Goal: Information Seeking & Learning: Learn about a topic

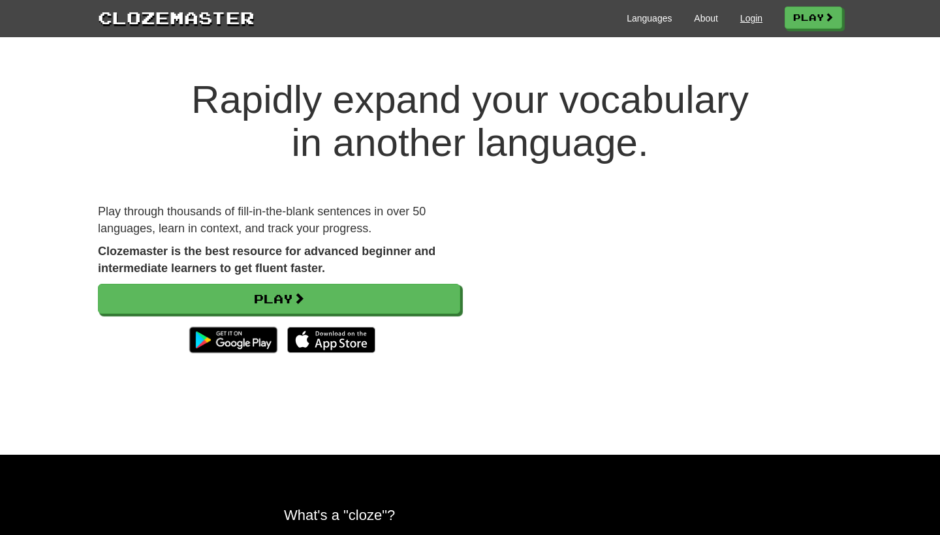
click at [674, 21] on link "Login" at bounding box center [751, 18] width 22 height 13
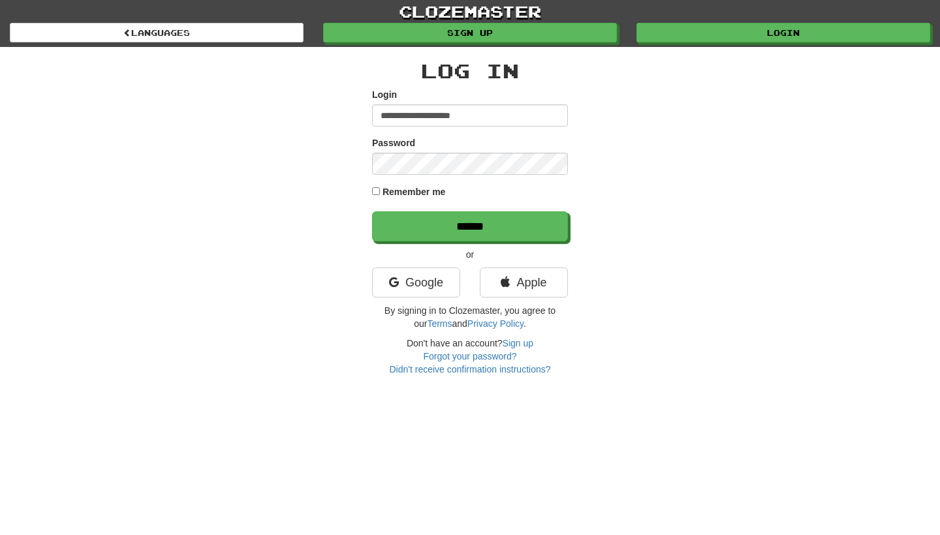
type input "**********"
click at [470, 226] on input "******" at bounding box center [470, 227] width 196 height 30
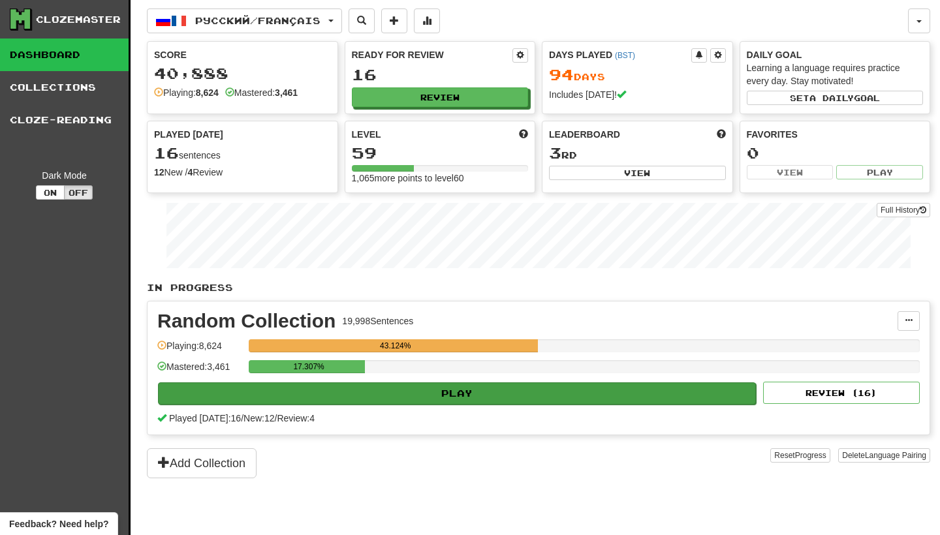
click at [541, 398] on button "Play" at bounding box center [457, 394] width 598 height 22
select select "********"
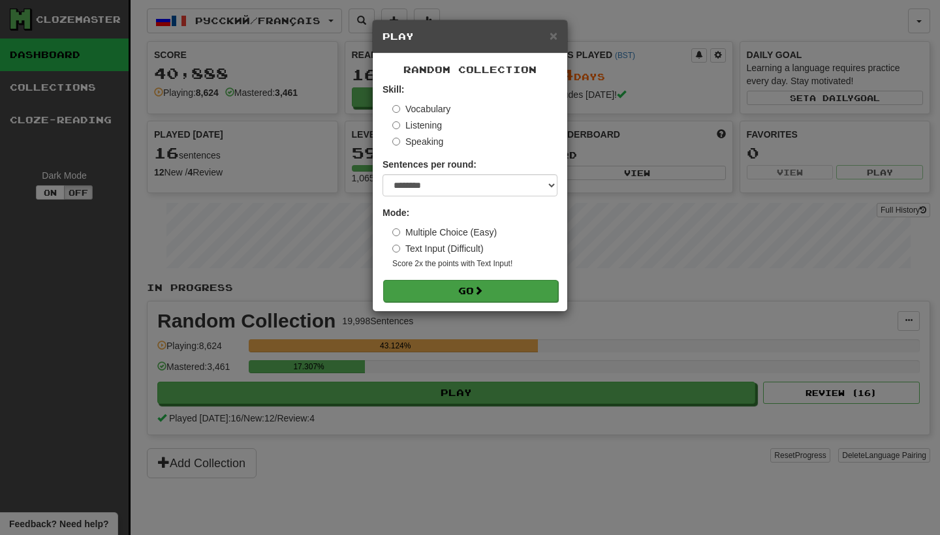
click at [530, 291] on button "Go" at bounding box center [470, 291] width 175 height 22
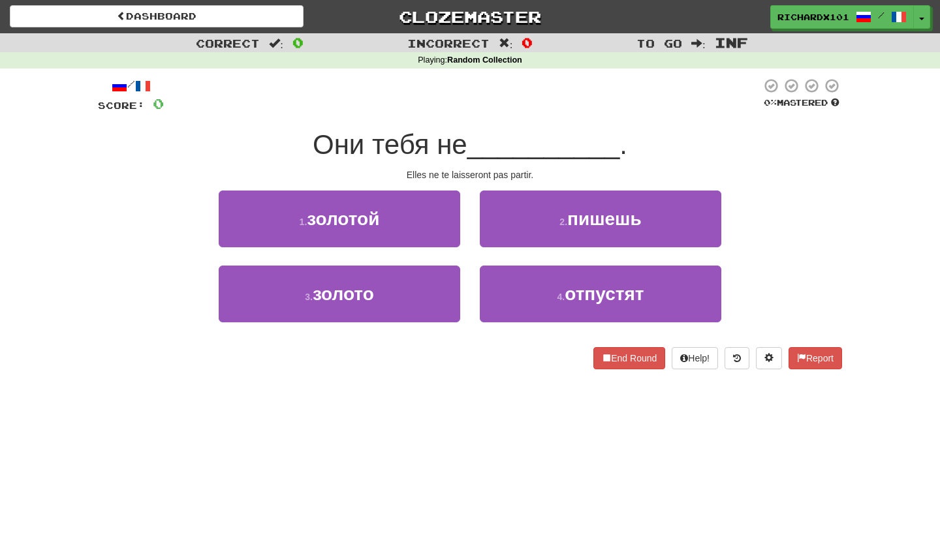
click at [530, 291] on button "4 . отпустят" at bounding box center [601, 294] width 242 height 57
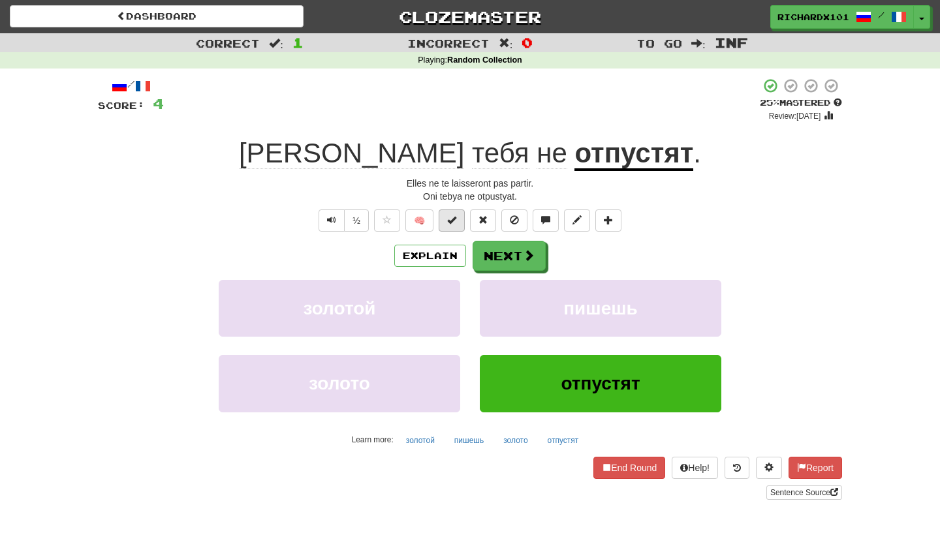
click at [458, 216] on button at bounding box center [452, 221] width 26 height 22
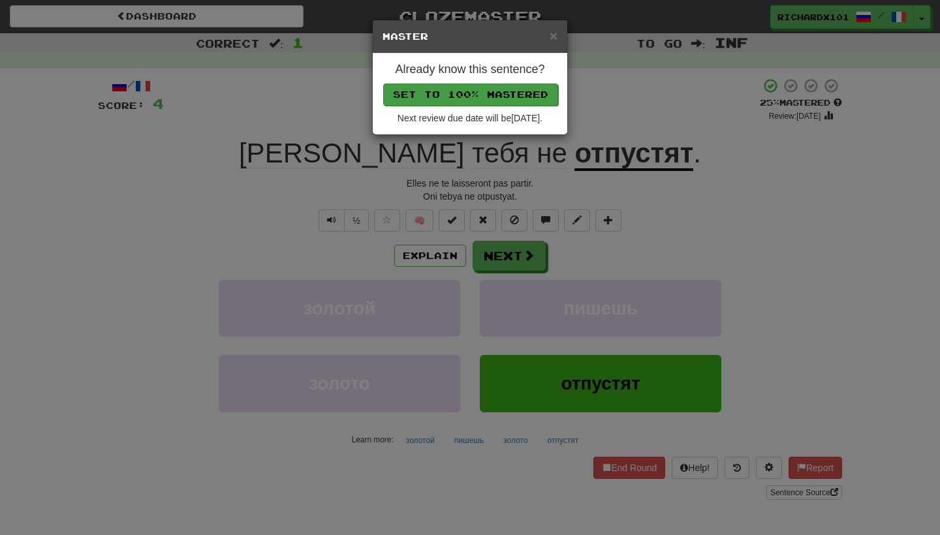
click at [489, 91] on button "Set to 100% Mastered" at bounding box center [470, 95] width 175 height 22
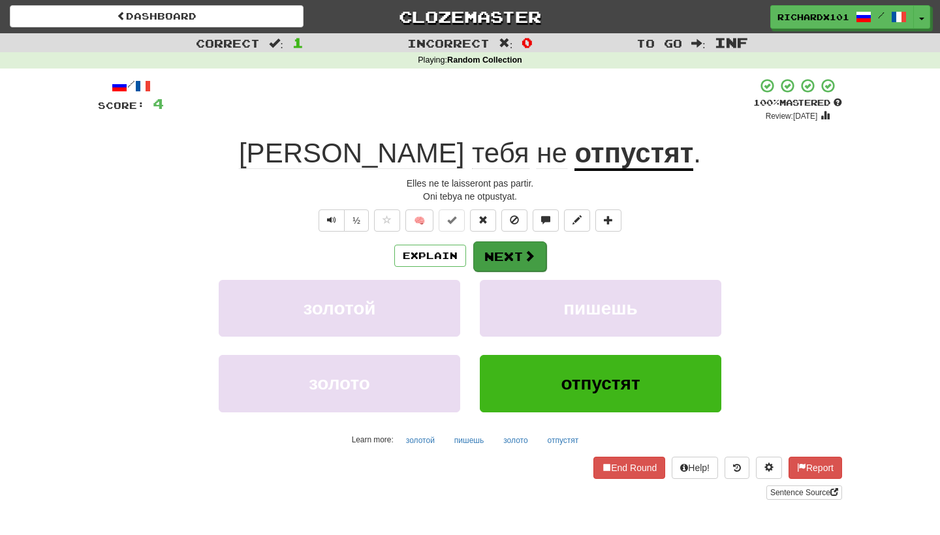
click at [484, 264] on button "Next" at bounding box center [509, 257] width 73 height 30
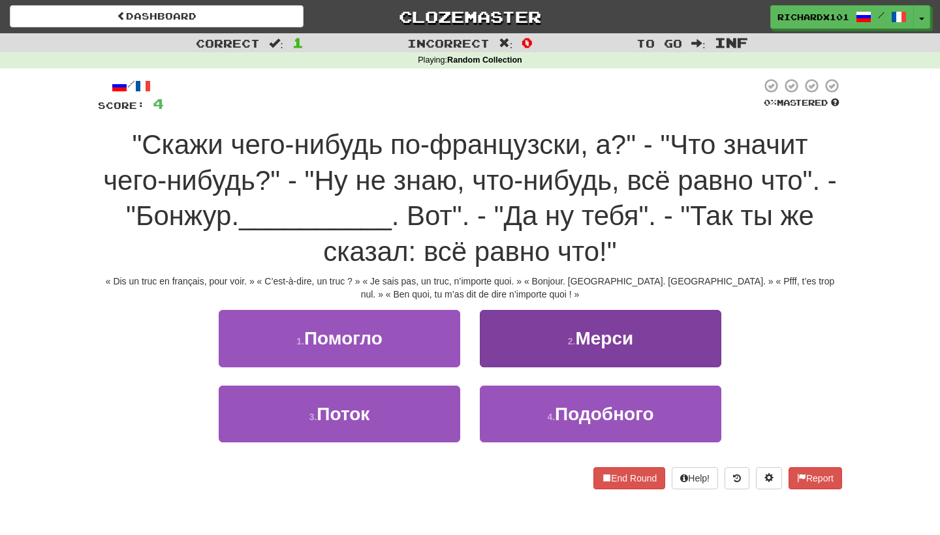
click at [502, 324] on button "2 . Мерси" at bounding box center [601, 338] width 242 height 57
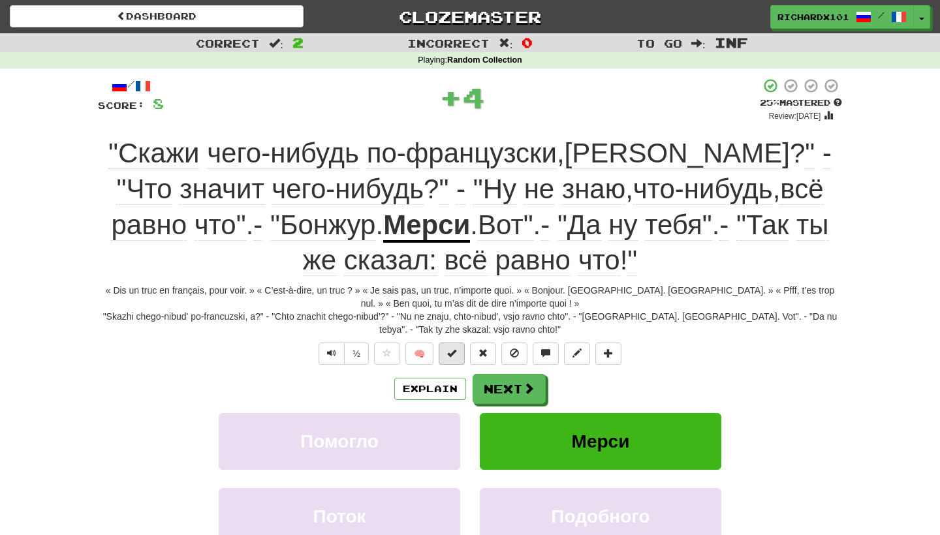
click at [458, 359] on button at bounding box center [452, 354] width 26 height 22
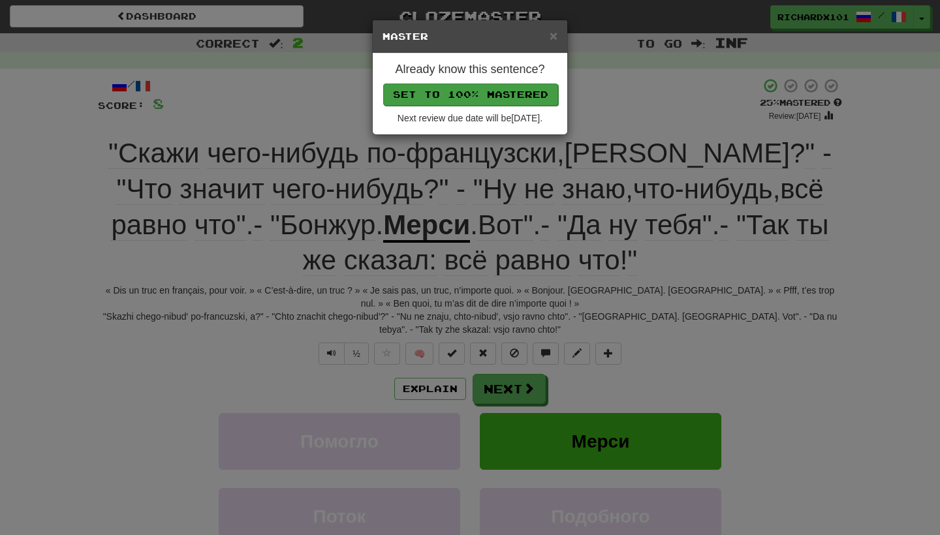
click at [516, 94] on button "Set to 100% Mastered" at bounding box center [470, 95] width 175 height 22
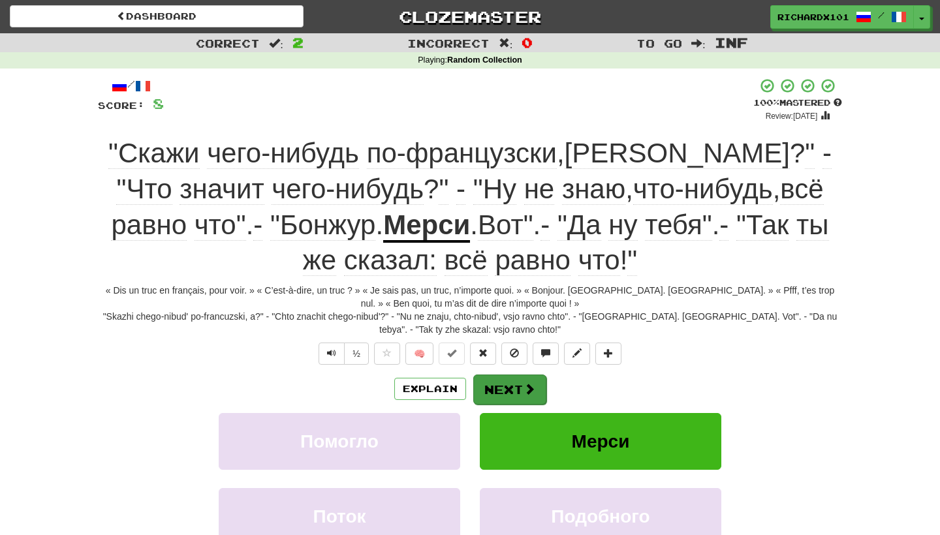
click at [500, 381] on button "Next" at bounding box center [509, 390] width 73 height 30
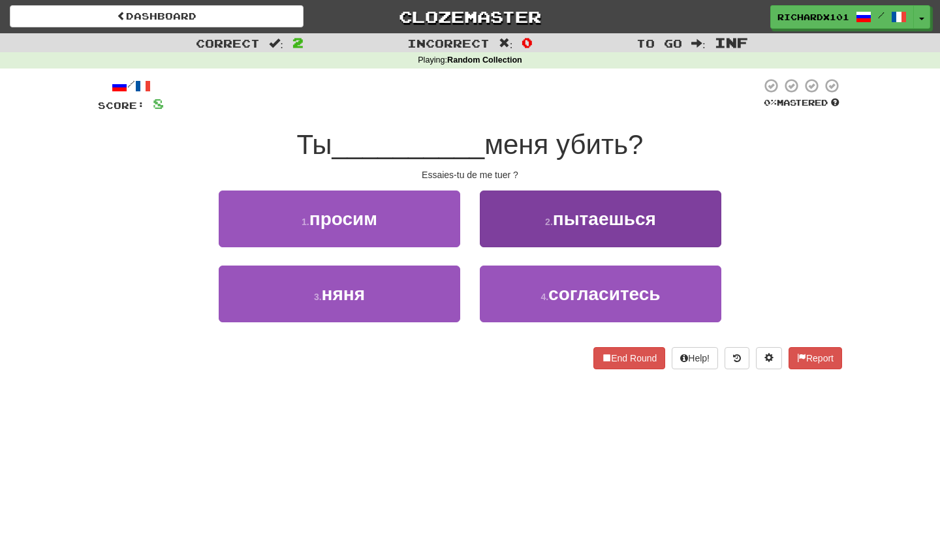
click at [573, 205] on button "2 . пытаешься" at bounding box center [601, 219] width 242 height 57
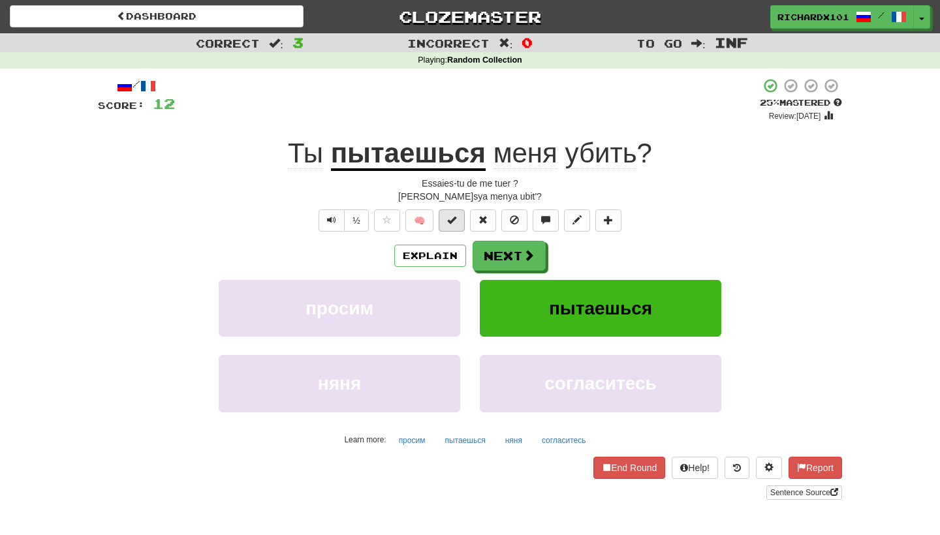
click at [455, 212] on button at bounding box center [452, 221] width 26 height 22
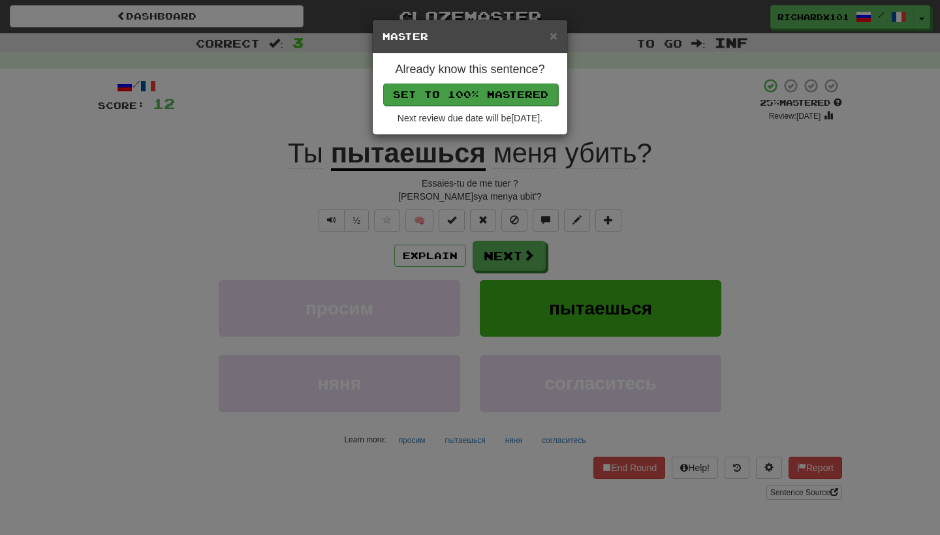
click at [484, 93] on button "Set to 100% Mastered" at bounding box center [470, 95] width 175 height 22
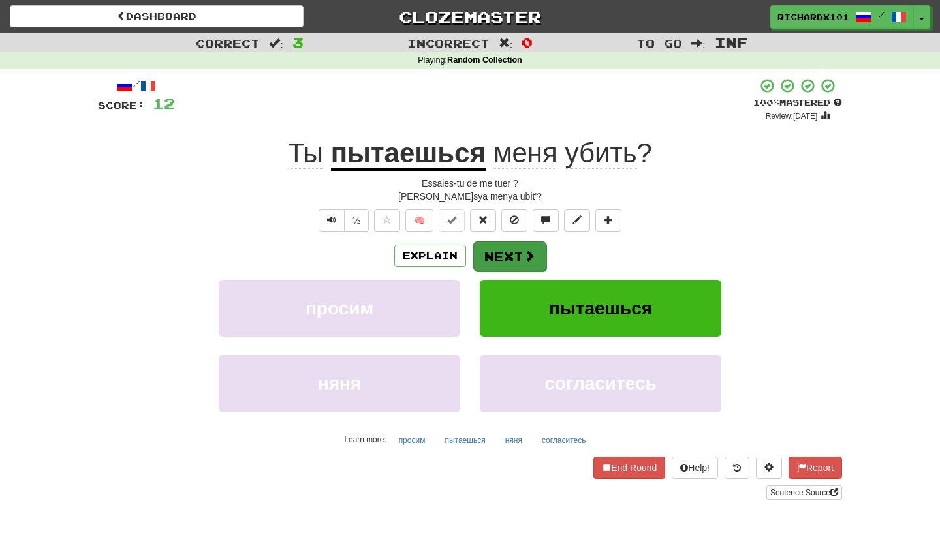
click at [488, 261] on button "Next" at bounding box center [509, 257] width 73 height 30
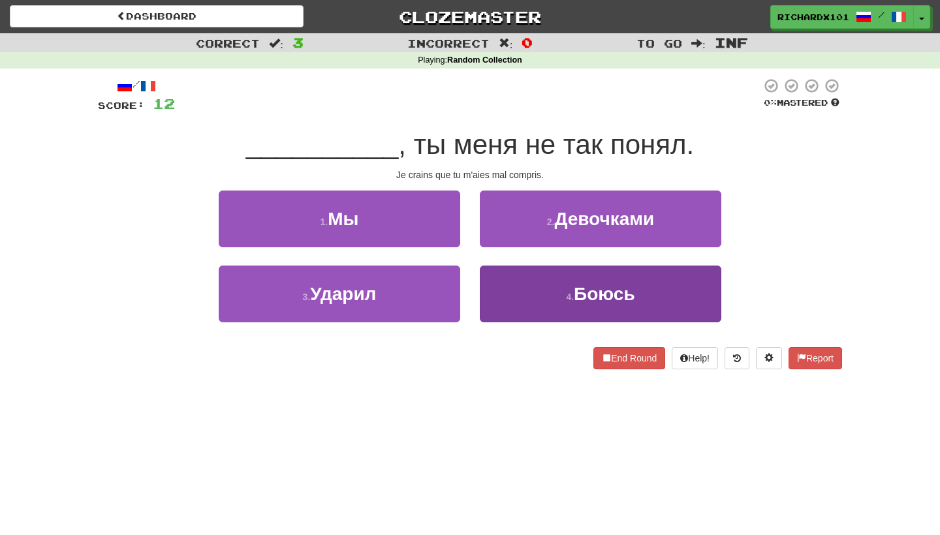
click at [499, 279] on button "4 . Боюсь" at bounding box center [601, 294] width 242 height 57
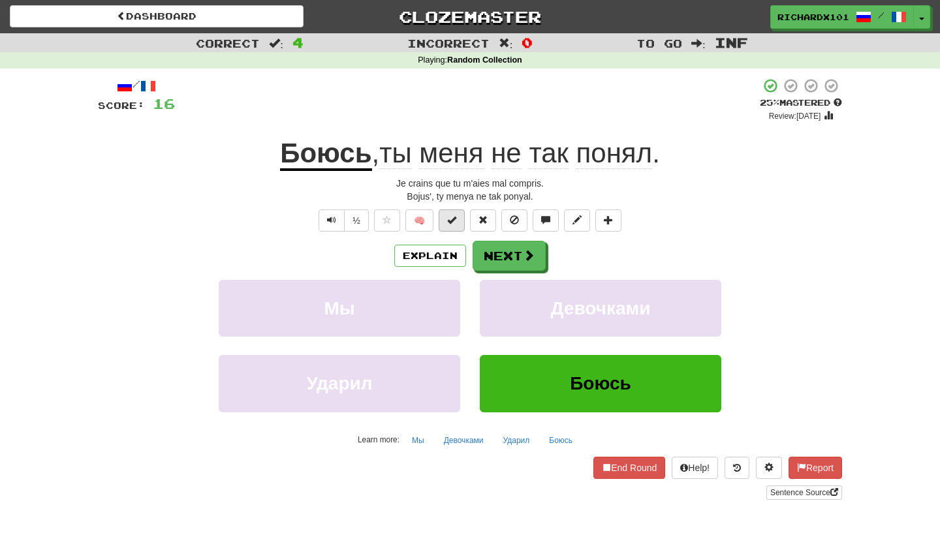
click at [459, 223] on button at bounding box center [452, 221] width 26 height 22
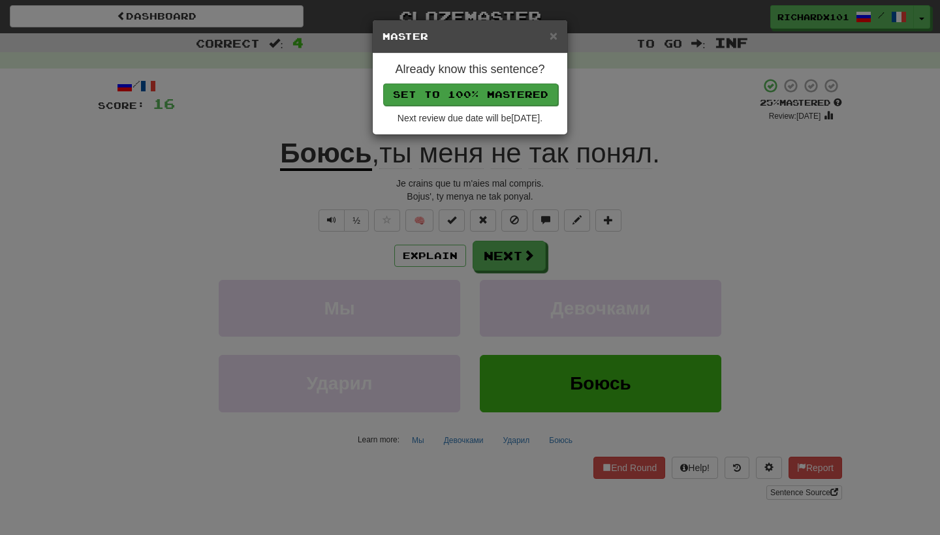
click at [491, 93] on button "Set to 100% Mastered" at bounding box center [470, 95] width 175 height 22
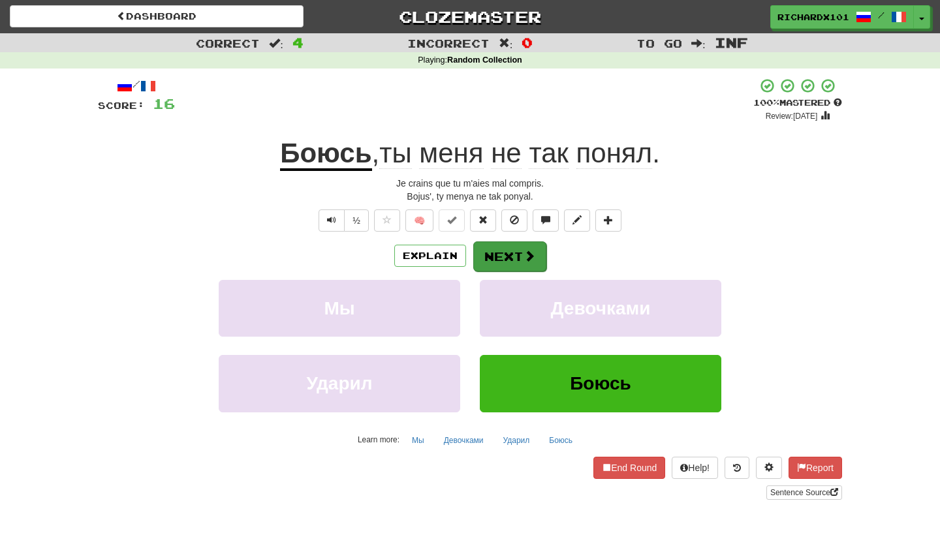
click at [497, 251] on button "Next" at bounding box center [509, 257] width 73 height 30
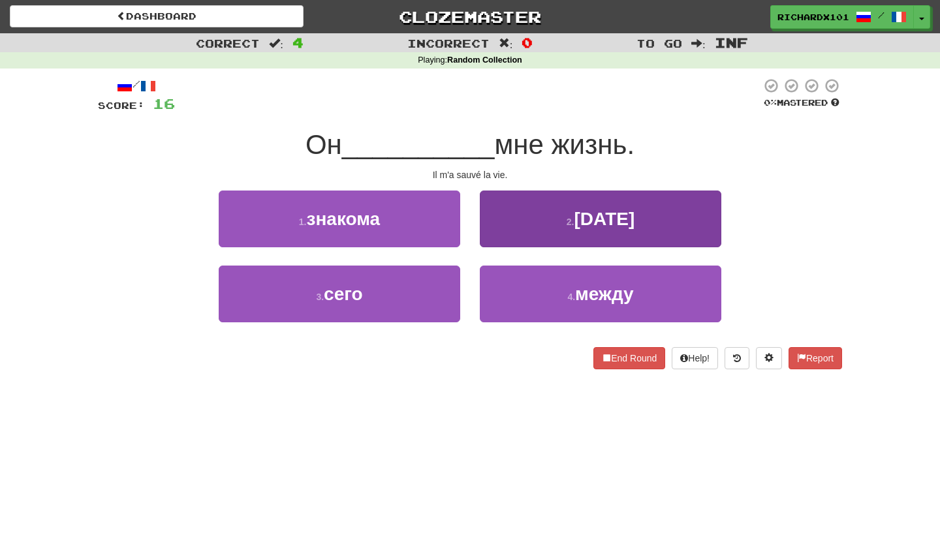
click at [529, 210] on button "2 . спас" at bounding box center [601, 219] width 242 height 57
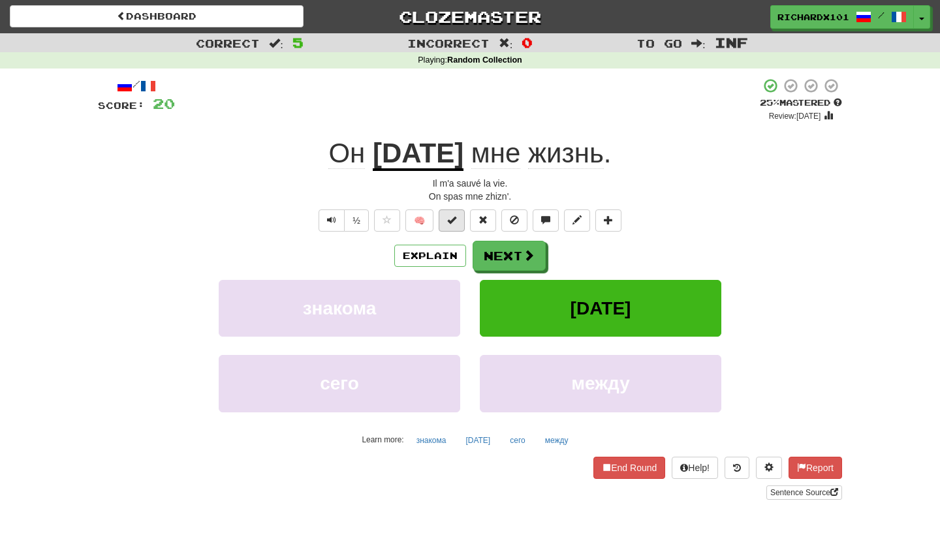
click at [460, 219] on button at bounding box center [452, 221] width 26 height 22
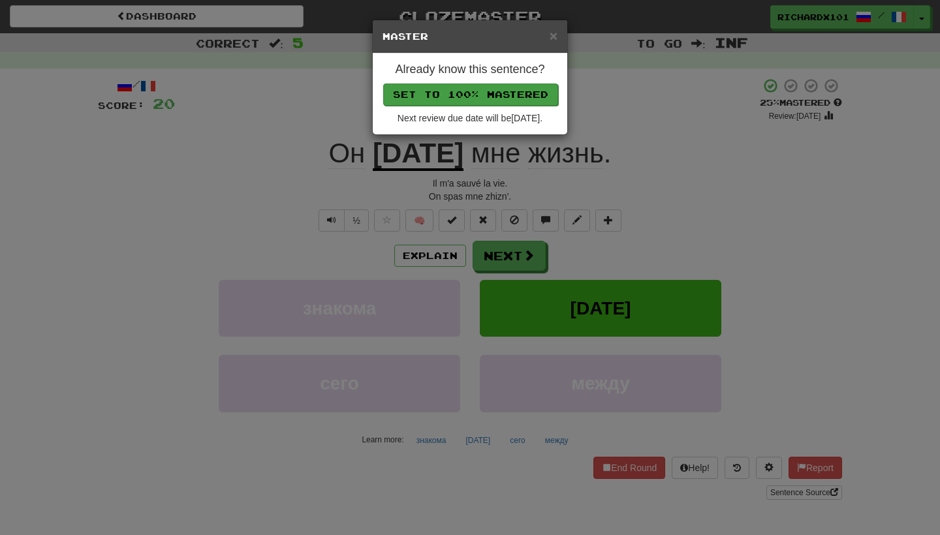
click at [507, 95] on button "Set to 100% Mastered" at bounding box center [470, 95] width 175 height 22
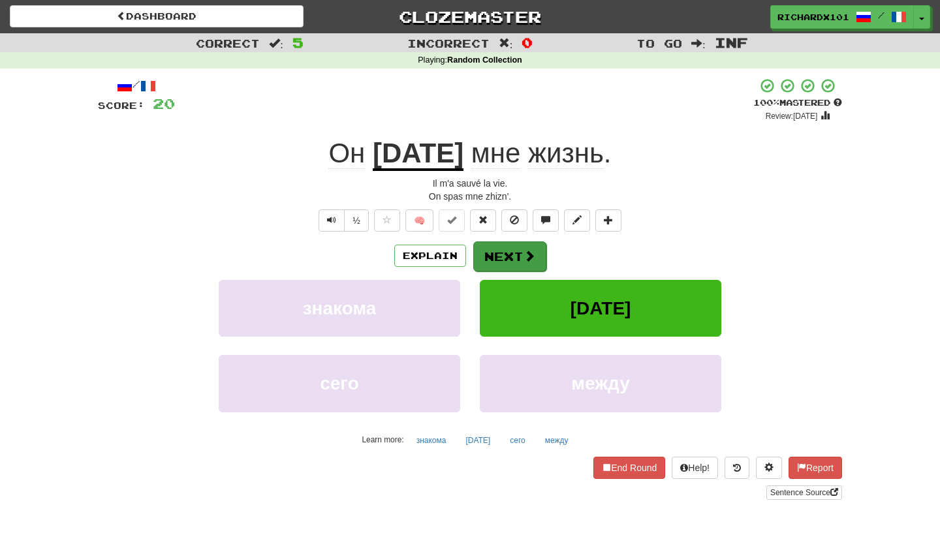
click at [511, 256] on button "Next" at bounding box center [509, 257] width 73 height 30
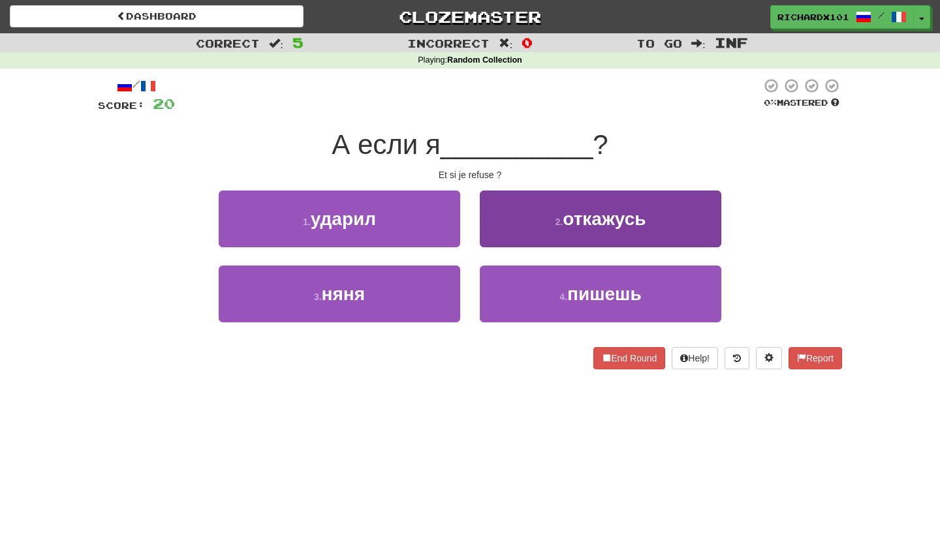
click at [558, 218] on small "2 ." at bounding box center [560, 222] width 8 height 10
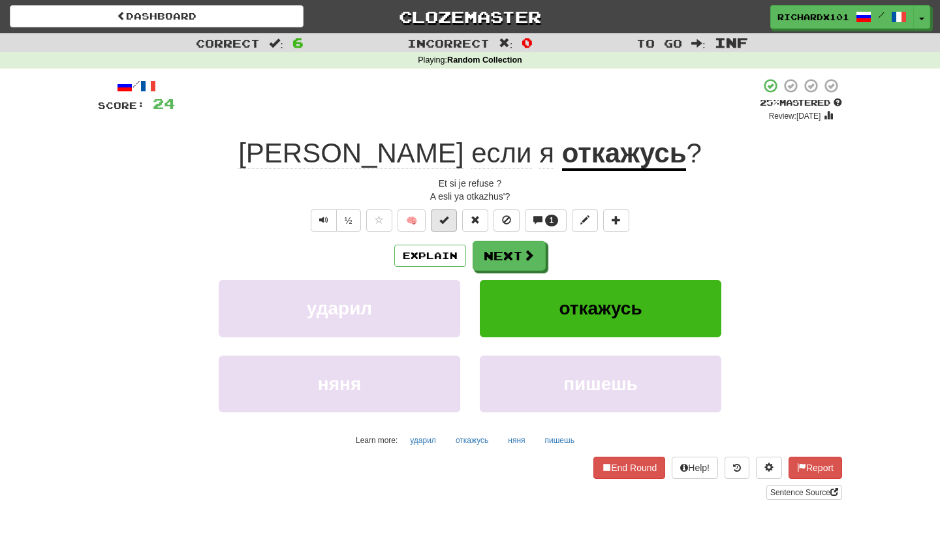
click at [455, 217] on button at bounding box center [444, 221] width 26 height 22
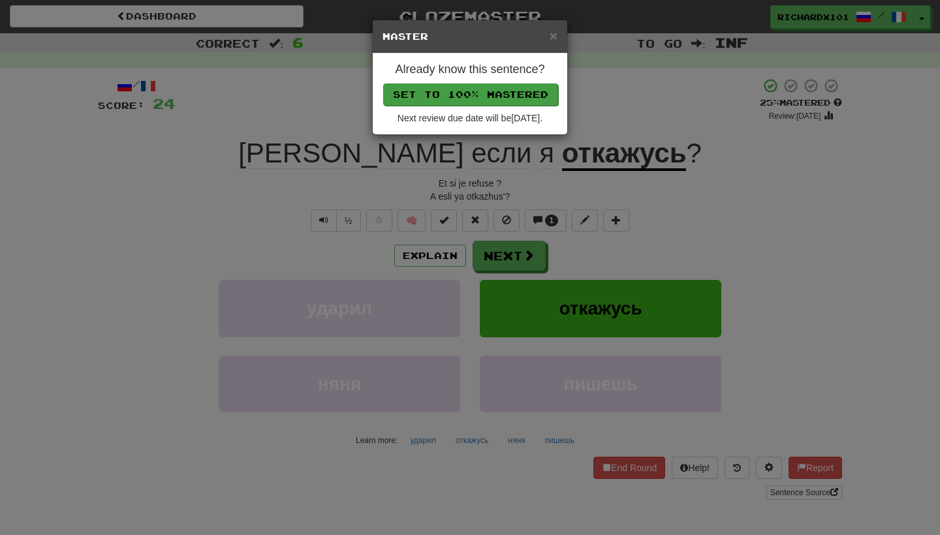
click at [526, 89] on button "Set to 100% Mastered" at bounding box center [470, 95] width 175 height 22
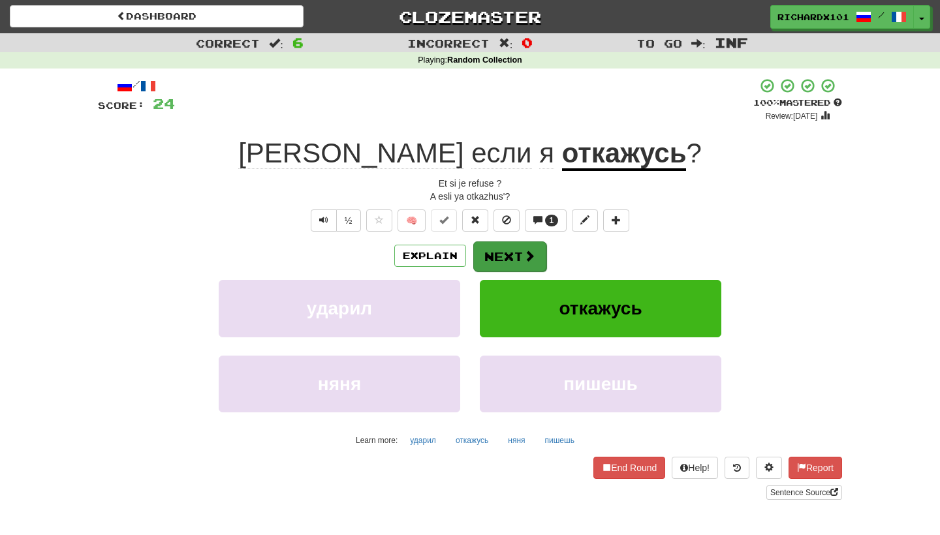
click at [509, 261] on button "Next" at bounding box center [509, 257] width 73 height 30
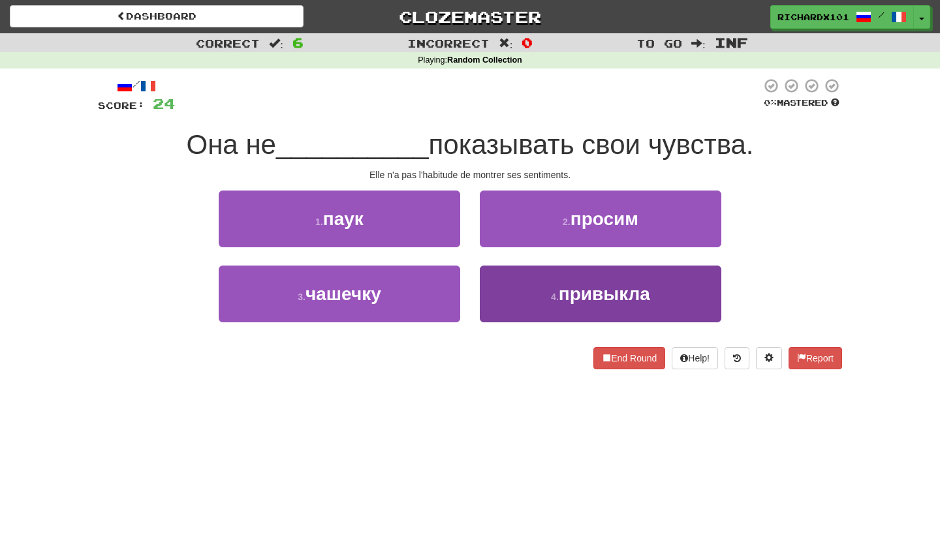
click at [516, 305] on button "4 . привыкла" at bounding box center [601, 294] width 242 height 57
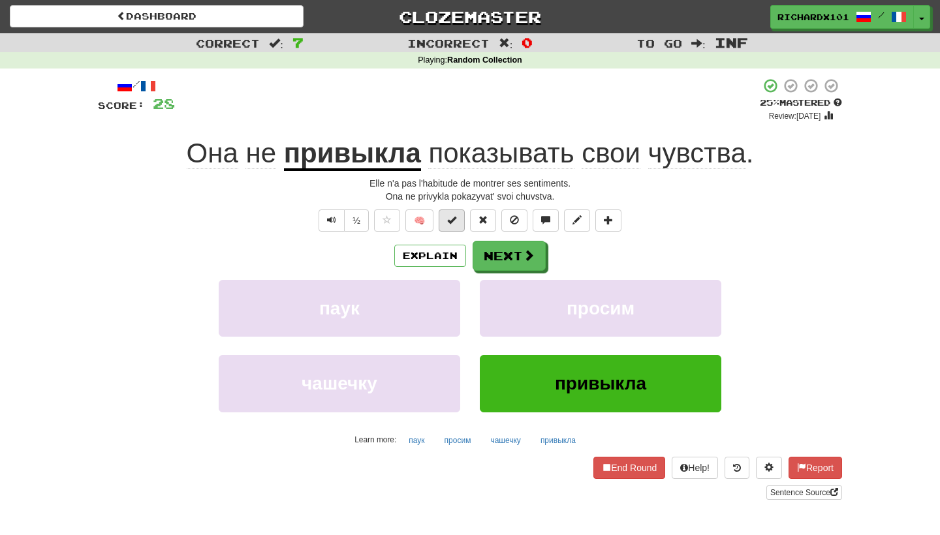
click at [458, 217] on button at bounding box center [452, 221] width 26 height 22
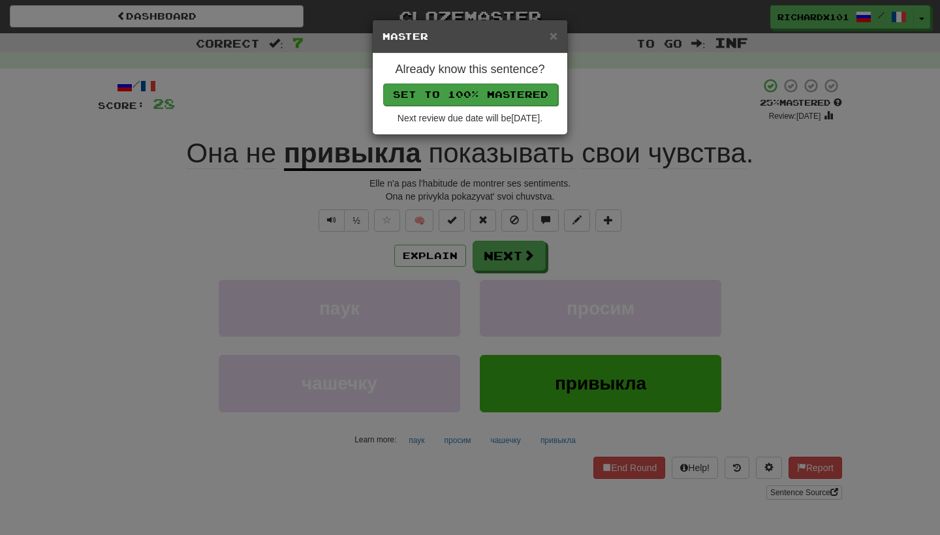
click at [505, 91] on button "Set to 100% Mastered" at bounding box center [470, 95] width 175 height 22
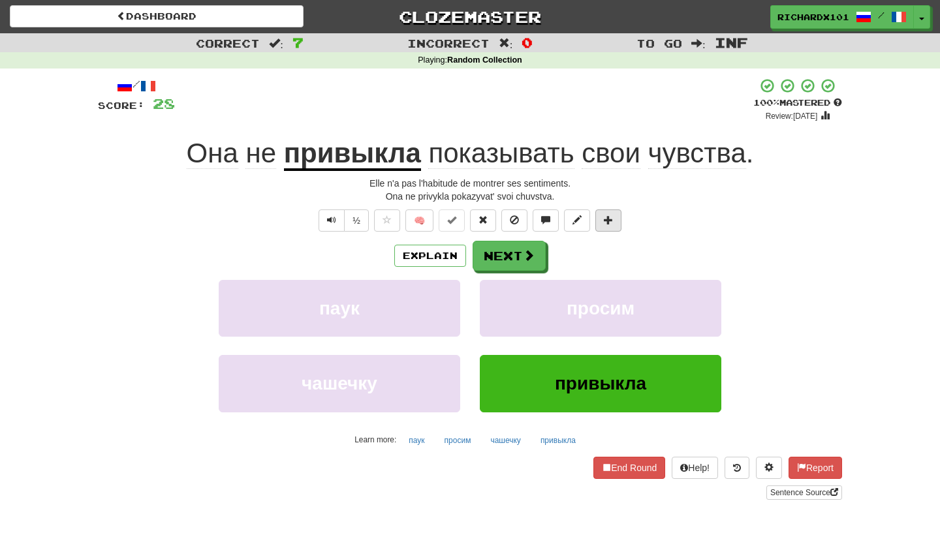
click at [608, 222] on span at bounding box center [608, 219] width 9 height 9
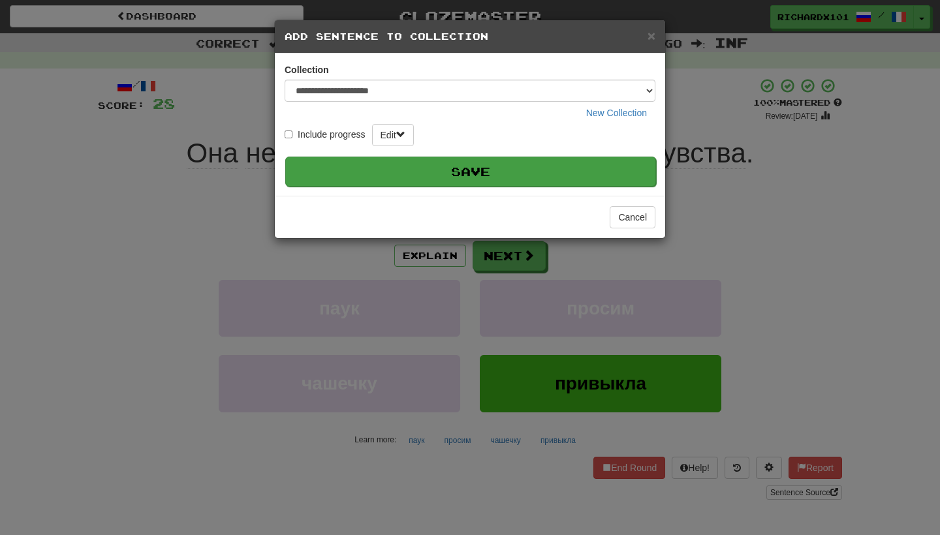
click at [614, 172] on button "Save" at bounding box center [470, 172] width 371 height 30
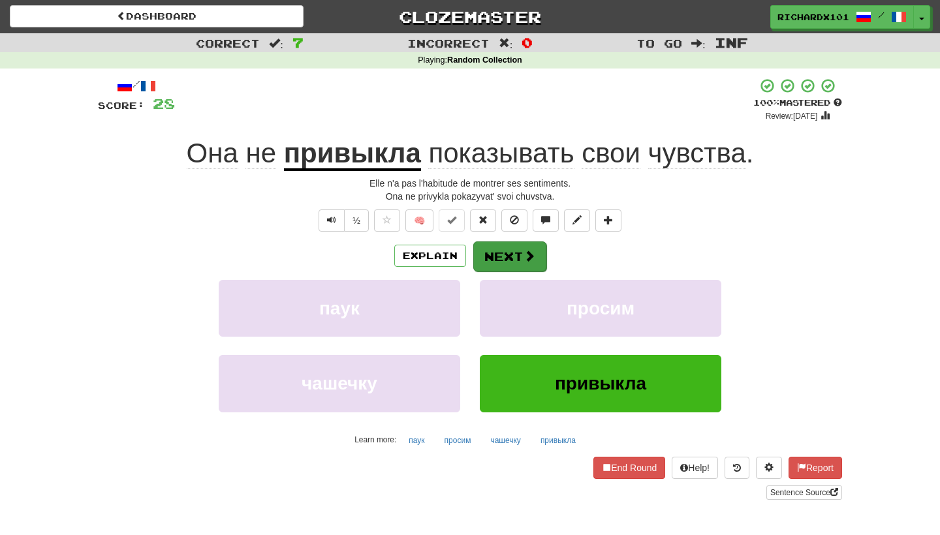
click at [537, 263] on button "Next" at bounding box center [509, 257] width 73 height 30
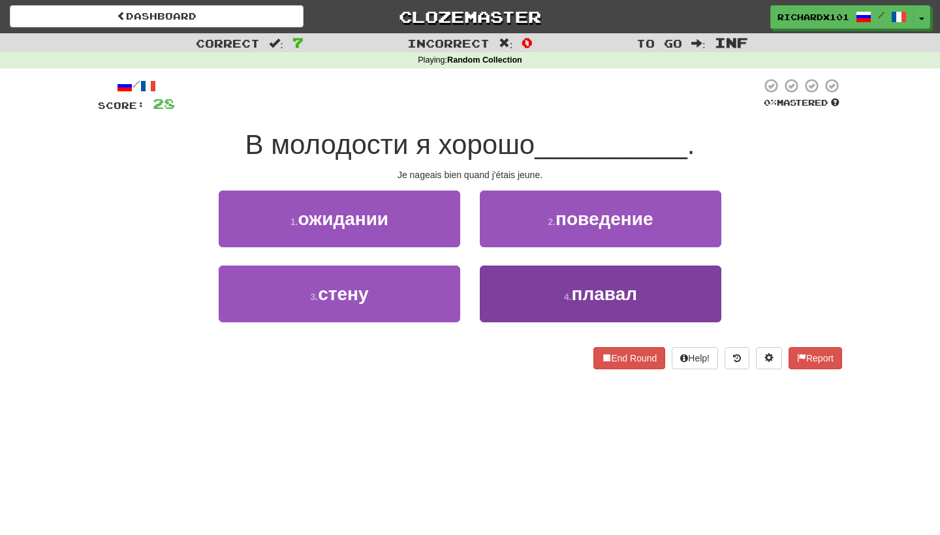
click at [535, 289] on button "4 . плавал" at bounding box center [601, 294] width 242 height 57
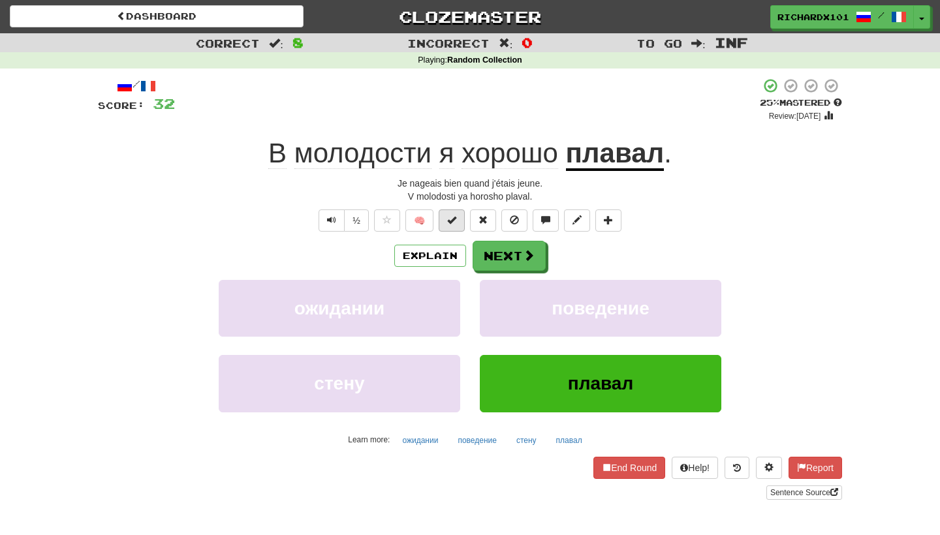
click at [459, 226] on button at bounding box center [452, 221] width 26 height 22
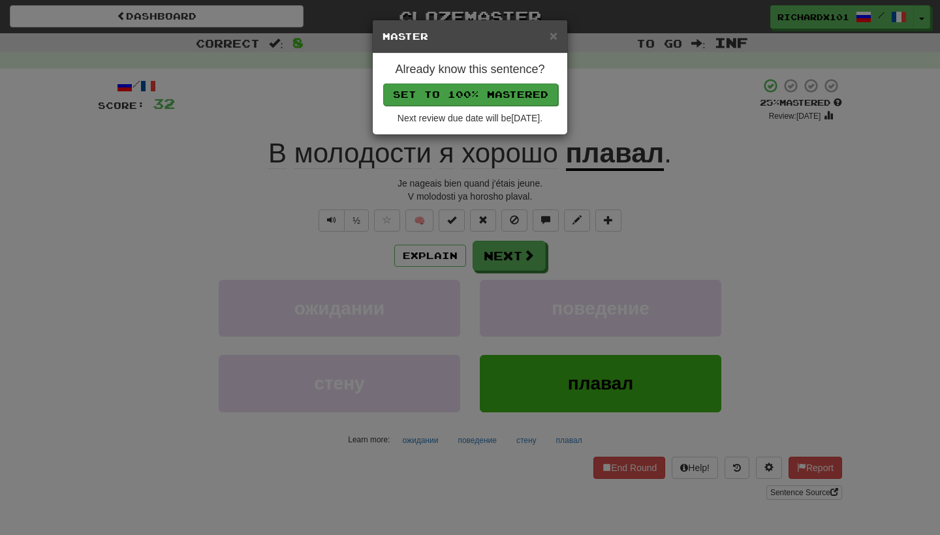
click at [529, 94] on button "Set to 100% Mastered" at bounding box center [470, 95] width 175 height 22
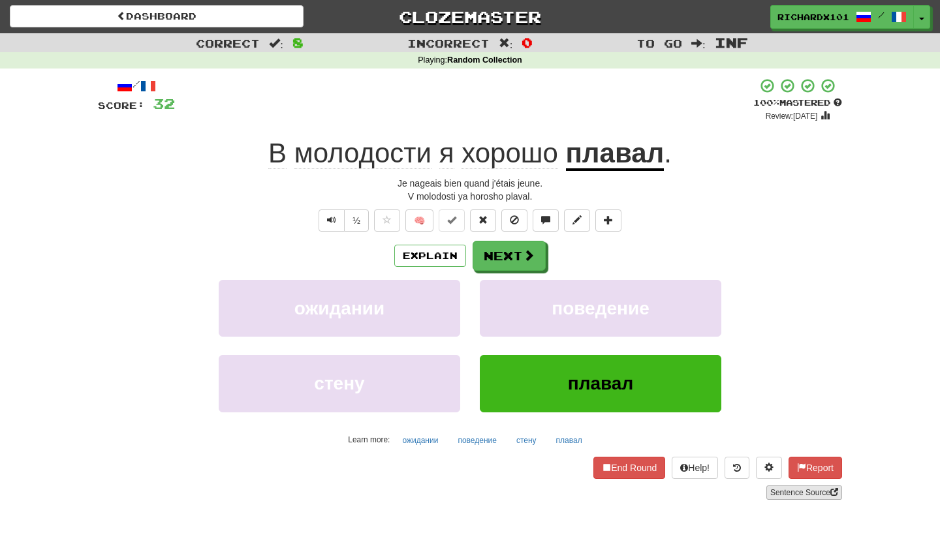
click at [797, 487] on link "Sentence Source" at bounding box center [804, 493] width 76 height 14
click at [498, 259] on button "Next" at bounding box center [509, 257] width 73 height 30
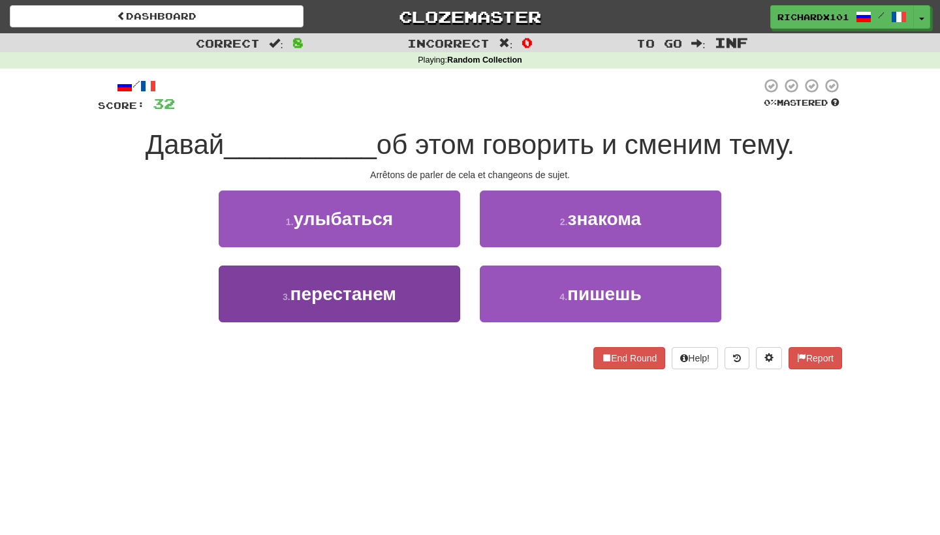
click at [439, 291] on button "3 . перестанем" at bounding box center [340, 294] width 242 height 57
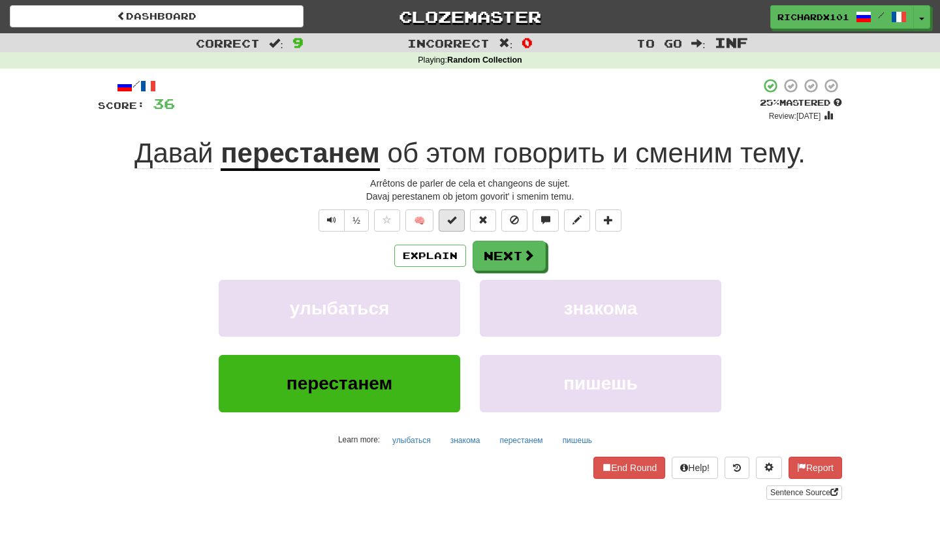
click at [458, 221] on button at bounding box center [452, 221] width 26 height 22
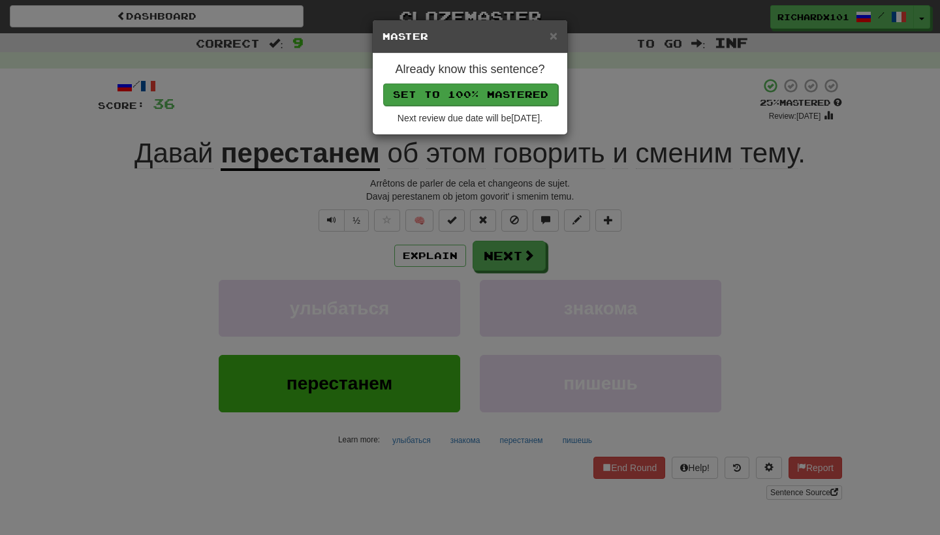
click at [505, 95] on button "Set to 100% Mastered" at bounding box center [470, 95] width 175 height 22
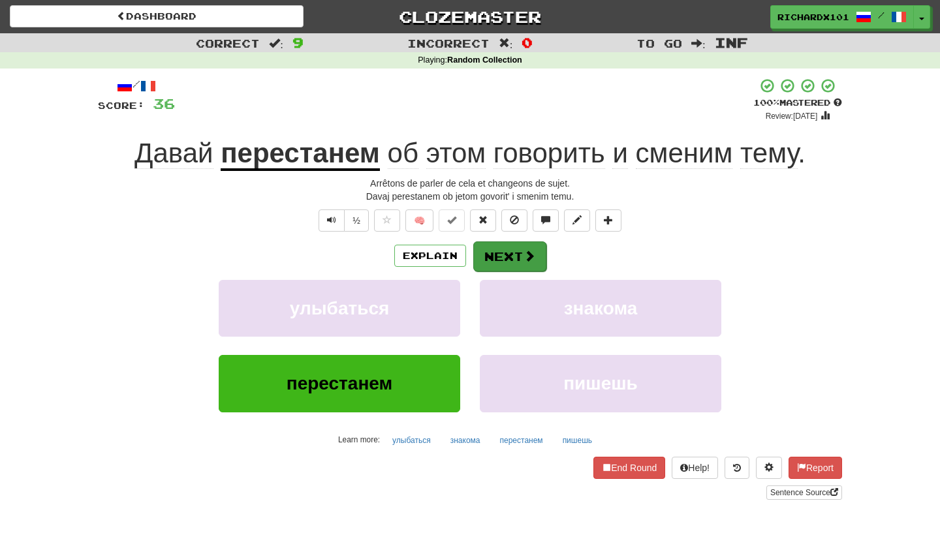
click at [508, 251] on button "Next" at bounding box center [509, 257] width 73 height 30
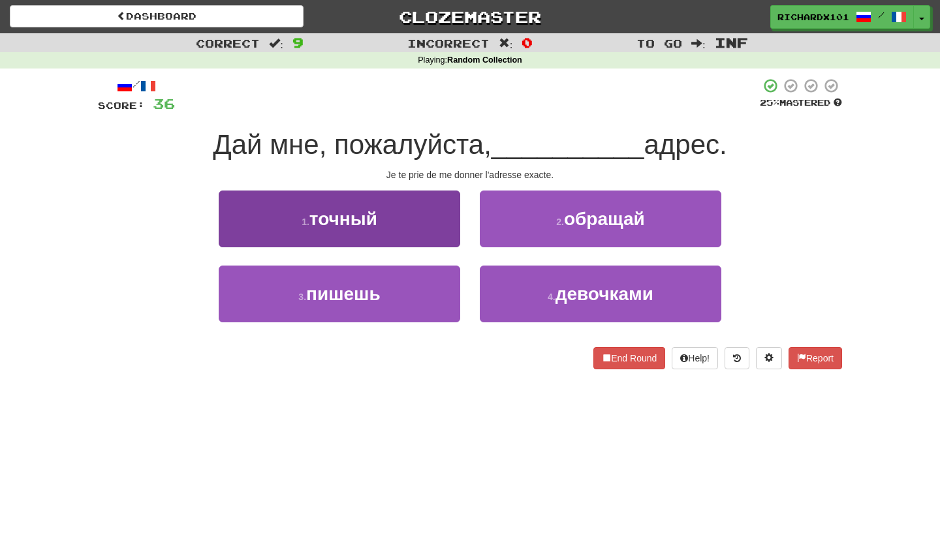
click at [456, 229] on button "1 . точный" at bounding box center [340, 219] width 242 height 57
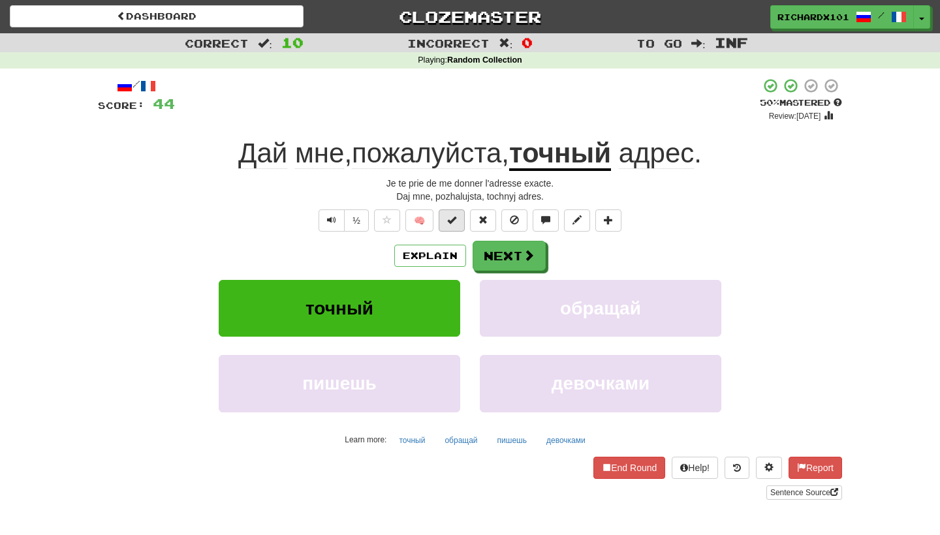
click at [459, 221] on button at bounding box center [452, 221] width 26 height 22
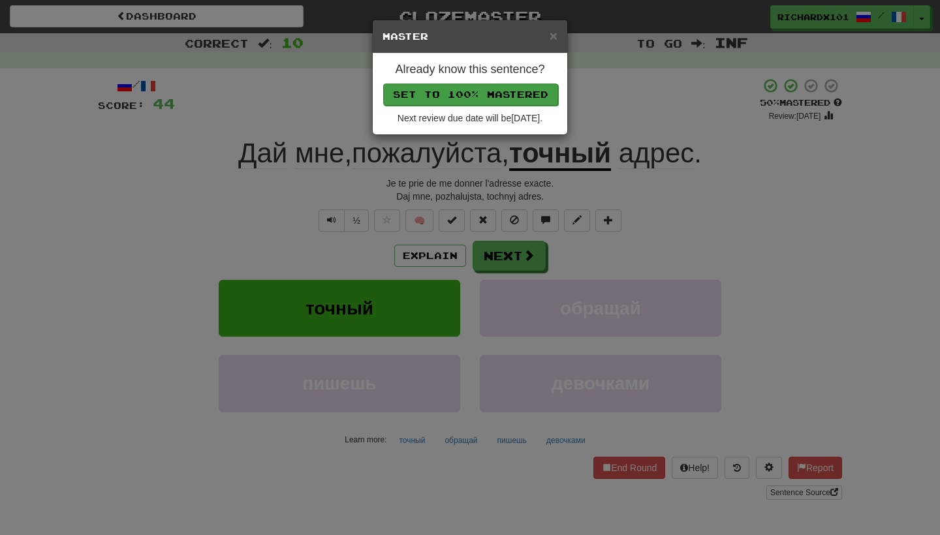
click at [514, 94] on button "Set to 100% Mastered" at bounding box center [470, 95] width 175 height 22
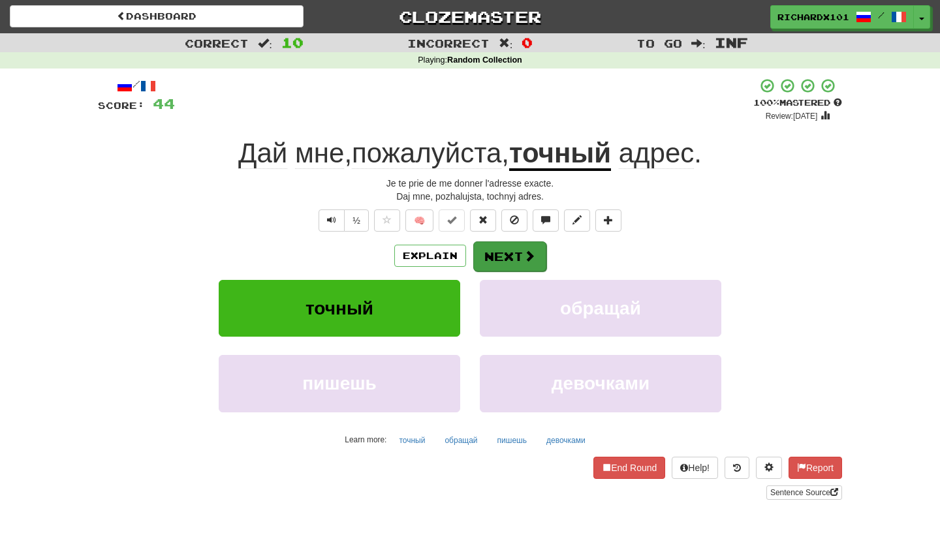
click at [508, 253] on button "Next" at bounding box center [509, 257] width 73 height 30
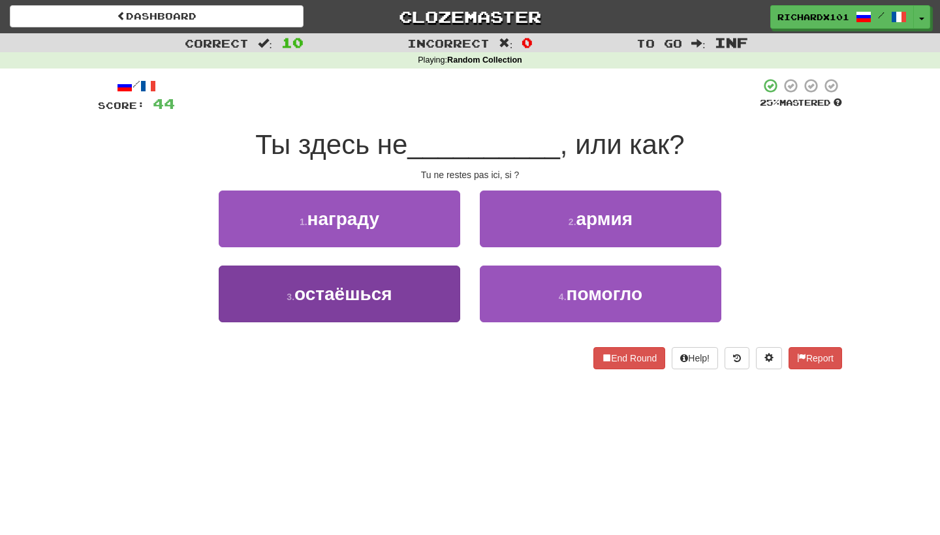
click at [434, 297] on button "3 . остаёшься" at bounding box center [340, 294] width 242 height 57
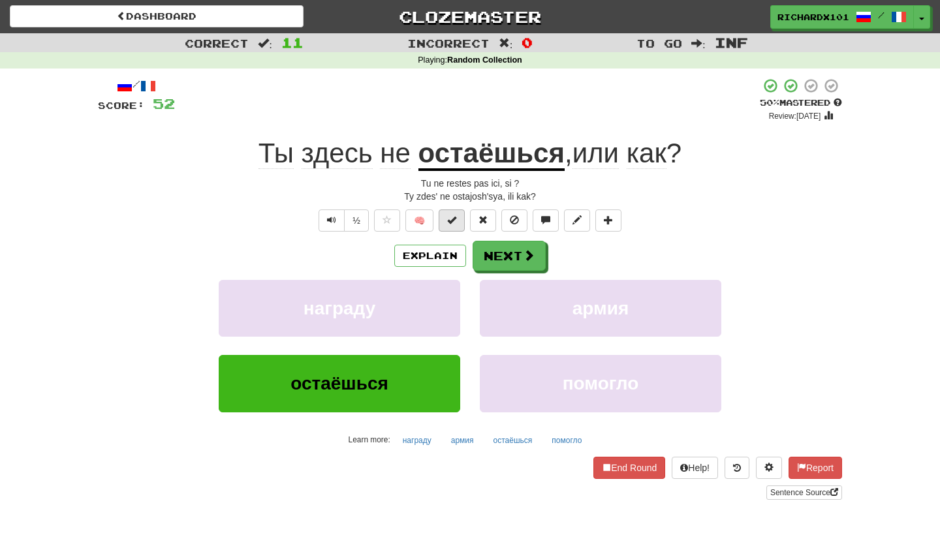
click at [455, 223] on span at bounding box center [451, 219] width 9 height 9
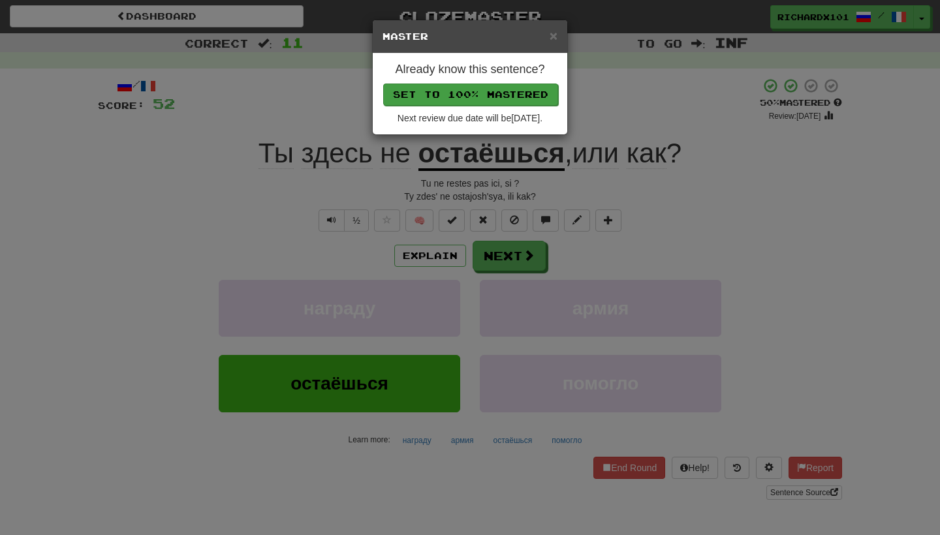
click at [501, 97] on button "Set to 100% Mastered" at bounding box center [470, 95] width 175 height 22
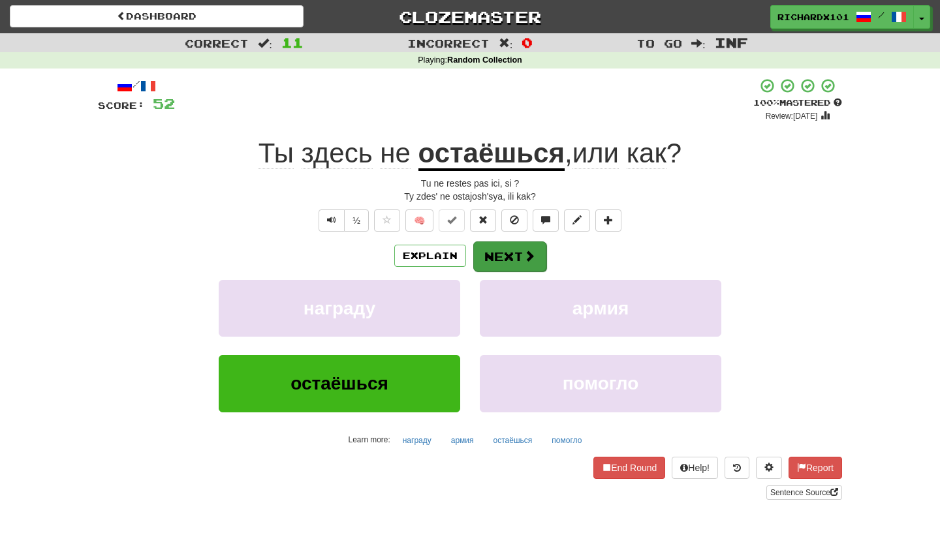
click at [496, 247] on button "Next" at bounding box center [509, 257] width 73 height 30
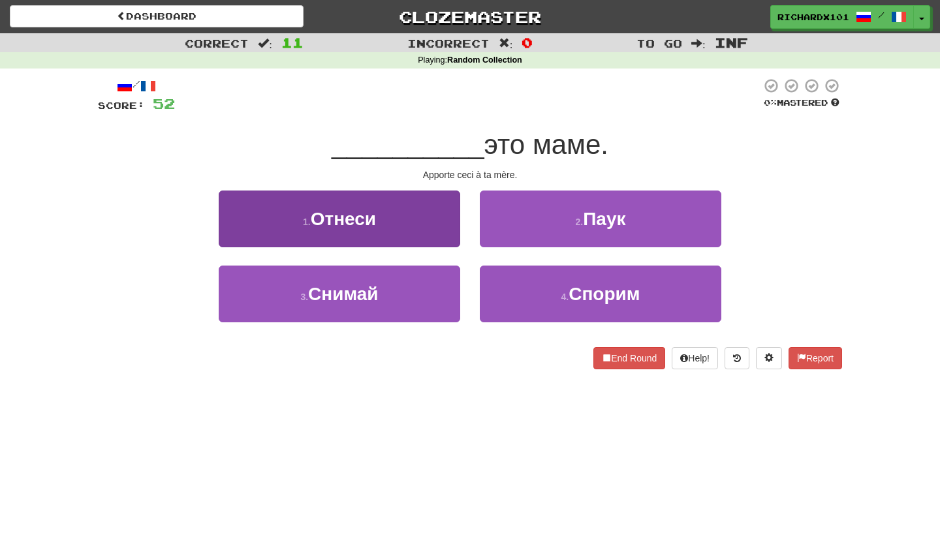
click at [413, 221] on button "1 . Отнеси" at bounding box center [340, 219] width 242 height 57
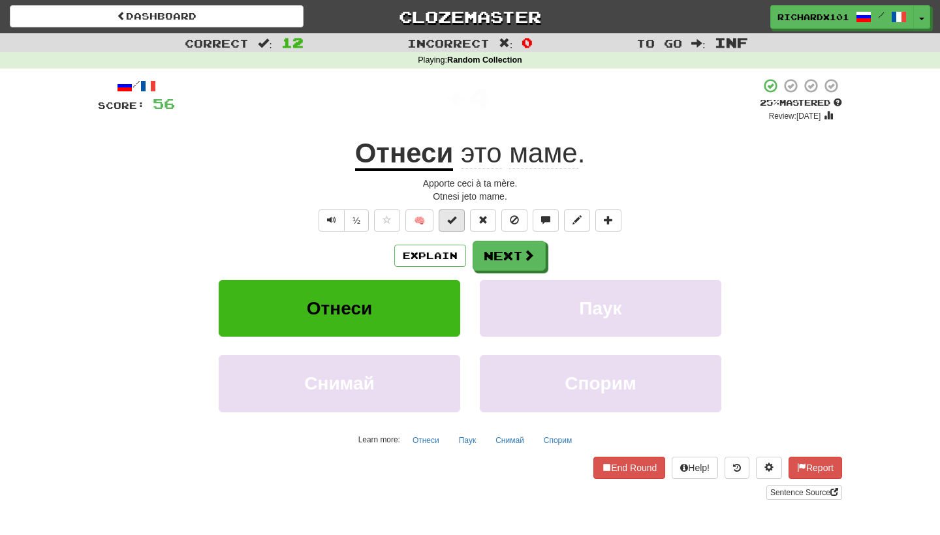
click at [450, 218] on span at bounding box center [451, 219] width 9 height 9
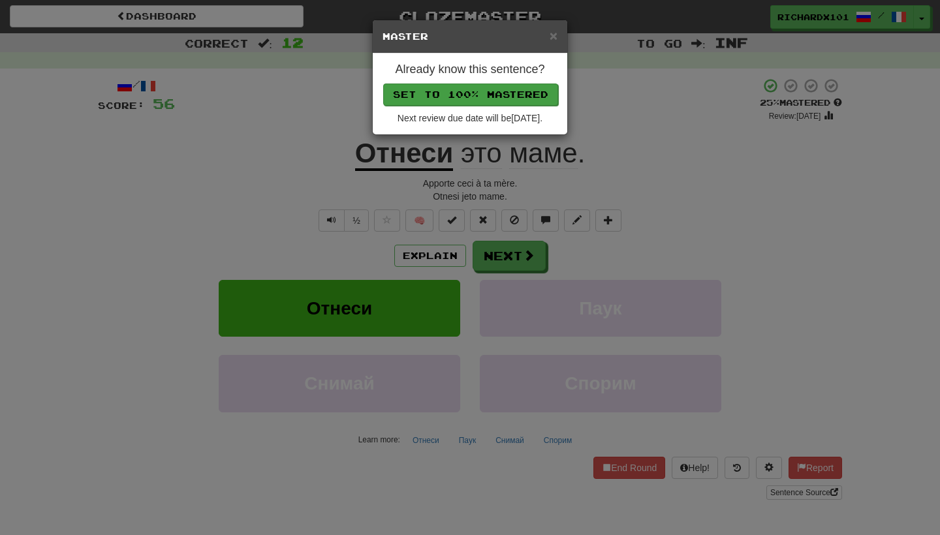
click at [520, 97] on button "Set to 100% Mastered" at bounding box center [470, 95] width 175 height 22
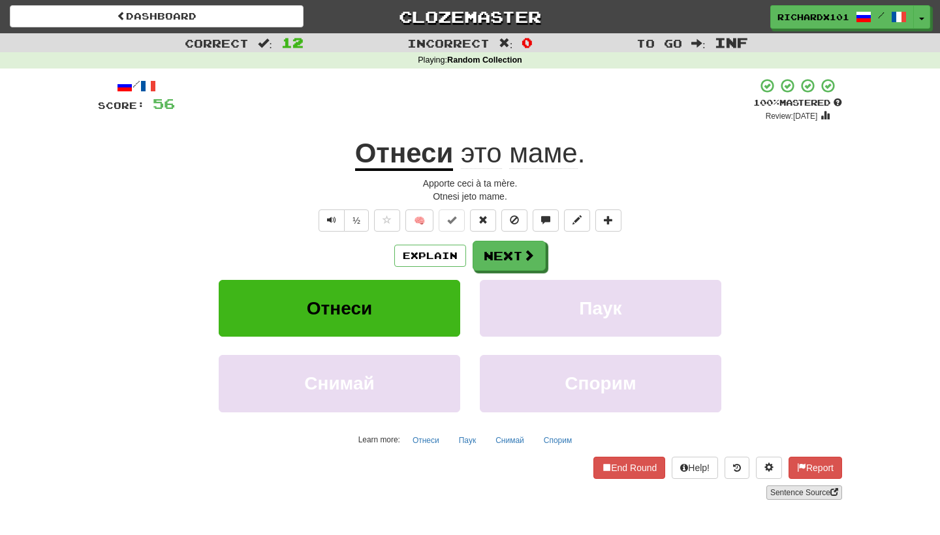
click at [787, 490] on link "Sentence Source" at bounding box center [804, 493] width 76 height 14
click at [490, 259] on button "Next" at bounding box center [509, 257] width 73 height 30
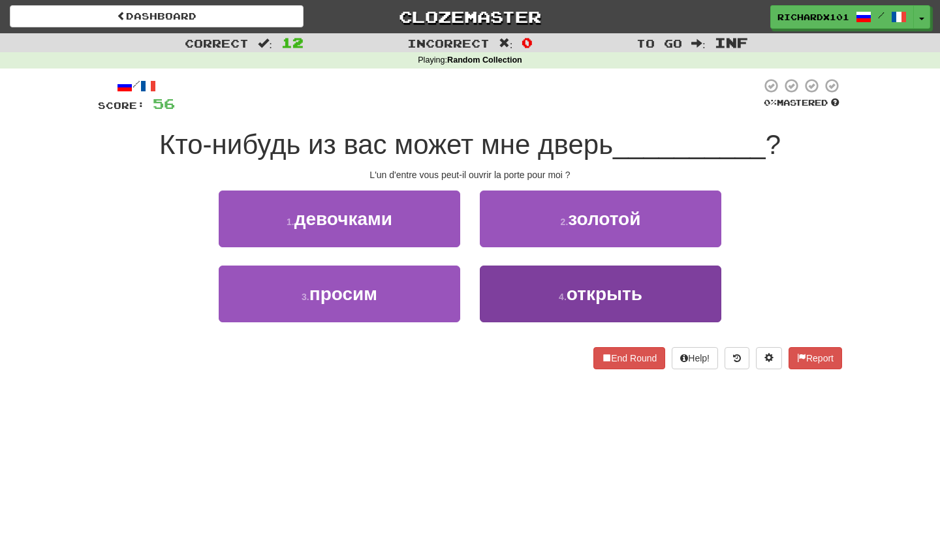
click at [528, 288] on button "4 . открыть" at bounding box center [601, 294] width 242 height 57
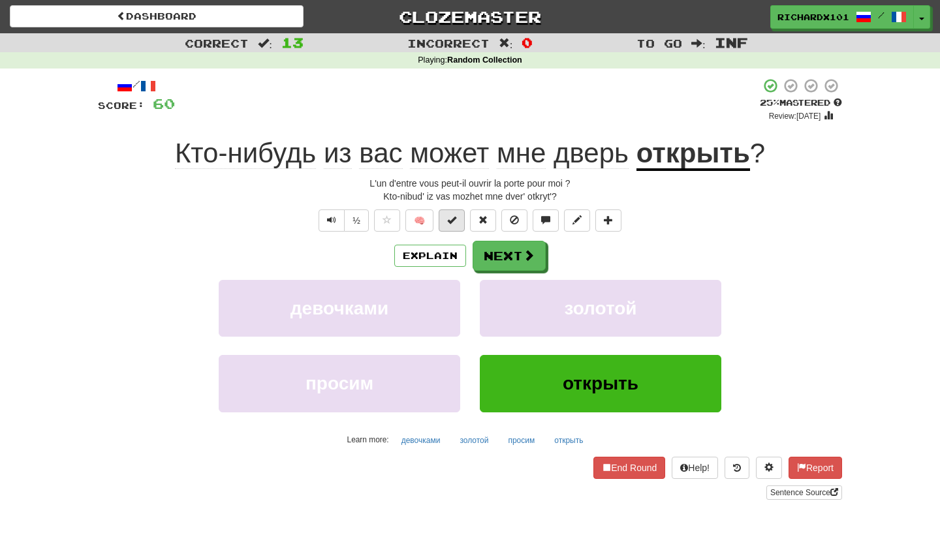
click at [459, 221] on button at bounding box center [452, 221] width 26 height 22
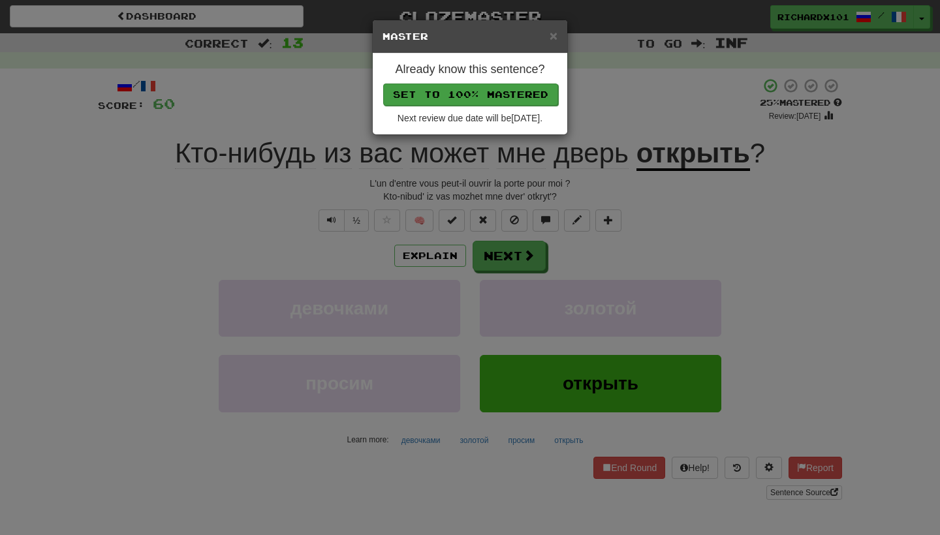
click at [504, 103] on button "Set to 100% Mastered" at bounding box center [470, 95] width 175 height 22
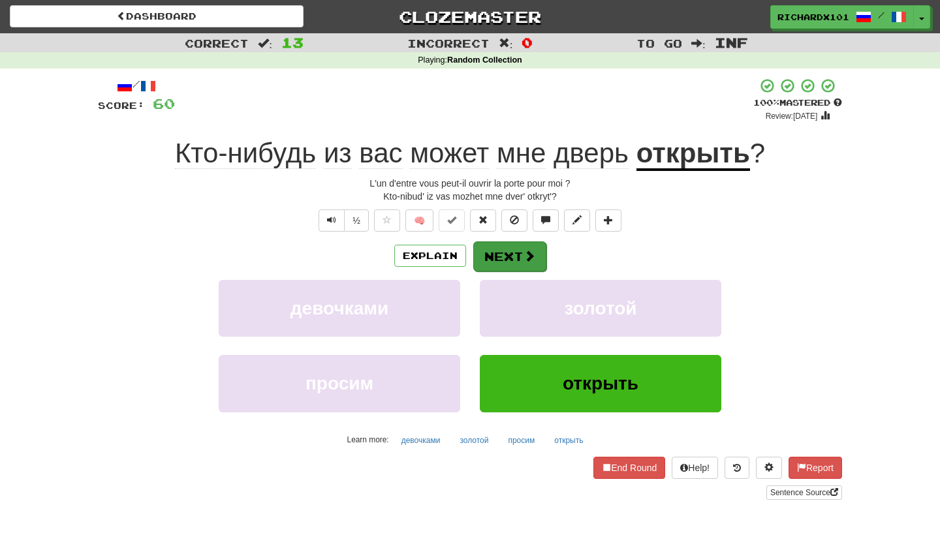
click at [496, 259] on button "Next" at bounding box center [509, 257] width 73 height 30
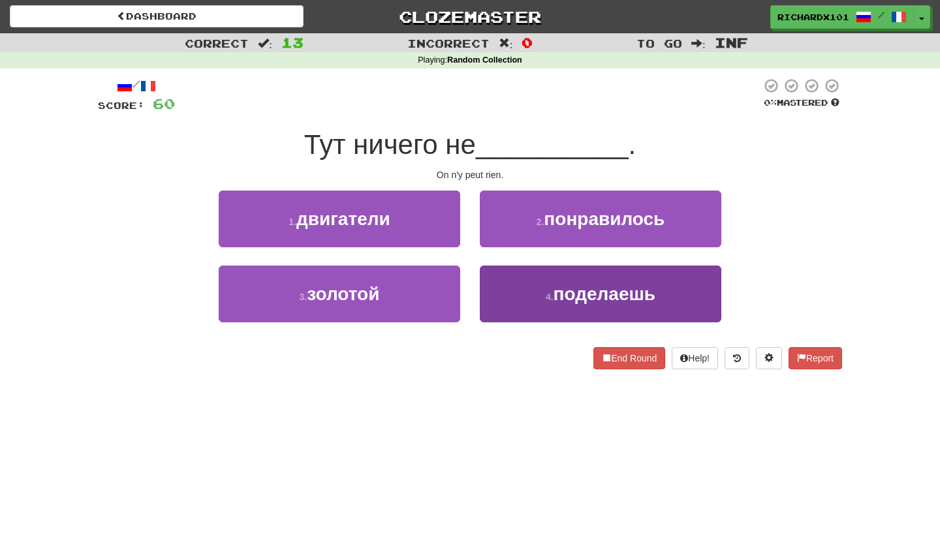
click at [513, 291] on button "4 . поделаешь" at bounding box center [601, 294] width 242 height 57
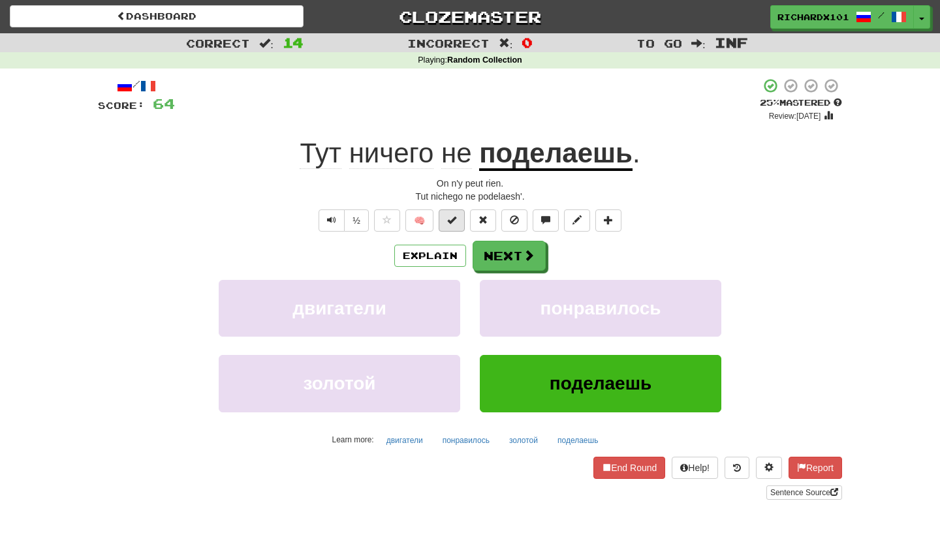
click at [460, 221] on button at bounding box center [452, 221] width 26 height 22
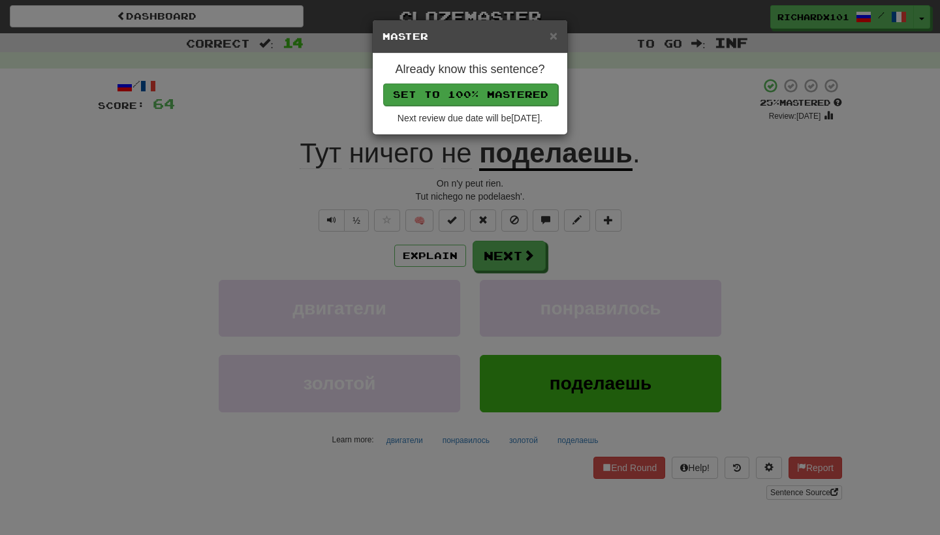
click at [515, 88] on button "Set to 100% Mastered" at bounding box center [470, 95] width 175 height 22
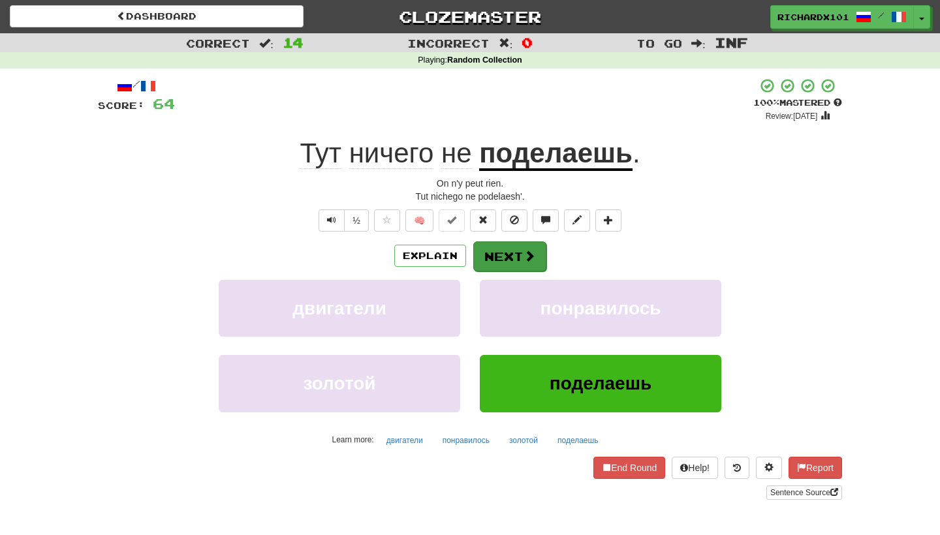
click at [498, 248] on button "Next" at bounding box center [509, 257] width 73 height 30
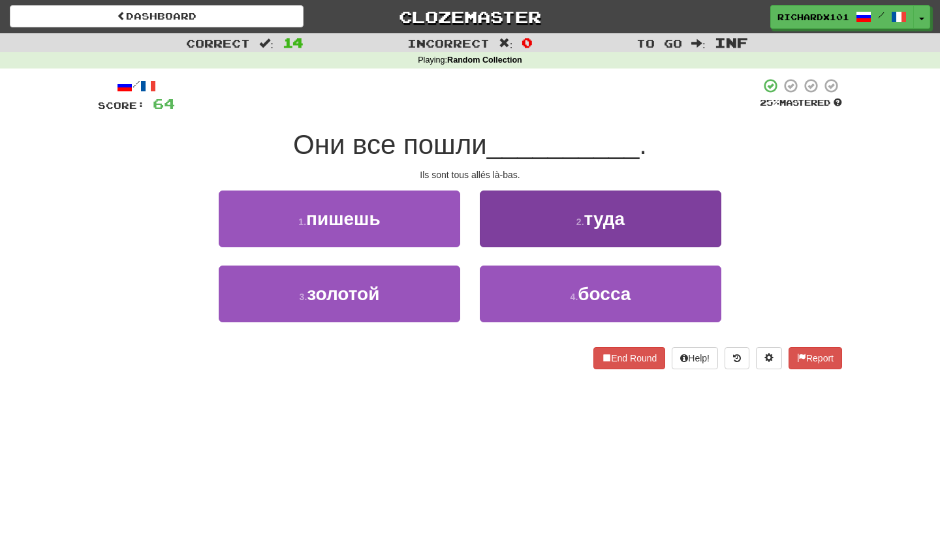
click at [530, 216] on button "2 . туда" at bounding box center [601, 219] width 242 height 57
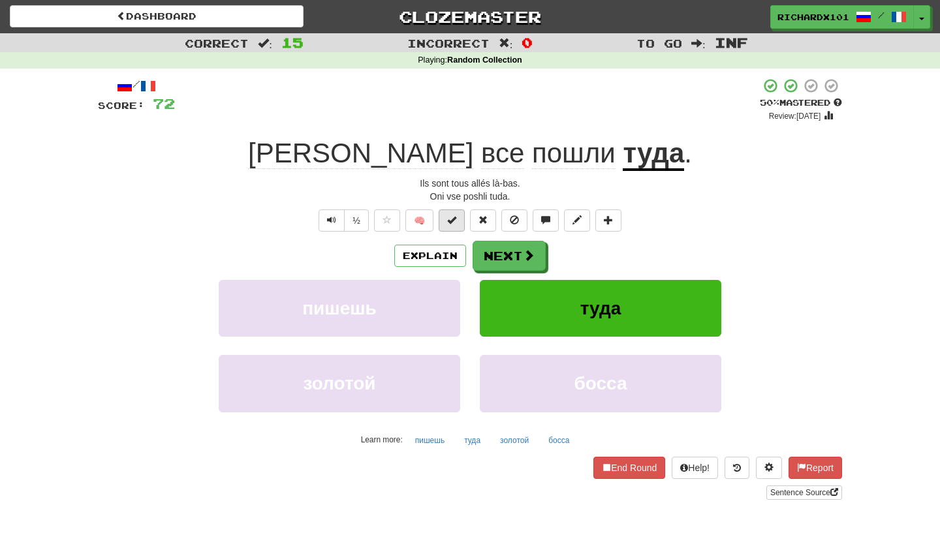
click at [456, 220] on span at bounding box center [451, 219] width 9 height 9
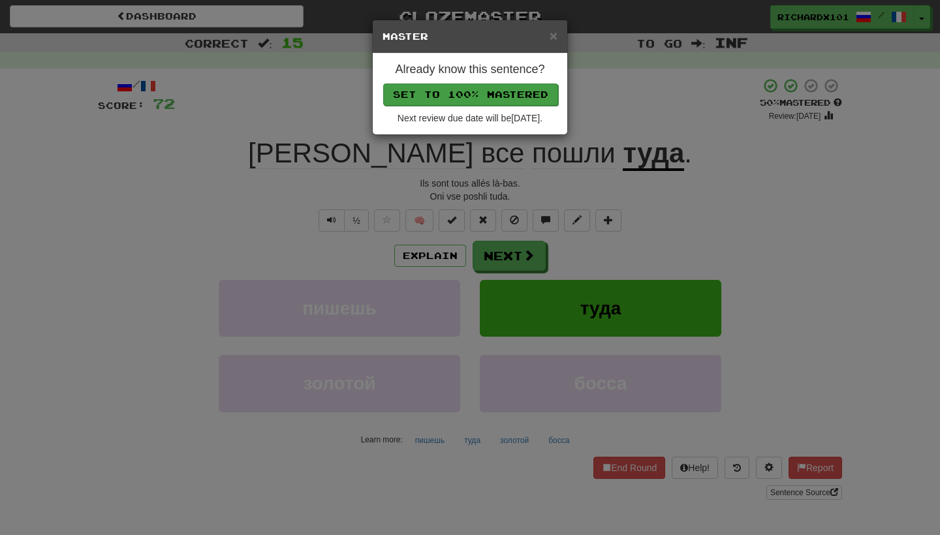
click at [508, 94] on button "Set to 100% Mastered" at bounding box center [470, 95] width 175 height 22
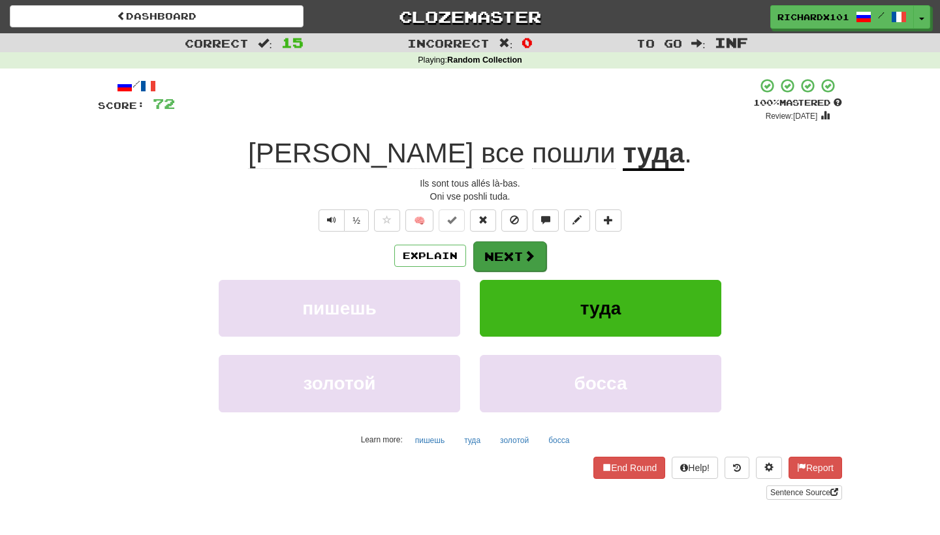
click at [488, 247] on button "Next" at bounding box center [509, 257] width 73 height 30
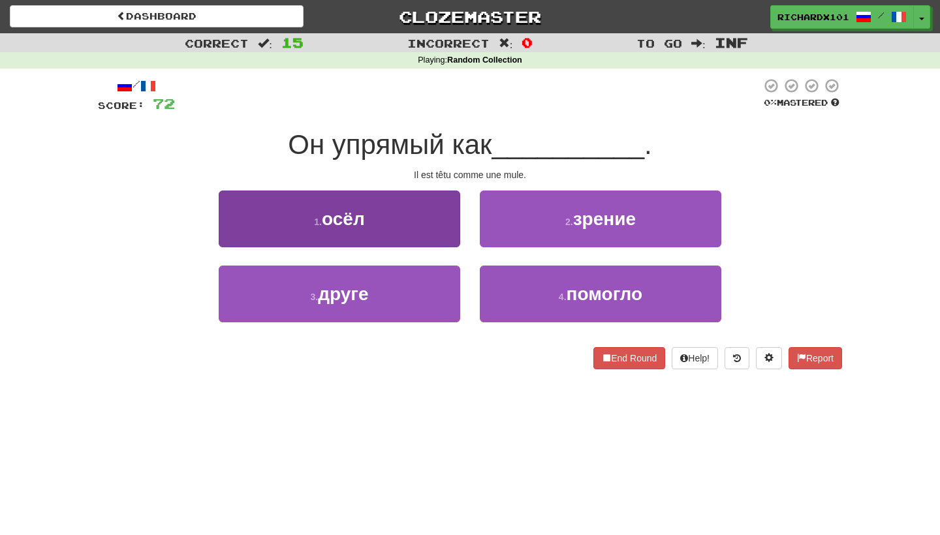
click at [449, 232] on button "1 . осёл" at bounding box center [340, 219] width 242 height 57
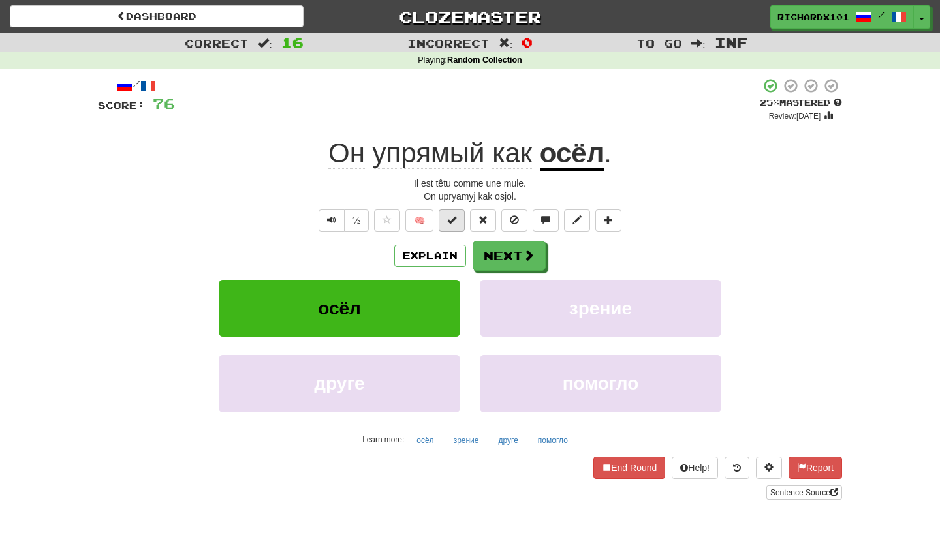
click at [452, 223] on span at bounding box center [451, 219] width 9 height 9
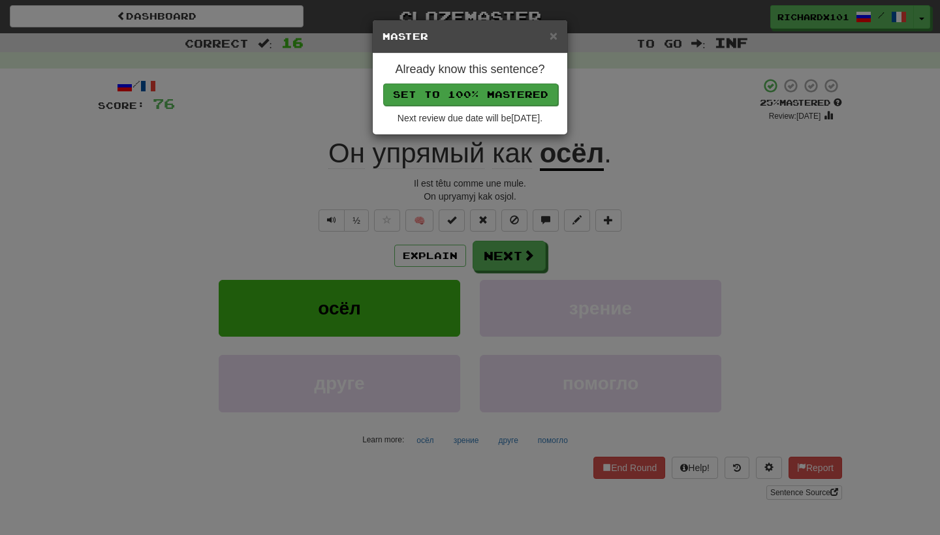
click at [509, 94] on button "Set to 100% Mastered" at bounding box center [470, 95] width 175 height 22
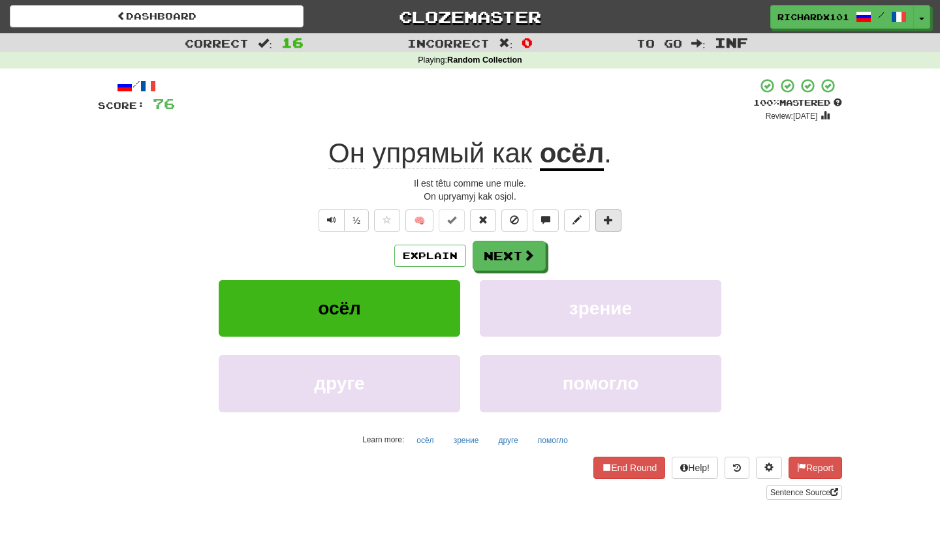
click at [612, 217] on span at bounding box center [608, 219] width 9 height 9
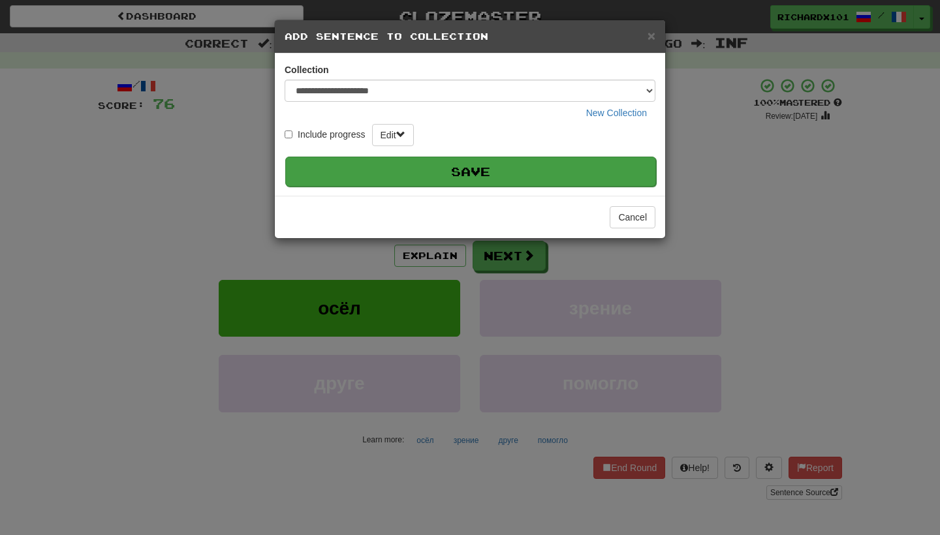
click at [599, 163] on button "Save" at bounding box center [470, 172] width 371 height 30
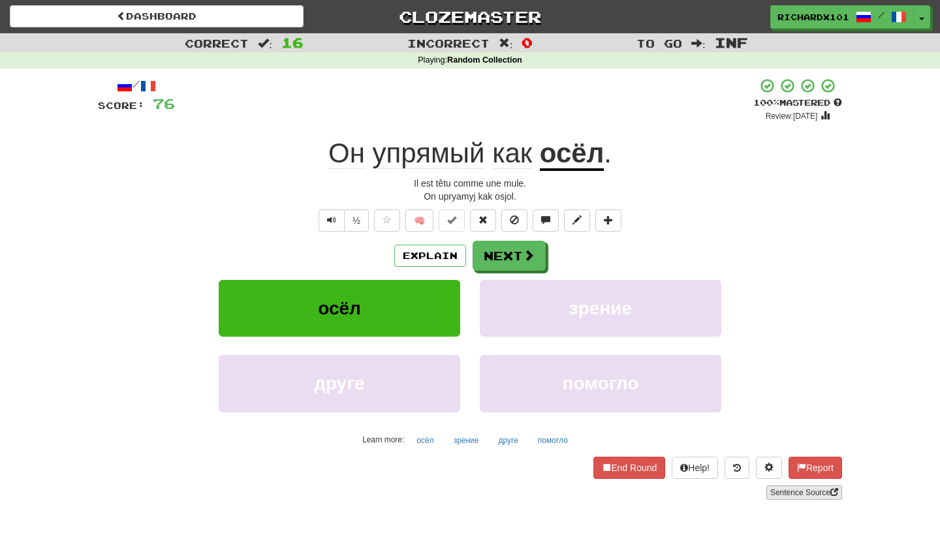
click at [780, 486] on link "Sentence Source" at bounding box center [804, 493] width 76 height 14
click at [496, 256] on button "Next" at bounding box center [509, 257] width 73 height 30
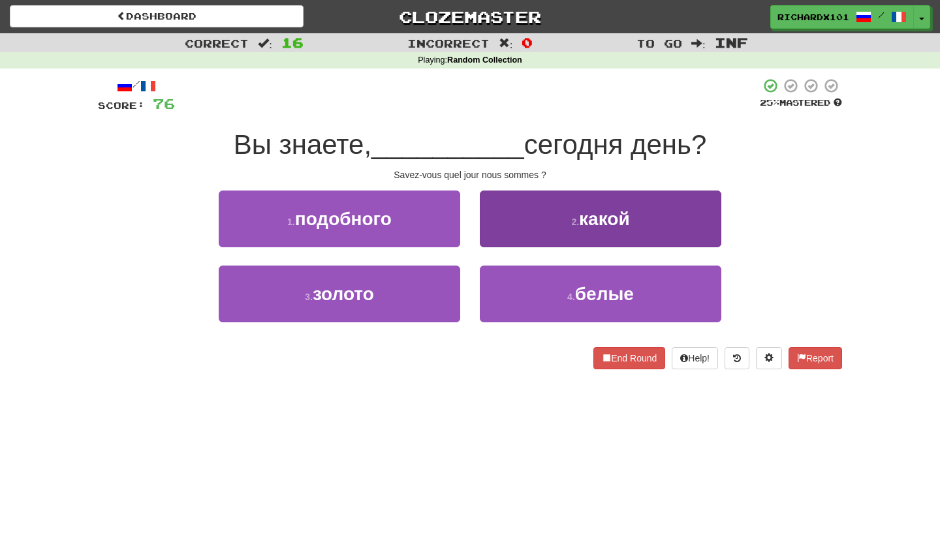
click at [531, 223] on button "2 . какой" at bounding box center [601, 219] width 242 height 57
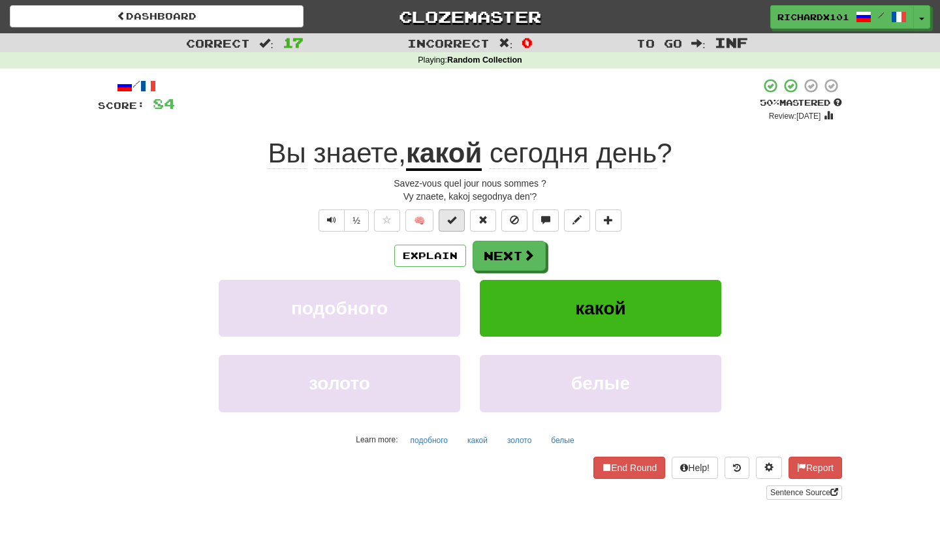
click at [461, 219] on button at bounding box center [452, 221] width 26 height 22
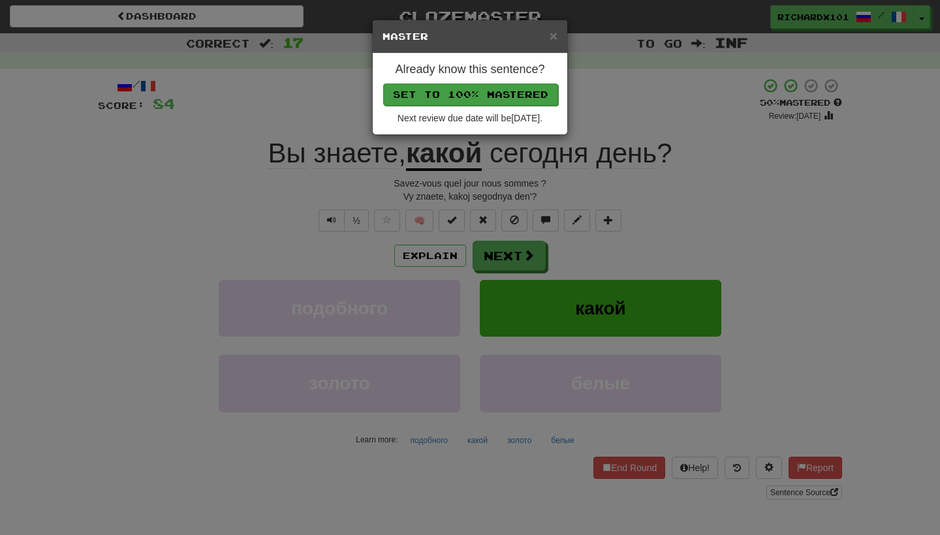
click at [509, 96] on button "Set to 100% Mastered" at bounding box center [470, 95] width 175 height 22
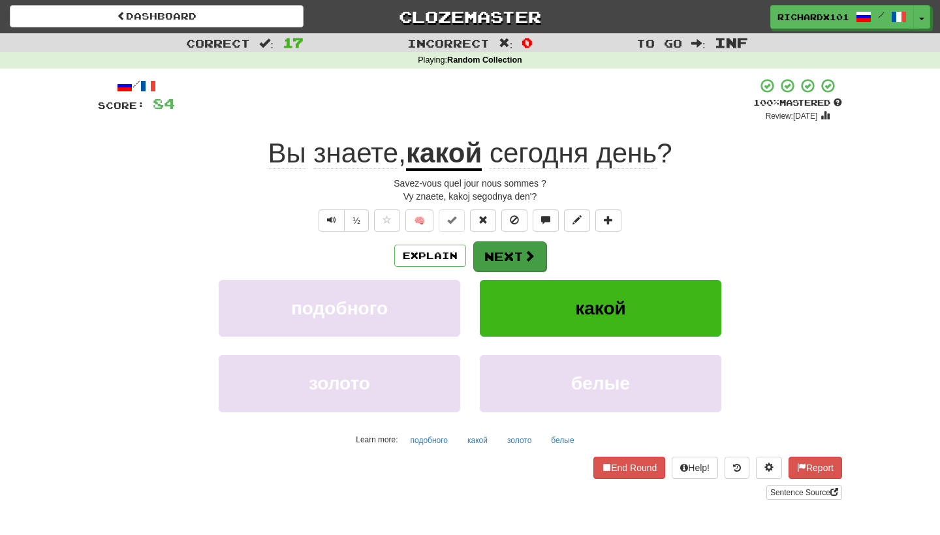
click at [499, 248] on button "Next" at bounding box center [509, 257] width 73 height 30
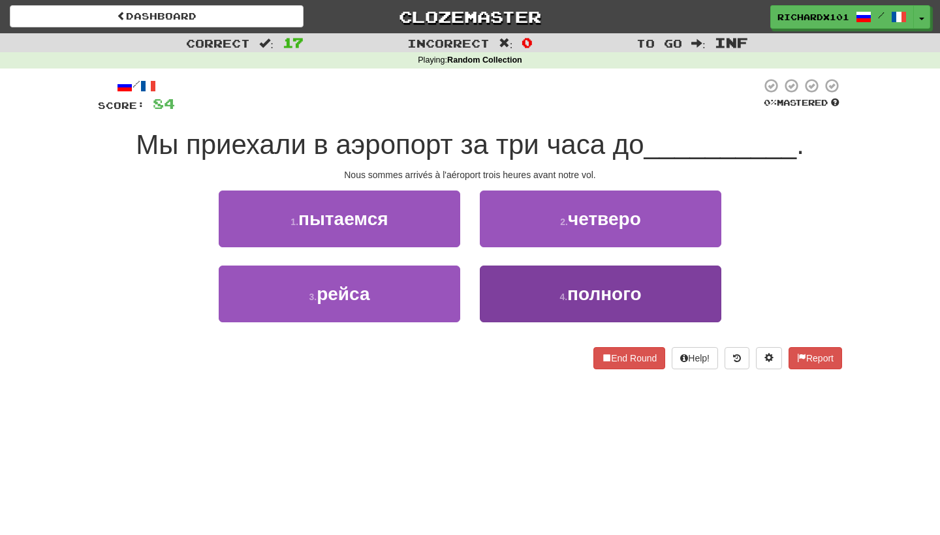
click at [501, 288] on button "4 . полного" at bounding box center [601, 294] width 242 height 57
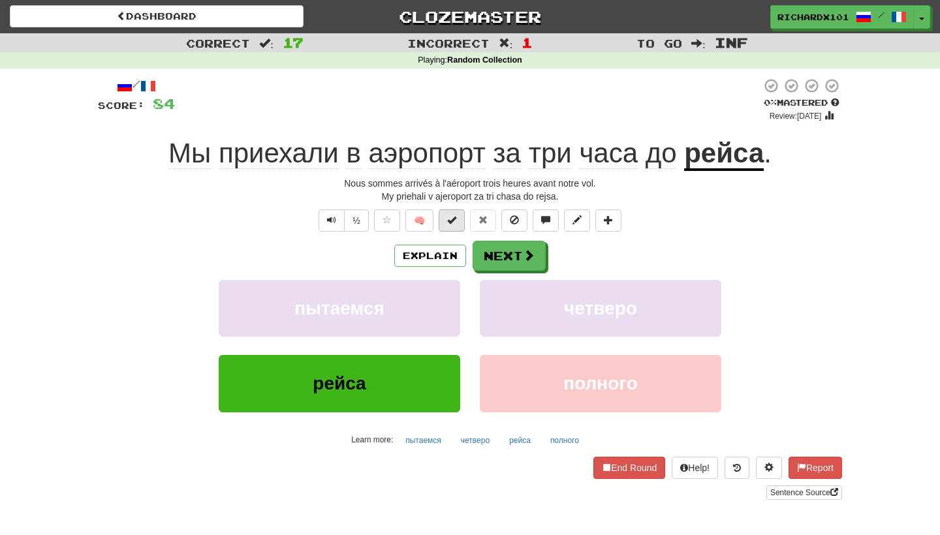
click at [464, 217] on button at bounding box center [452, 221] width 26 height 22
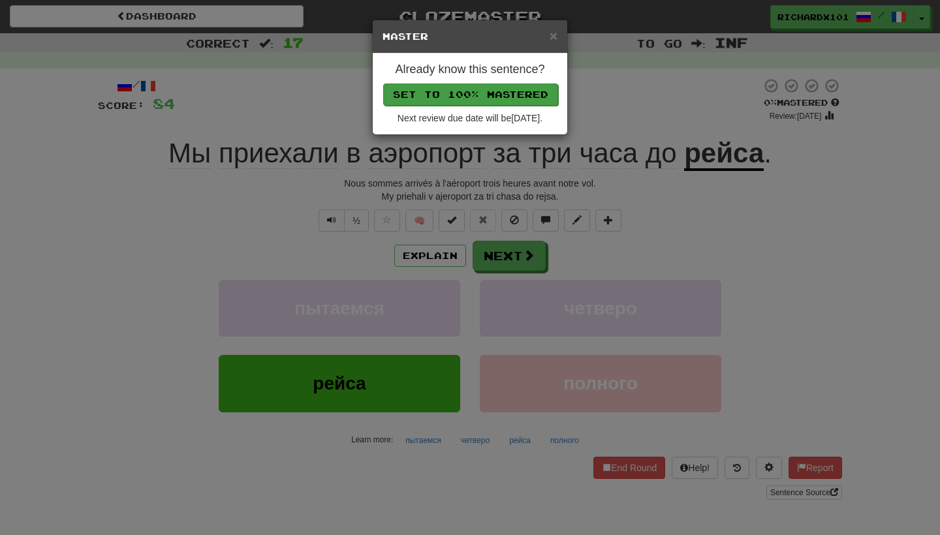
click at [508, 86] on button "Set to 100% Mastered" at bounding box center [470, 95] width 175 height 22
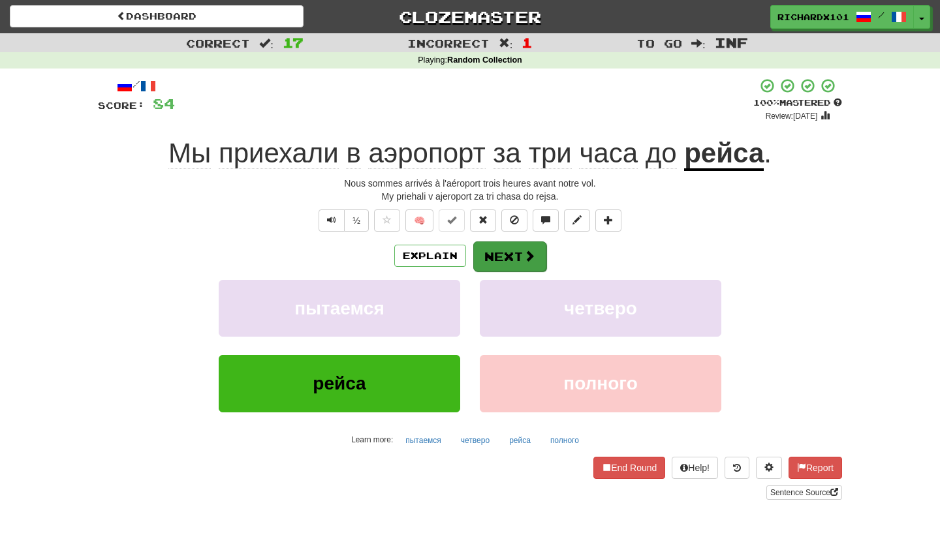
click at [494, 251] on button "Next" at bounding box center [509, 257] width 73 height 30
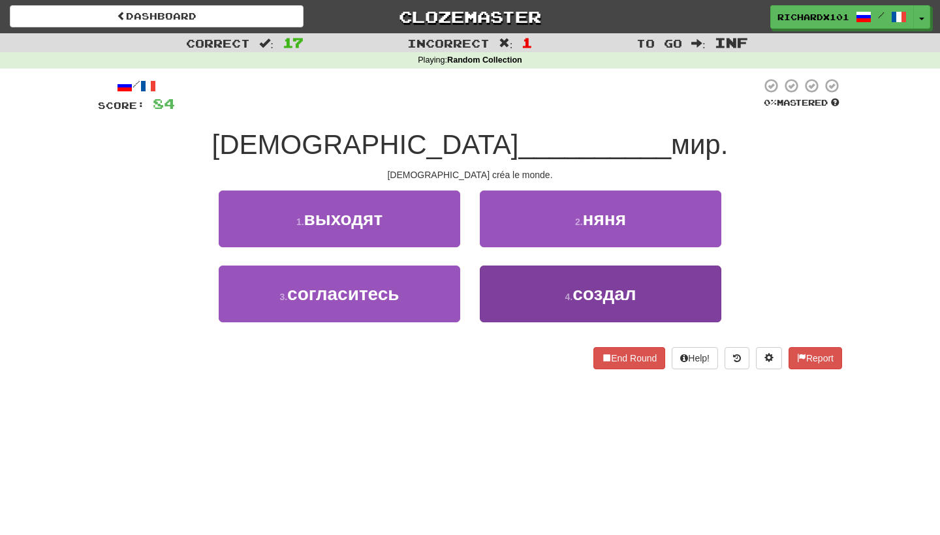
click at [504, 303] on button "4 . создал" at bounding box center [601, 294] width 242 height 57
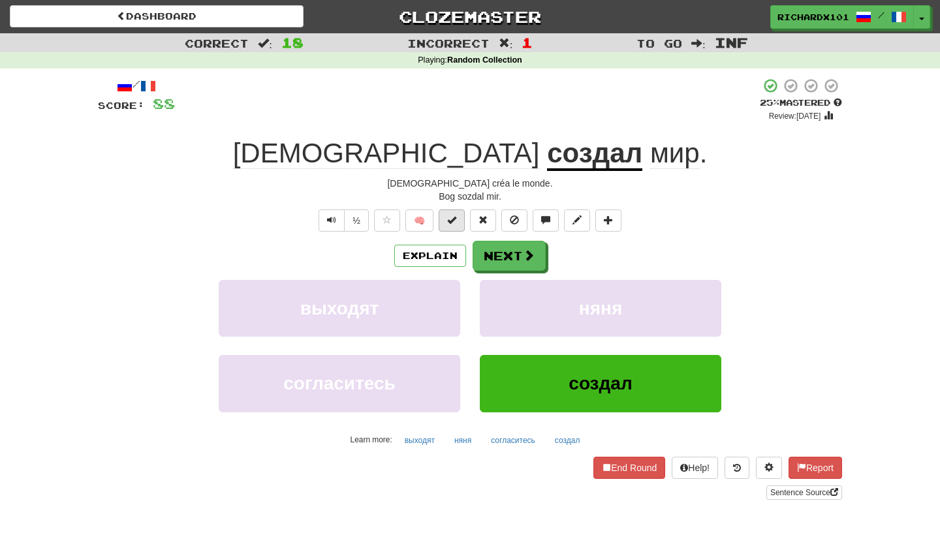
click at [461, 217] on button at bounding box center [452, 221] width 26 height 22
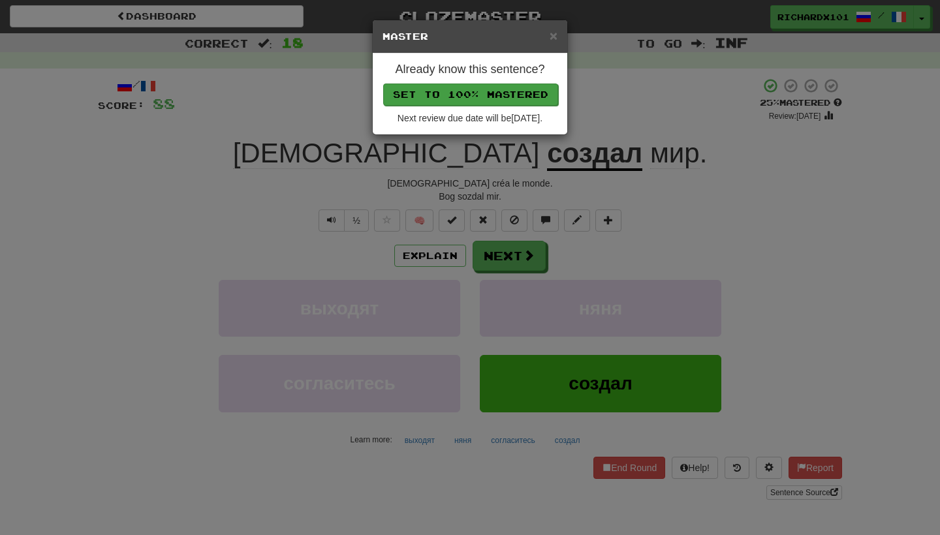
click at [494, 86] on button "Set to 100% Mastered" at bounding box center [470, 95] width 175 height 22
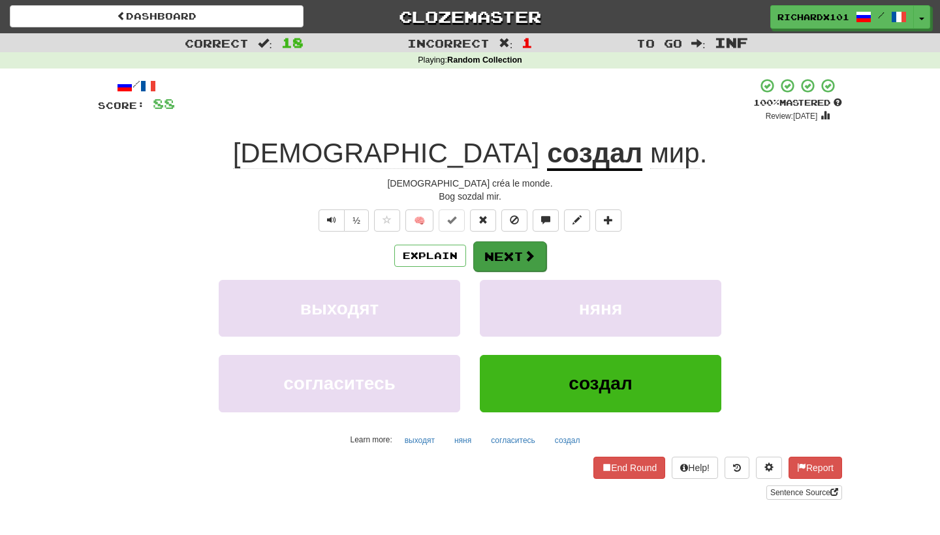
click at [490, 254] on button "Next" at bounding box center [509, 257] width 73 height 30
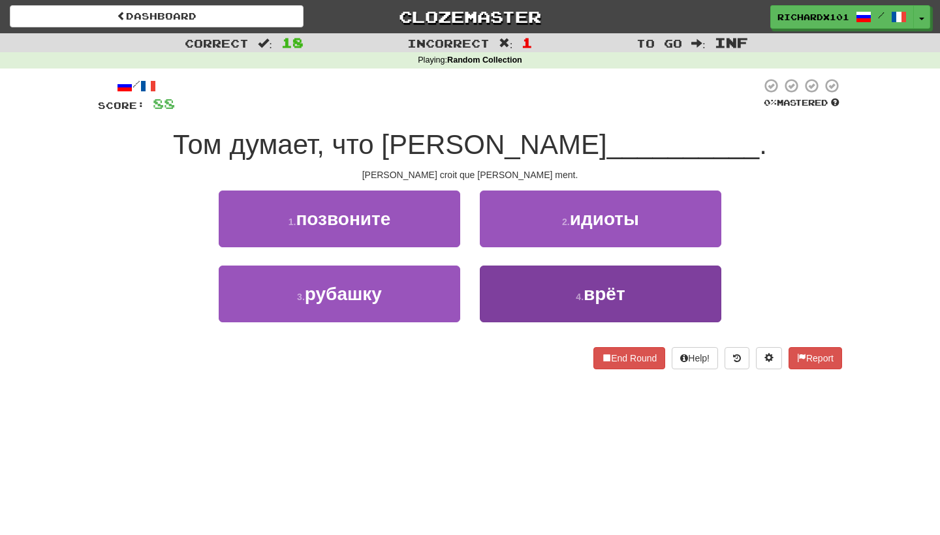
click at [514, 282] on button "4 . врёт" at bounding box center [601, 294] width 242 height 57
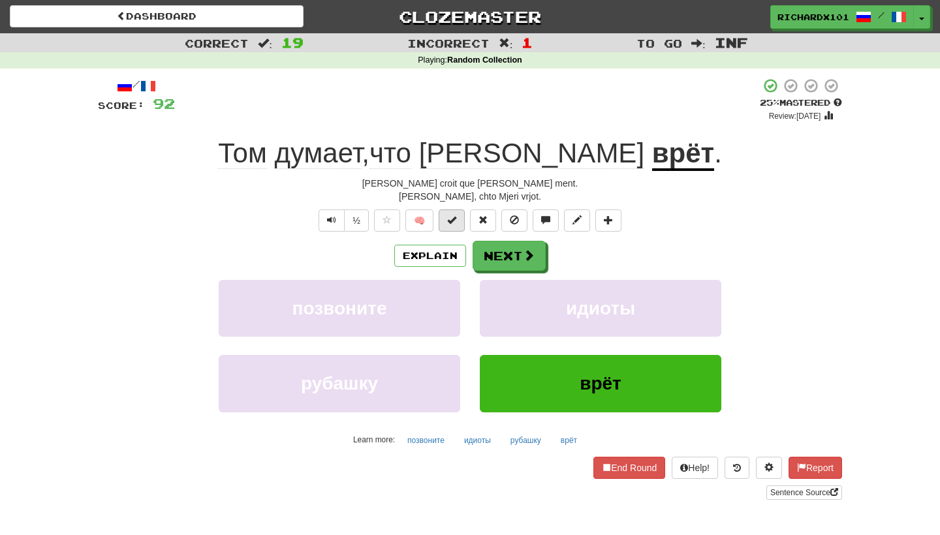
click at [461, 222] on button at bounding box center [452, 221] width 26 height 22
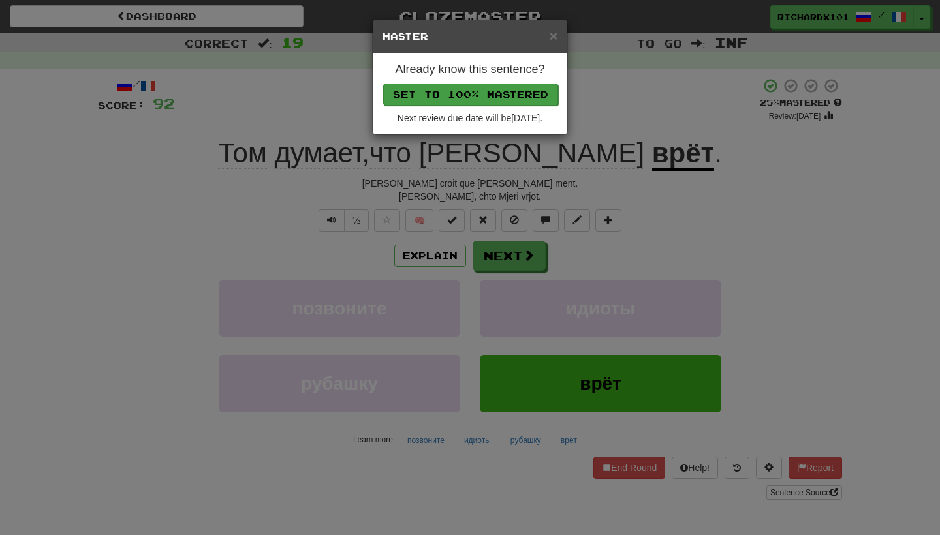
click at [533, 93] on button "Set to 100% Mastered" at bounding box center [470, 95] width 175 height 22
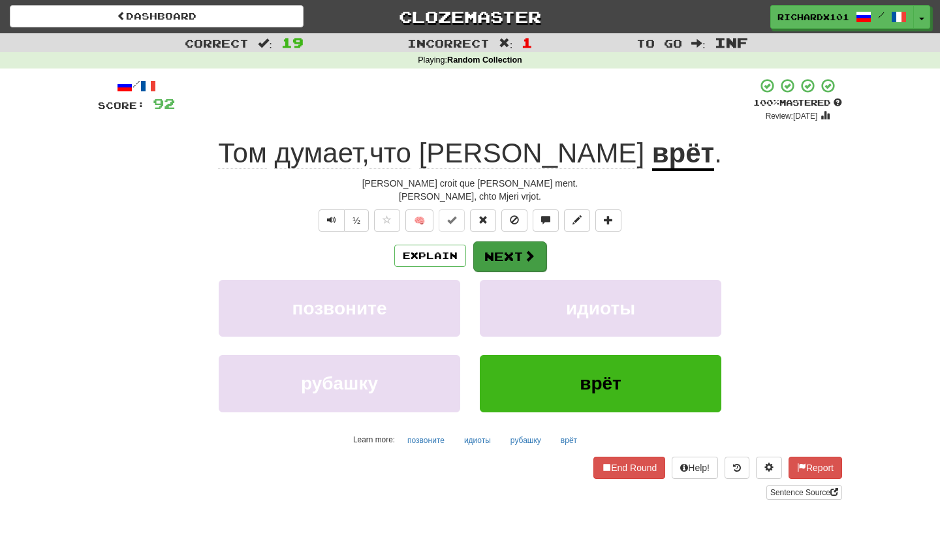
click at [521, 247] on button "Next" at bounding box center [509, 257] width 73 height 30
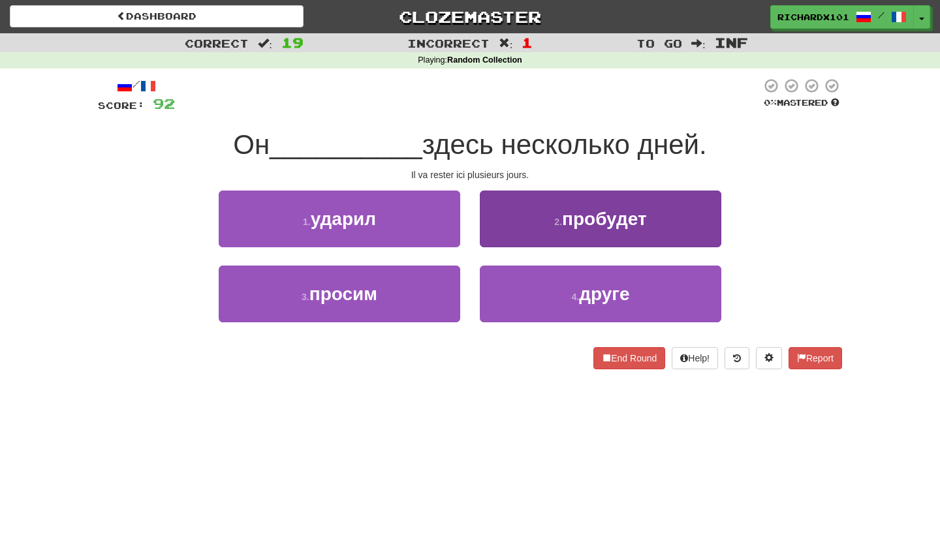
click at [537, 225] on button "2 . пробудет" at bounding box center [601, 219] width 242 height 57
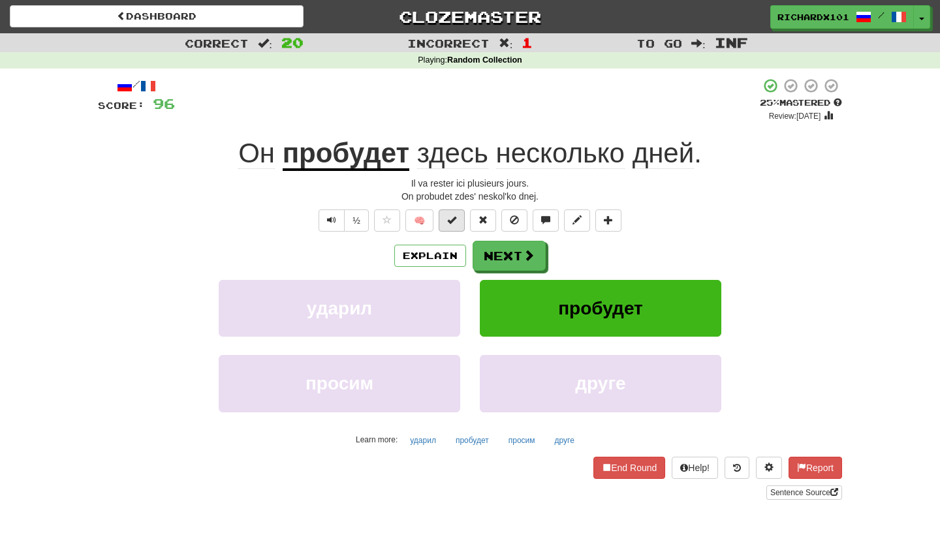
click at [450, 228] on button at bounding box center [452, 221] width 26 height 22
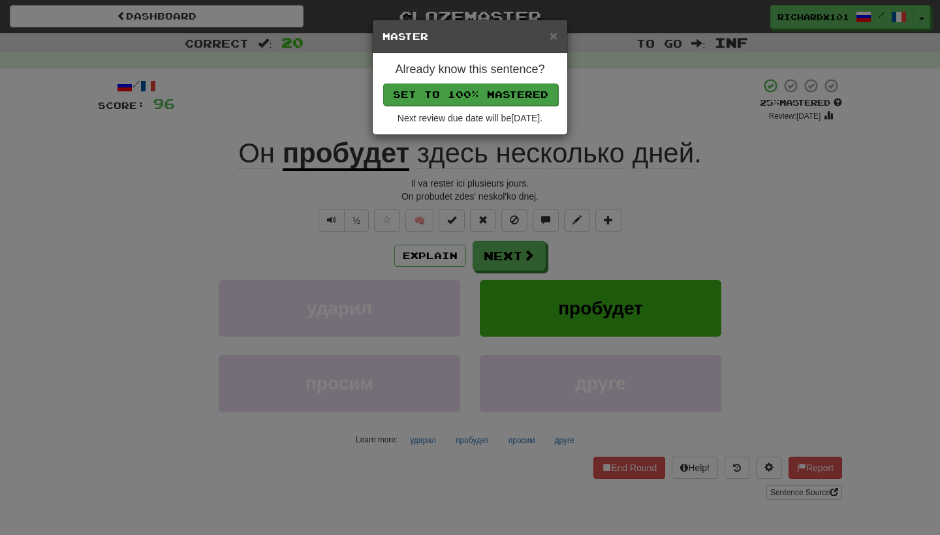
click at [518, 95] on button "Set to 100% Mastered" at bounding box center [470, 95] width 175 height 22
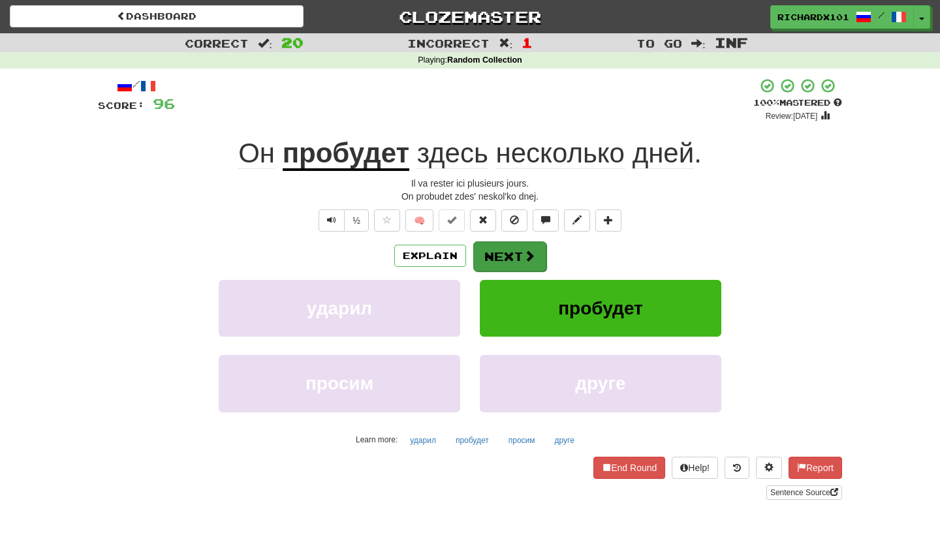
click at [510, 255] on button "Next" at bounding box center [509, 257] width 73 height 30
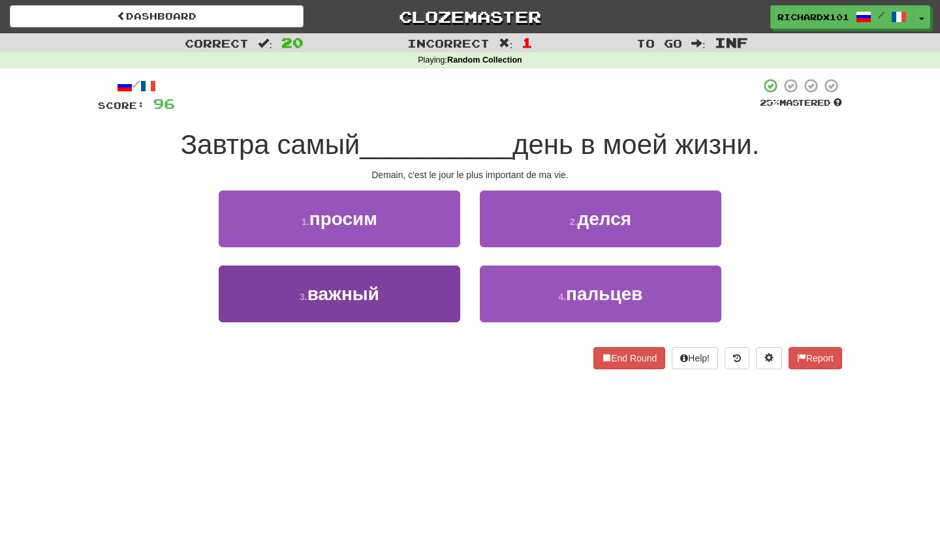
click at [435, 296] on button "3 . важный" at bounding box center [340, 294] width 242 height 57
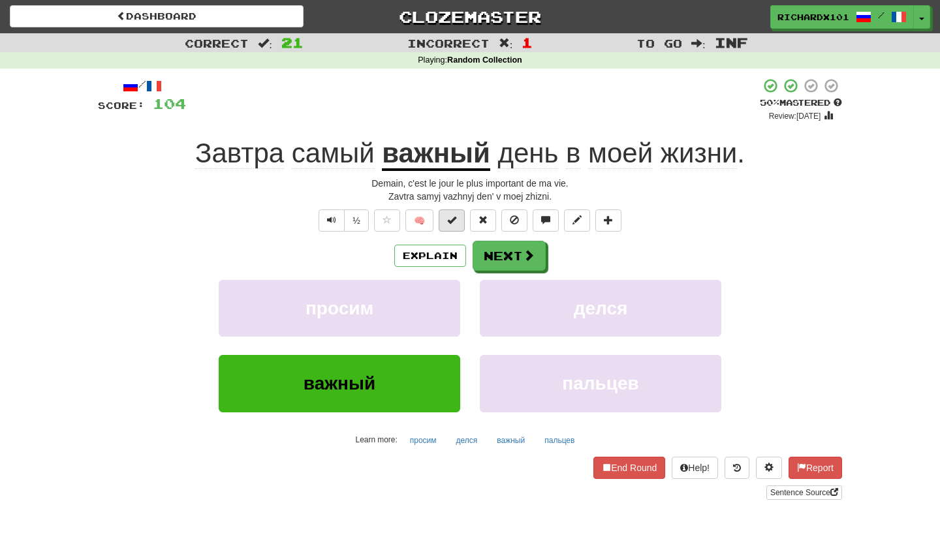
click at [461, 213] on button at bounding box center [452, 221] width 26 height 22
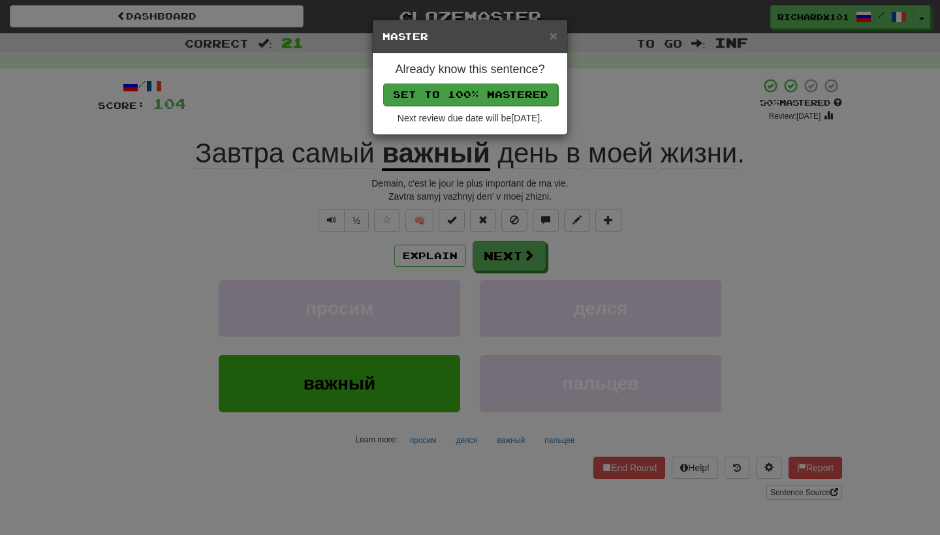
click at [523, 91] on button "Set to 100% Mastered" at bounding box center [470, 95] width 175 height 22
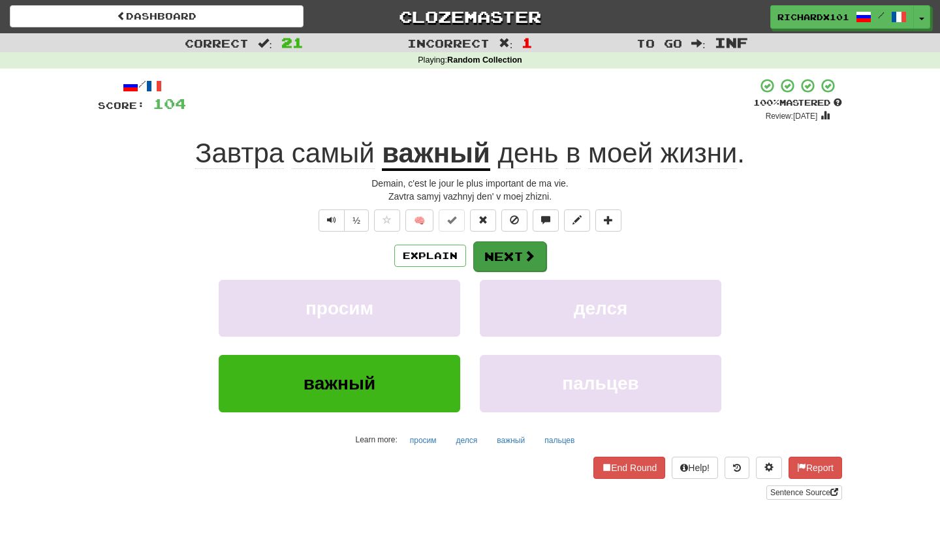
click at [522, 246] on button "Next" at bounding box center [509, 257] width 73 height 30
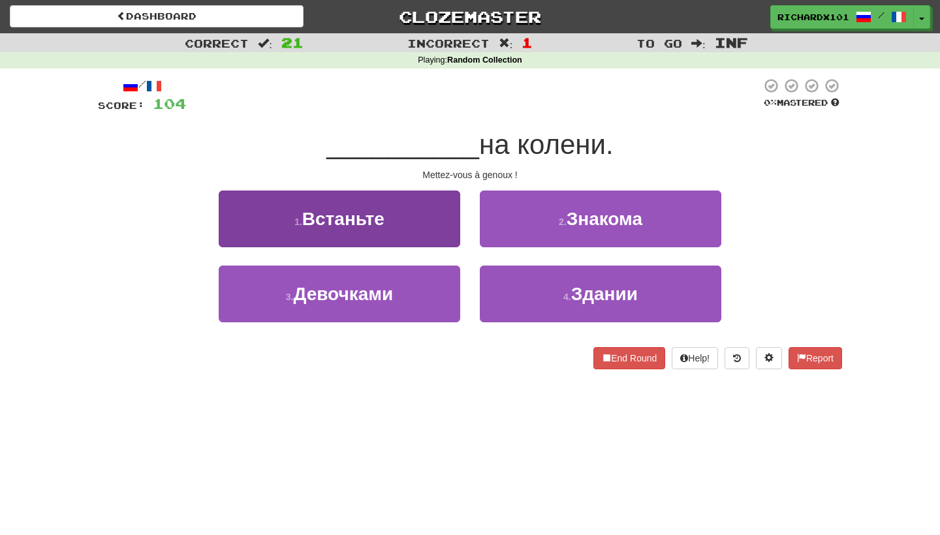
click at [442, 219] on button "1 . Встаньте" at bounding box center [340, 219] width 242 height 57
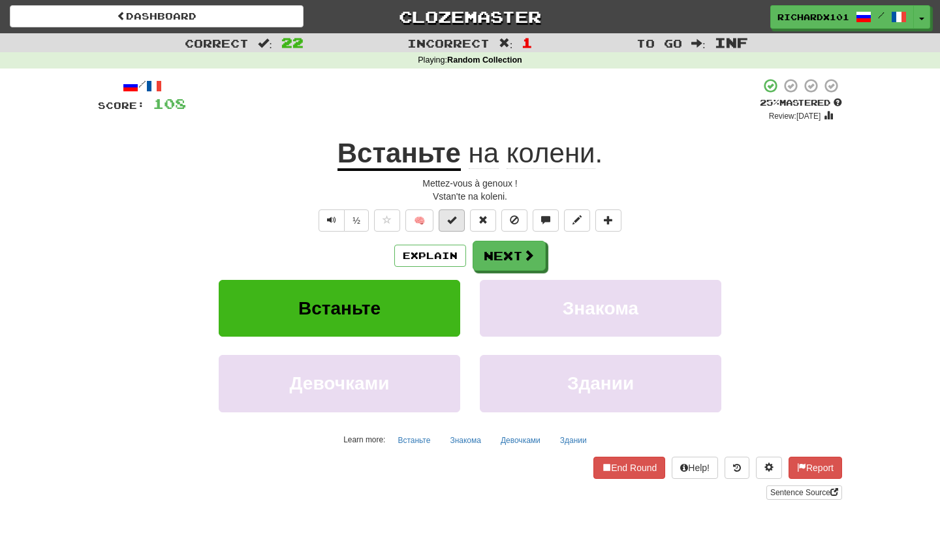
click at [456, 221] on span at bounding box center [451, 219] width 9 height 9
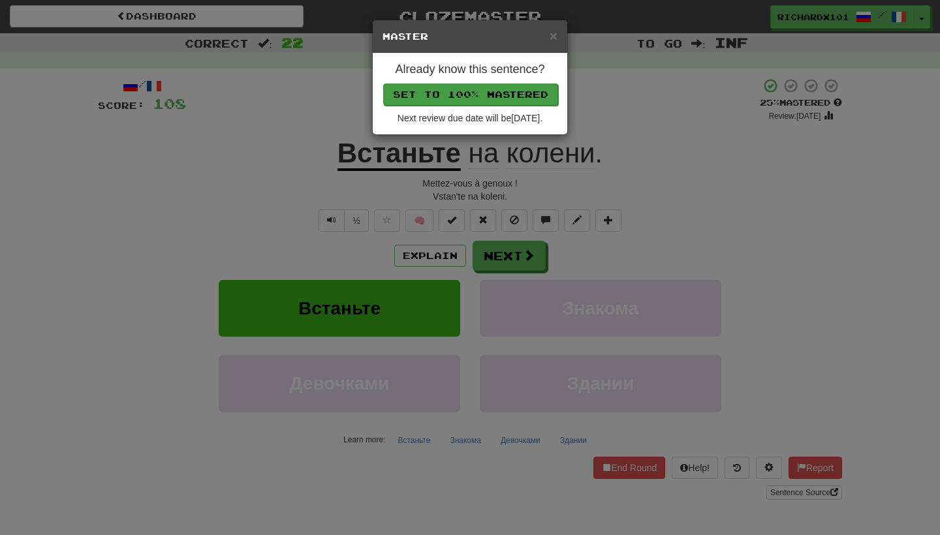
click at [501, 88] on button "Set to 100% Mastered" at bounding box center [470, 95] width 175 height 22
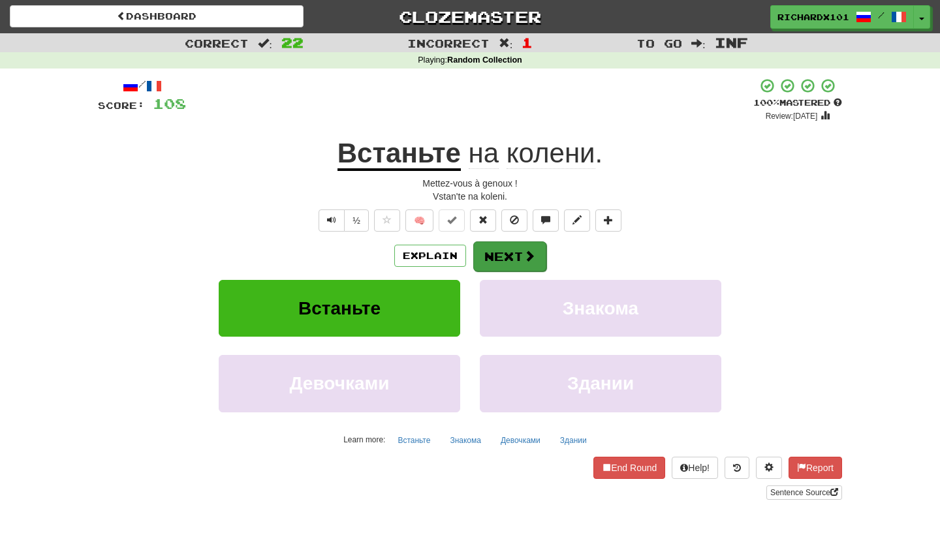
click at [499, 249] on button "Next" at bounding box center [509, 257] width 73 height 30
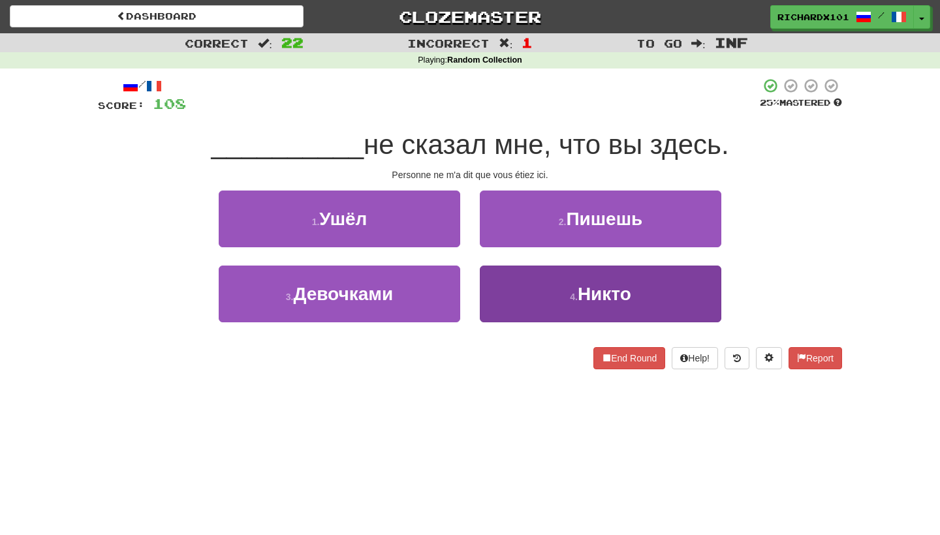
click at [520, 296] on button "4 . Никто" at bounding box center [601, 294] width 242 height 57
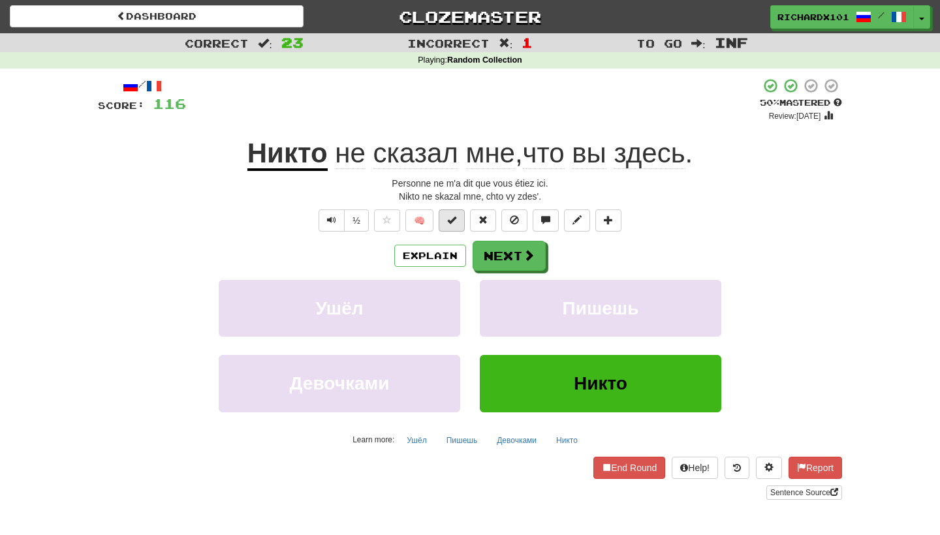
click at [457, 220] on button at bounding box center [452, 221] width 26 height 22
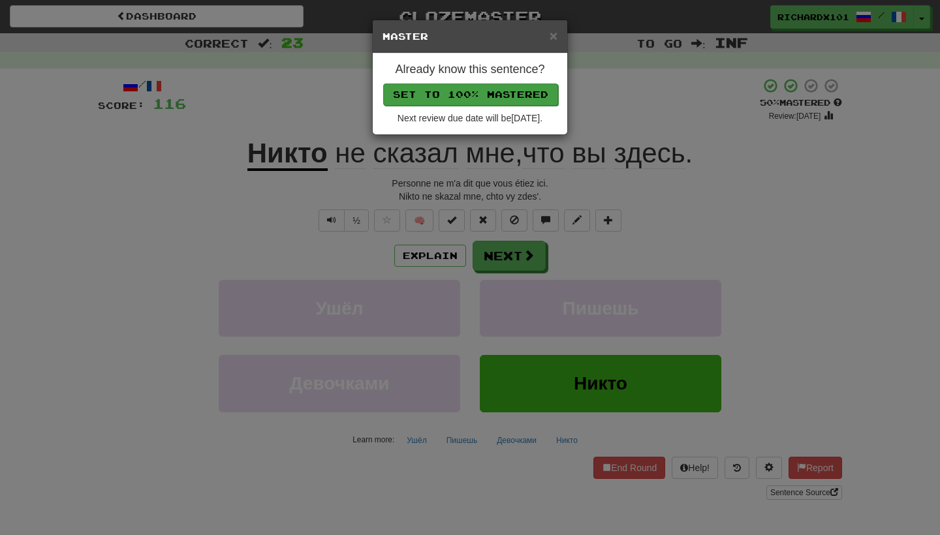
click at [493, 94] on button "Set to 100% Mastered" at bounding box center [470, 95] width 175 height 22
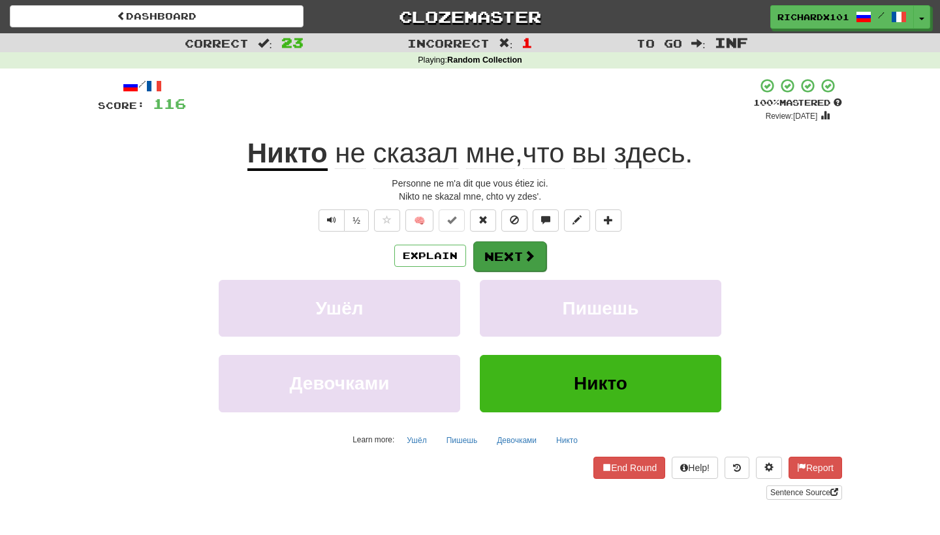
click at [494, 257] on button "Next" at bounding box center [509, 257] width 73 height 30
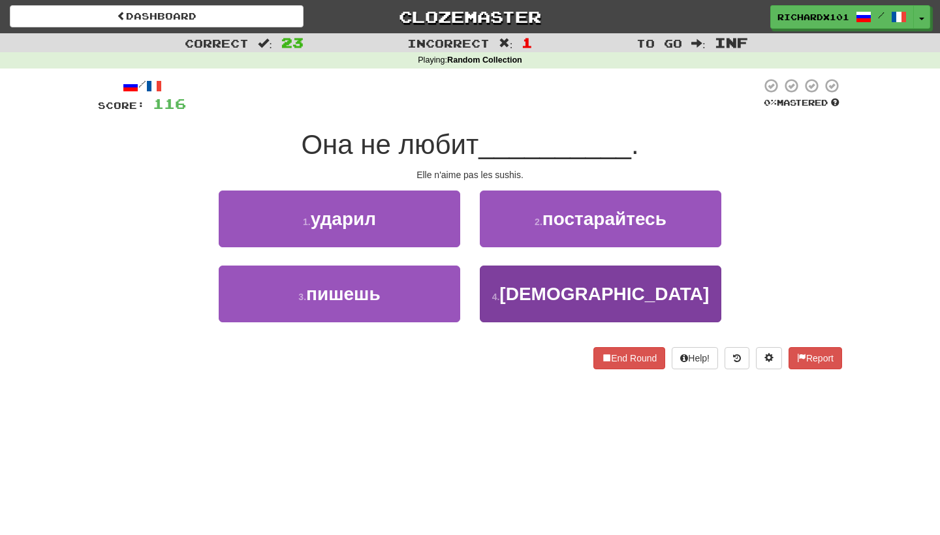
click at [513, 285] on button "4 . суши" at bounding box center [601, 294] width 242 height 57
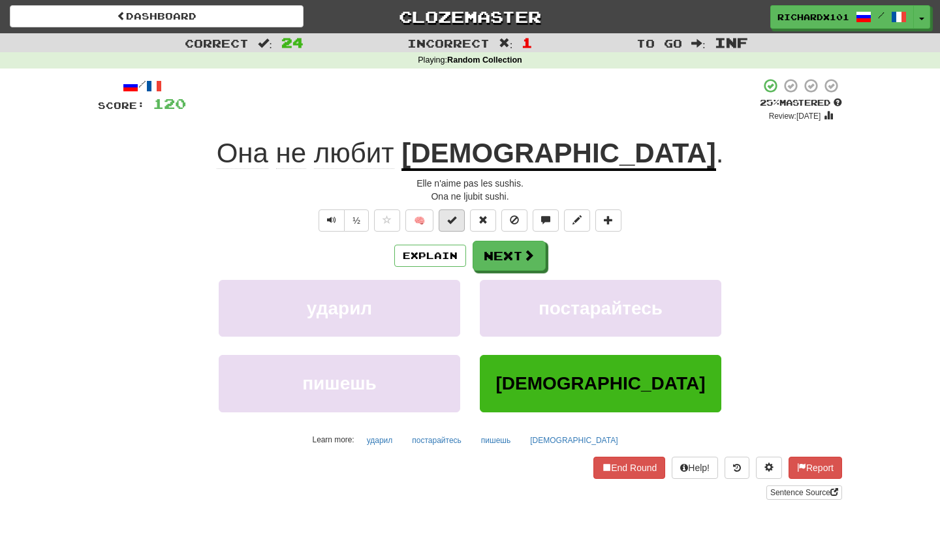
click at [452, 215] on span at bounding box center [451, 219] width 9 height 9
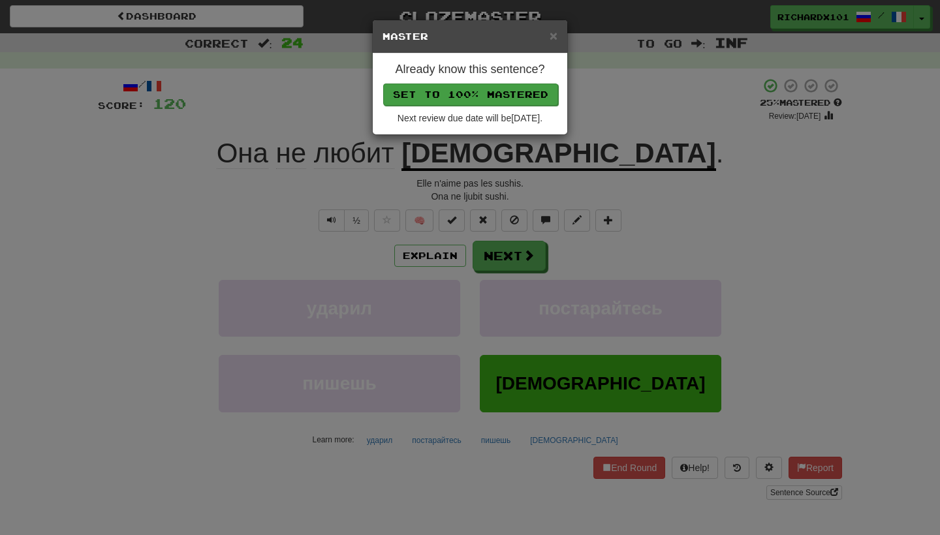
click at [477, 87] on button "Set to 100% Mastered" at bounding box center [470, 95] width 175 height 22
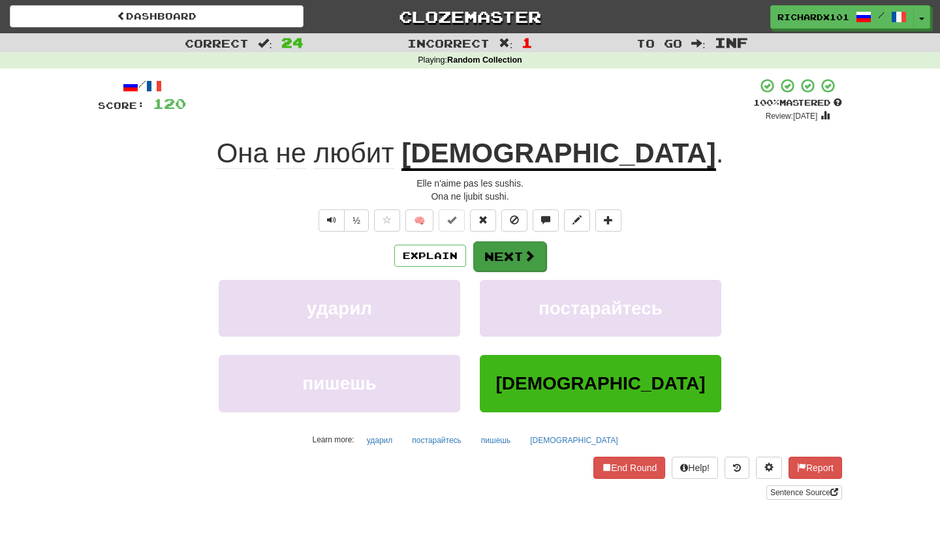
click at [505, 257] on button "Next" at bounding box center [509, 257] width 73 height 30
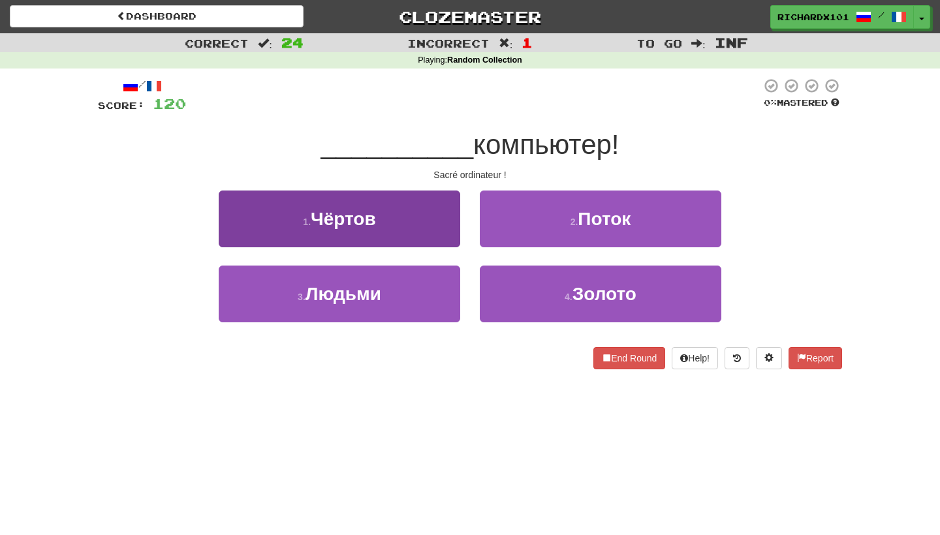
click at [437, 229] on button "1 . Чёртов" at bounding box center [340, 219] width 242 height 57
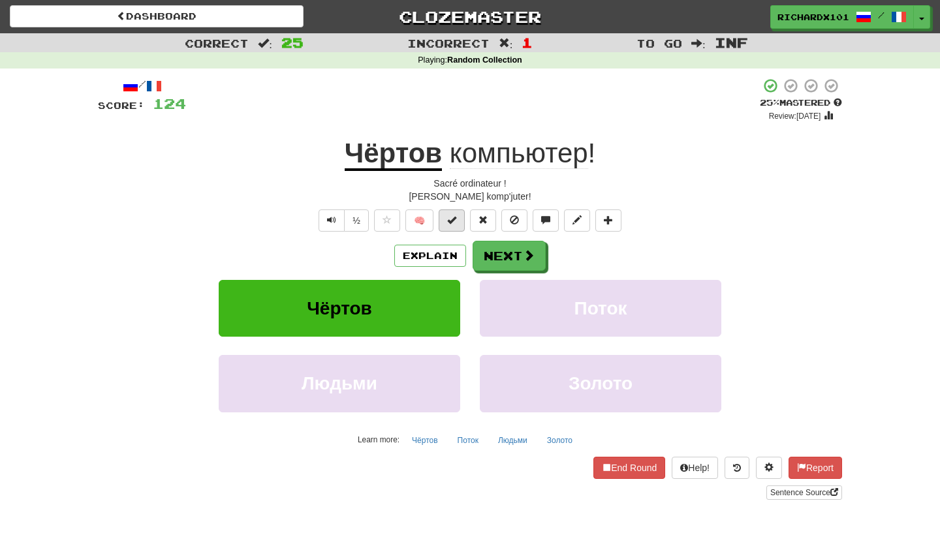
click at [454, 218] on span at bounding box center [451, 219] width 9 height 9
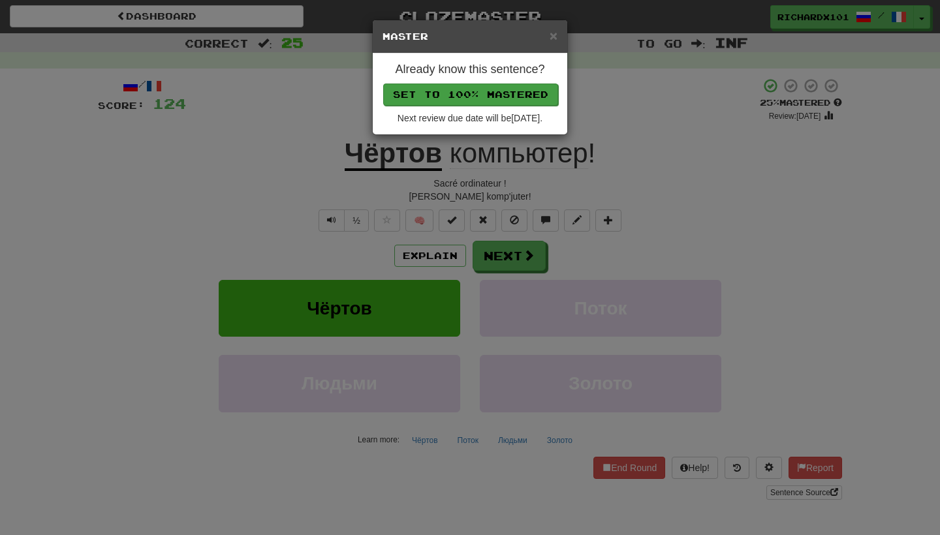
click at [476, 87] on button "Set to 100% Mastered" at bounding box center [470, 95] width 175 height 22
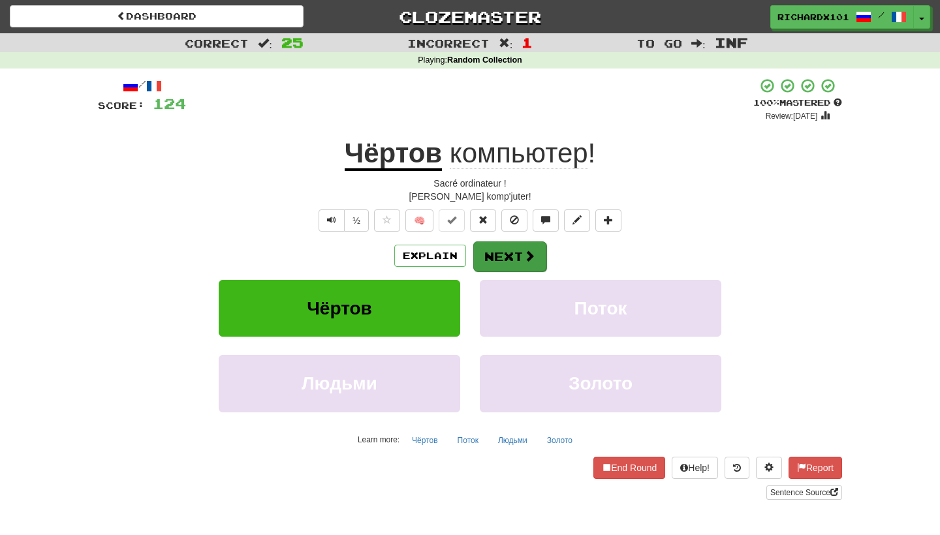
click at [507, 245] on button "Next" at bounding box center [509, 257] width 73 height 30
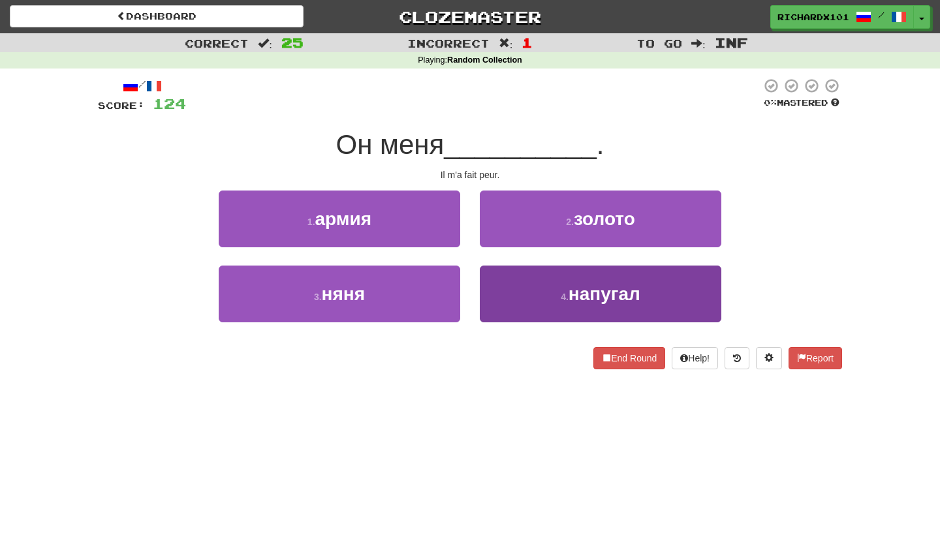
click at [521, 285] on button "4 . напугал" at bounding box center [601, 294] width 242 height 57
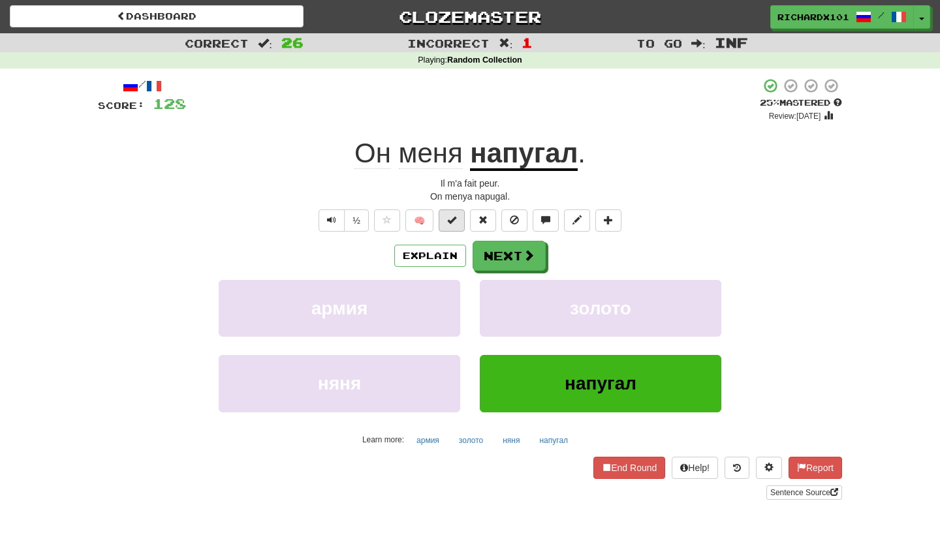
click at [456, 221] on span at bounding box center [451, 219] width 9 height 9
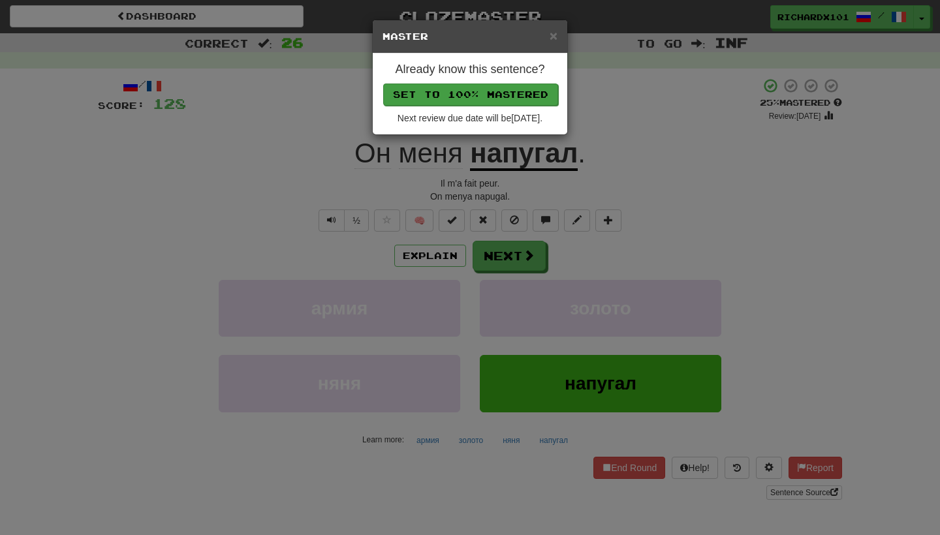
click at [461, 89] on button "Set to 100% Mastered" at bounding box center [470, 95] width 175 height 22
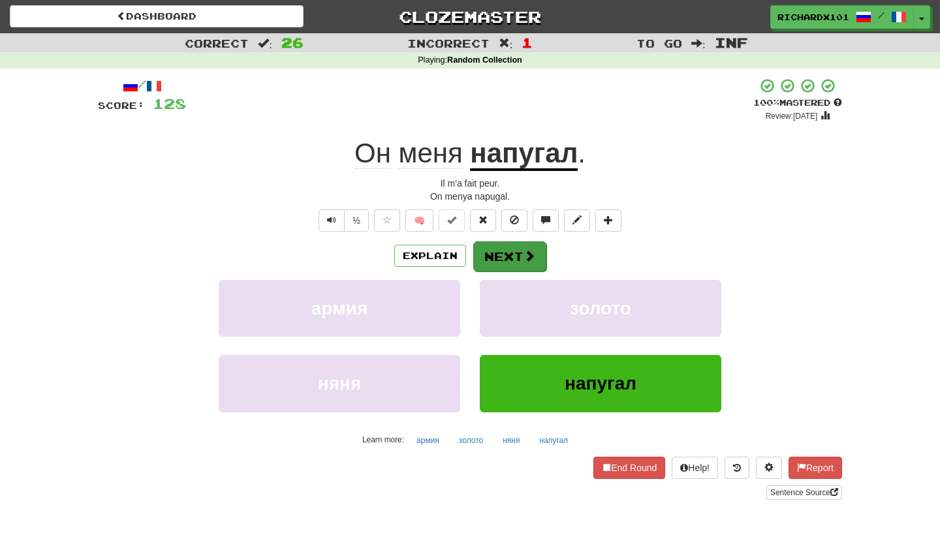
click at [506, 248] on button "Next" at bounding box center [509, 257] width 73 height 30
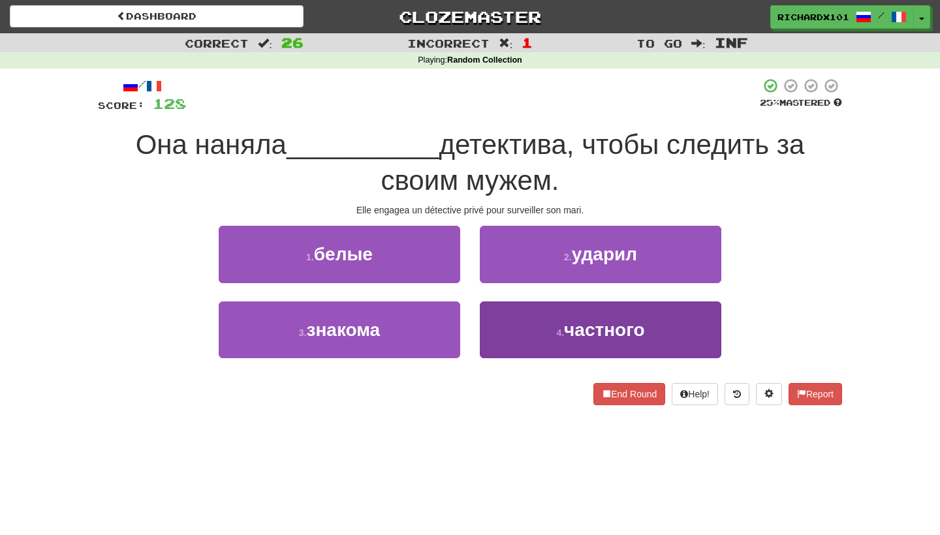
click at [533, 321] on button "4 . частного" at bounding box center [601, 330] width 242 height 57
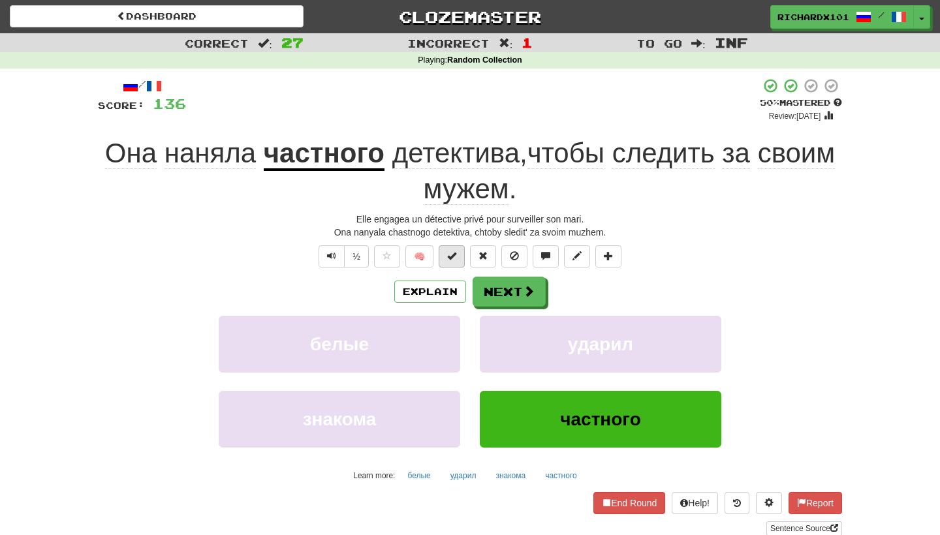
click at [450, 257] on span at bounding box center [451, 255] width 9 height 9
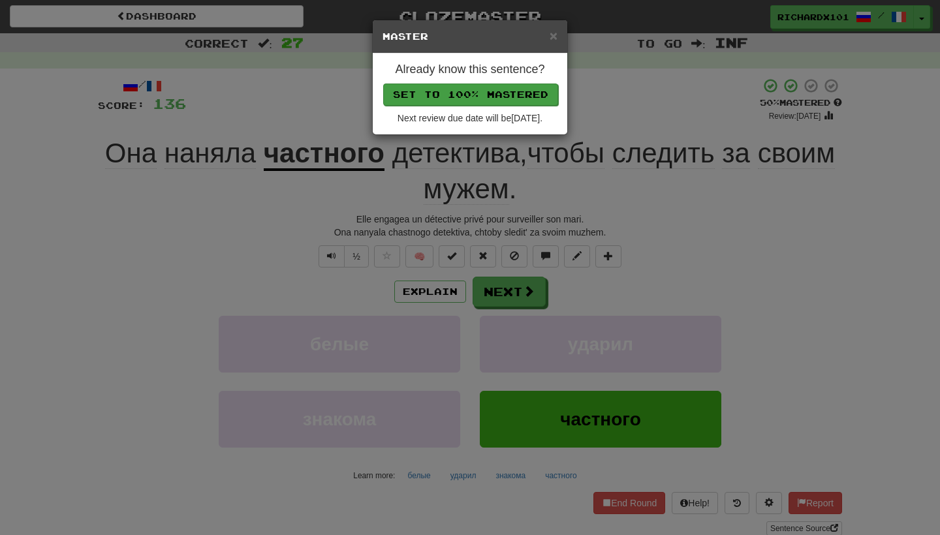
click at [467, 84] on button "Set to 100% Mastered" at bounding box center [470, 95] width 175 height 22
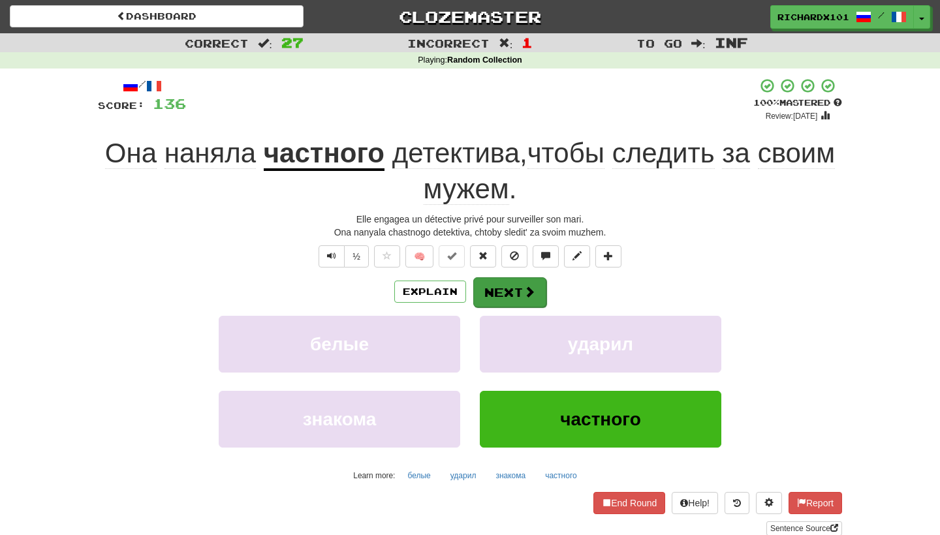
click at [522, 279] on button "Next" at bounding box center [509, 292] width 73 height 30
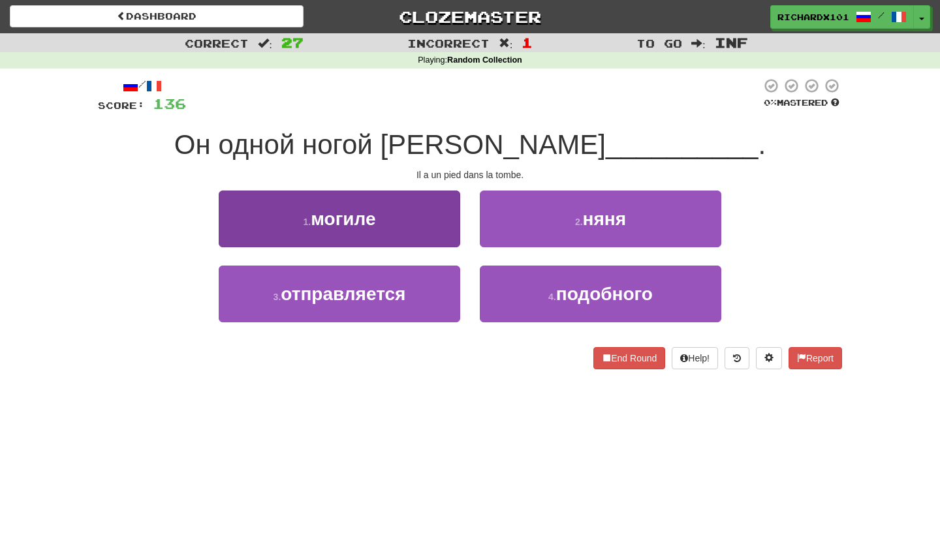
click at [439, 224] on button "1 . могиле" at bounding box center [340, 219] width 242 height 57
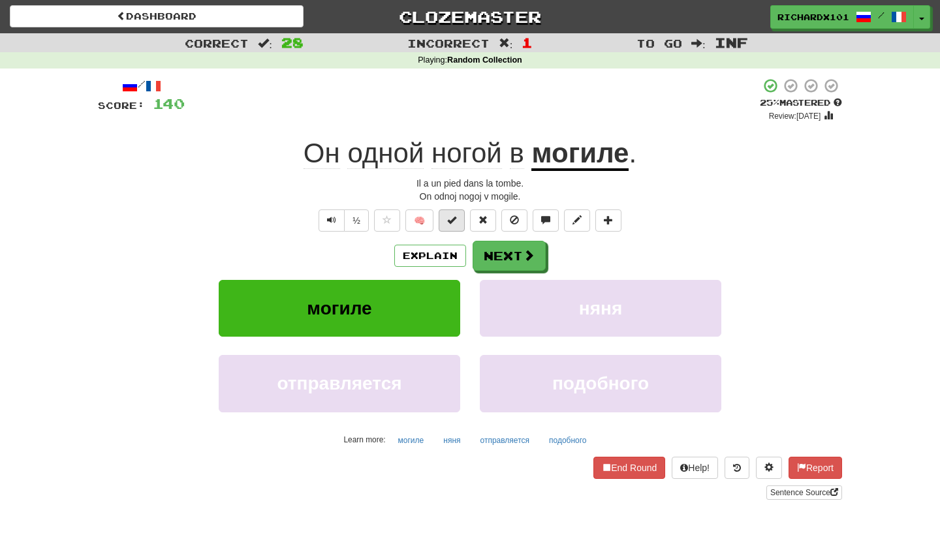
click at [457, 222] on button at bounding box center [452, 221] width 26 height 22
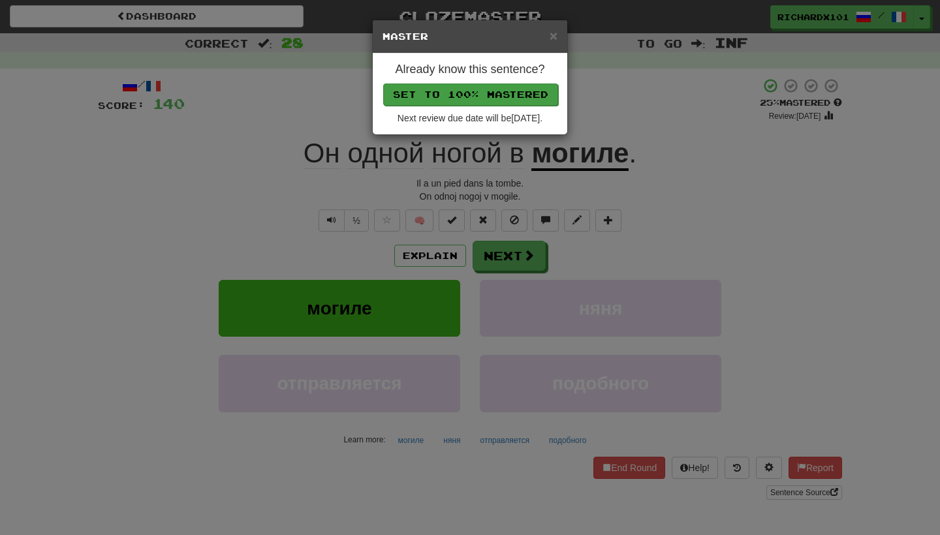
click at [481, 87] on button "Set to 100% Mastered" at bounding box center [470, 95] width 175 height 22
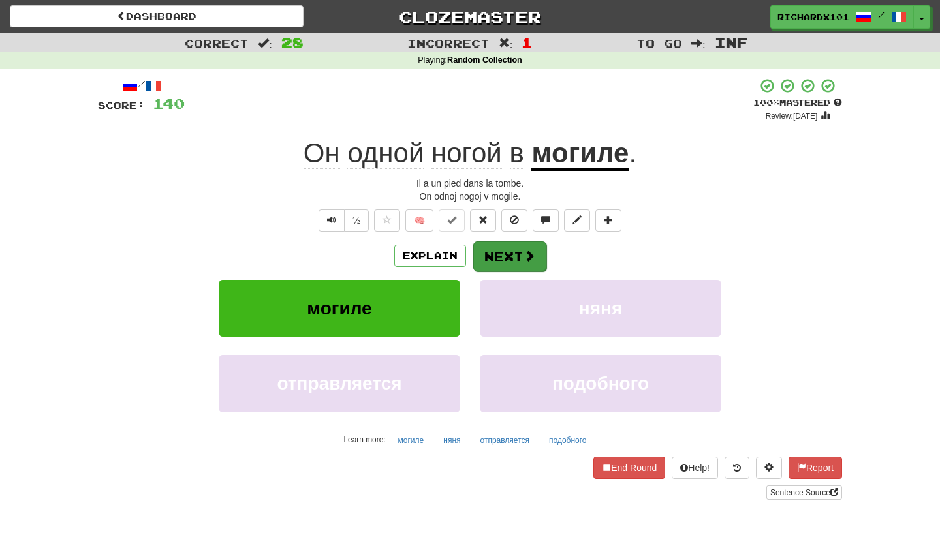
click at [511, 245] on button "Next" at bounding box center [509, 257] width 73 height 30
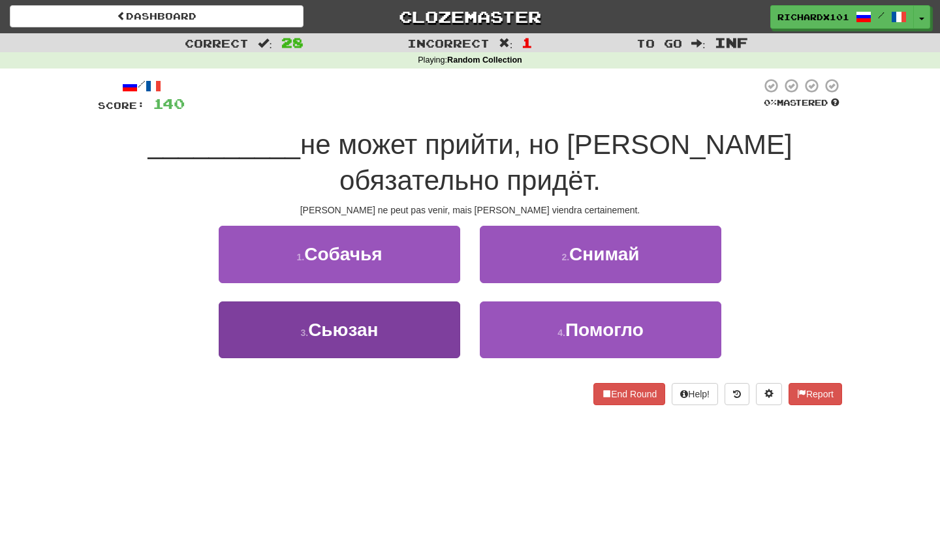
click at [450, 335] on button "3 . Сьюзан" at bounding box center [340, 330] width 242 height 57
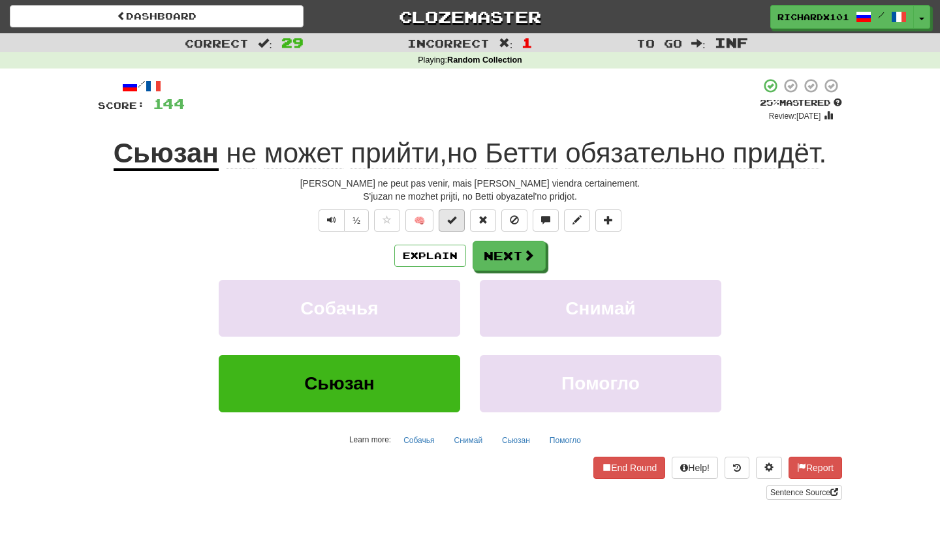
click at [458, 223] on button at bounding box center [452, 221] width 26 height 22
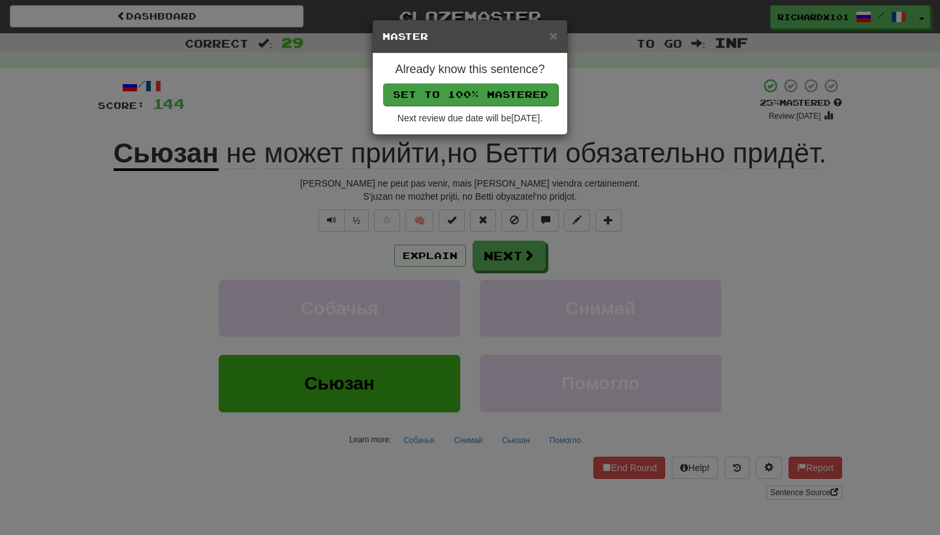
click at [456, 88] on button "Set to 100% Mastered" at bounding box center [470, 95] width 175 height 22
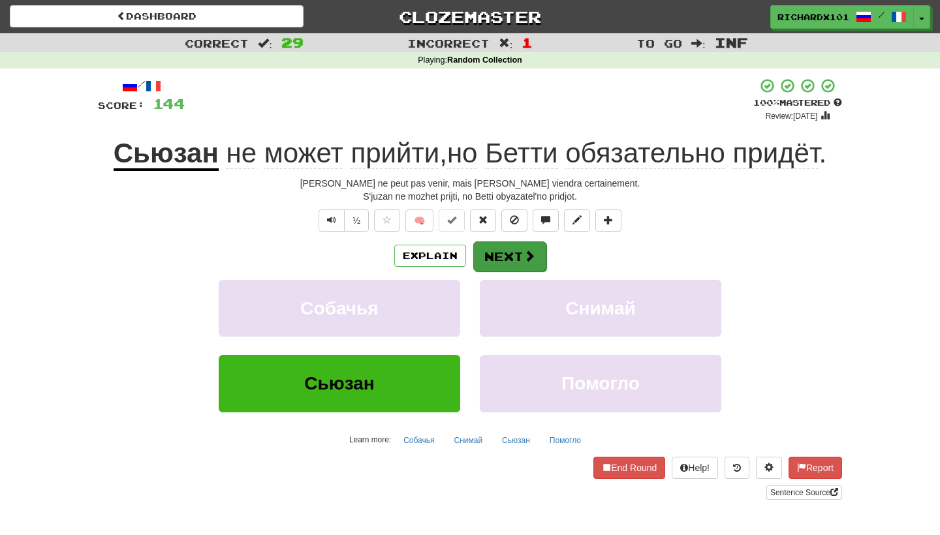
click at [499, 256] on button "Next" at bounding box center [509, 257] width 73 height 30
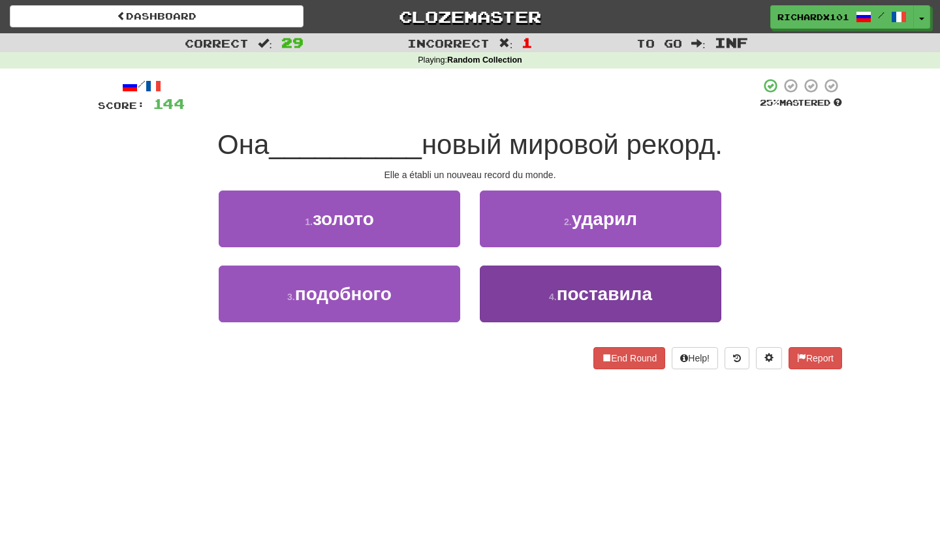
click at [514, 301] on button "4 . поставила" at bounding box center [601, 294] width 242 height 57
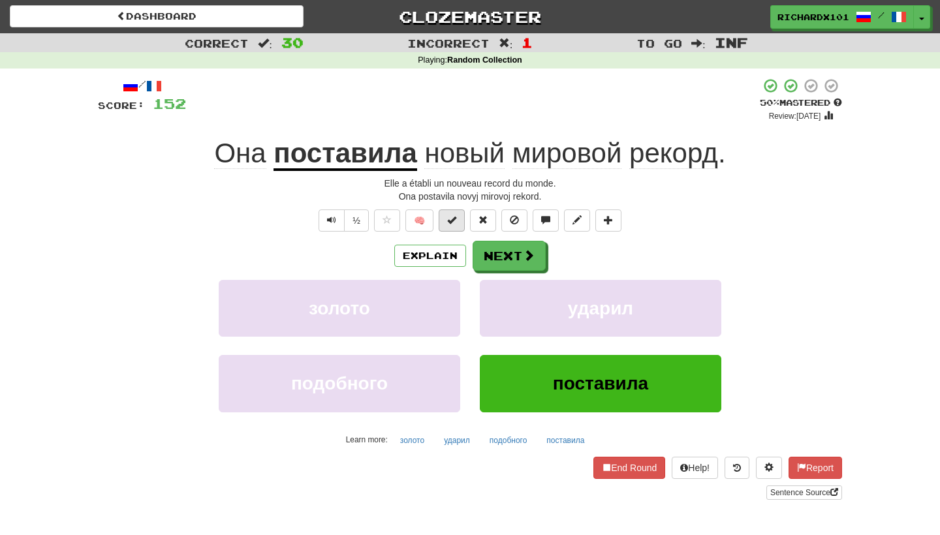
click at [462, 219] on button at bounding box center [452, 221] width 26 height 22
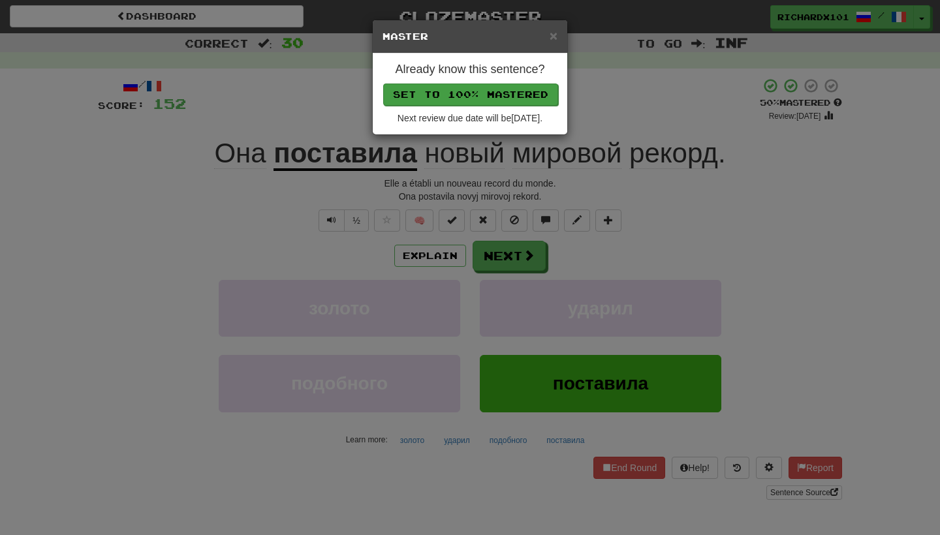
click at [488, 84] on button "Set to 100% Mastered" at bounding box center [470, 95] width 175 height 22
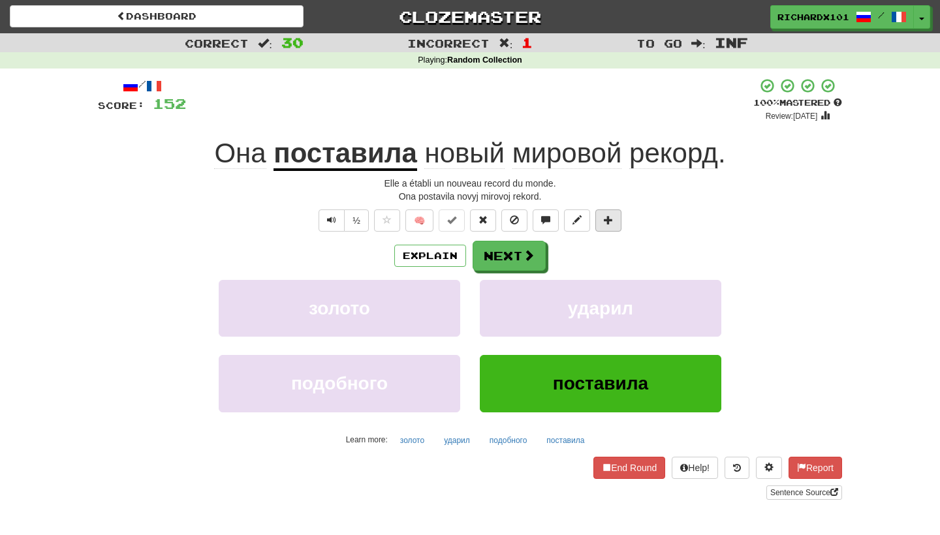
click at [614, 222] on button at bounding box center [608, 221] width 26 height 22
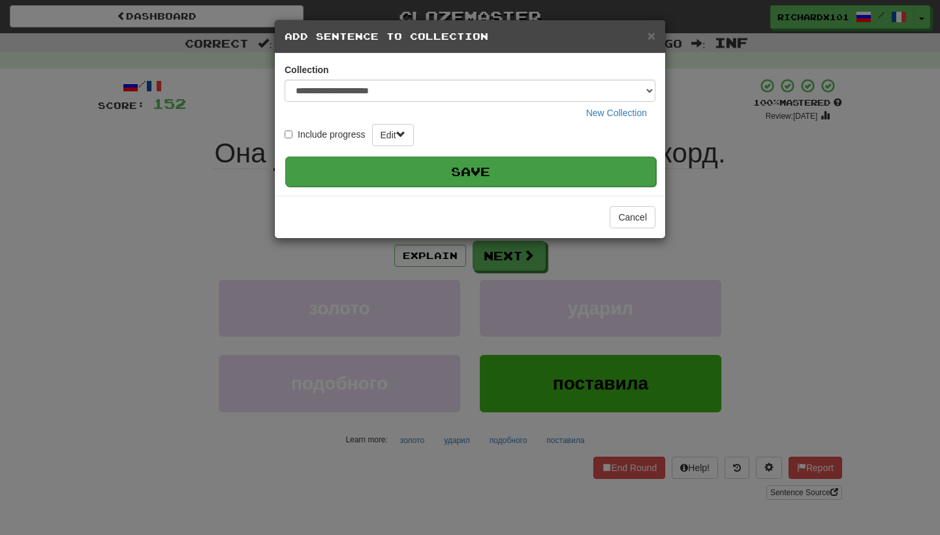
click at [606, 173] on button "Save" at bounding box center [470, 172] width 371 height 30
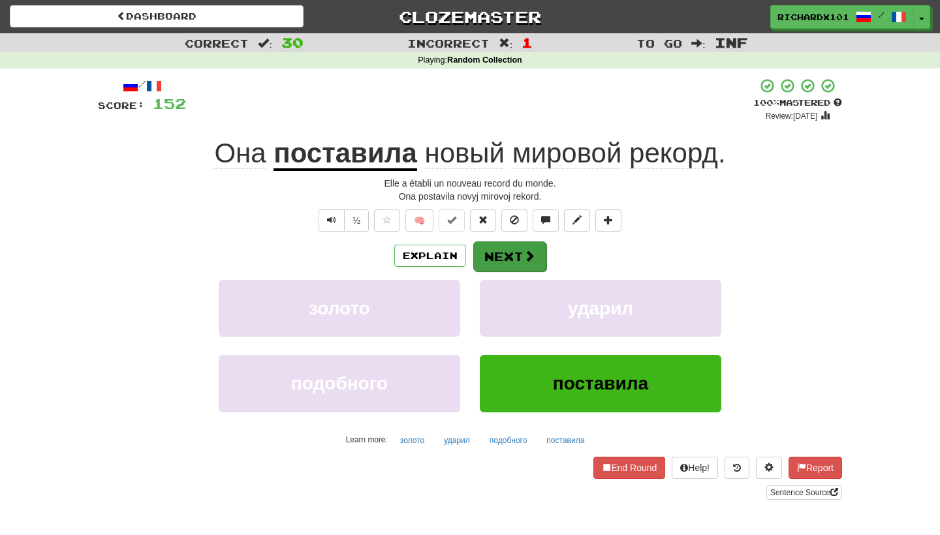
click at [521, 251] on button "Next" at bounding box center [509, 257] width 73 height 30
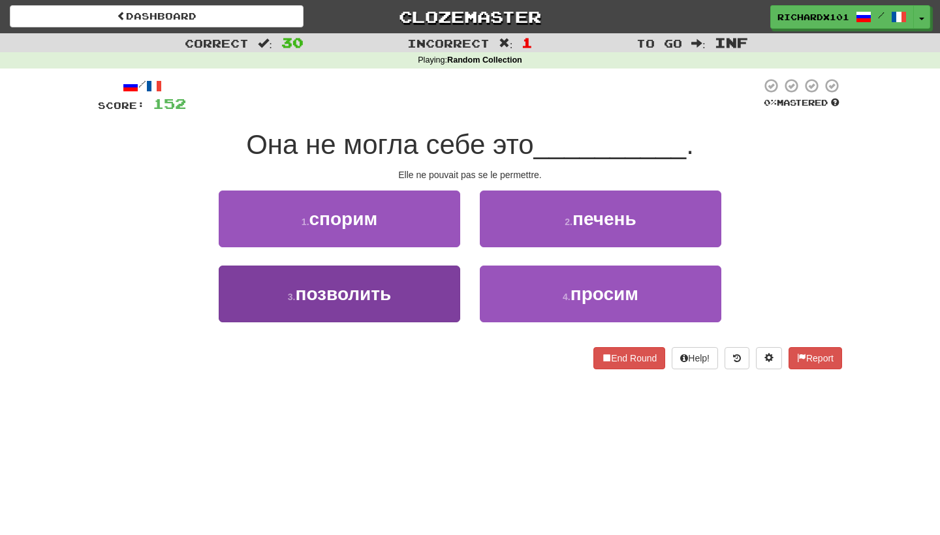
click at [419, 286] on button "3 . позволить" at bounding box center [340, 294] width 242 height 57
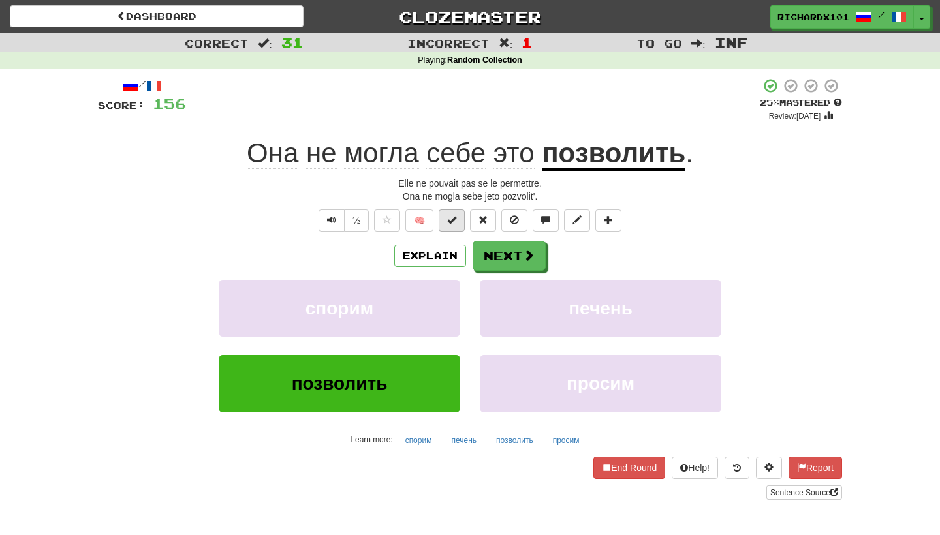
click at [453, 225] on button at bounding box center [452, 221] width 26 height 22
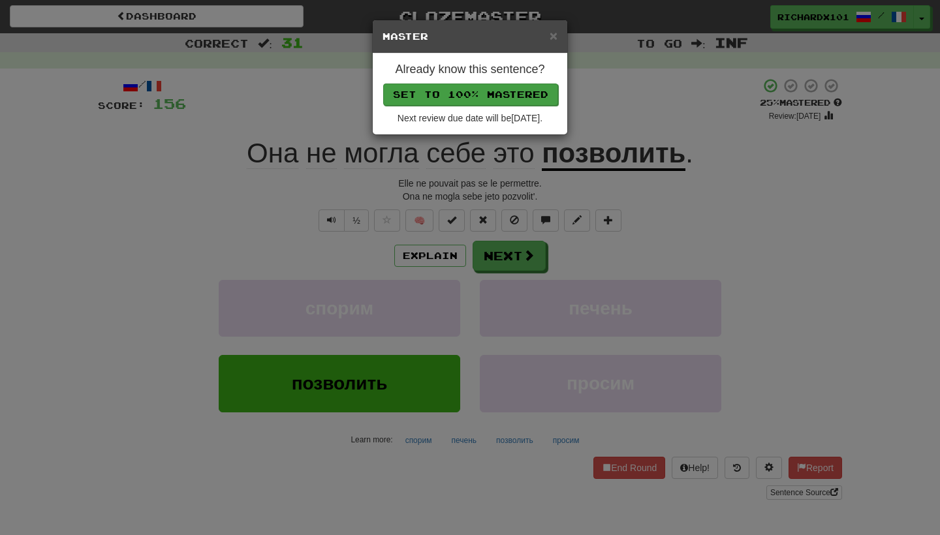
click at [490, 97] on button "Set to 100% Mastered" at bounding box center [470, 95] width 175 height 22
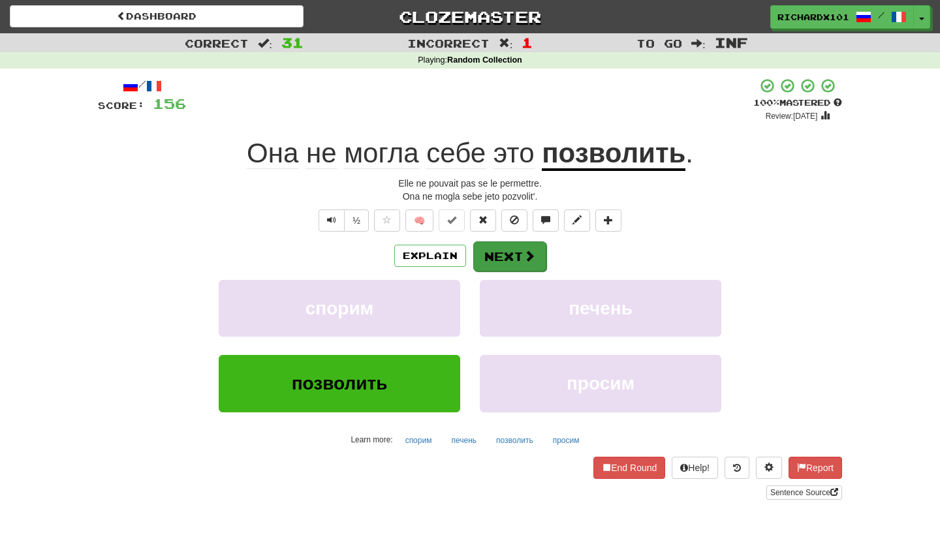
click at [508, 247] on button "Next" at bounding box center [509, 257] width 73 height 30
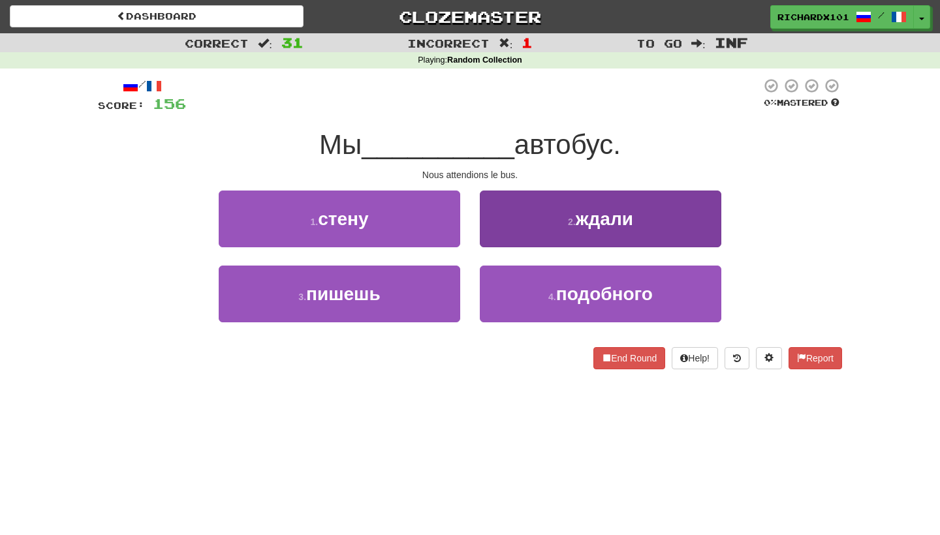
click at [522, 230] on button "2 . ждали" at bounding box center [601, 219] width 242 height 57
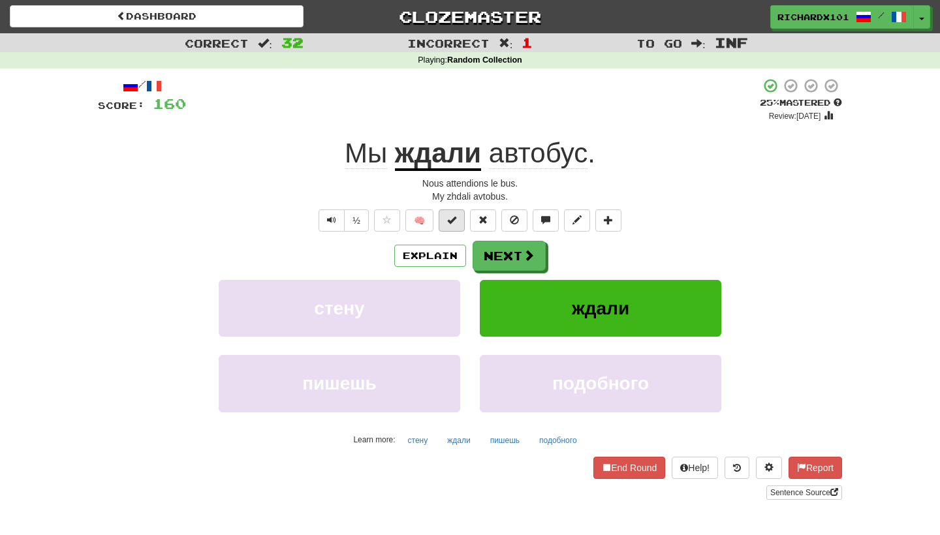
click at [464, 222] on button at bounding box center [452, 221] width 26 height 22
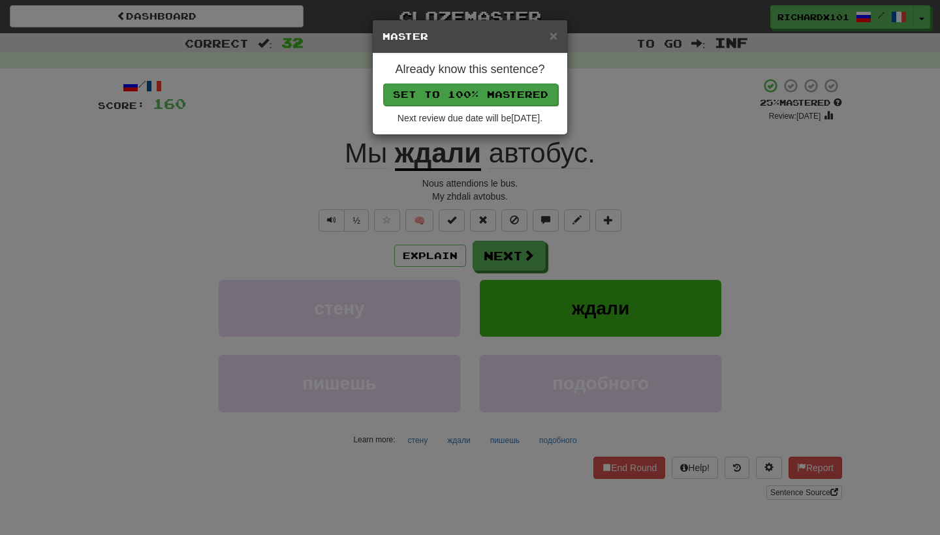
click at [492, 97] on button "Set to 100% Mastered" at bounding box center [470, 95] width 175 height 22
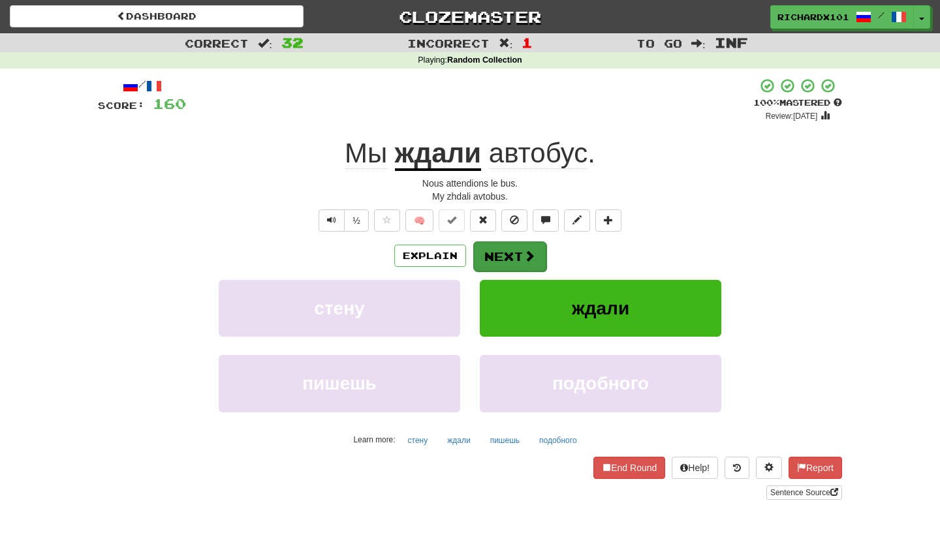
click at [518, 261] on button "Next" at bounding box center [509, 257] width 73 height 30
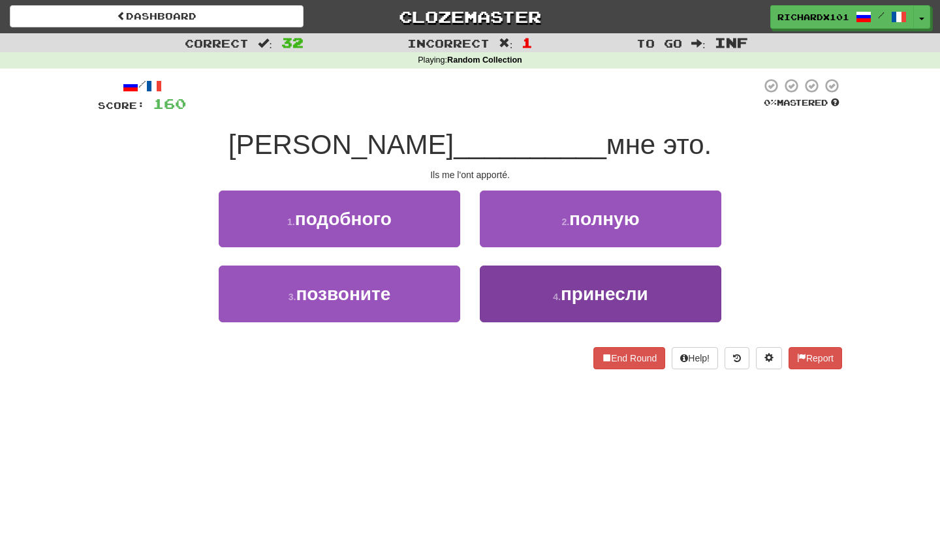
click at [533, 283] on button "4 . принесли" at bounding box center [601, 294] width 242 height 57
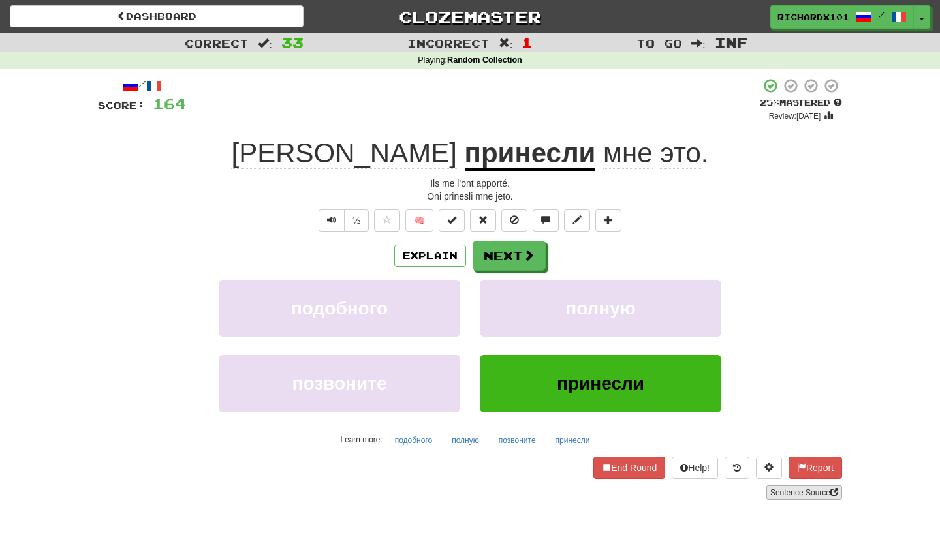
click at [776, 486] on link "Sentence Source" at bounding box center [804, 493] width 76 height 14
drag, startPoint x: 497, startPoint y: 250, endPoint x: 453, endPoint y: 221, distance: 52.7
click at [453, 220] on div "/ Score: 164 + 4 25 % Mastered Review: 2025-08-21 Они принесли мне это . Ils me…" at bounding box center [470, 289] width 744 height 422
click at [453, 220] on span at bounding box center [451, 219] width 9 height 9
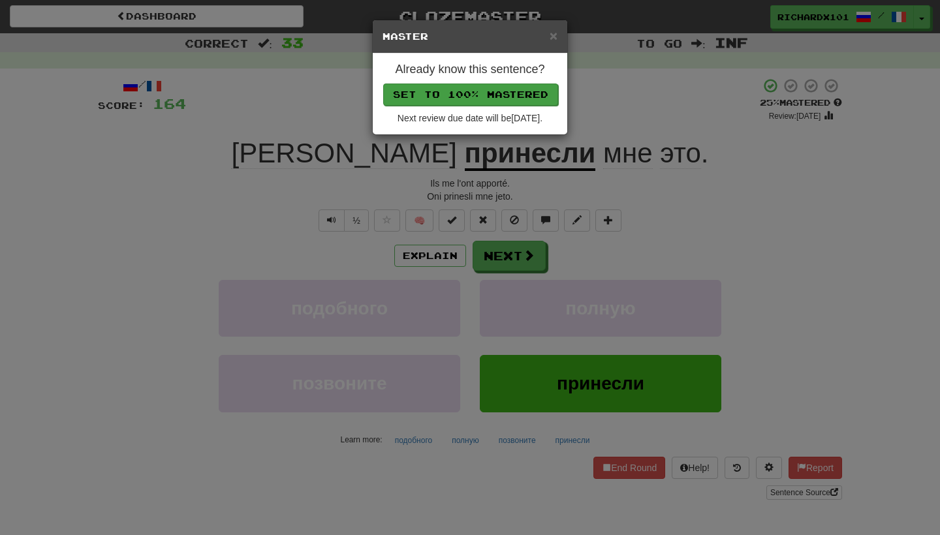
click at [479, 93] on button "Set to 100% Mastered" at bounding box center [470, 95] width 175 height 22
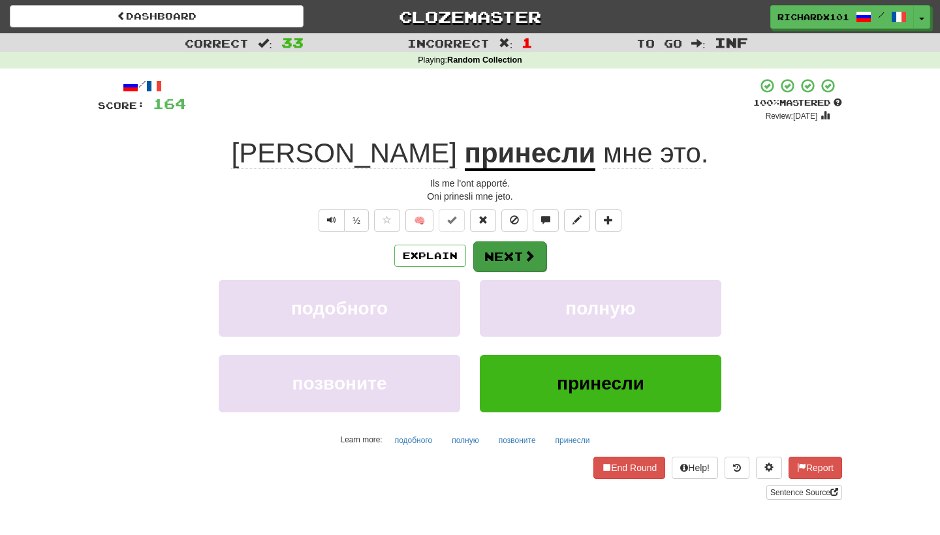
click at [510, 247] on button "Next" at bounding box center [509, 257] width 73 height 30
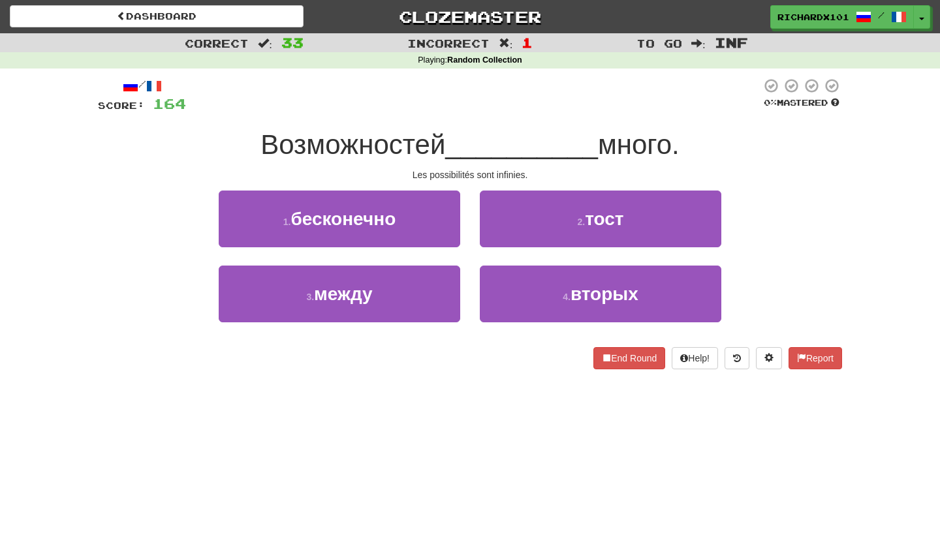
click at [464, 241] on div "1 . бесконечно" at bounding box center [339, 228] width 261 height 75
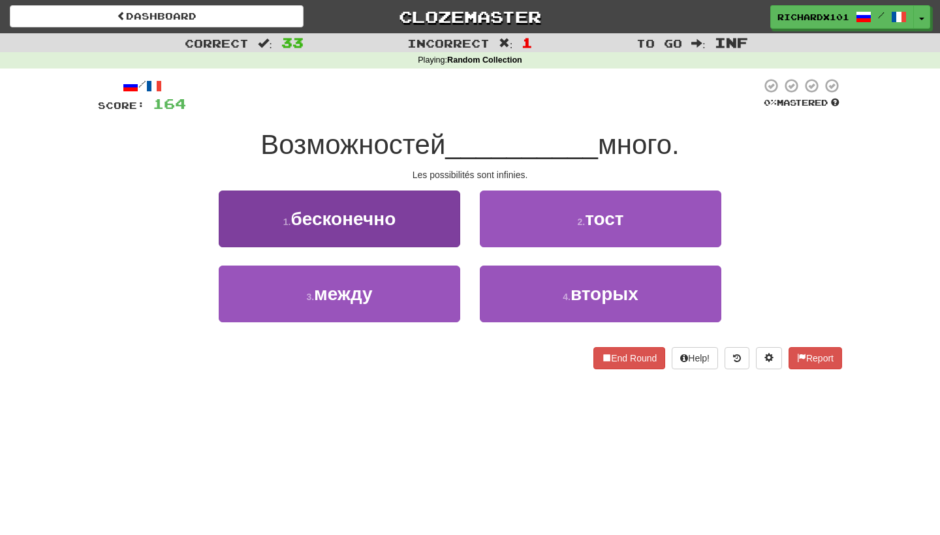
click at [449, 236] on button "1 . бесконечно" at bounding box center [340, 219] width 242 height 57
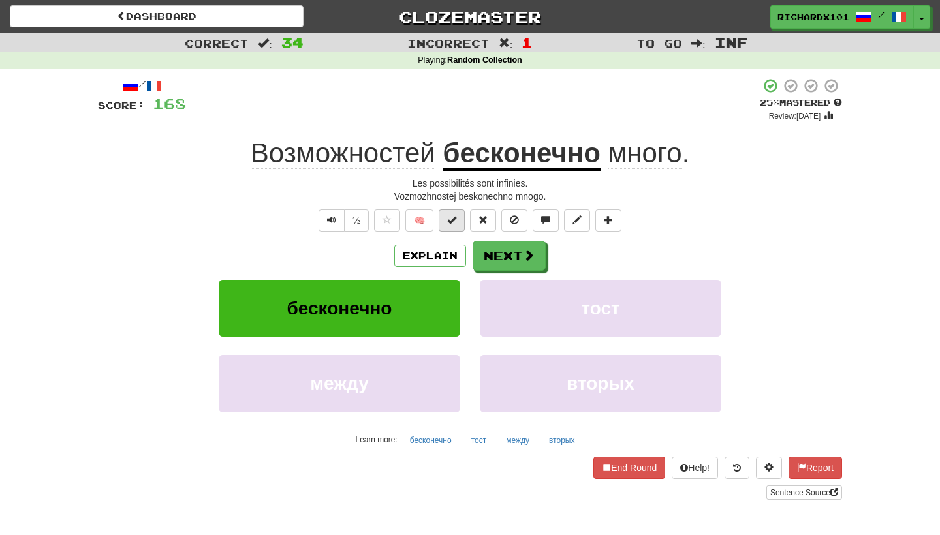
click at [458, 223] on button at bounding box center [452, 221] width 26 height 22
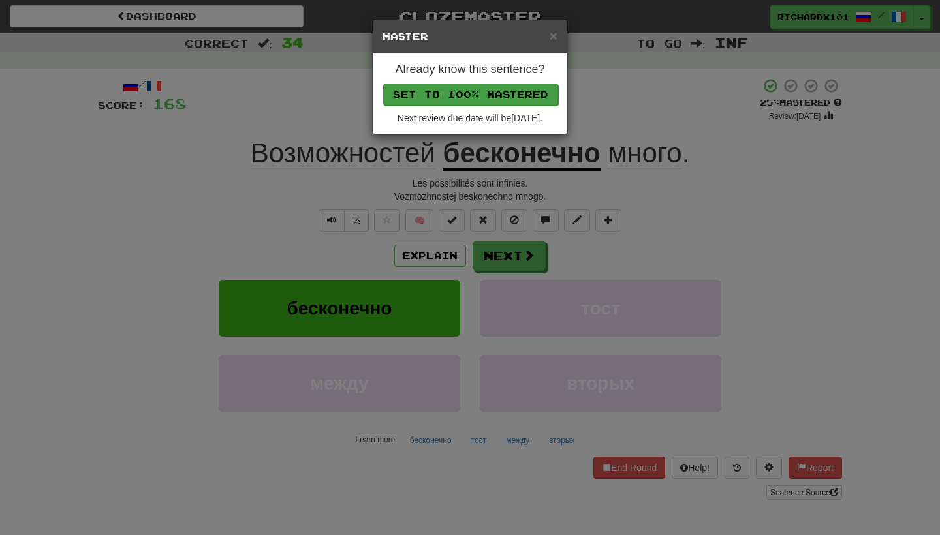
click at [484, 90] on button "Set to 100% Mastered" at bounding box center [470, 95] width 175 height 22
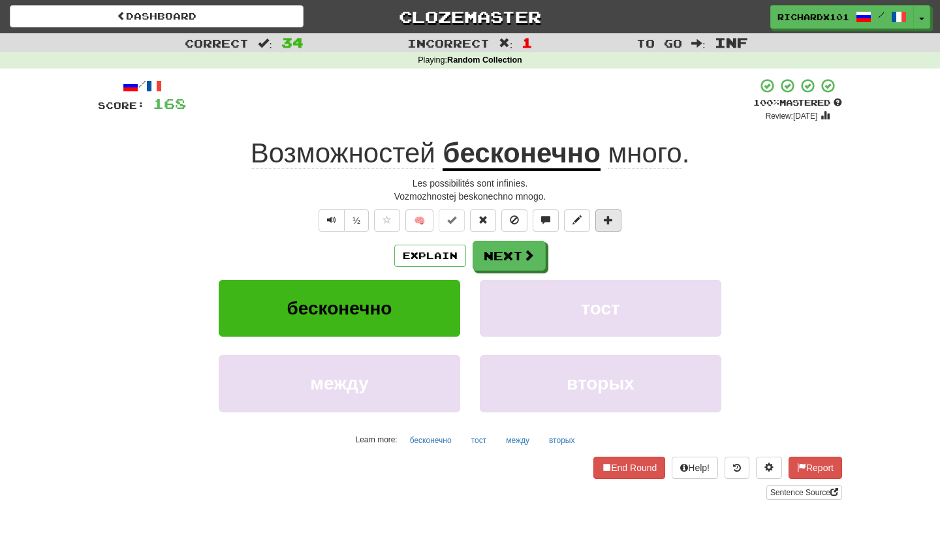
click at [616, 223] on button at bounding box center [608, 221] width 26 height 22
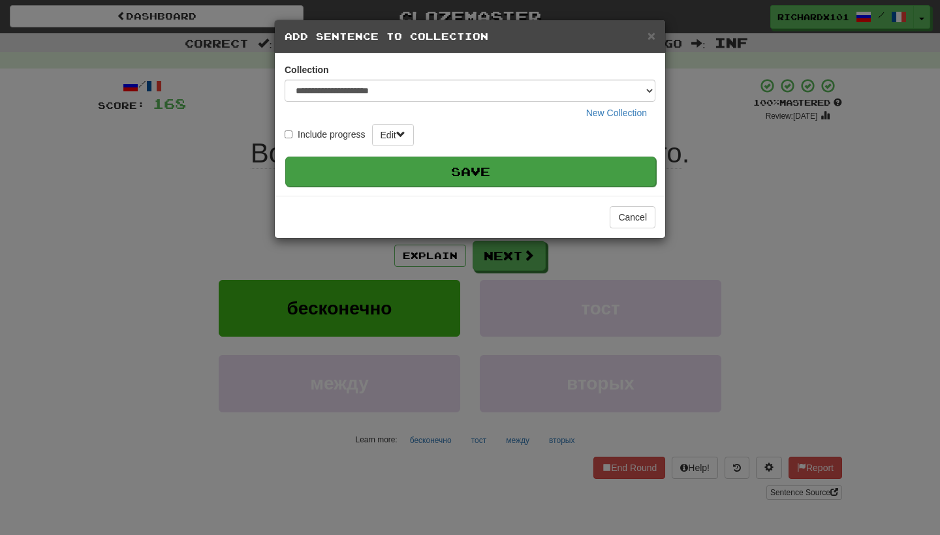
click at [586, 172] on button "Save" at bounding box center [470, 172] width 371 height 30
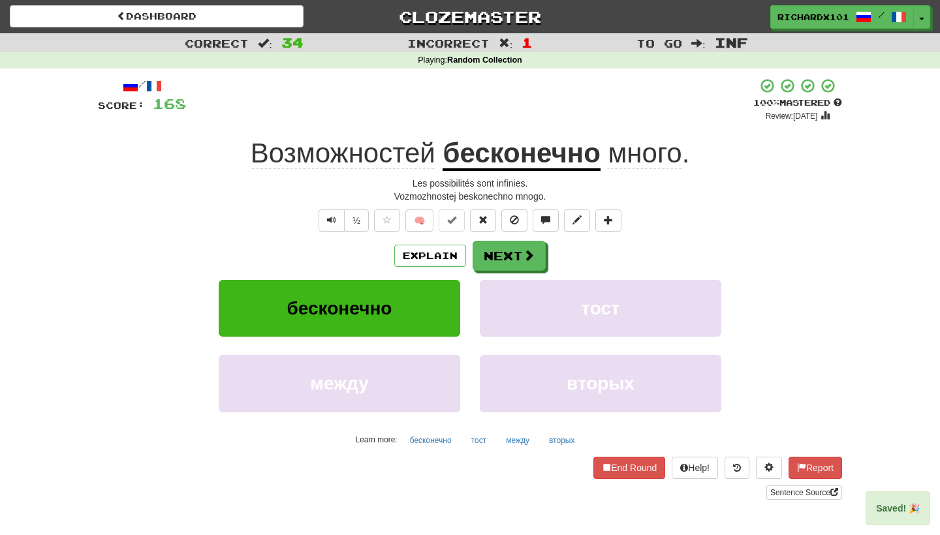
scroll to position [4, 0]
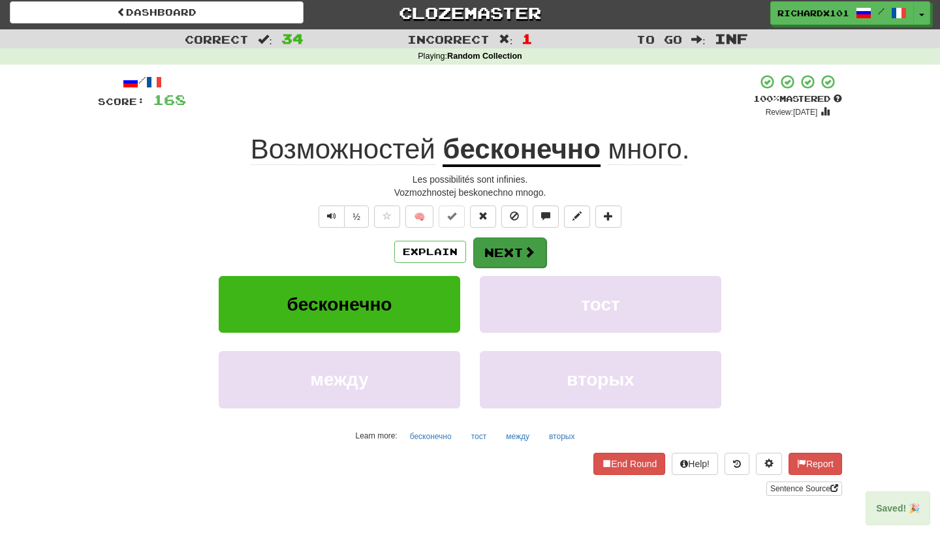
click at [528, 254] on span at bounding box center [530, 252] width 12 height 12
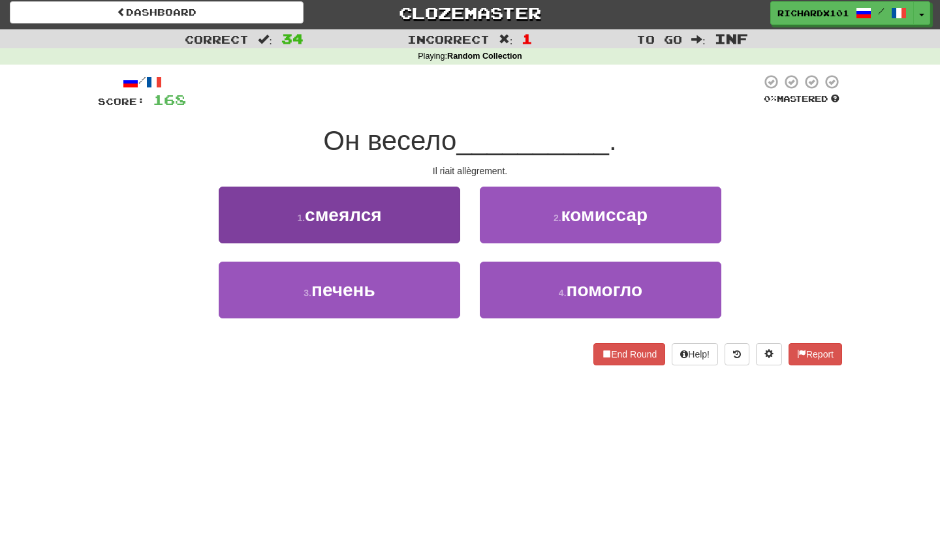
click at [446, 223] on button "1 . смеялся" at bounding box center [340, 215] width 242 height 57
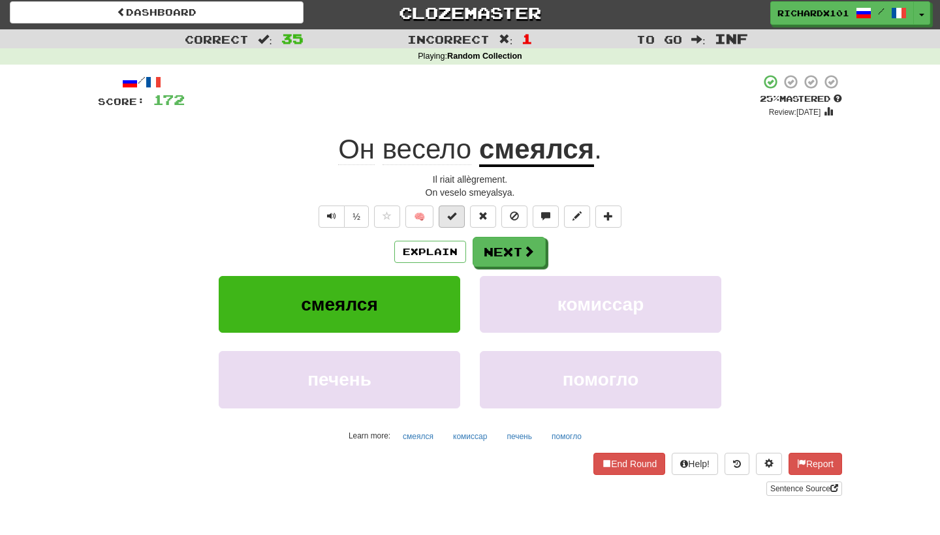
click at [457, 210] on button at bounding box center [452, 217] width 26 height 22
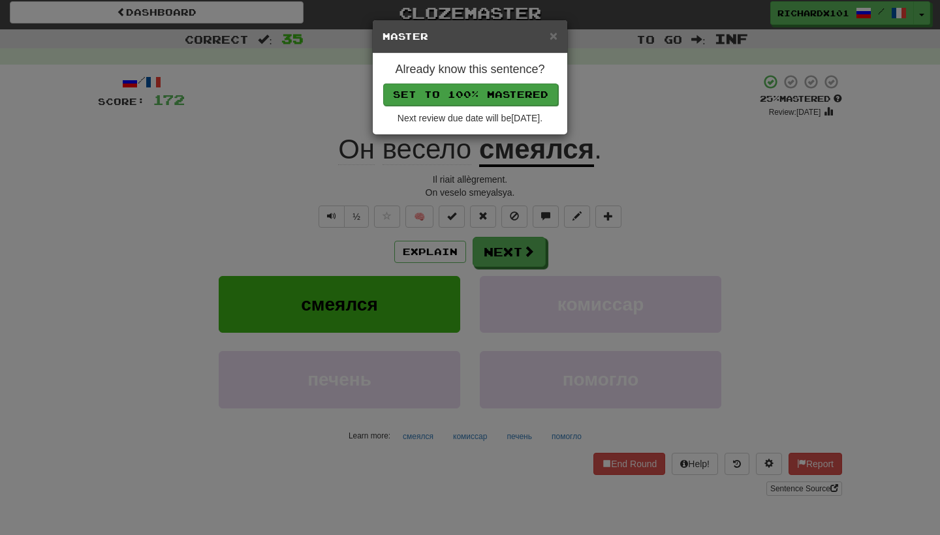
click at [477, 91] on button "Set to 100% Mastered" at bounding box center [470, 95] width 175 height 22
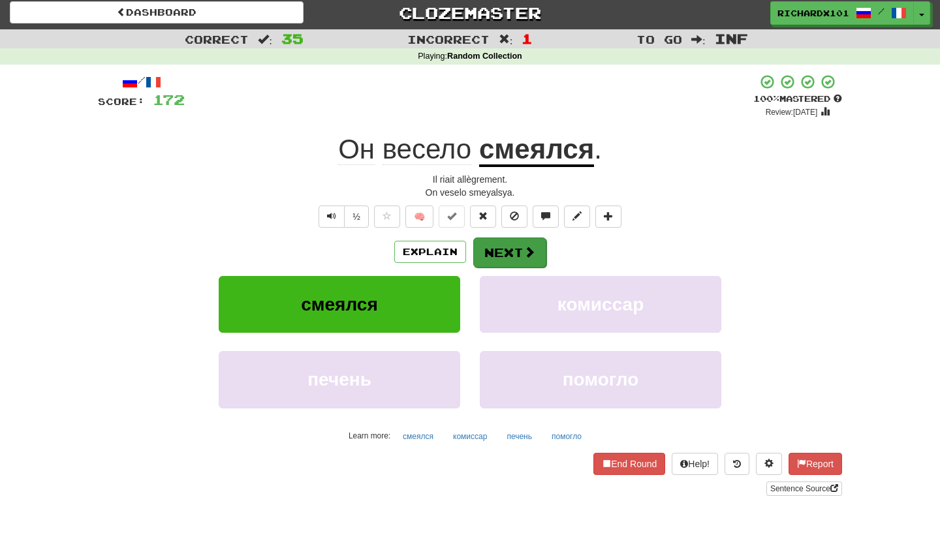
click at [510, 261] on button "Next" at bounding box center [509, 253] width 73 height 30
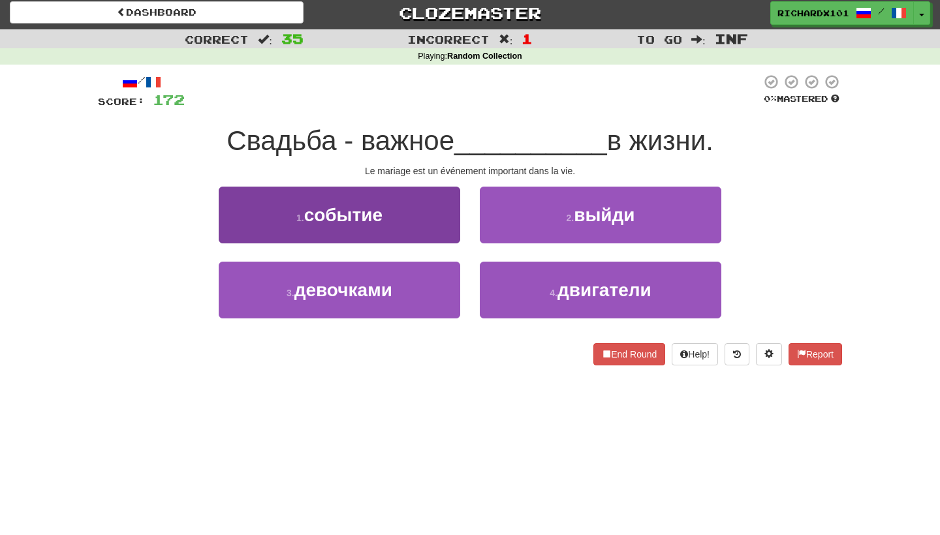
click at [445, 229] on button "1 . событие" at bounding box center [340, 215] width 242 height 57
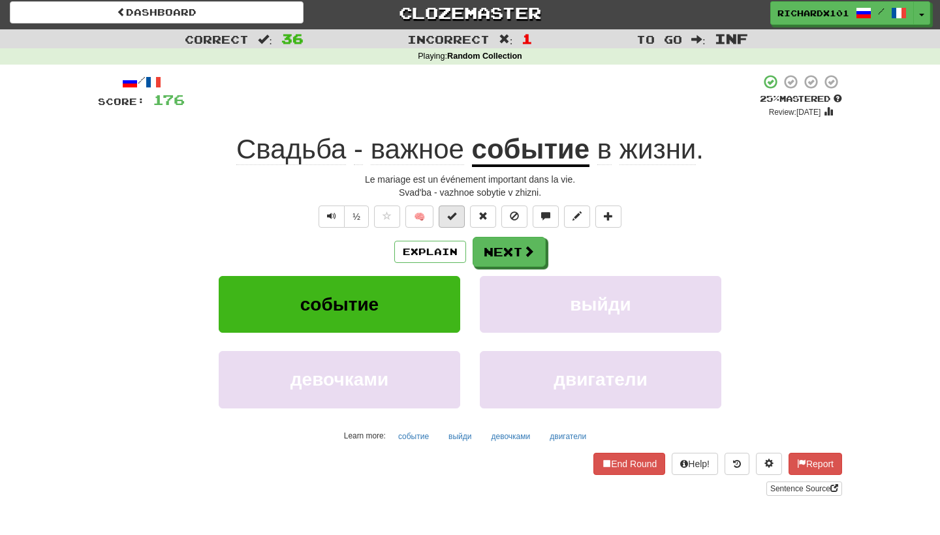
click at [451, 216] on span at bounding box center [451, 216] width 9 height 9
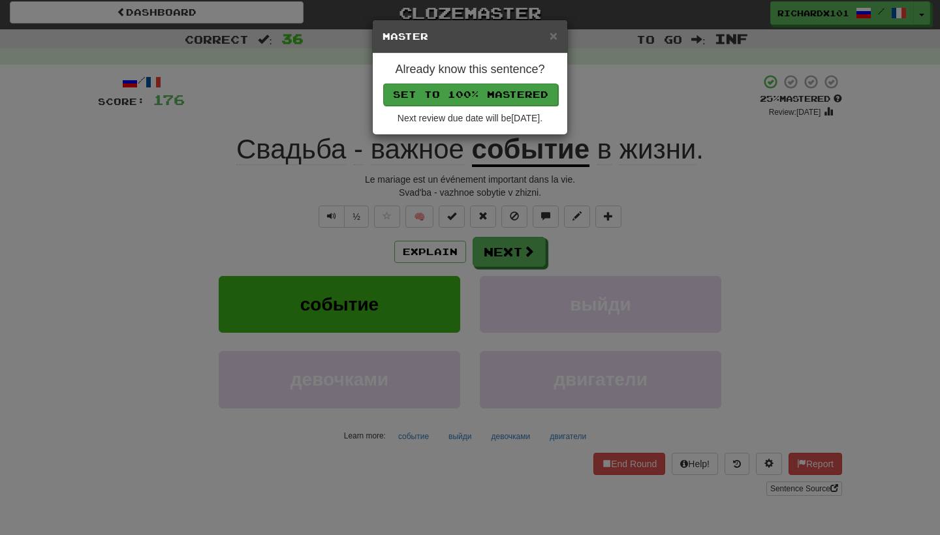
click at [482, 99] on button "Set to 100% Mastered" at bounding box center [470, 95] width 175 height 22
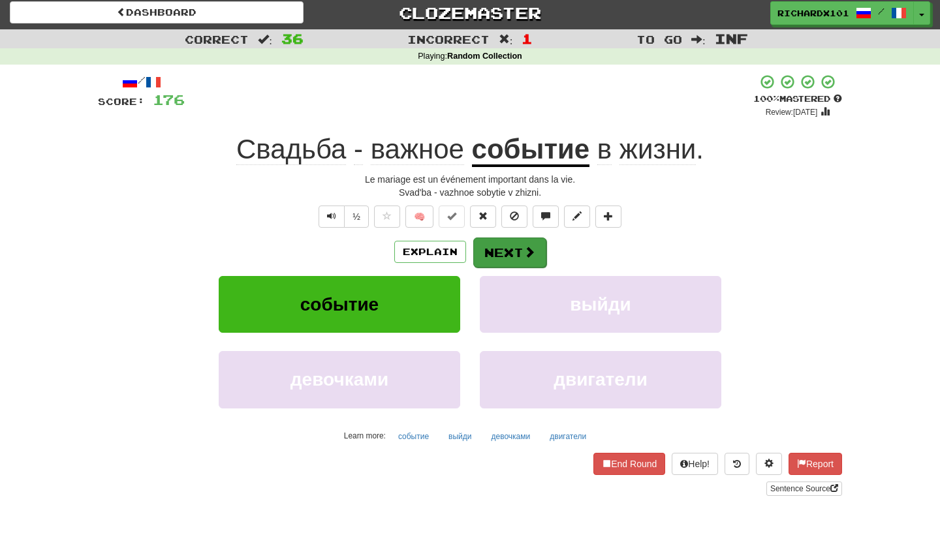
click at [514, 249] on button "Next" at bounding box center [509, 253] width 73 height 30
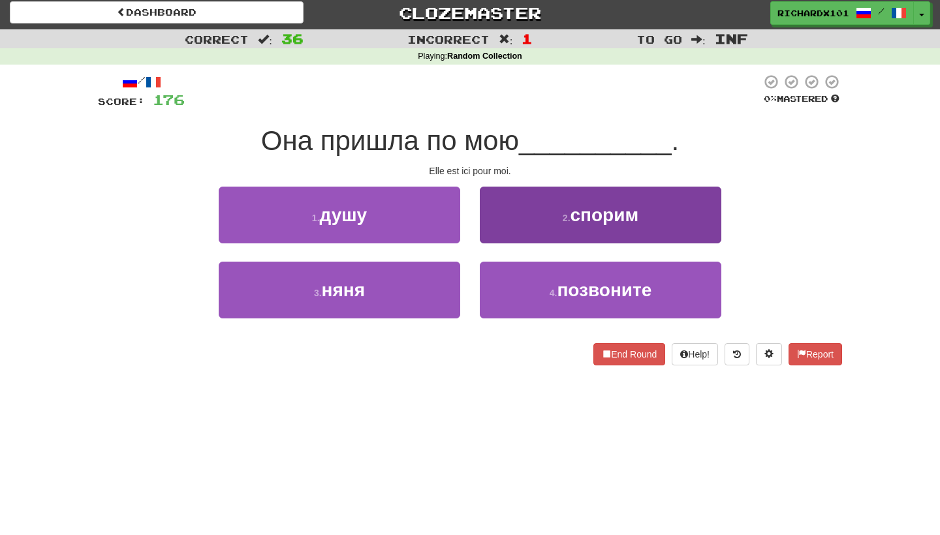
click at [522, 232] on button "2 . спорим" at bounding box center [601, 215] width 242 height 57
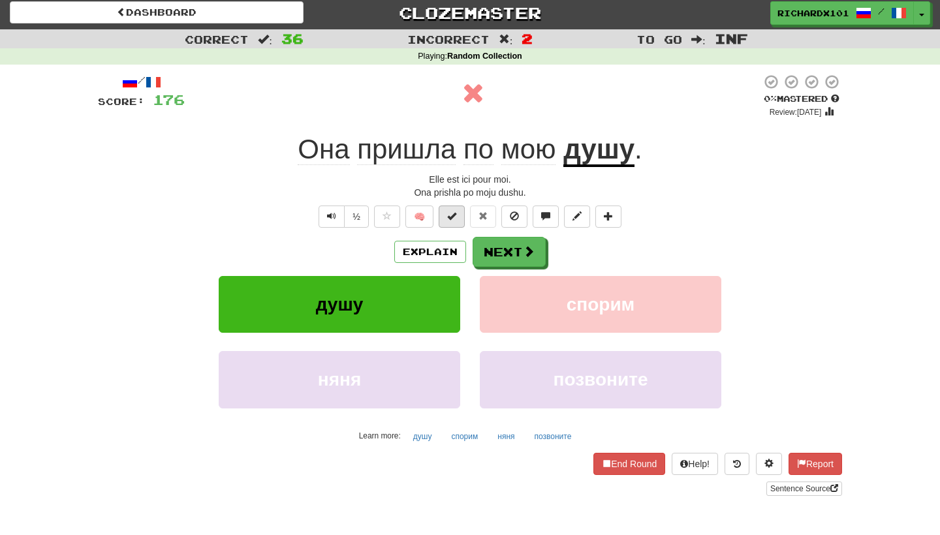
click at [453, 208] on button at bounding box center [452, 217] width 26 height 22
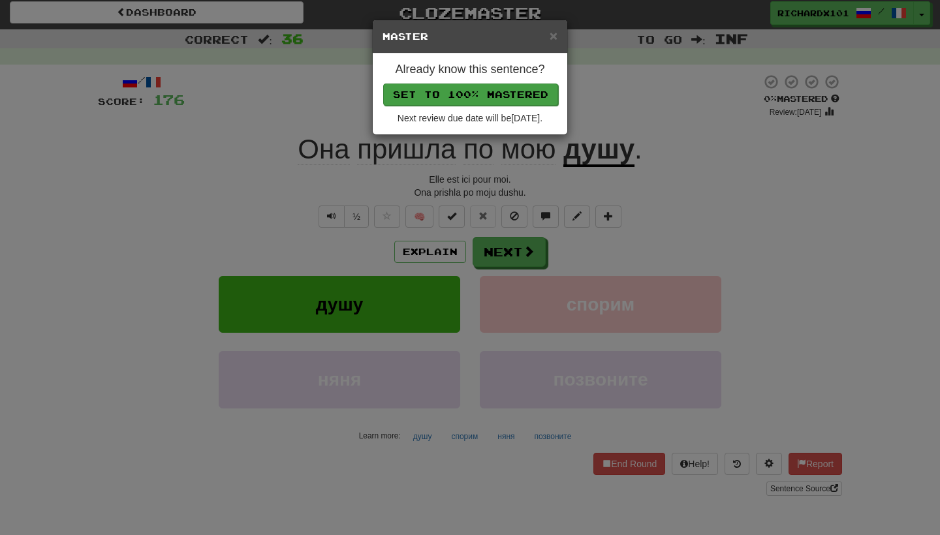
click at [477, 89] on button "Set to 100% Mastered" at bounding box center [470, 95] width 175 height 22
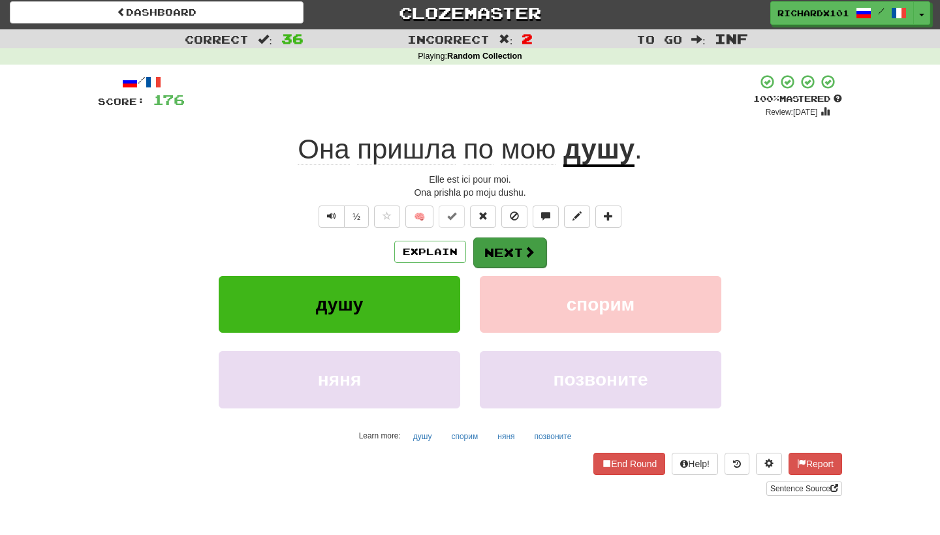
click at [502, 253] on button "Next" at bounding box center [509, 253] width 73 height 30
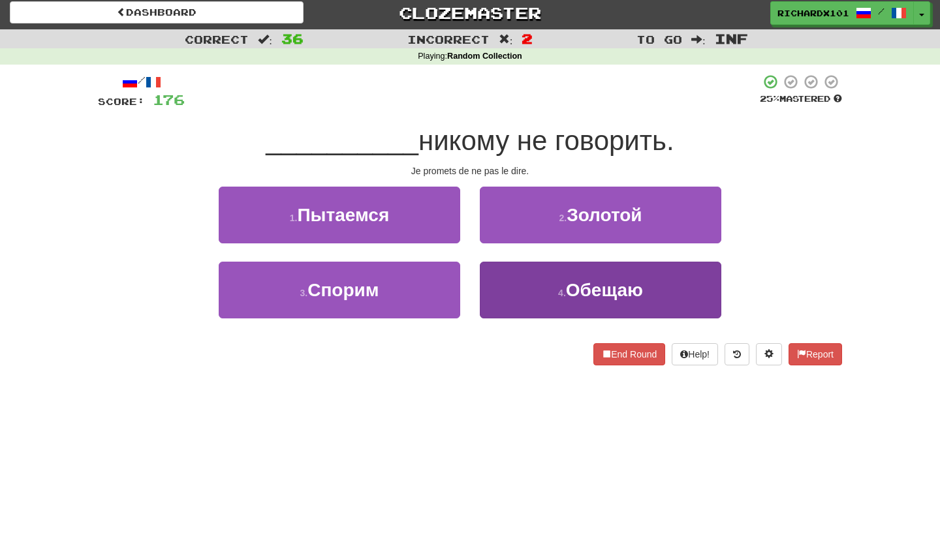
click at [518, 293] on button "4 . Обещаю" at bounding box center [601, 290] width 242 height 57
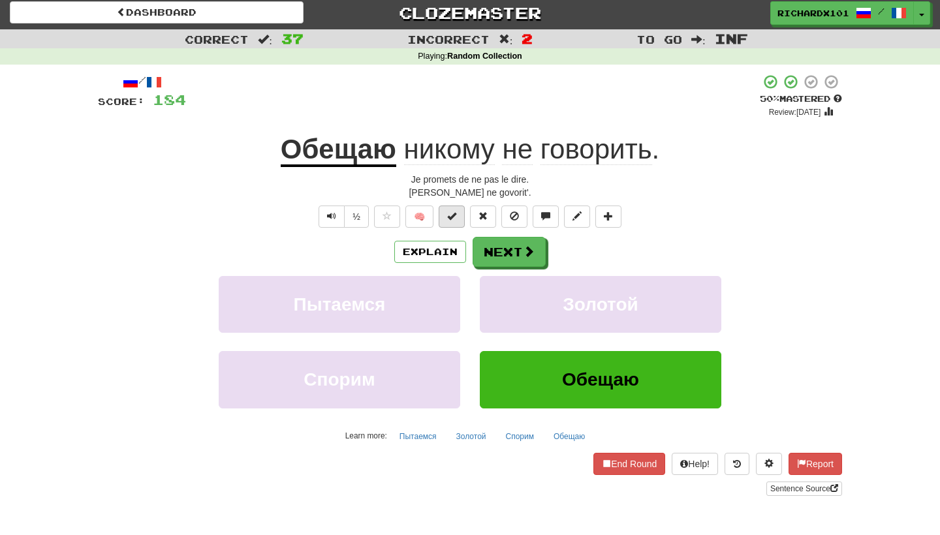
click at [452, 212] on span at bounding box center [451, 216] width 9 height 9
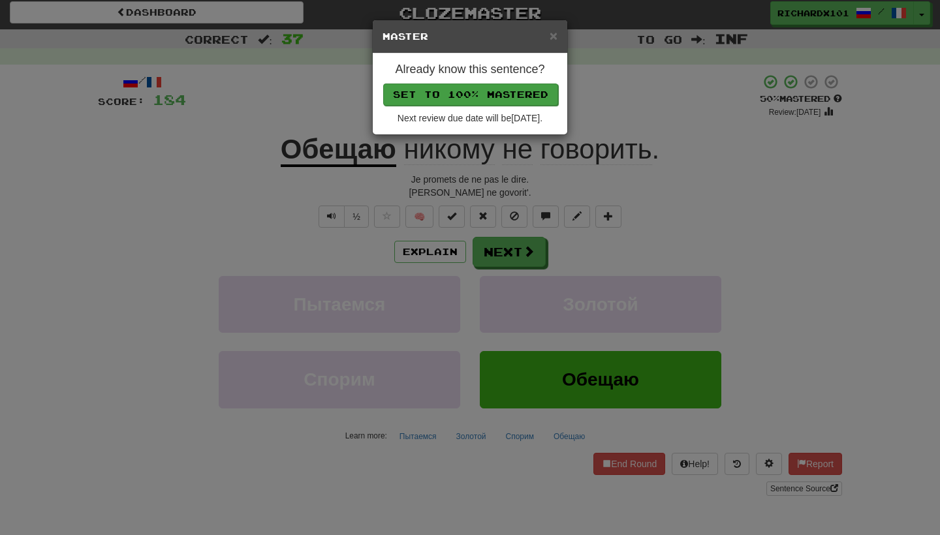
click at [494, 91] on button "Set to 100% Mastered" at bounding box center [470, 95] width 175 height 22
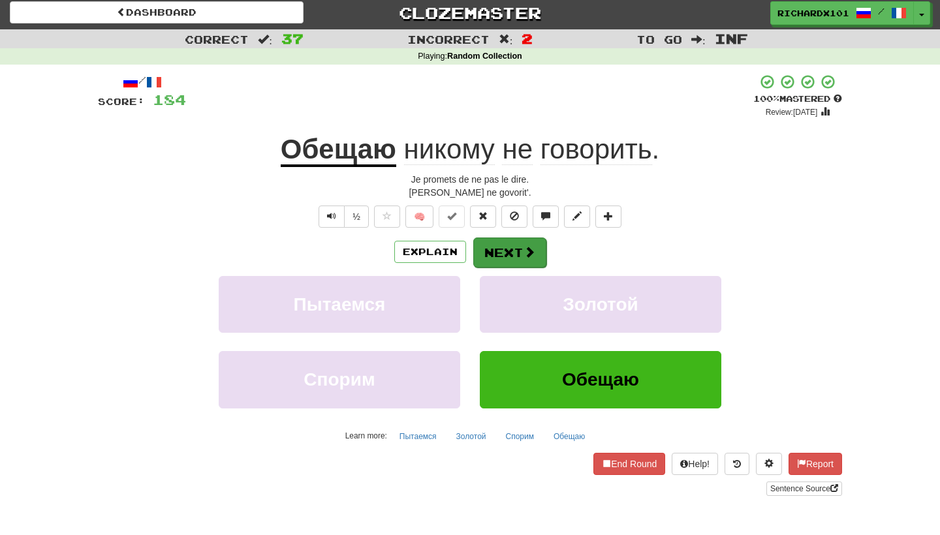
click at [512, 251] on button "Next" at bounding box center [509, 253] width 73 height 30
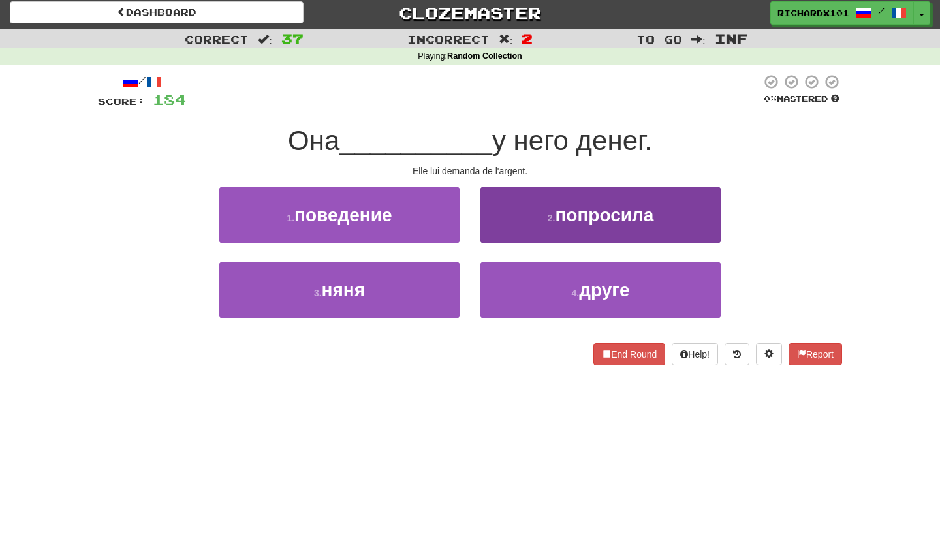
click at [521, 219] on button "2 . попросила" at bounding box center [601, 215] width 242 height 57
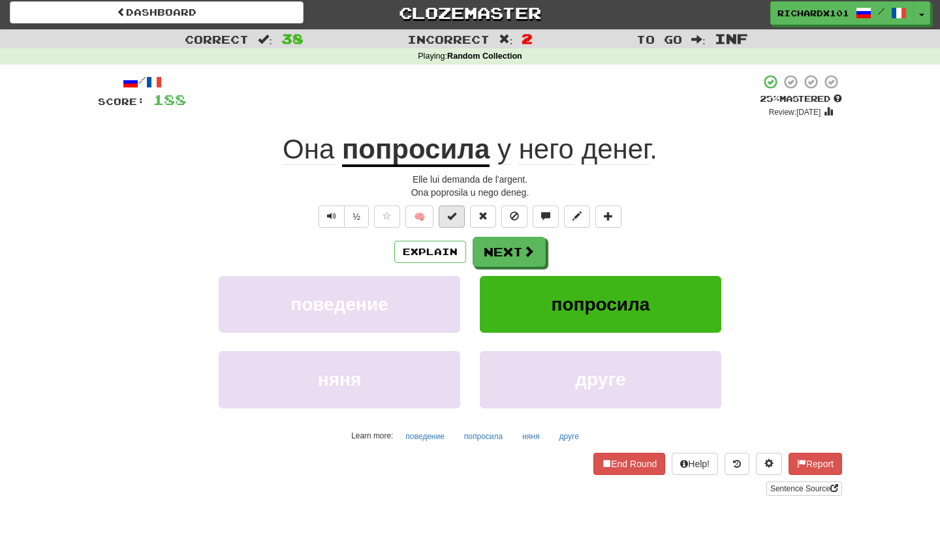
click at [459, 221] on button at bounding box center [452, 217] width 26 height 22
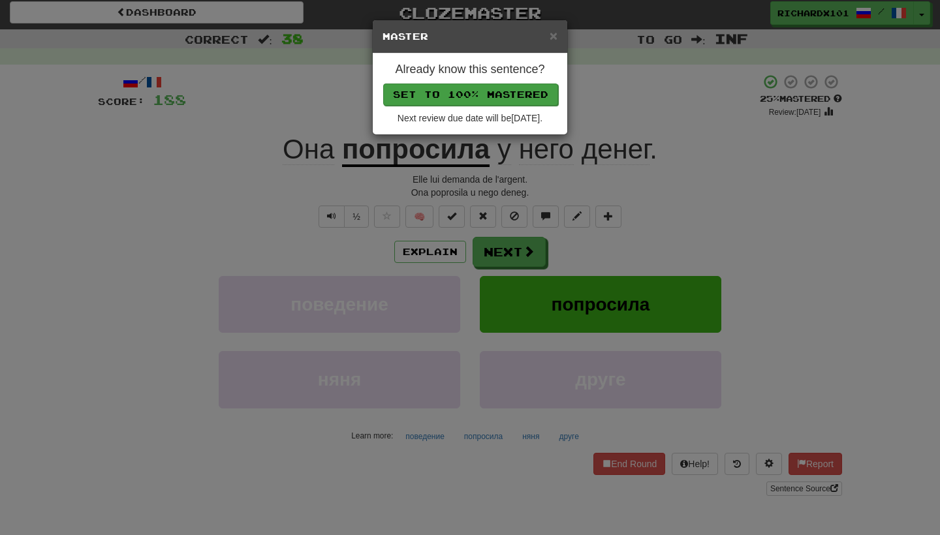
click at [477, 98] on button "Set to 100% Mastered" at bounding box center [470, 95] width 175 height 22
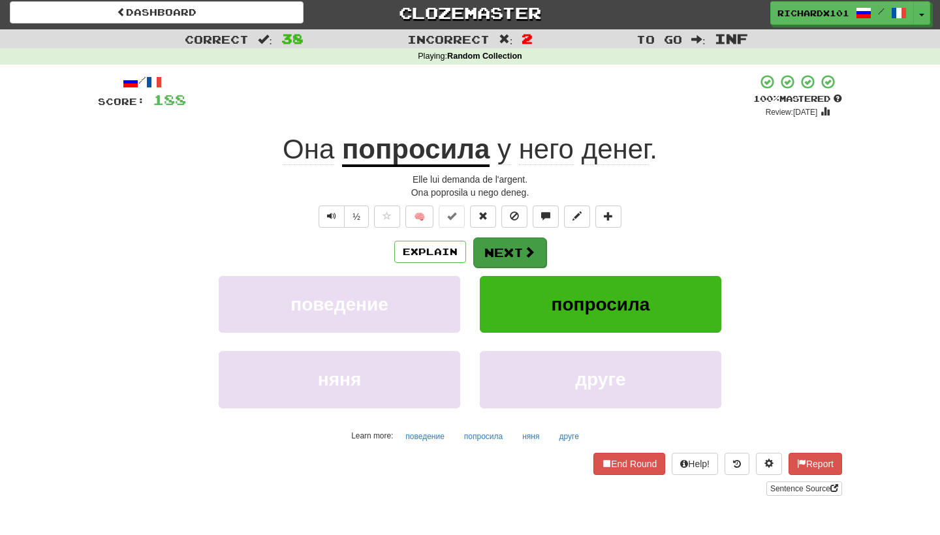
click at [518, 248] on button "Next" at bounding box center [509, 253] width 73 height 30
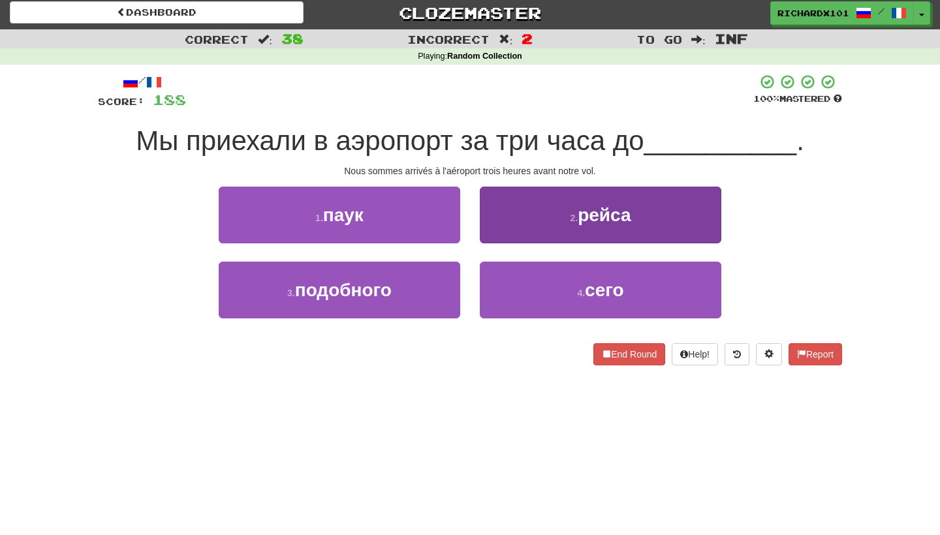
click at [526, 221] on button "2 . рейса" at bounding box center [601, 215] width 242 height 57
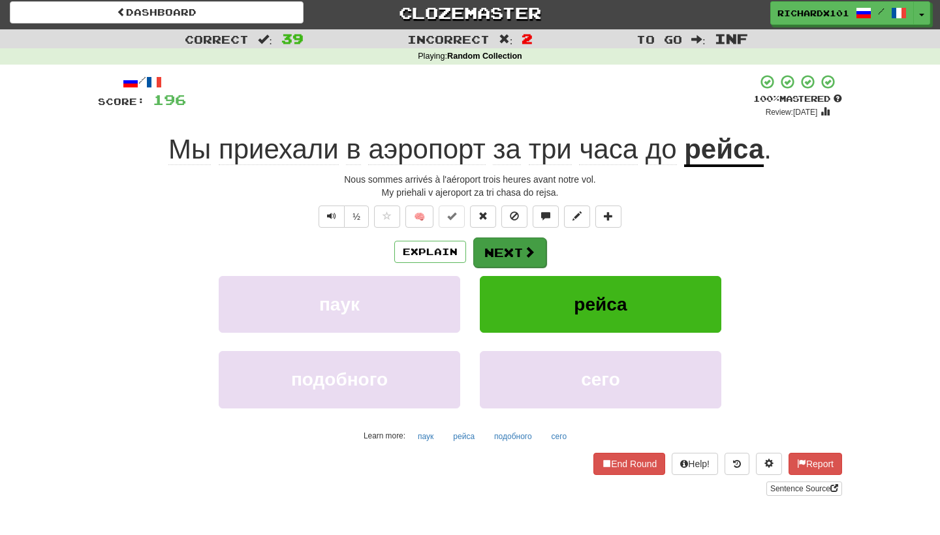
click at [514, 248] on button "Next" at bounding box center [509, 253] width 73 height 30
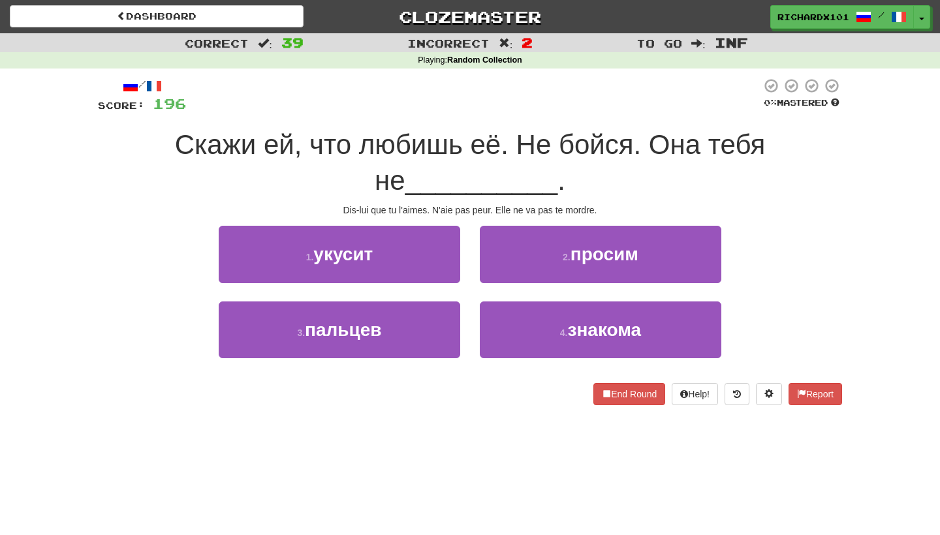
scroll to position [0, 0]
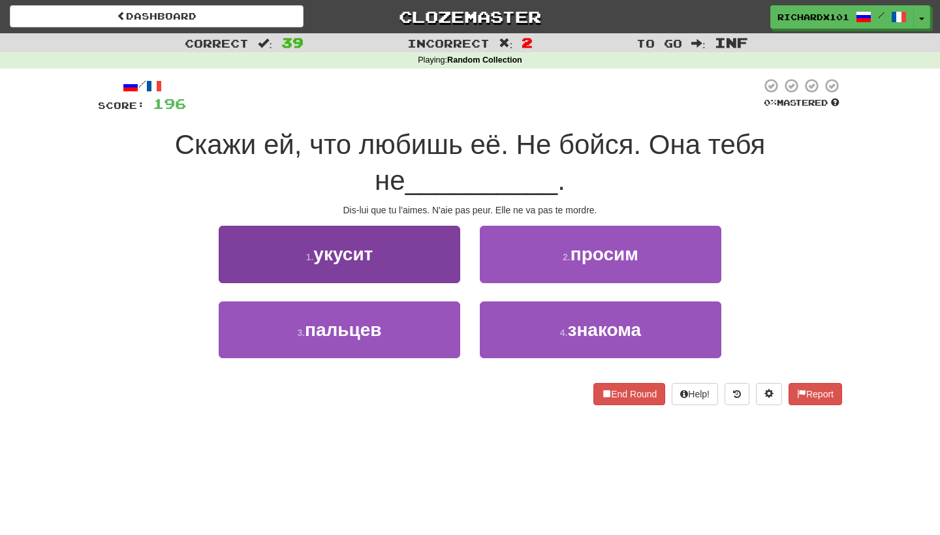
click at [449, 262] on button "1 . укусит" at bounding box center [340, 254] width 242 height 57
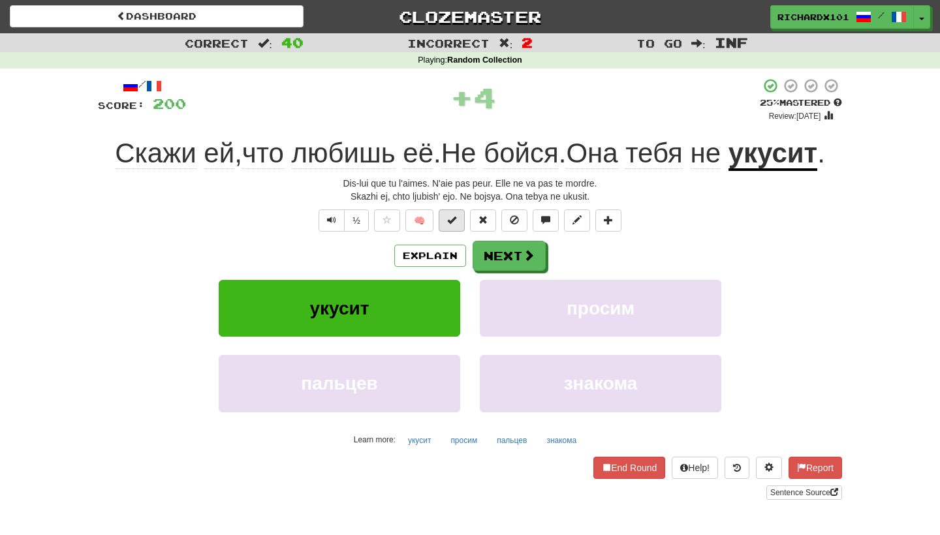
click at [462, 222] on button at bounding box center [452, 221] width 26 height 22
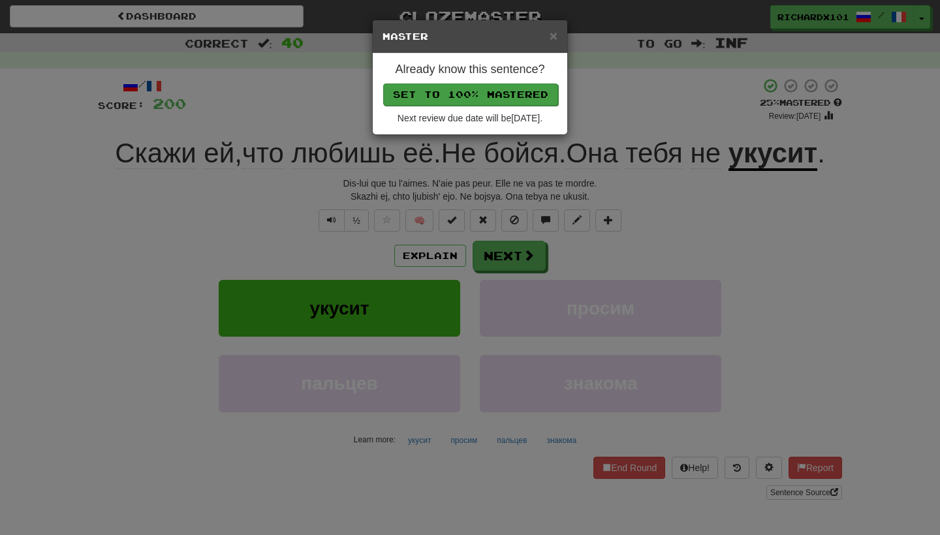
click at [483, 95] on button "Set to 100% Mastered" at bounding box center [470, 95] width 175 height 22
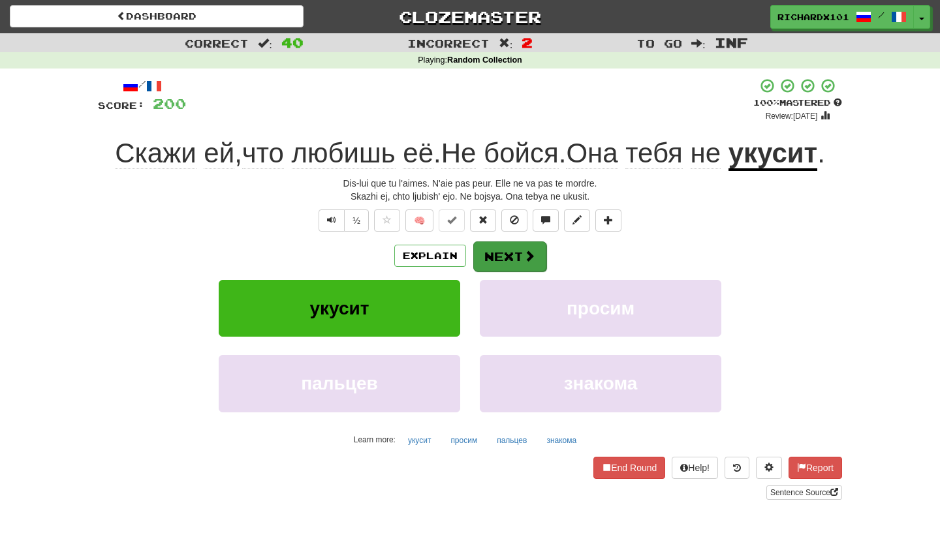
click at [519, 250] on button "Next" at bounding box center [509, 257] width 73 height 30
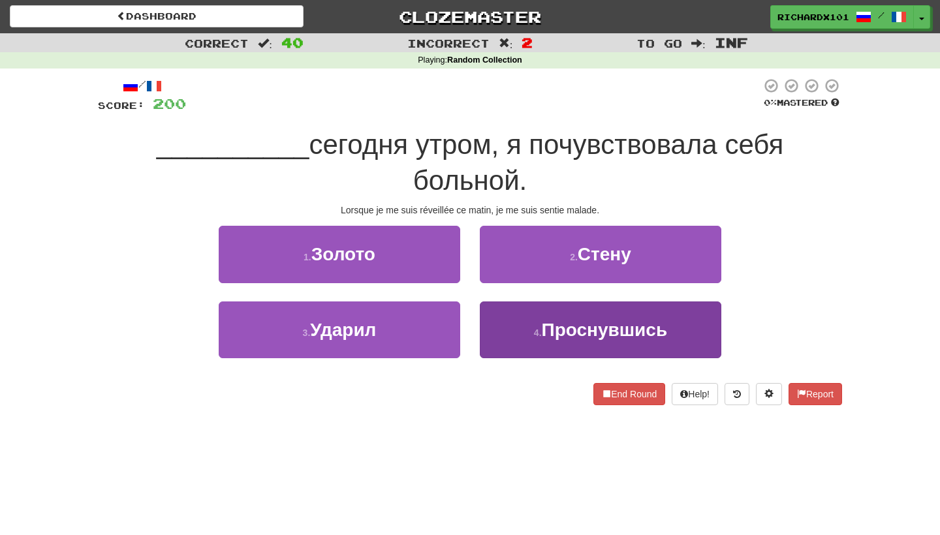
click at [555, 323] on span "Проснувшись" at bounding box center [605, 330] width 126 height 20
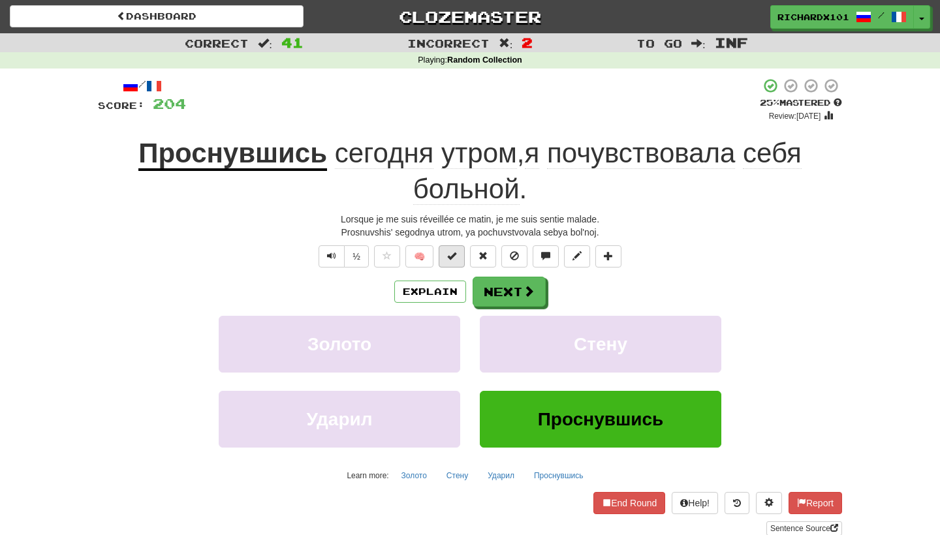
click at [452, 256] on span at bounding box center [451, 255] width 9 height 9
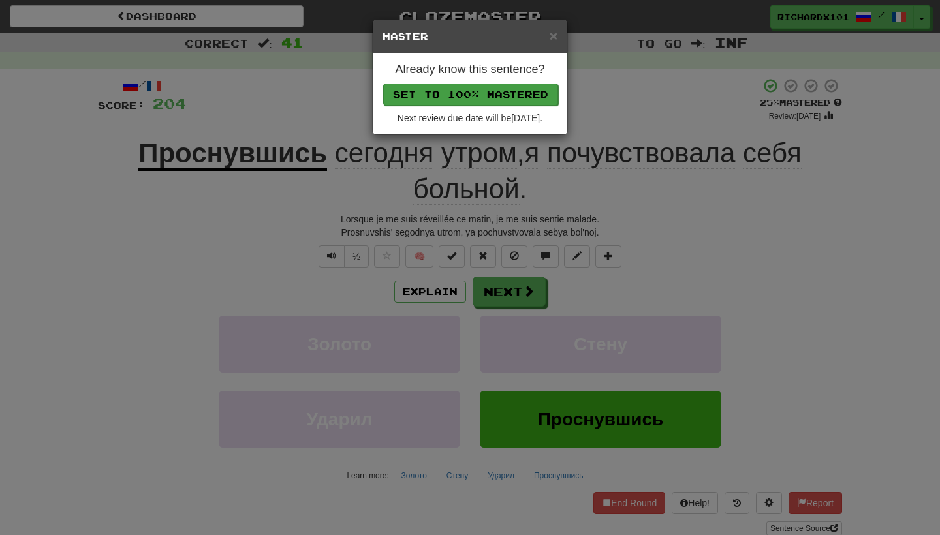
click at [490, 90] on button "Set to 100% Mastered" at bounding box center [470, 95] width 175 height 22
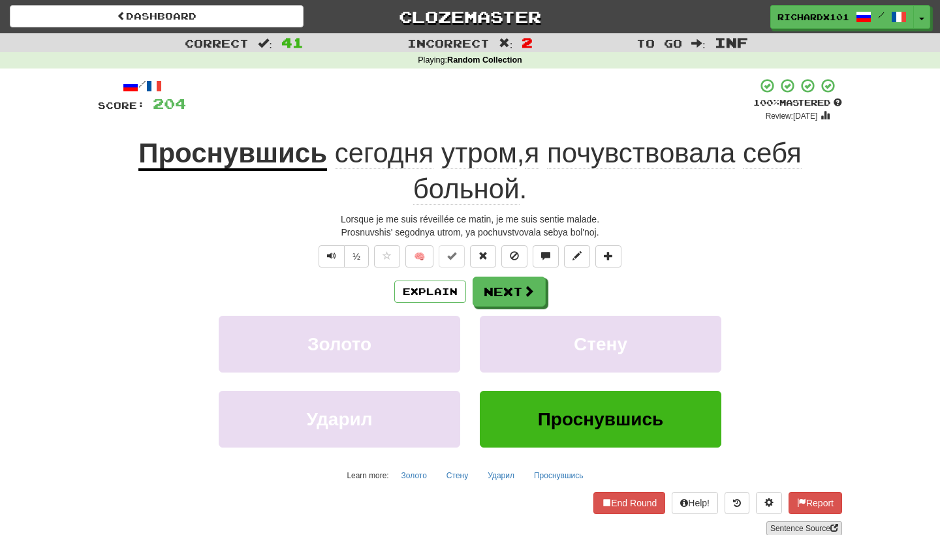
click at [806, 529] on link "Sentence Source" at bounding box center [804, 529] width 76 height 14
click at [613, 246] on button at bounding box center [608, 256] width 26 height 22
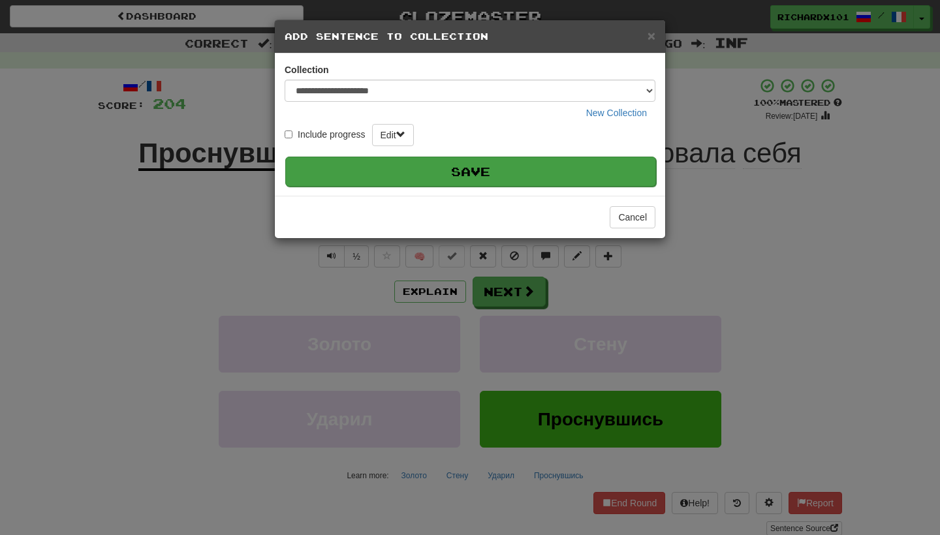
click at [536, 164] on button "Save" at bounding box center [470, 172] width 371 height 30
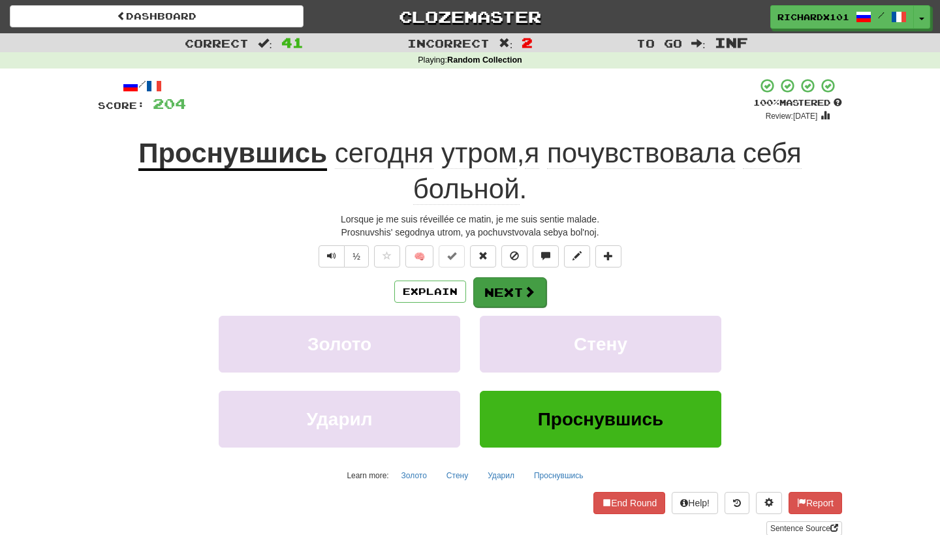
click at [492, 292] on button "Next" at bounding box center [509, 292] width 73 height 30
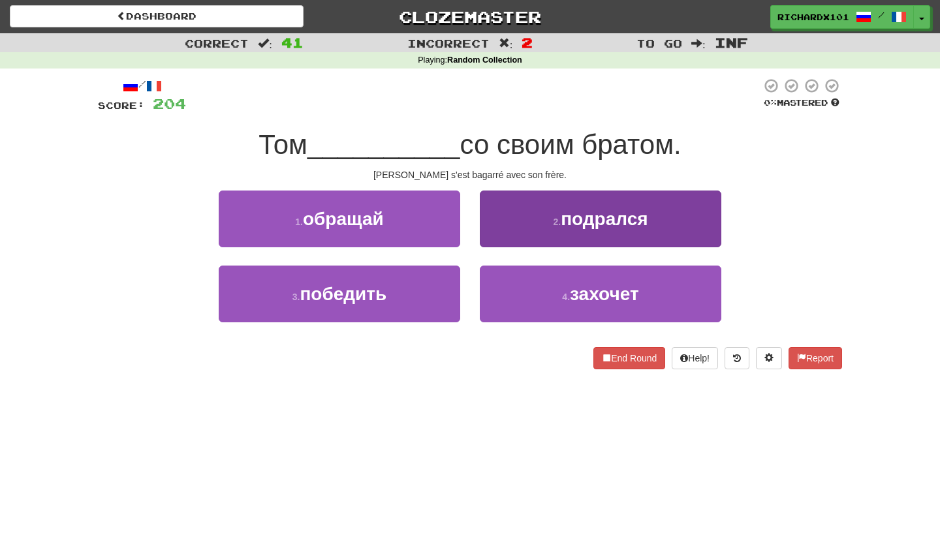
click at [516, 234] on button "2 . подрался" at bounding box center [601, 219] width 242 height 57
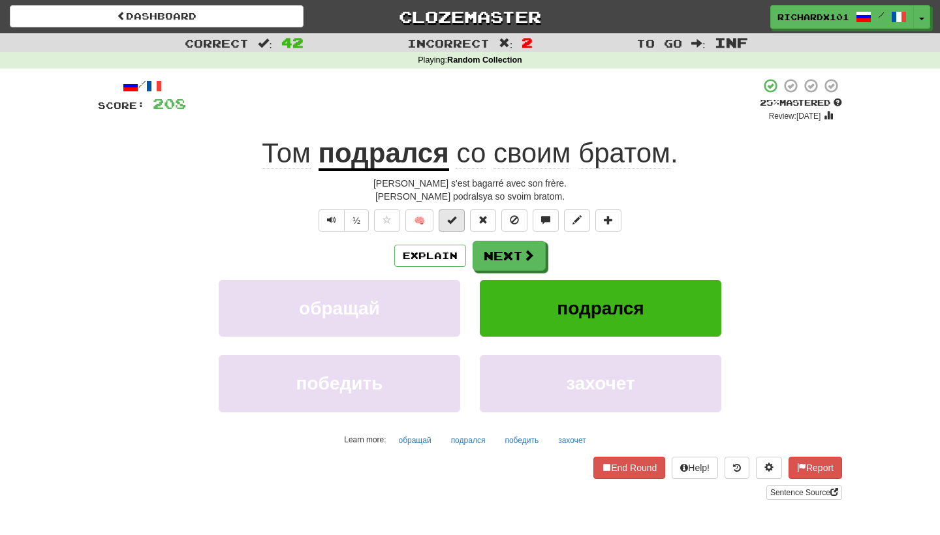
click at [454, 212] on button at bounding box center [452, 221] width 26 height 22
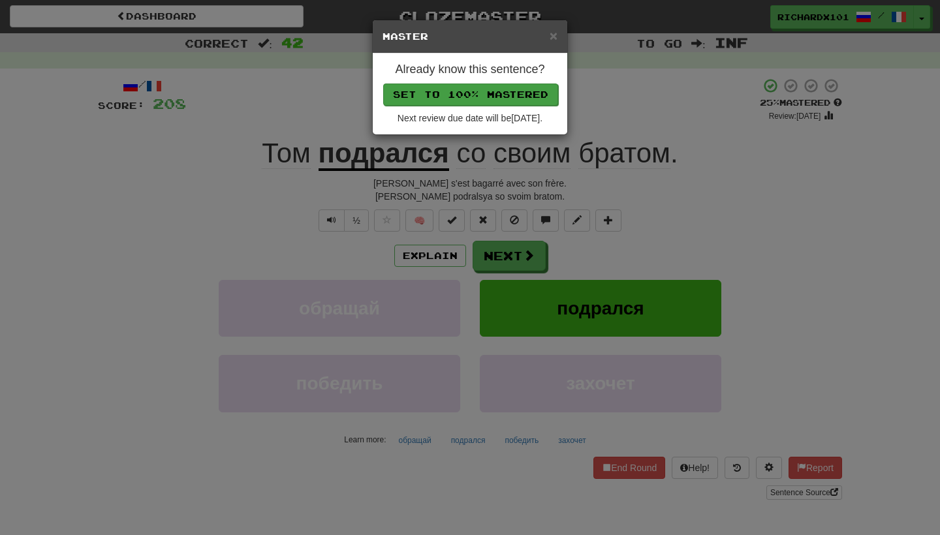
click at [483, 87] on button "Set to 100% Mastered" at bounding box center [470, 95] width 175 height 22
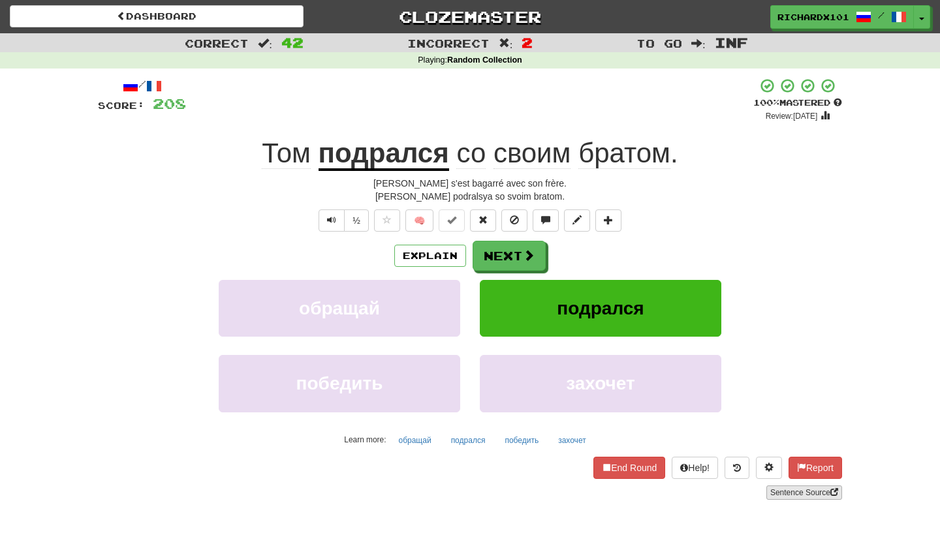
click at [788, 488] on link "Sentence Source" at bounding box center [804, 493] width 76 height 14
click at [521, 252] on button "Next" at bounding box center [509, 257] width 73 height 30
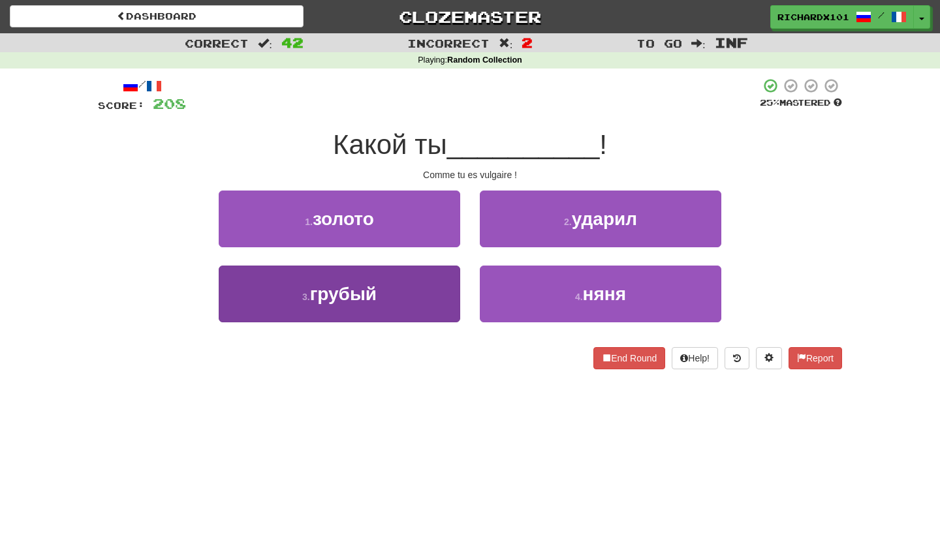
click at [428, 291] on button "3 . грубый" at bounding box center [340, 294] width 242 height 57
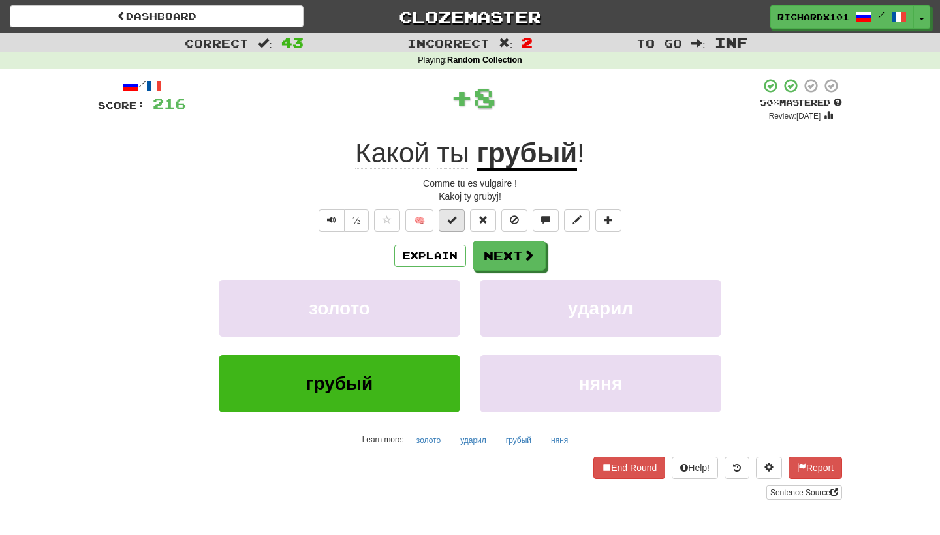
click at [452, 211] on button at bounding box center [452, 221] width 26 height 22
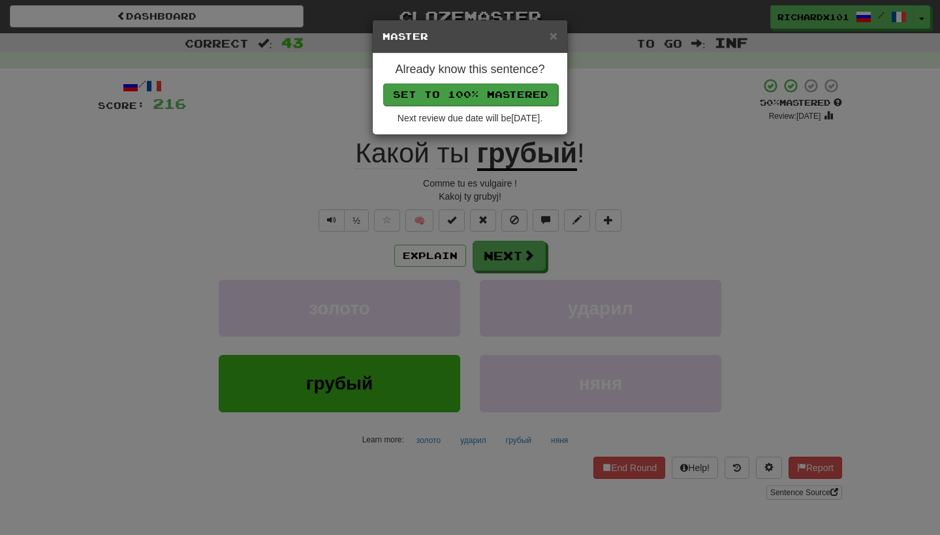
click at [471, 89] on button "Set to 100% Mastered" at bounding box center [470, 95] width 175 height 22
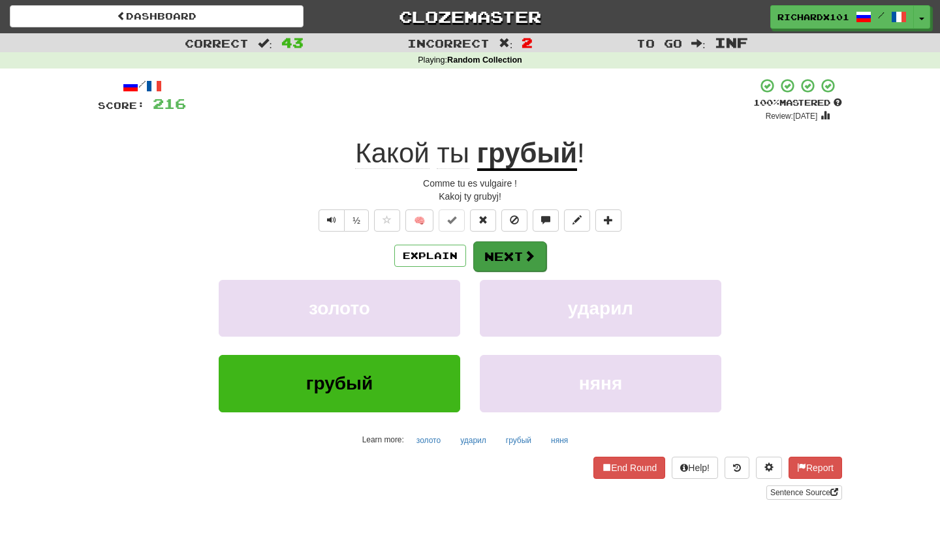
click at [498, 253] on button "Next" at bounding box center [509, 257] width 73 height 30
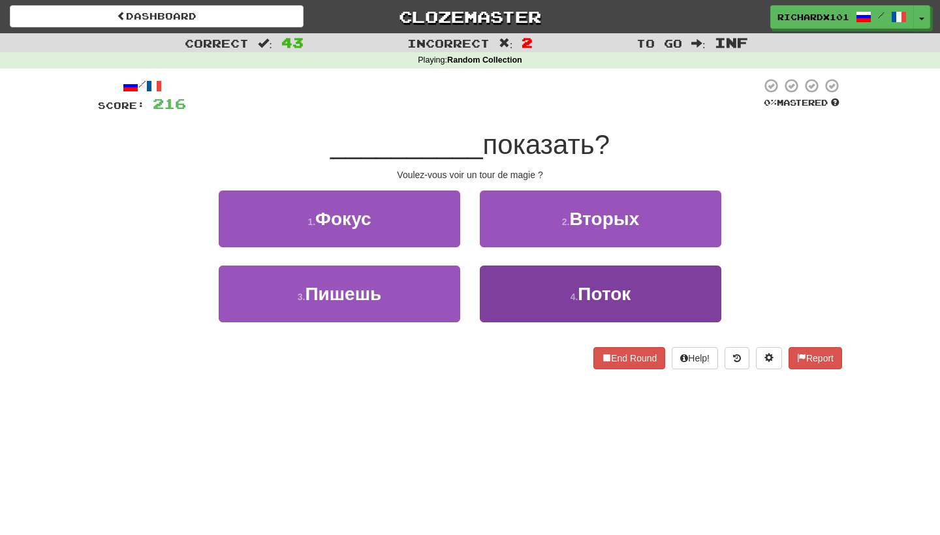
click at [535, 292] on button "4 . Поток" at bounding box center [601, 294] width 242 height 57
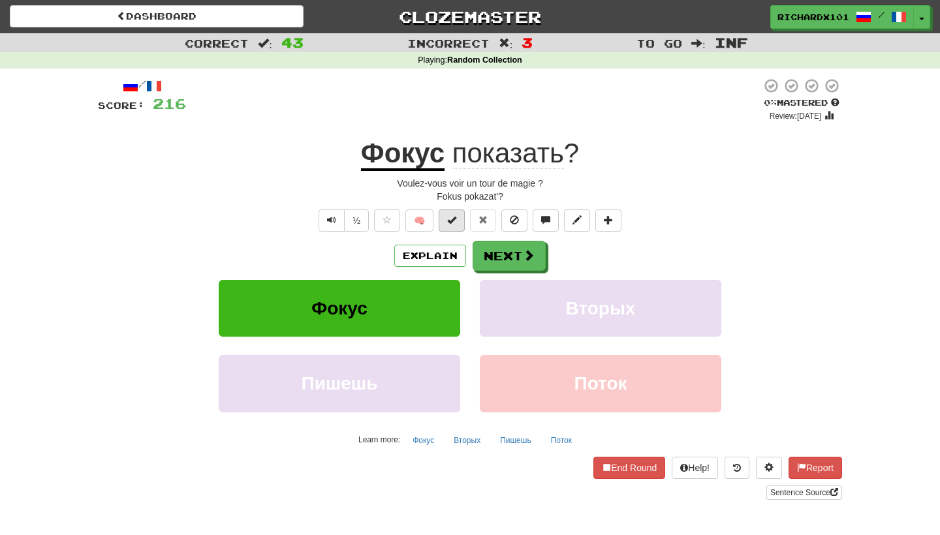
click at [461, 225] on button at bounding box center [452, 221] width 26 height 22
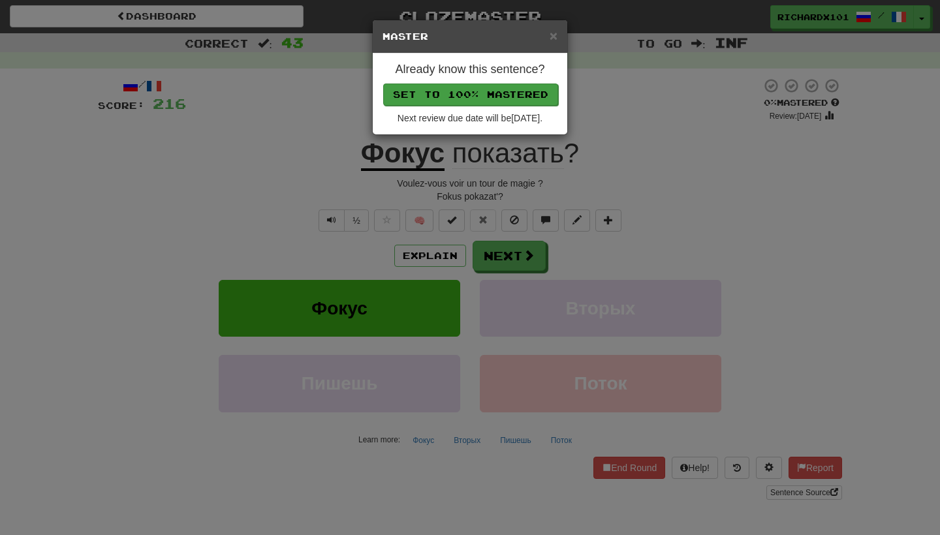
click at [487, 87] on button "Set to 100% Mastered" at bounding box center [470, 95] width 175 height 22
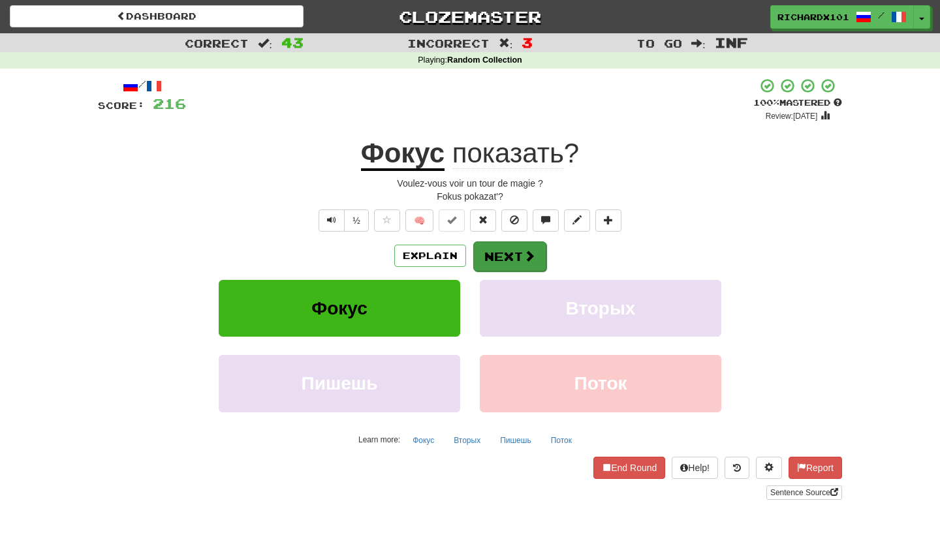
click at [506, 264] on button "Next" at bounding box center [509, 257] width 73 height 30
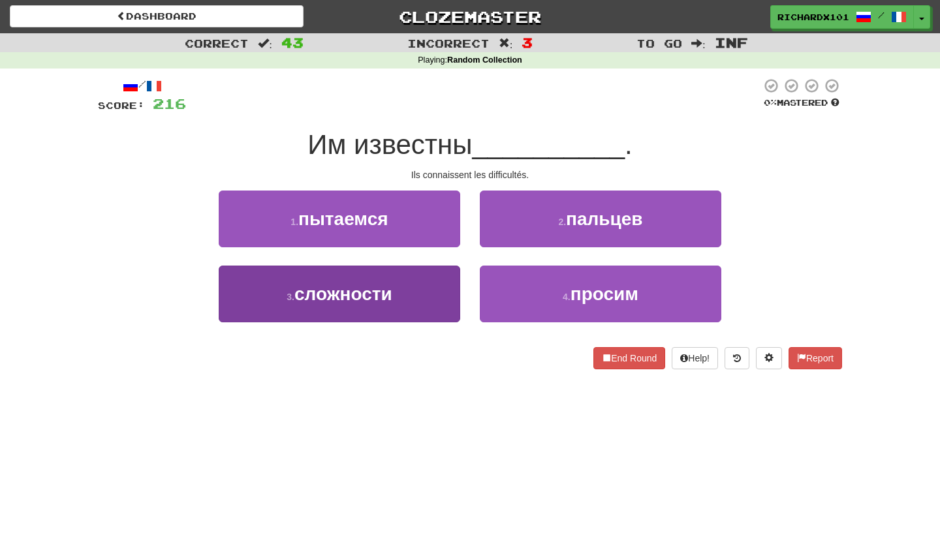
click at [441, 288] on button "3 . сложности" at bounding box center [340, 294] width 242 height 57
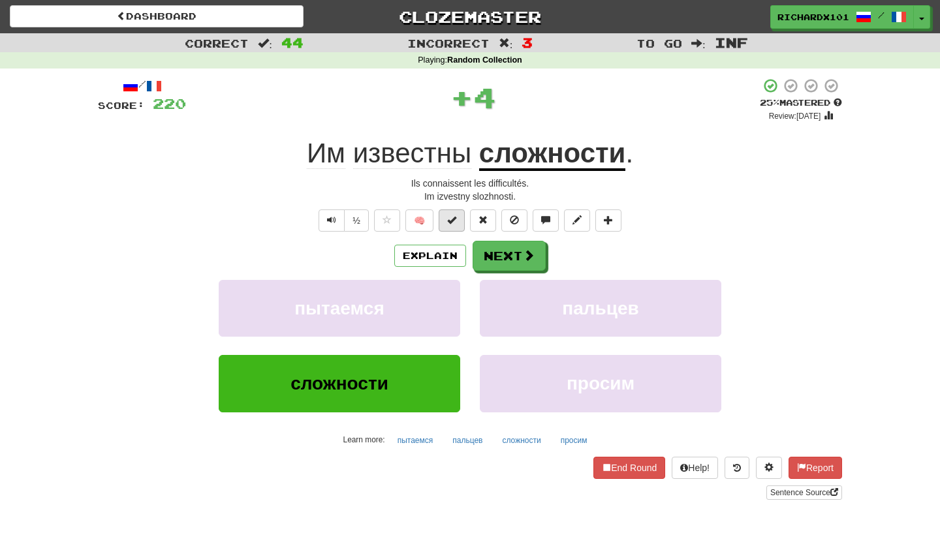
click at [449, 219] on span at bounding box center [451, 219] width 9 height 9
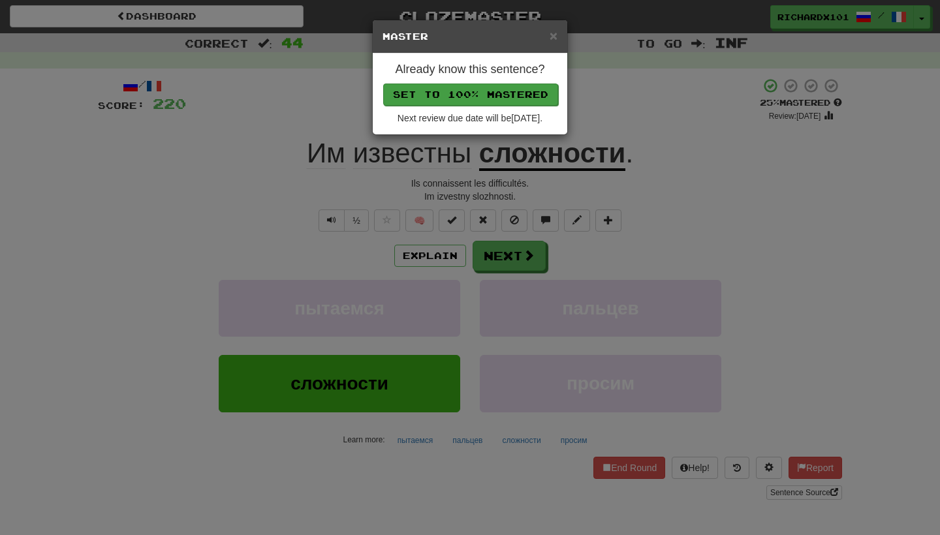
click at [486, 88] on button "Set to 100% Mastered" at bounding box center [470, 95] width 175 height 22
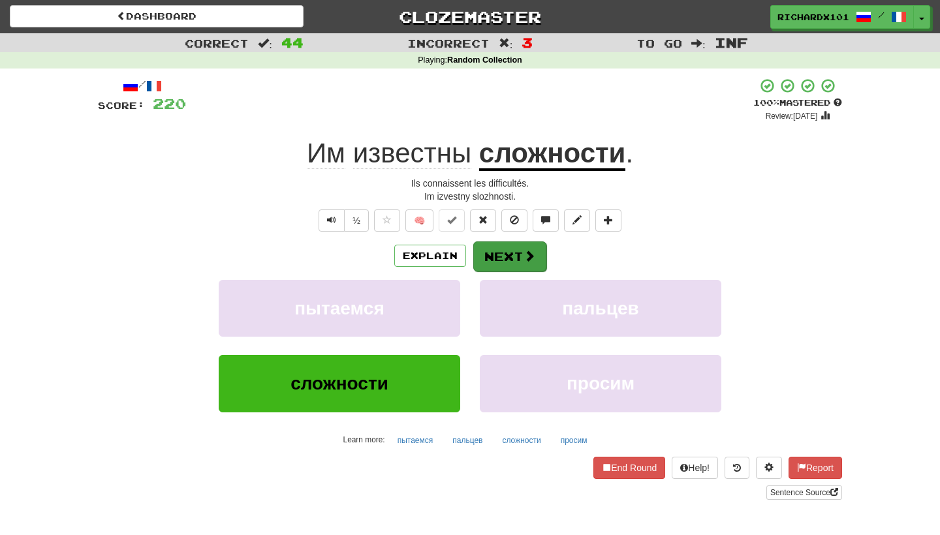
click at [504, 258] on button "Next" at bounding box center [509, 257] width 73 height 30
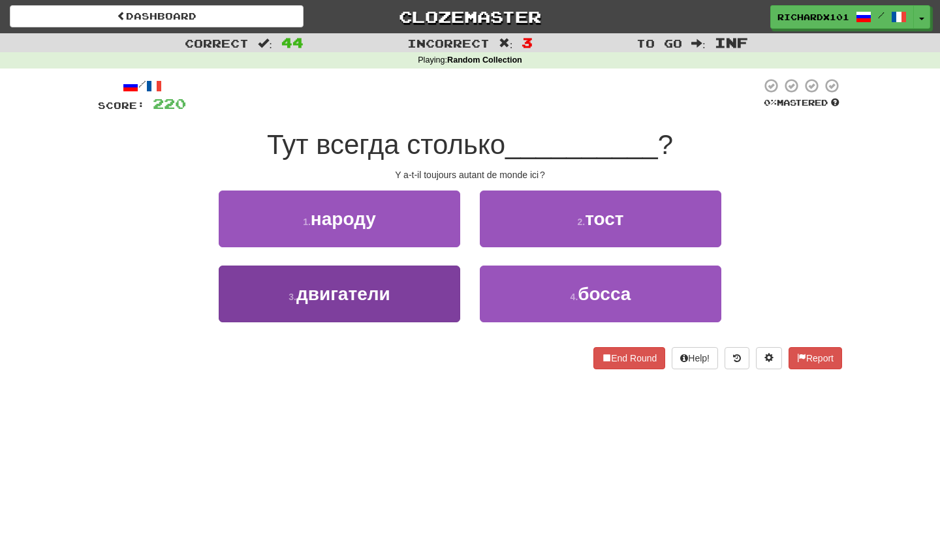
click at [434, 301] on button "3 . двигатели" at bounding box center [340, 294] width 242 height 57
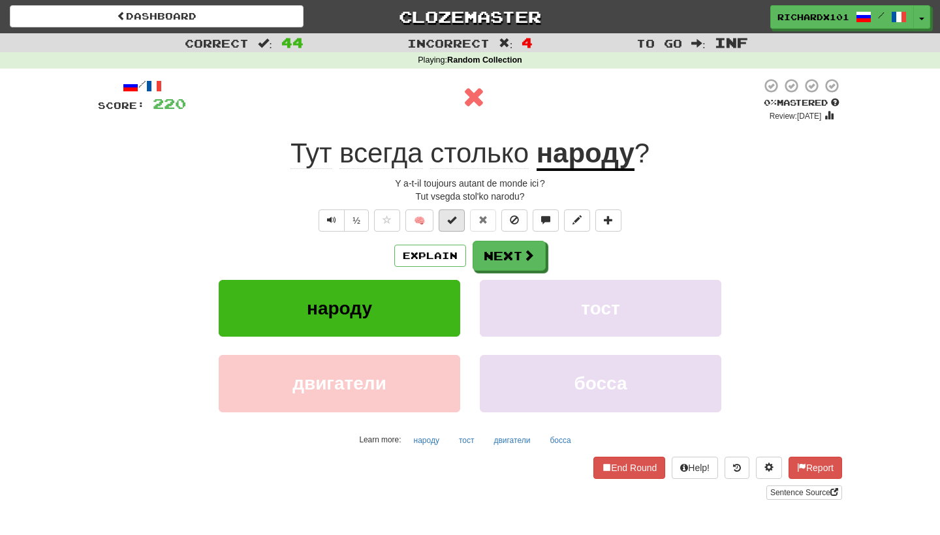
click at [456, 225] on button at bounding box center [452, 221] width 26 height 22
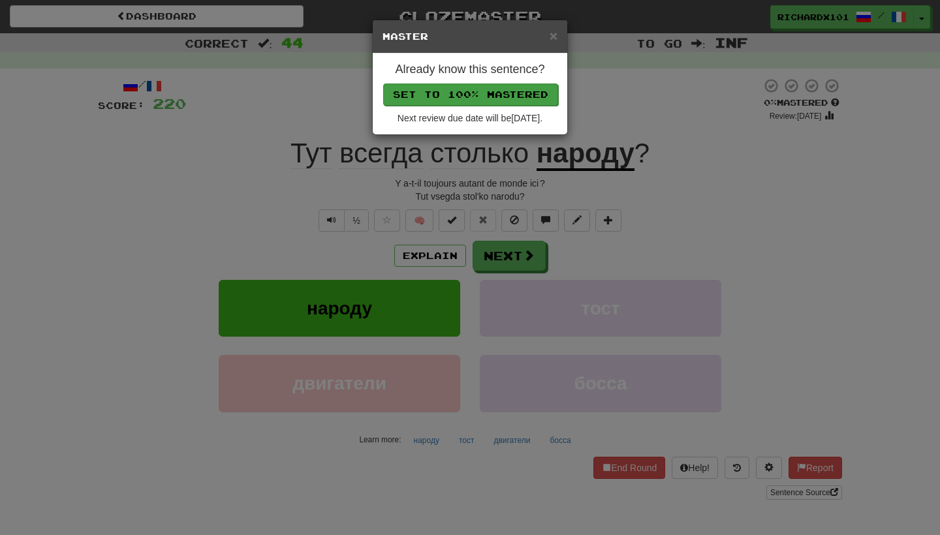
click at [514, 86] on button "Set to 100% Mastered" at bounding box center [470, 95] width 175 height 22
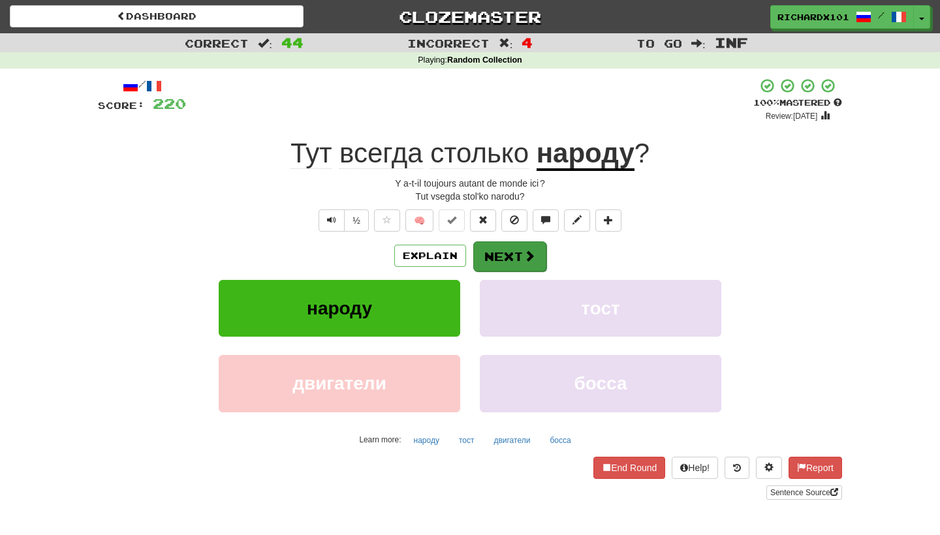
click at [510, 258] on button "Next" at bounding box center [509, 257] width 73 height 30
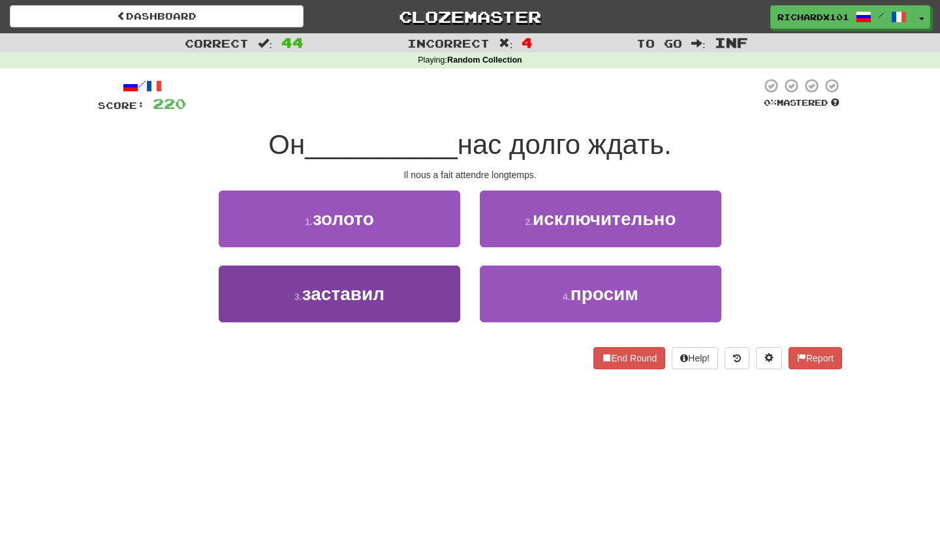
click at [423, 305] on button "3 . заставил" at bounding box center [340, 294] width 242 height 57
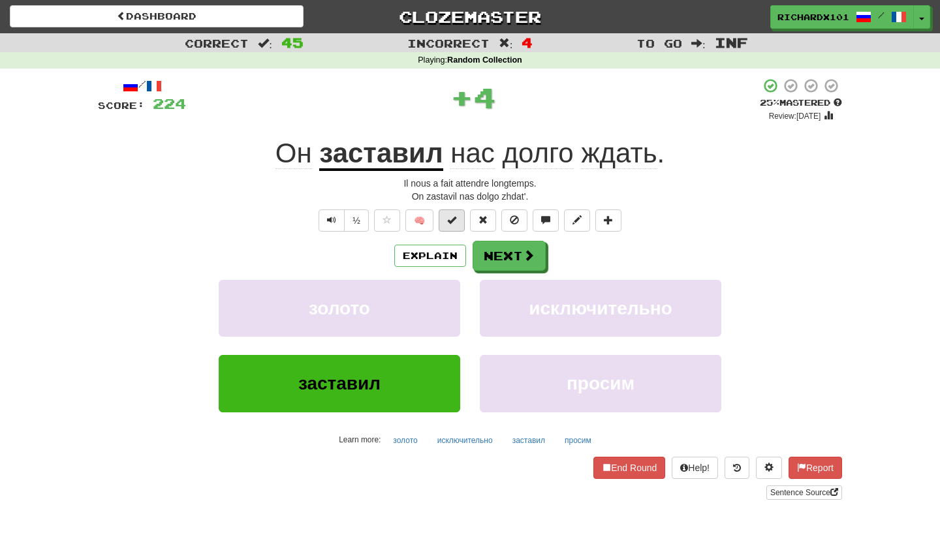
click at [452, 222] on span at bounding box center [451, 219] width 9 height 9
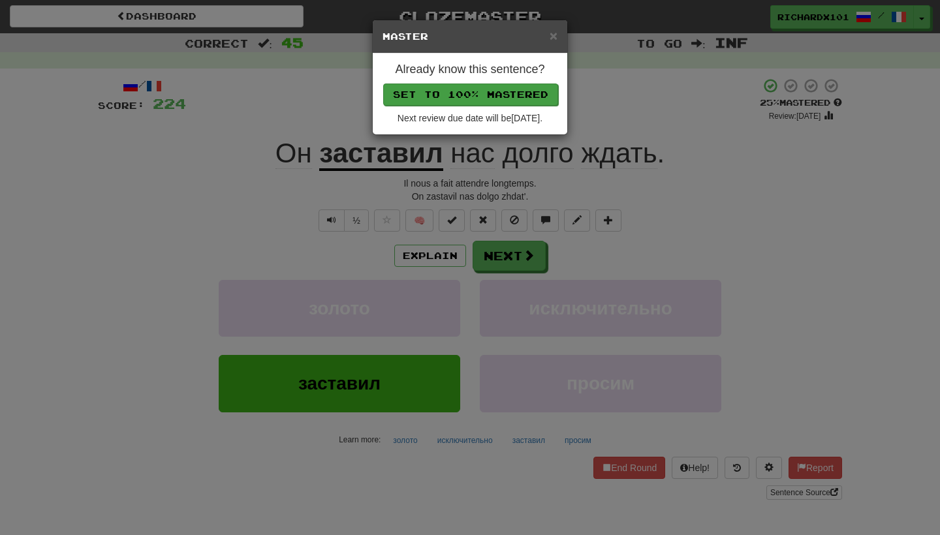
click at [504, 91] on button "Set to 100% Mastered" at bounding box center [470, 95] width 175 height 22
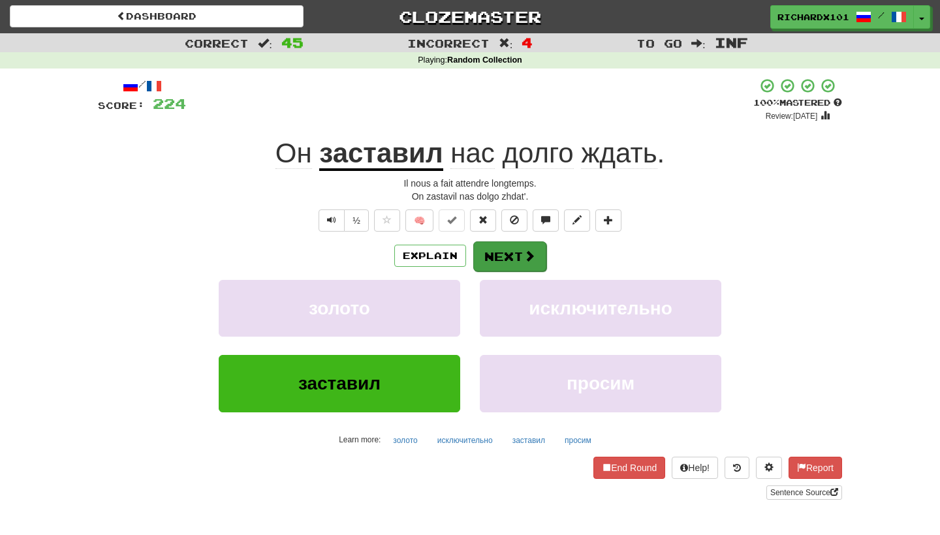
click at [498, 252] on button "Next" at bounding box center [509, 257] width 73 height 30
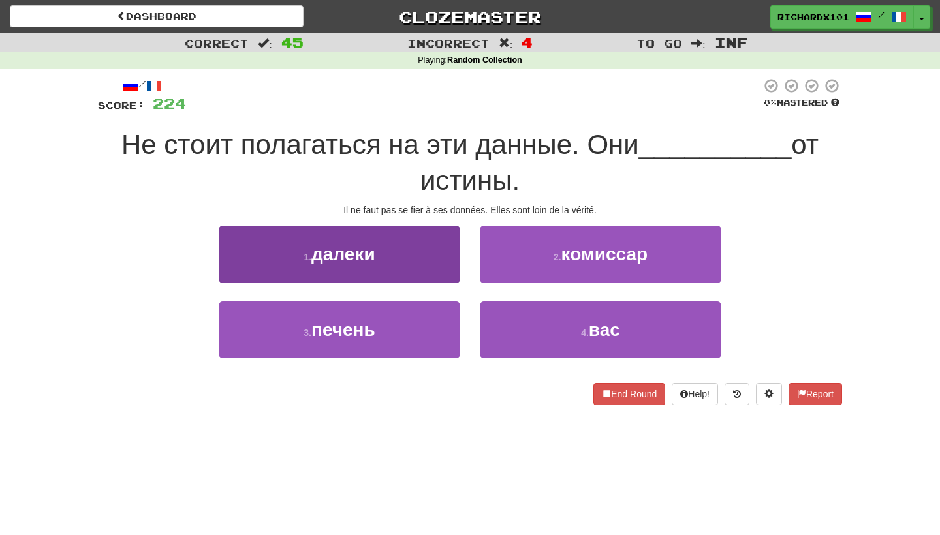
click at [429, 267] on button "1 . далеки" at bounding box center [340, 254] width 242 height 57
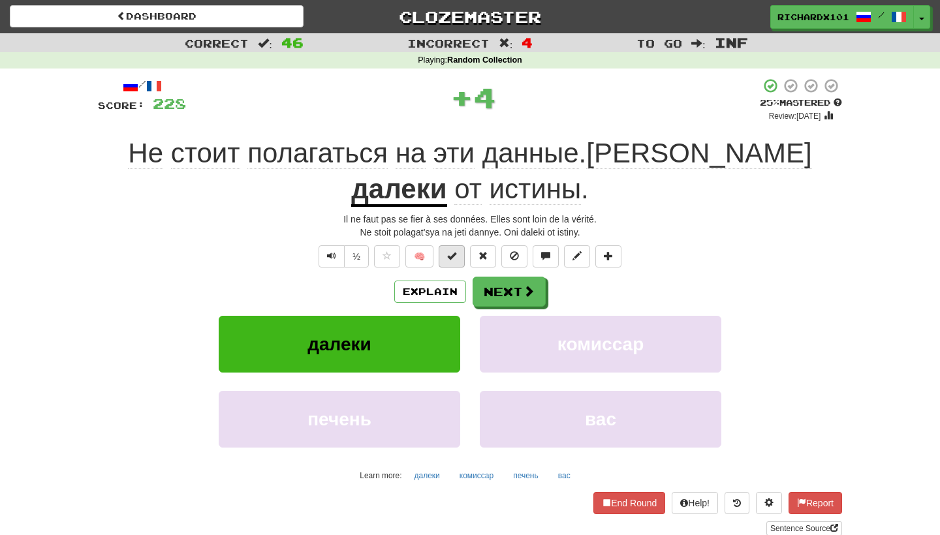
click at [454, 251] on span at bounding box center [451, 255] width 9 height 9
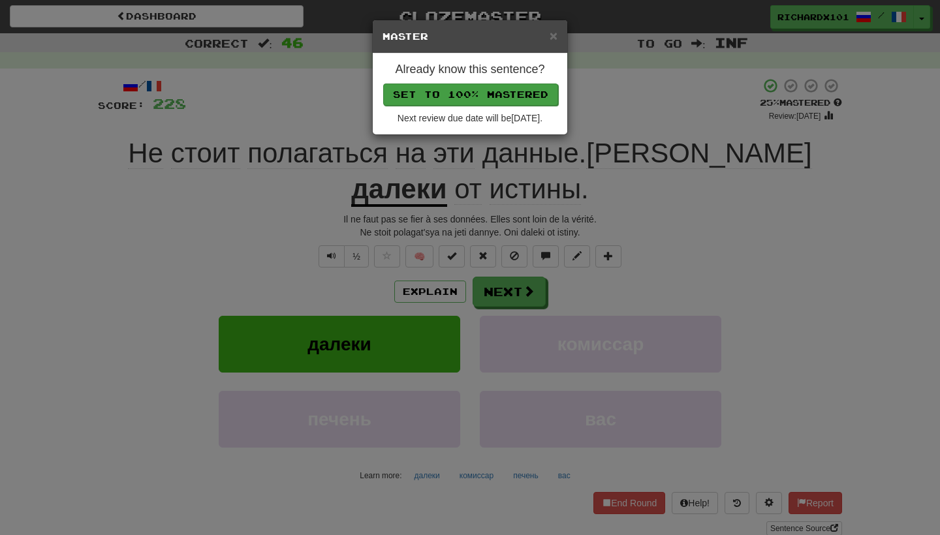
click at [507, 101] on button "Set to 100% Mastered" at bounding box center [470, 95] width 175 height 22
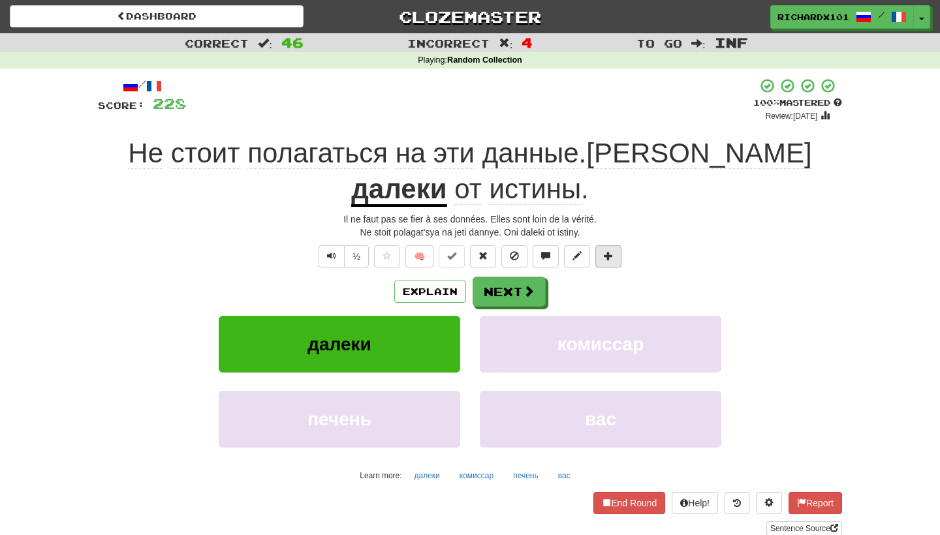
click at [608, 257] on span at bounding box center [608, 255] width 9 height 9
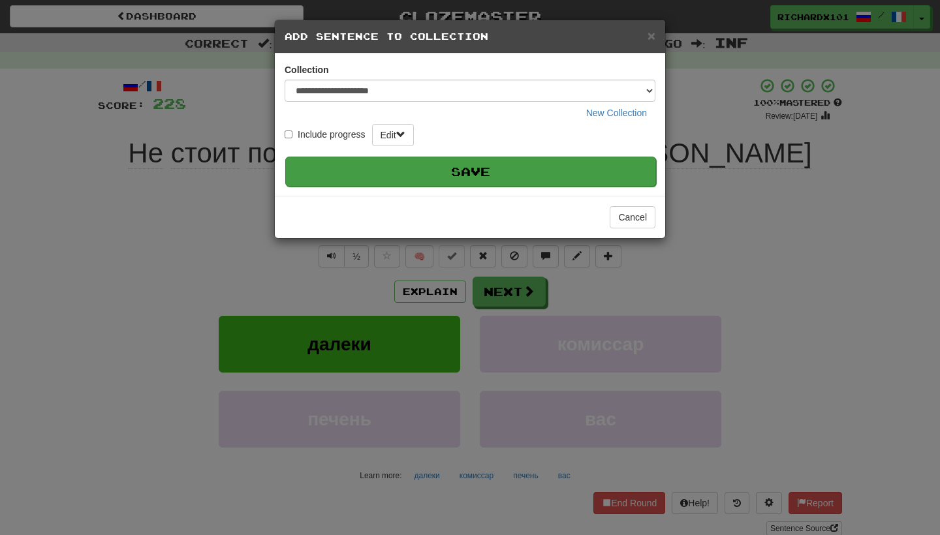
click at [583, 163] on button "Save" at bounding box center [470, 172] width 371 height 30
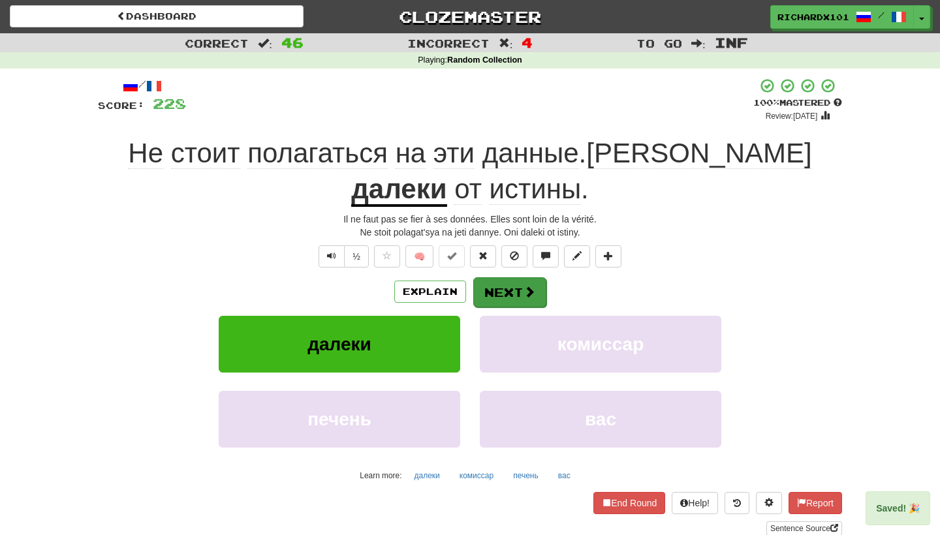
click at [537, 295] on button "Next" at bounding box center [509, 292] width 73 height 30
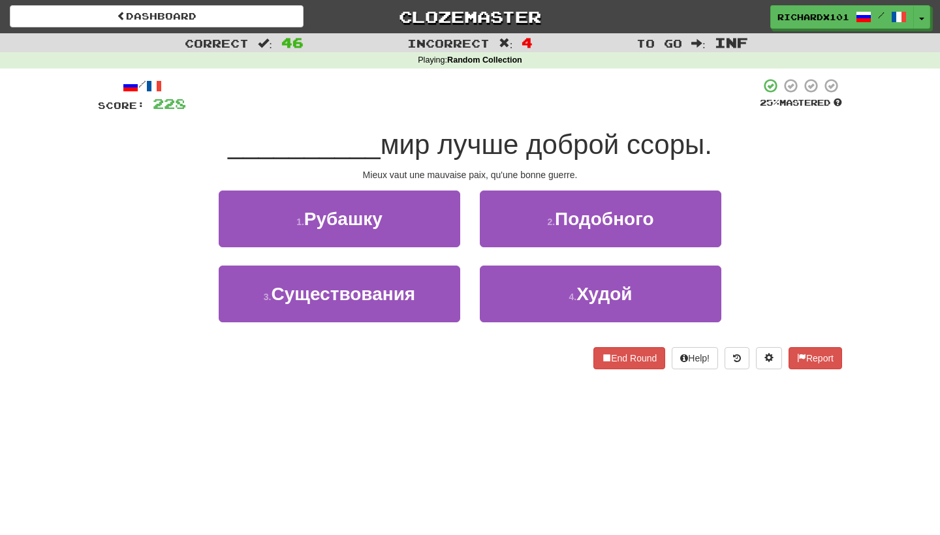
click at [537, 295] on button "4 . Худой" at bounding box center [601, 294] width 242 height 57
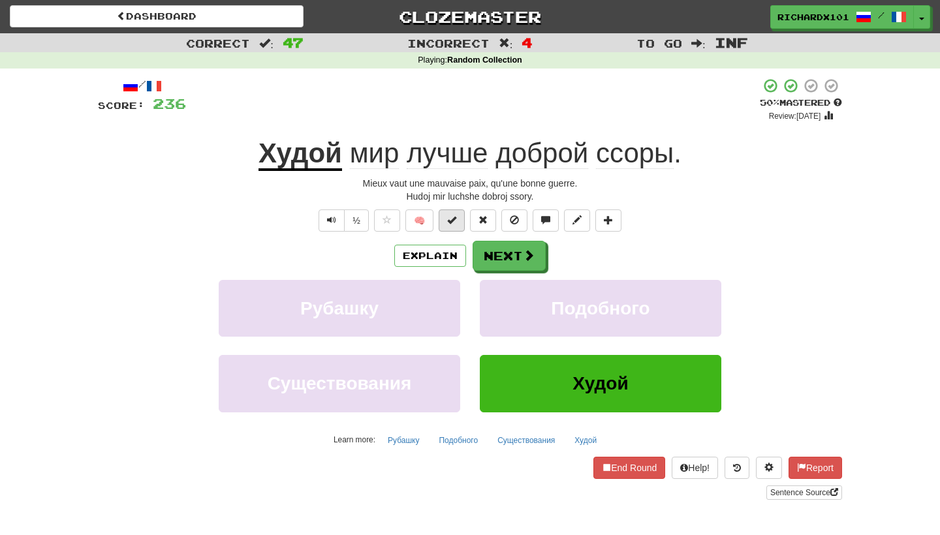
click at [450, 225] on button at bounding box center [452, 221] width 26 height 22
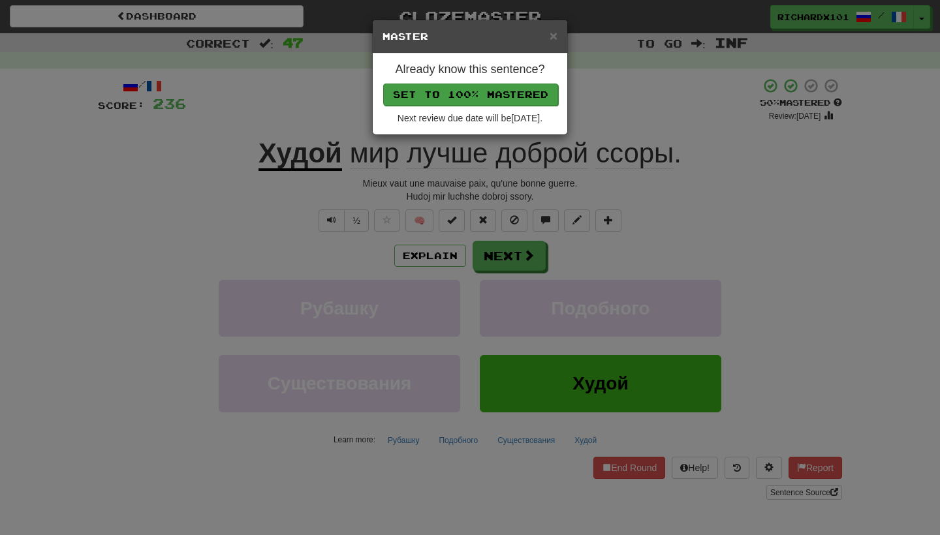
click at [520, 93] on button "Set to 100% Mastered" at bounding box center [470, 95] width 175 height 22
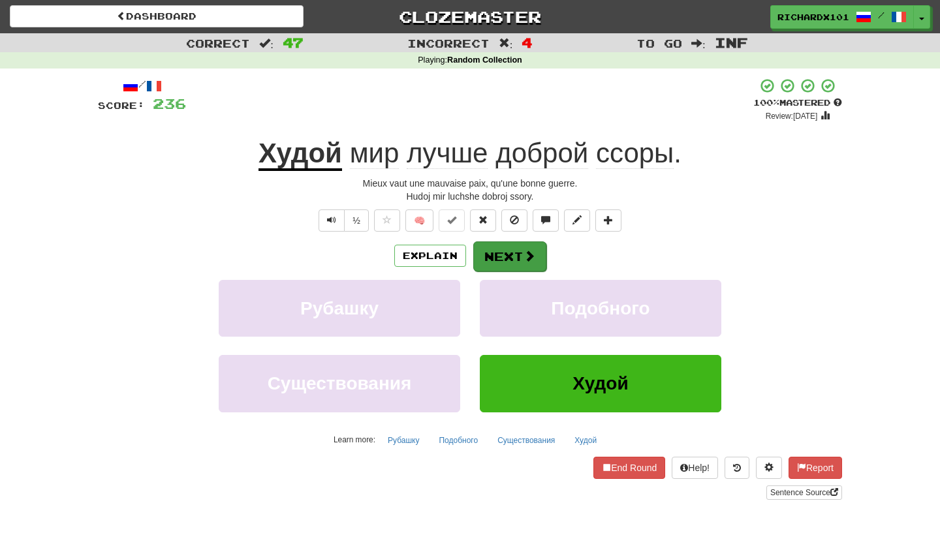
click at [505, 257] on button "Next" at bounding box center [509, 257] width 73 height 30
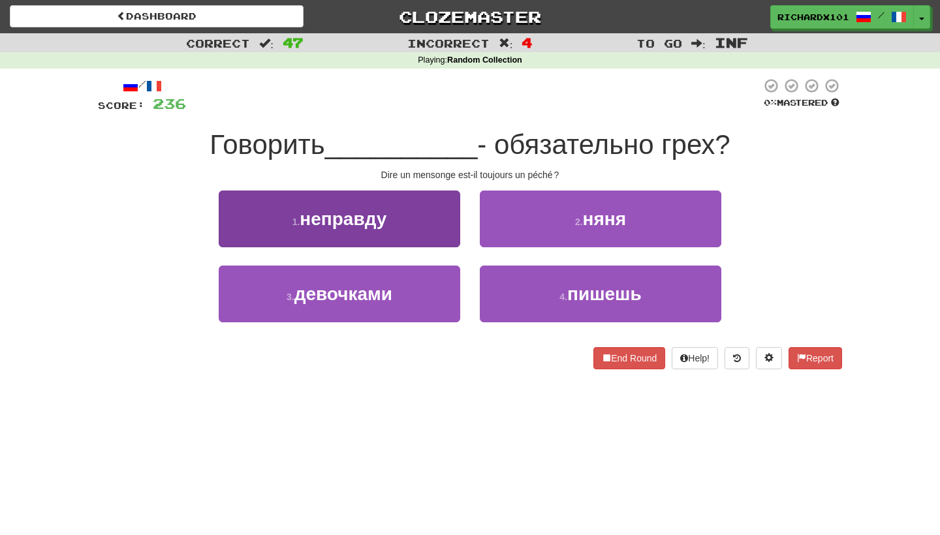
click at [450, 234] on button "1 . неправду" at bounding box center [340, 219] width 242 height 57
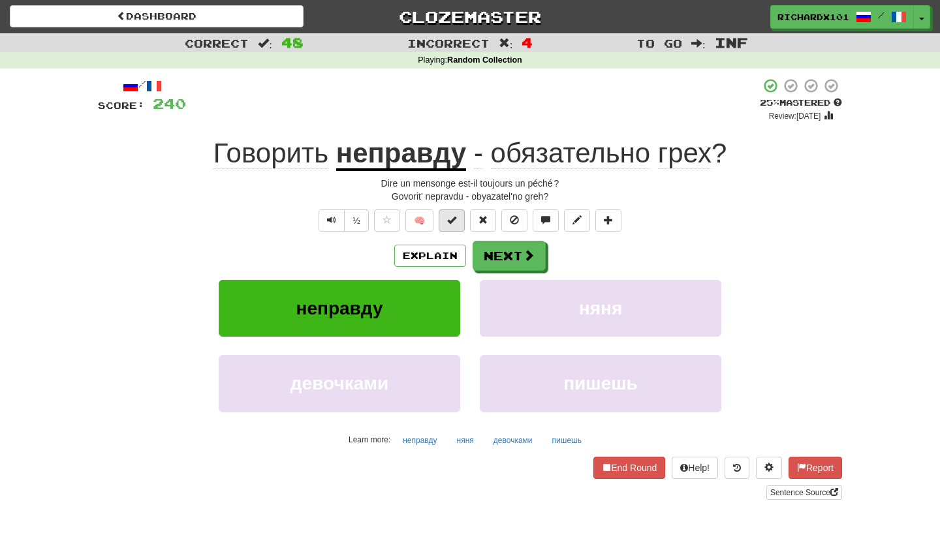
click at [455, 219] on span at bounding box center [451, 219] width 9 height 9
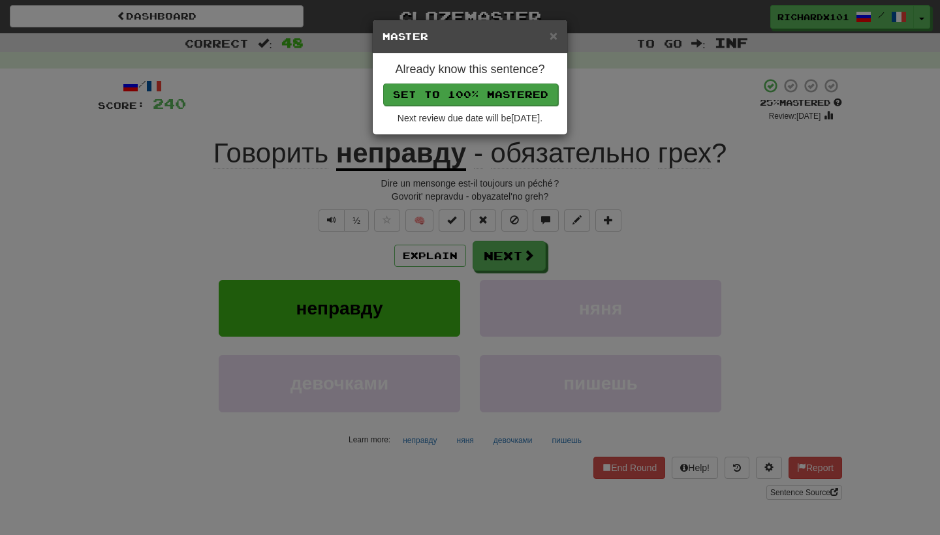
click at [485, 93] on button "Set to 100% Mastered" at bounding box center [470, 95] width 175 height 22
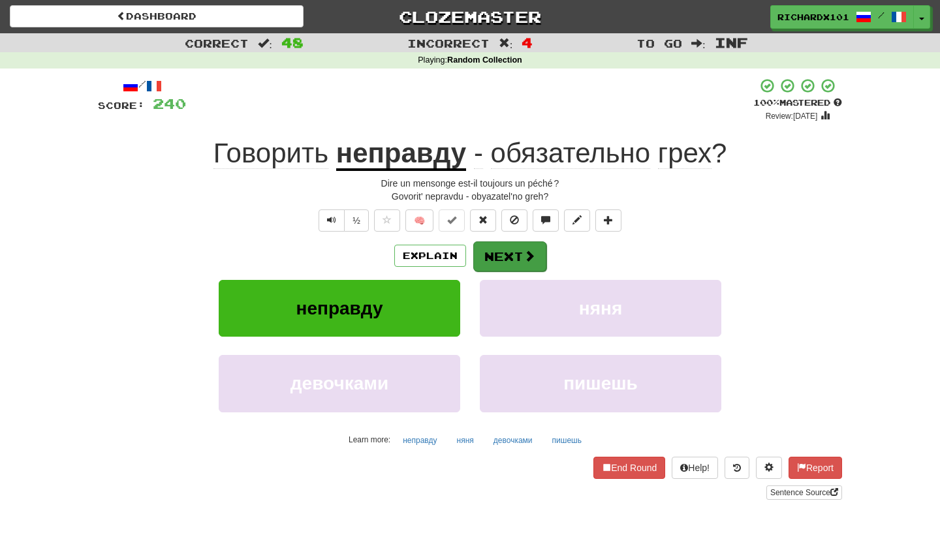
click at [524, 252] on span at bounding box center [530, 256] width 12 height 12
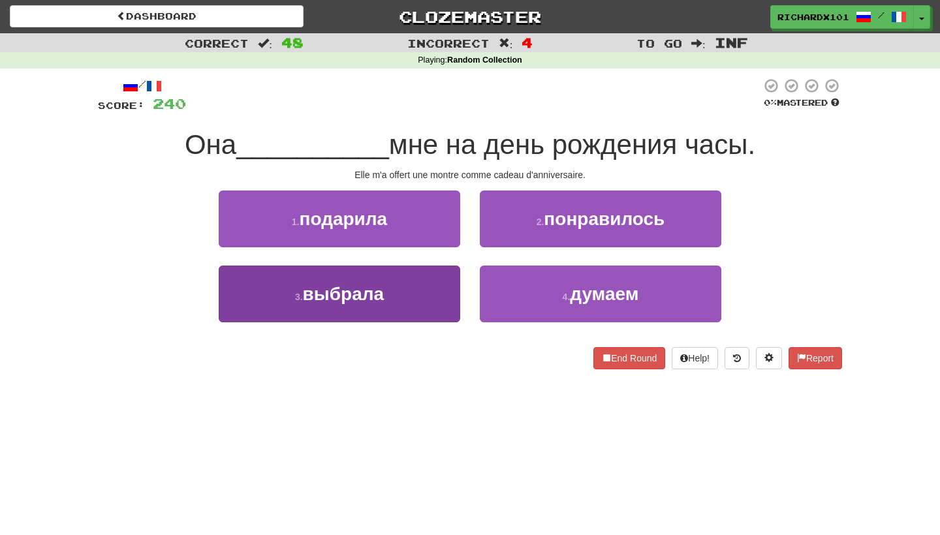
click at [439, 298] on button "3 . выбрала" at bounding box center [340, 294] width 242 height 57
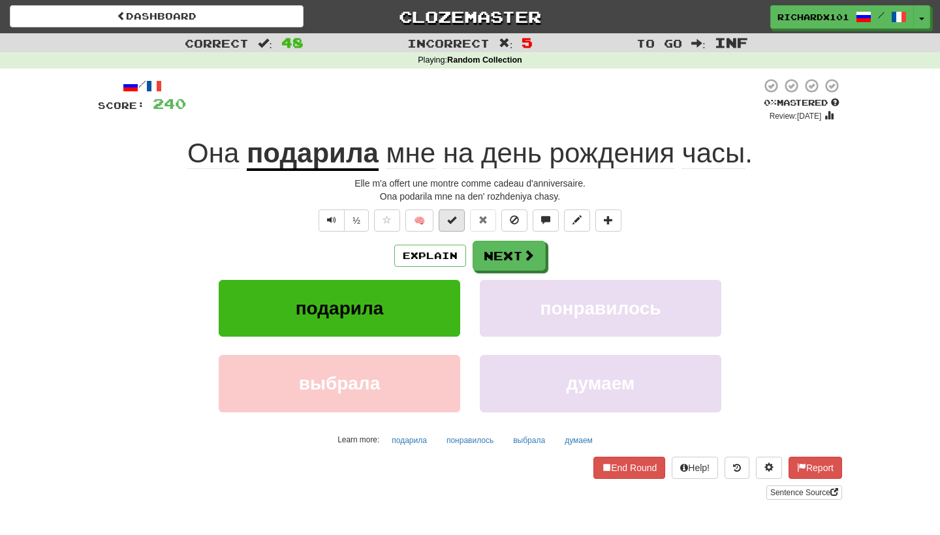
click at [450, 223] on span at bounding box center [451, 219] width 9 height 9
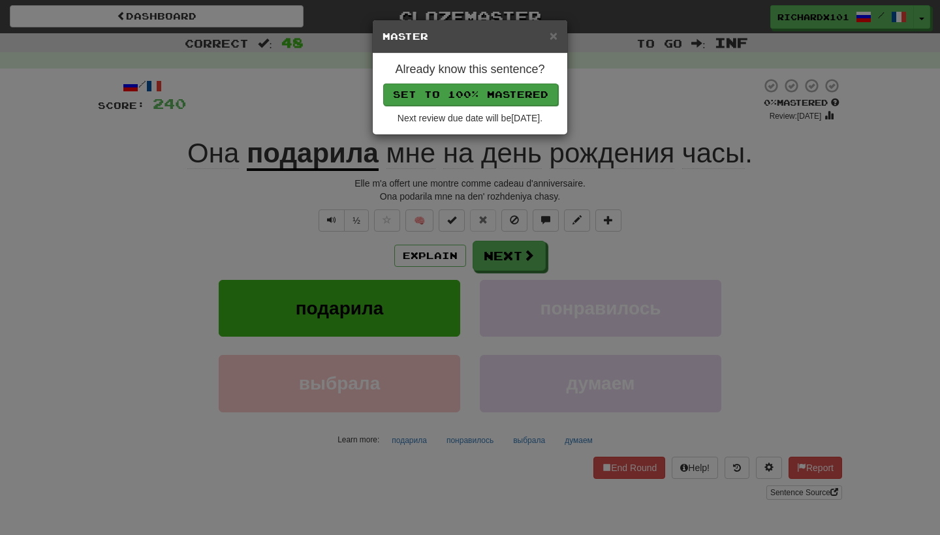
click at [487, 95] on button "Set to 100% Mastered" at bounding box center [470, 95] width 175 height 22
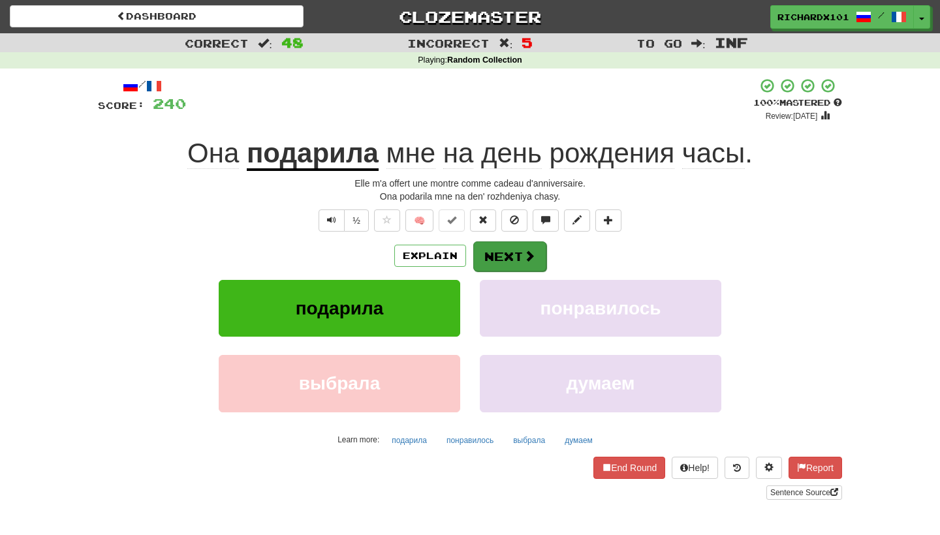
click at [498, 264] on button "Next" at bounding box center [509, 257] width 73 height 30
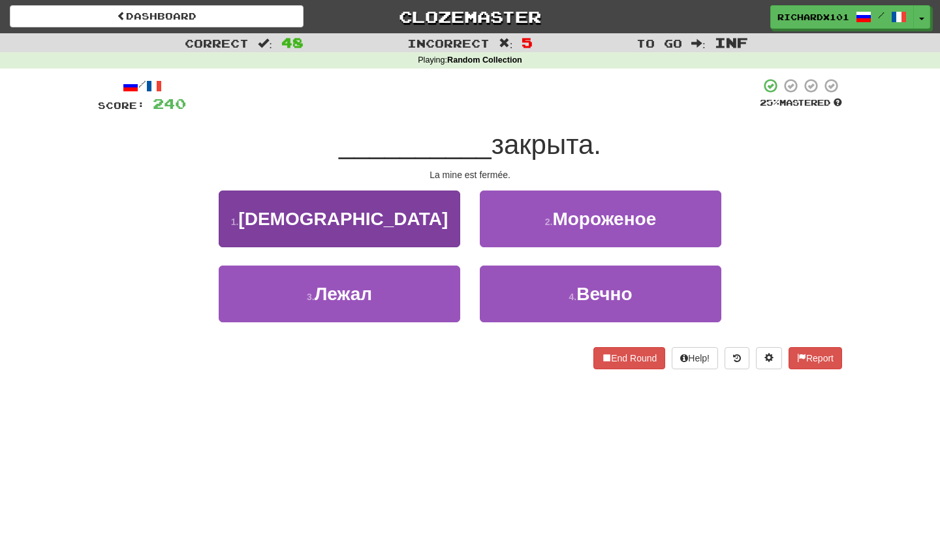
click at [411, 229] on button "1 . Шахта" at bounding box center [340, 219] width 242 height 57
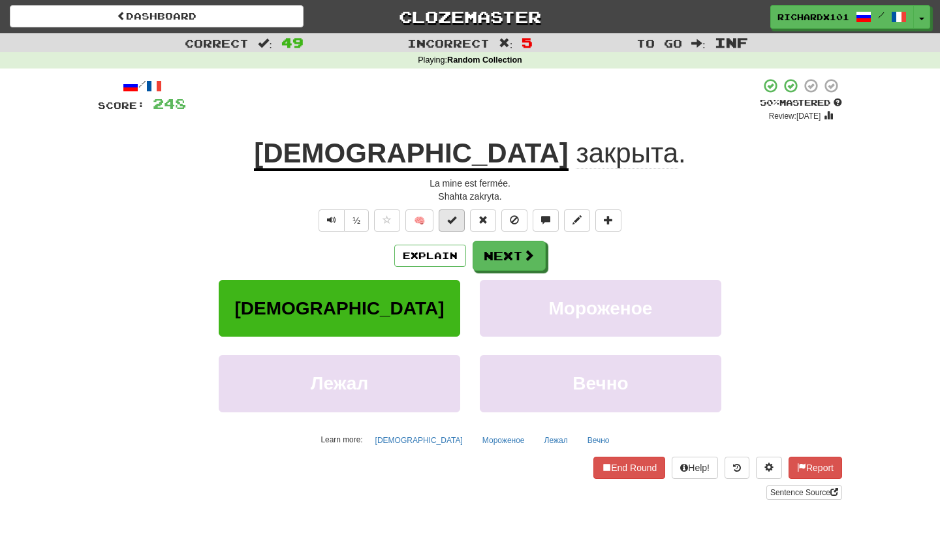
click at [449, 221] on span at bounding box center [451, 219] width 9 height 9
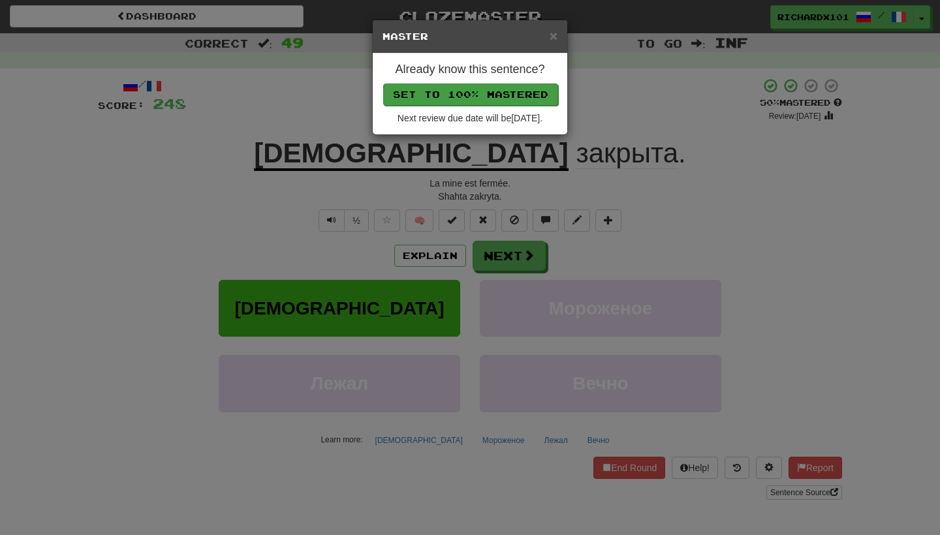
click at [469, 101] on button "Set to 100% Mastered" at bounding box center [470, 95] width 175 height 22
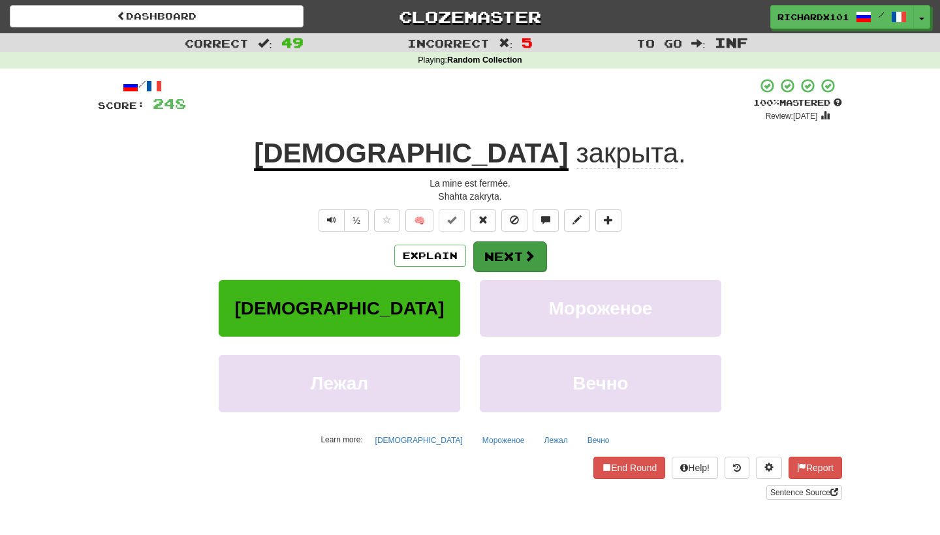
click at [501, 253] on button "Next" at bounding box center [509, 257] width 73 height 30
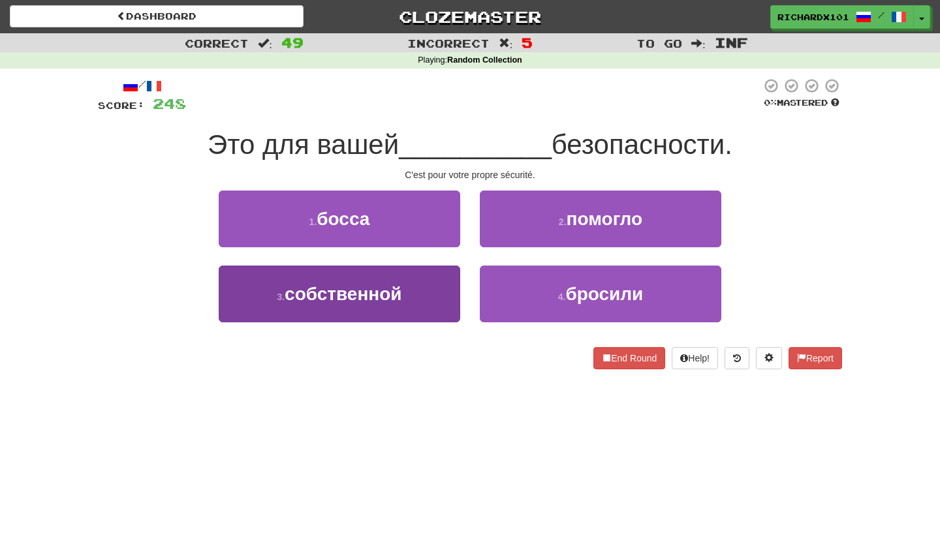
click at [420, 306] on button "3 . собственной" at bounding box center [340, 294] width 242 height 57
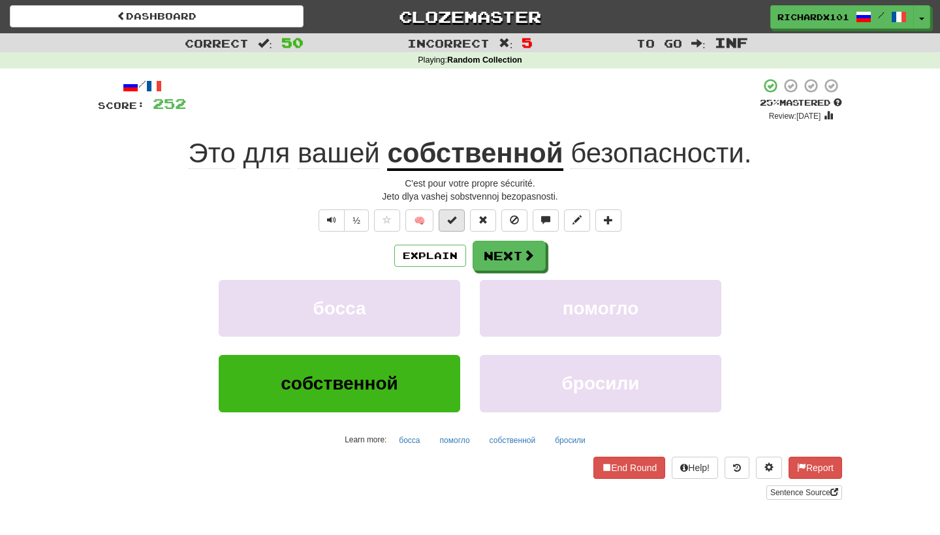
click at [452, 217] on span at bounding box center [451, 219] width 9 height 9
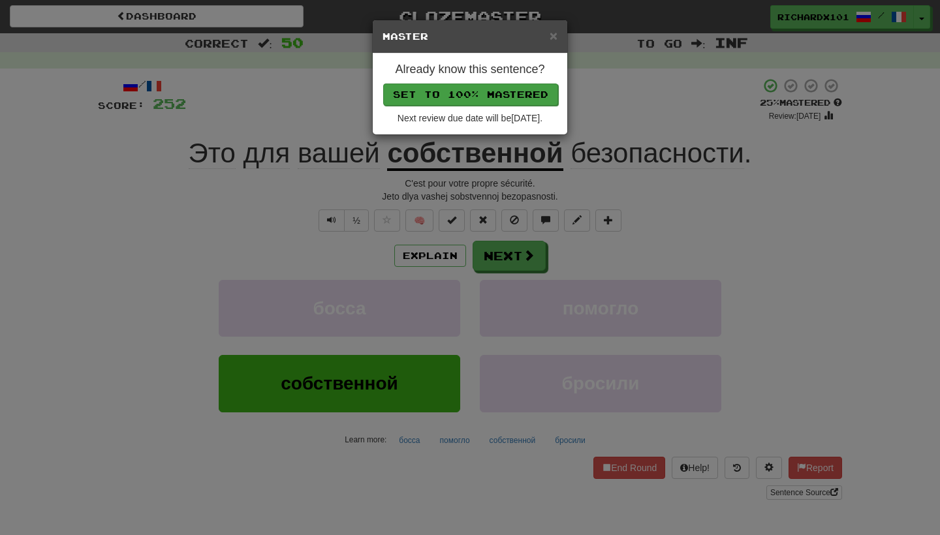
click at [504, 87] on button "Set to 100% Mastered" at bounding box center [470, 95] width 175 height 22
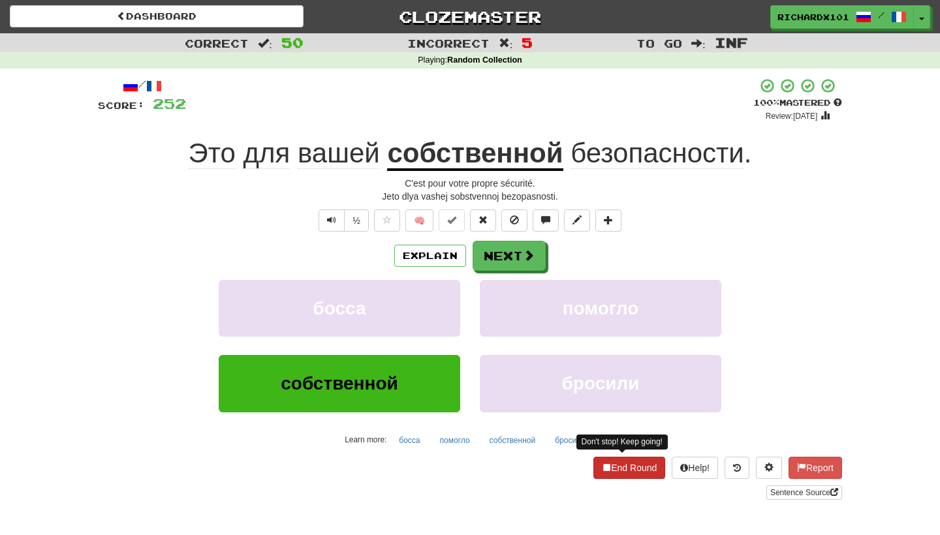
click at [610, 464] on button "End Round" at bounding box center [629, 468] width 72 height 22
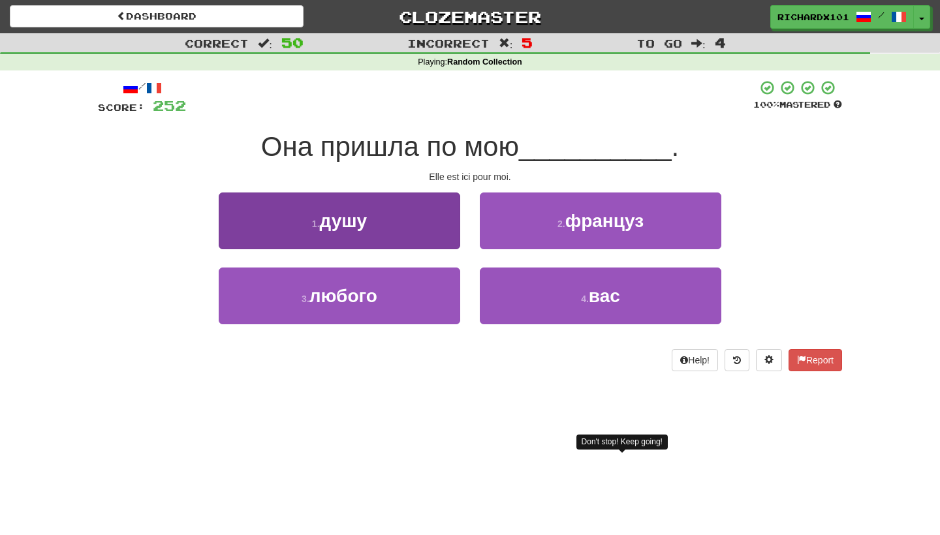
click at [455, 238] on button "1 . душу" at bounding box center [340, 221] width 242 height 57
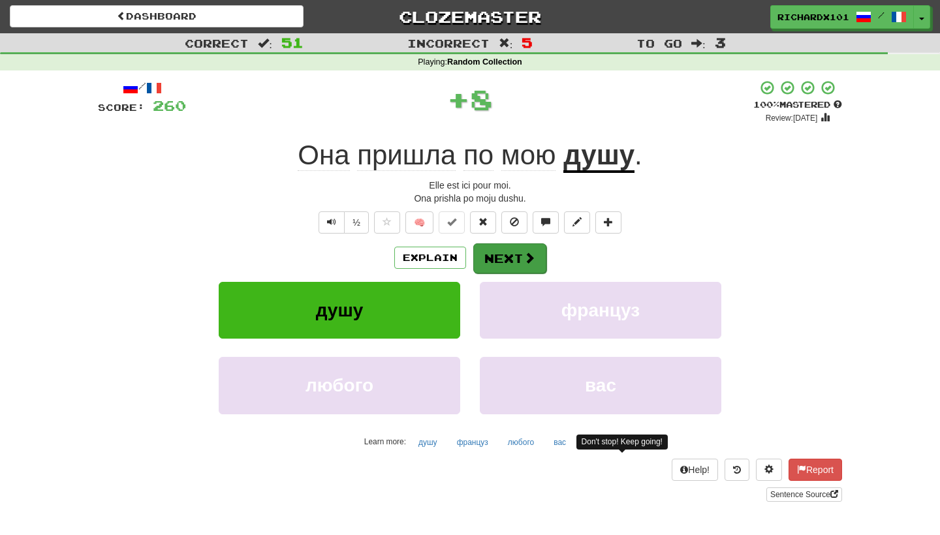
click at [511, 261] on button "Next" at bounding box center [509, 259] width 73 height 30
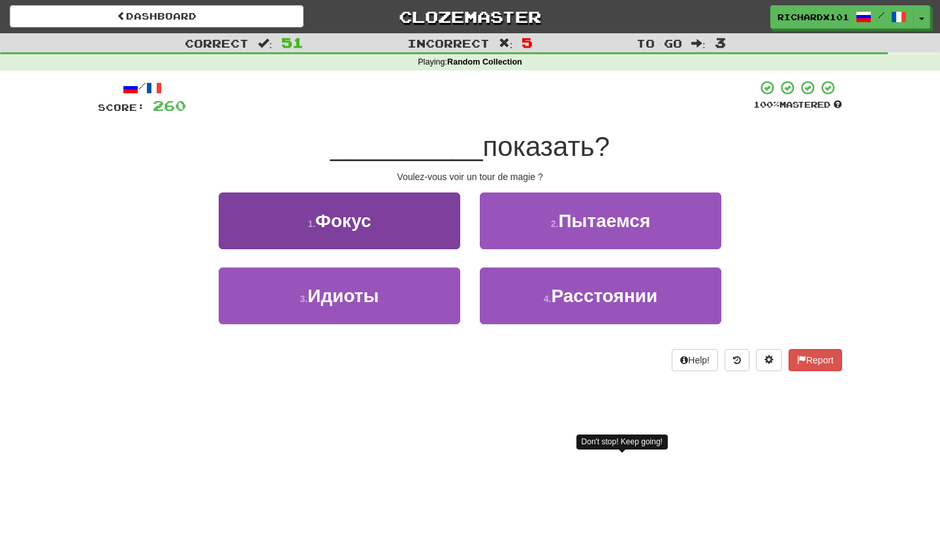
click at [424, 215] on button "1 . Фокус" at bounding box center [340, 221] width 242 height 57
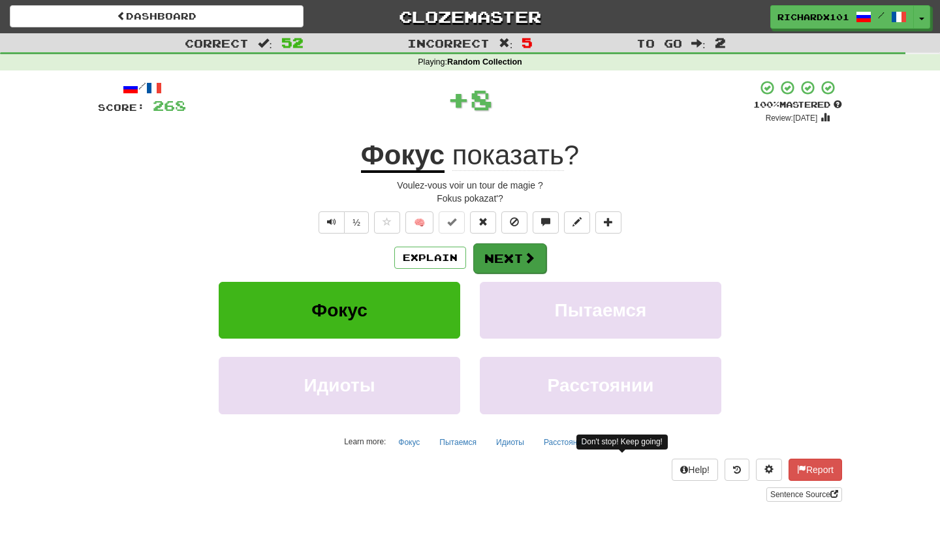
click at [492, 247] on button "Next" at bounding box center [509, 259] width 73 height 30
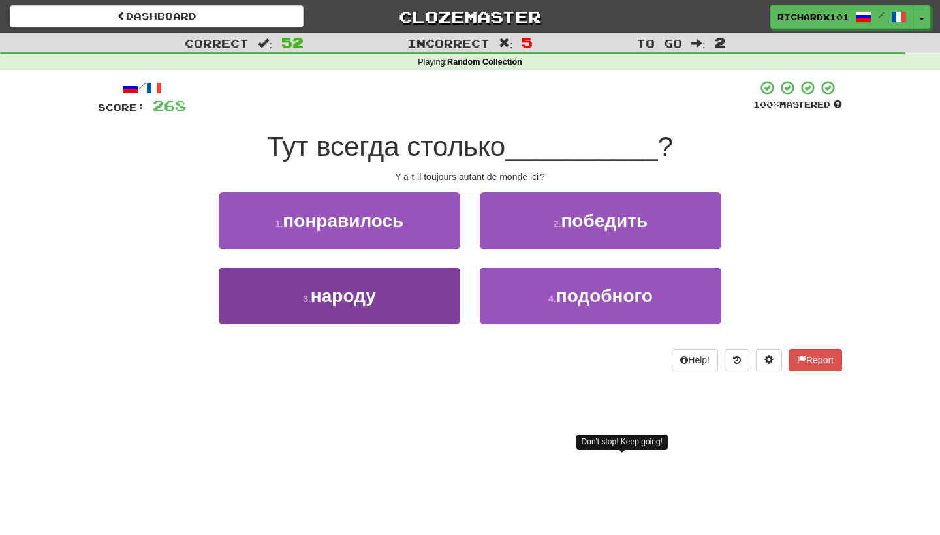
click at [442, 299] on button "3 . народу" at bounding box center [340, 296] width 242 height 57
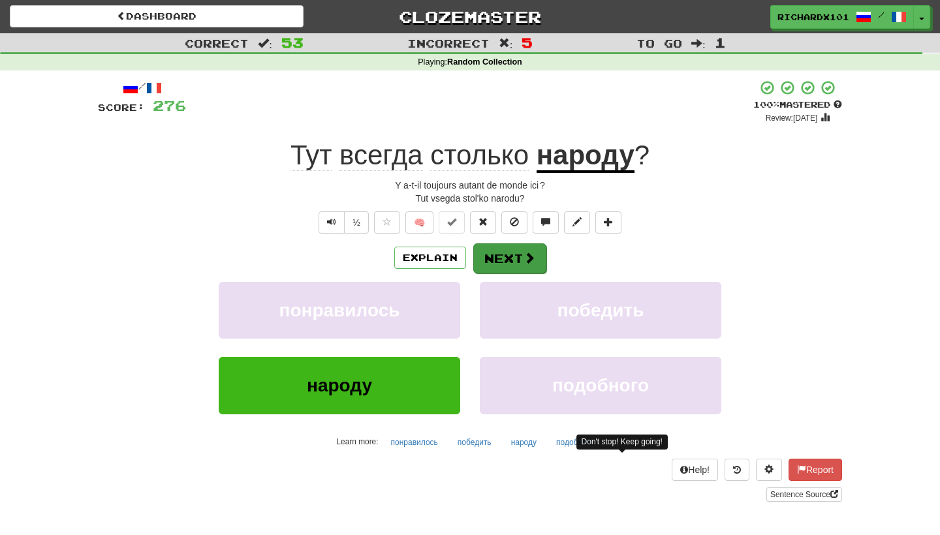
click at [496, 249] on button "Next" at bounding box center [509, 259] width 73 height 30
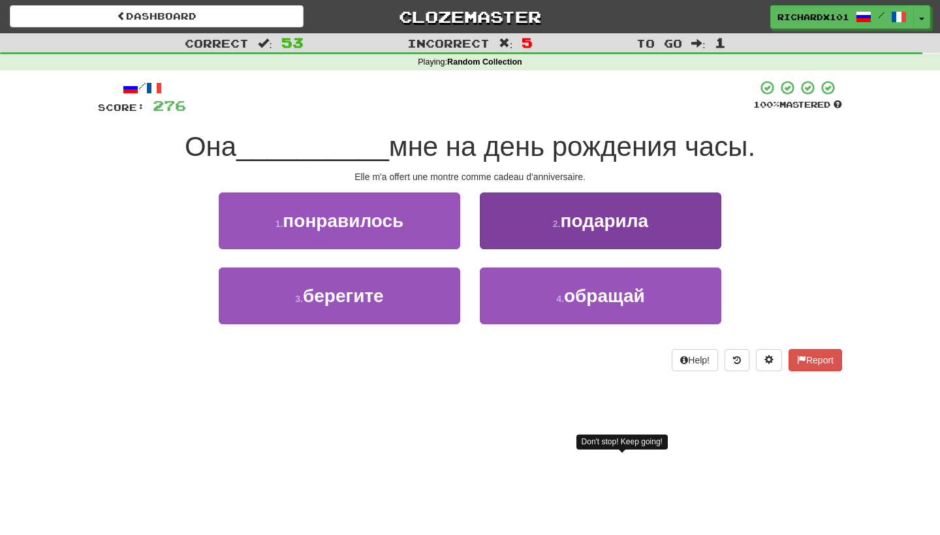
click at [516, 226] on button "2 . подарила" at bounding box center [601, 221] width 242 height 57
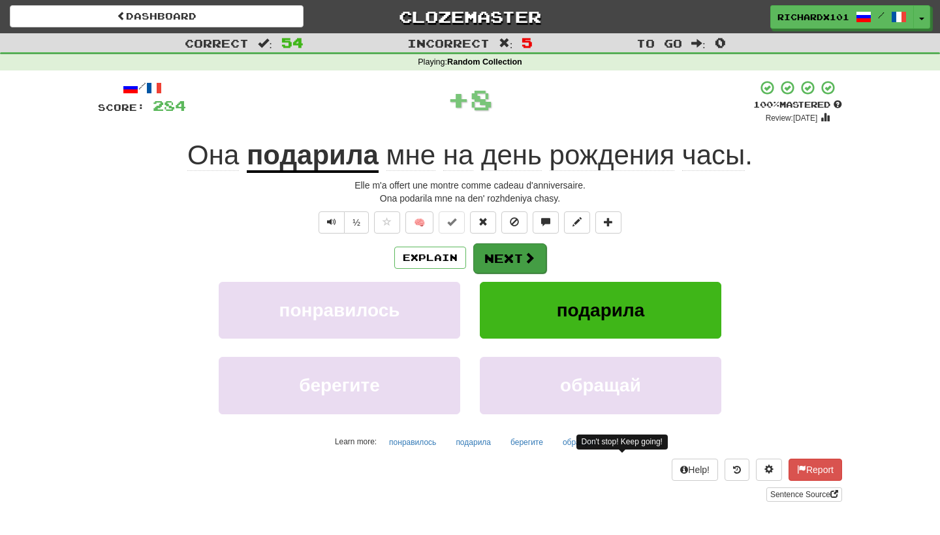
click at [509, 263] on button "Next" at bounding box center [509, 259] width 73 height 30
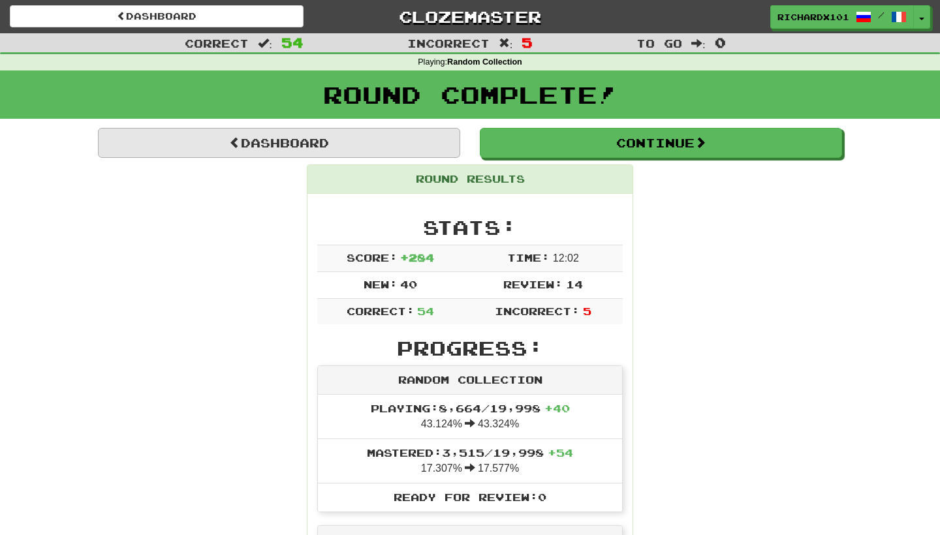
click at [368, 144] on link "Dashboard" at bounding box center [279, 143] width 362 height 30
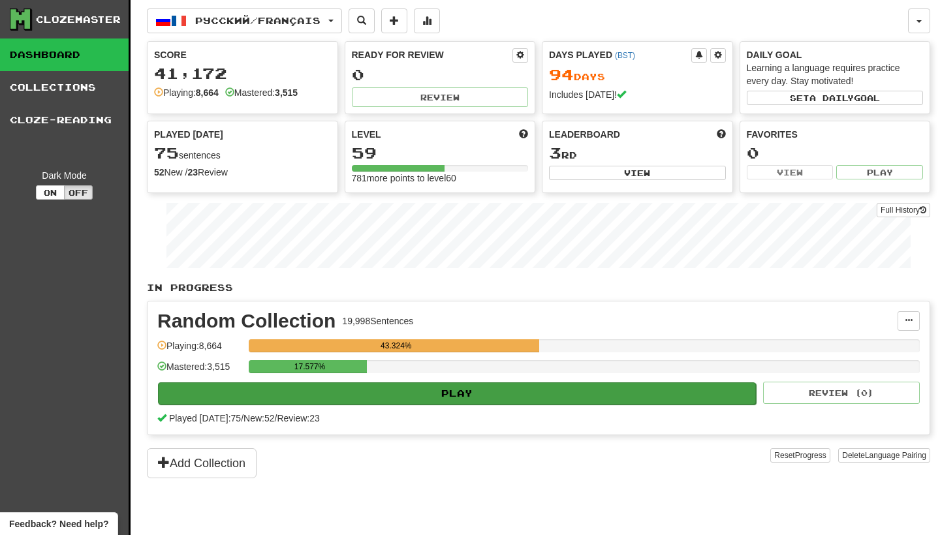
click at [370, 401] on button "Play" at bounding box center [457, 394] width 598 height 22
select select "********"
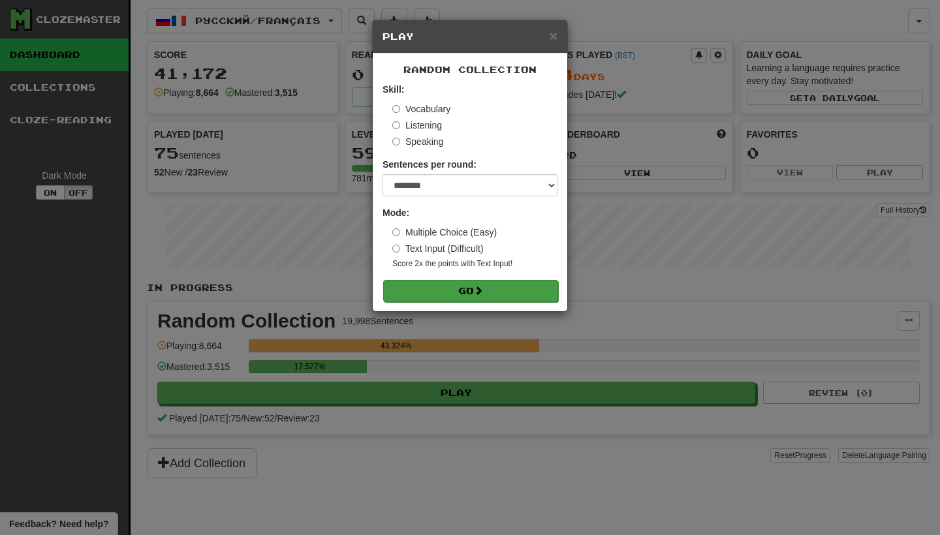
click at [434, 294] on button "Go" at bounding box center [470, 291] width 175 height 22
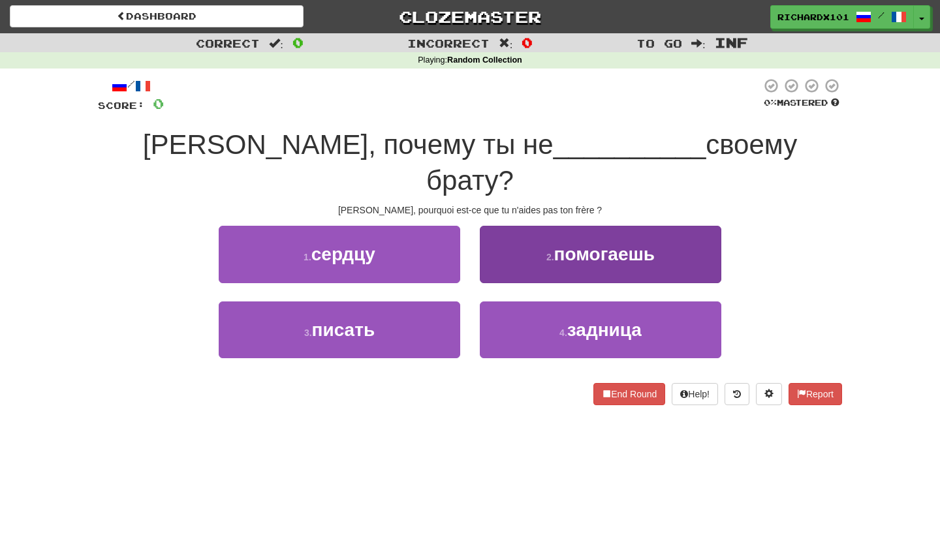
click at [507, 226] on button "2 . помогаешь" at bounding box center [601, 254] width 242 height 57
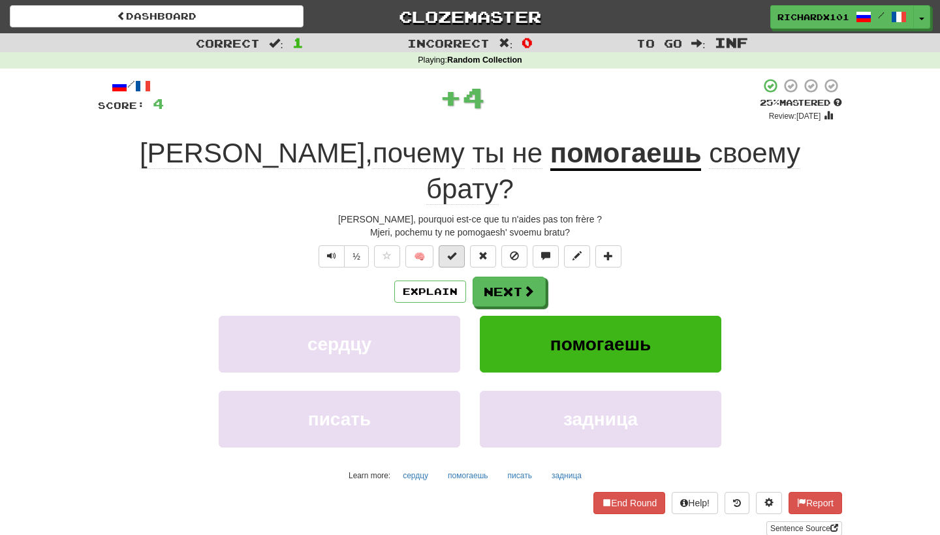
click at [449, 251] on span at bounding box center [451, 255] width 9 height 9
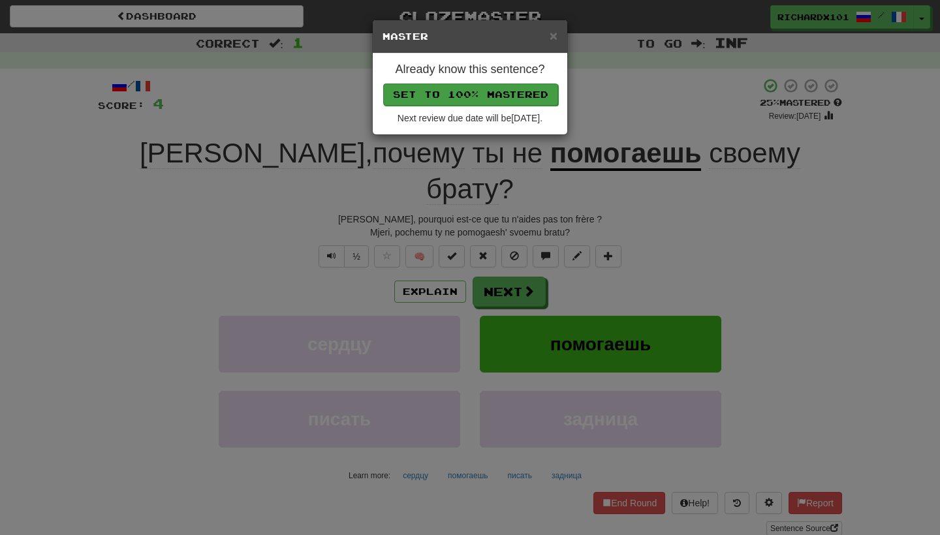
click at [509, 86] on button "Set to 100% Mastered" at bounding box center [470, 95] width 175 height 22
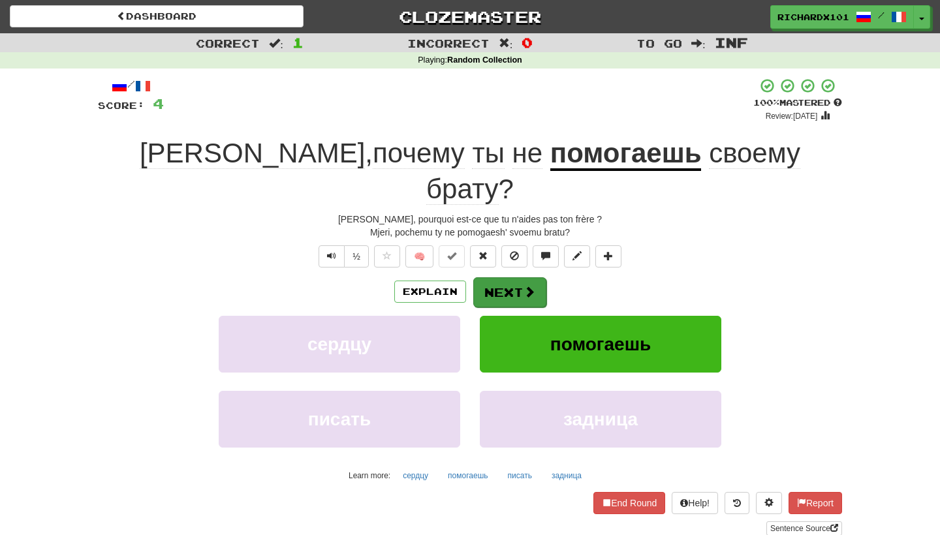
click at [499, 277] on button "Next" at bounding box center [509, 292] width 73 height 30
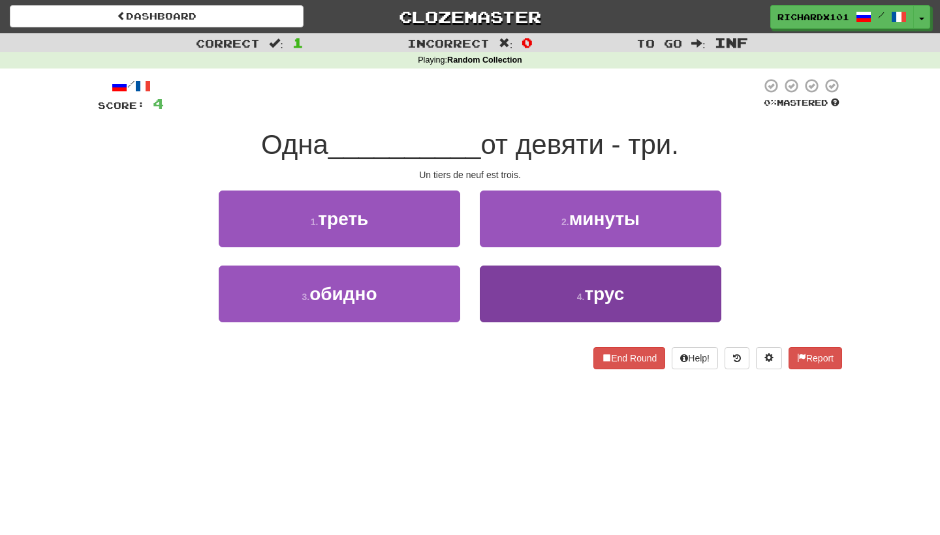
click at [518, 300] on button "4 . трус" at bounding box center [601, 294] width 242 height 57
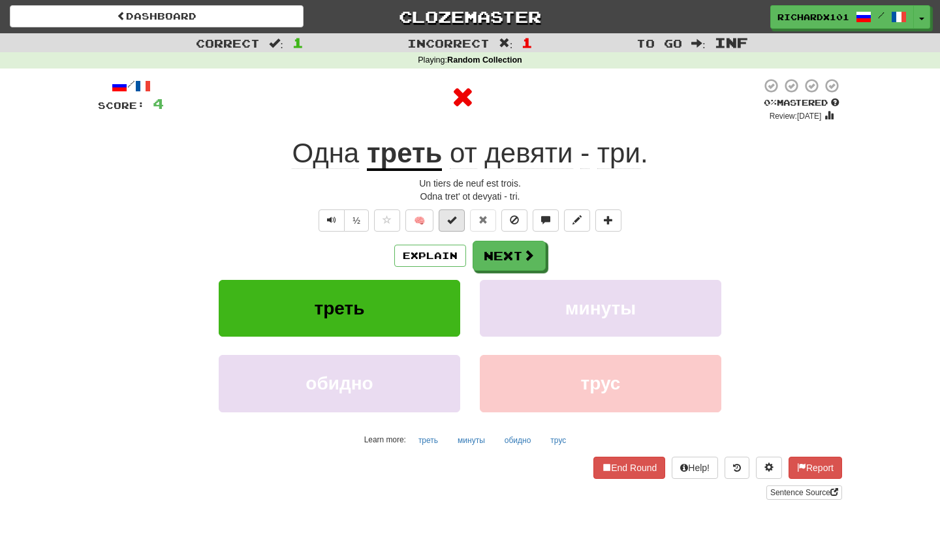
click at [451, 221] on span at bounding box center [451, 219] width 9 height 9
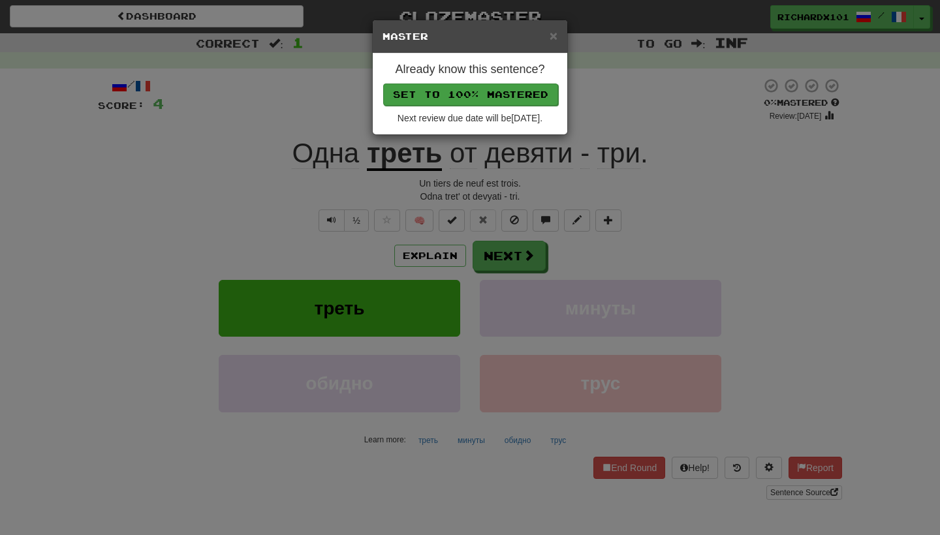
click at [494, 97] on button "Set to 100% Mastered" at bounding box center [470, 95] width 175 height 22
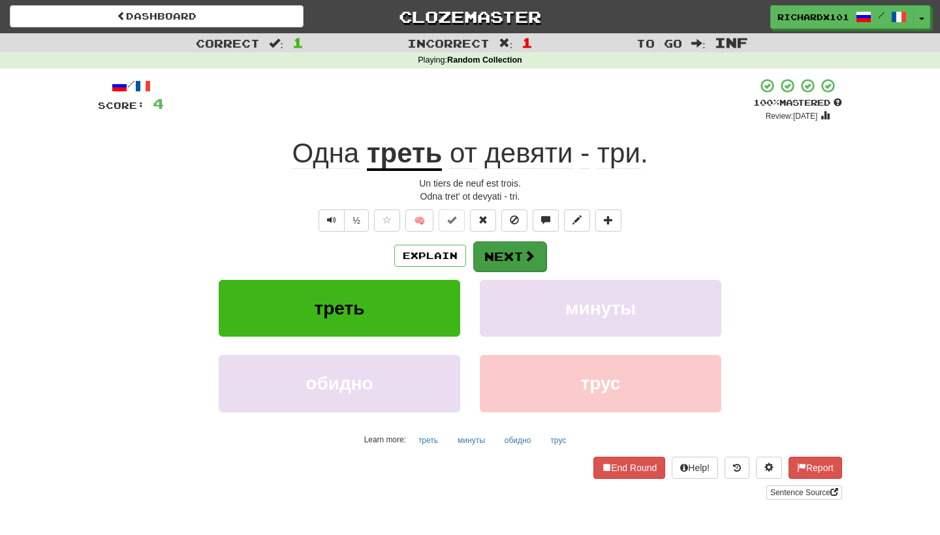
click at [493, 266] on button "Next" at bounding box center [509, 257] width 73 height 30
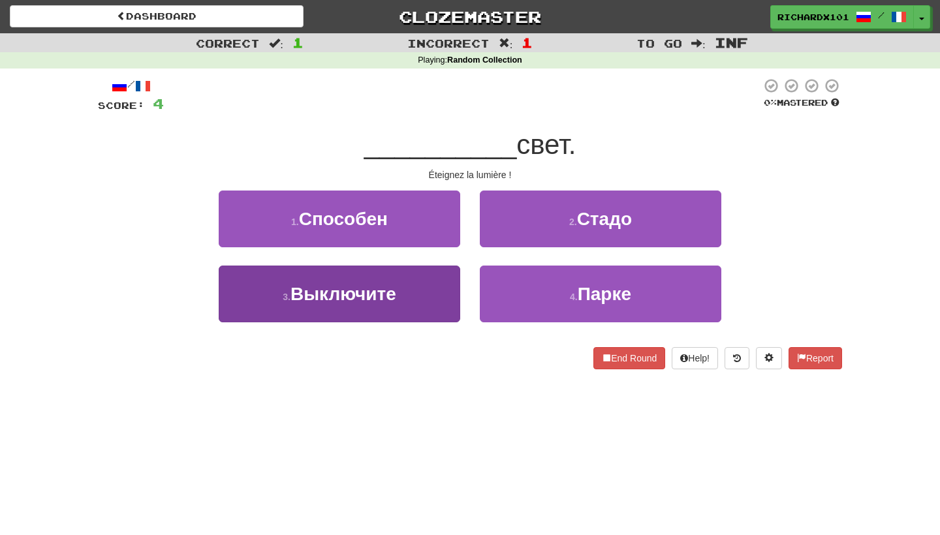
click at [452, 292] on button "3 . Выключите" at bounding box center [340, 294] width 242 height 57
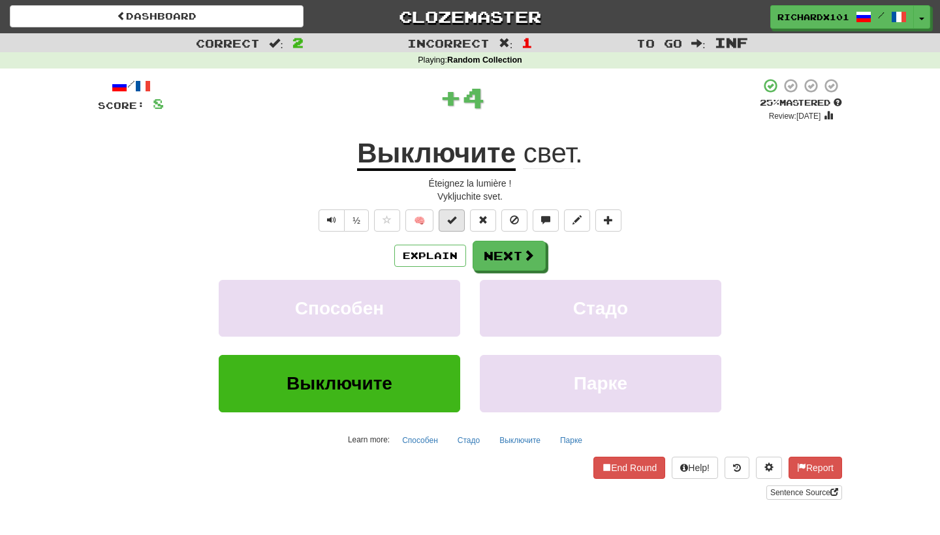
click at [460, 217] on button at bounding box center [452, 221] width 26 height 22
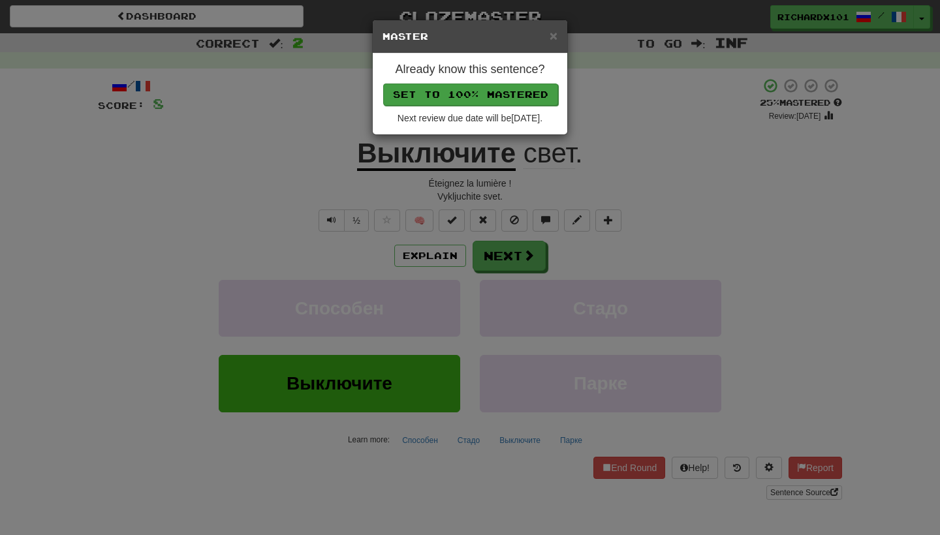
click at [508, 97] on button "Set to 100% Mastered" at bounding box center [470, 95] width 175 height 22
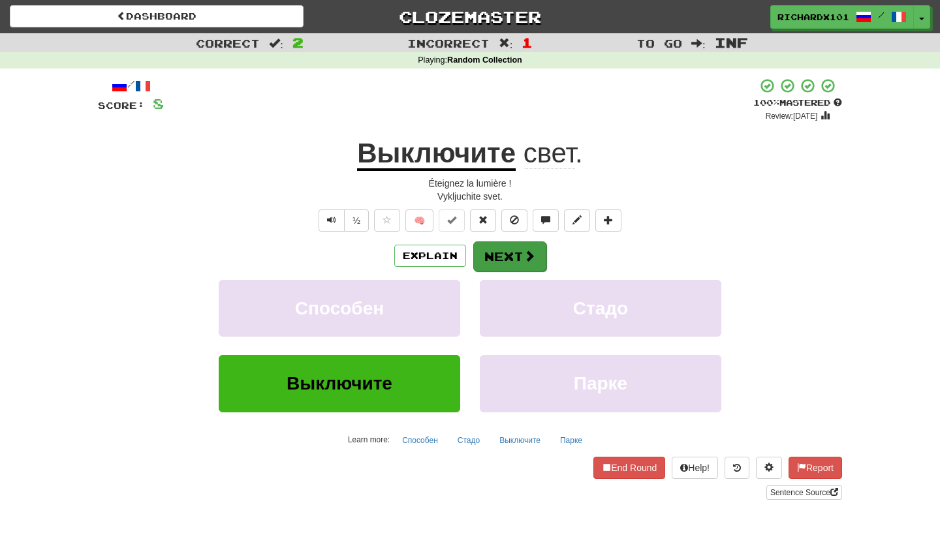
click at [500, 249] on button "Next" at bounding box center [509, 257] width 73 height 30
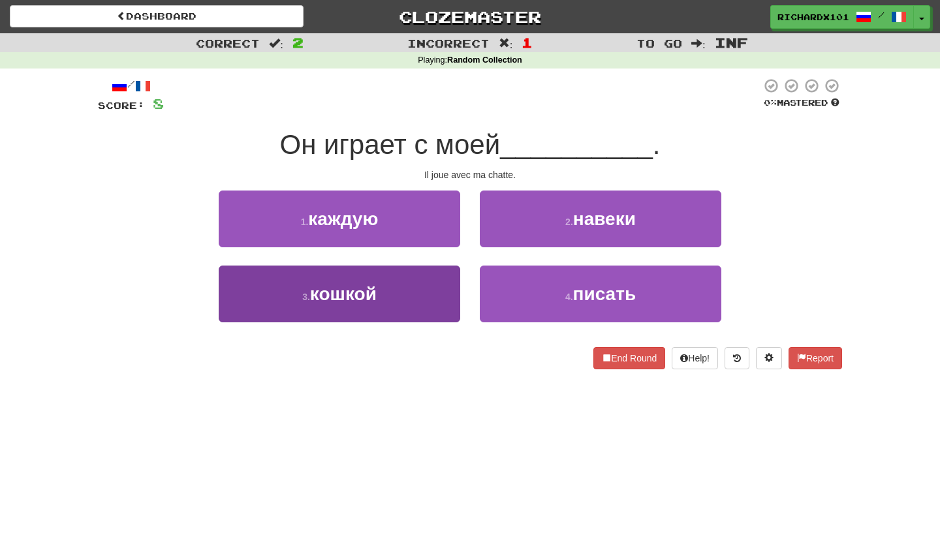
click at [443, 287] on button "3 . кошкой" at bounding box center [340, 294] width 242 height 57
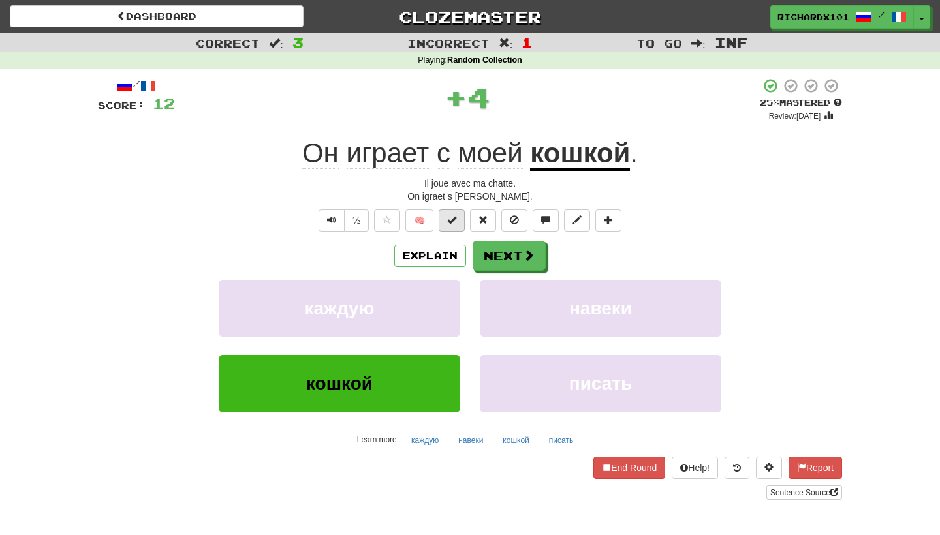
click at [457, 223] on button at bounding box center [452, 221] width 26 height 22
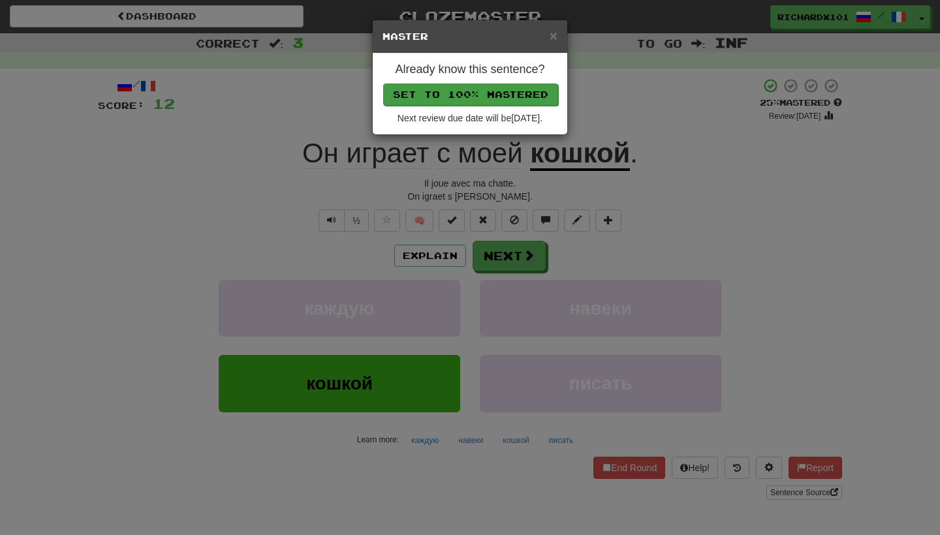
click at [500, 93] on button "Set to 100% Mastered" at bounding box center [470, 95] width 175 height 22
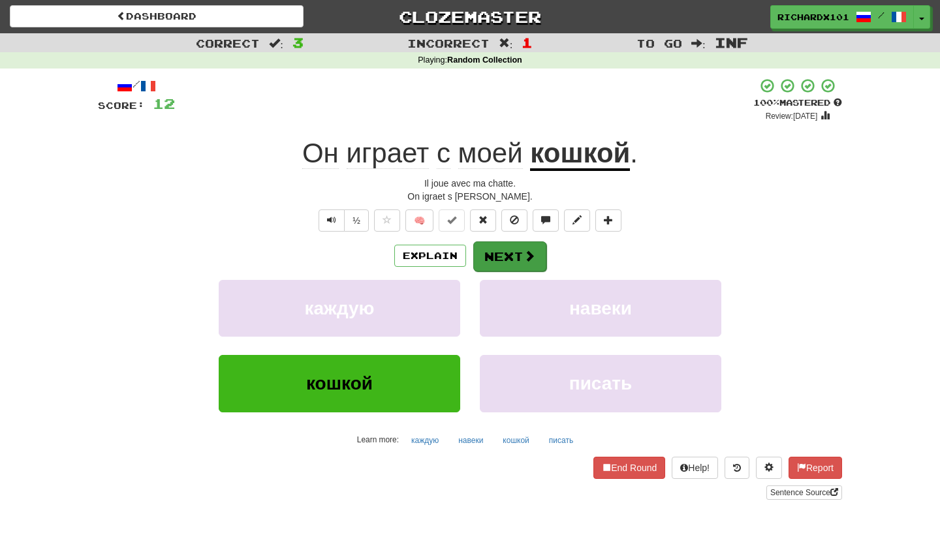
click at [496, 250] on button "Next" at bounding box center [509, 257] width 73 height 30
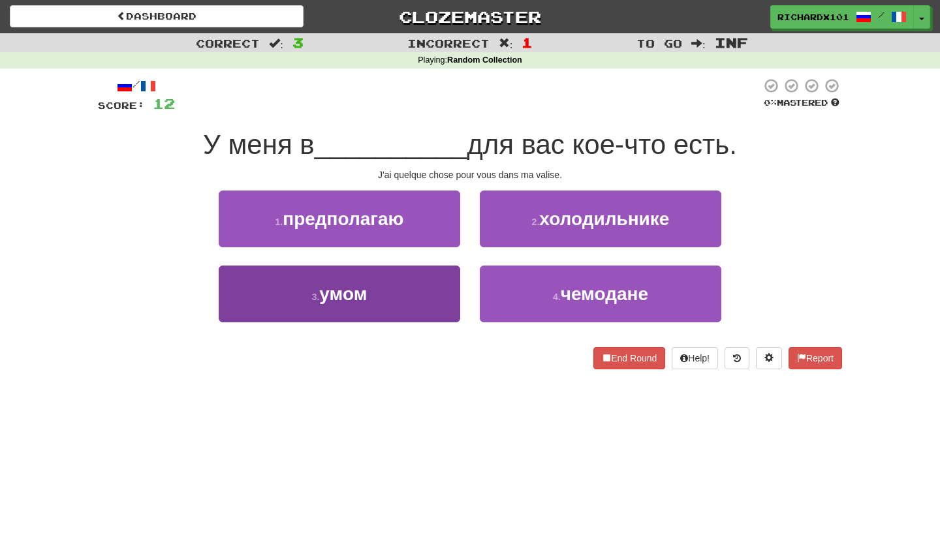
click at [442, 307] on button "3 . умом" at bounding box center [340, 294] width 242 height 57
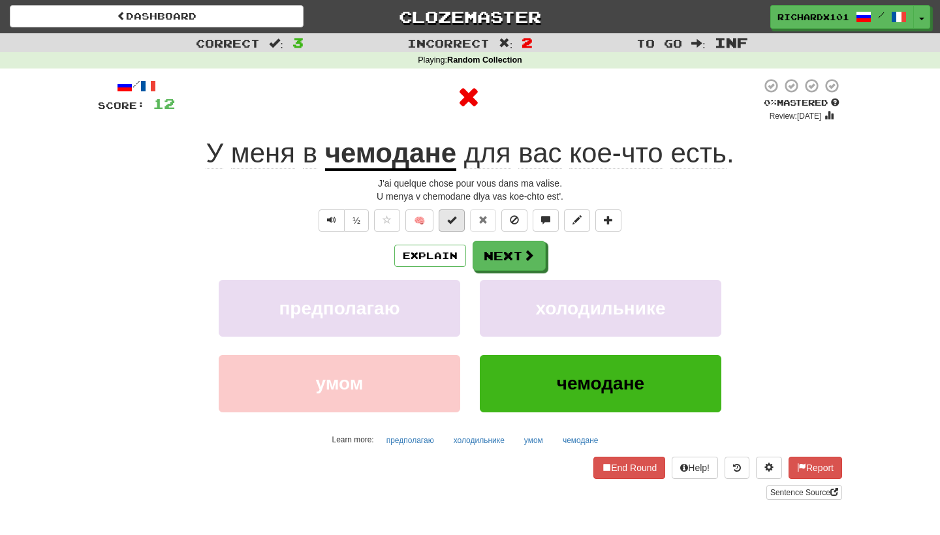
click at [460, 223] on button at bounding box center [452, 221] width 26 height 22
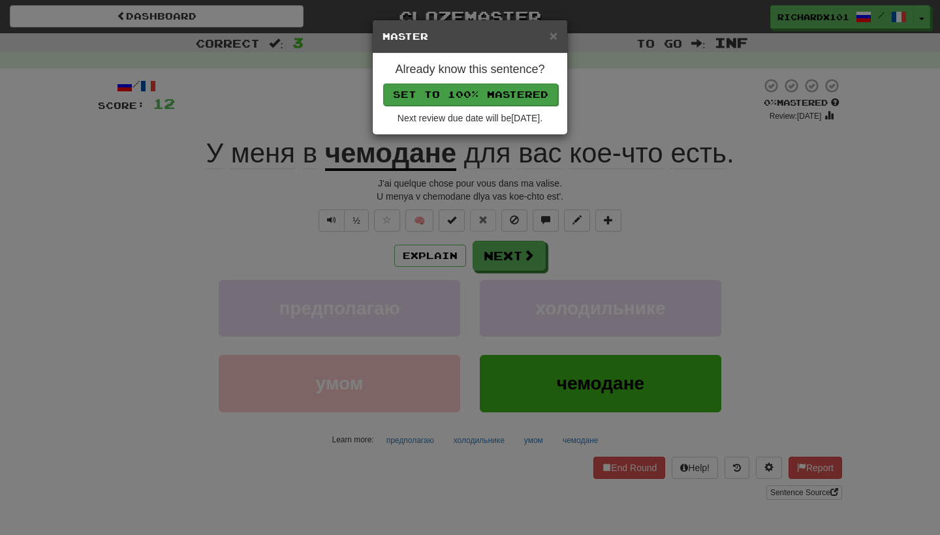
click at [513, 90] on button "Set to 100% Mastered" at bounding box center [470, 95] width 175 height 22
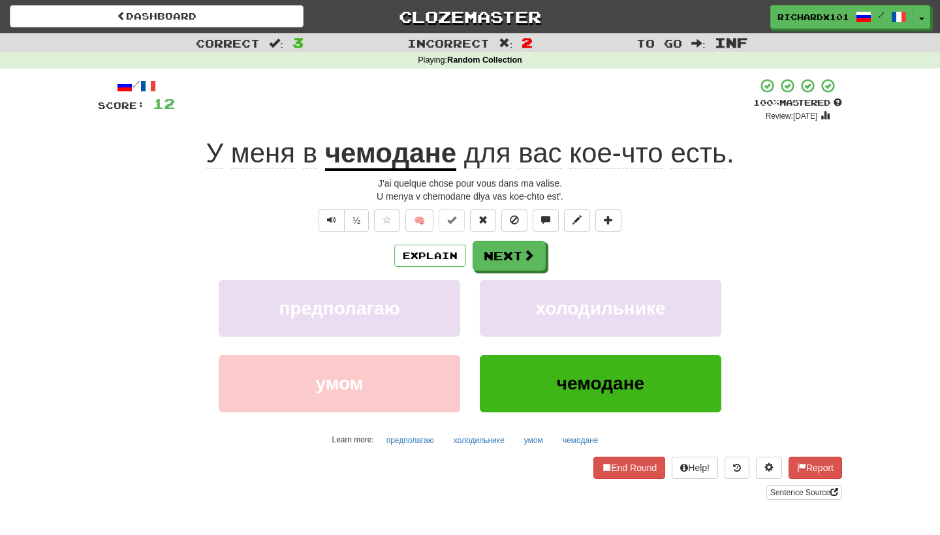
click at [406, 161] on u "чемодане" at bounding box center [391, 154] width 132 height 33
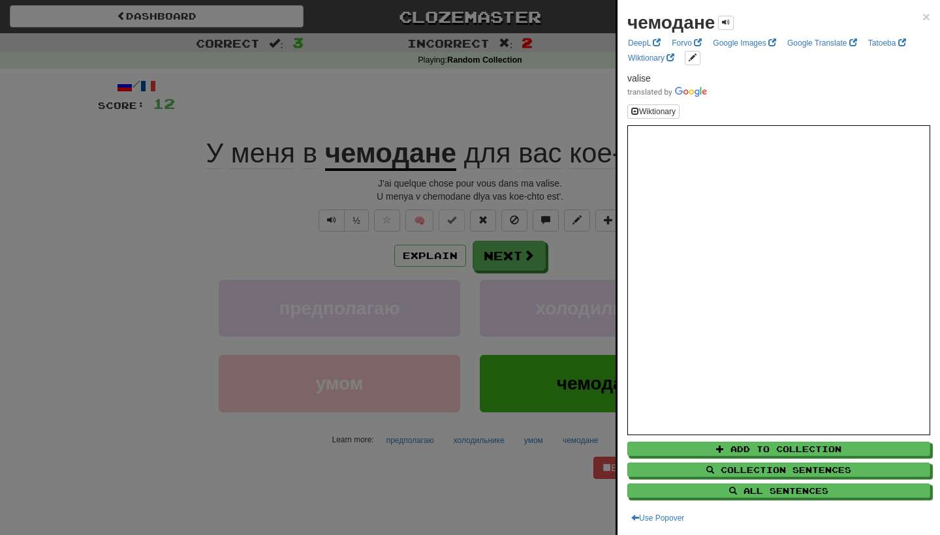
click at [400, 182] on div at bounding box center [470, 267] width 940 height 535
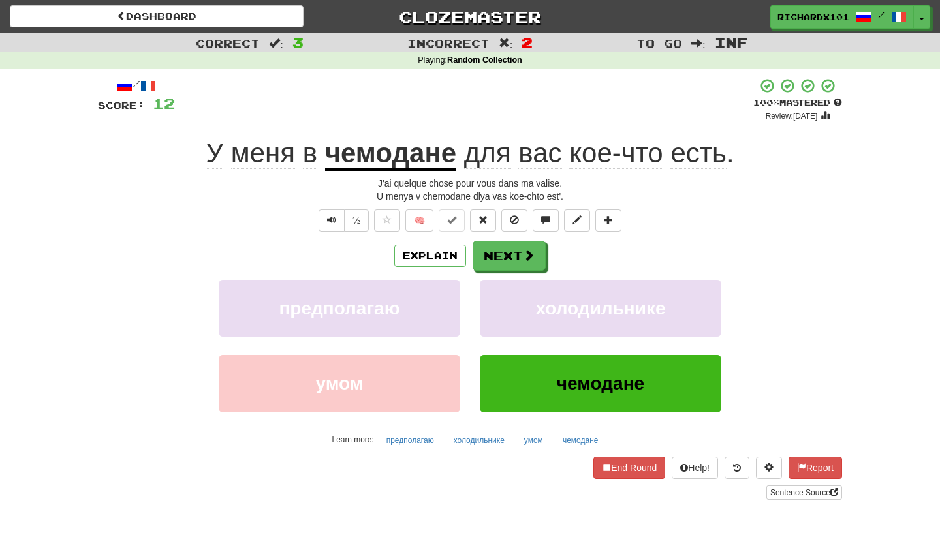
drag, startPoint x: 511, startPoint y: 257, endPoint x: 590, endPoint y: 268, distance: 79.1
click at [590, 268] on div "Explain Next" at bounding box center [470, 256] width 744 height 30
click at [810, 489] on link "Sentence Source" at bounding box center [804, 493] width 76 height 14
click at [490, 257] on button "Next" at bounding box center [509, 257] width 73 height 30
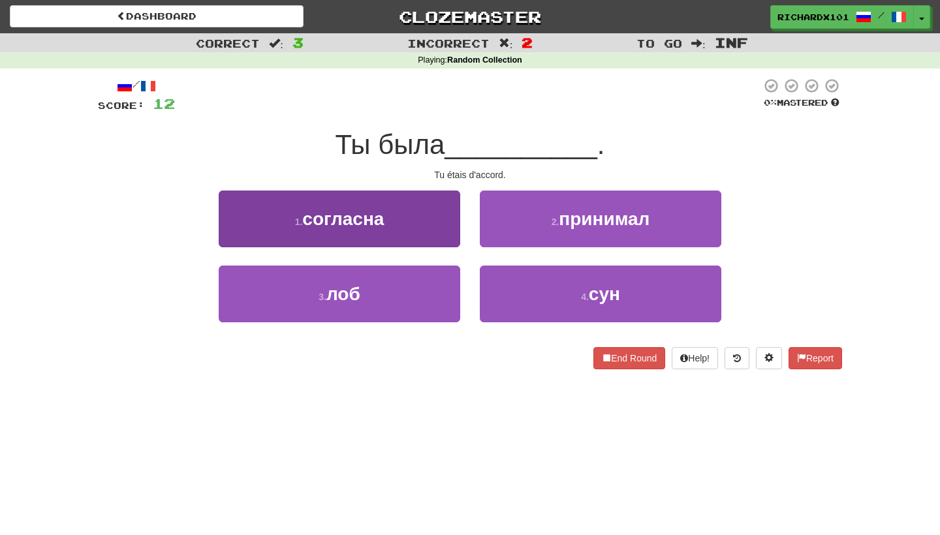
click at [434, 219] on button "1 . согласна" at bounding box center [340, 219] width 242 height 57
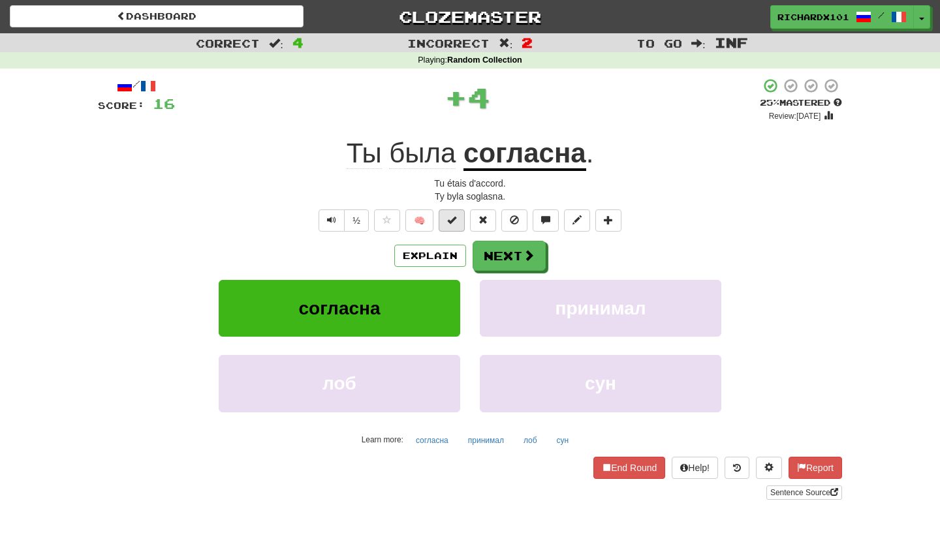
click at [454, 221] on span at bounding box center [451, 219] width 9 height 9
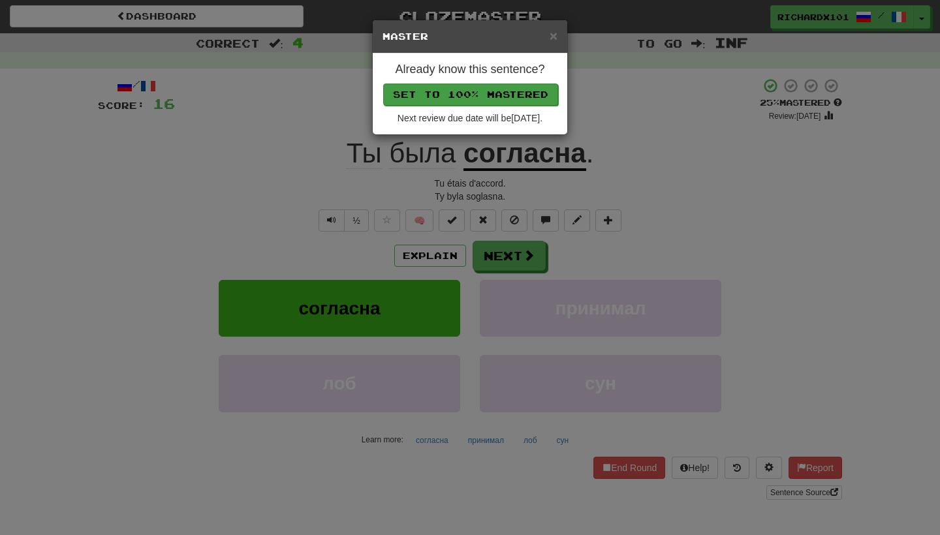
click at [507, 99] on button "Set to 100% Mastered" at bounding box center [470, 95] width 175 height 22
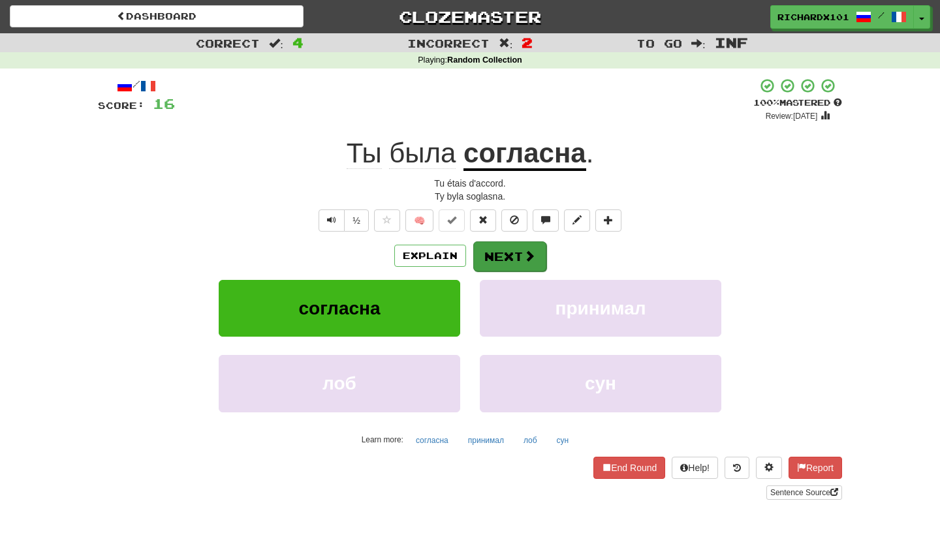
click at [505, 251] on button "Next" at bounding box center [509, 257] width 73 height 30
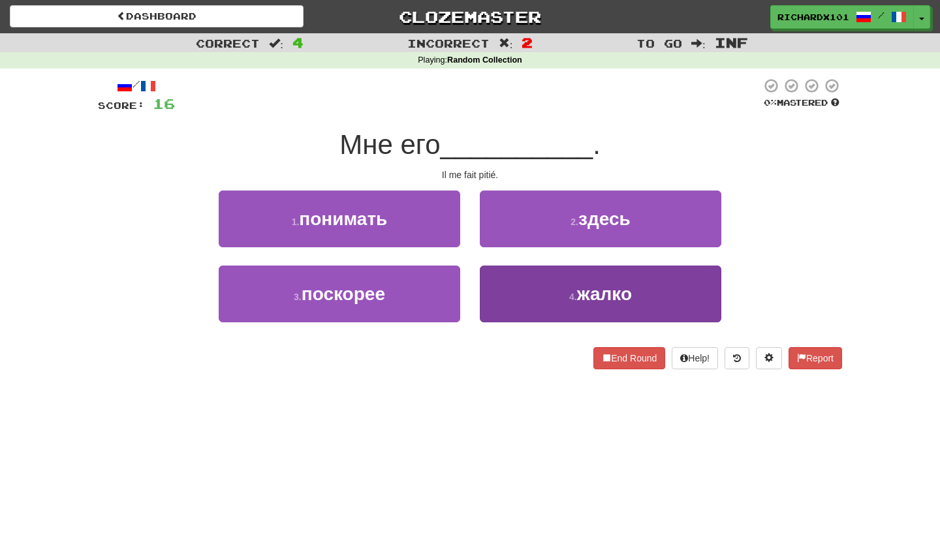
click at [517, 285] on button "4 . жалко" at bounding box center [601, 294] width 242 height 57
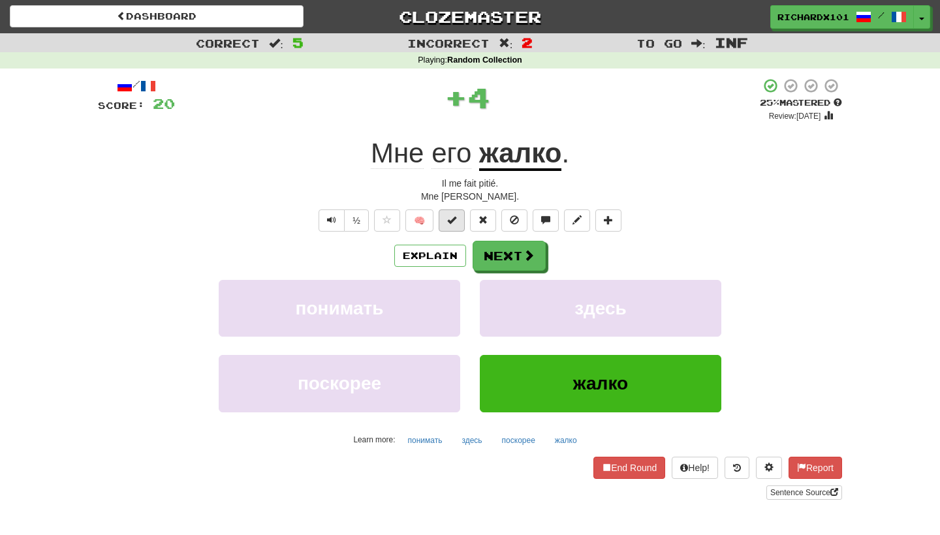
click at [453, 223] on span at bounding box center [451, 219] width 9 height 9
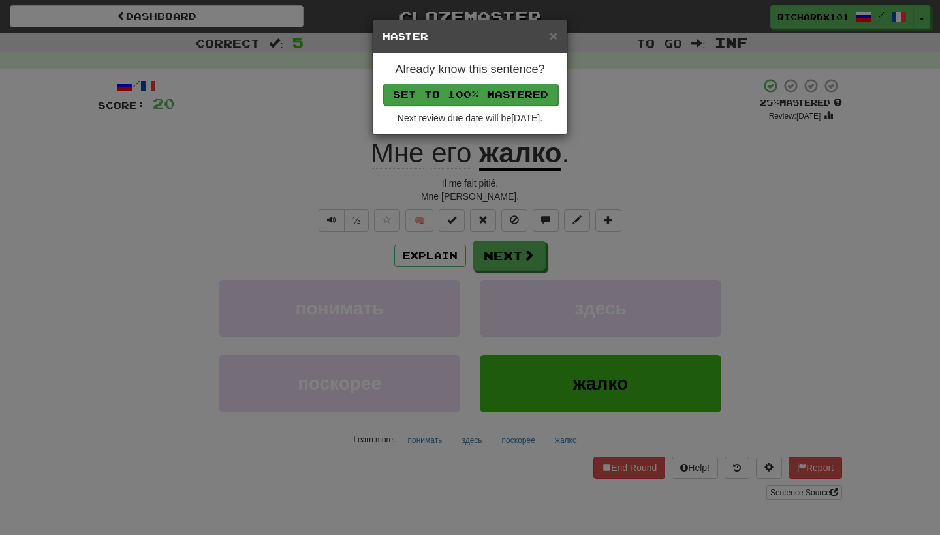
click at [505, 95] on button "Set to 100% Mastered" at bounding box center [470, 95] width 175 height 22
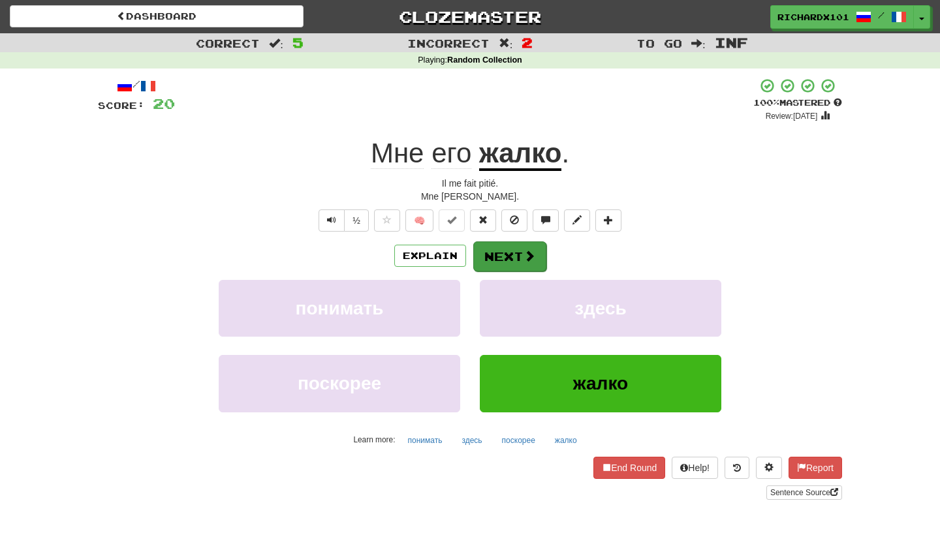
click at [514, 255] on button "Next" at bounding box center [509, 257] width 73 height 30
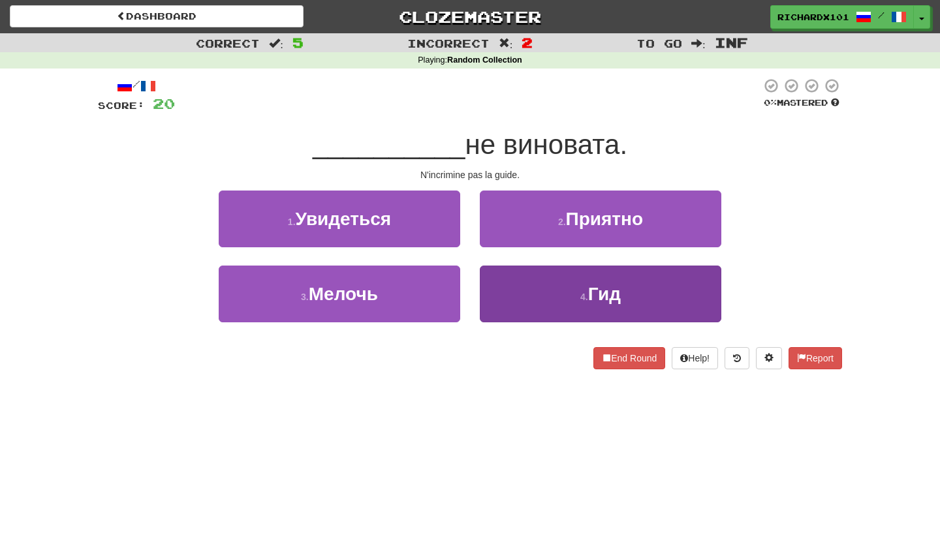
click at [522, 287] on button "4 . Гид" at bounding box center [601, 294] width 242 height 57
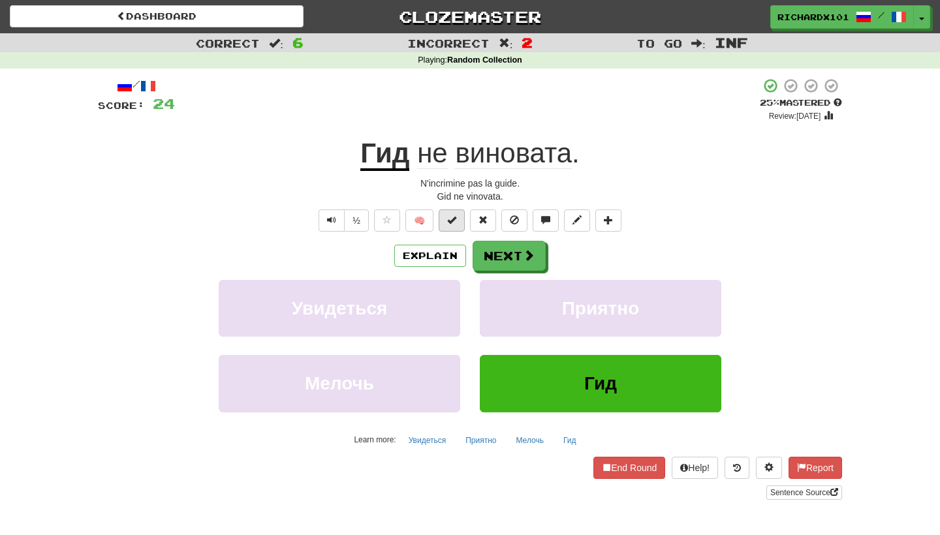
click at [454, 223] on span at bounding box center [451, 219] width 9 height 9
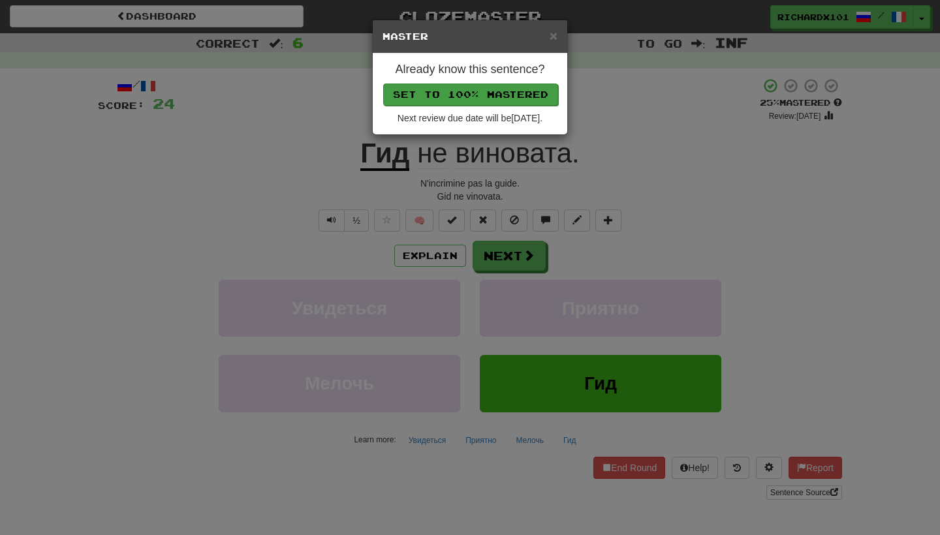
click at [513, 90] on button "Set to 100% Mastered" at bounding box center [470, 95] width 175 height 22
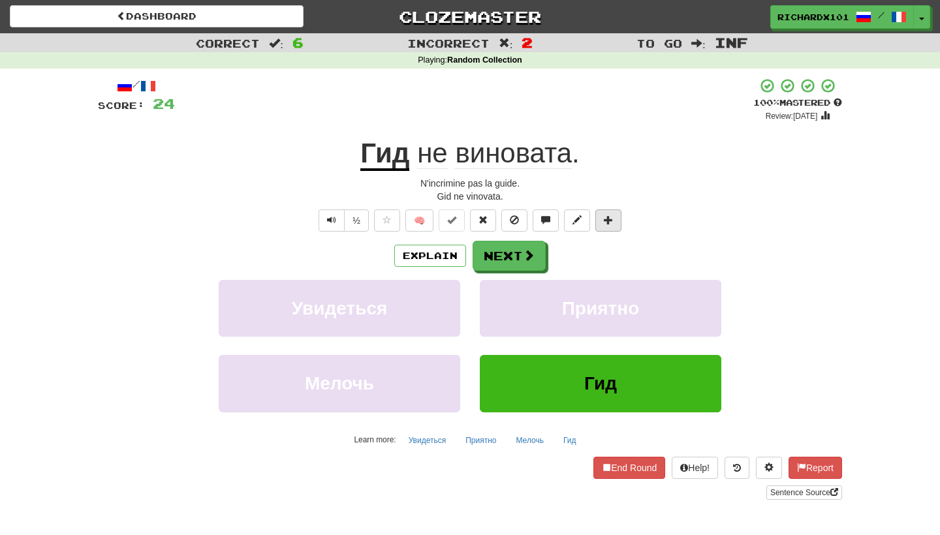
click at [610, 219] on span at bounding box center [608, 219] width 9 height 9
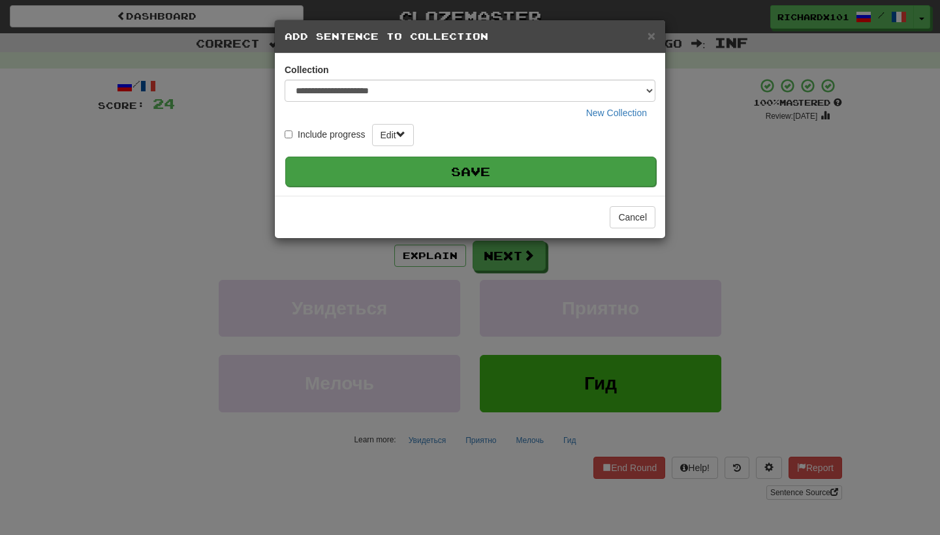
click at [583, 163] on button "Save" at bounding box center [470, 172] width 371 height 30
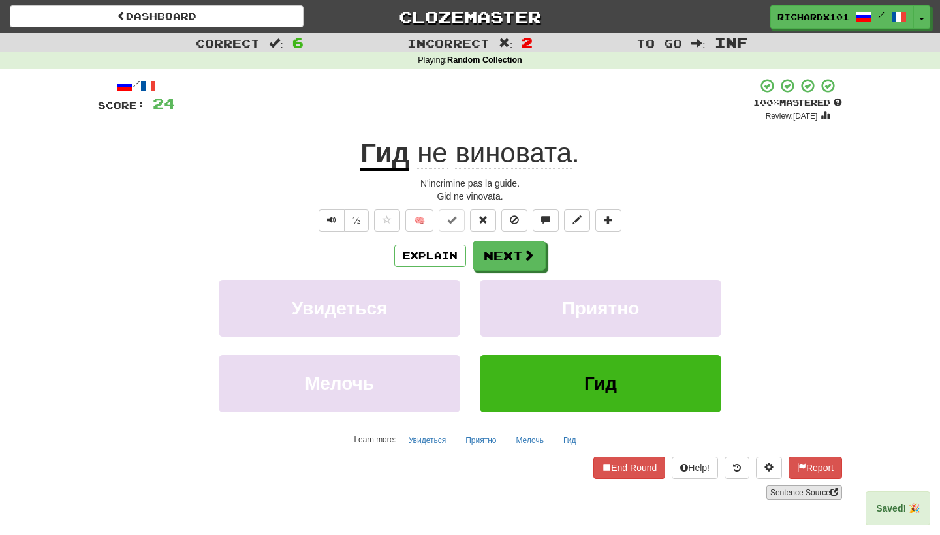
click at [787, 486] on link "Sentence Source" at bounding box center [804, 493] width 76 height 14
click at [488, 252] on button "Next" at bounding box center [509, 257] width 73 height 30
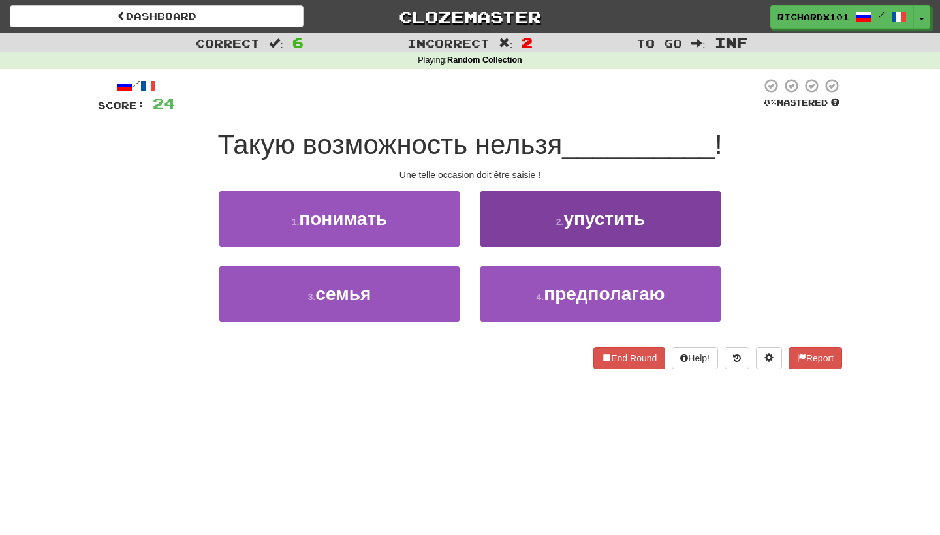
click at [533, 227] on button "2 . упустить" at bounding box center [601, 219] width 242 height 57
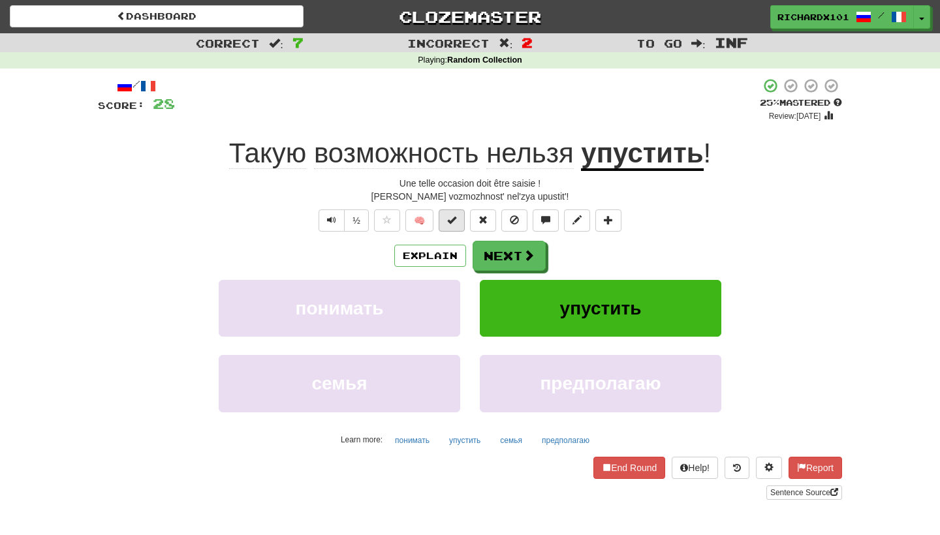
click at [455, 217] on span at bounding box center [451, 219] width 9 height 9
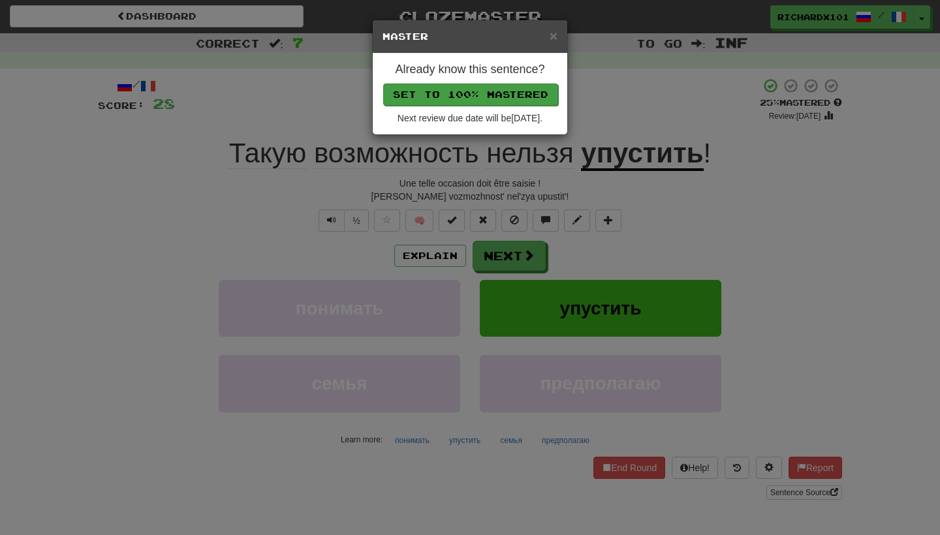
click at [520, 91] on button "Set to 100% Mastered" at bounding box center [470, 95] width 175 height 22
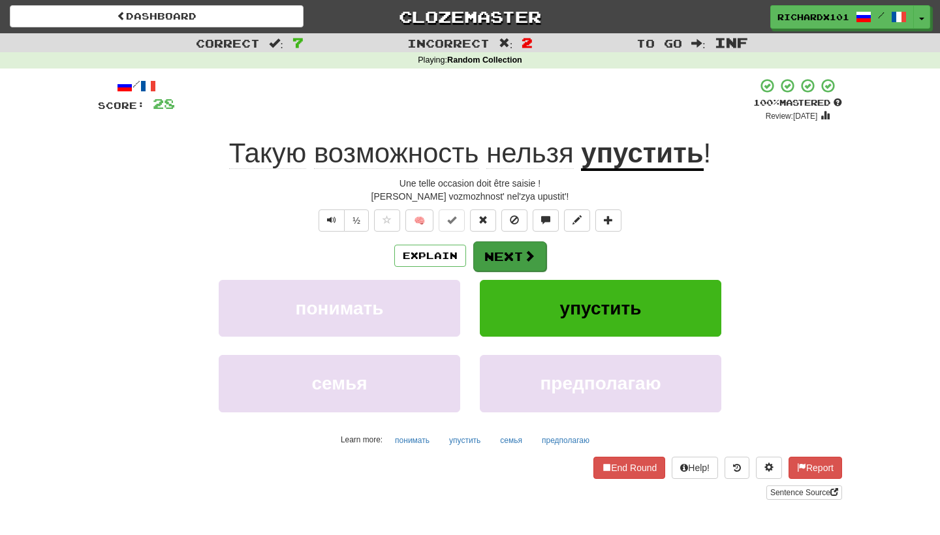
click at [513, 257] on button "Next" at bounding box center [509, 257] width 73 height 30
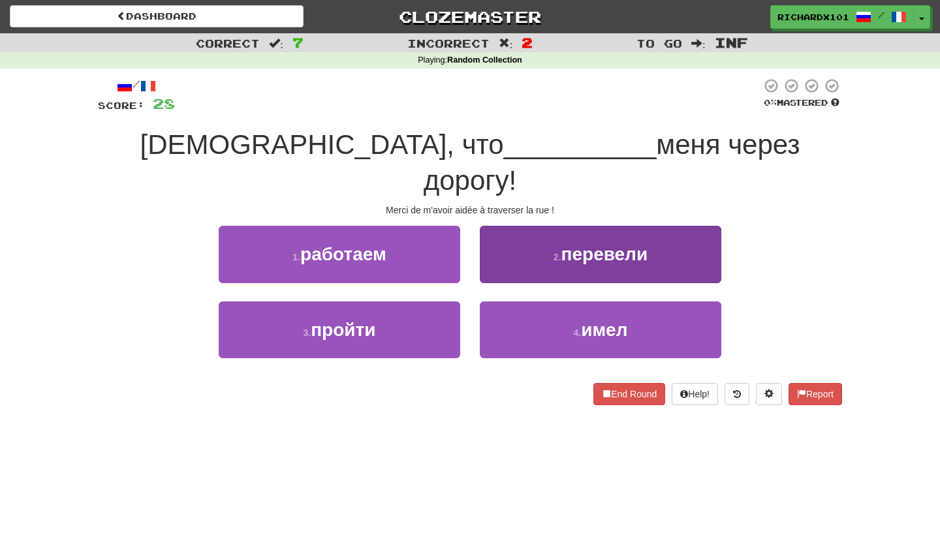
click at [541, 227] on button "2 . перевели" at bounding box center [601, 254] width 242 height 57
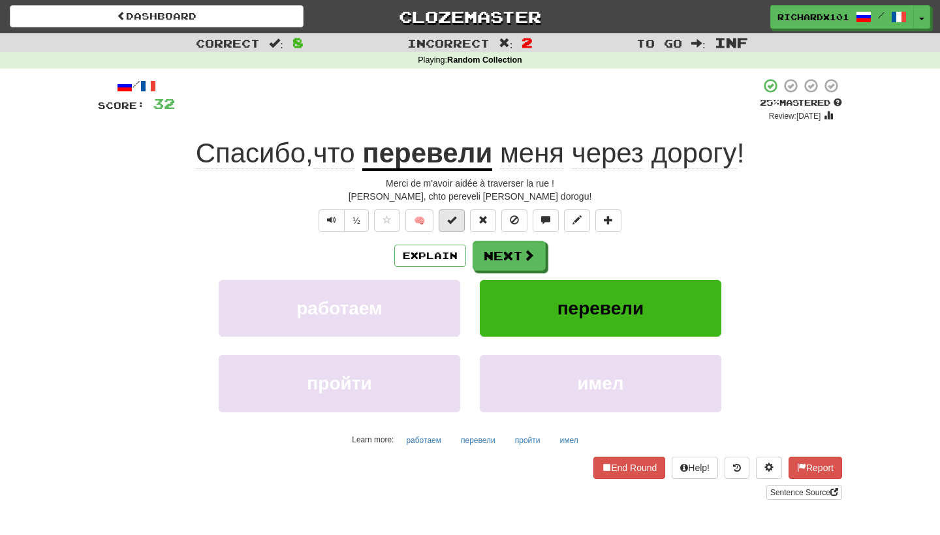
click at [458, 219] on button at bounding box center [452, 221] width 26 height 22
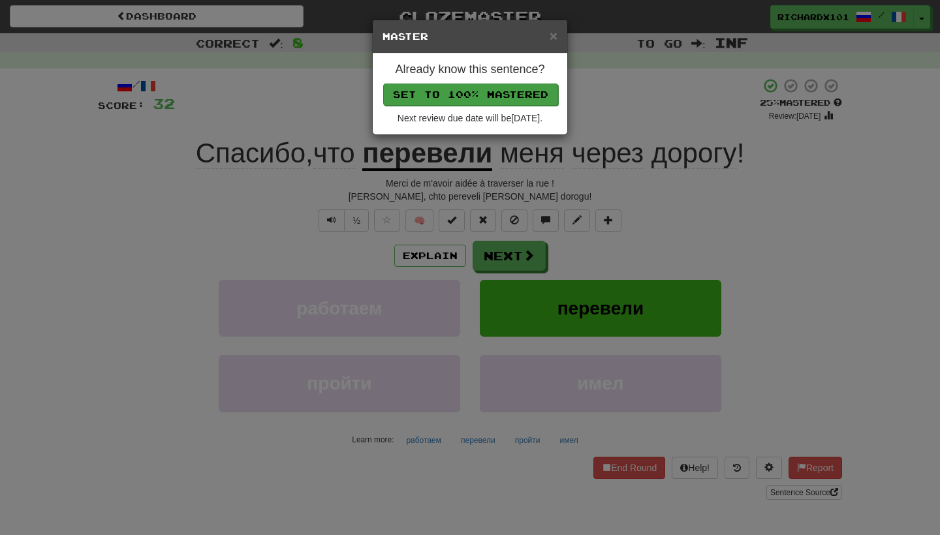
click at [512, 90] on button "Set to 100% Mastered" at bounding box center [470, 95] width 175 height 22
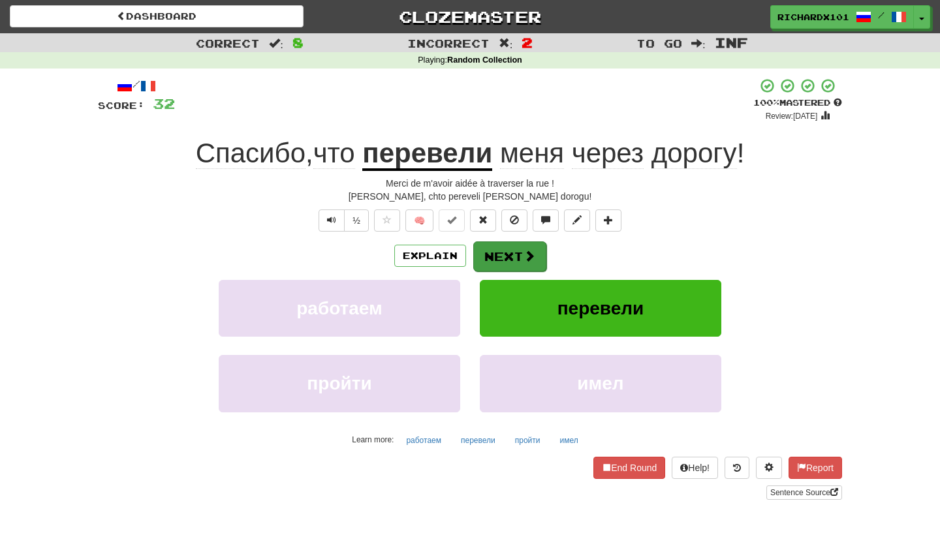
click at [495, 257] on button "Next" at bounding box center [509, 257] width 73 height 30
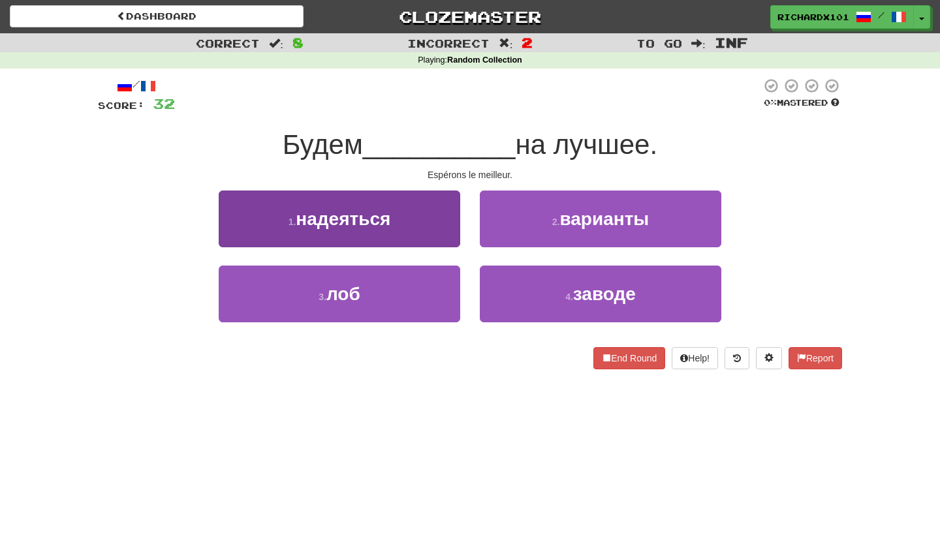
click at [454, 232] on button "1 . надеяться" at bounding box center [340, 219] width 242 height 57
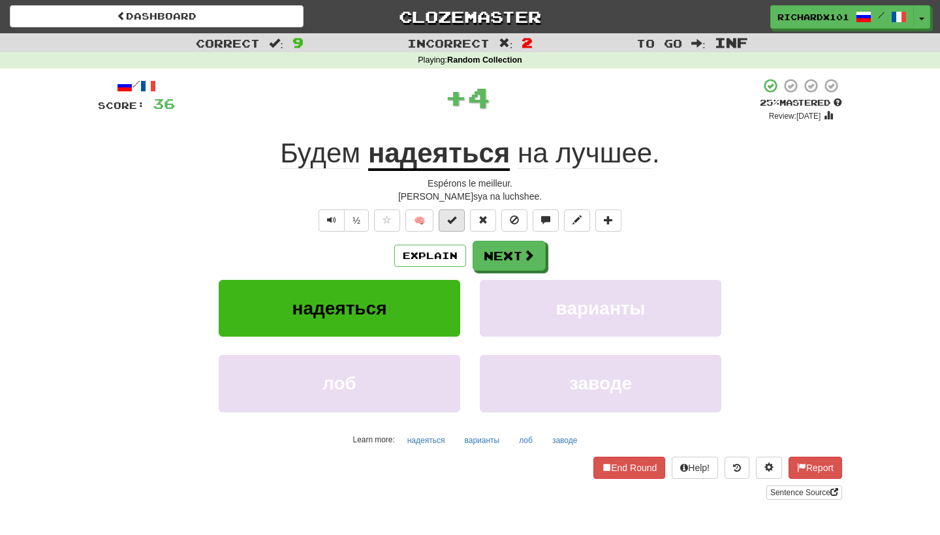
click at [458, 226] on button at bounding box center [452, 221] width 26 height 22
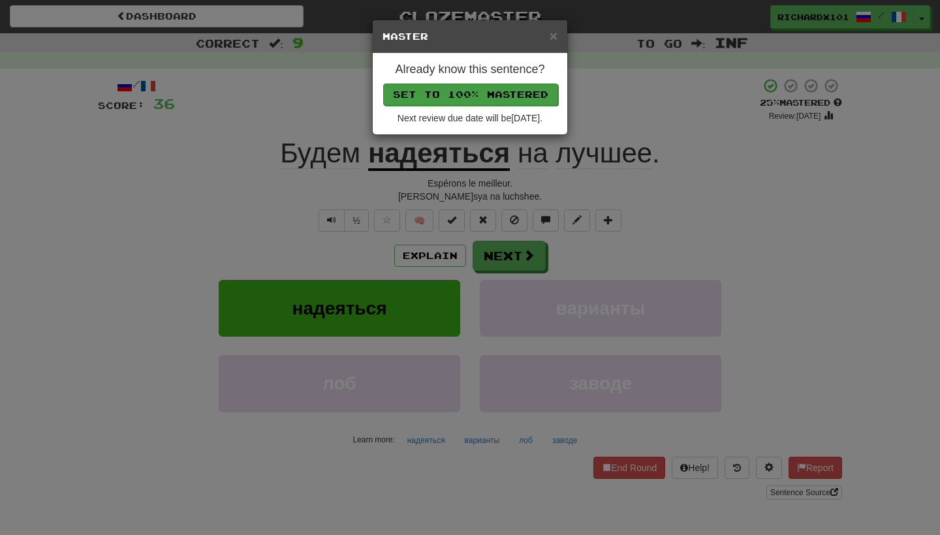
click at [514, 98] on button "Set to 100% Mastered" at bounding box center [470, 95] width 175 height 22
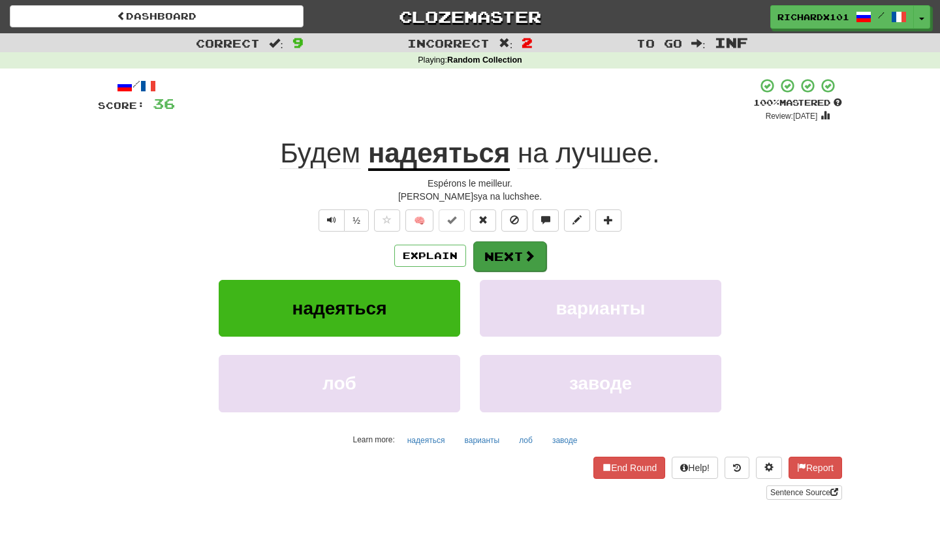
click at [494, 260] on button "Next" at bounding box center [509, 257] width 73 height 30
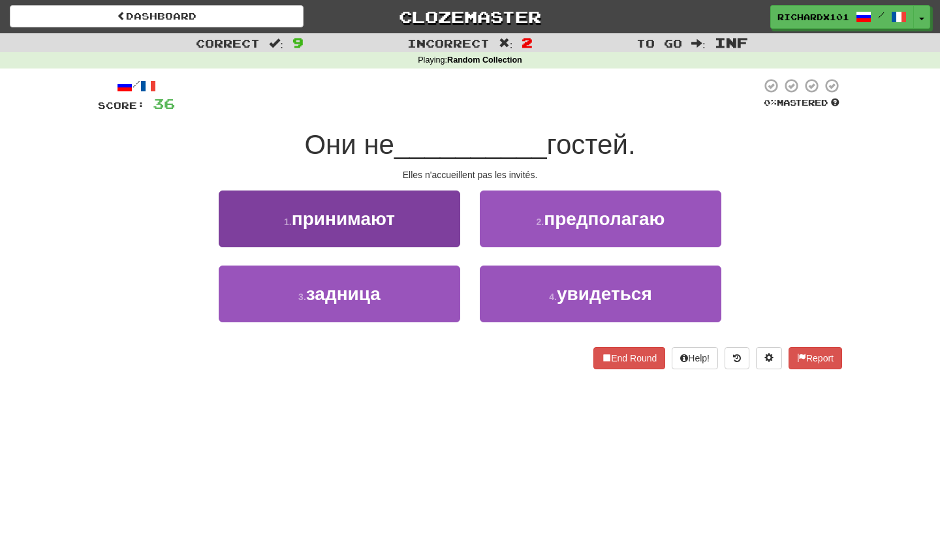
click at [420, 206] on button "1 . принимают" at bounding box center [340, 219] width 242 height 57
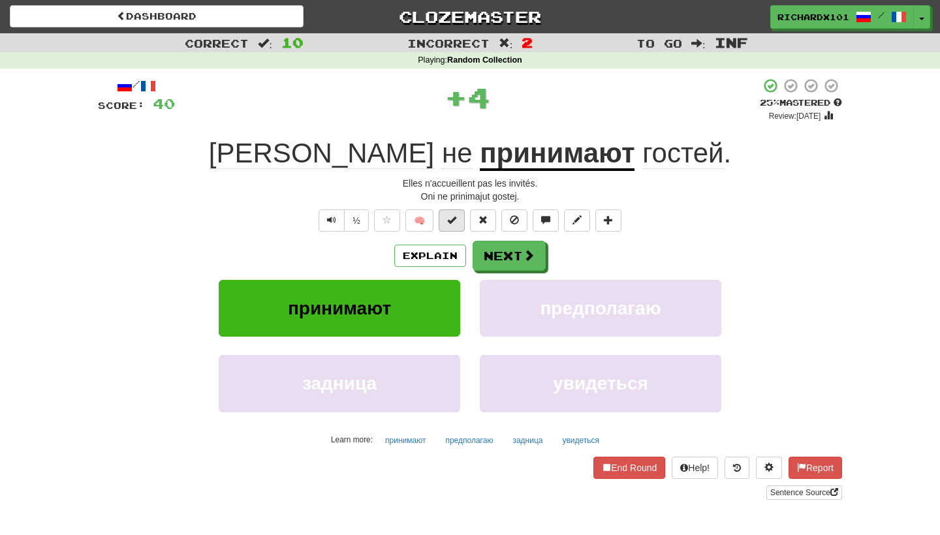
click at [450, 217] on span at bounding box center [451, 219] width 9 height 9
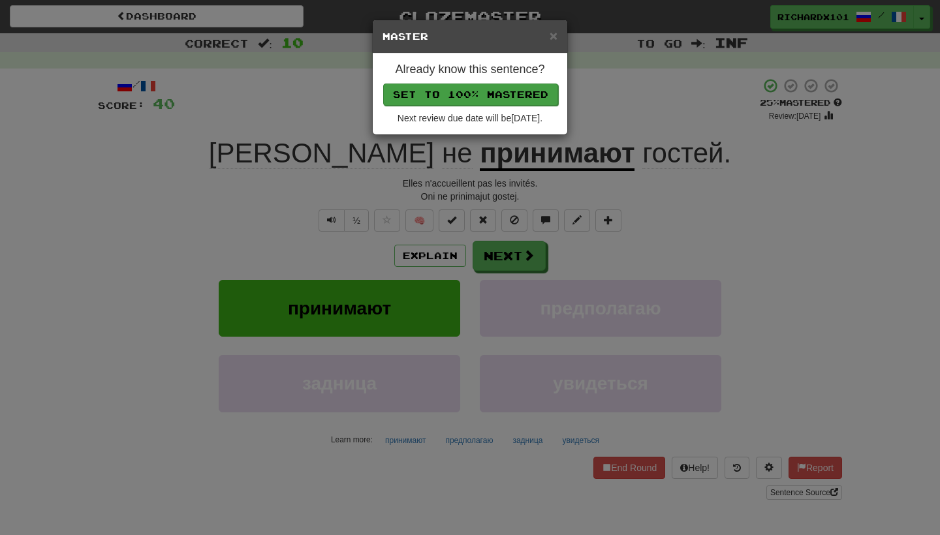
click at [499, 93] on button "Set to 100% Mastered" at bounding box center [470, 95] width 175 height 22
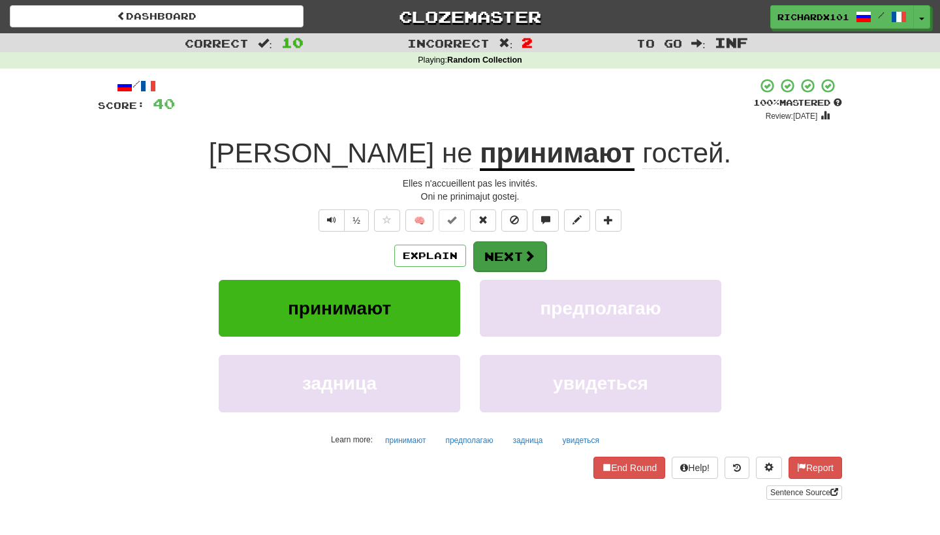
click at [509, 255] on button "Next" at bounding box center [509, 257] width 73 height 30
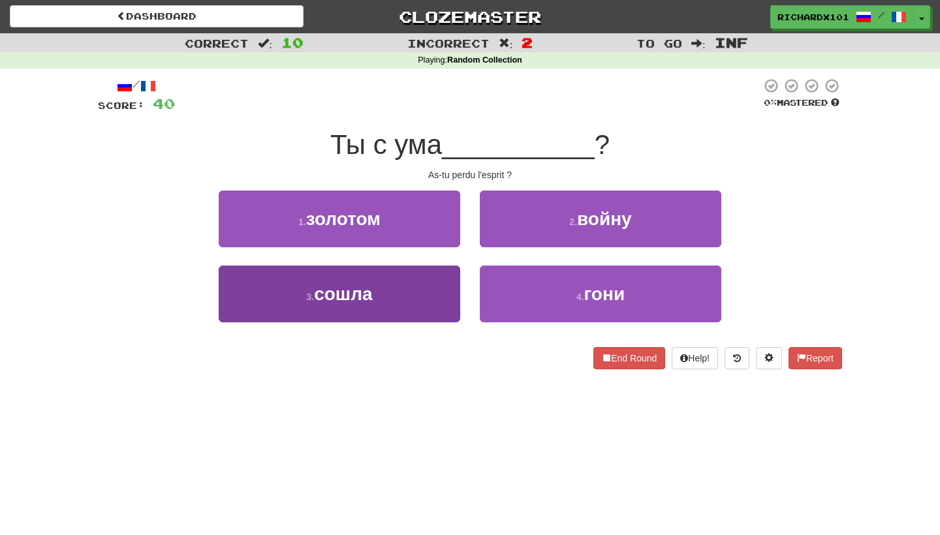
click at [437, 304] on button "3 . сошла" at bounding box center [340, 294] width 242 height 57
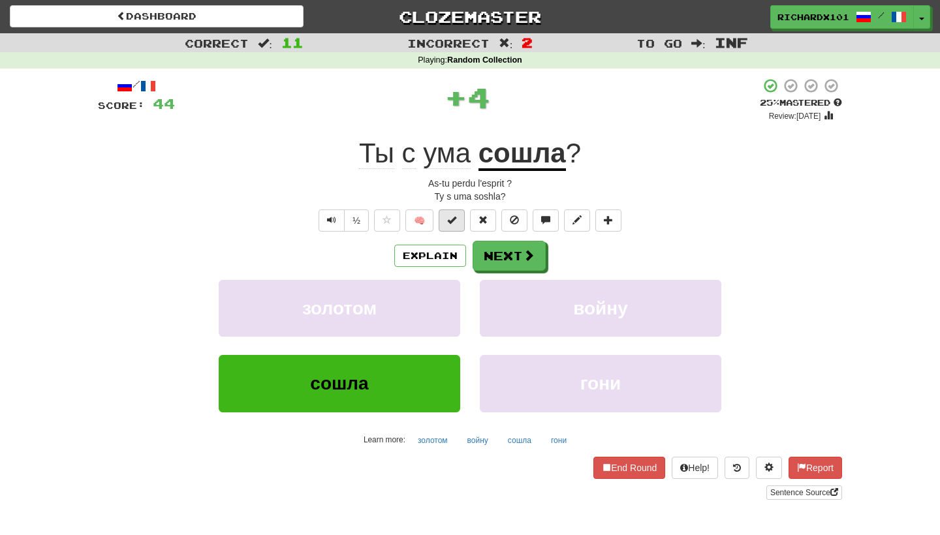
click at [457, 219] on button at bounding box center [452, 221] width 26 height 22
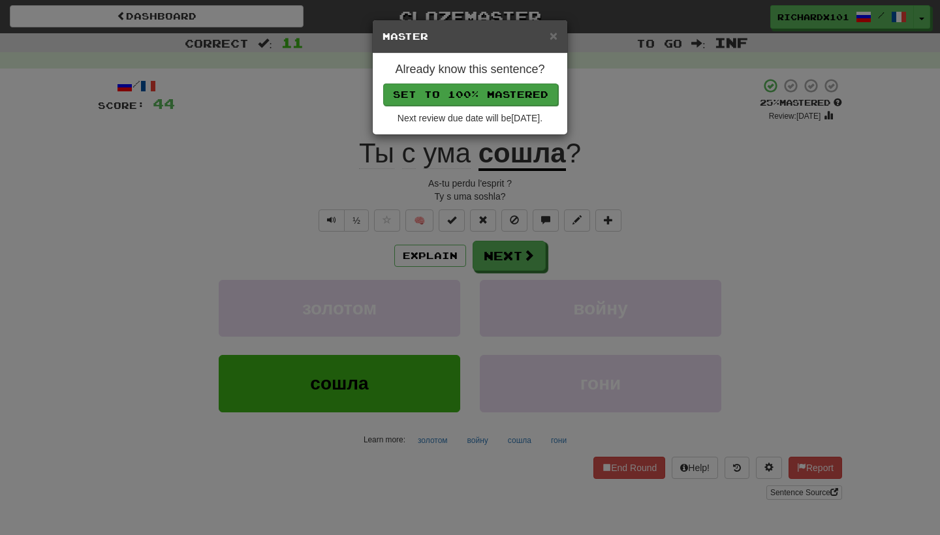
click at [504, 101] on button "Set to 100% Mastered" at bounding box center [470, 95] width 175 height 22
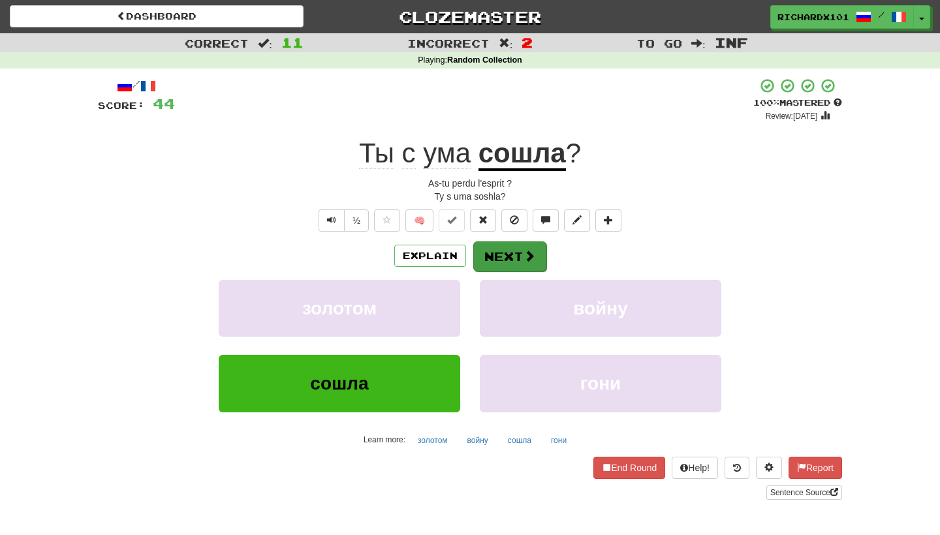
click at [503, 257] on button "Next" at bounding box center [509, 257] width 73 height 30
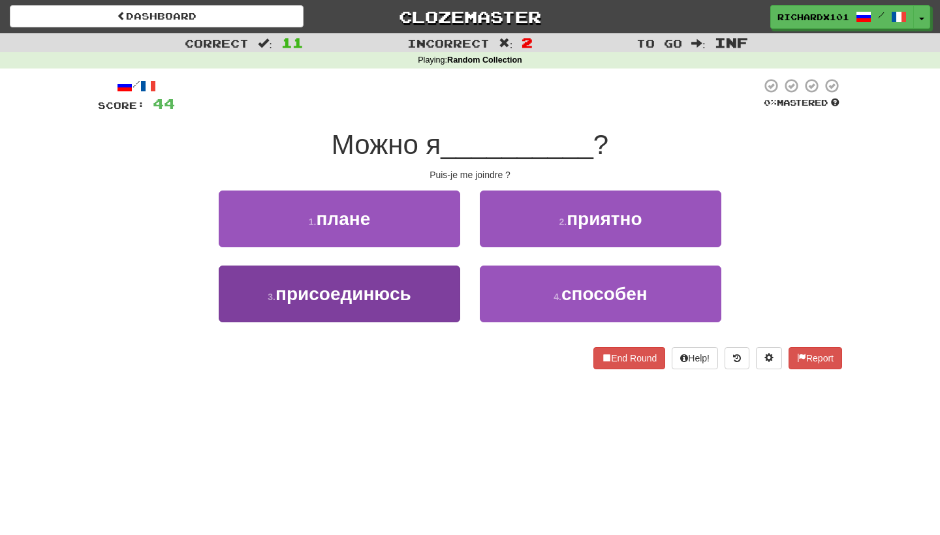
click at [439, 309] on button "3 . присоединюсь" at bounding box center [340, 294] width 242 height 57
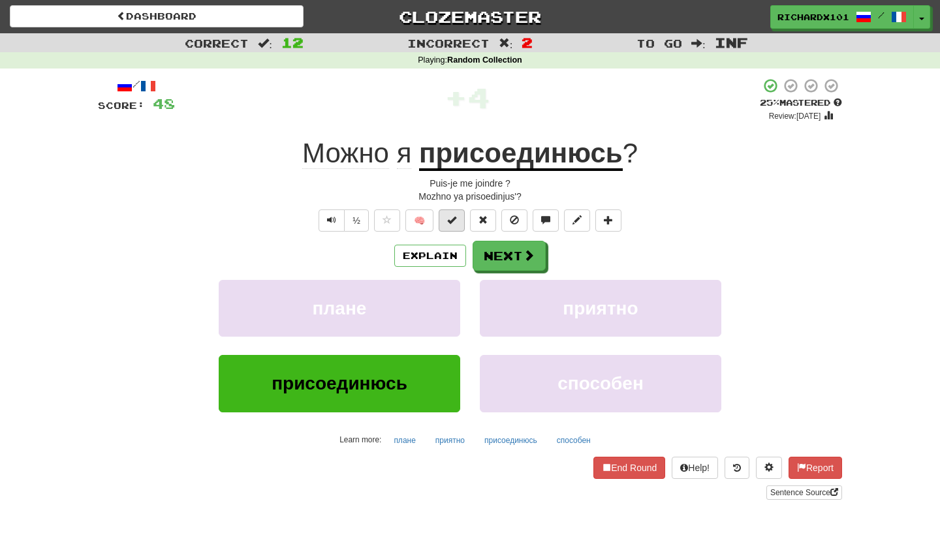
click at [457, 222] on button at bounding box center [452, 221] width 26 height 22
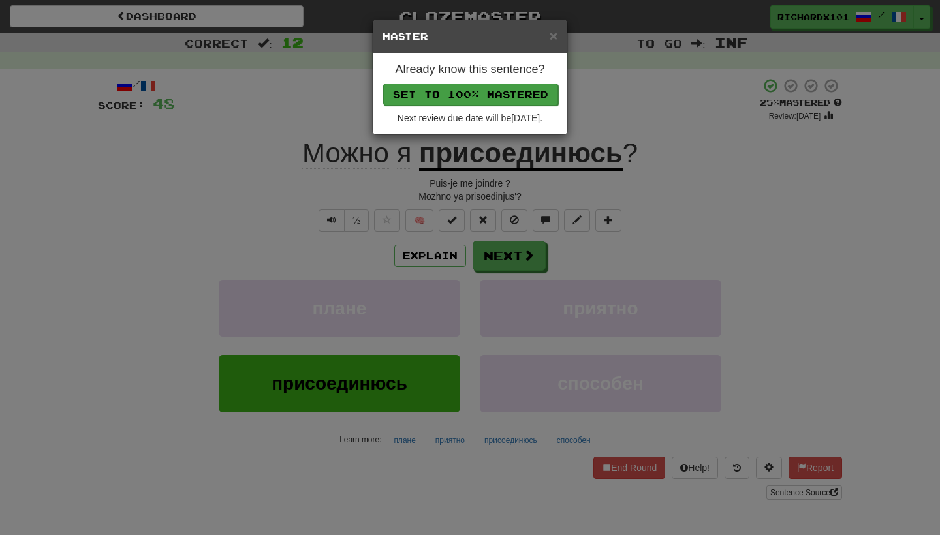
click at [505, 99] on button "Set to 100% Mastered" at bounding box center [470, 95] width 175 height 22
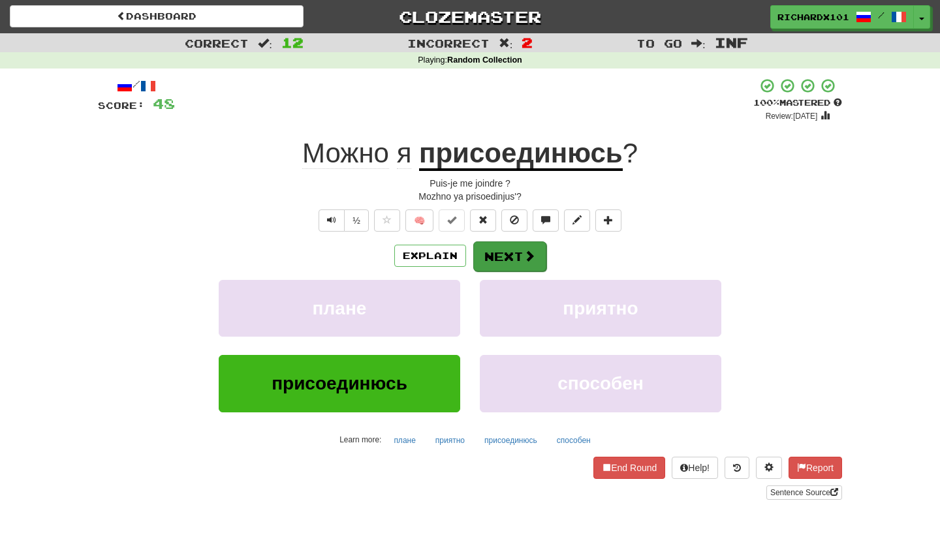
click at [507, 249] on button "Next" at bounding box center [509, 257] width 73 height 30
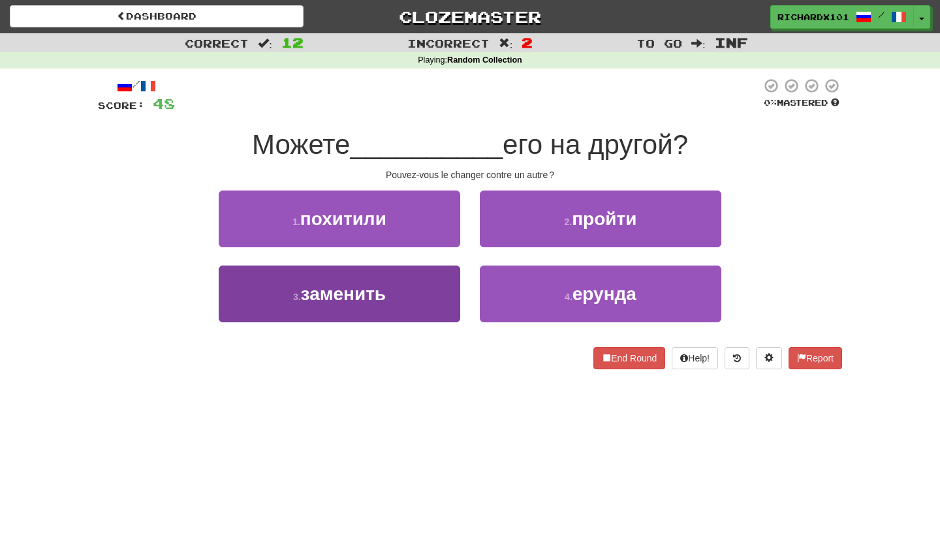
click at [433, 284] on button "3 . заменить" at bounding box center [340, 294] width 242 height 57
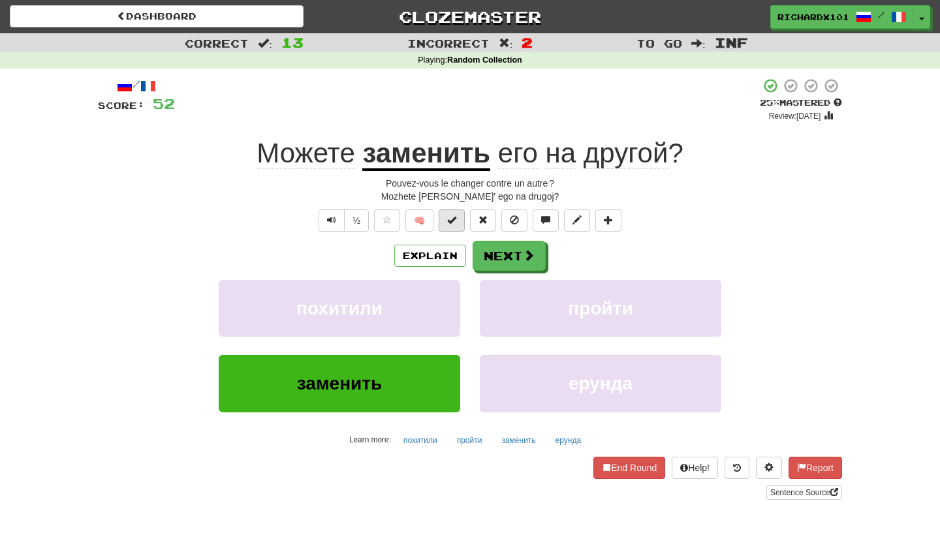
click at [462, 212] on button at bounding box center [452, 221] width 26 height 22
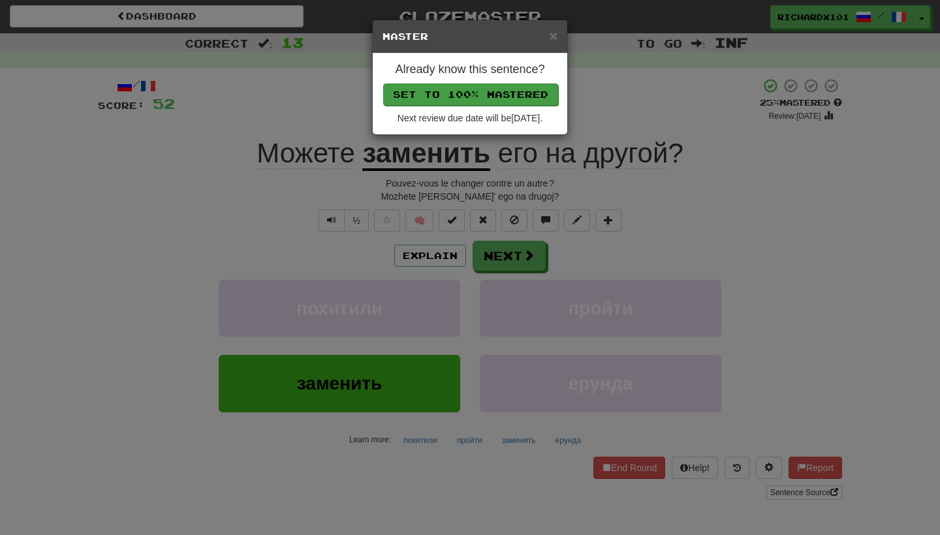
click at [516, 91] on button "Set to 100% Mastered" at bounding box center [470, 95] width 175 height 22
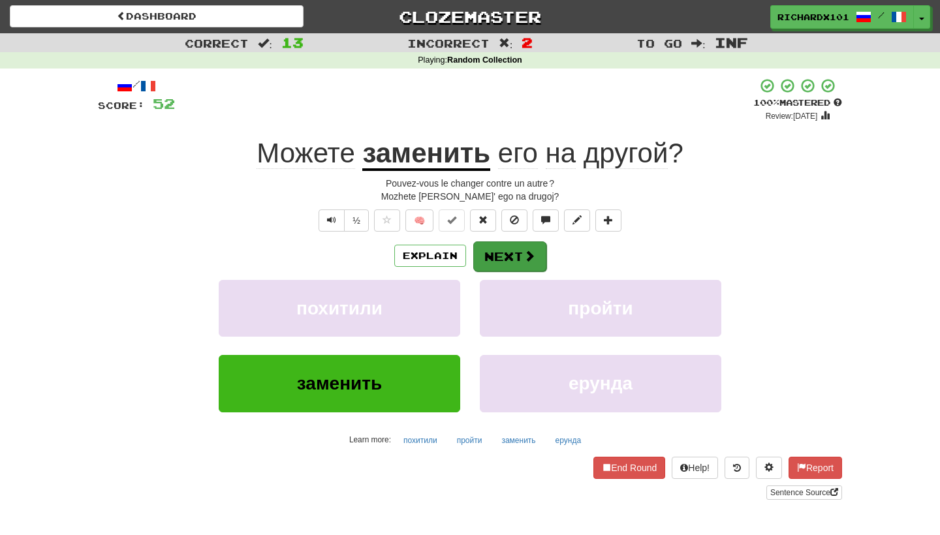
click at [507, 244] on button "Next" at bounding box center [509, 257] width 73 height 30
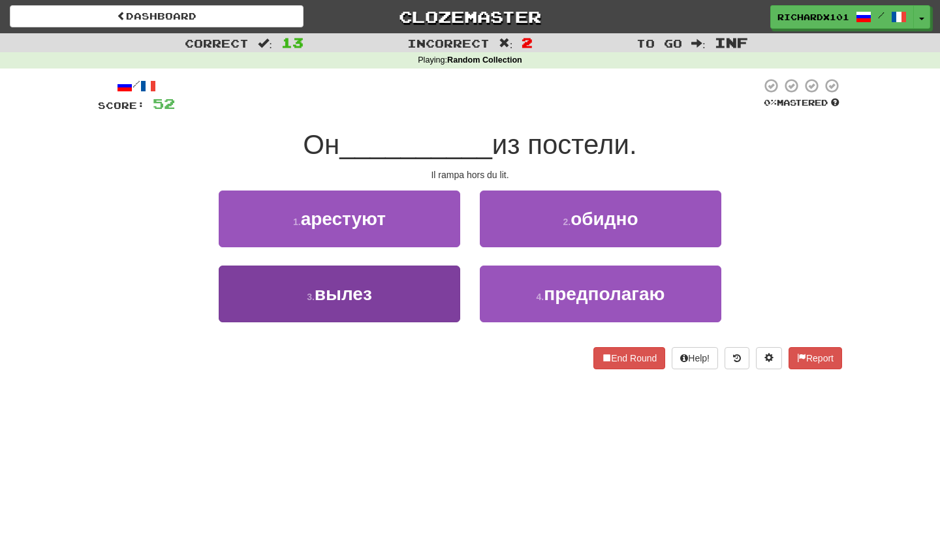
click at [432, 285] on button "3 . вылез" at bounding box center [340, 294] width 242 height 57
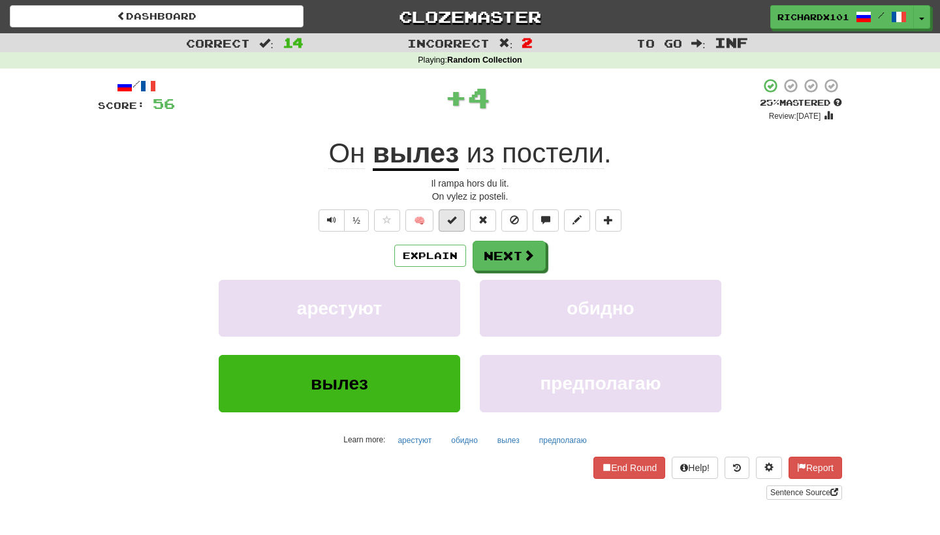
click at [456, 217] on span at bounding box center [451, 219] width 9 height 9
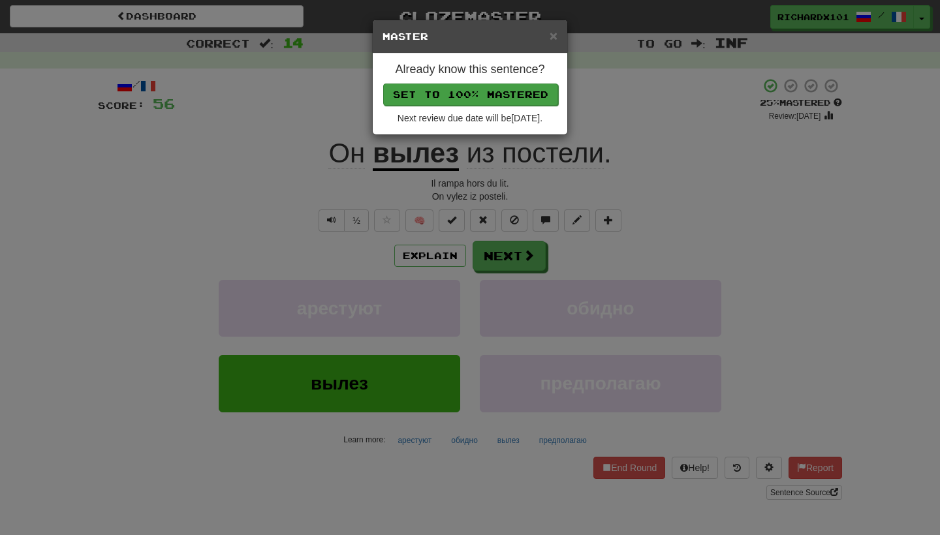
click at [522, 96] on button "Set to 100% Mastered" at bounding box center [470, 95] width 175 height 22
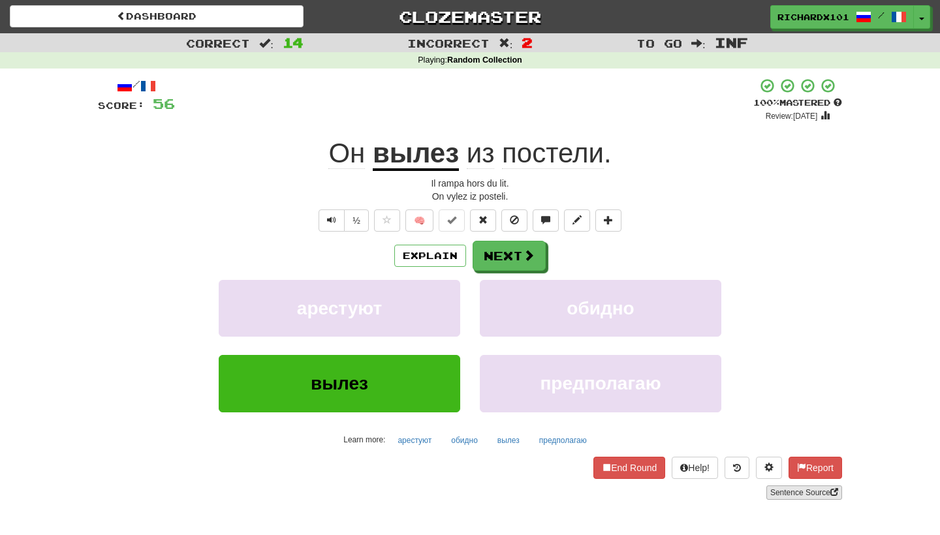
click at [781, 486] on link "Sentence Source" at bounding box center [804, 493] width 76 height 14
click at [614, 221] on button at bounding box center [608, 221] width 26 height 22
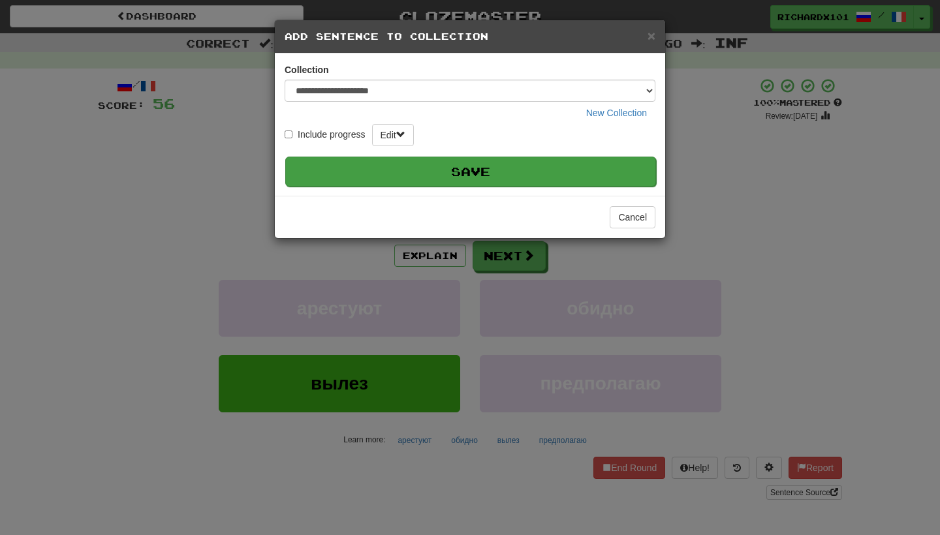
click at [563, 159] on button "Save" at bounding box center [470, 172] width 371 height 30
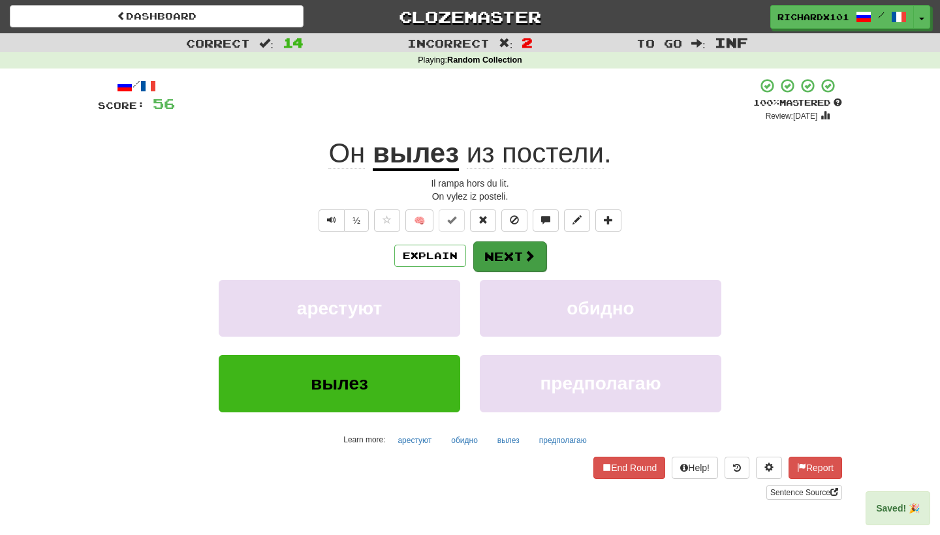
click at [518, 255] on button "Next" at bounding box center [509, 257] width 73 height 30
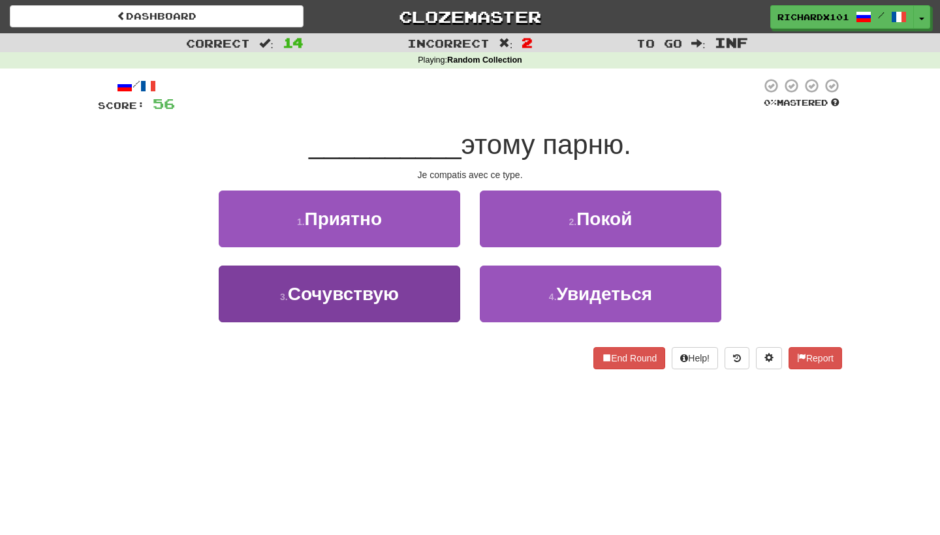
click at [441, 296] on button "3 . Сочувствую" at bounding box center [340, 294] width 242 height 57
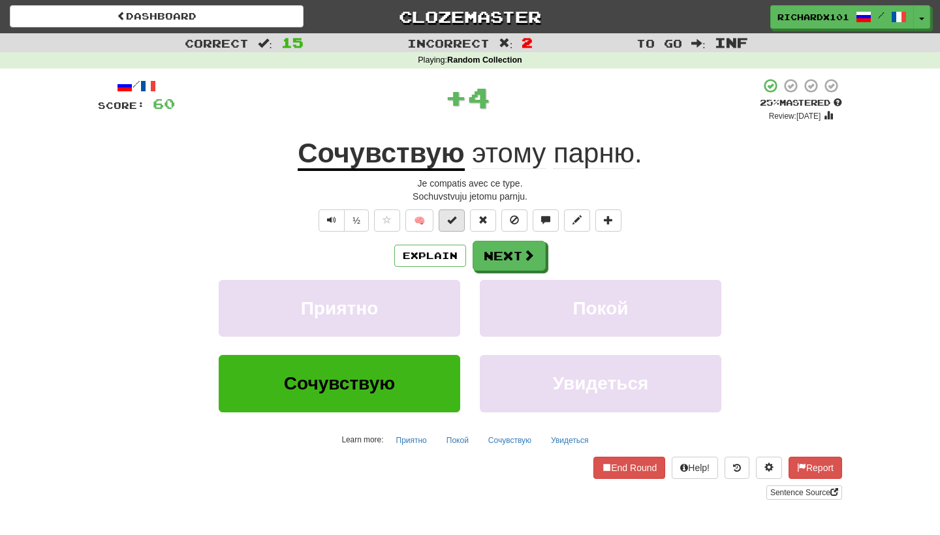
click at [454, 222] on span at bounding box center [451, 219] width 9 height 9
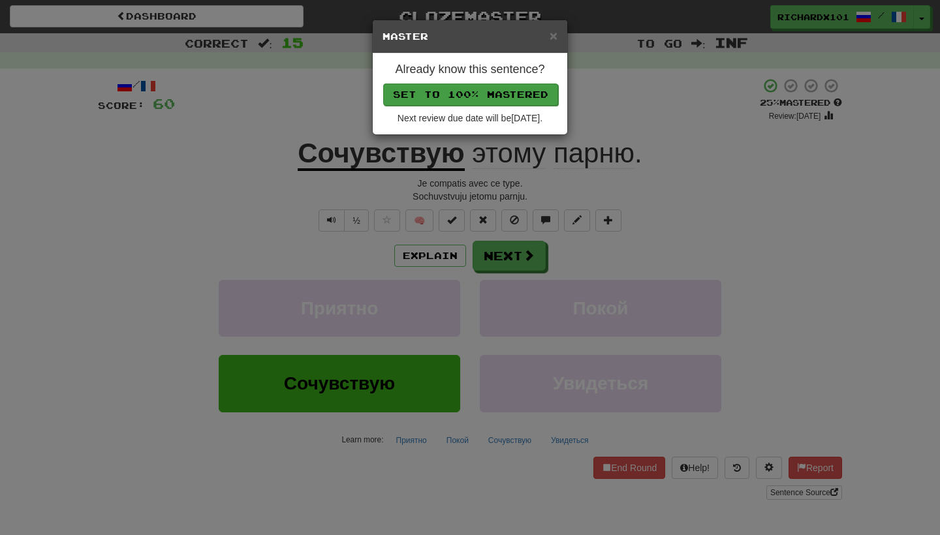
click at [516, 95] on button "Set to 100% Mastered" at bounding box center [470, 95] width 175 height 22
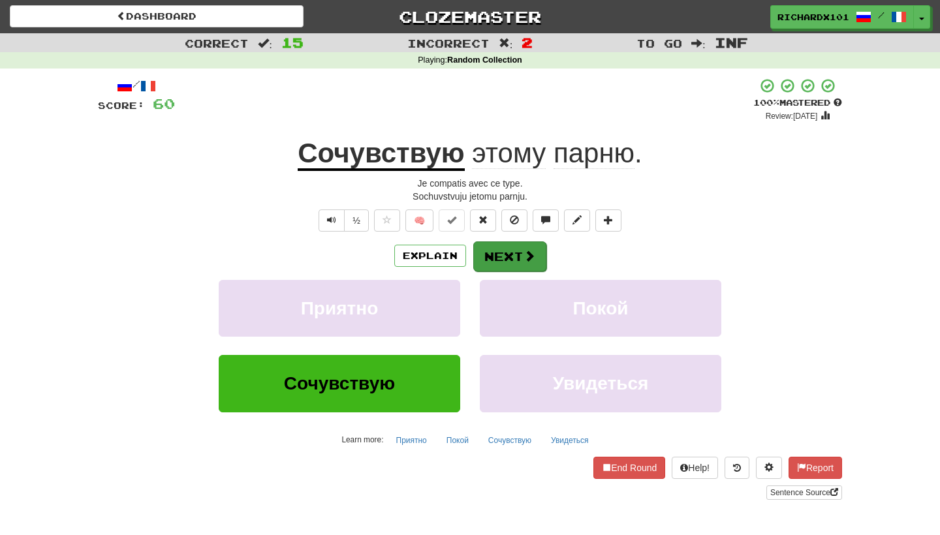
click at [501, 247] on button "Next" at bounding box center [509, 257] width 73 height 30
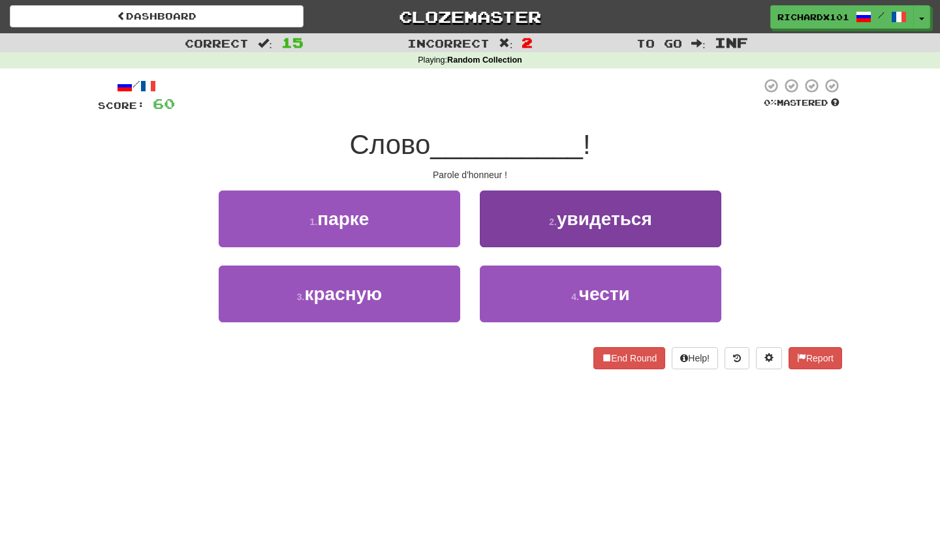
click at [533, 210] on button "2 . увидеться" at bounding box center [601, 219] width 242 height 57
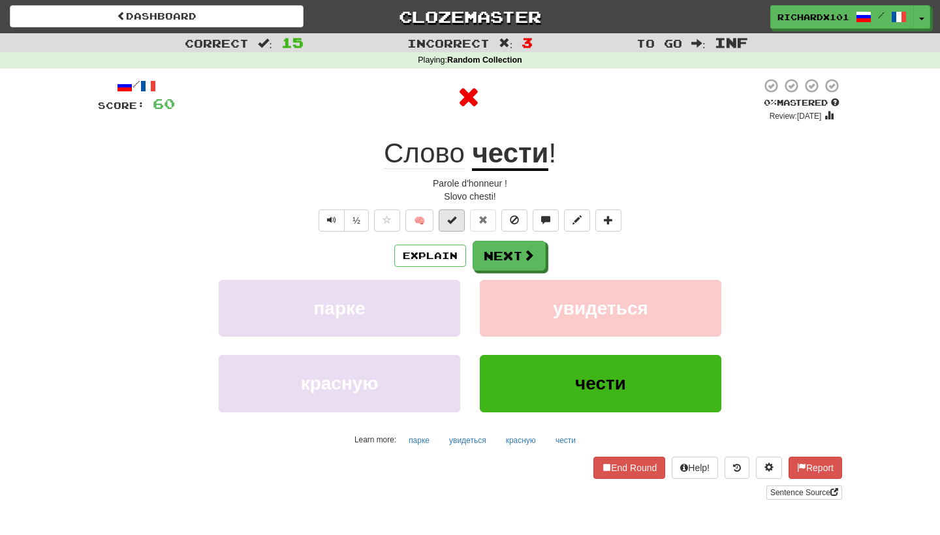
click at [450, 217] on span at bounding box center [451, 219] width 9 height 9
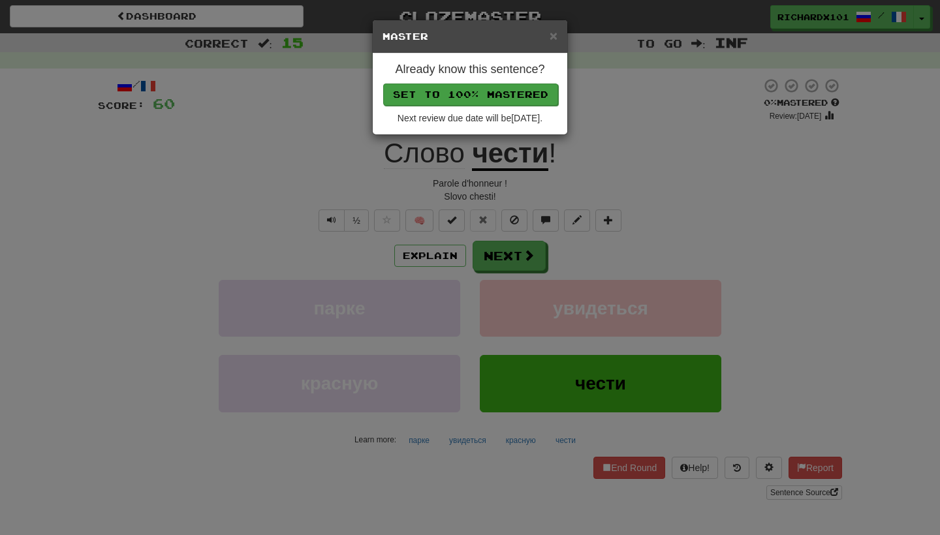
click at [501, 89] on button "Set to 100% Mastered" at bounding box center [470, 95] width 175 height 22
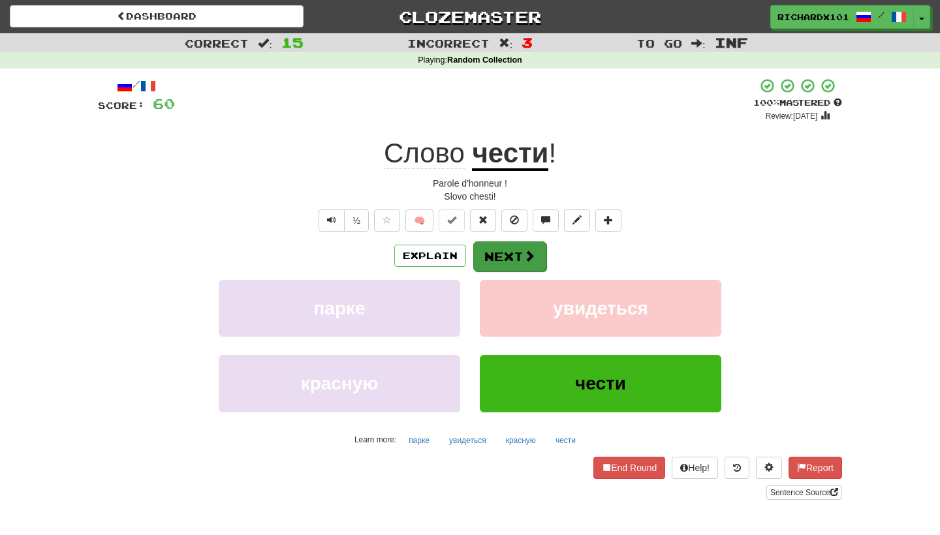
click at [499, 259] on button "Next" at bounding box center [509, 257] width 73 height 30
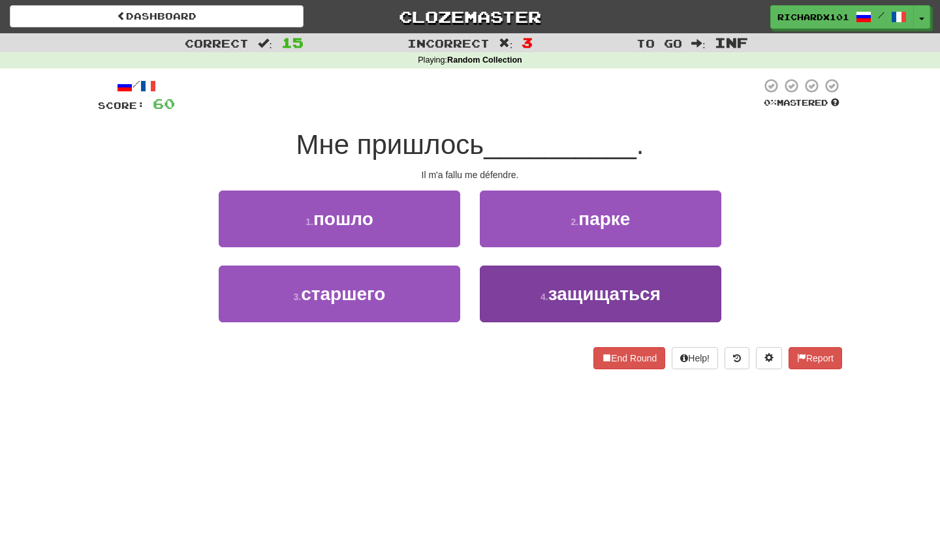
click at [507, 284] on button "4 . защищаться" at bounding box center [601, 294] width 242 height 57
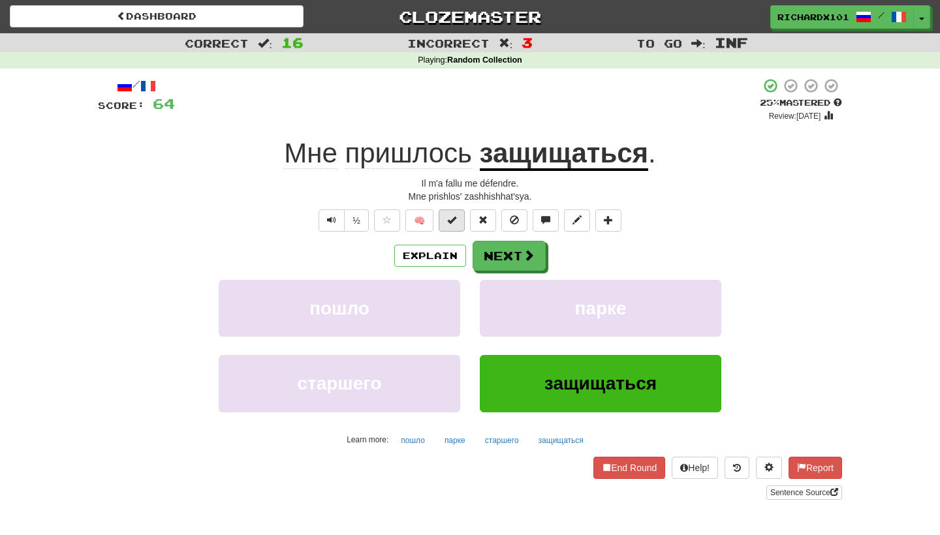
click at [458, 218] on button at bounding box center [452, 221] width 26 height 22
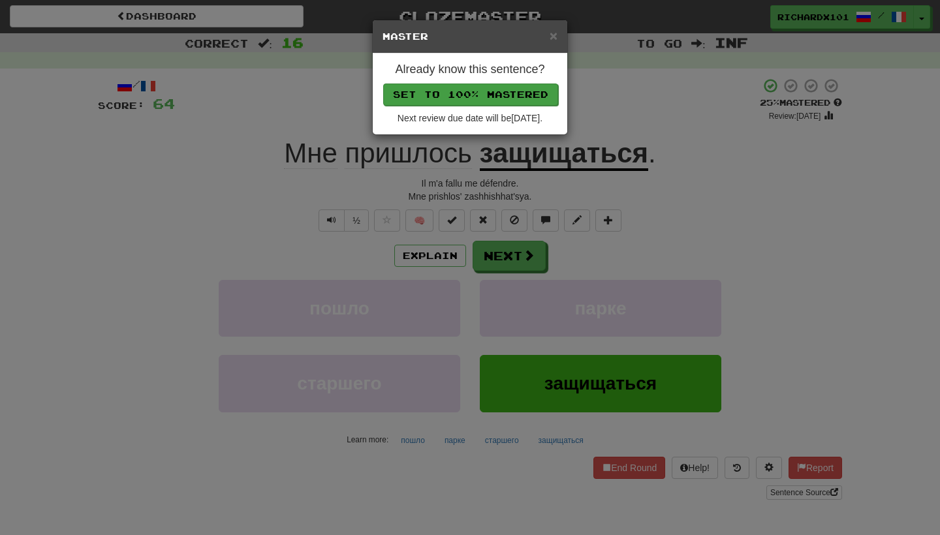
click at [508, 87] on button "Set to 100% Mastered" at bounding box center [470, 95] width 175 height 22
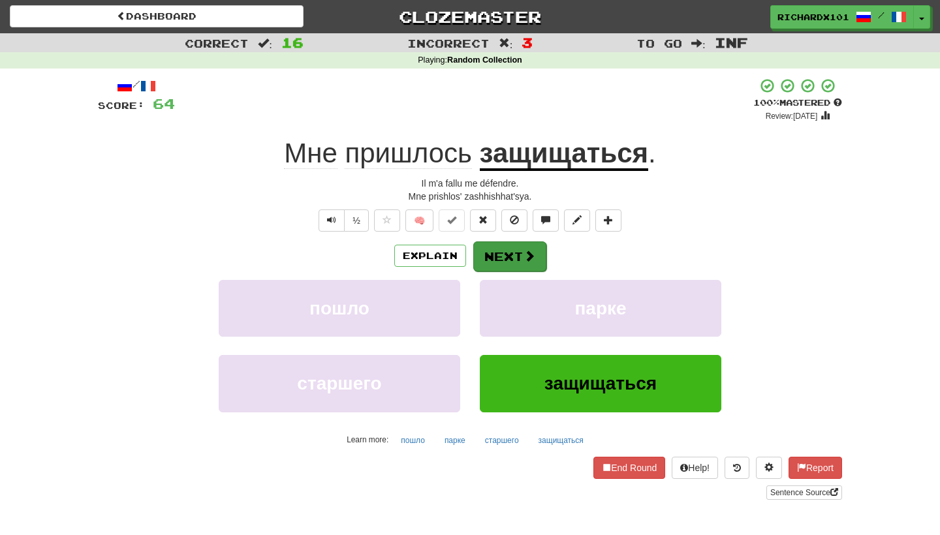
click at [498, 251] on button "Next" at bounding box center [509, 257] width 73 height 30
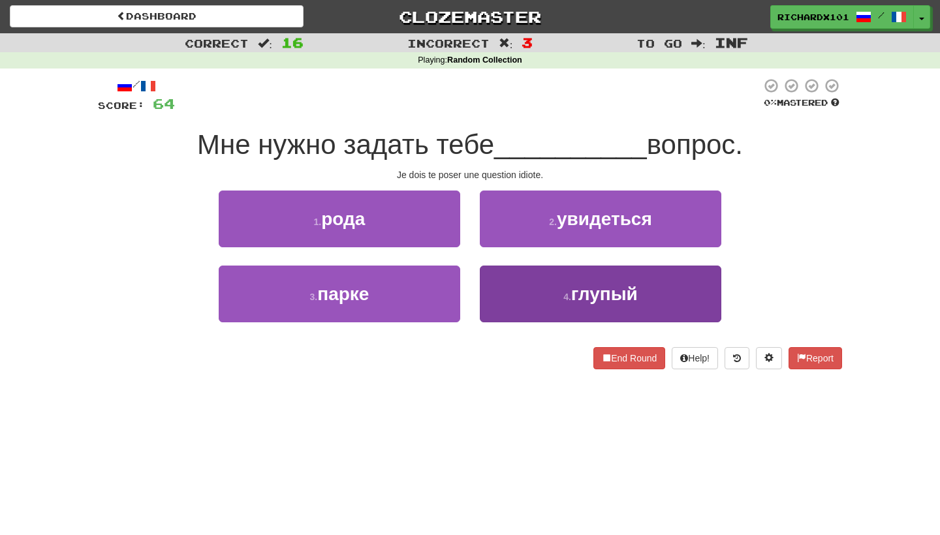
click at [515, 287] on button "4 . глупый" at bounding box center [601, 294] width 242 height 57
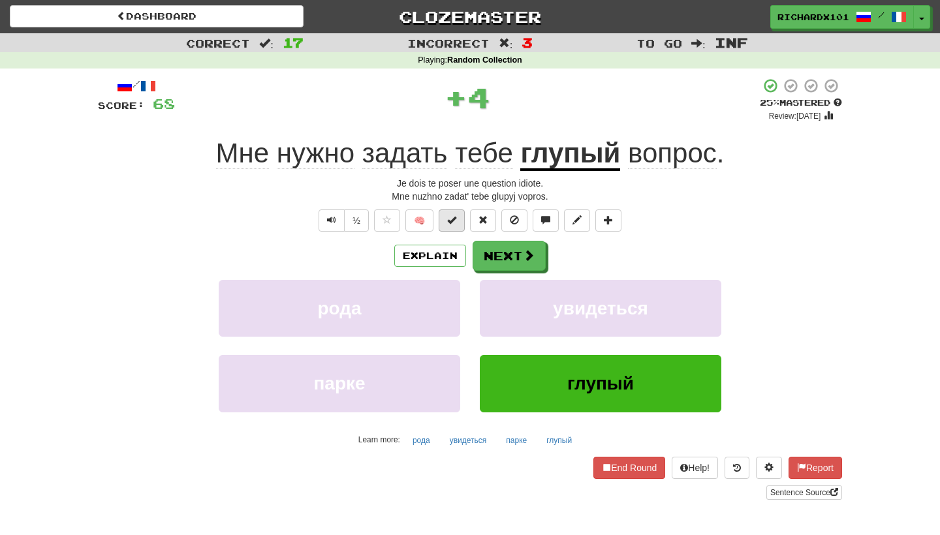
click at [460, 215] on button at bounding box center [452, 221] width 26 height 22
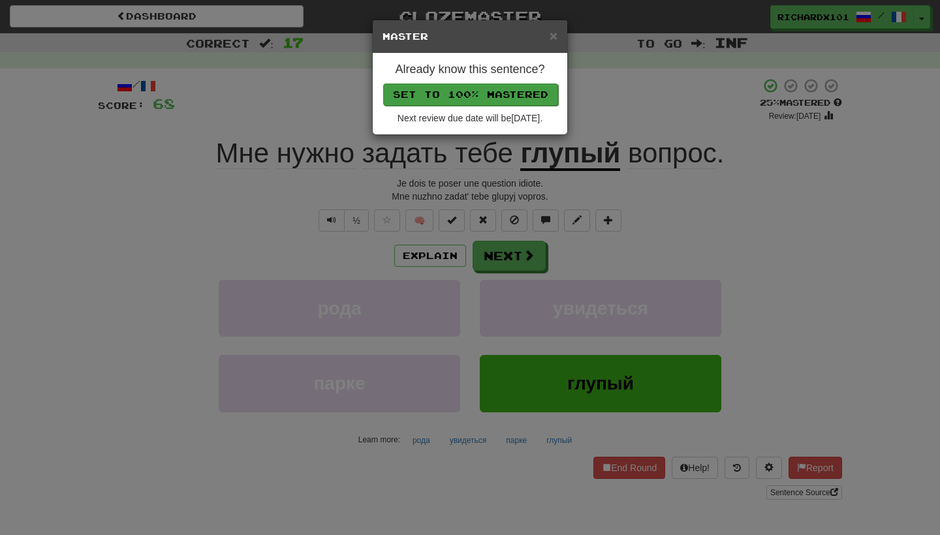
click at [514, 87] on button "Set to 100% Mastered" at bounding box center [470, 95] width 175 height 22
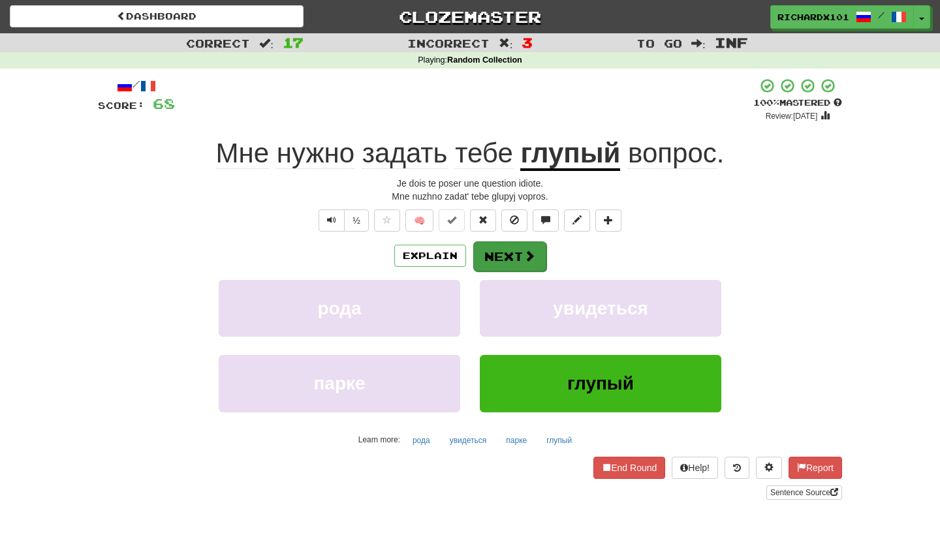
click at [499, 254] on button "Next" at bounding box center [509, 257] width 73 height 30
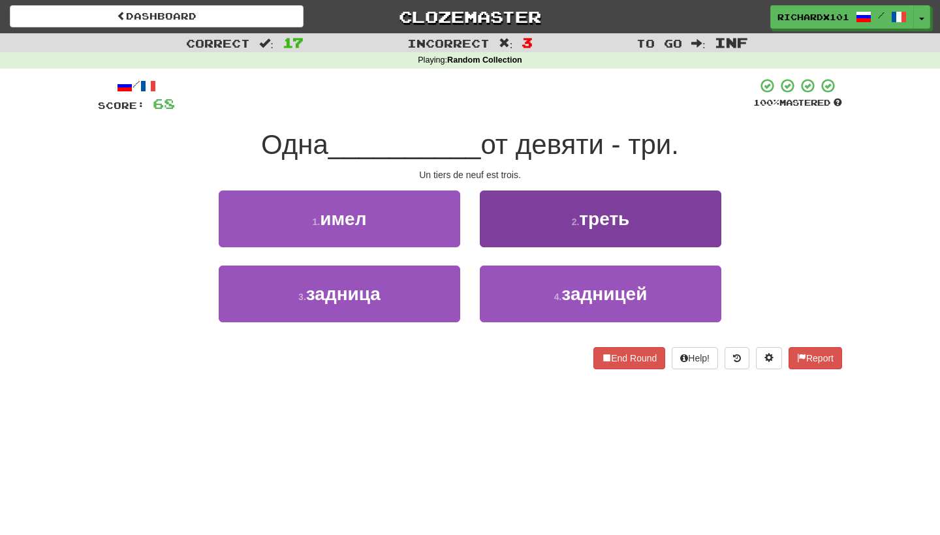
click at [545, 198] on button "2 . треть" at bounding box center [601, 219] width 242 height 57
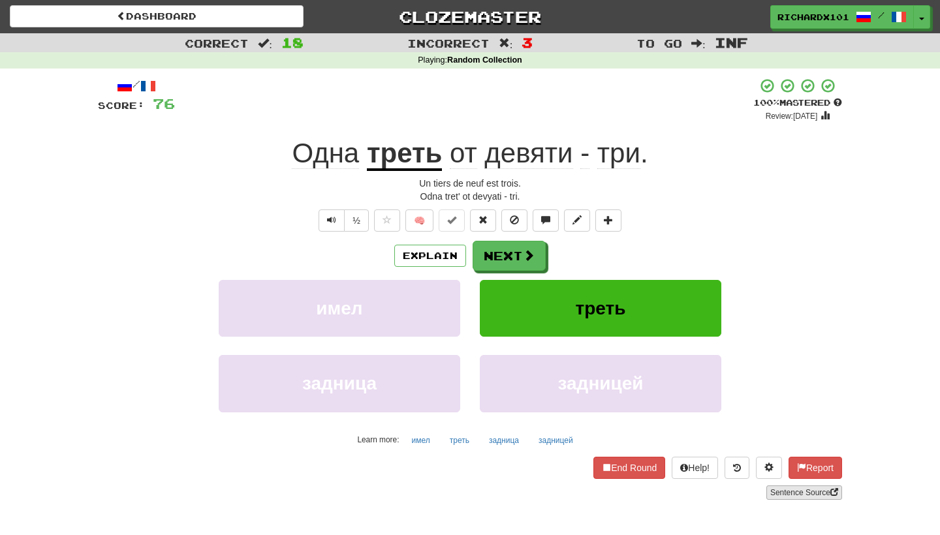
click at [788, 486] on link "Sentence Source" at bounding box center [804, 493] width 76 height 14
click at [490, 262] on button "Next" at bounding box center [509, 257] width 73 height 30
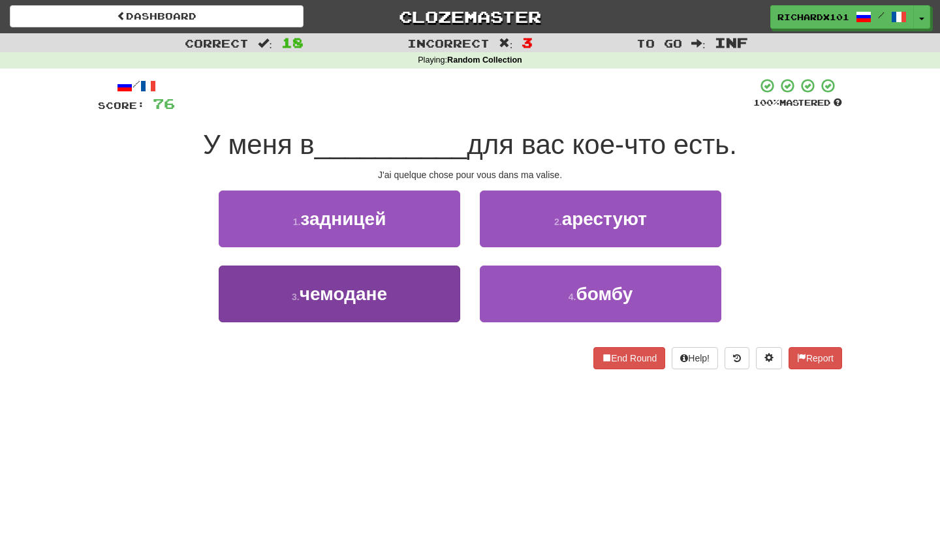
click at [407, 295] on button "3 . чемодане" at bounding box center [340, 294] width 242 height 57
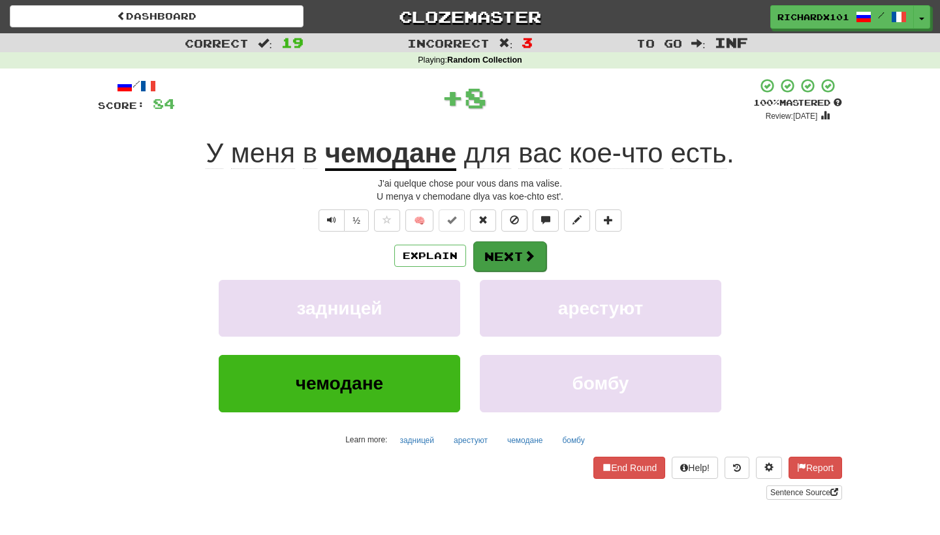
click at [503, 254] on button "Next" at bounding box center [509, 257] width 73 height 30
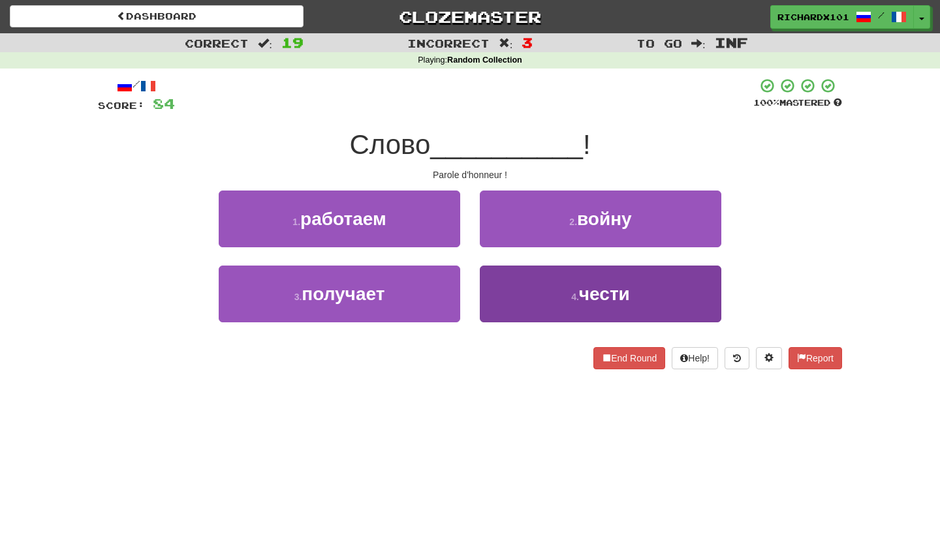
click at [528, 292] on button "4 . чести" at bounding box center [601, 294] width 242 height 57
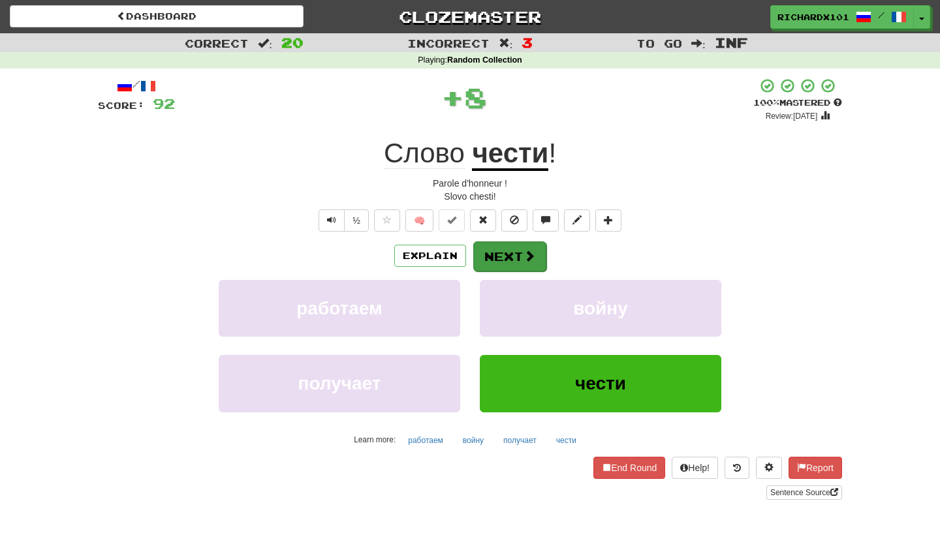
click at [506, 243] on button "Next" at bounding box center [509, 257] width 73 height 30
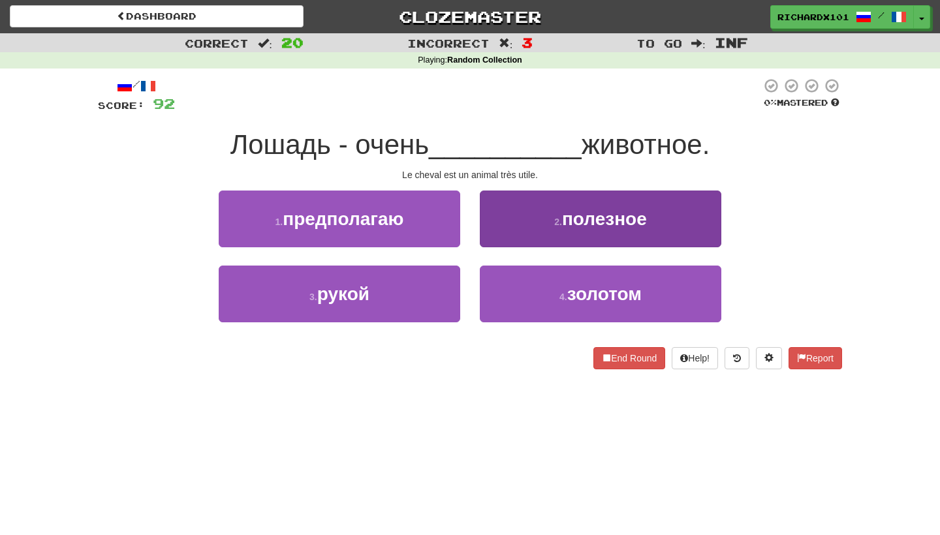
click at [529, 220] on button "2 . полезное" at bounding box center [601, 219] width 242 height 57
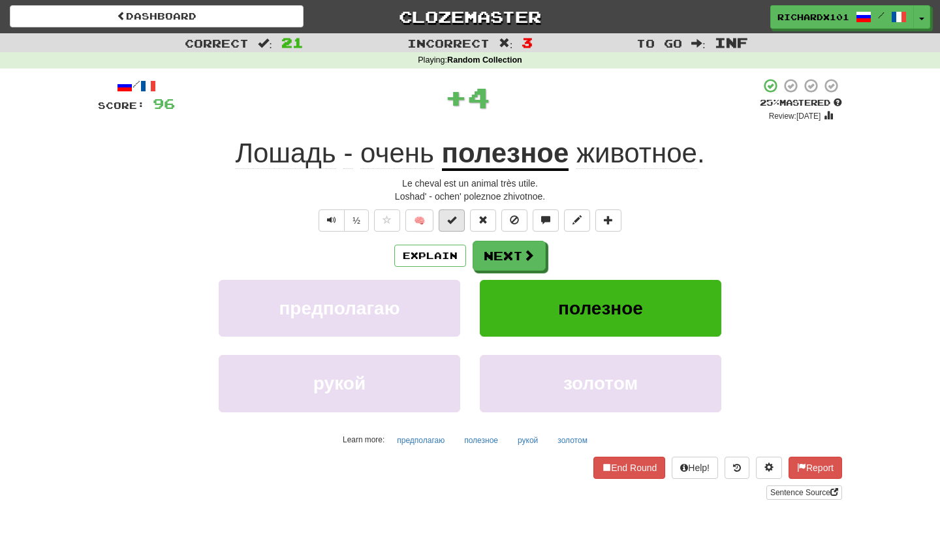
click at [460, 218] on button at bounding box center [452, 221] width 26 height 22
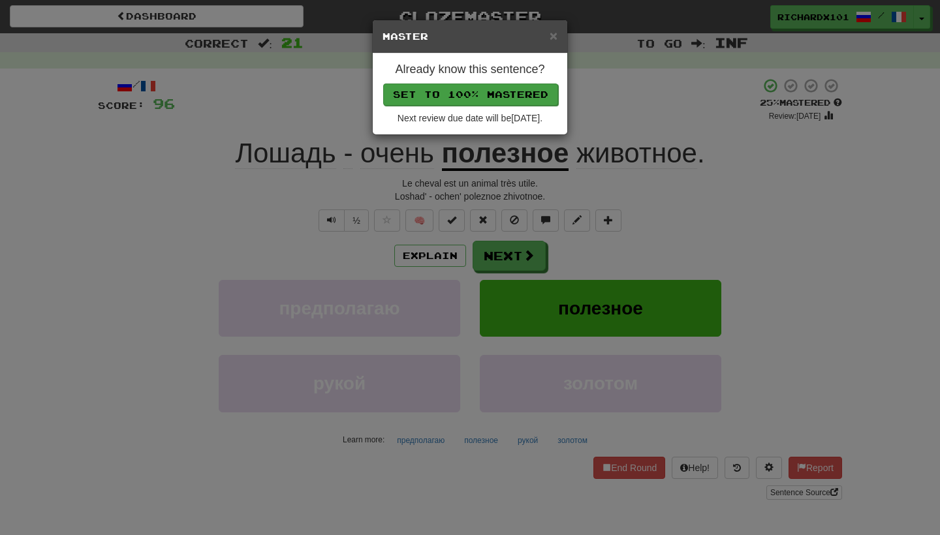
click at [520, 99] on button "Set to 100% Mastered" at bounding box center [470, 95] width 175 height 22
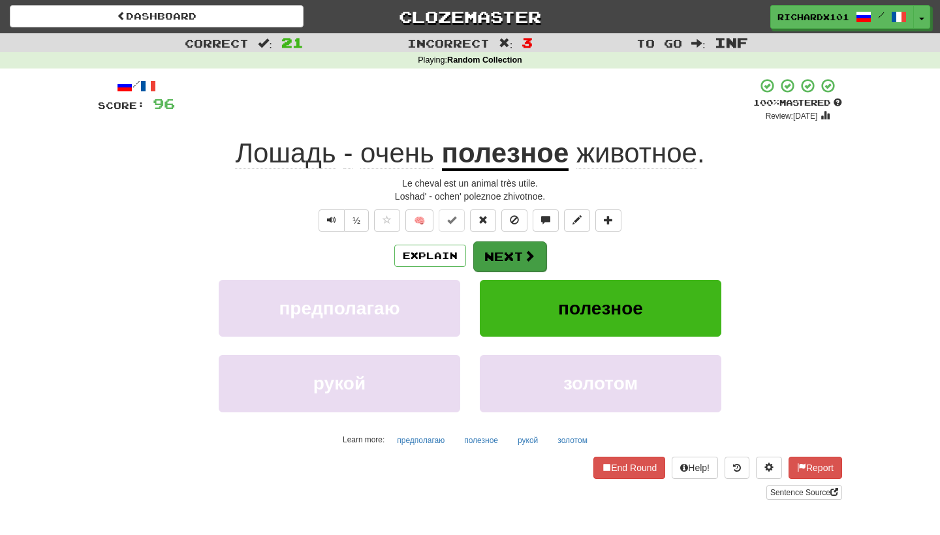
click at [503, 255] on button "Next" at bounding box center [509, 257] width 73 height 30
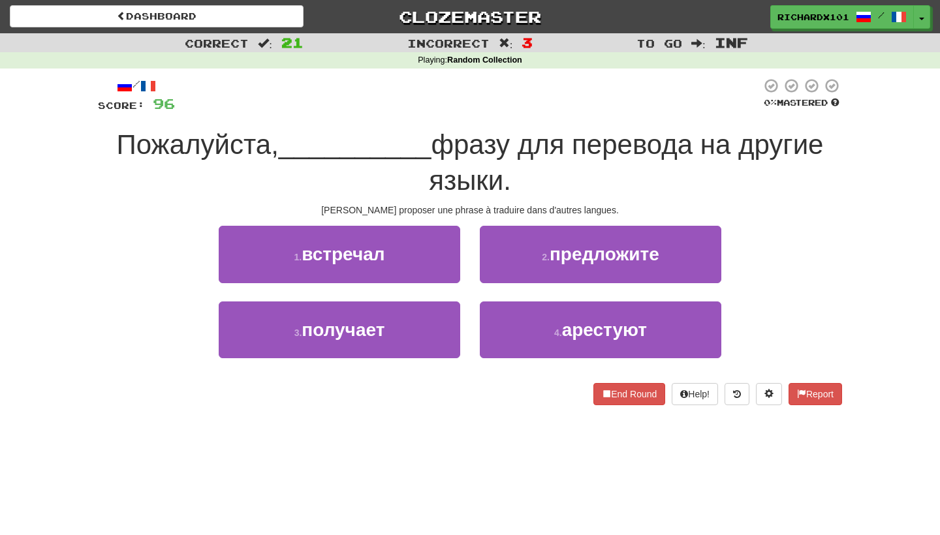
click at [503, 255] on button "2 . предложите" at bounding box center [601, 254] width 242 height 57
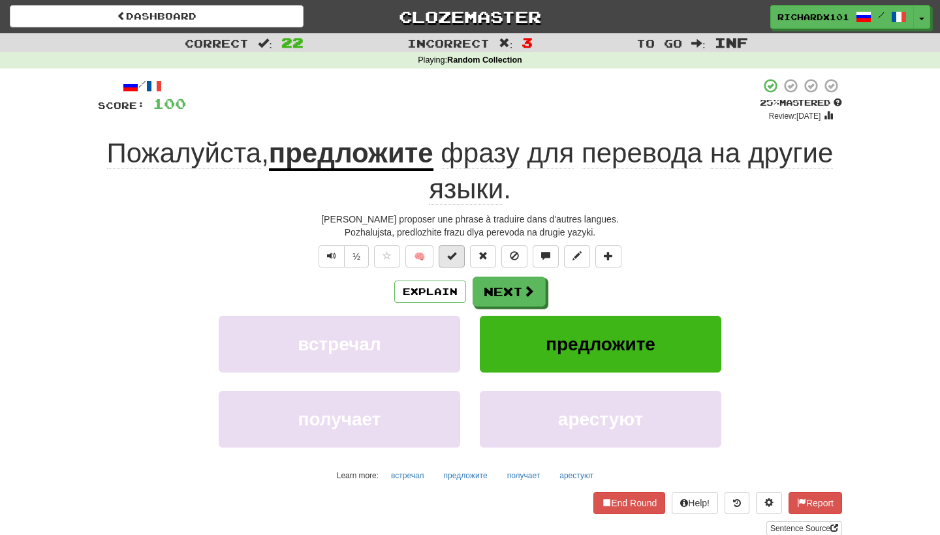
click at [451, 254] on span at bounding box center [451, 255] width 9 height 9
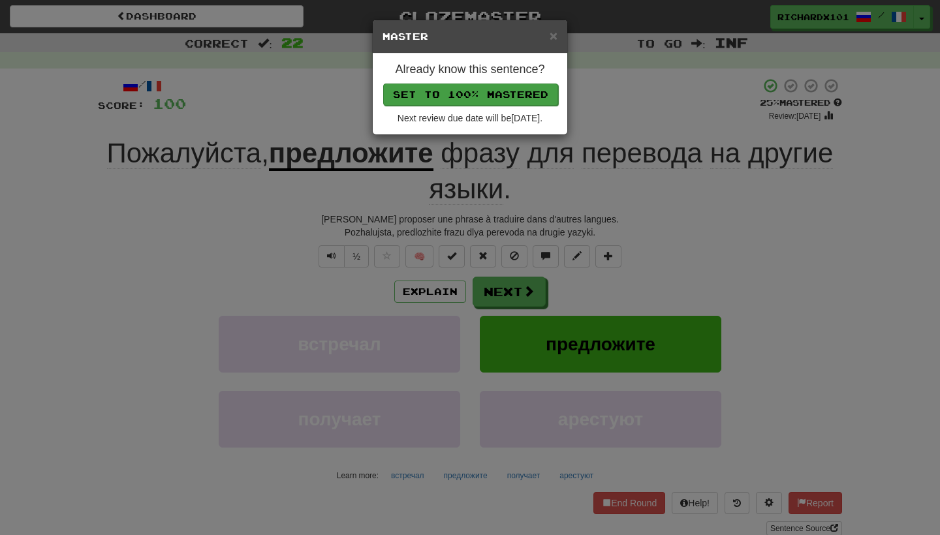
click at [522, 94] on button "Set to 100% Mastered" at bounding box center [470, 95] width 175 height 22
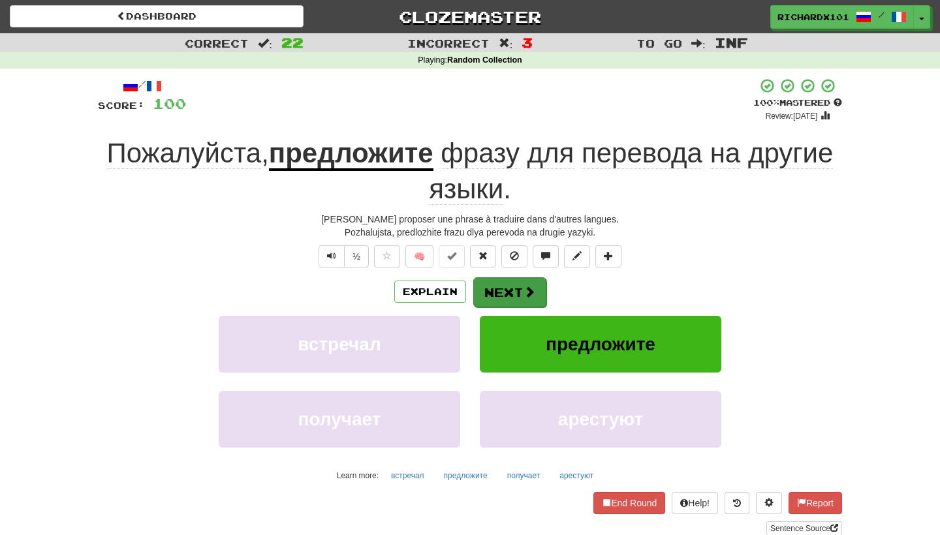
click at [509, 280] on button "Next" at bounding box center [509, 292] width 73 height 30
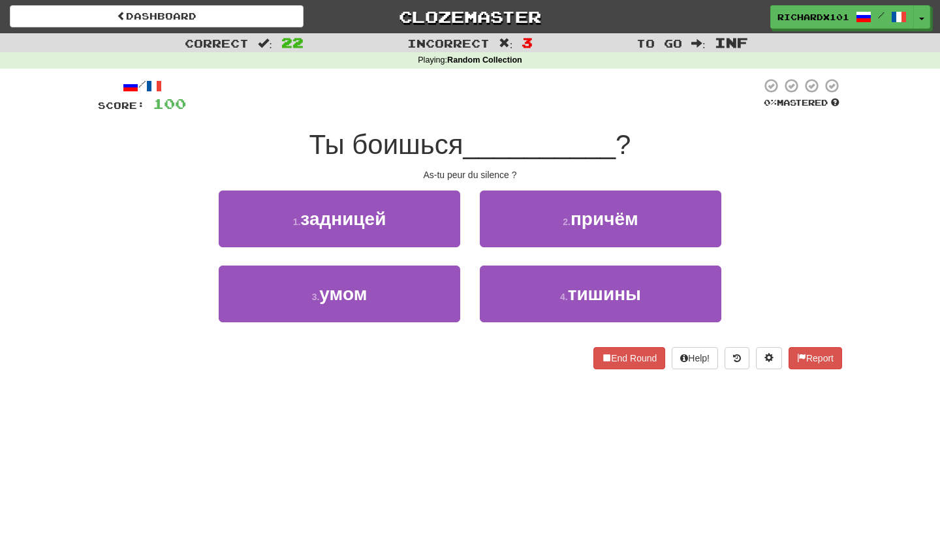
click at [509, 280] on button "4 . тишины" at bounding box center [601, 294] width 242 height 57
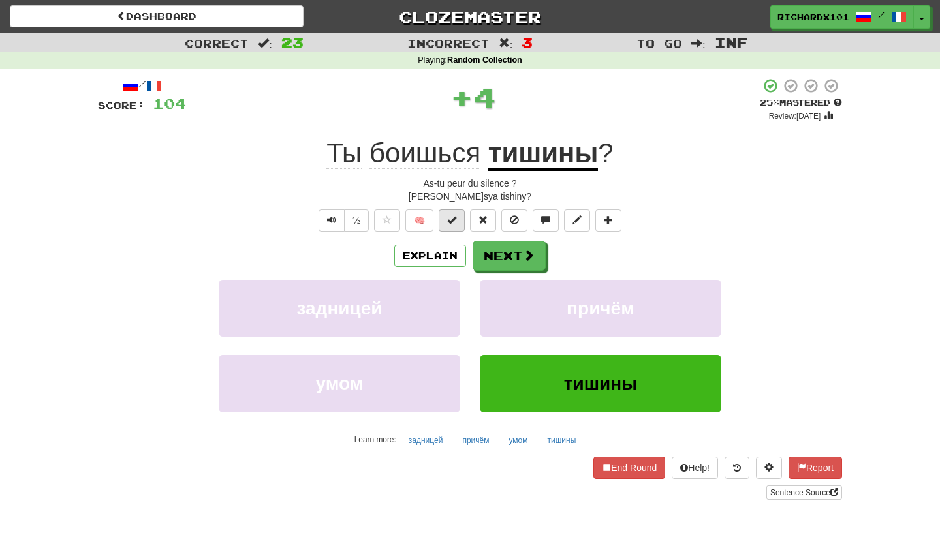
click at [461, 225] on button at bounding box center [452, 221] width 26 height 22
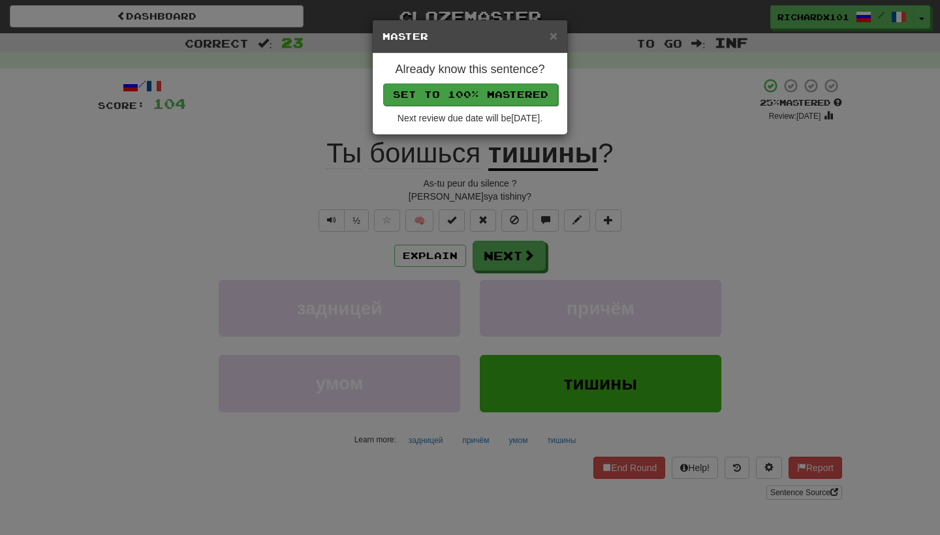
click at [502, 93] on button "Set to 100% Mastered" at bounding box center [470, 95] width 175 height 22
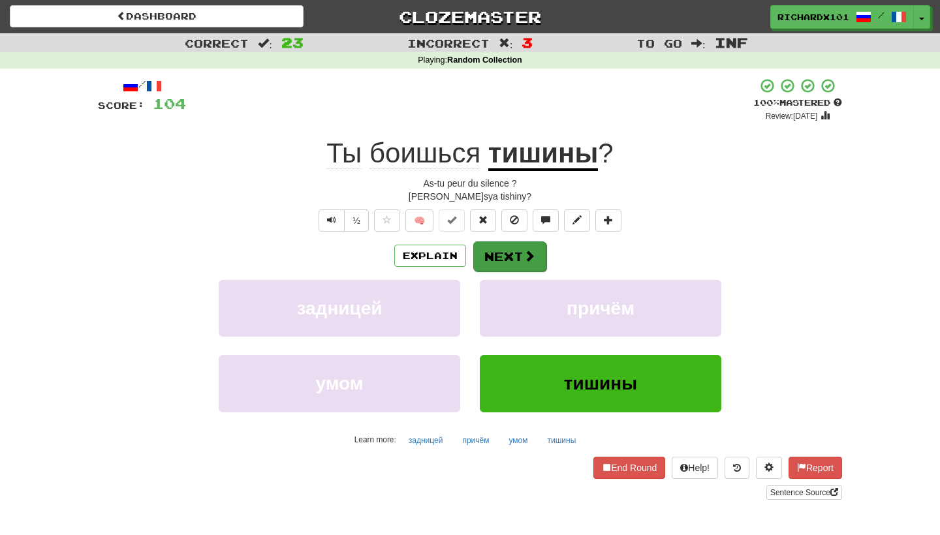
click at [499, 254] on button "Next" at bounding box center [509, 257] width 73 height 30
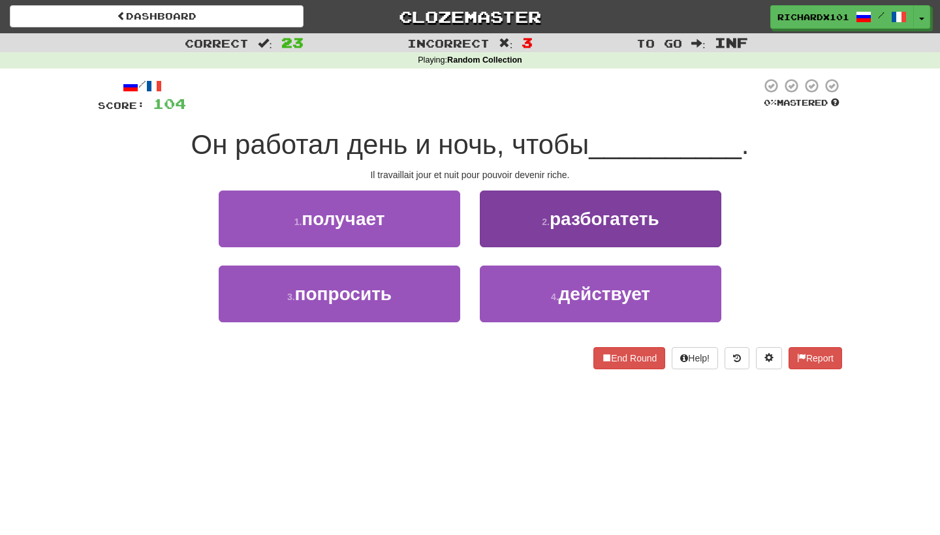
click at [528, 222] on button "2 . разбогатеть" at bounding box center [601, 219] width 242 height 57
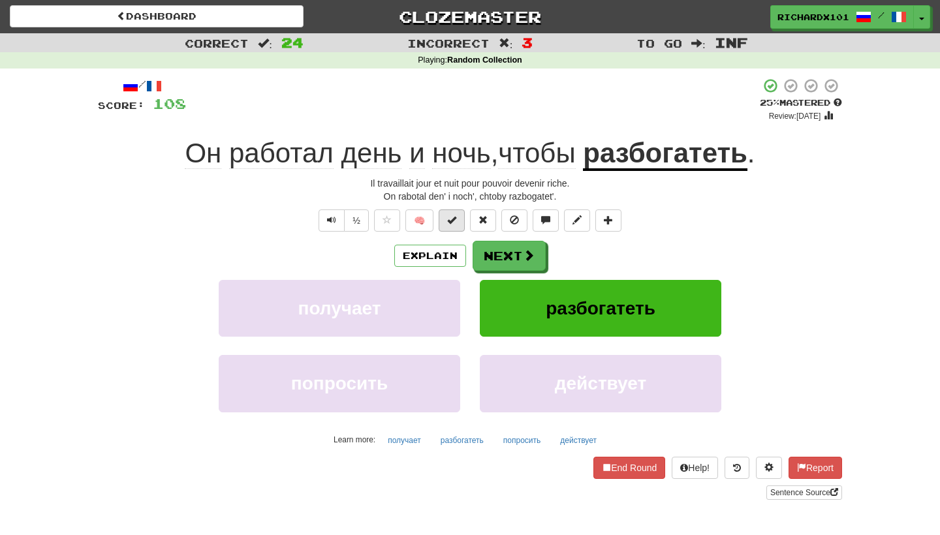
click at [456, 216] on span at bounding box center [451, 219] width 9 height 9
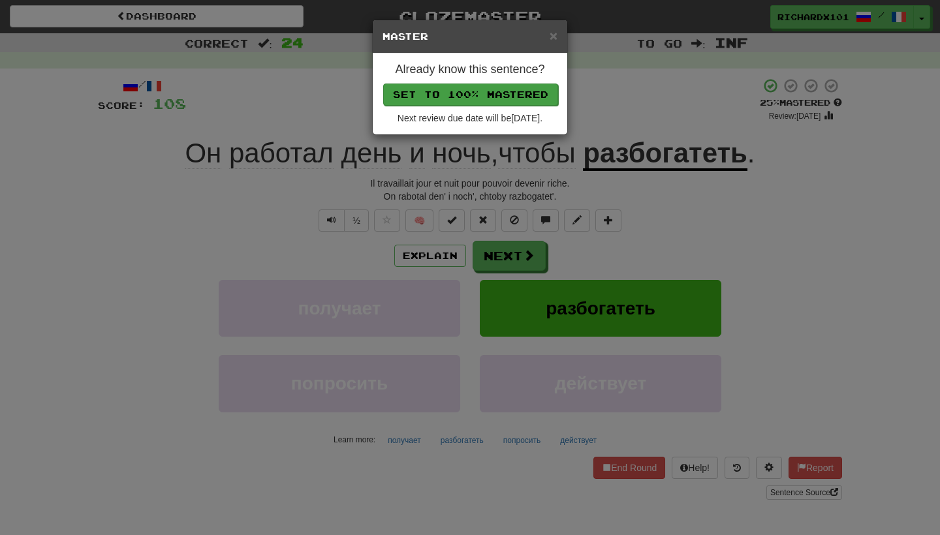
click at [513, 89] on button "Set to 100% Mastered" at bounding box center [470, 95] width 175 height 22
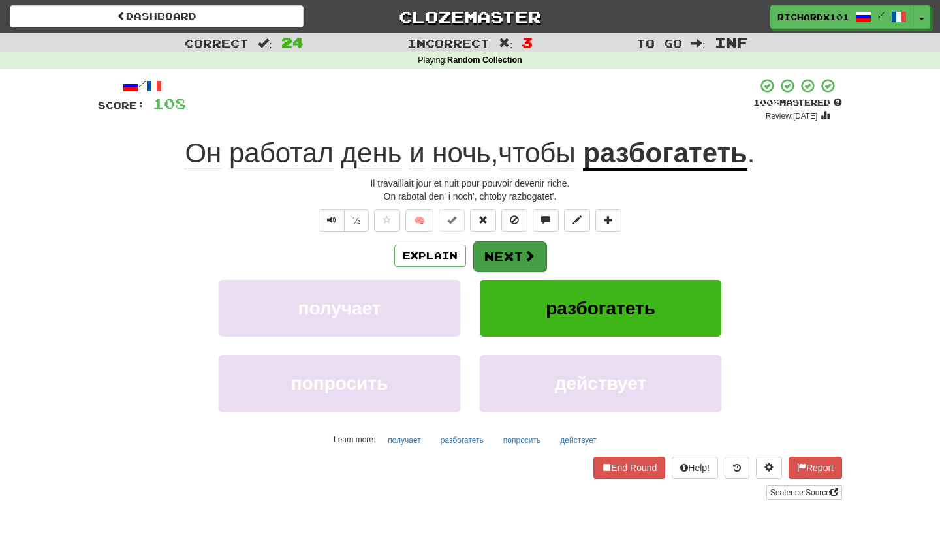
click at [508, 251] on button "Next" at bounding box center [509, 257] width 73 height 30
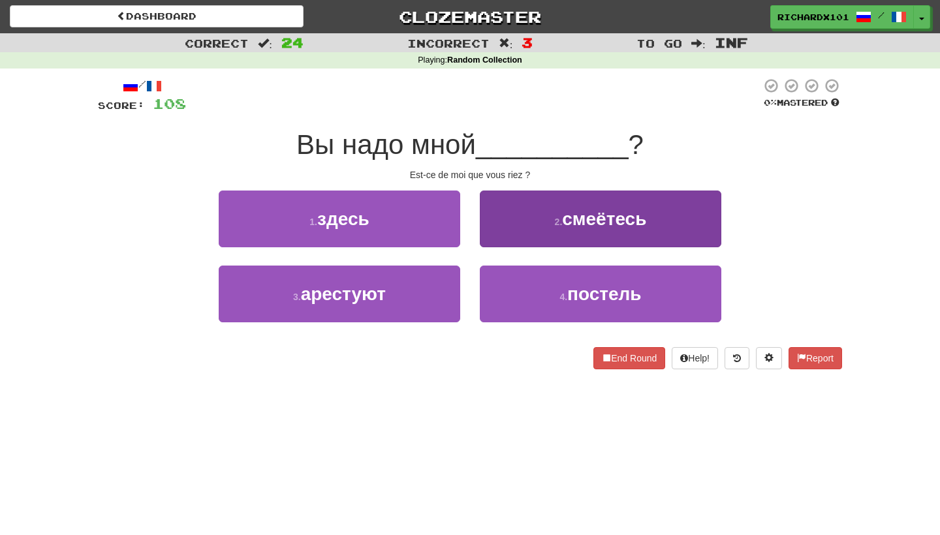
click at [522, 223] on button "2 . смеётесь" at bounding box center [601, 219] width 242 height 57
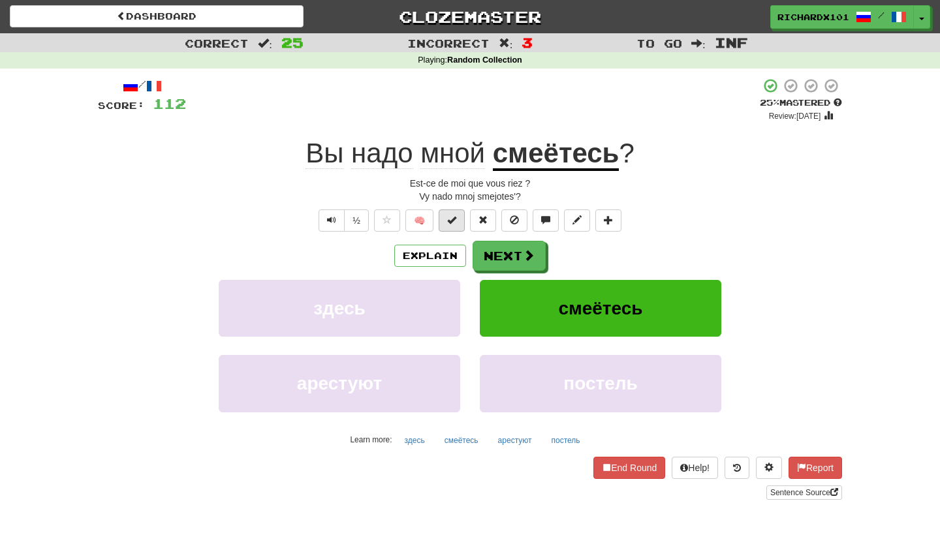
click at [458, 224] on button at bounding box center [452, 221] width 26 height 22
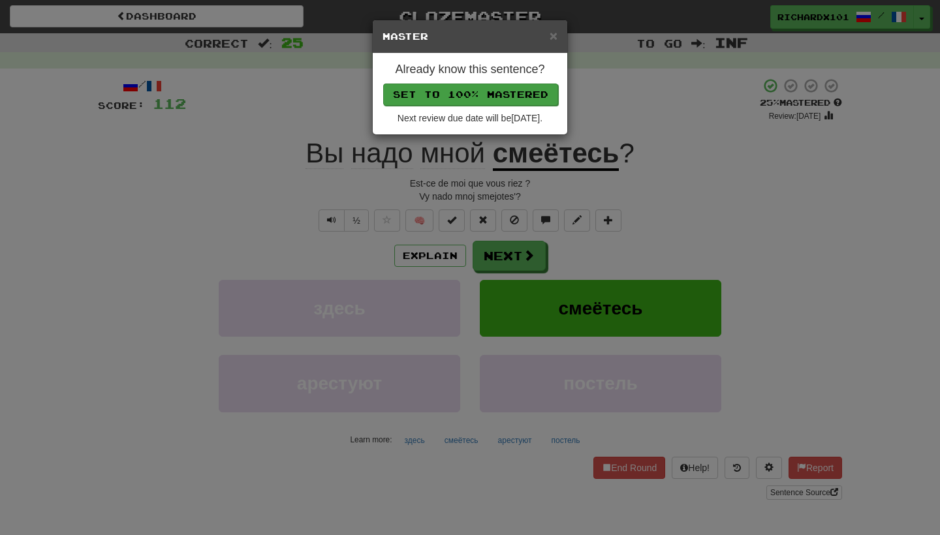
click at [509, 95] on button "Set to 100% Mastered" at bounding box center [470, 95] width 175 height 22
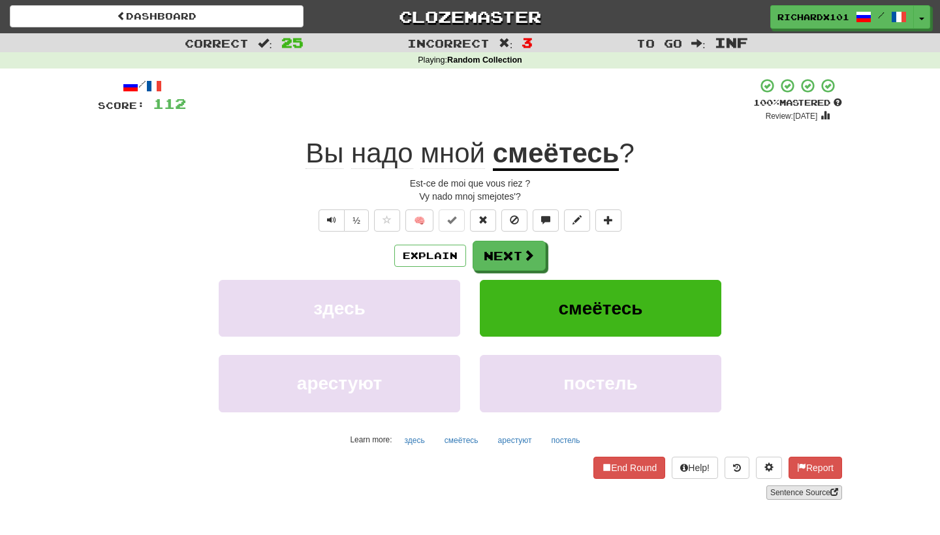
click at [796, 494] on link "Sentence Source" at bounding box center [804, 493] width 76 height 14
click at [607, 216] on span at bounding box center [608, 219] width 9 height 9
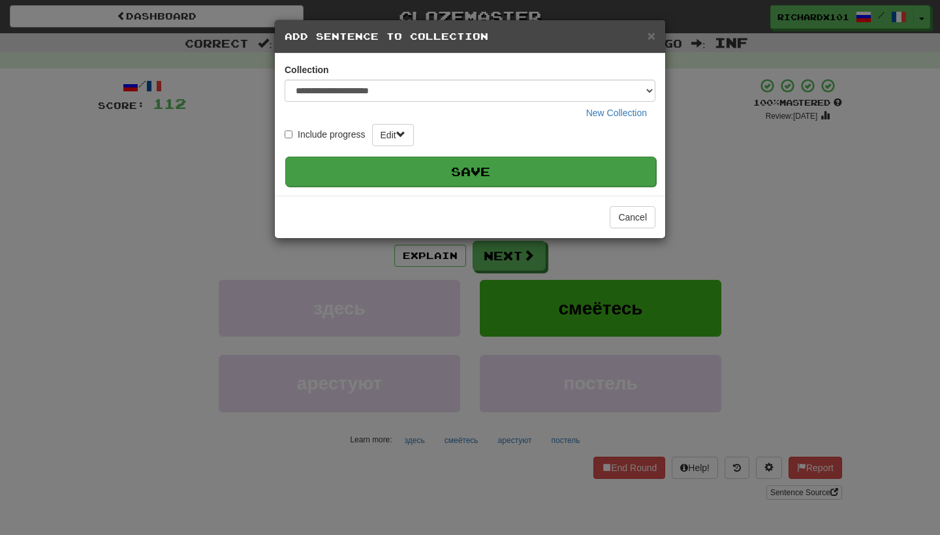
click at [583, 161] on button "Save" at bounding box center [470, 172] width 371 height 30
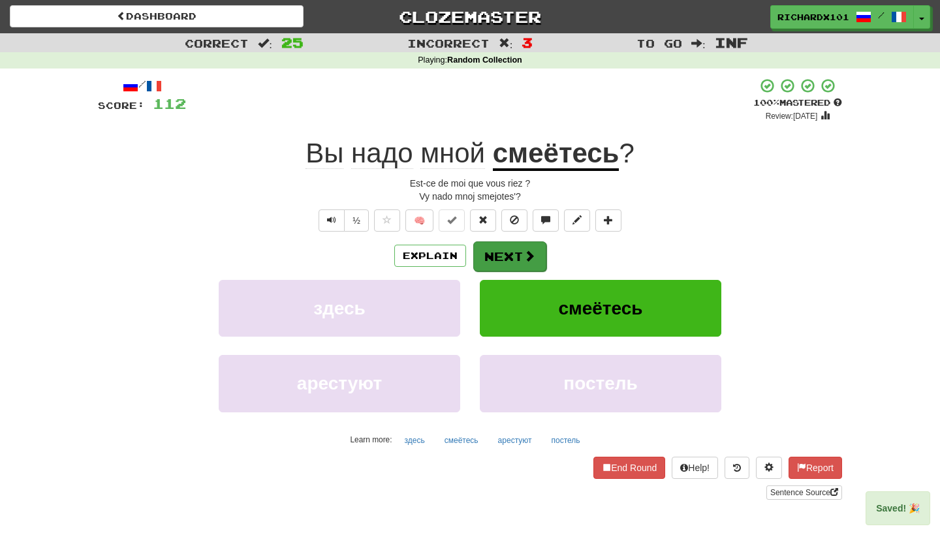
click at [517, 251] on button "Next" at bounding box center [509, 257] width 73 height 30
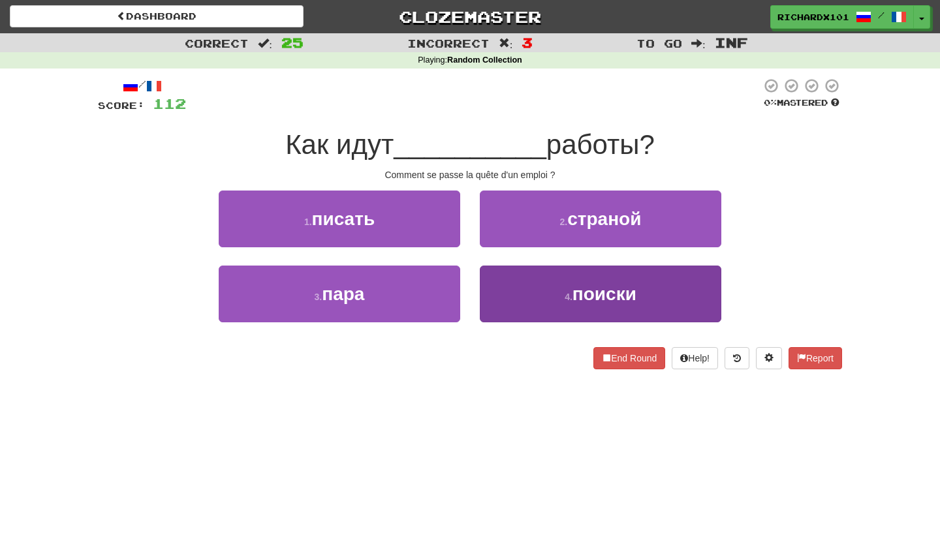
click at [526, 288] on button "4 . поиски" at bounding box center [601, 294] width 242 height 57
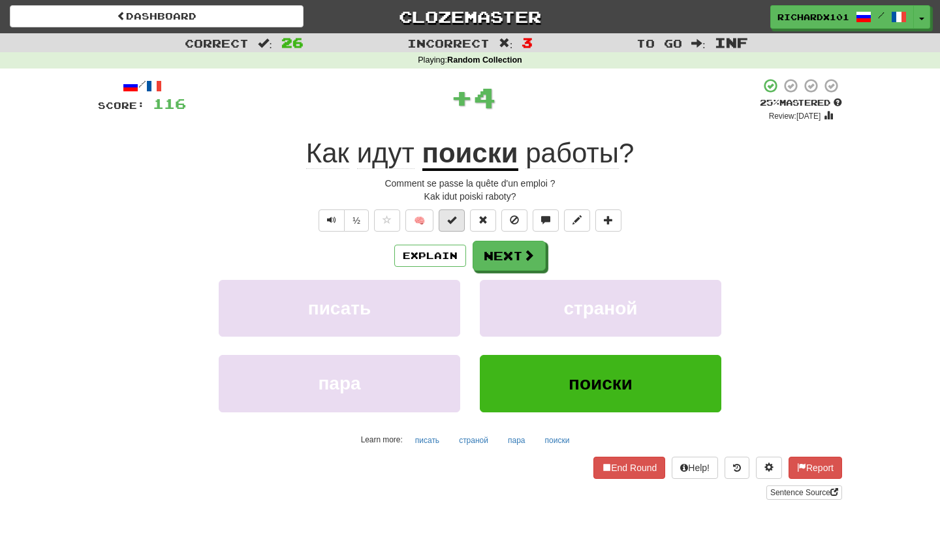
click at [460, 224] on button at bounding box center [452, 221] width 26 height 22
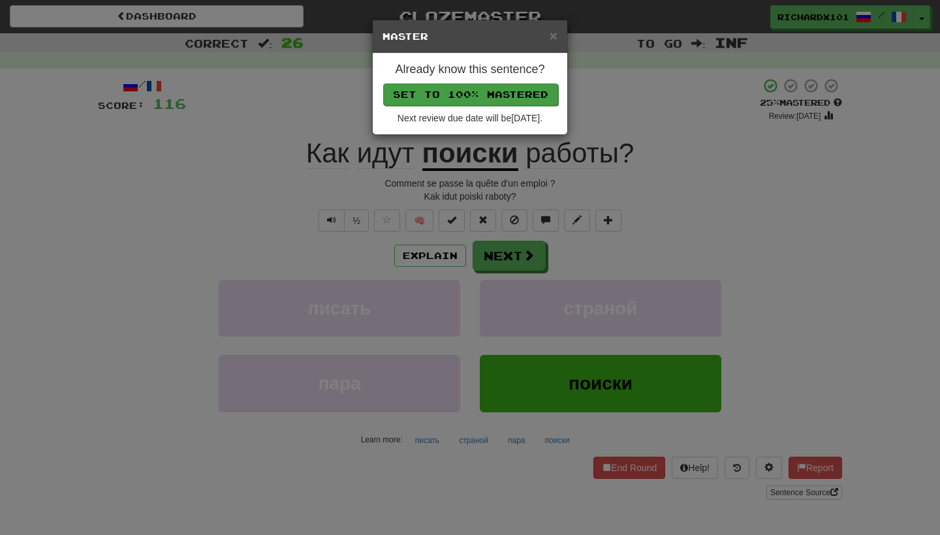
click at [514, 87] on button "Set to 100% Mastered" at bounding box center [470, 95] width 175 height 22
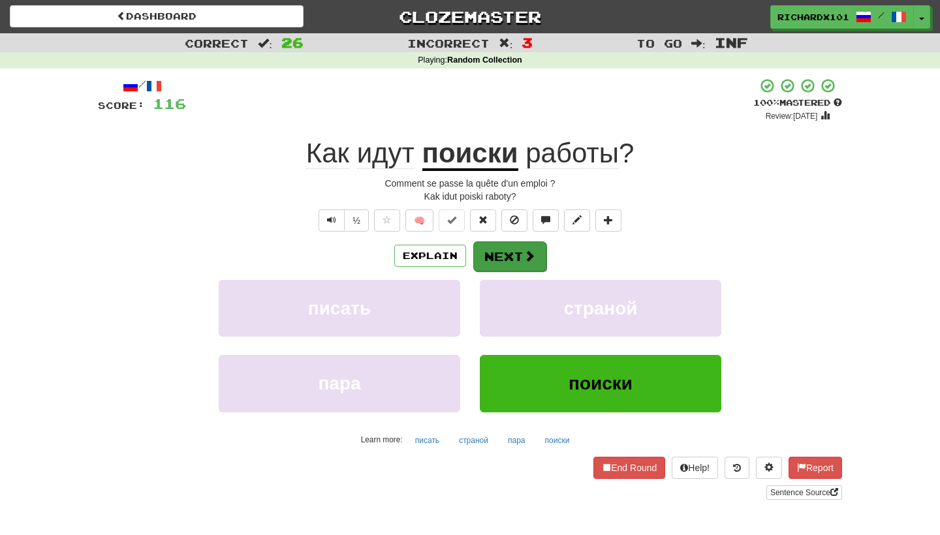
click at [499, 247] on button "Next" at bounding box center [509, 257] width 73 height 30
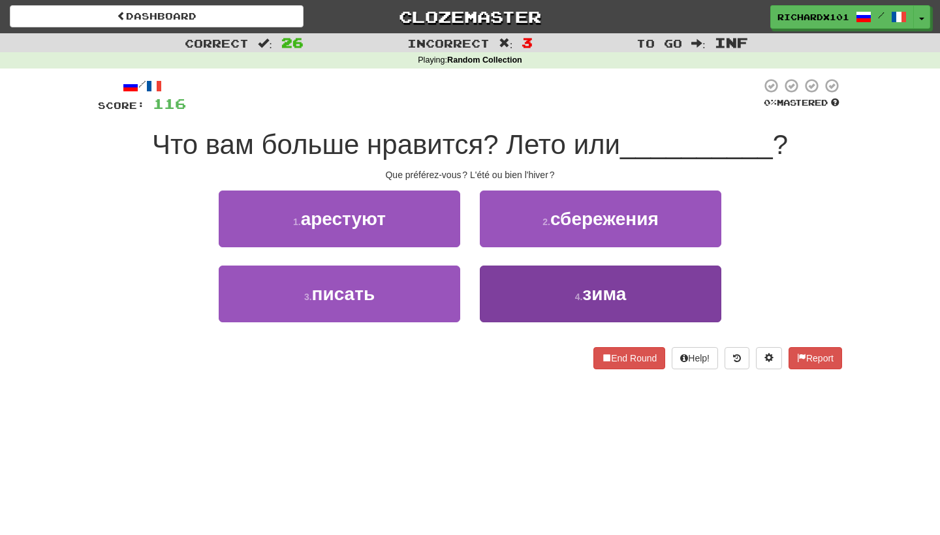
click at [499, 302] on button "4 . зима" at bounding box center [601, 294] width 242 height 57
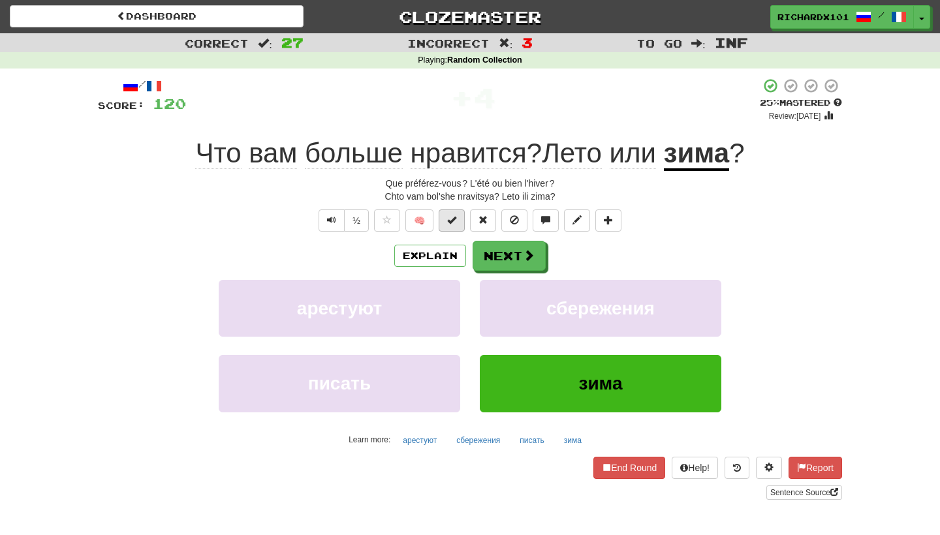
click at [456, 223] on span at bounding box center [451, 219] width 9 height 9
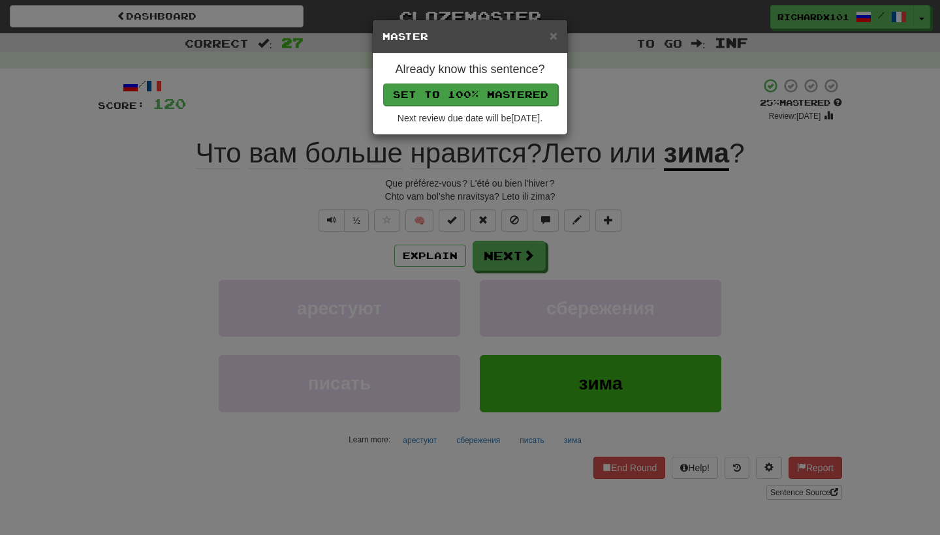
click at [503, 100] on button "Set to 100% Mastered" at bounding box center [470, 95] width 175 height 22
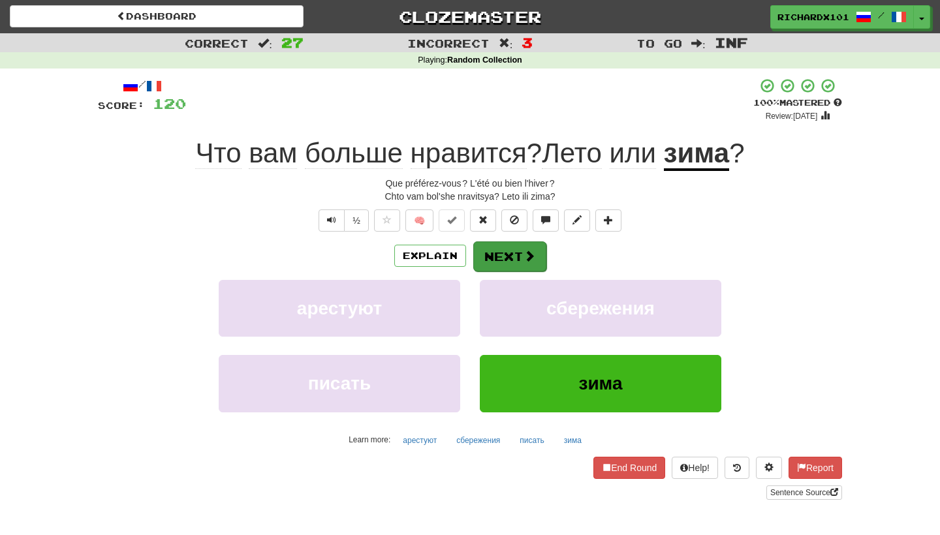
click at [500, 257] on button "Next" at bounding box center [509, 257] width 73 height 30
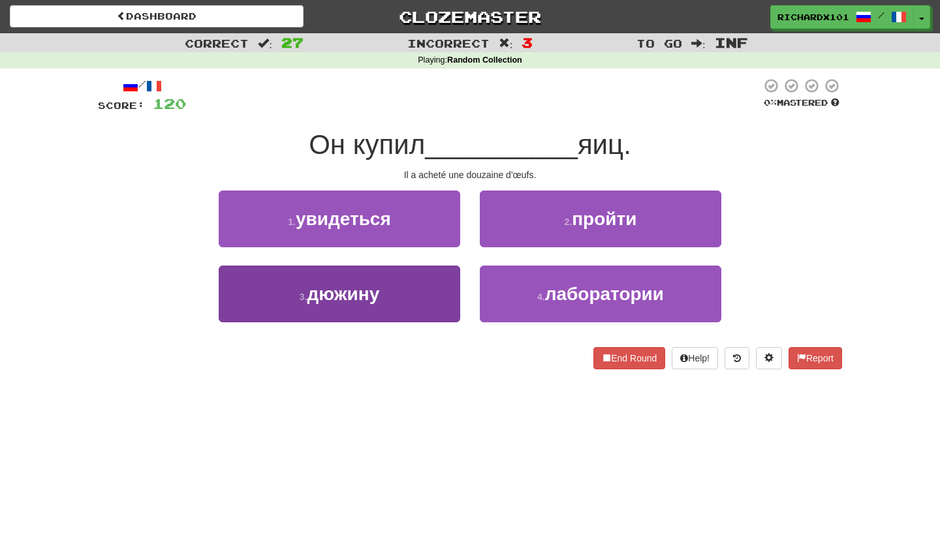
click at [426, 296] on button "3 . дюжину" at bounding box center [340, 294] width 242 height 57
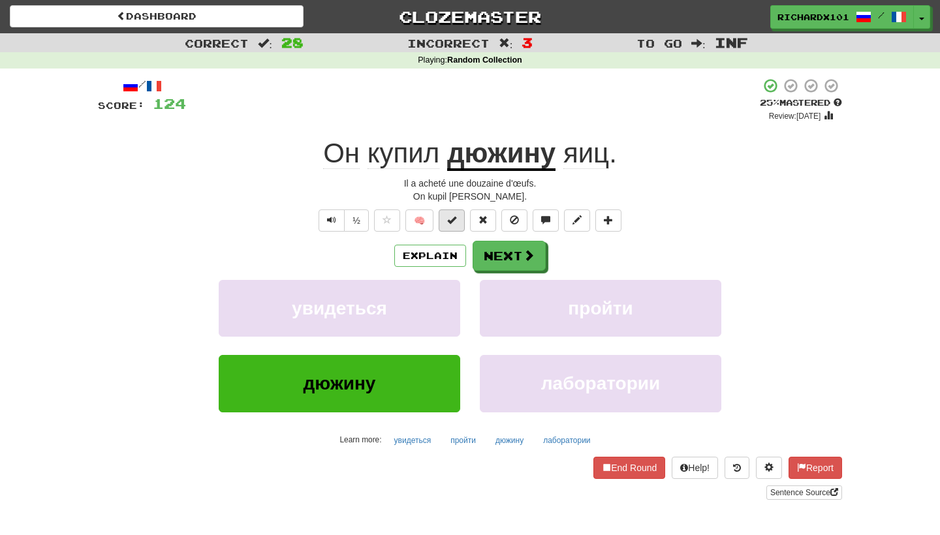
click at [450, 220] on span at bounding box center [451, 219] width 9 height 9
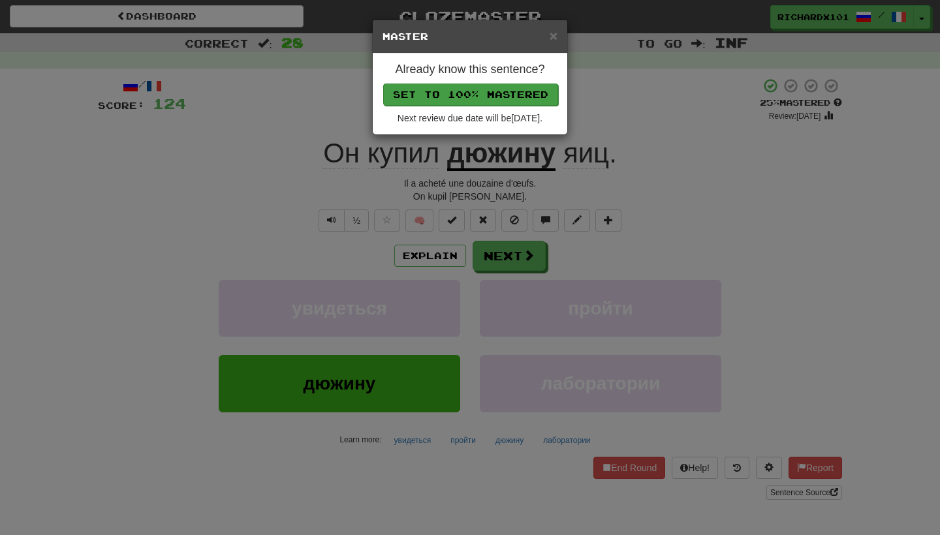
click at [495, 90] on button "Set to 100% Mastered" at bounding box center [470, 95] width 175 height 22
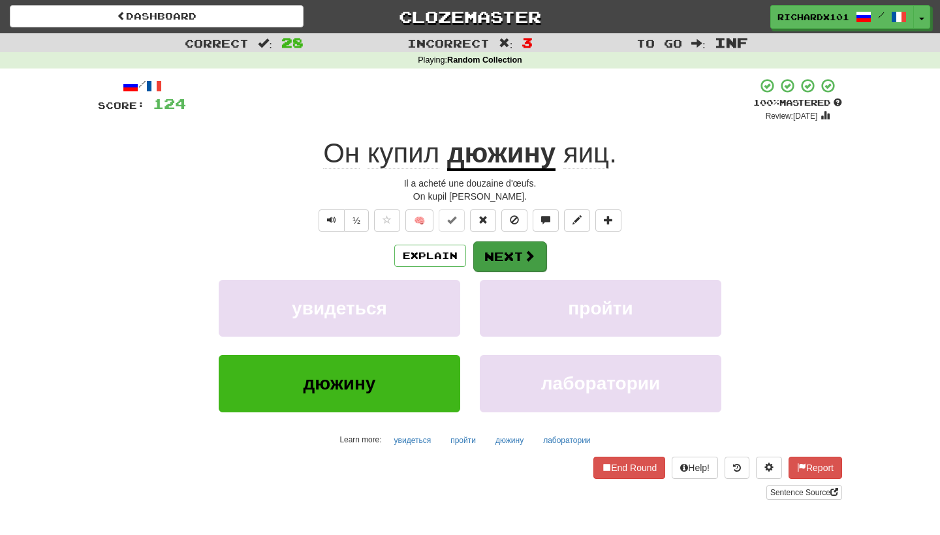
click at [505, 254] on button "Next" at bounding box center [509, 257] width 73 height 30
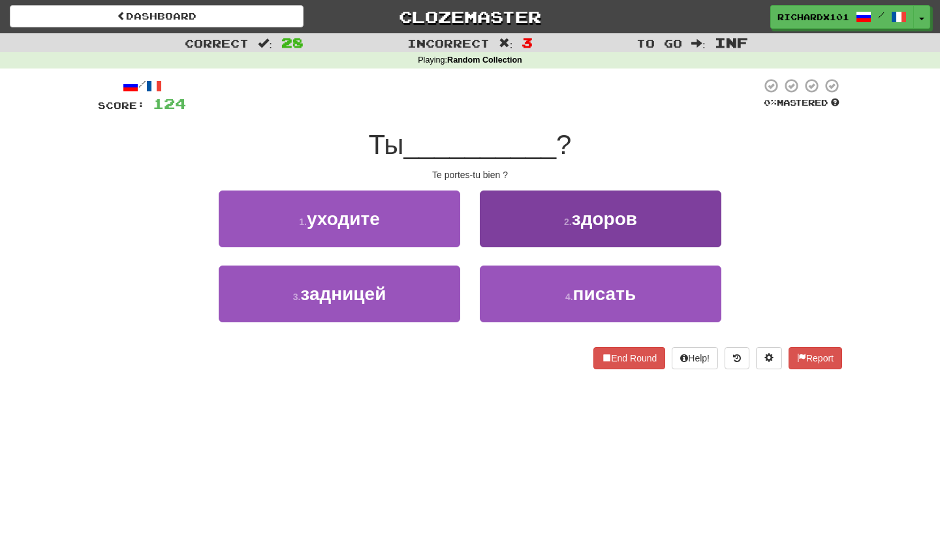
click at [530, 226] on button "2 . здоров" at bounding box center [601, 219] width 242 height 57
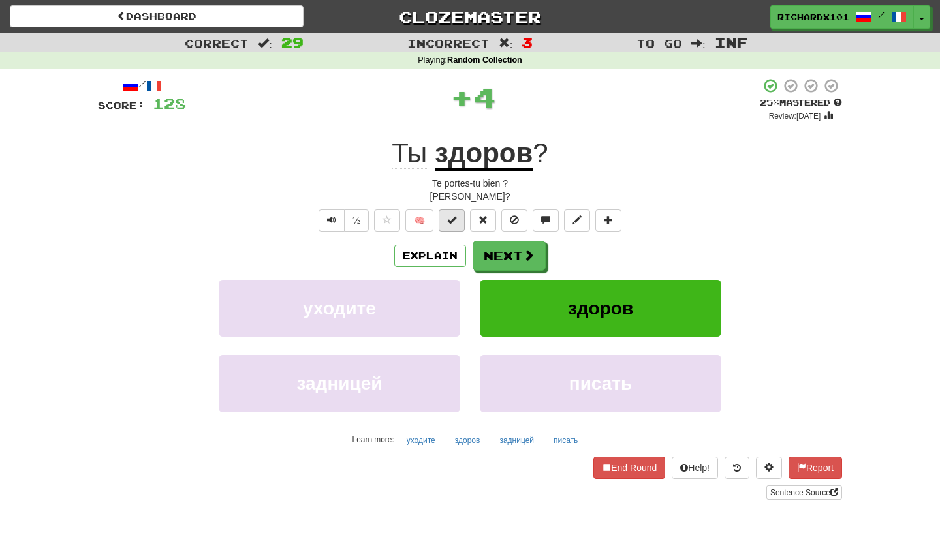
click at [460, 213] on button at bounding box center [452, 221] width 26 height 22
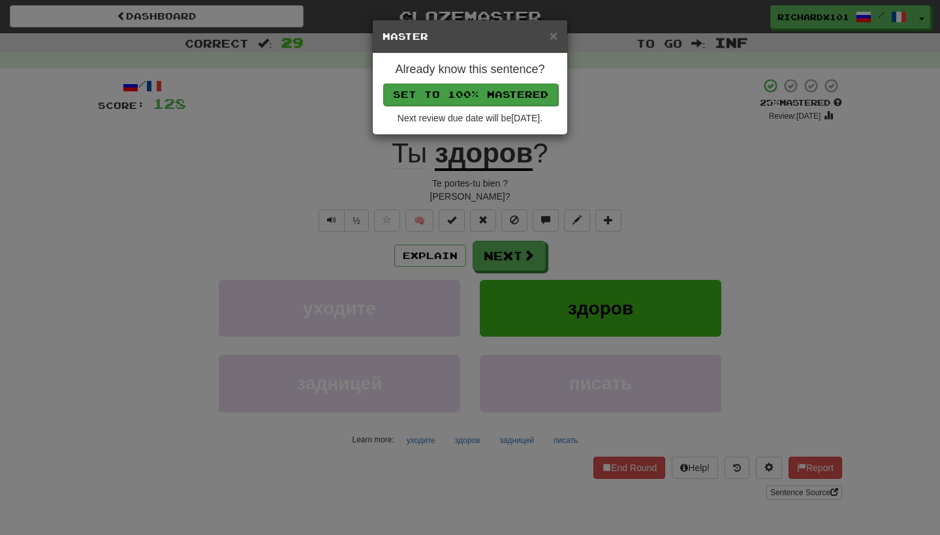
click at [515, 95] on button "Set to 100% Mastered" at bounding box center [470, 95] width 175 height 22
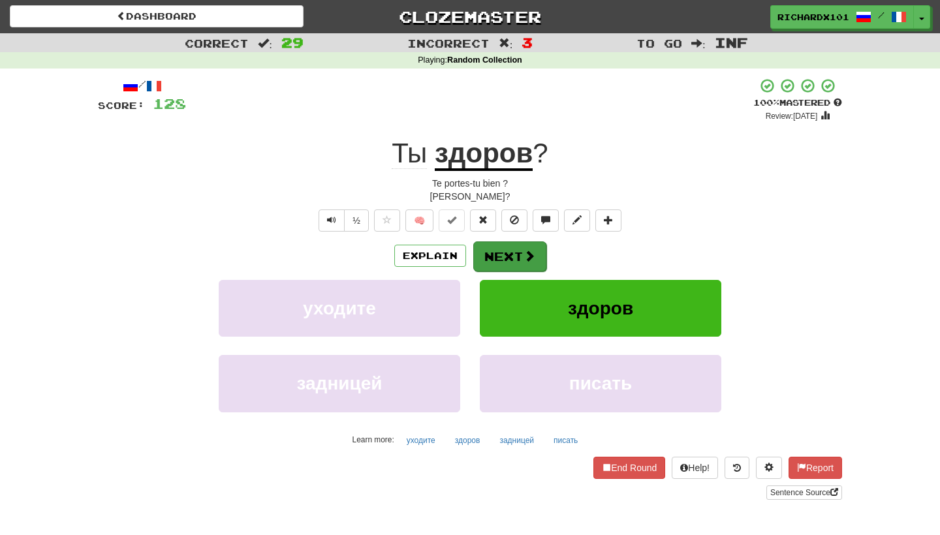
click at [501, 254] on button "Next" at bounding box center [509, 257] width 73 height 30
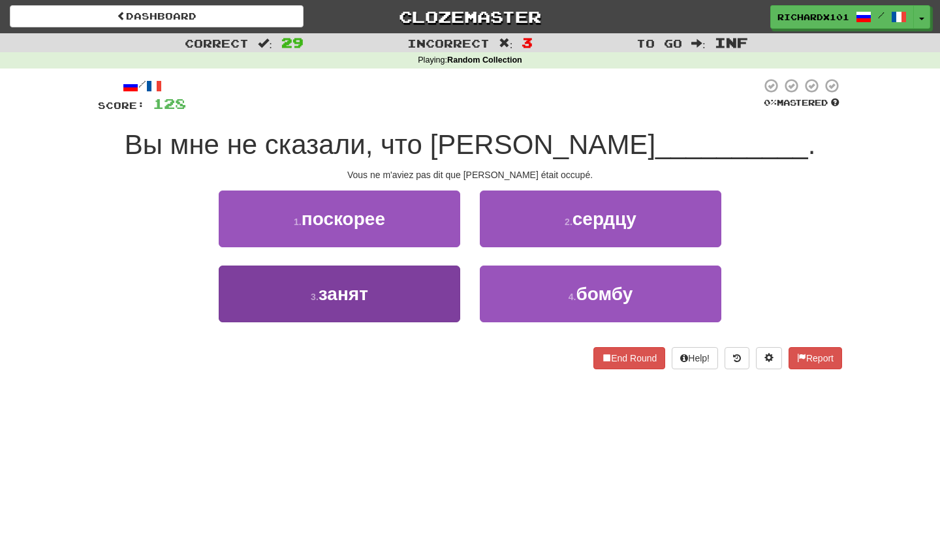
click at [413, 298] on button "3 . занят" at bounding box center [340, 294] width 242 height 57
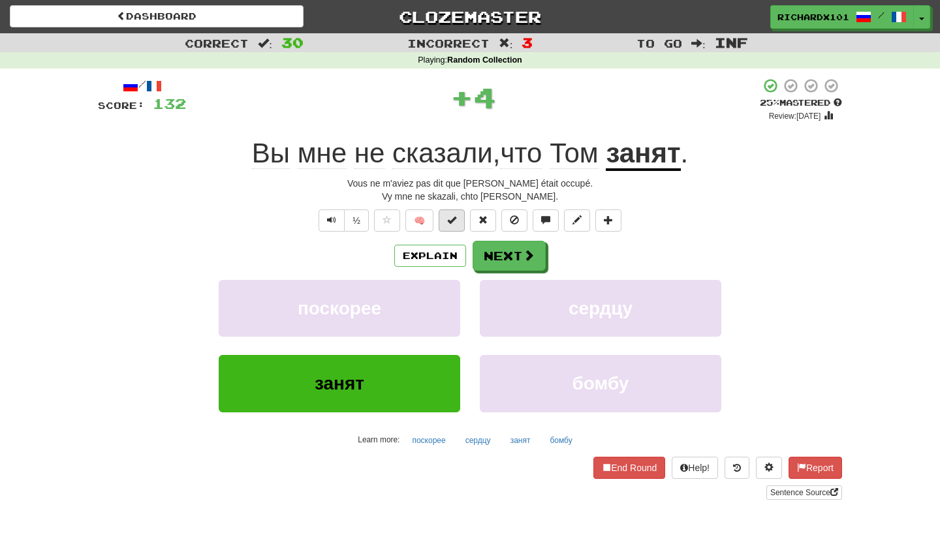
click at [458, 219] on button at bounding box center [452, 221] width 26 height 22
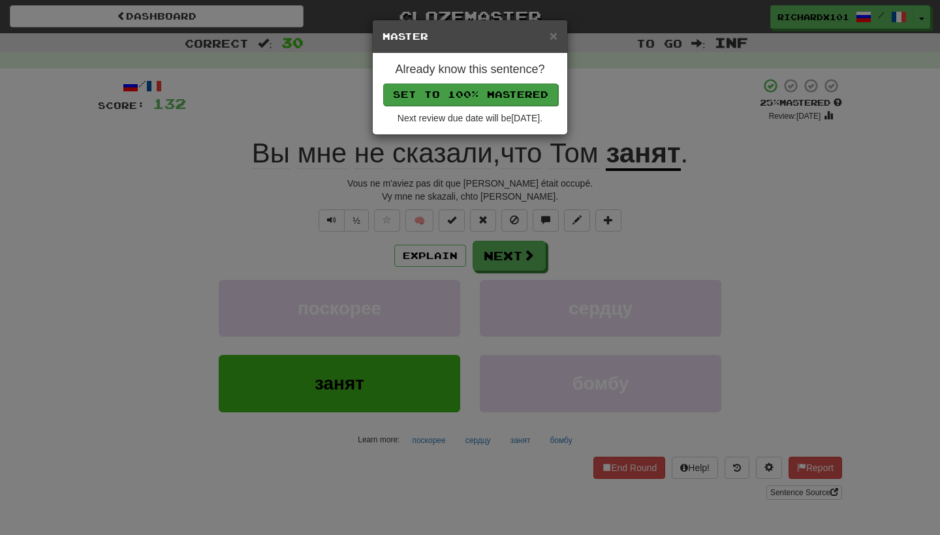
click at [514, 89] on button "Set to 100% Mastered" at bounding box center [470, 95] width 175 height 22
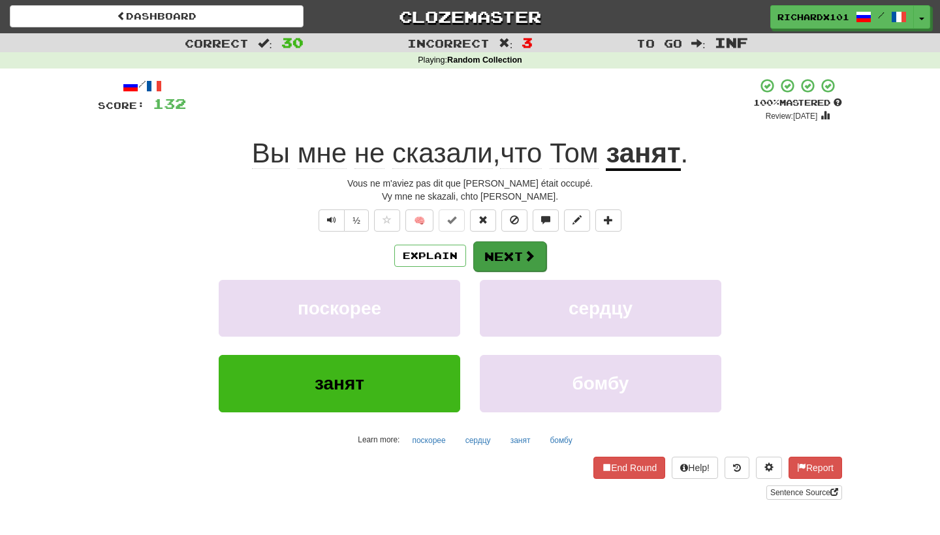
click at [505, 245] on button "Next" at bounding box center [509, 257] width 73 height 30
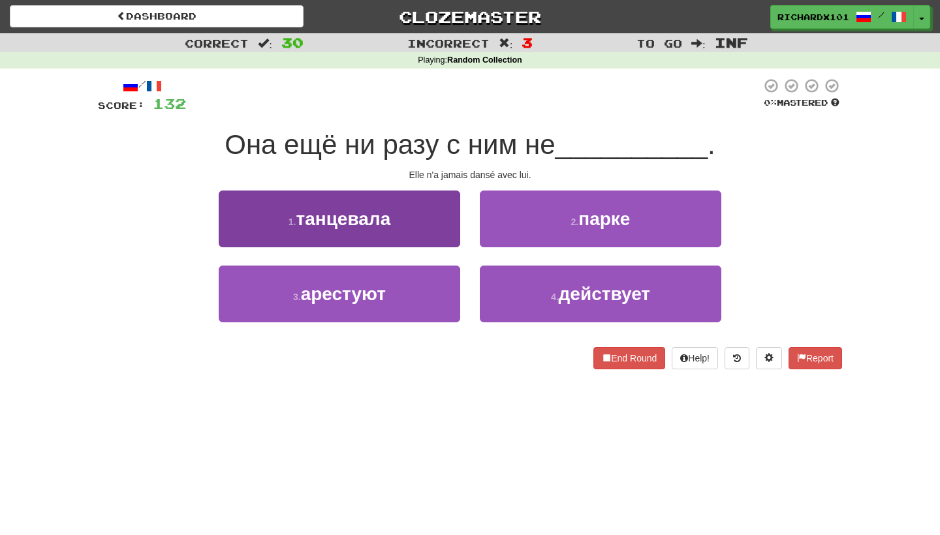
click at [439, 221] on button "1 . танцевала" at bounding box center [340, 219] width 242 height 57
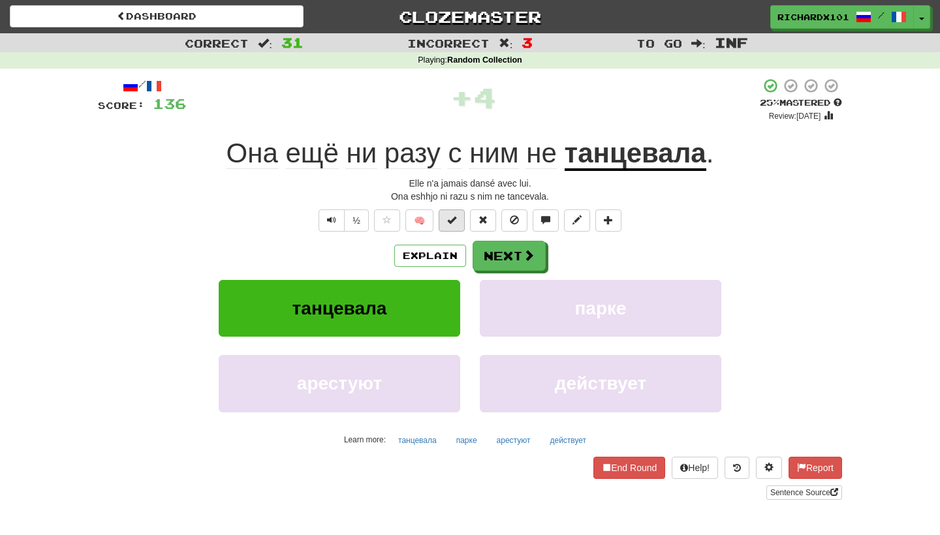
click at [450, 218] on span at bounding box center [451, 219] width 9 height 9
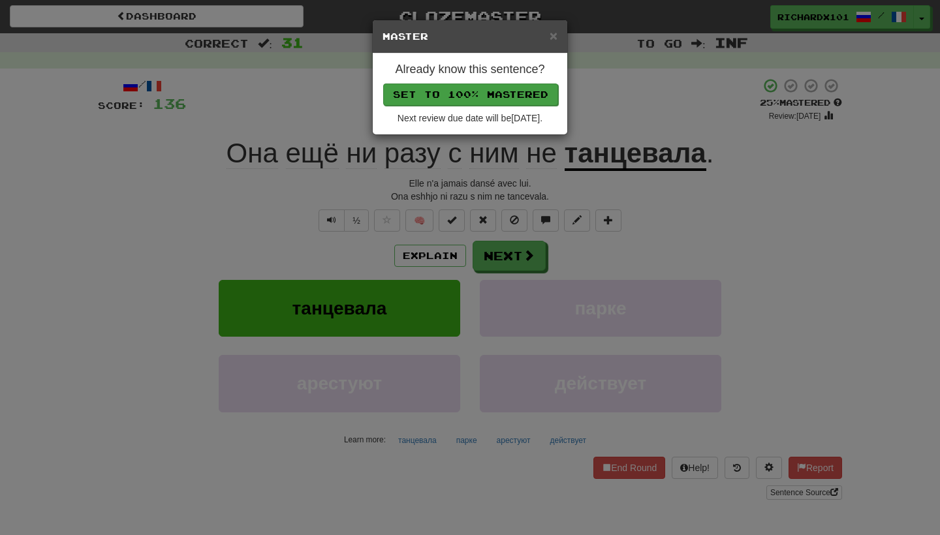
click at [505, 95] on button "Set to 100% Mastered" at bounding box center [470, 95] width 175 height 22
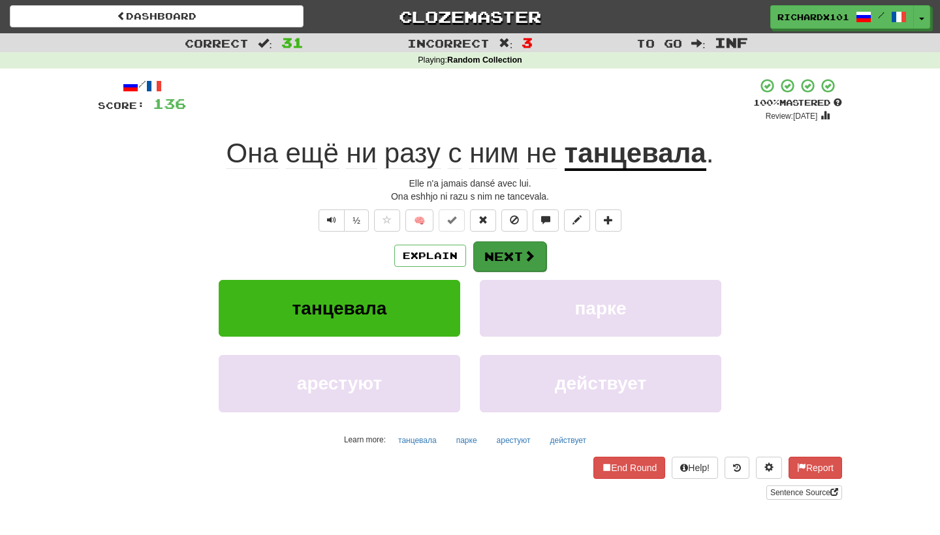
click at [496, 242] on button "Next" at bounding box center [509, 257] width 73 height 30
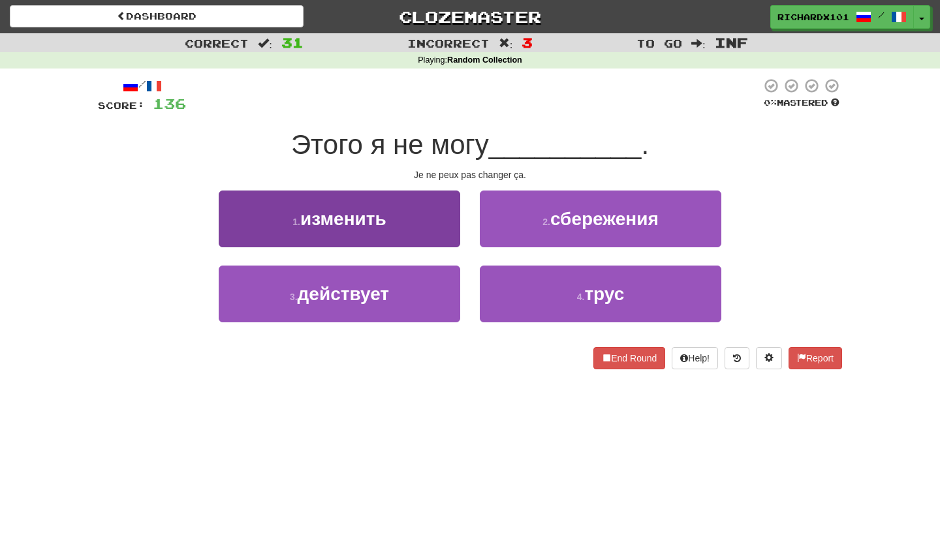
click at [426, 226] on button "1 . изменить" at bounding box center [340, 219] width 242 height 57
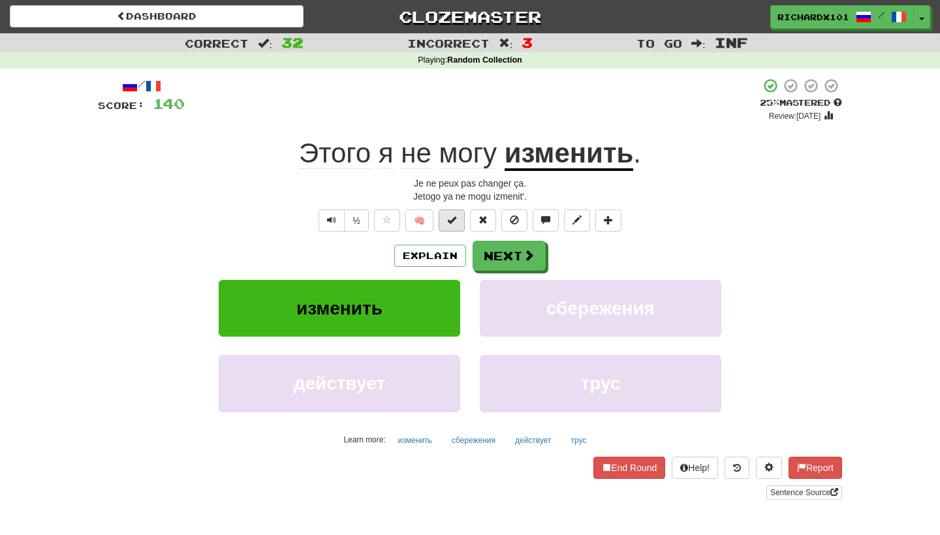
click at [453, 224] on button at bounding box center [452, 221] width 26 height 22
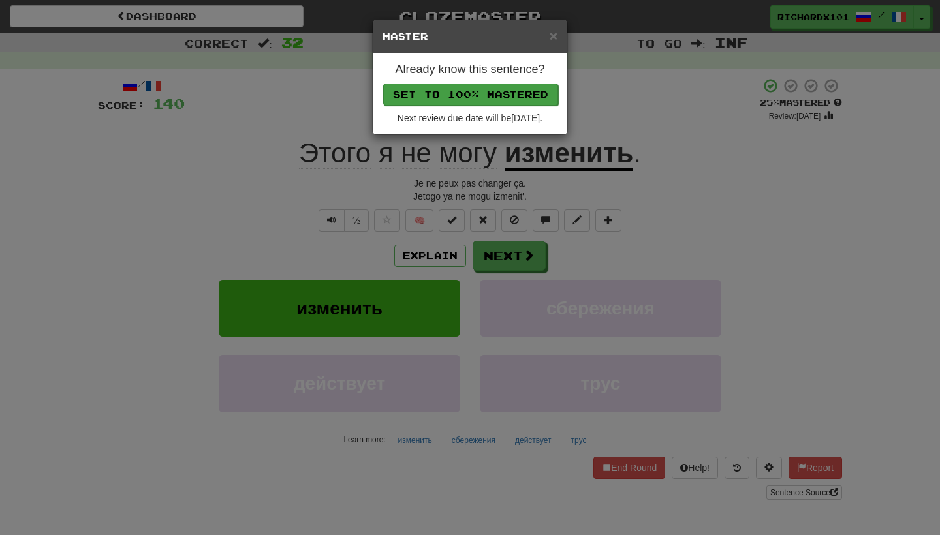
click at [515, 89] on button "Set to 100% Mastered" at bounding box center [470, 95] width 175 height 22
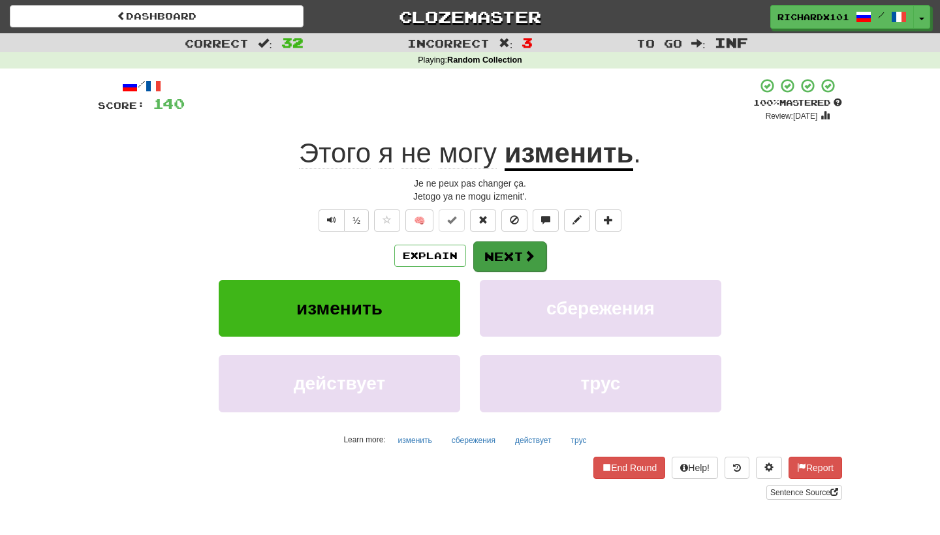
click at [501, 255] on button "Next" at bounding box center [509, 257] width 73 height 30
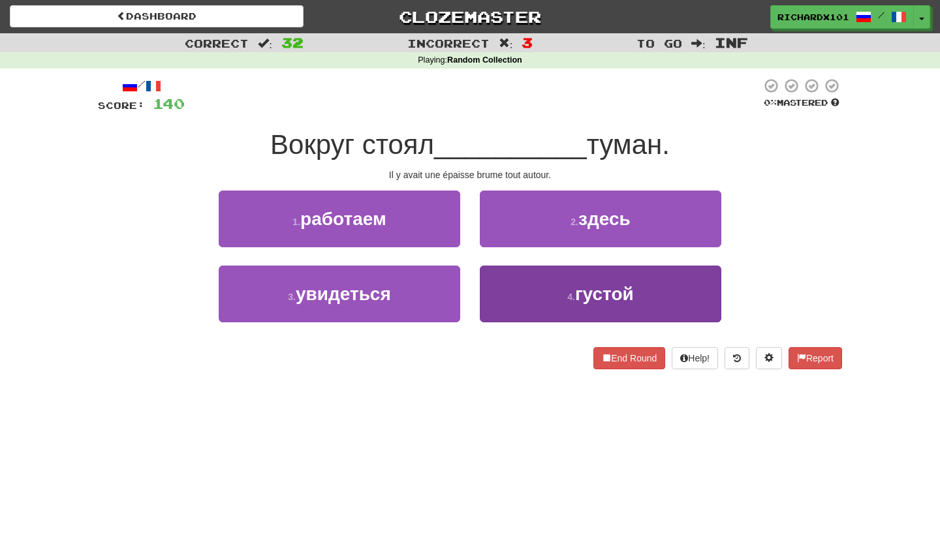
click at [504, 283] on button "4 . густой" at bounding box center [601, 294] width 242 height 57
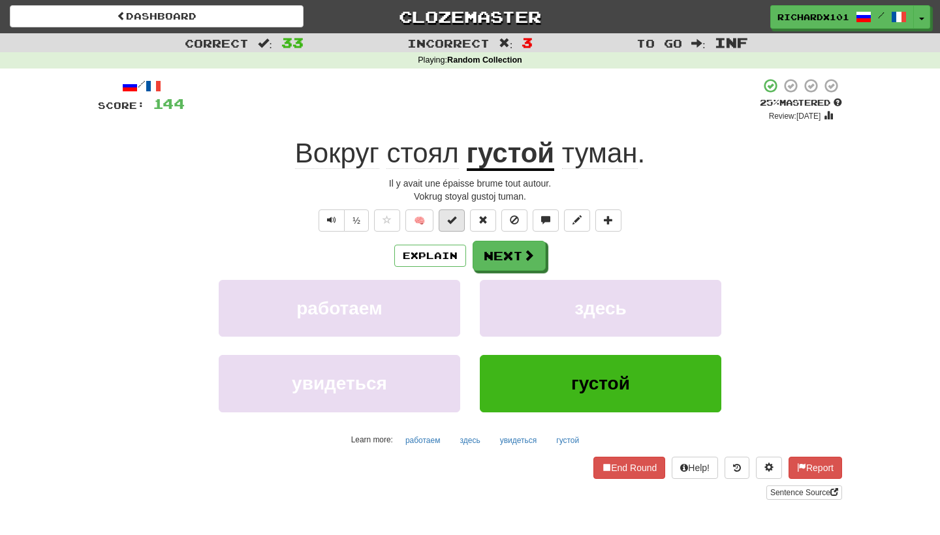
click at [455, 223] on span at bounding box center [451, 219] width 9 height 9
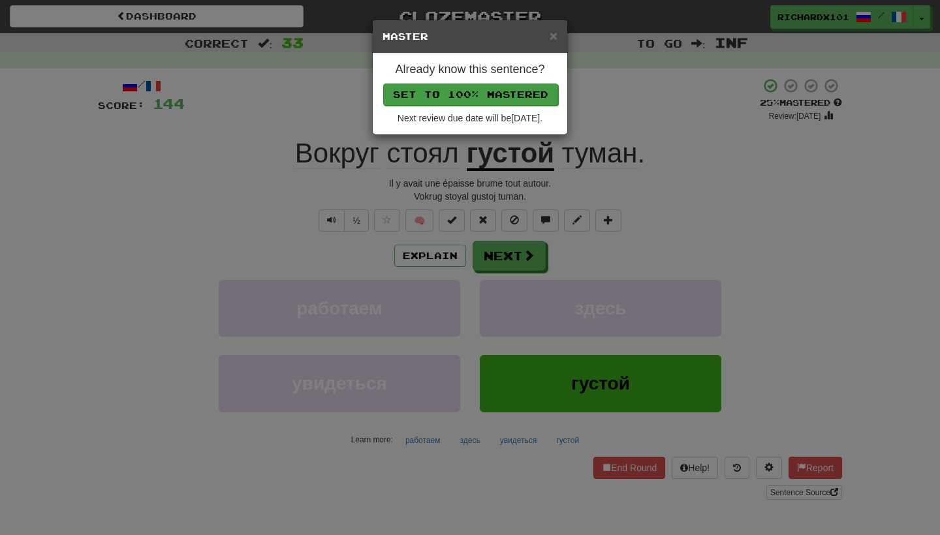
click at [514, 93] on button "Set to 100% Mastered" at bounding box center [470, 95] width 175 height 22
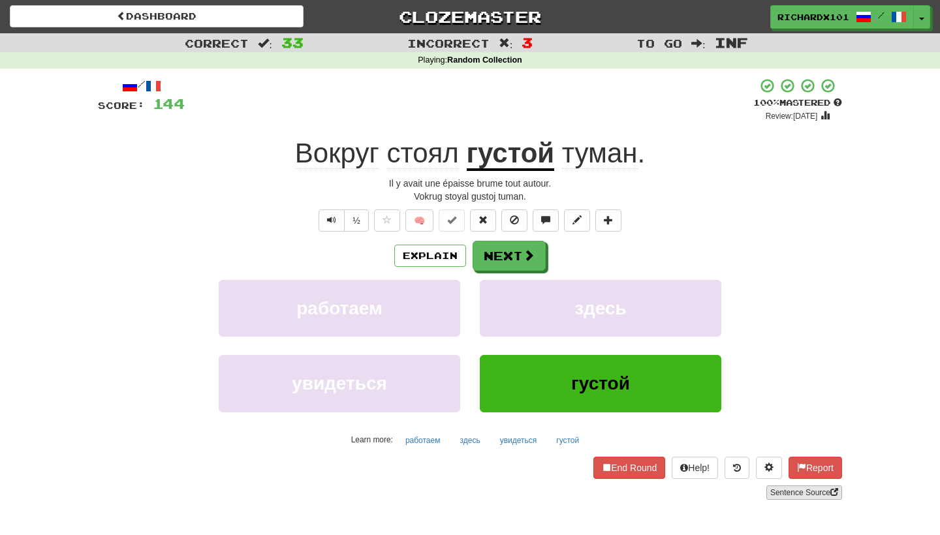
click at [811, 493] on link "Sentence Source" at bounding box center [804, 493] width 76 height 14
click at [493, 245] on button "Next" at bounding box center [509, 257] width 73 height 30
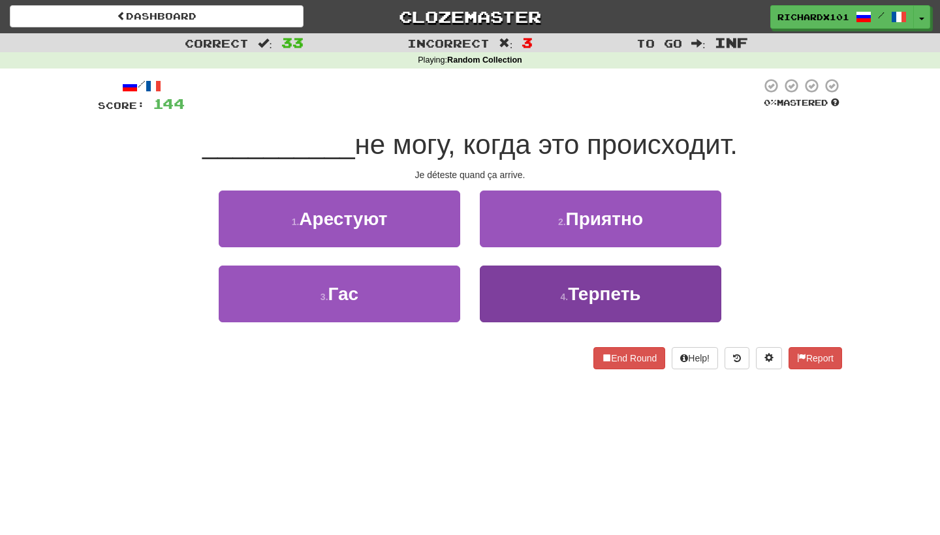
click at [514, 292] on button "4 . Терпеть" at bounding box center [601, 294] width 242 height 57
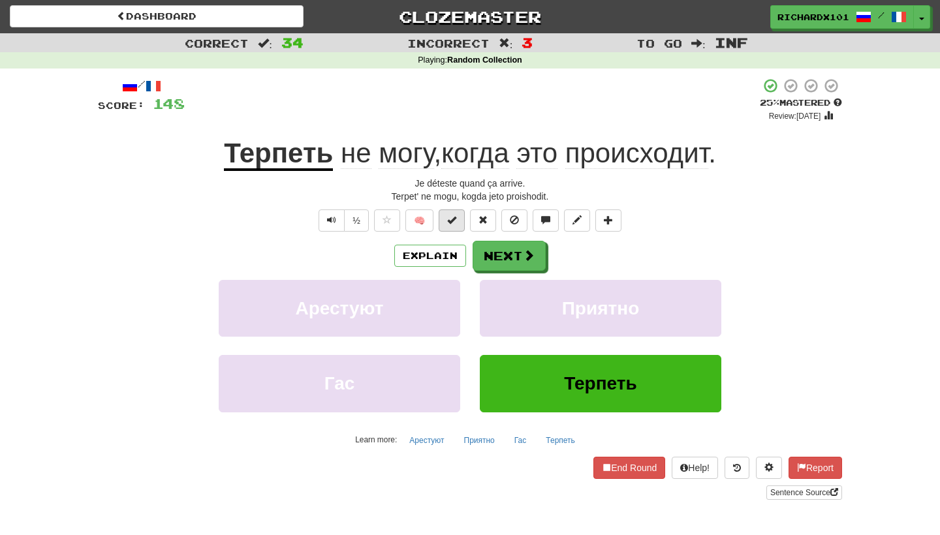
click at [460, 222] on button at bounding box center [452, 221] width 26 height 22
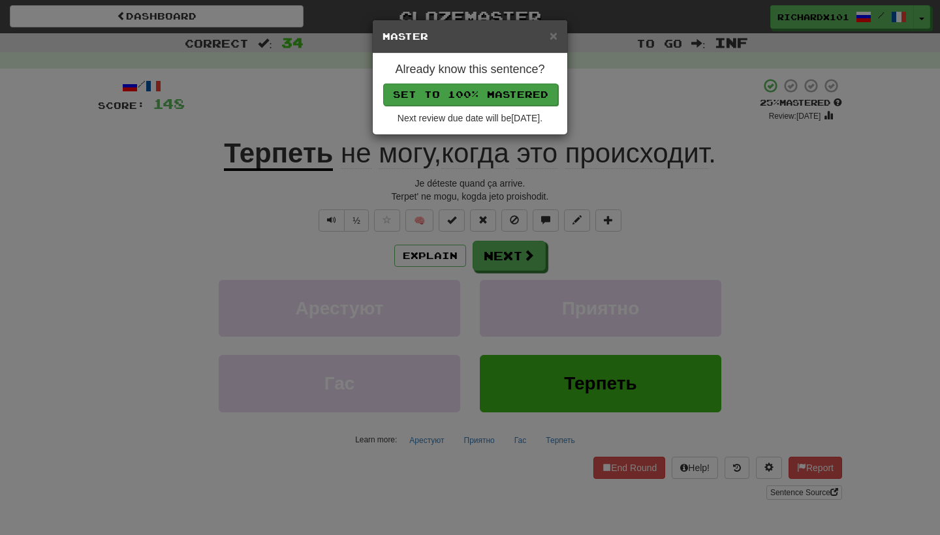
click at [505, 95] on button "Set to 100% Mastered" at bounding box center [470, 95] width 175 height 22
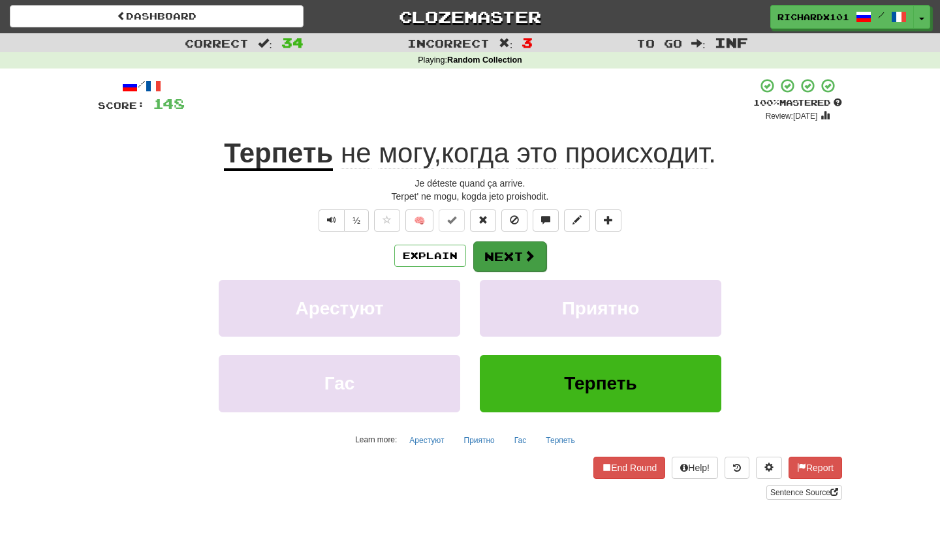
click at [502, 261] on button "Next" at bounding box center [509, 257] width 73 height 30
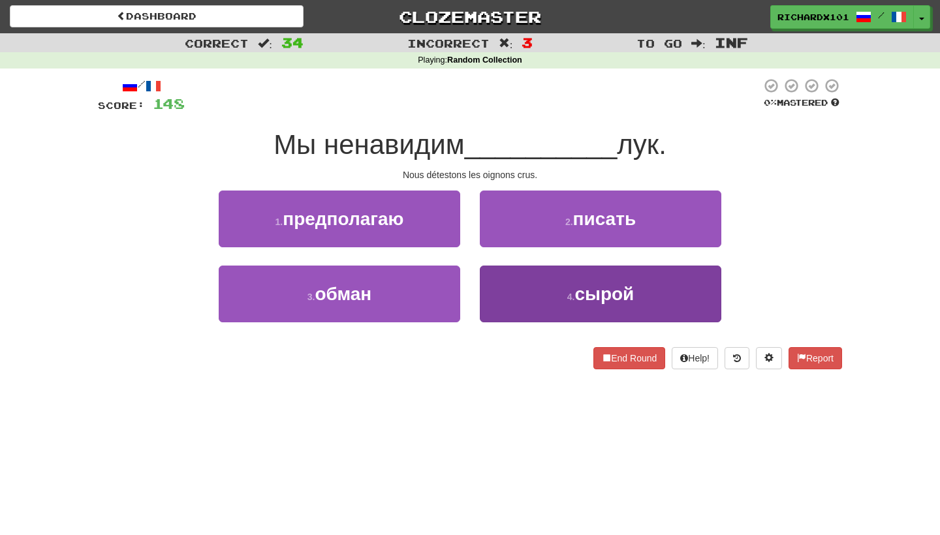
click at [520, 283] on button "4 . сырой" at bounding box center [601, 294] width 242 height 57
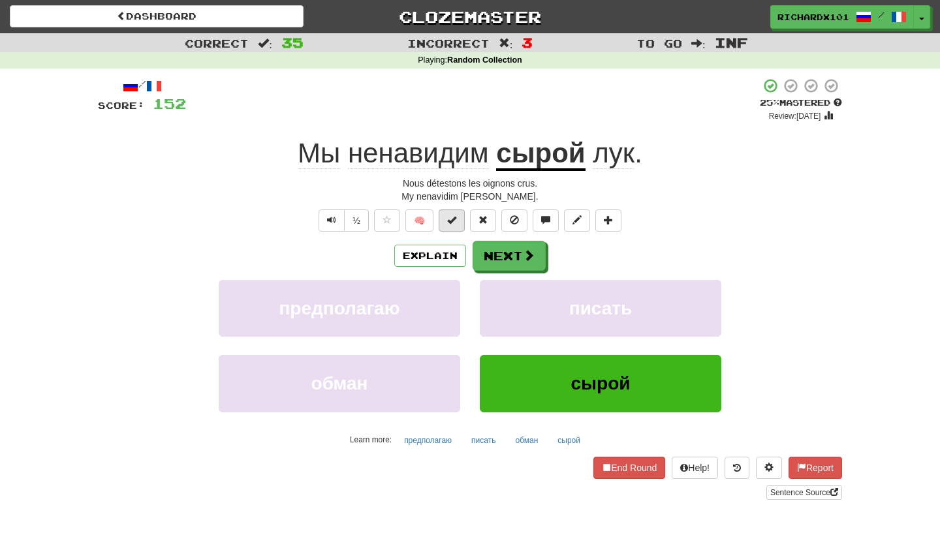
click at [462, 225] on button at bounding box center [452, 221] width 26 height 22
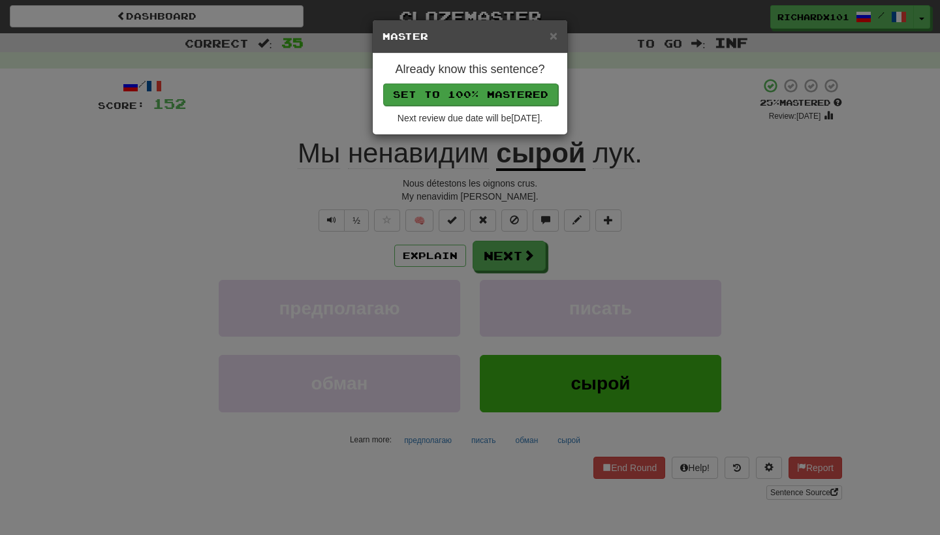
click at [500, 89] on button "Set to 100% Mastered" at bounding box center [470, 95] width 175 height 22
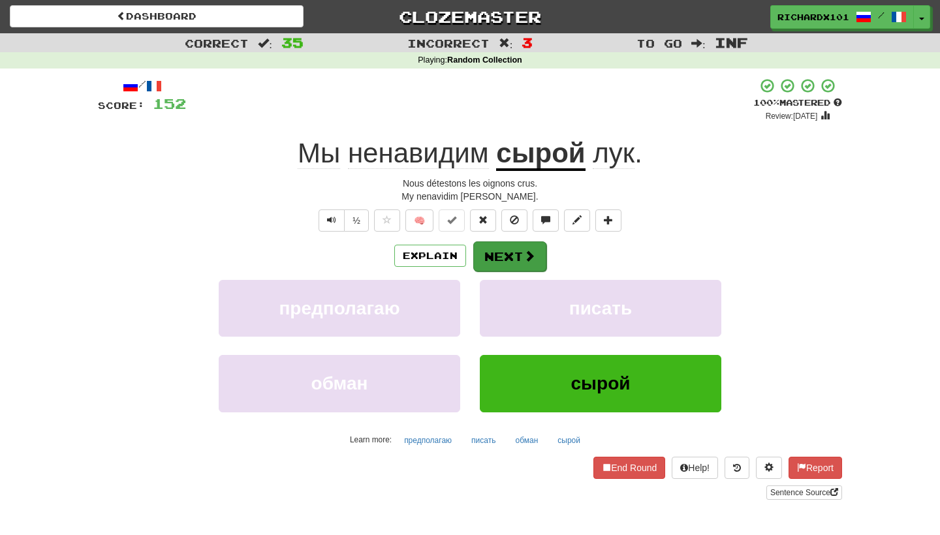
click at [490, 251] on button "Next" at bounding box center [509, 257] width 73 height 30
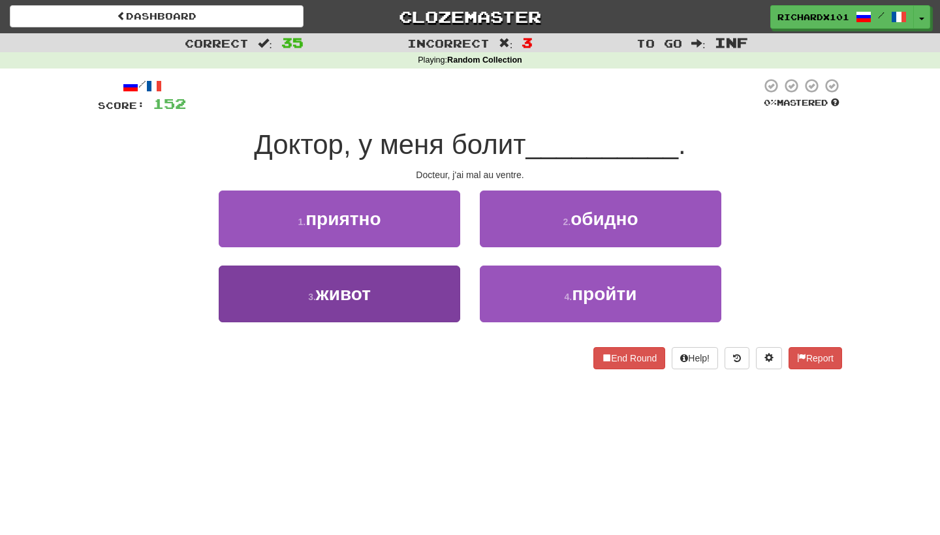
click at [405, 315] on button "3 . живот" at bounding box center [340, 294] width 242 height 57
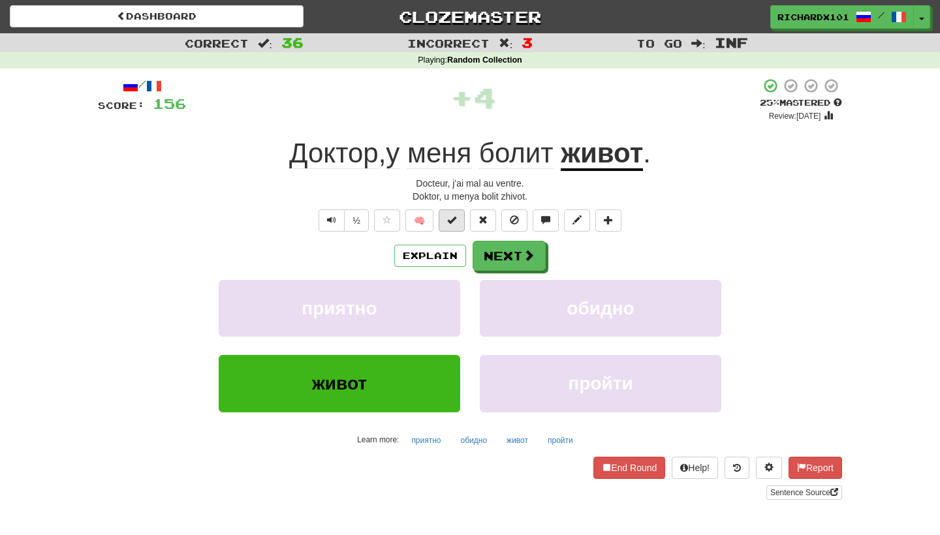
click at [457, 223] on button at bounding box center [452, 221] width 26 height 22
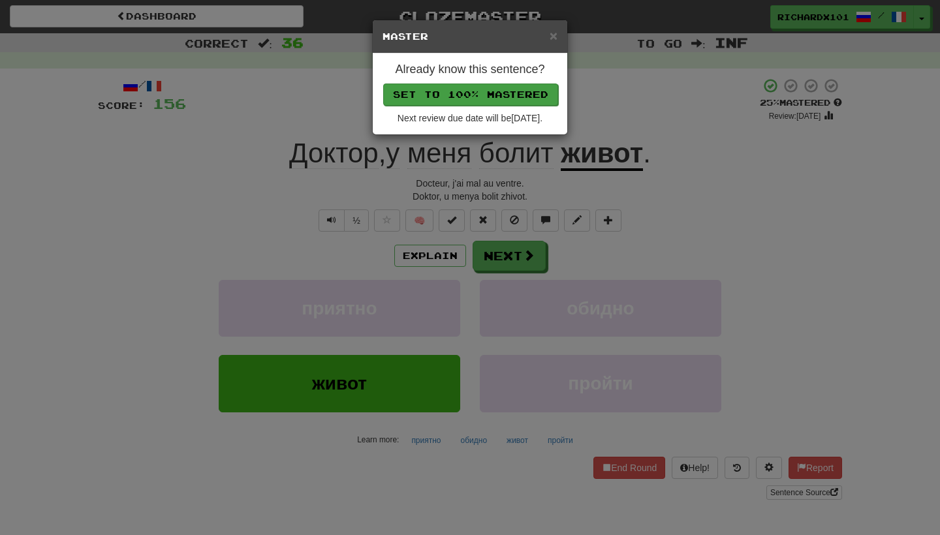
click at [508, 98] on button "Set to 100% Mastered" at bounding box center [470, 95] width 175 height 22
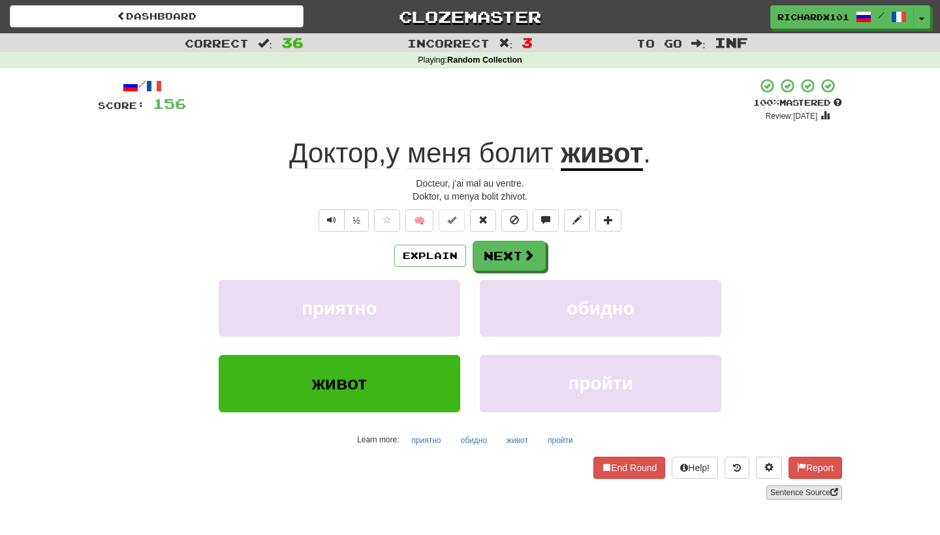
click at [782, 495] on link "Sentence Source" at bounding box center [804, 493] width 76 height 14
click at [520, 260] on button "Next" at bounding box center [509, 257] width 73 height 30
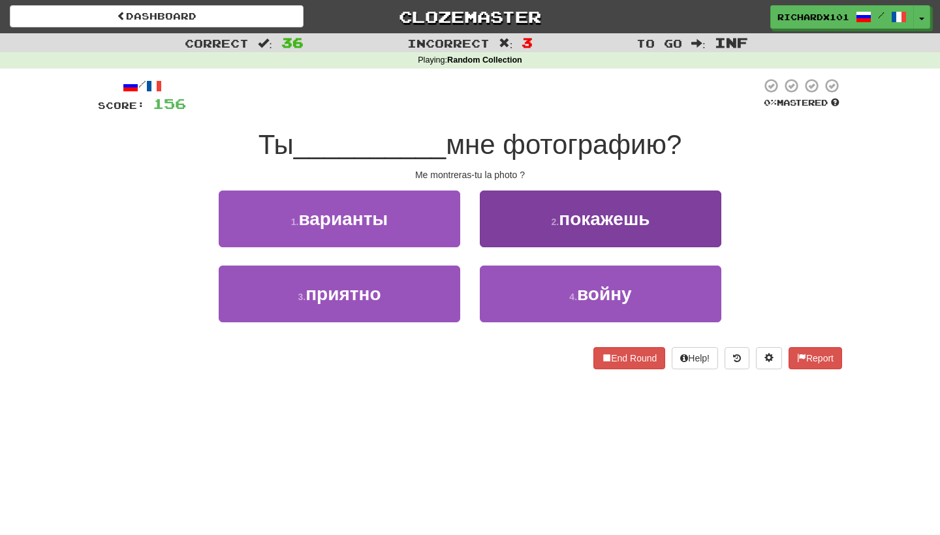
click at [556, 228] on button "2 . покажешь" at bounding box center [601, 219] width 242 height 57
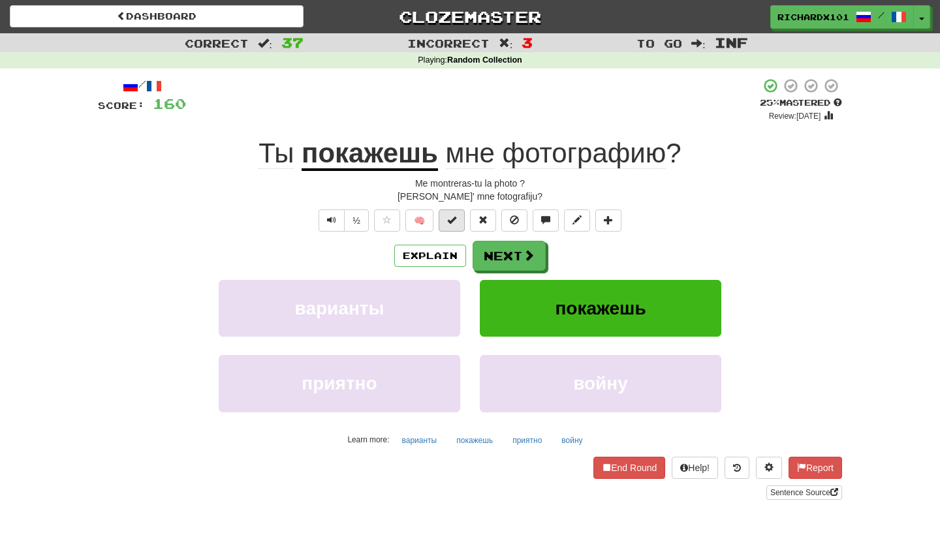
click at [460, 221] on button at bounding box center [452, 221] width 26 height 22
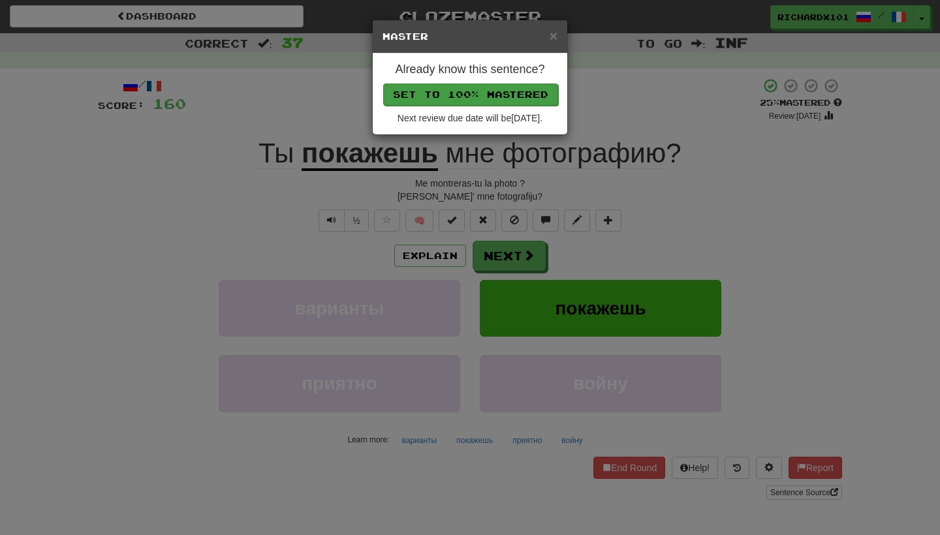
click at [517, 99] on button "Set to 100% Mastered" at bounding box center [470, 95] width 175 height 22
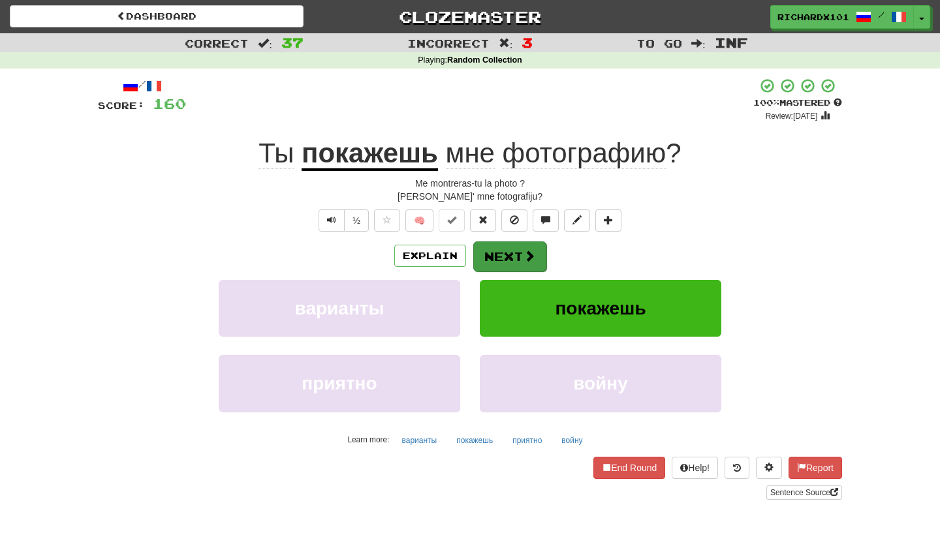
click at [501, 254] on button "Next" at bounding box center [509, 257] width 73 height 30
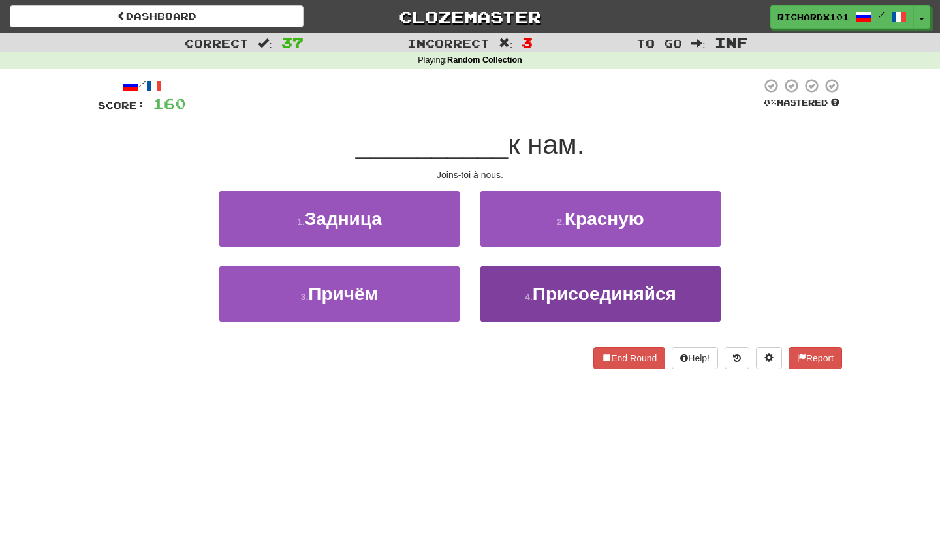
click at [518, 289] on button "4 . Присоединяйся" at bounding box center [601, 294] width 242 height 57
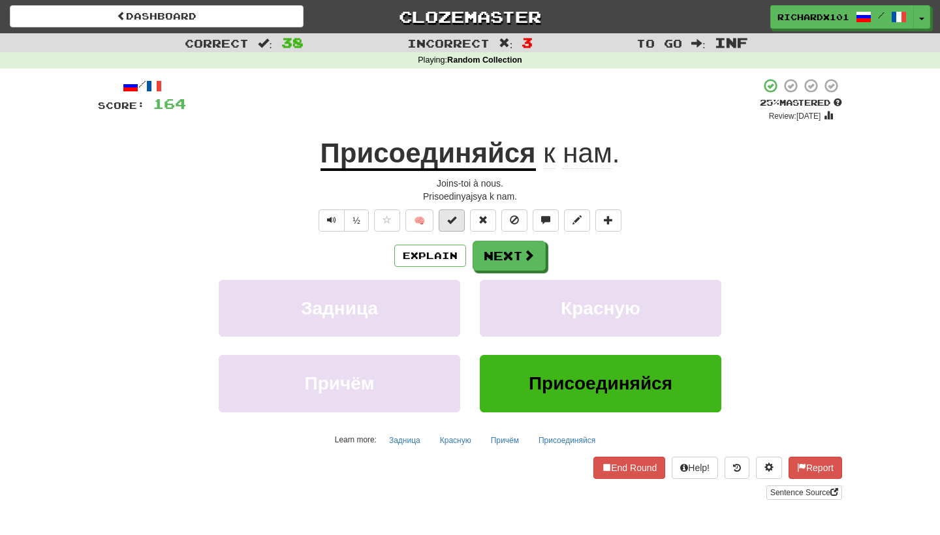
click at [462, 224] on button at bounding box center [452, 221] width 26 height 22
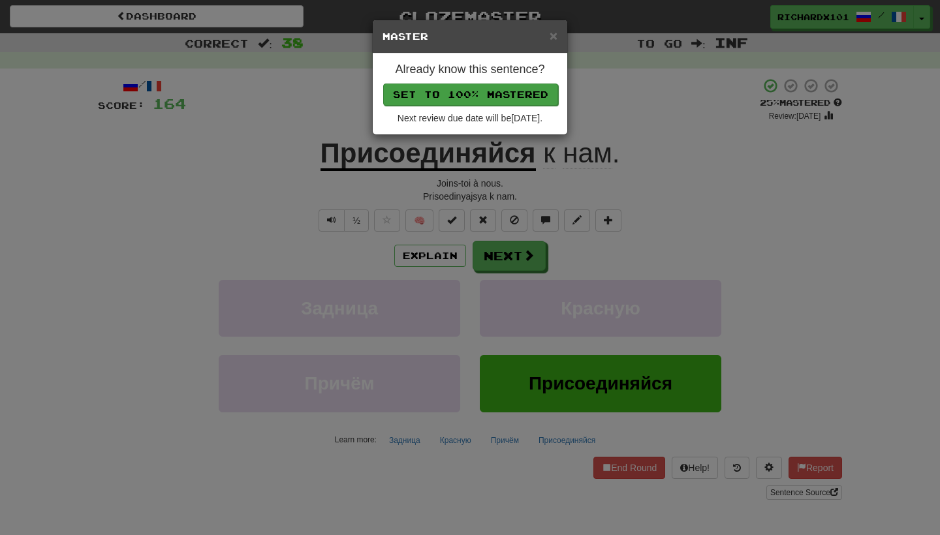
click at [507, 93] on button "Set to 100% Mastered" at bounding box center [470, 95] width 175 height 22
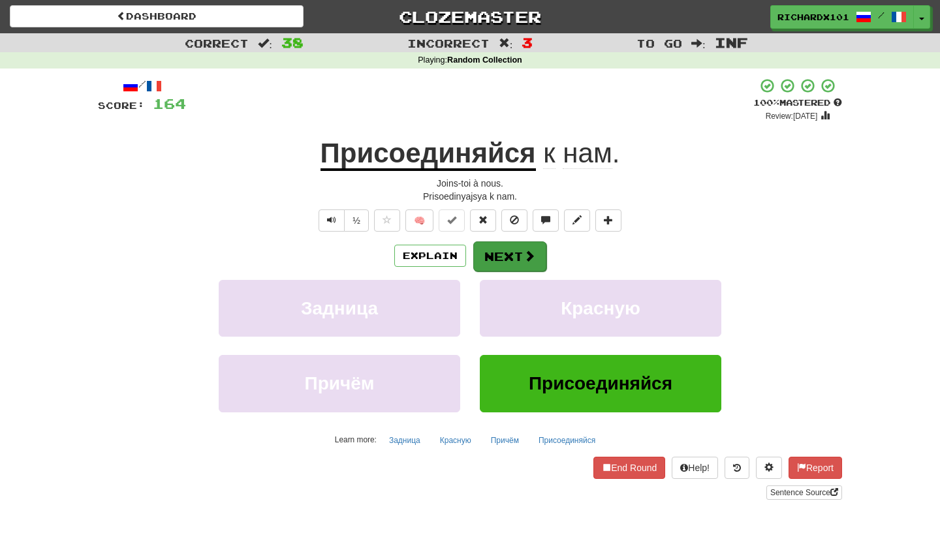
click at [524, 255] on span at bounding box center [530, 256] width 12 height 12
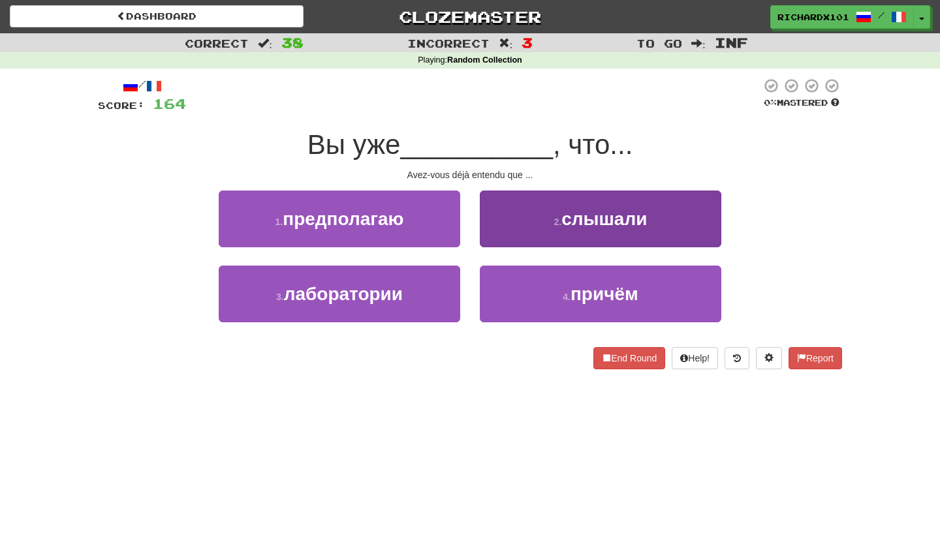
click at [543, 219] on button "2 . слышали" at bounding box center [601, 219] width 242 height 57
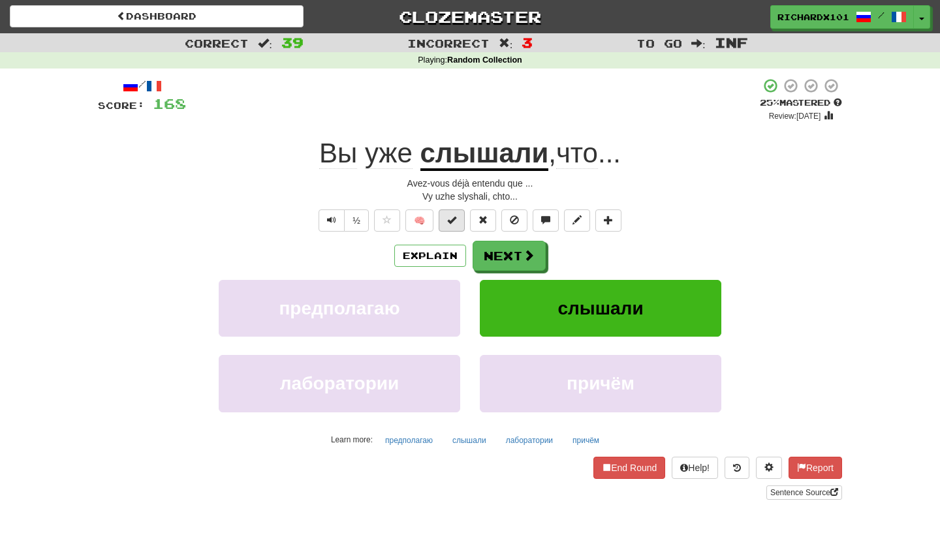
click at [456, 223] on span at bounding box center [451, 219] width 9 height 9
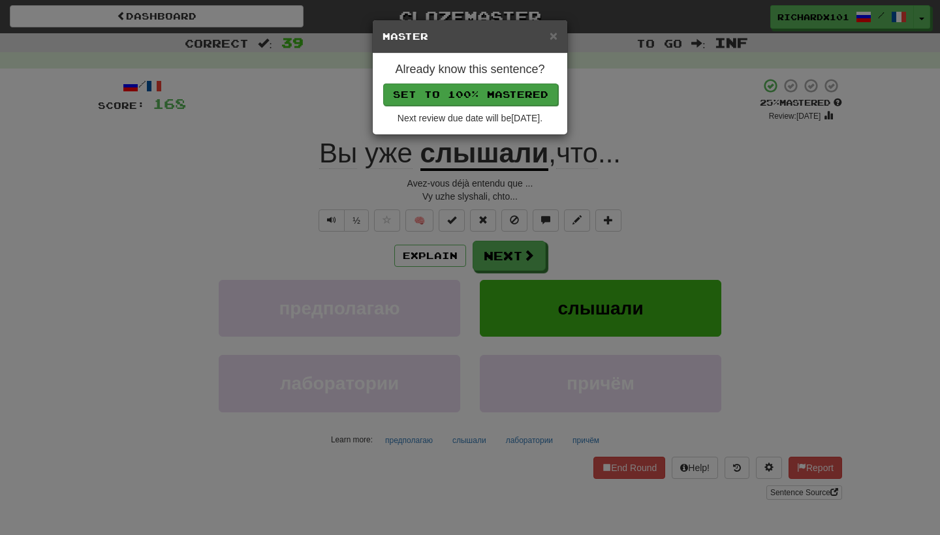
click at [517, 95] on button "Set to 100% Mastered" at bounding box center [470, 95] width 175 height 22
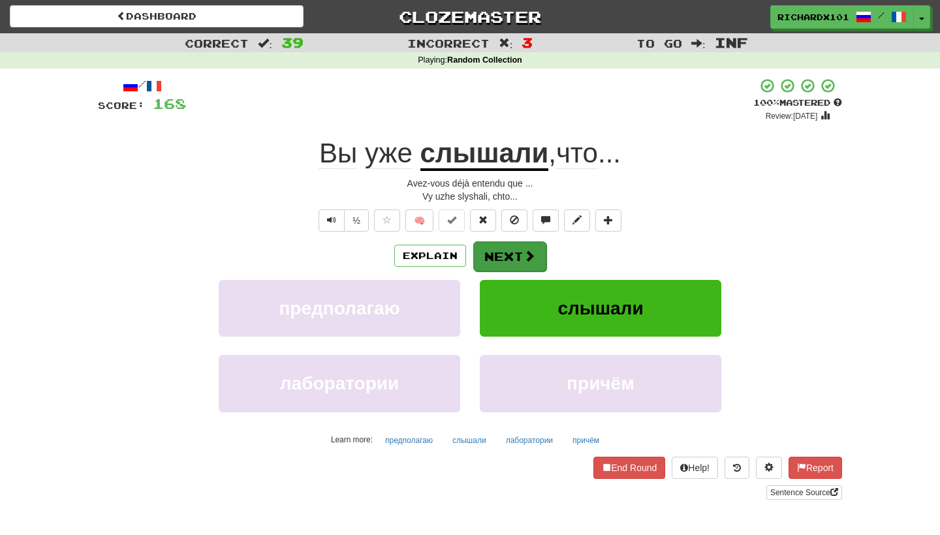
click at [499, 256] on button "Next" at bounding box center [509, 257] width 73 height 30
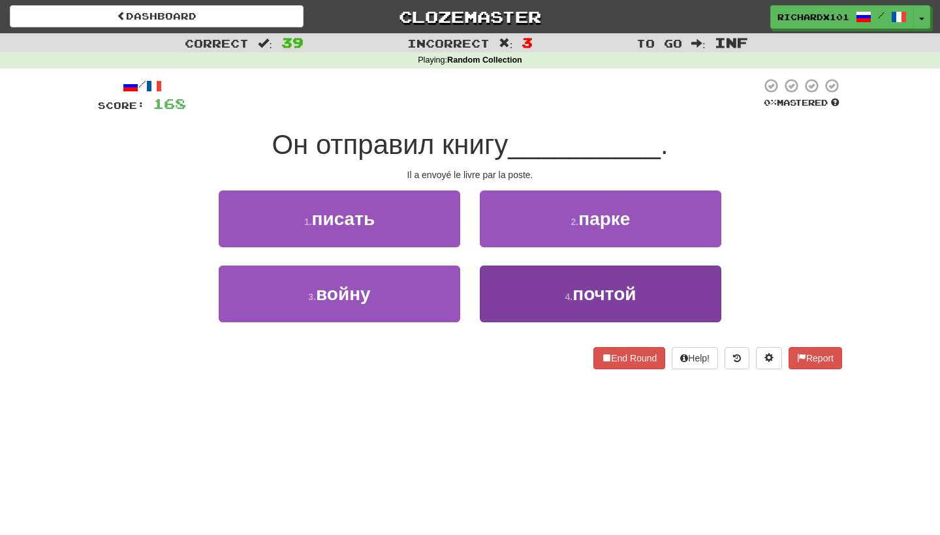
click at [515, 292] on button "4 . почтой" at bounding box center [601, 294] width 242 height 57
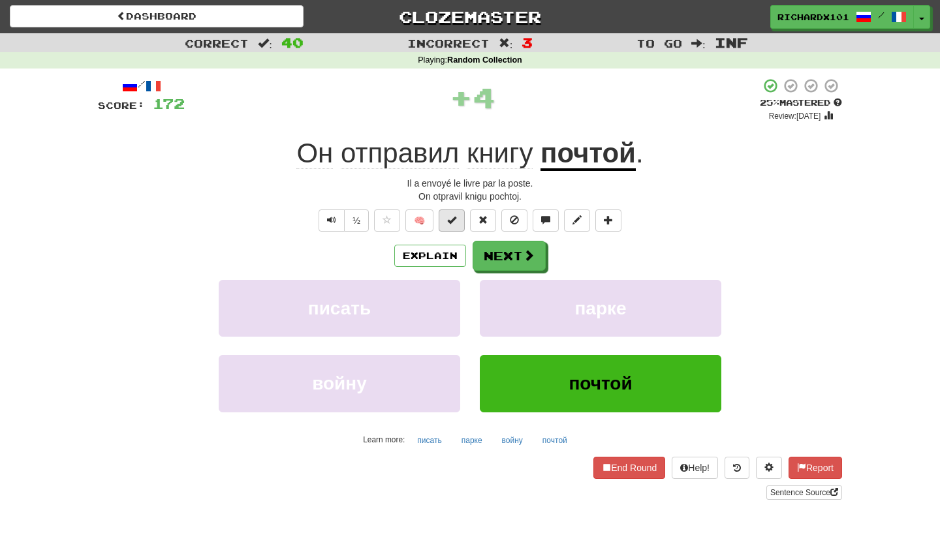
click at [462, 224] on button at bounding box center [452, 221] width 26 height 22
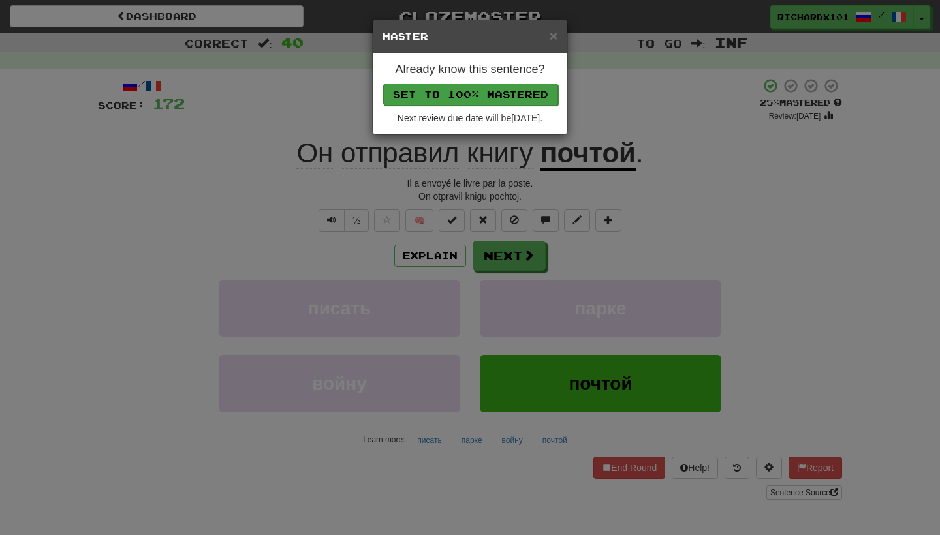
click at [526, 89] on button "Set to 100% Mastered" at bounding box center [470, 95] width 175 height 22
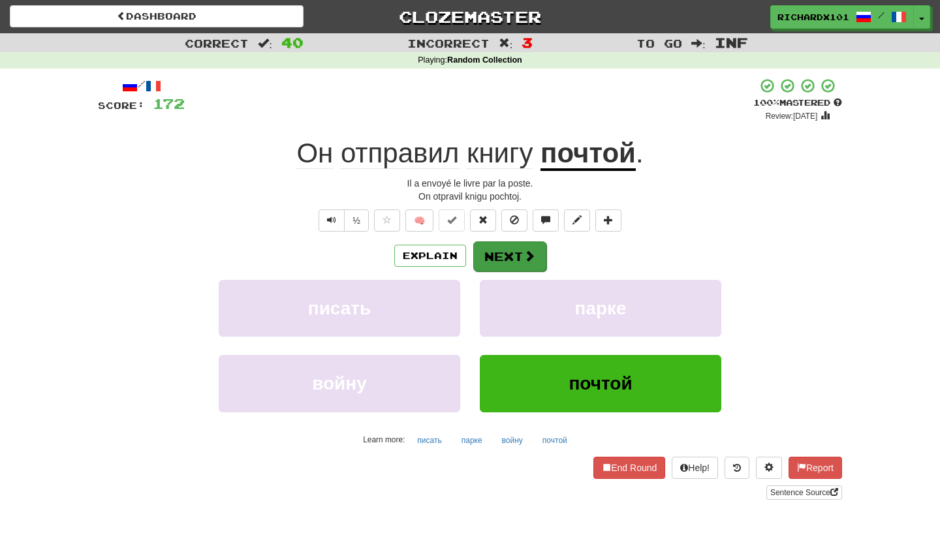
click at [504, 257] on button "Next" at bounding box center [509, 257] width 73 height 30
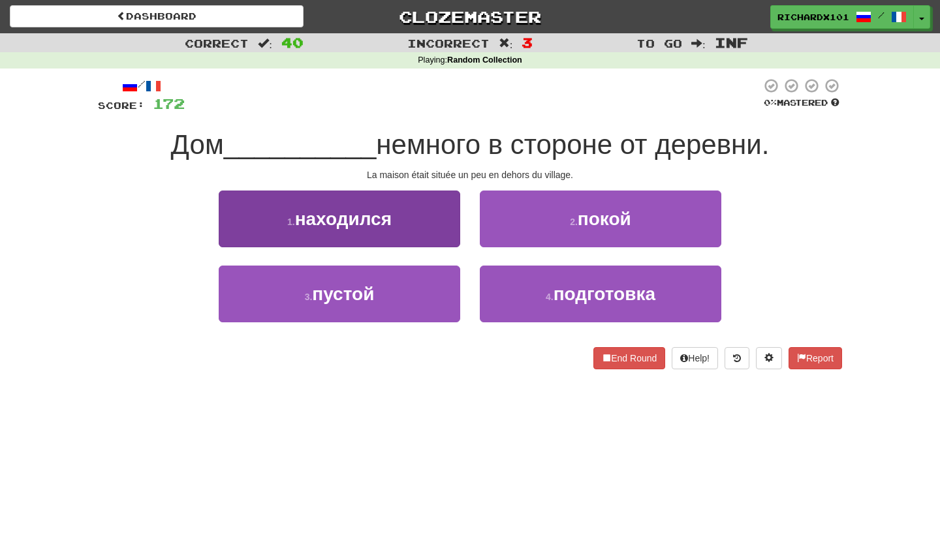
click at [427, 230] on button "1 . находился" at bounding box center [340, 219] width 242 height 57
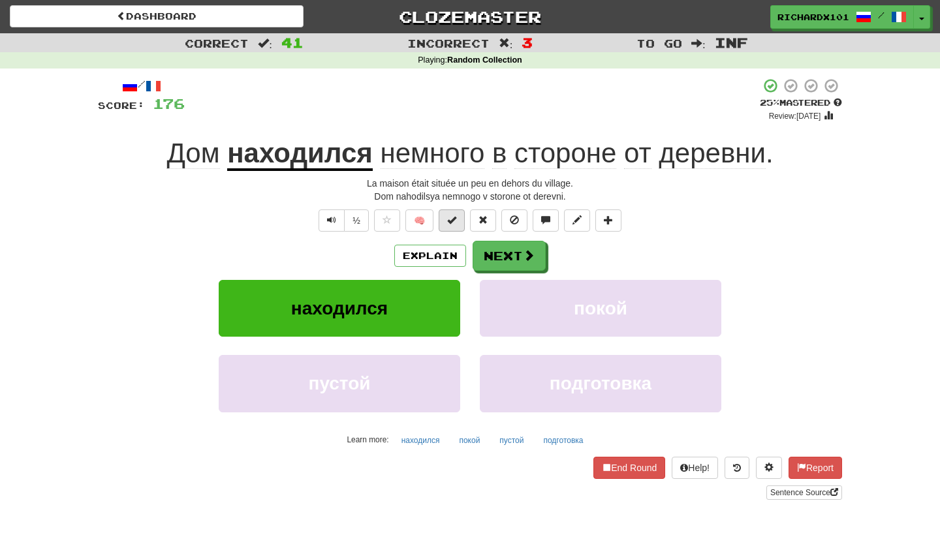
click at [458, 219] on button at bounding box center [452, 221] width 26 height 22
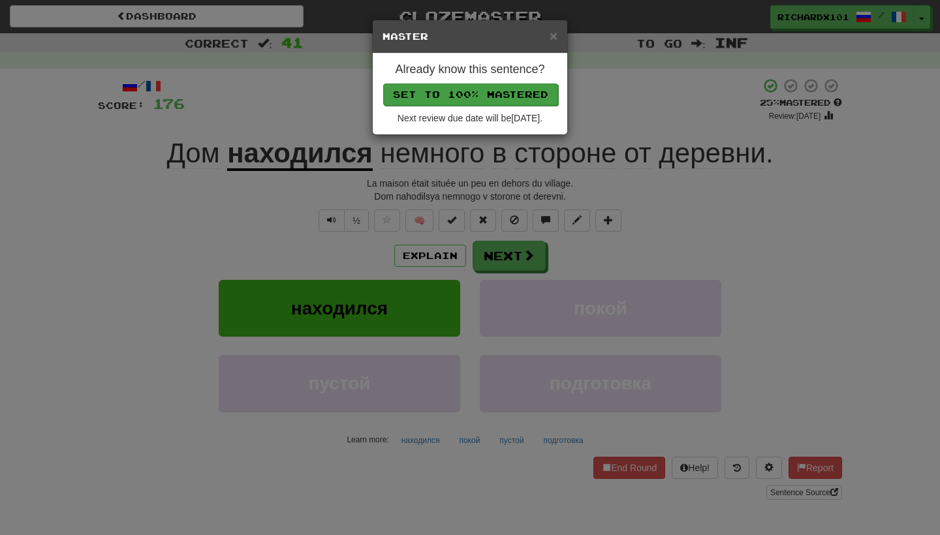
click at [505, 95] on button "Set to 100% Mastered" at bounding box center [470, 95] width 175 height 22
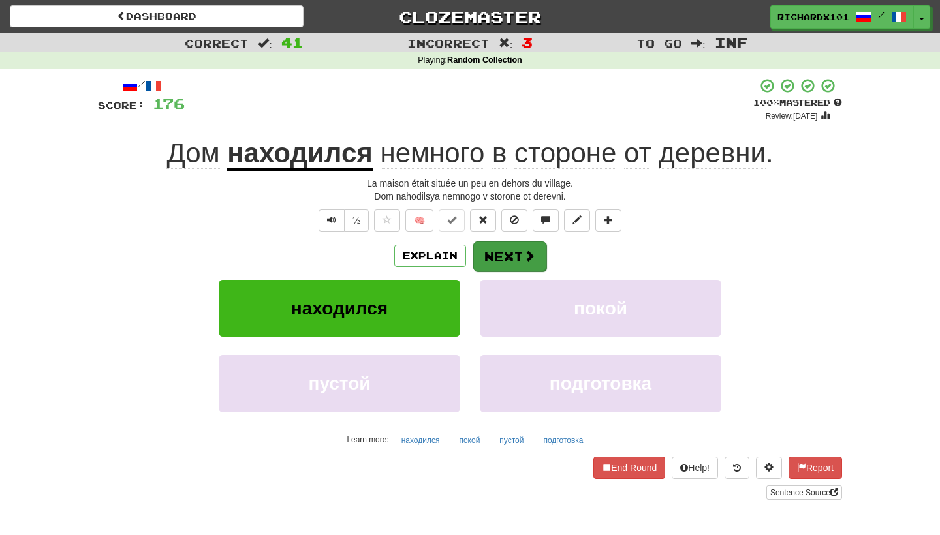
click at [500, 246] on button "Next" at bounding box center [509, 257] width 73 height 30
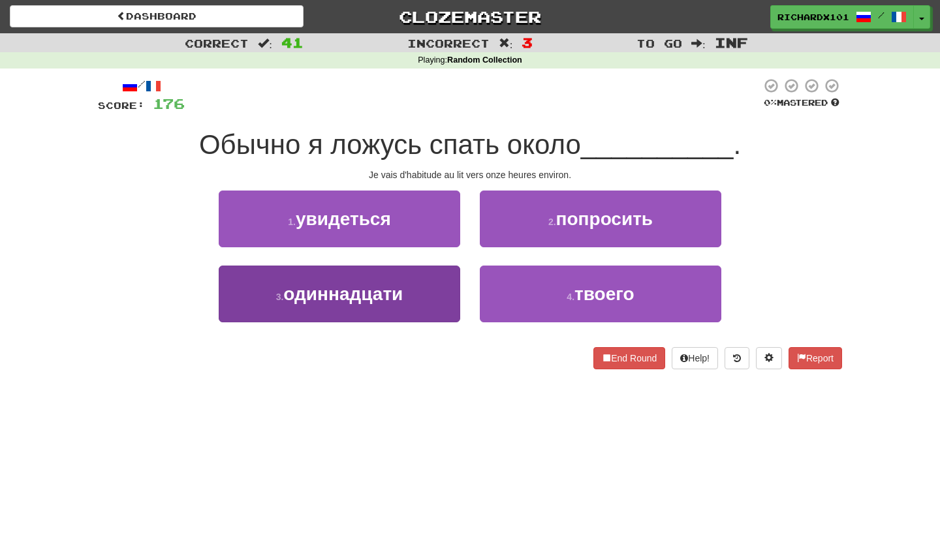
click at [419, 305] on button "3 . одиннадцати" at bounding box center [340, 294] width 242 height 57
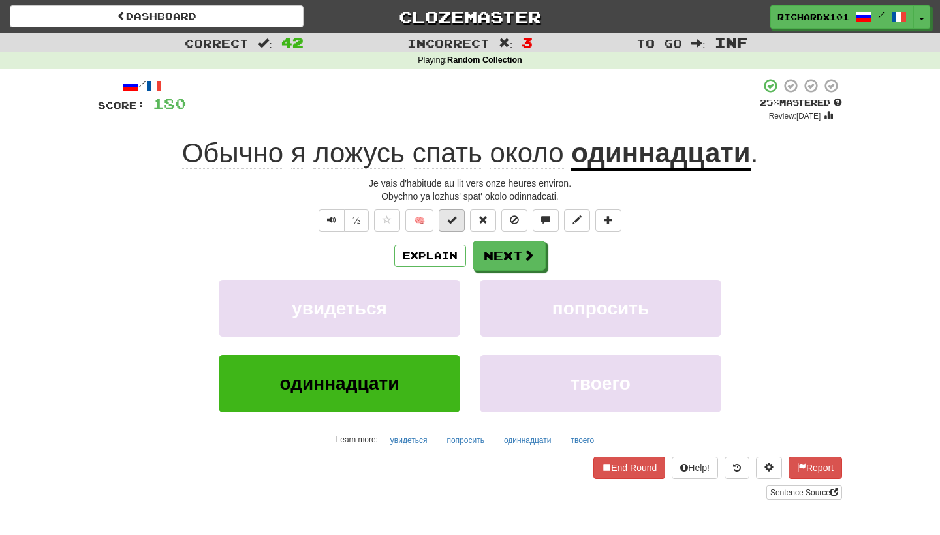
click at [460, 220] on button at bounding box center [452, 221] width 26 height 22
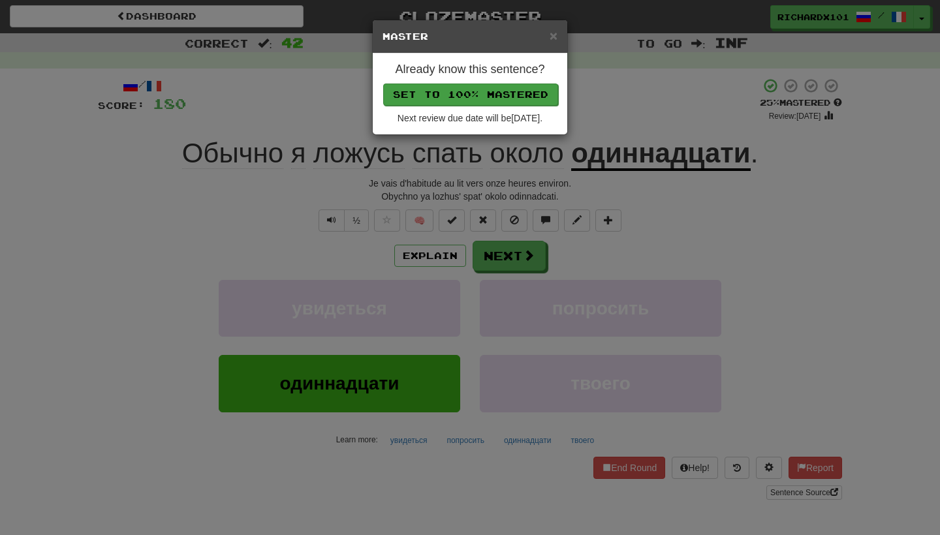
click at [521, 92] on button "Set to 100% Mastered" at bounding box center [470, 95] width 175 height 22
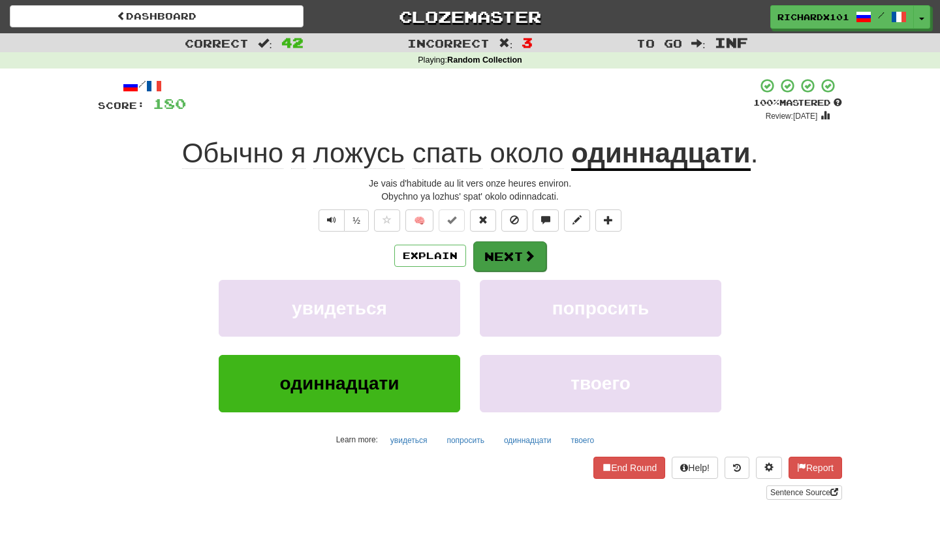
click at [507, 253] on button "Next" at bounding box center [509, 257] width 73 height 30
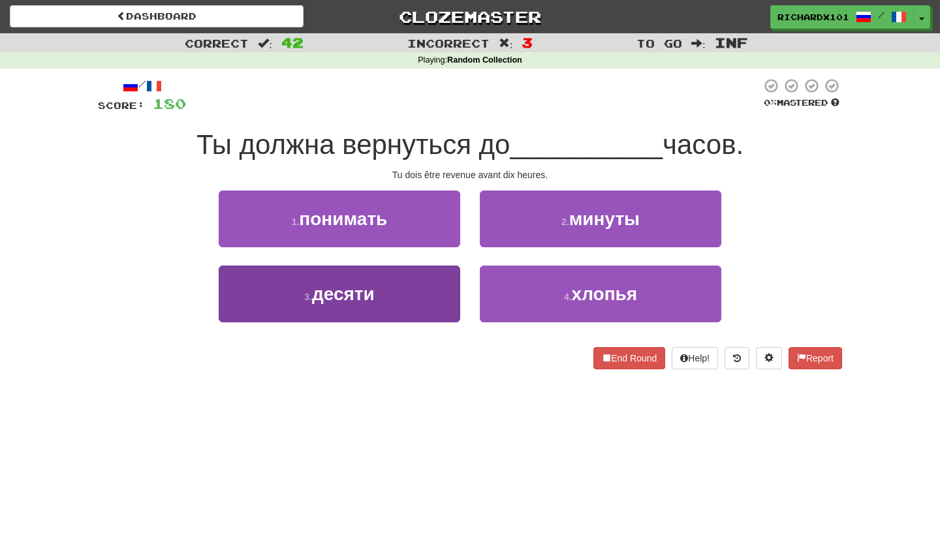
click at [435, 304] on button "3 . десяти" at bounding box center [340, 294] width 242 height 57
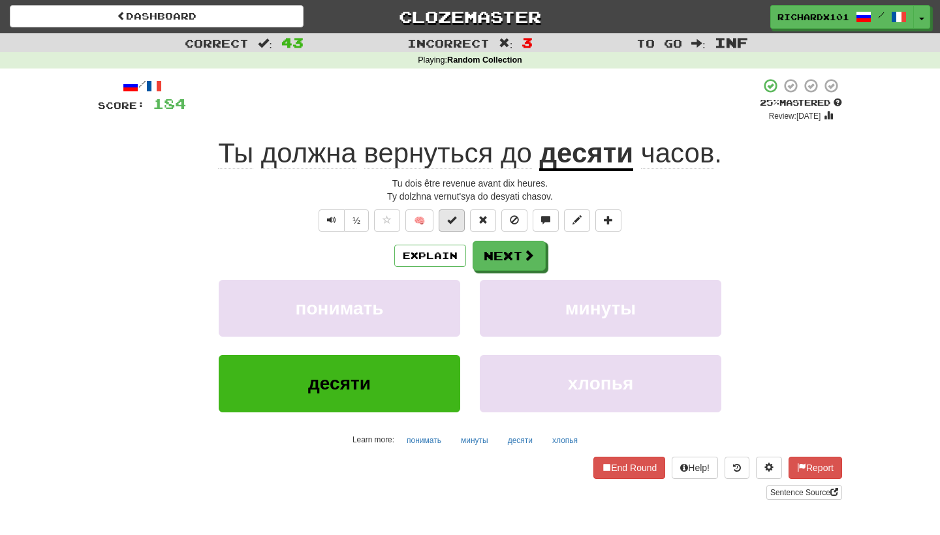
click at [456, 219] on span at bounding box center [451, 219] width 9 height 9
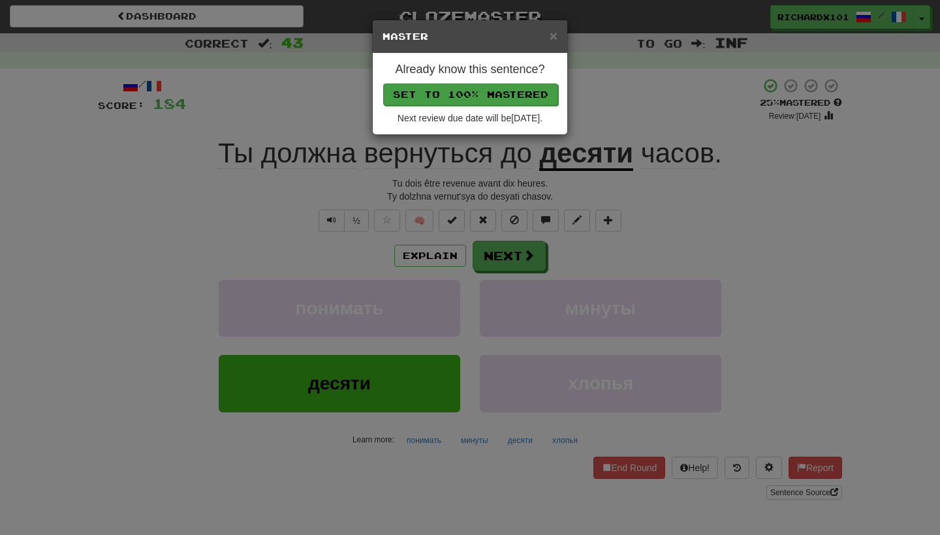
click at [518, 85] on button "Set to 100% Mastered" at bounding box center [470, 95] width 175 height 22
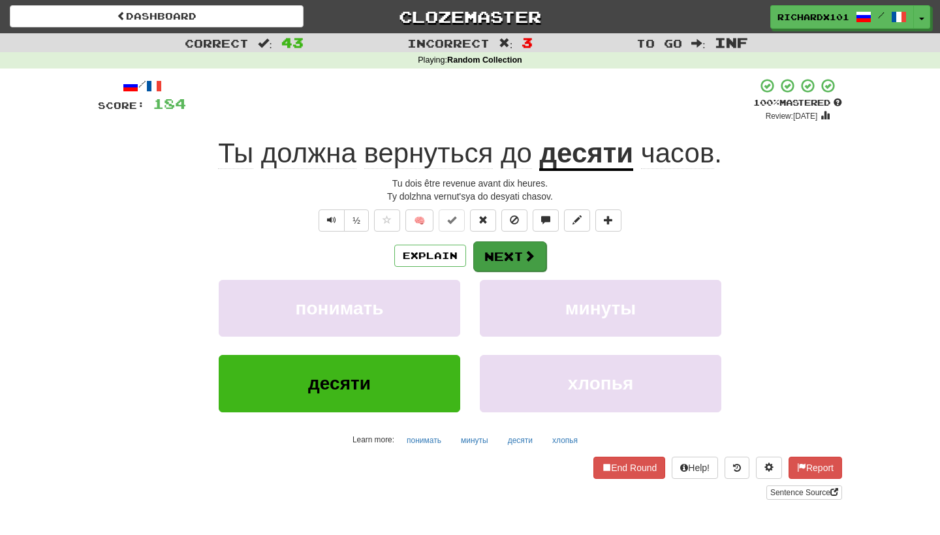
click at [503, 249] on button "Next" at bounding box center [509, 257] width 73 height 30
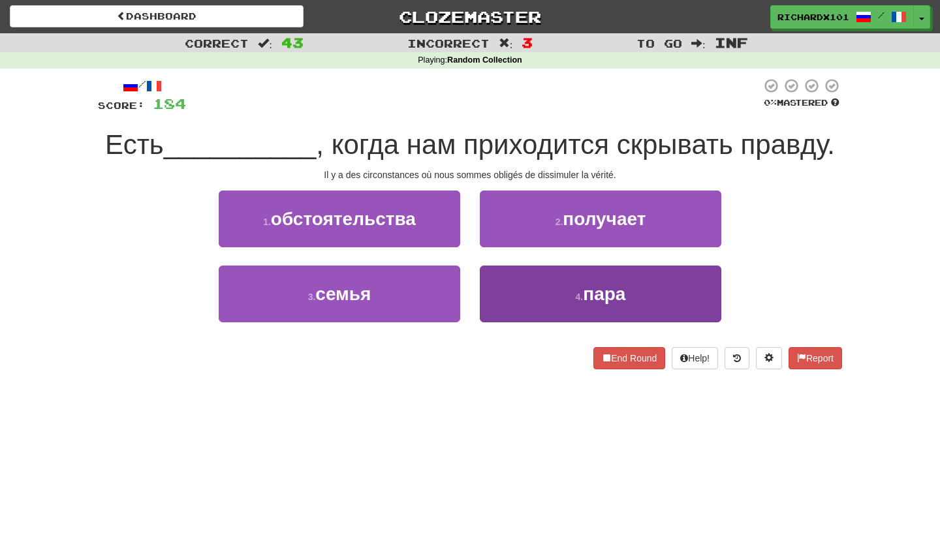
click at [518, 296] on button "4 . пара" at bounding box center [601, 294] width 242 height 57
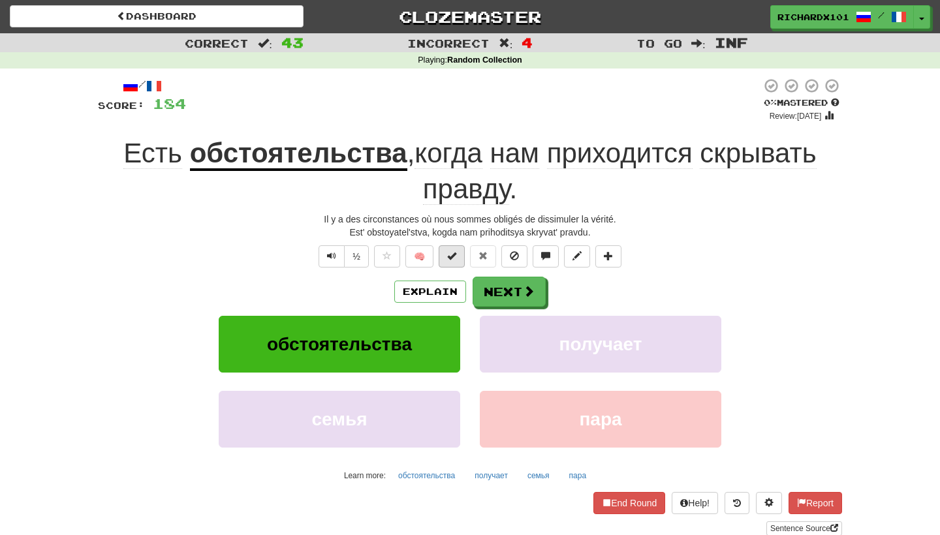
click at [464, 259] on button at bounding box center [452, 256] width 26 height 22
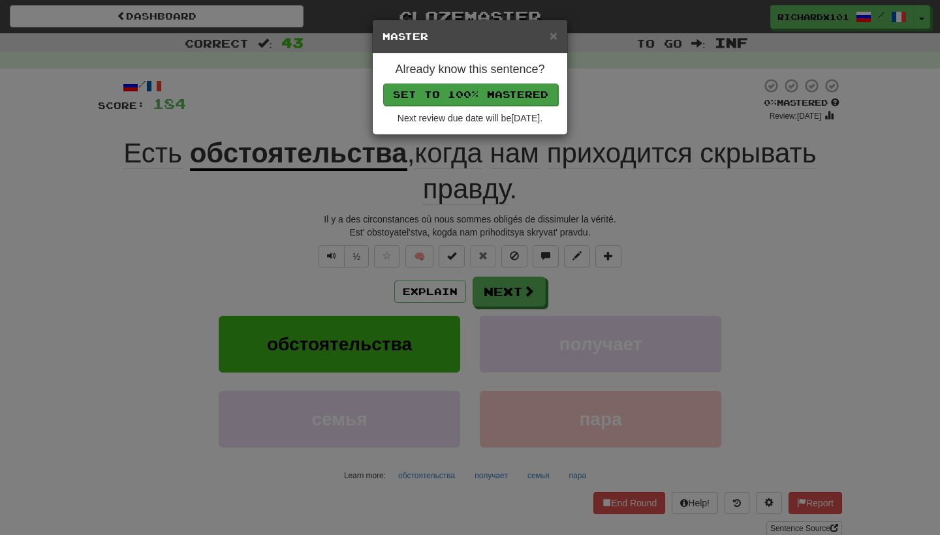
click at [501, 93] on button "Set to 100% Mastered" at bounding box center [470, 95] width 175 height 22
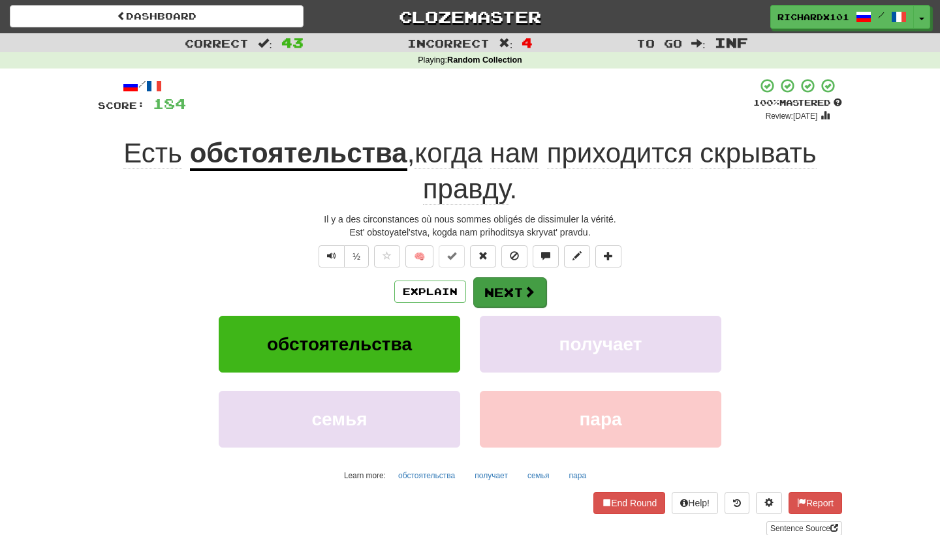
click at [499, 288] on button "Next" at bounding box center [509, 292] width 73 height 30
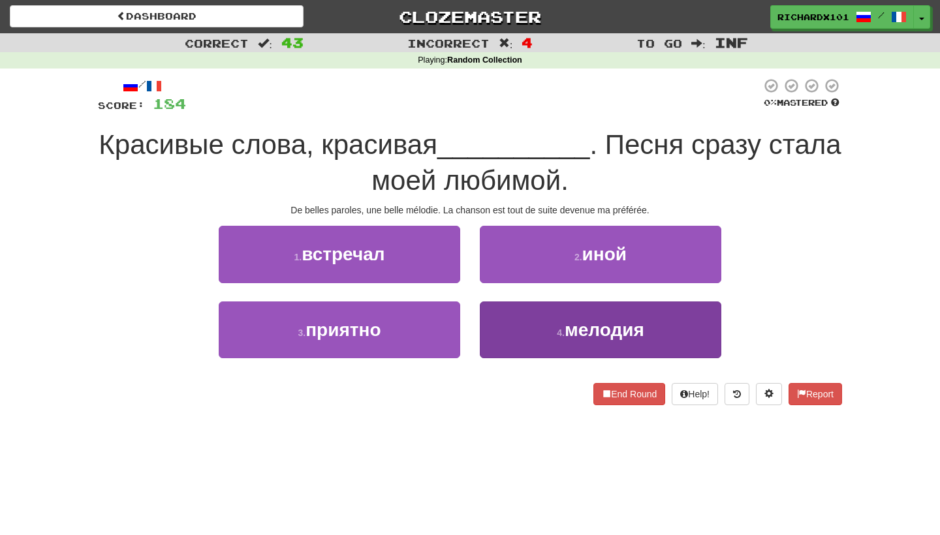
click at [505, 336] on button "4 . мелодия" at bounding box center [601, 330] width 242 height 57
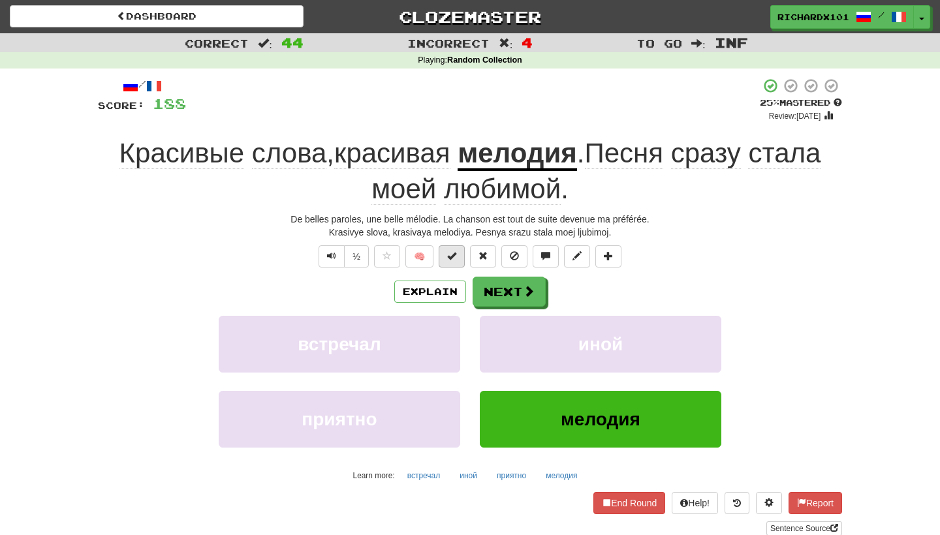
click at [456, 248] on button at bounding box center [452, 256] width 26 height 22
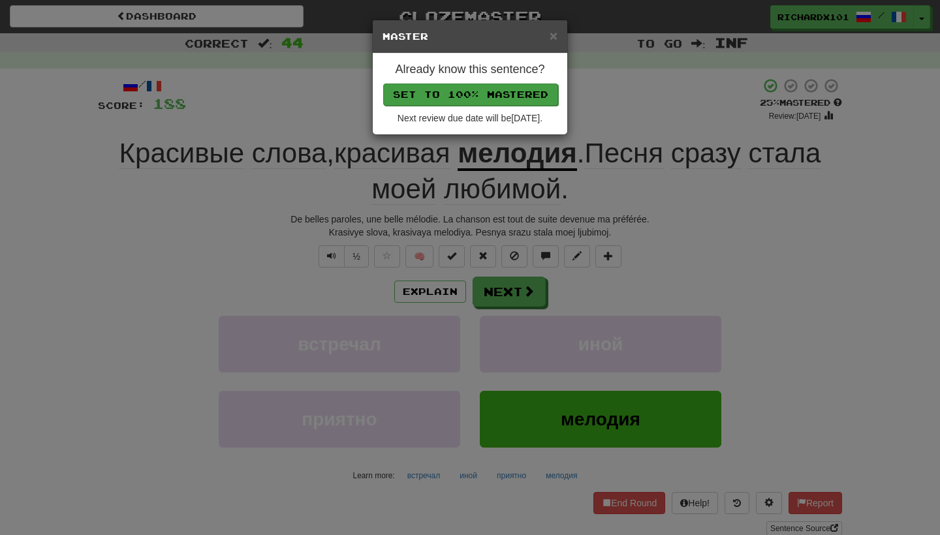
click at [512, 96] on button "Set to 100% Mastered" at bounding box center [470, 95] width 175 height 22
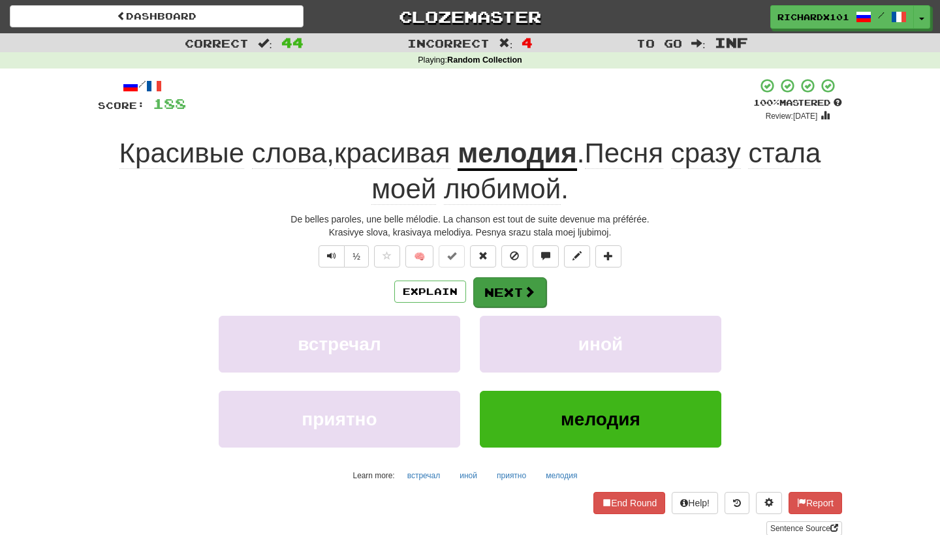
click at [517, 294] on button "Next" at bounding box center [509, 292] width 73 height 30
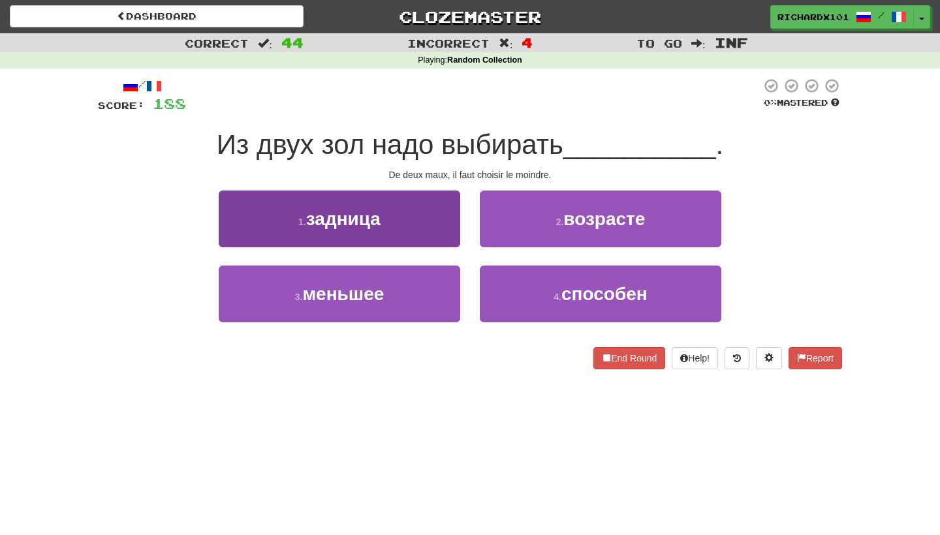
click at [443, 229] on button "1 . задница" at bounding box center [340, 219] width 242 height 57
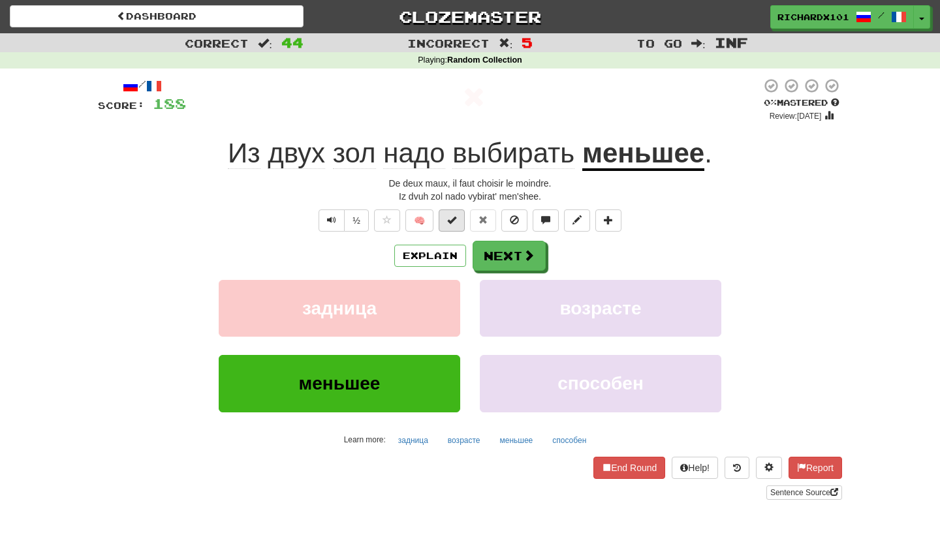
click at [456, 225] on button at bounding box center [452, 221] width 26 height 22
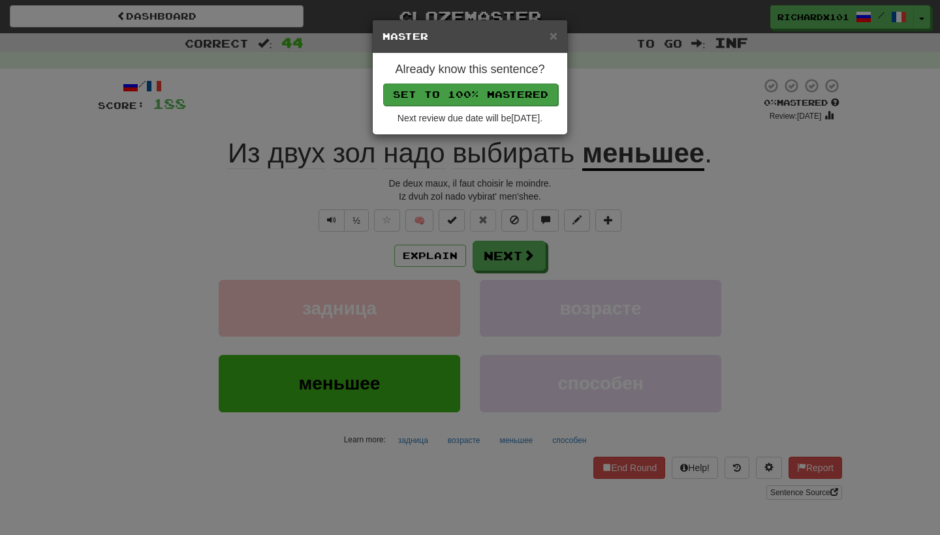
click at [508, 91] on button "Set to 100% Mastered" at bounding box center [470, 95] width 175 height 22
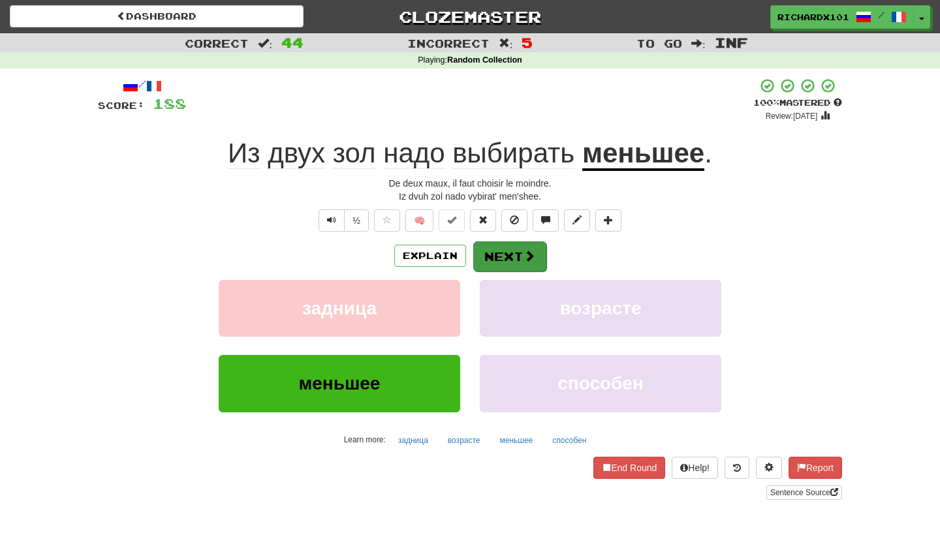
click at [502, 251] on button "Next" at bounding box center [509, 257] width 73 height 30
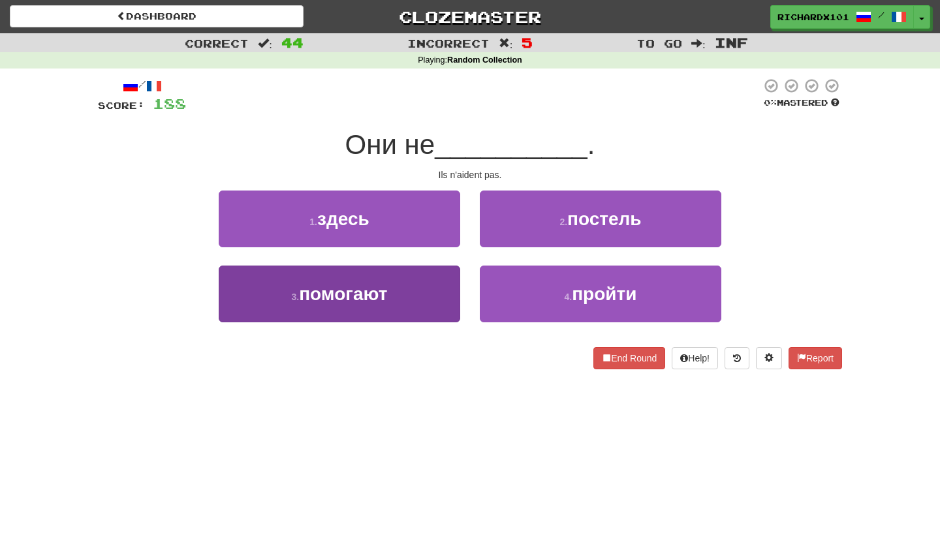
click at [419, 293] on button "3 . помогают" at bounding box center [340, 294] width 242 height 57
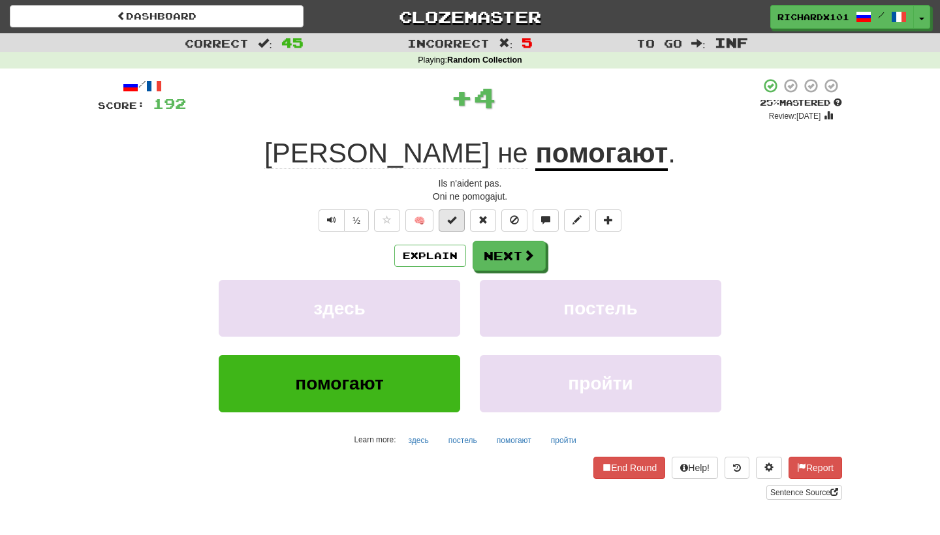
click at [456, 225] on button at bounding box center [452, 221] width 26 height 22
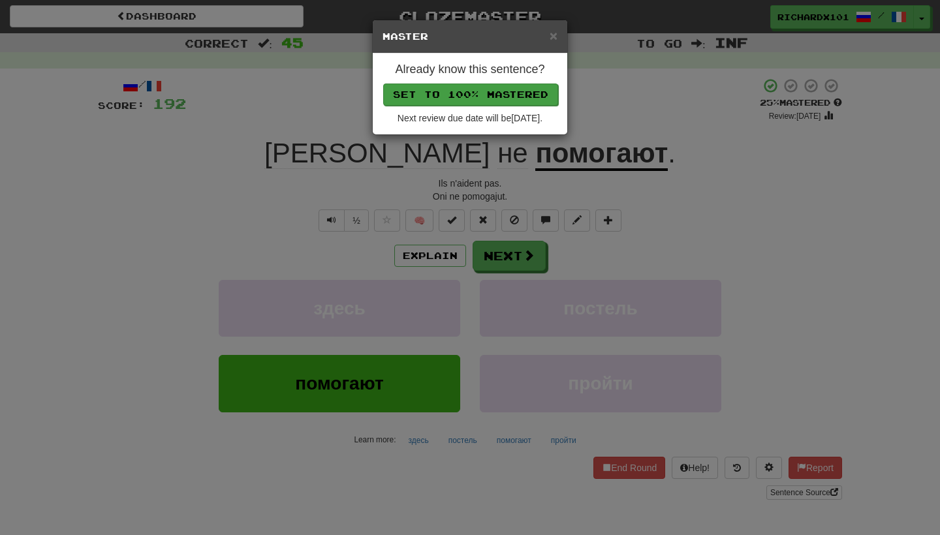
click at [501, 95] on button "Set to 100% Mastered" at bounding box center [470, 95] width 175 height 22
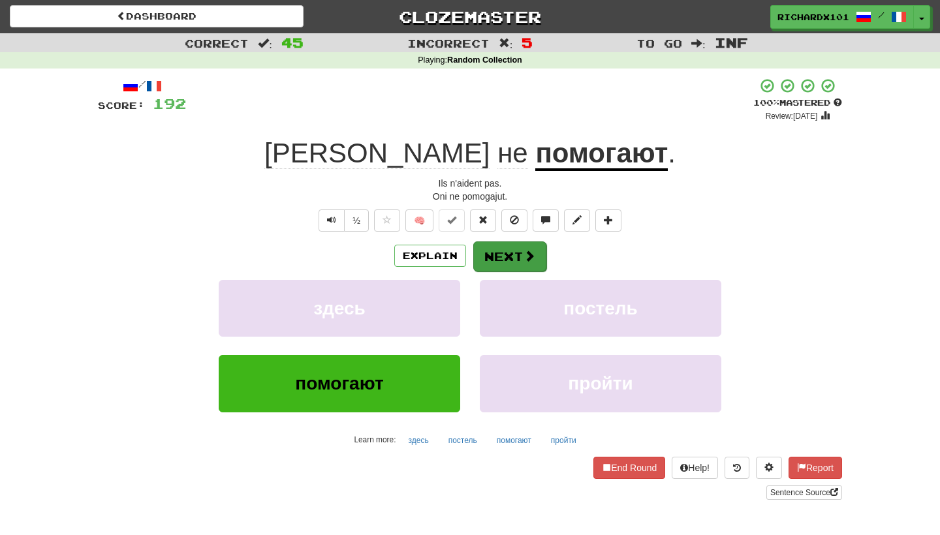
click at [505, 260] on button "Next" at bounding box center [509, 257] width 73 height 30
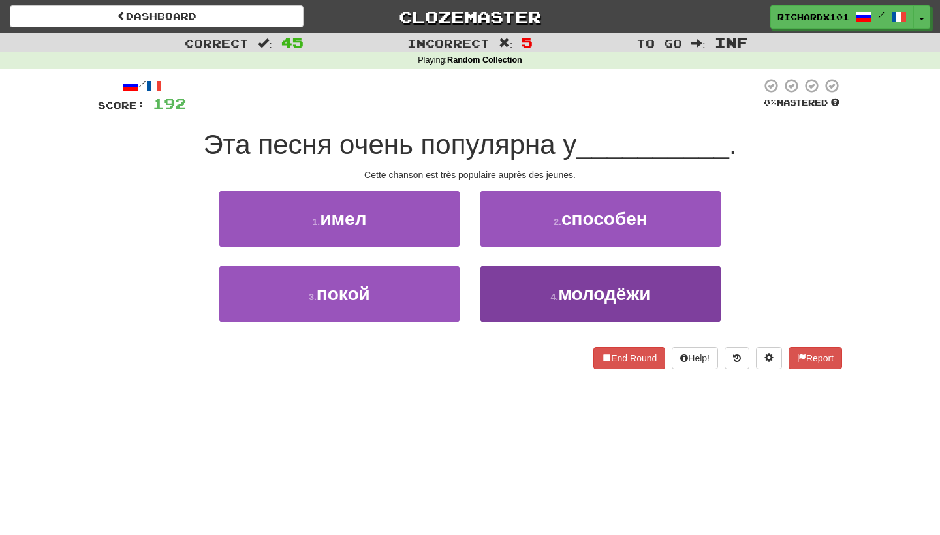
click at [514, 300] on button "4 . молодёжи" at bounding box center [601, 294] width 242 height 57
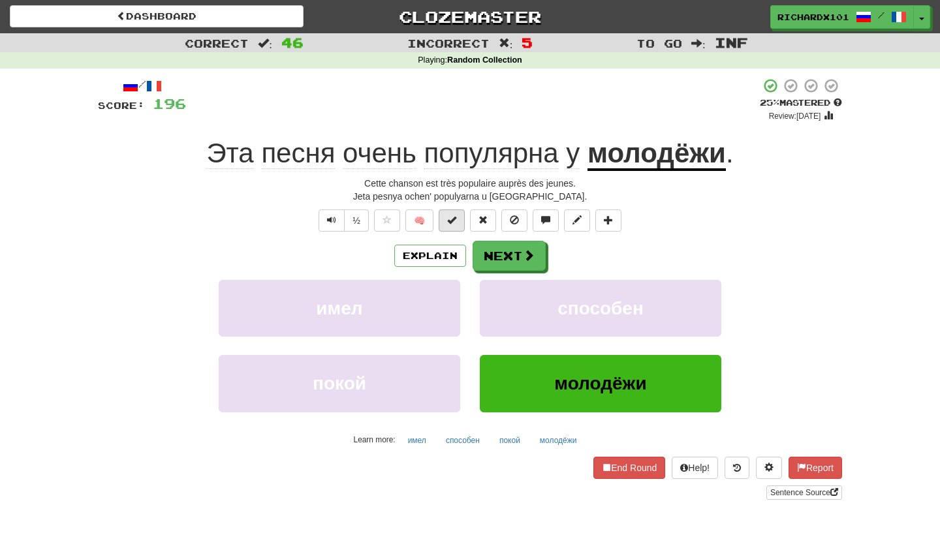
click at [456, 222] on span at bounding box center [451, 219] width 9 height 9
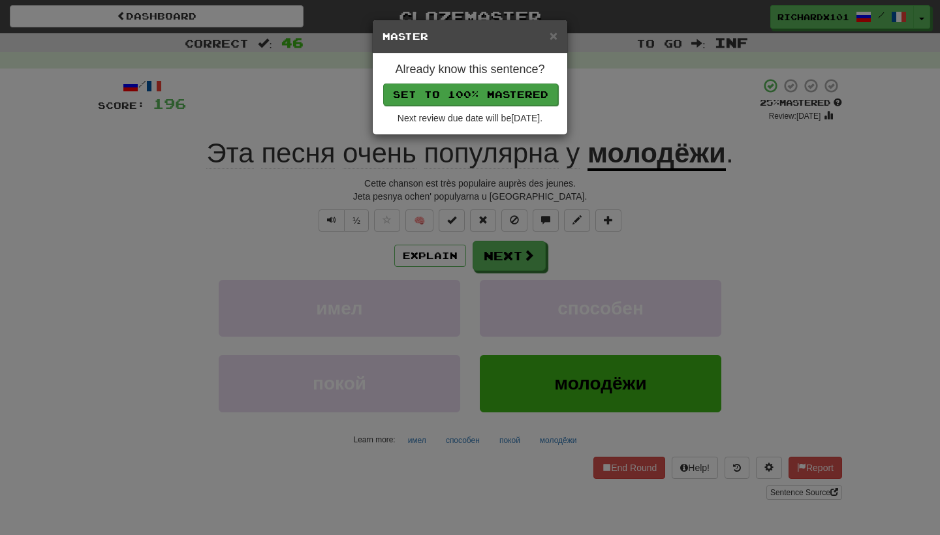
click at [503, 99] on button "Set to 100% Mastered" at bounding box center [470, 95] width 175 height 22
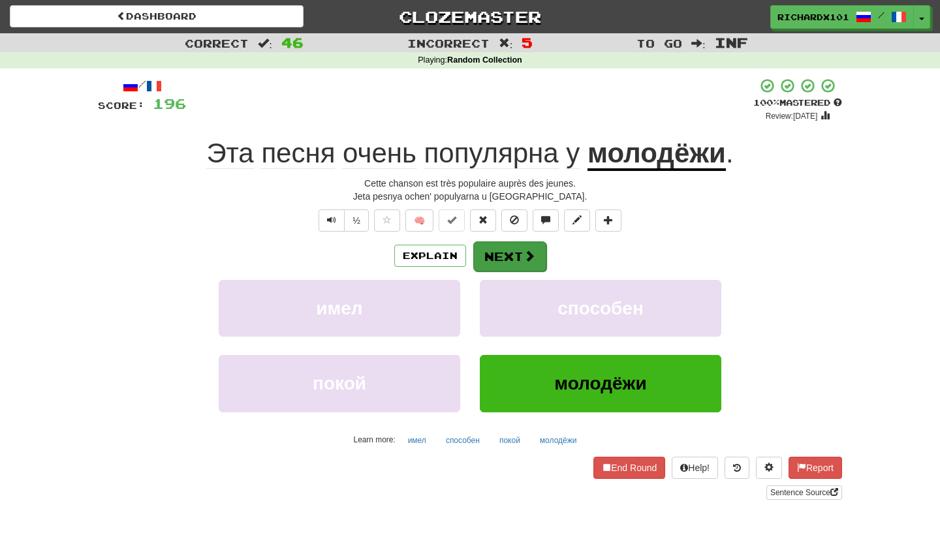
click at [514, 243] on button "Next" at bounding box center [509, 257] width 73 height 30
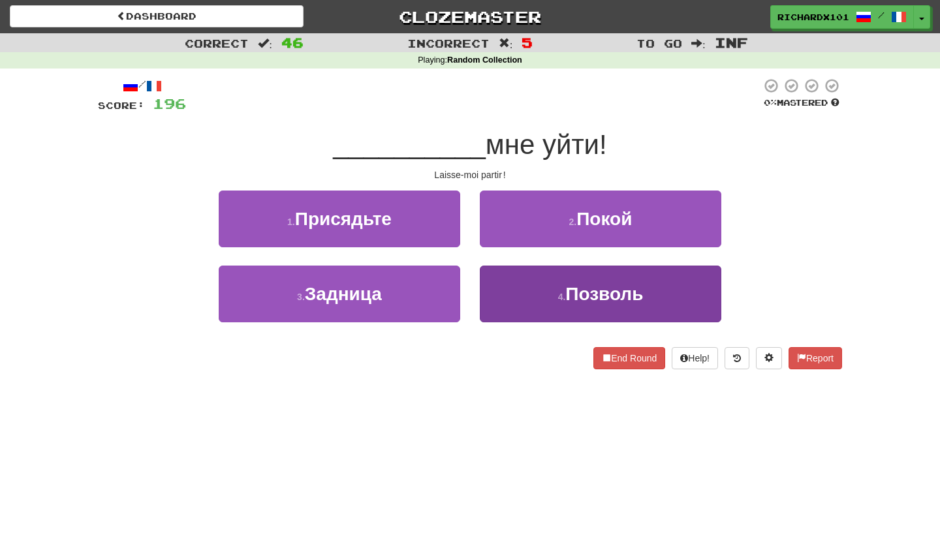
click at [524, 289] on button "4 . Позволь" at bounding box center [601, 294] width 242 height 57
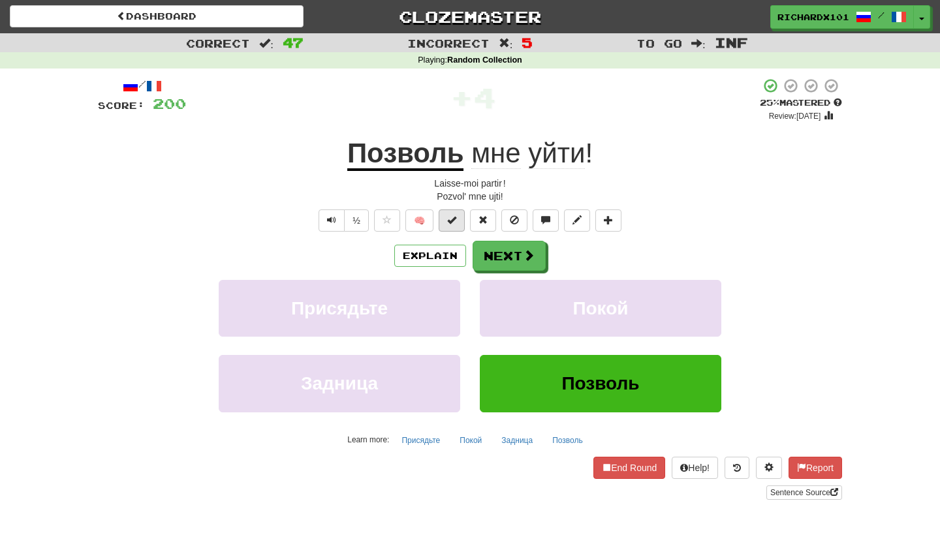
click at [455, 228] on button at bounding box center [452, 221] width 26 height 22
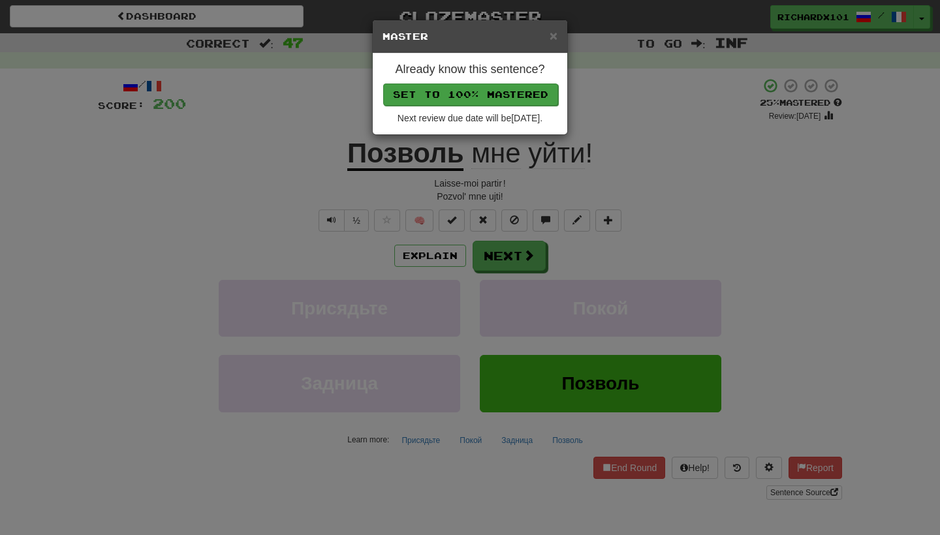
click at [501, 93] on button "Set to 100% Mastered" at bounding box center [470, 95] width 175 height 22
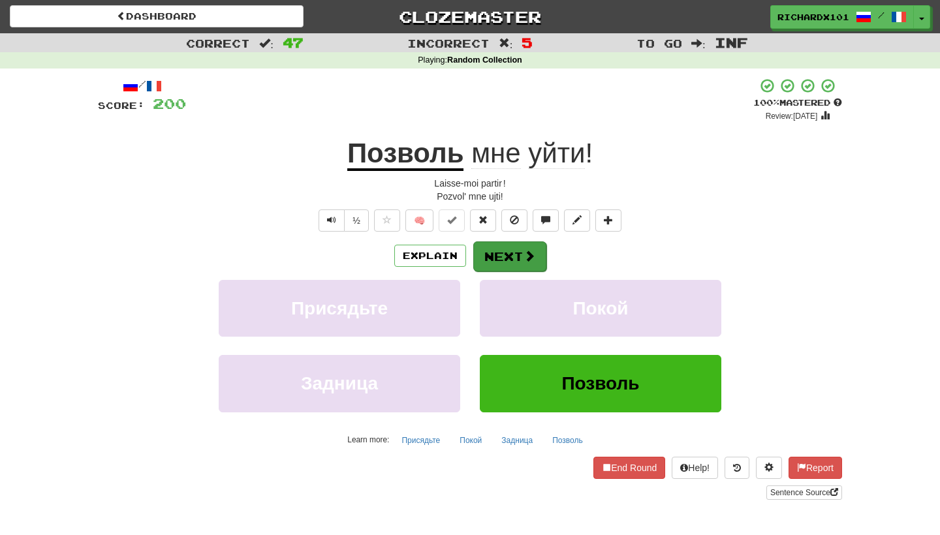
click at [498, 245] on button "Next" at bounding box center [509, 257] width 73 height 30
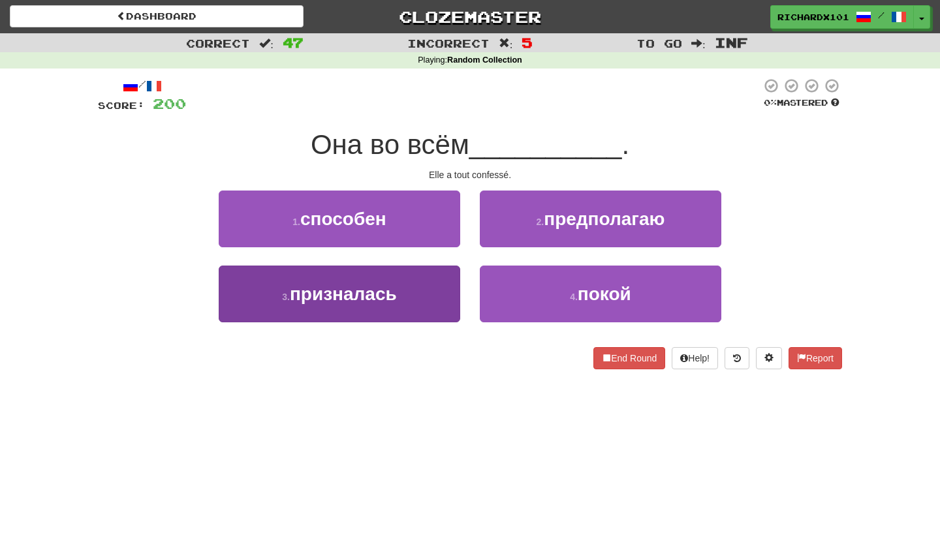
click at [445, 293] on button "3 . призналась" at bounding box center [340, 294] width 242 height 57
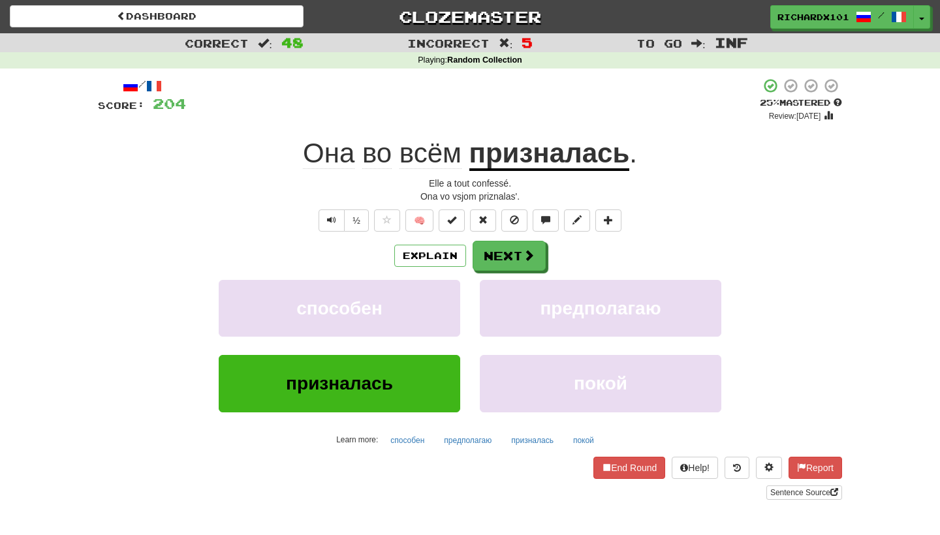
click at [466, 226] on div "½ 🧠" at bounding box center [470, 221] width 744 height 22
click at [460, 226] on button at bounding box center [452, 221] width 26 height 22
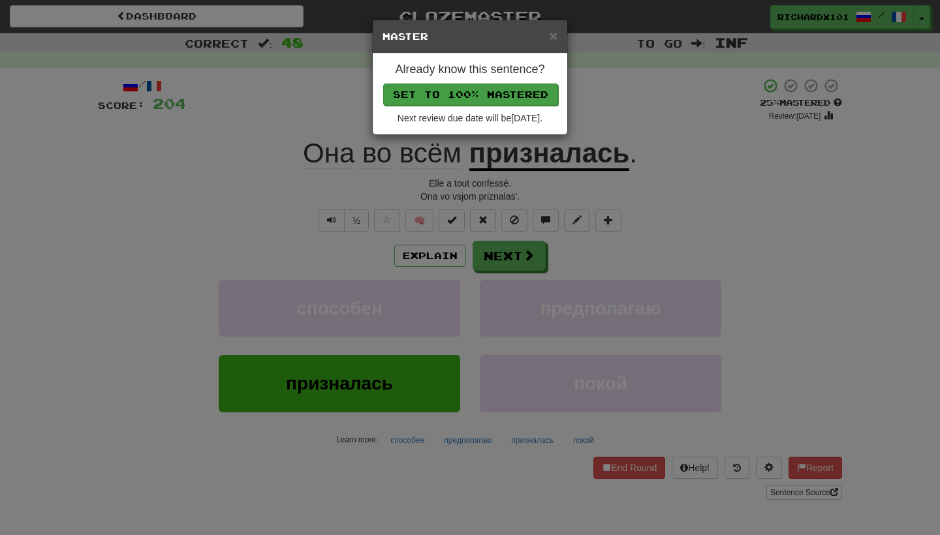
click at [509, 92] on button "Set to 100% Mastered" at bounding box center [470, 95] width 175 height 22
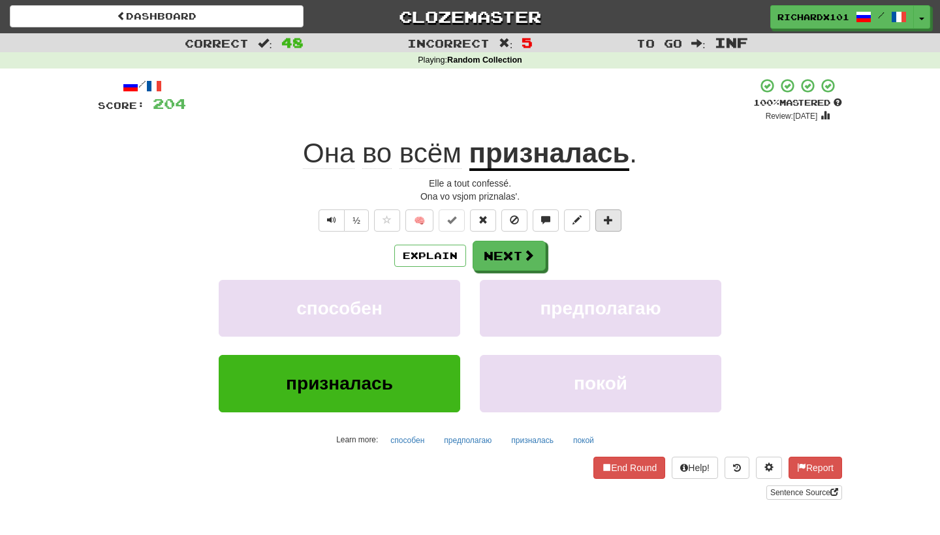
click at [611, 215] on span at bounding box center [608, 219] width 9 height 9
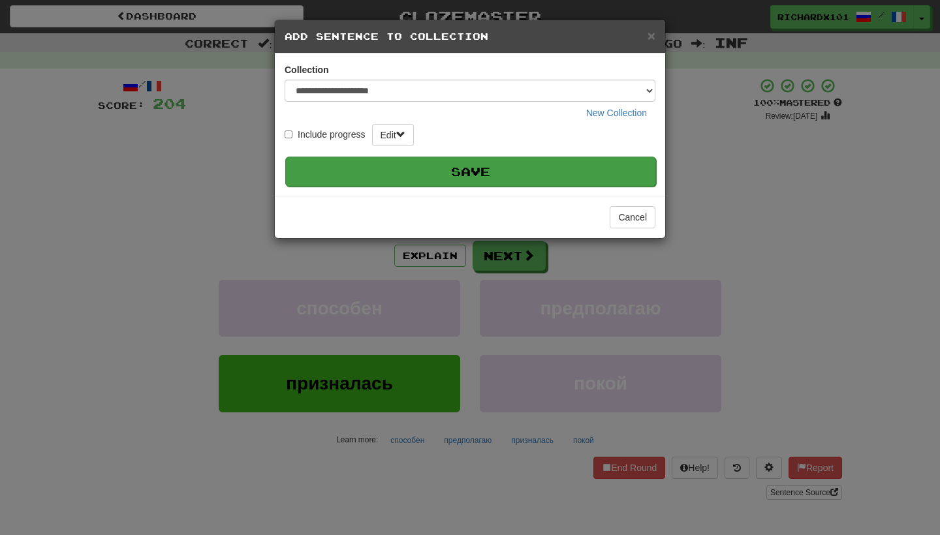
click at [584, 177] on button "Save" at bounding box center [470, 172] width 371 height 30
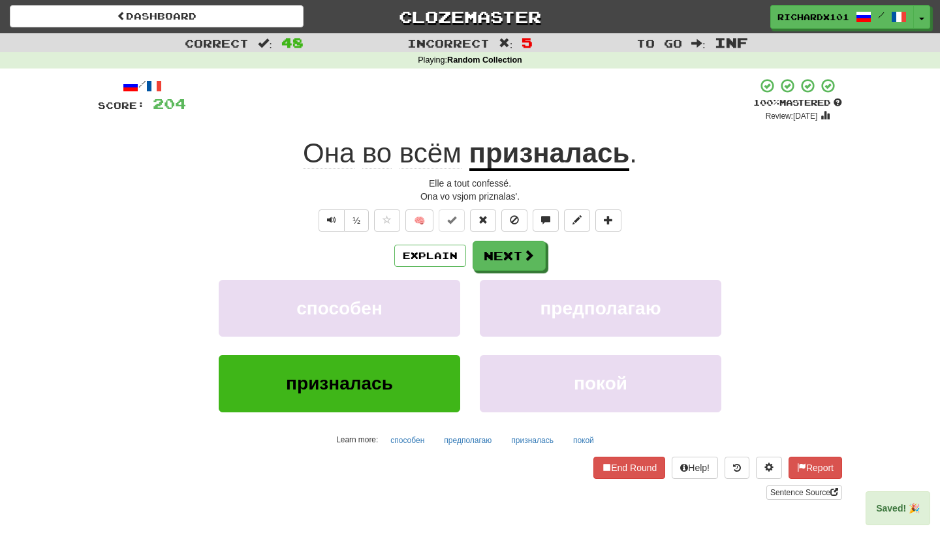
click at [546, 257] on div "Explain Next" at bounding box center [470, 256] width 744 height 30
click at [538, 259] on button "Next" at bounding box center [509, 257] width 73 height 30
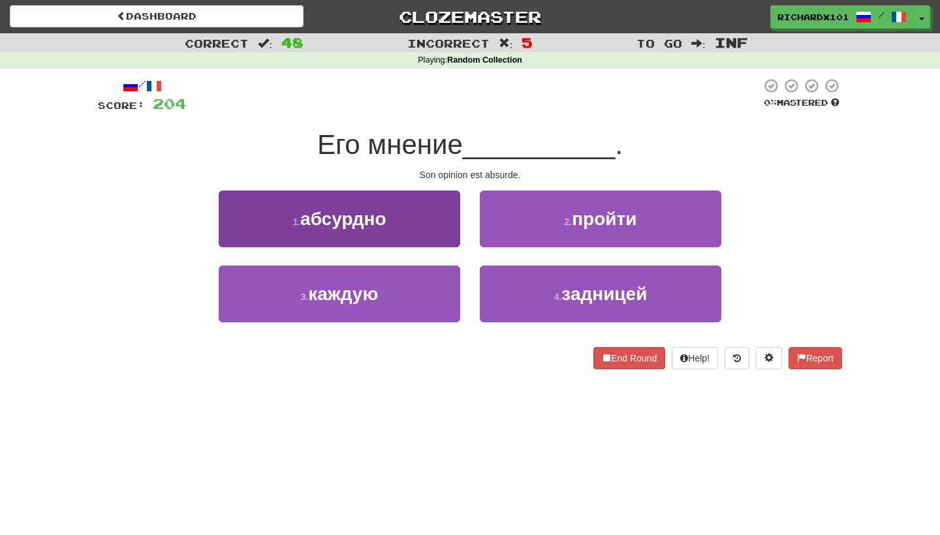
click at [439, 220] on button "1 . абсурдно" at bounding box center [340, 219] width 242 height 57
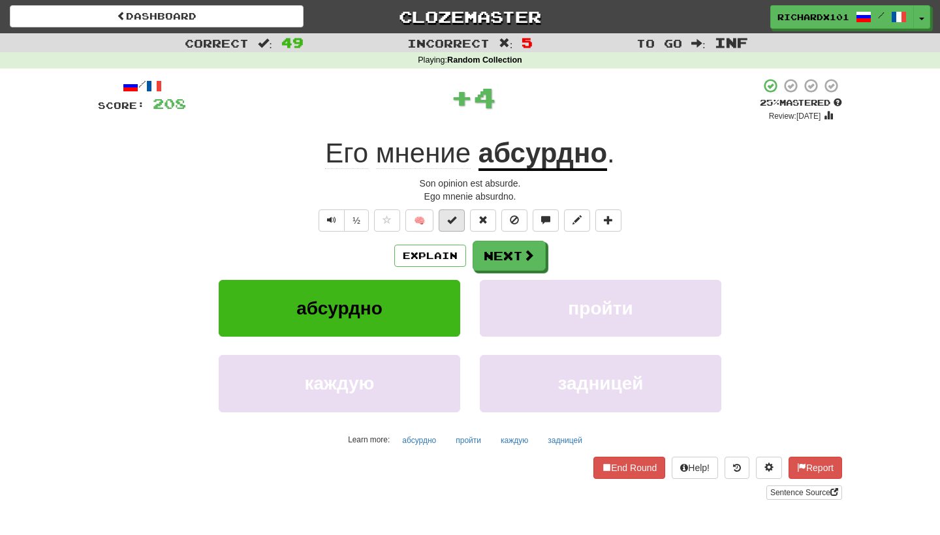
click at [451, 220] on span at bounding box center [451, 219] width 9 height 9
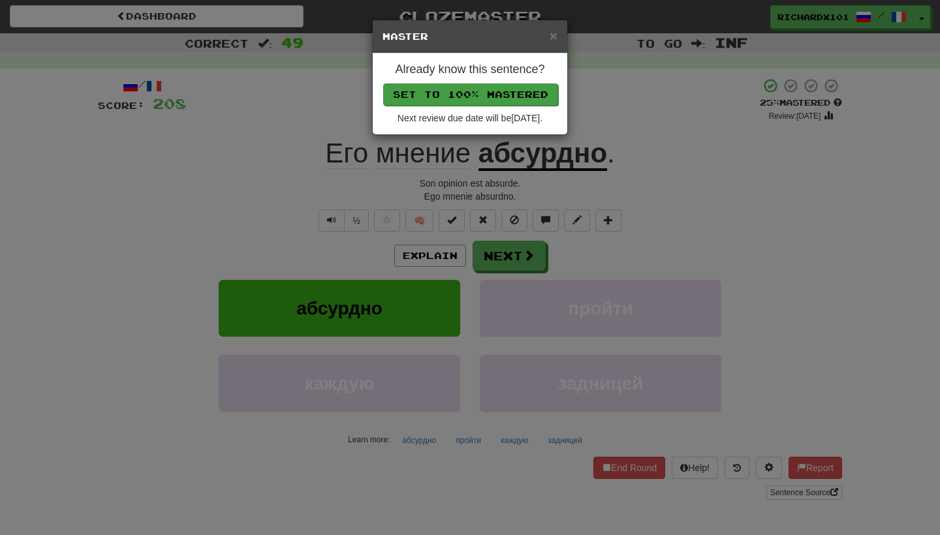
click at [494, 91] on button "Set to 100% Mastered" at bounding box center [470, 95] width 175 height 22
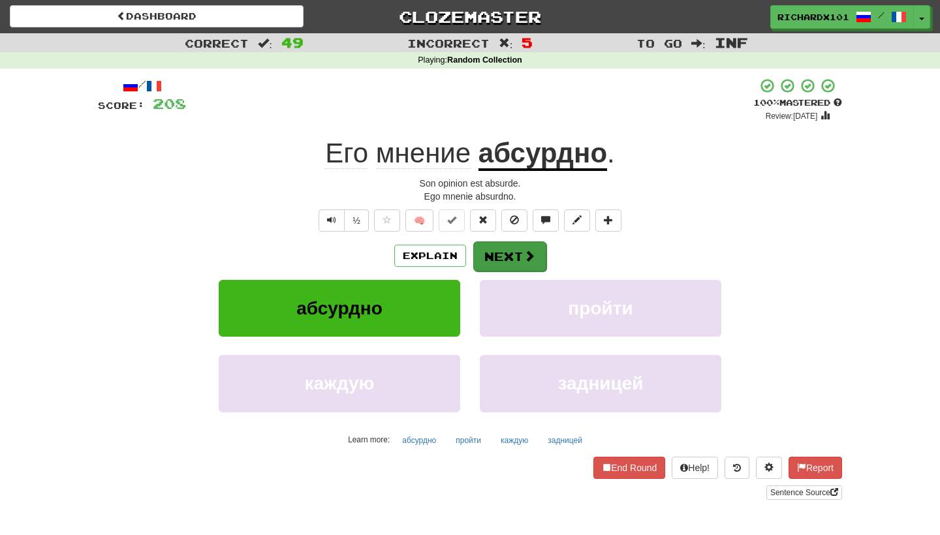
click at [491, 249] on button "Next" at bounding box center [509, 257] width 73 height 30
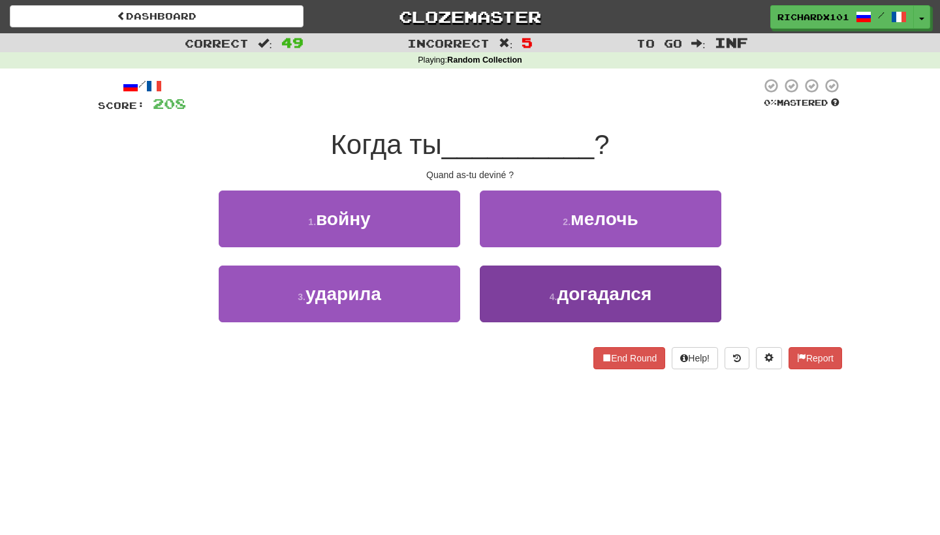
click at [529, 287] on button "4 . догадался" at bounding box center [601, 294] width 242 height 57
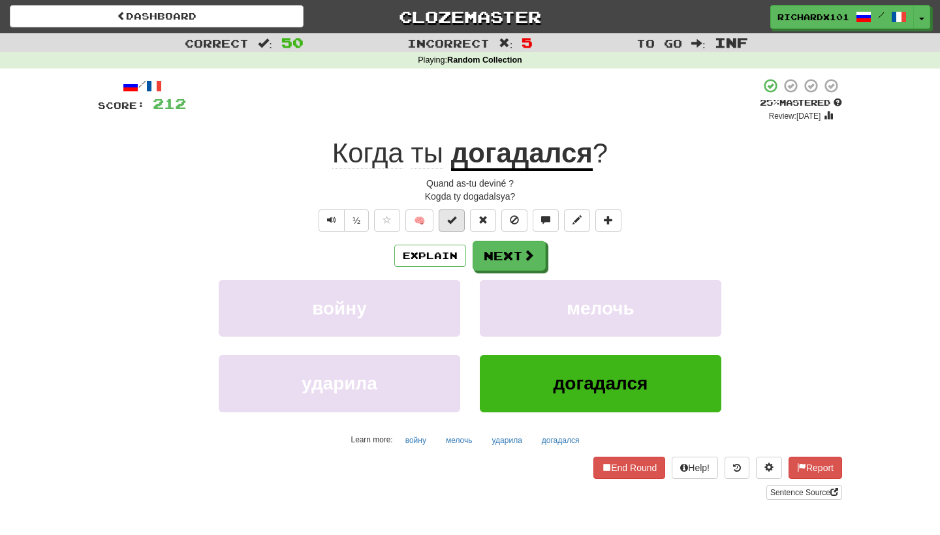
click at [457, 221] on button at bounding box center [452, 221] width 26 height 22
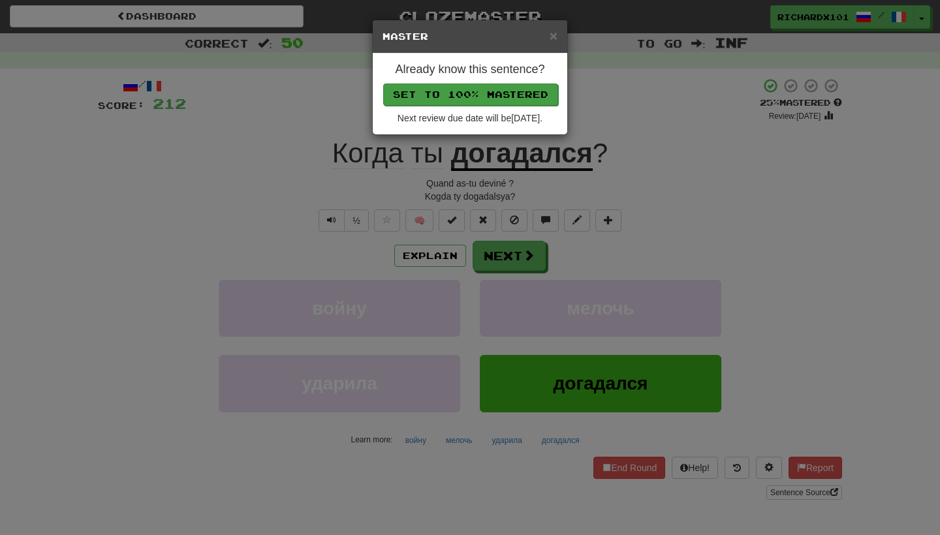
click at [505, 95] on button "Set to 100% Mastered" at bounding box center [470, 95] width 175 height 22
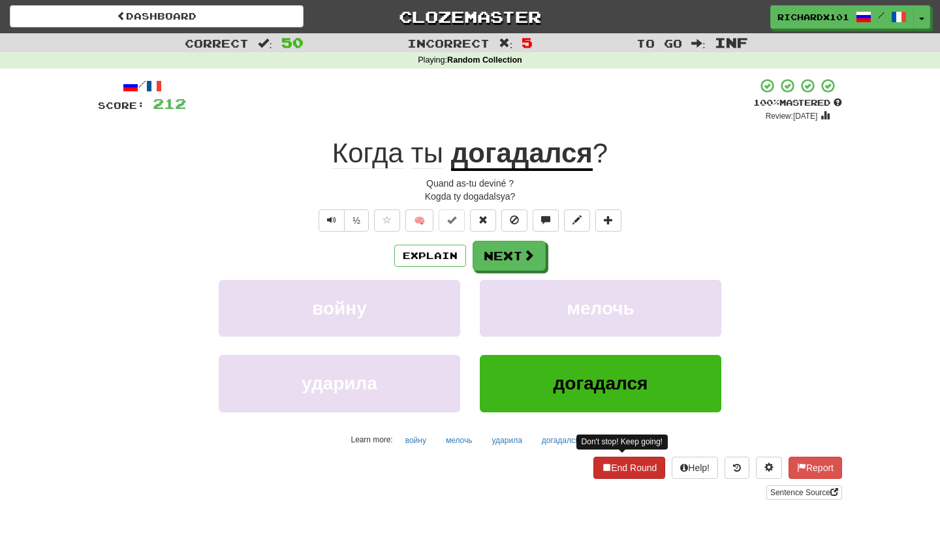
click at [617, 466] on button "End Round" at bounding box center [629, 468] width 72 height 22
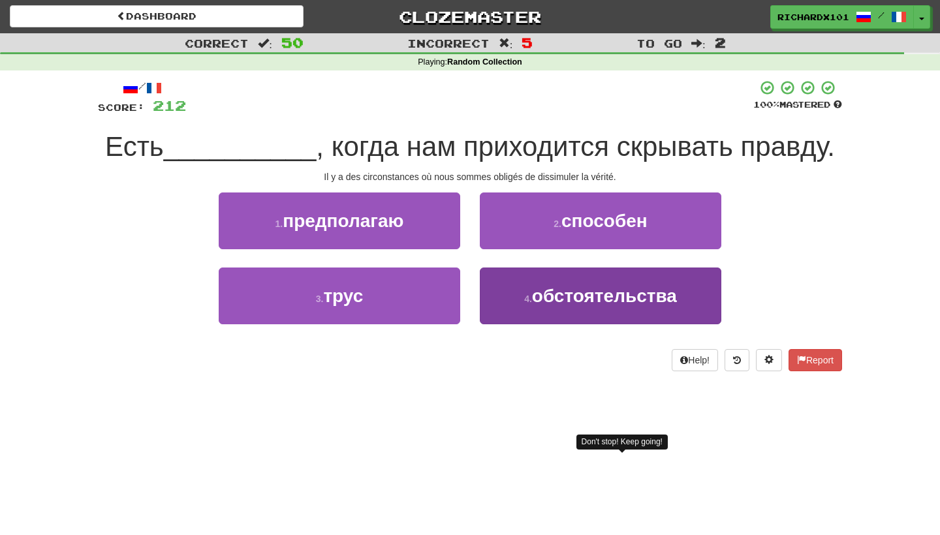
click at [584, 291] on span "обстоятельства" at bounding box center [604, 296] width 145 height 20
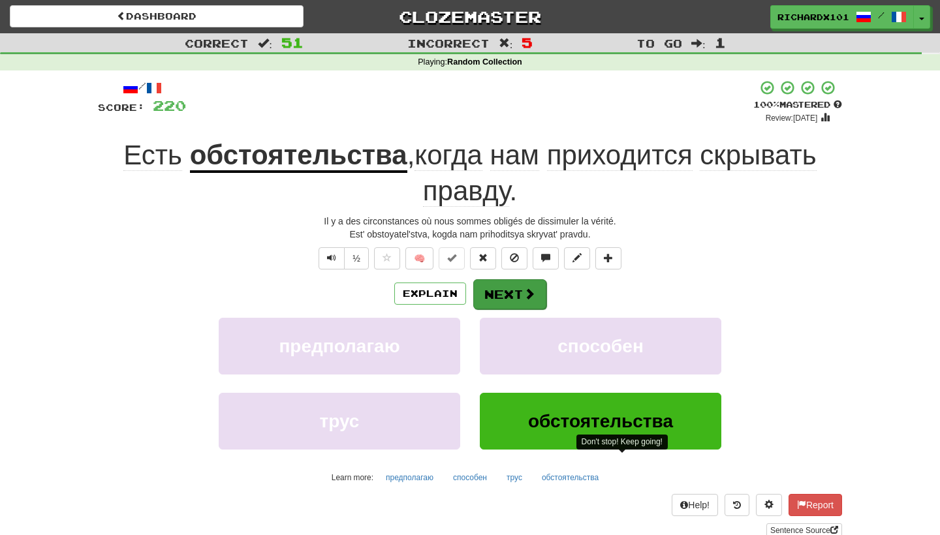
click at [528, 288] on span at bounding box center [530, 294] width 12 height 12
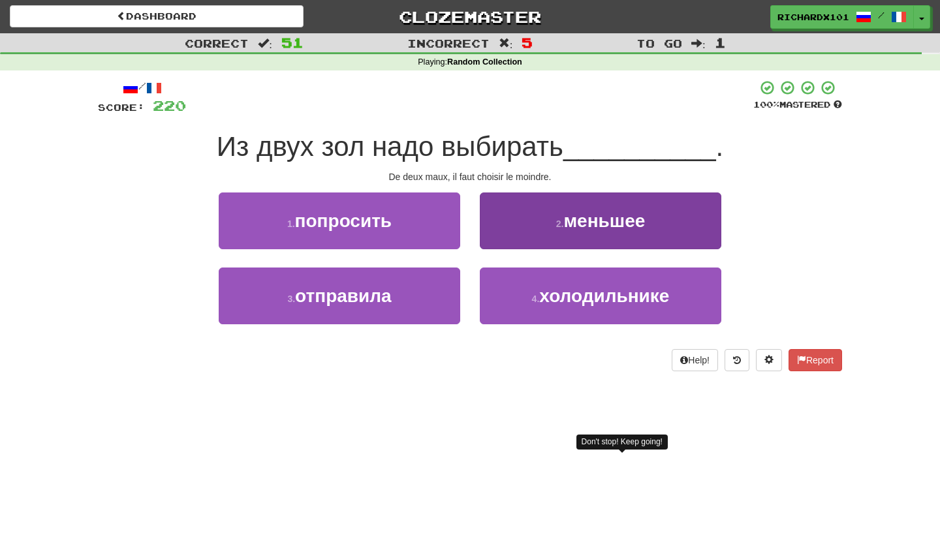
click at [558, 224] on small "2 ." at bounding box center [560, 224] width 8 height 10
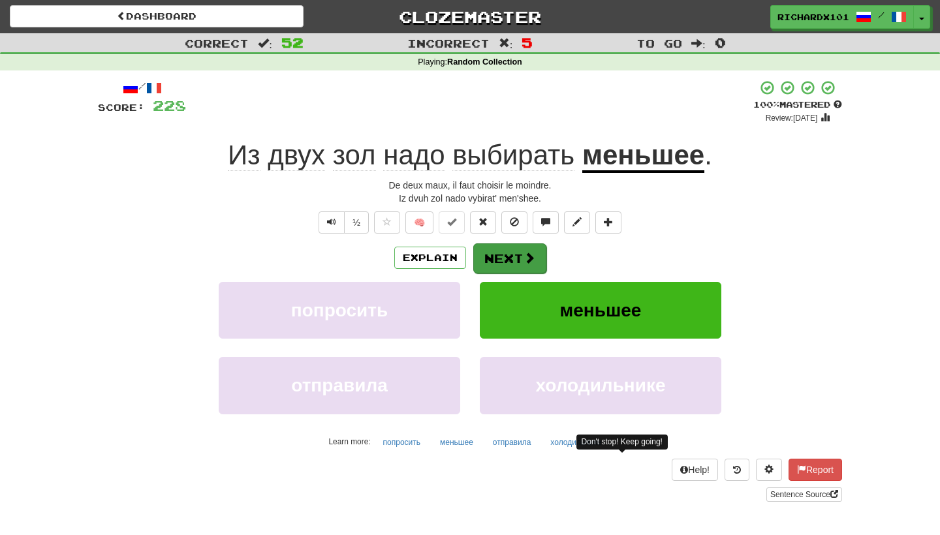
click at [539, 260] on button "Next" at bounding box center [509, 259] width 73 height 30
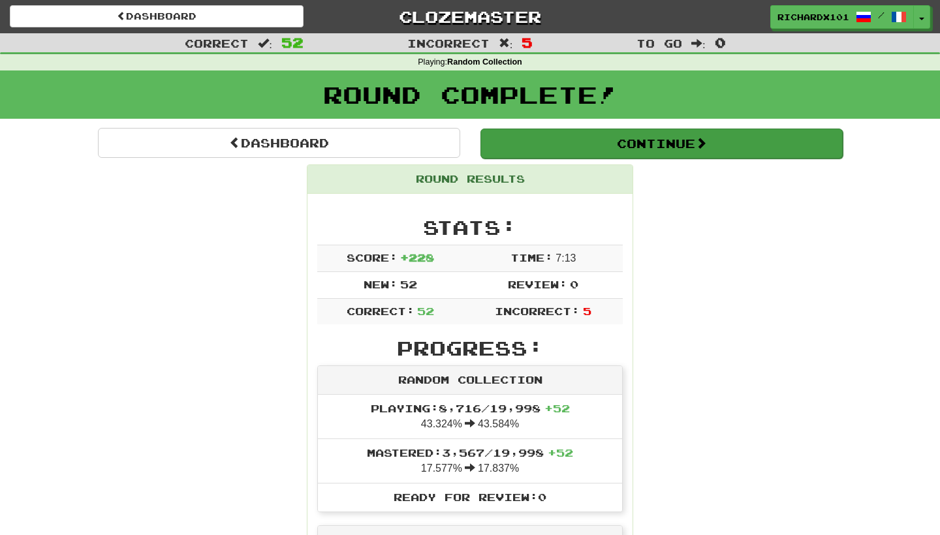
click at [616, 151] on button "Continue" at bounding box center [662, 144] width 362 height 30
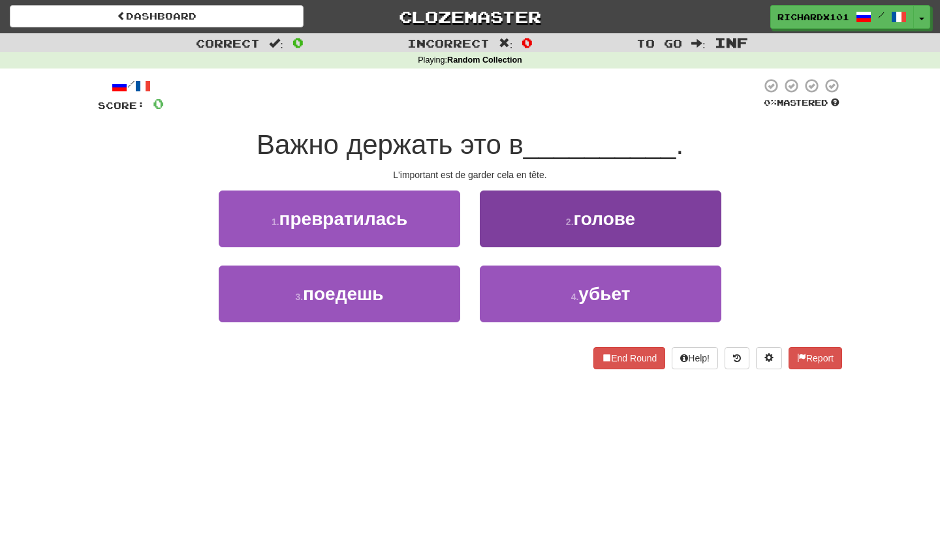
click at [603, 212] on span "голове" at bounding box center [605, 219] width 62 height 20
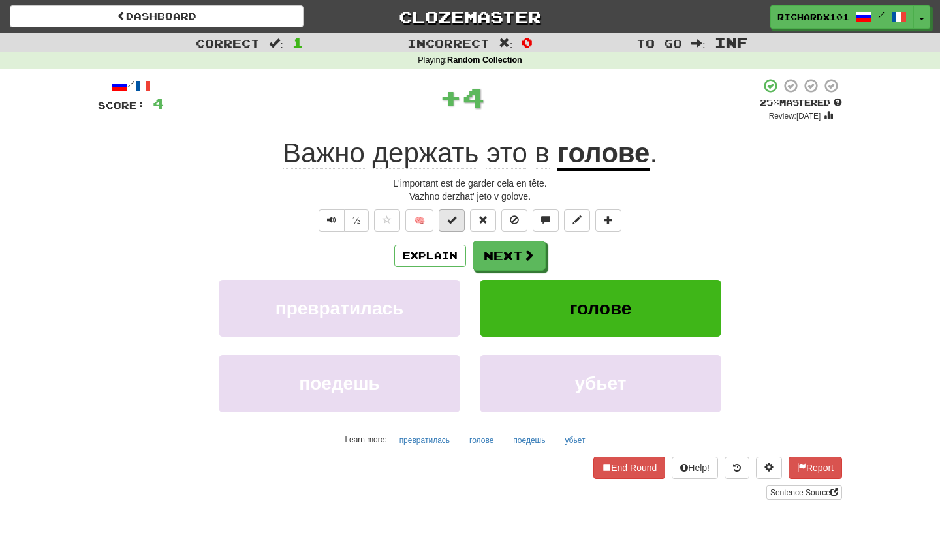
click at [460, 219] on button at bounding box center [452, 221] width 26 height 22
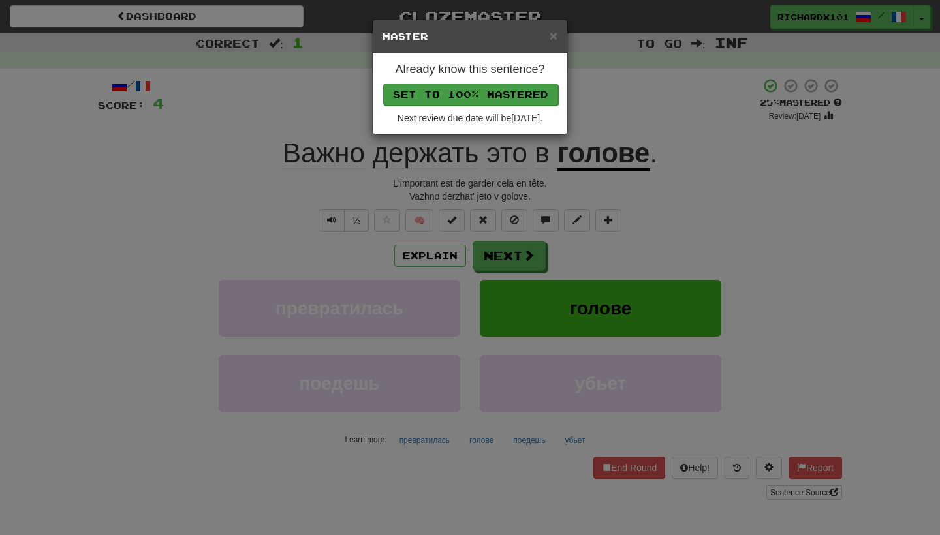
click at [513, 87] on button "Set to 100% Mastered" at bounding box center [470, 95] width 175 height 22
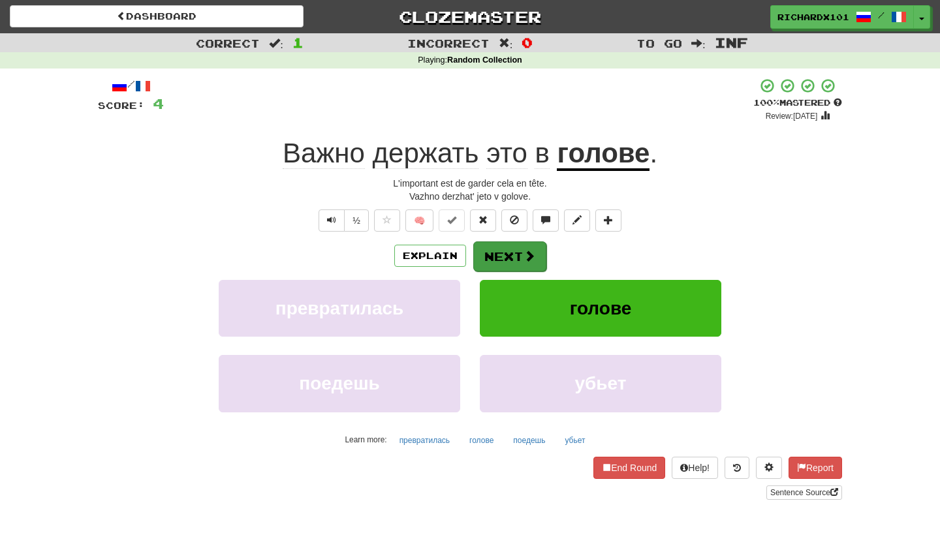
click at [506, 253] on button "Next" at bounding box center [509, 257] width 73 height 30
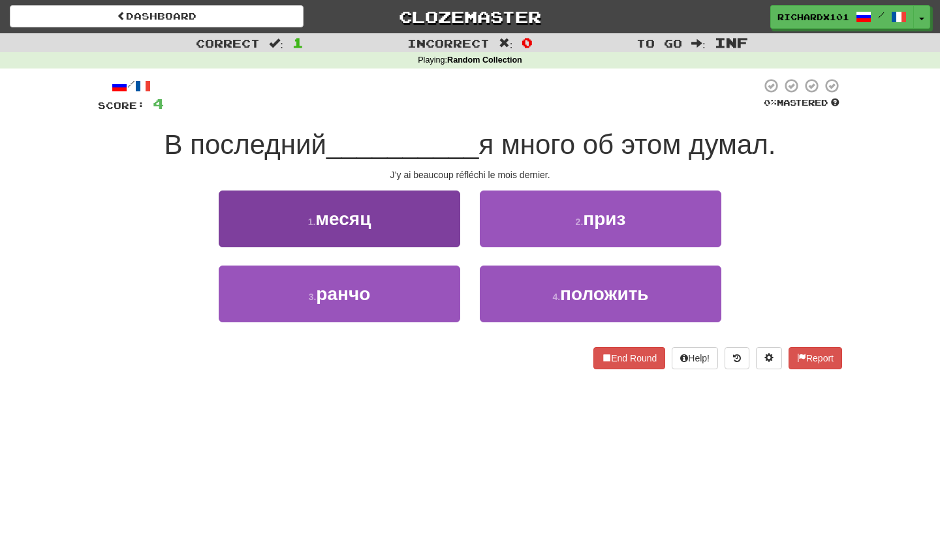
click at [440, 231] on button "1 . месяц" at bounding box center [340, 219] width 242 height 57
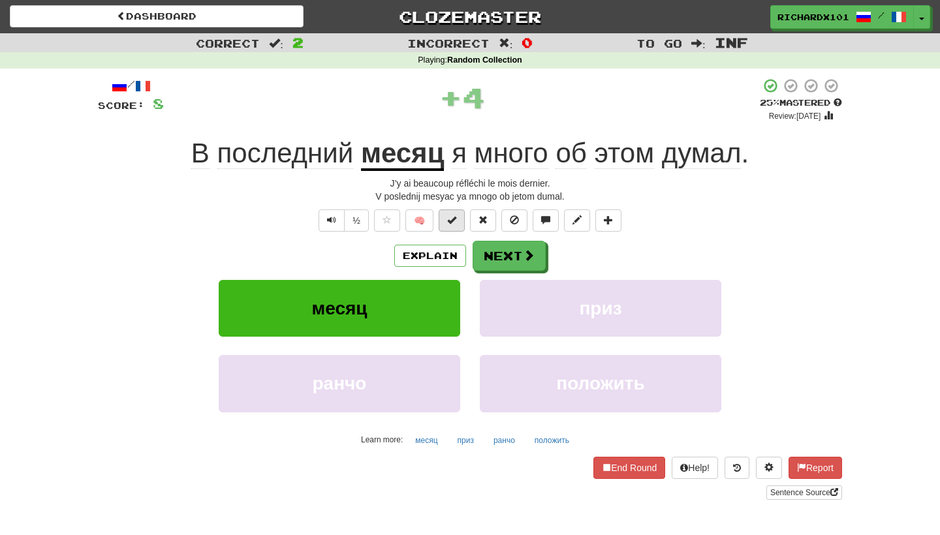
click at [458, 217] on button at bounding box center [452, 221] width 26 height 22
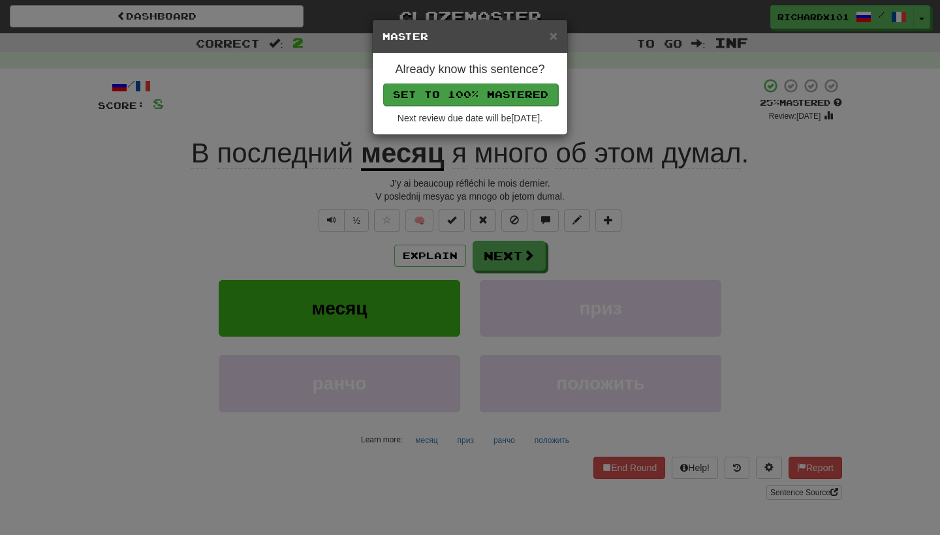
click at [507, 88] on button "Set to 100% Mastered" at bounding box center [470, 95] width 175 height 22
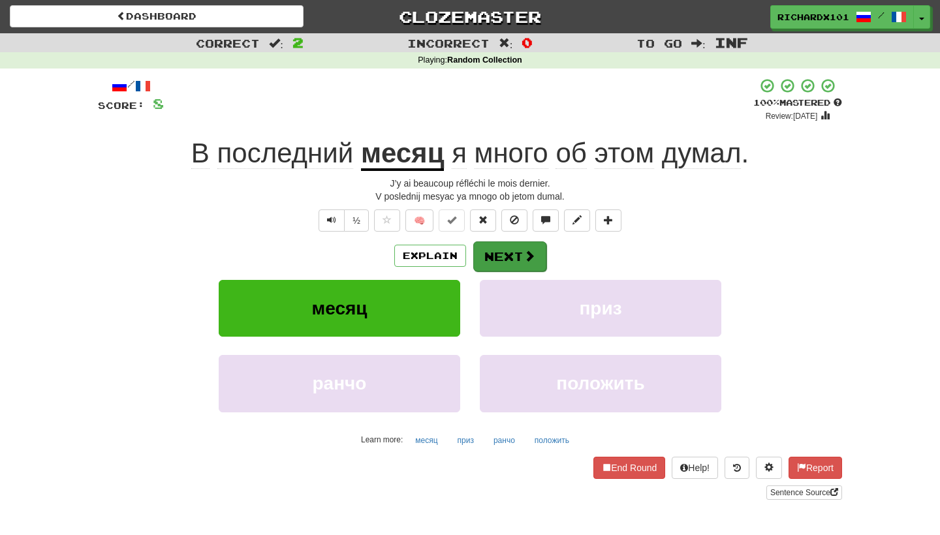
click at [504, 257] on button "Next" at bounding box center [509, 257] width 73 height 30
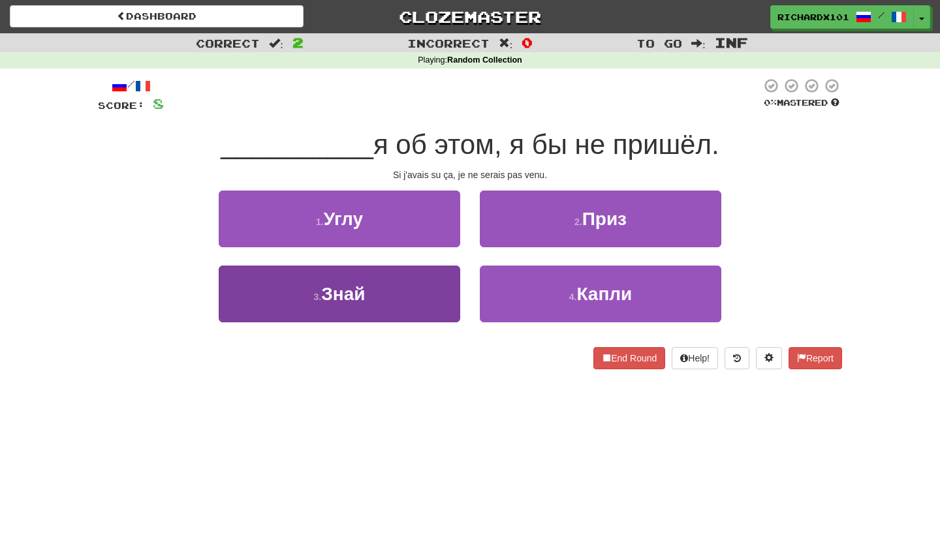
click at [440, 292] on button "3 . Знай" at bounding box center [340, 294] width 242 height 57
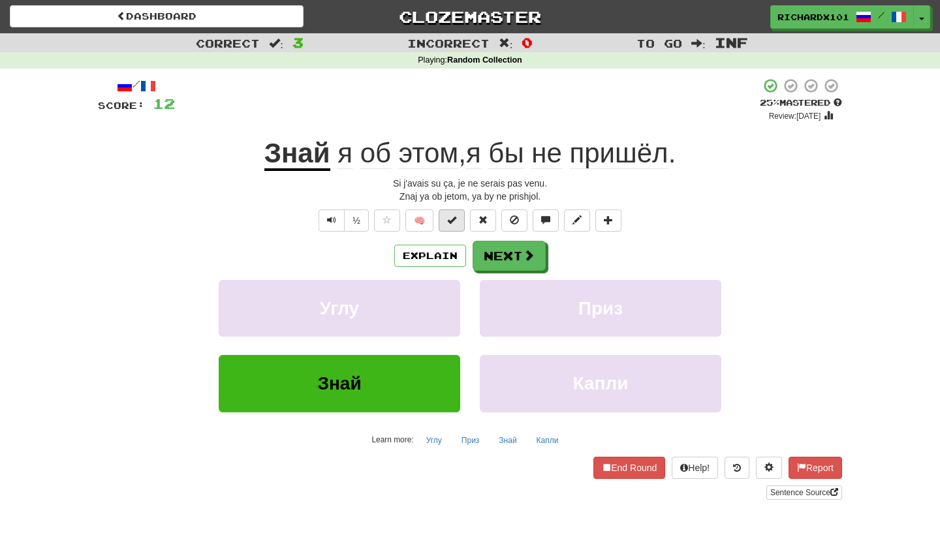
click at [461, 214] on button at bounding box center [452, 221] width 26 height 22
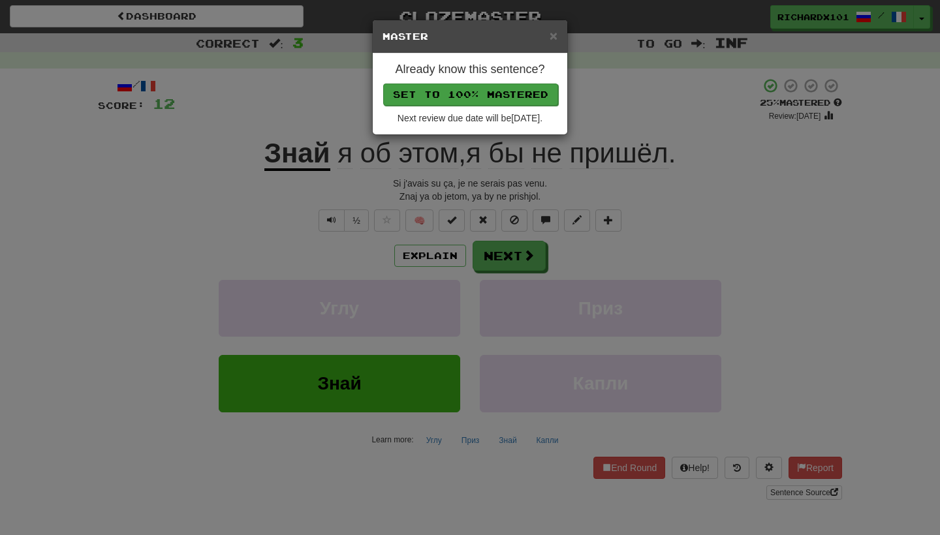
click at [514, 99] on button "Set to 100% Mastered" at bounding box center [470, 95] width 175 height 22
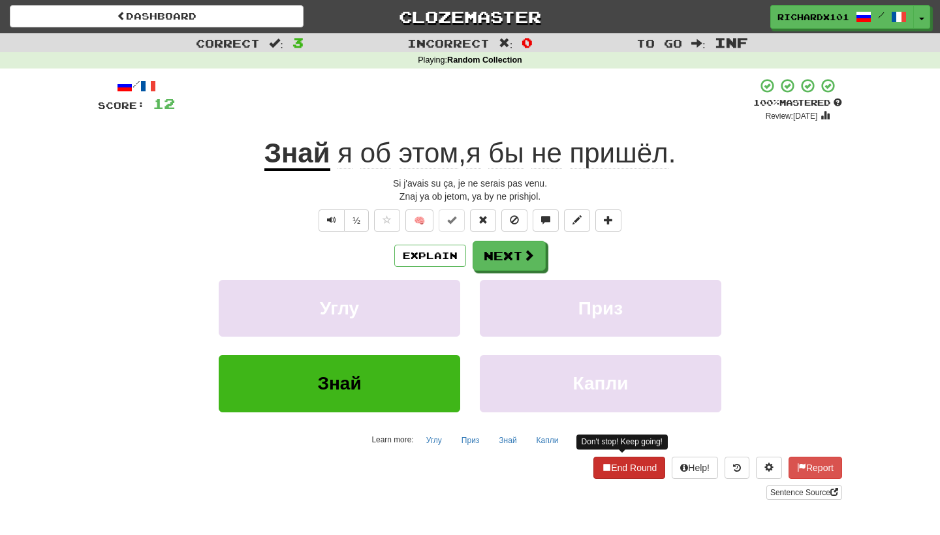
click at [614, 473] on button "End Round" at bounding box center [629, 468] width 72 height 22
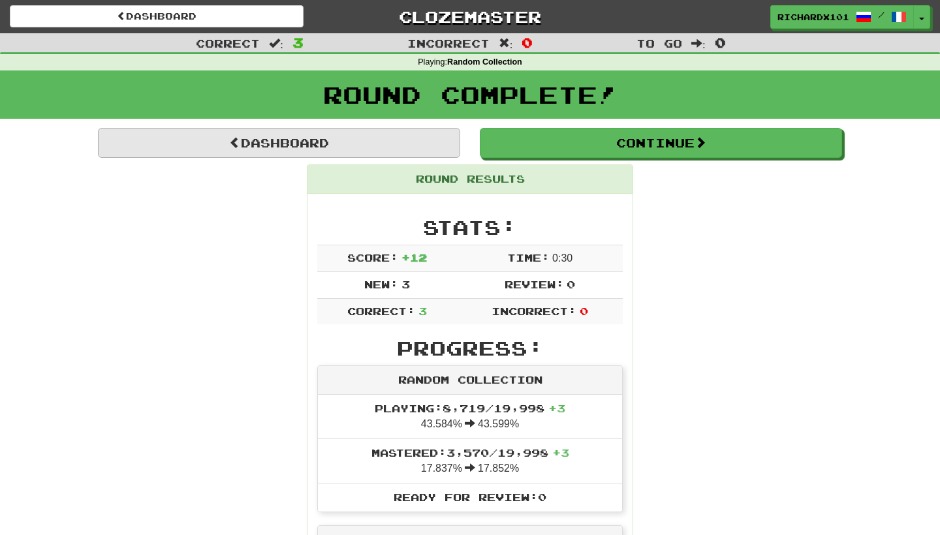
click at [385, 140] on link "Dashboard" at bounding box center [279, 143] width 362 height 30
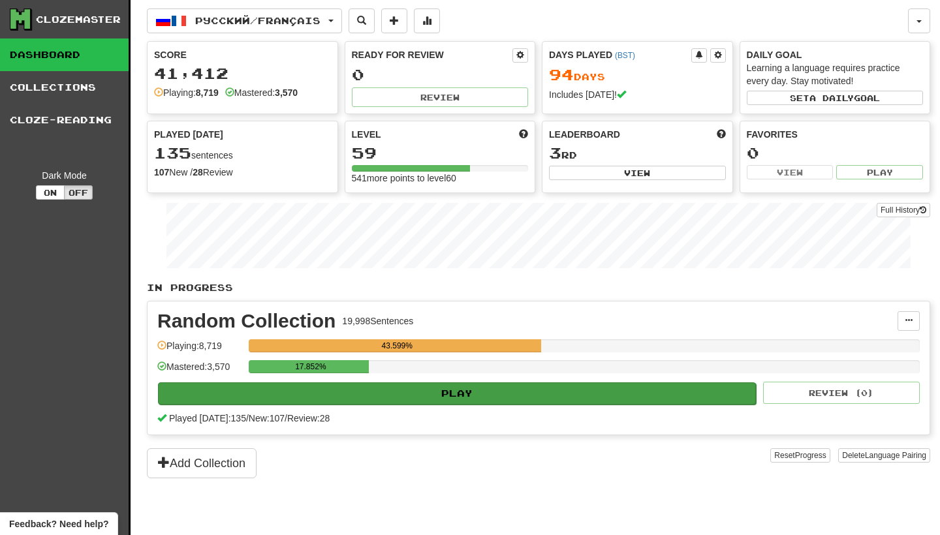
click at [385, 384] on button "Play" at bounding box center [457, 394] width 598 height 22
select select "********"
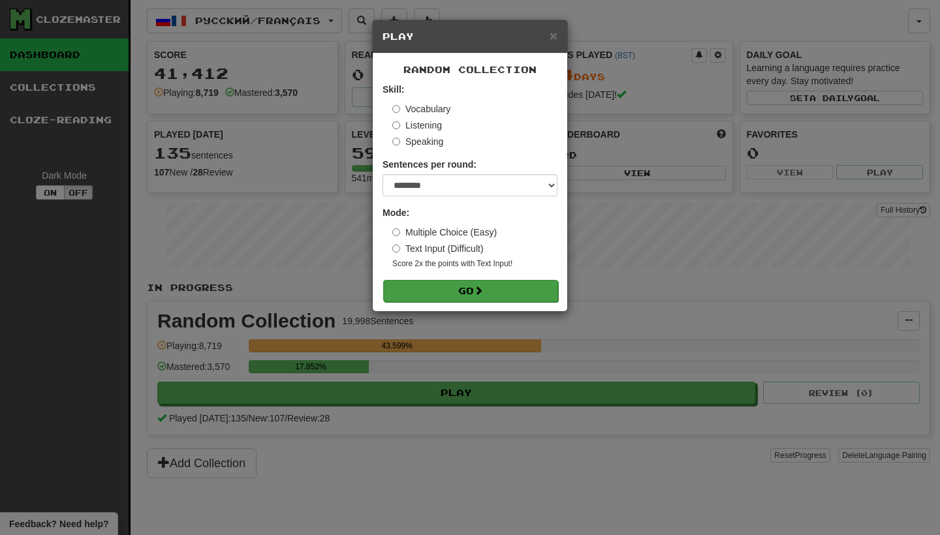
click at [460, 292] on button "Go" at bounding box center [470, 291] width 175 height 22
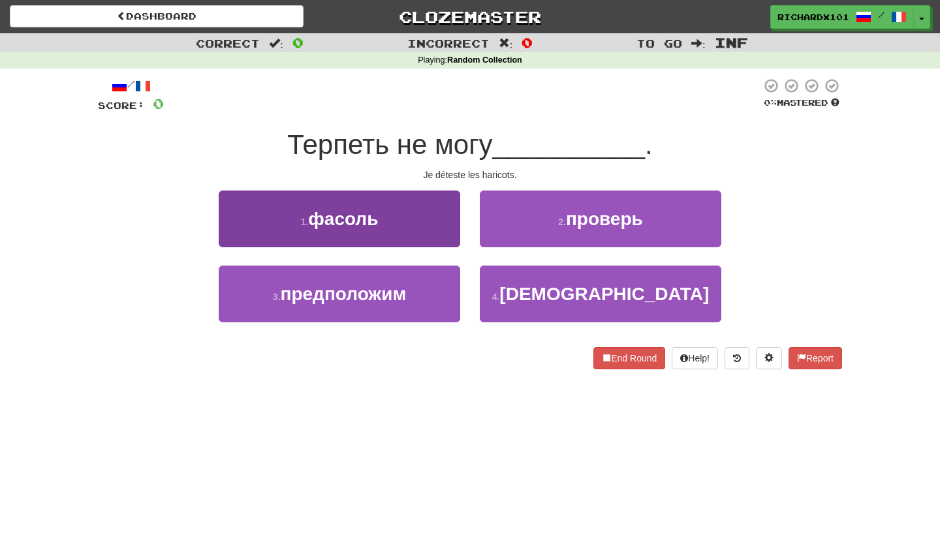
click at [434, 228] on button "1 . фасоль" at bounding box center [340, 219] width 242 height 57
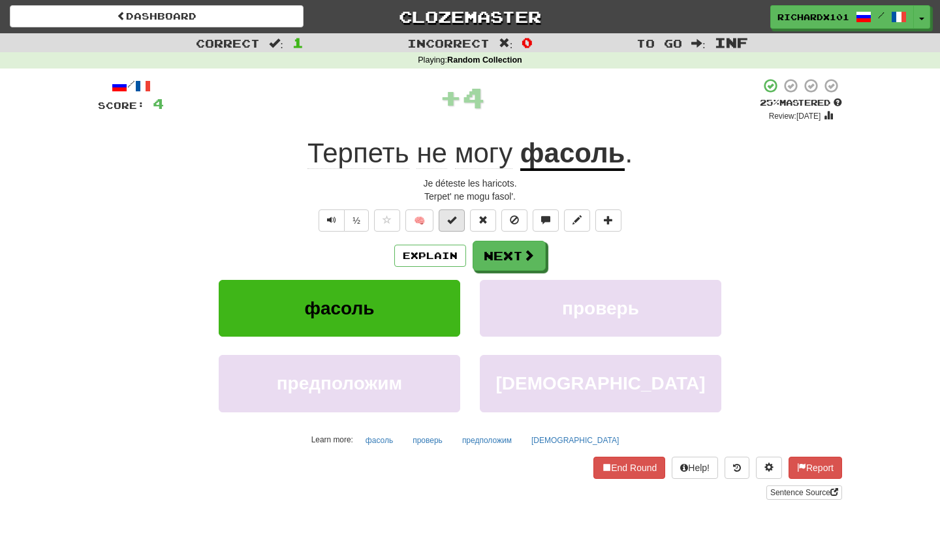
click at [449, 220] on span at bounding box center [451, 219] width 9 height 9
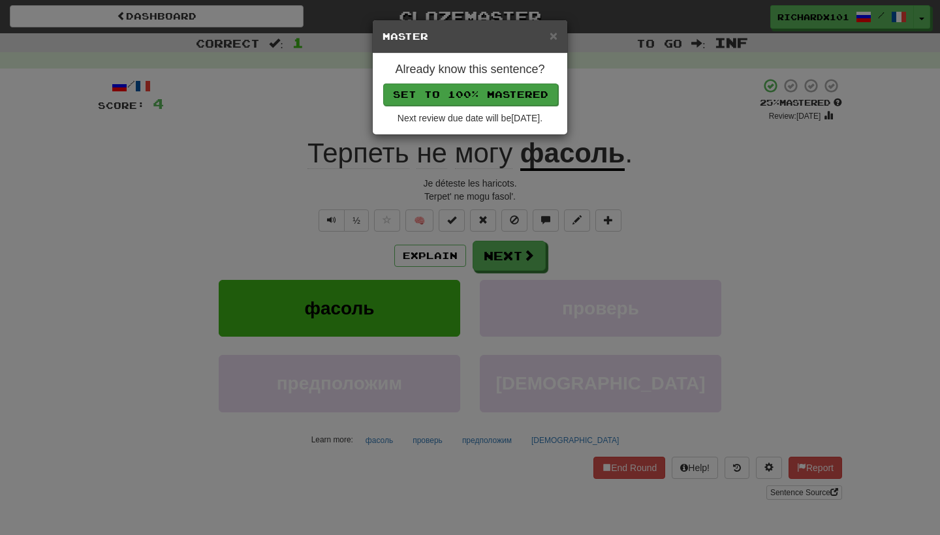
click at [520, 91] on button "Set to 100% Mastered" at bounding box center [470, 95] width 175 height 22
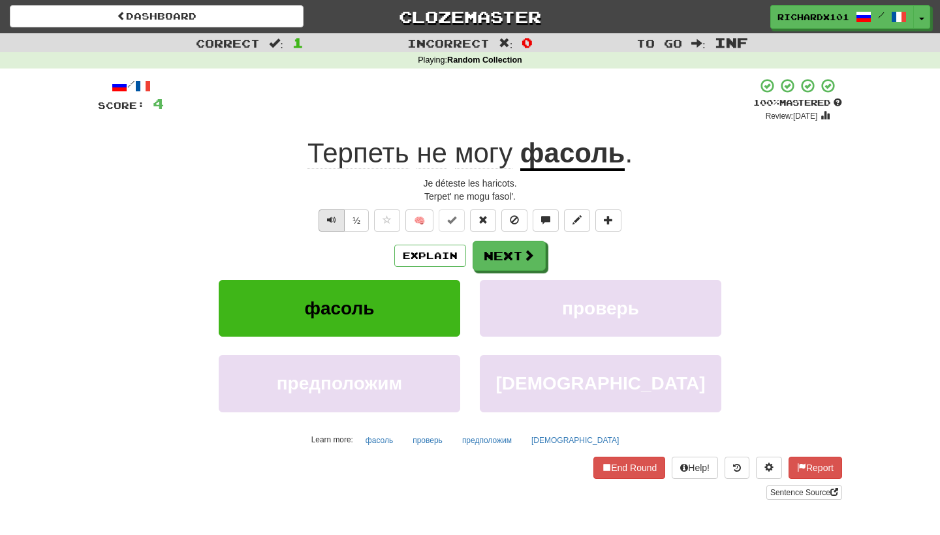
click at [335, 218] on span "Text-to-speech controls" at bounding box center [331, 219] width 9 height 9
click at [613, 461] on button "End Round" at bounding box center [629, 468] width 72 height 22
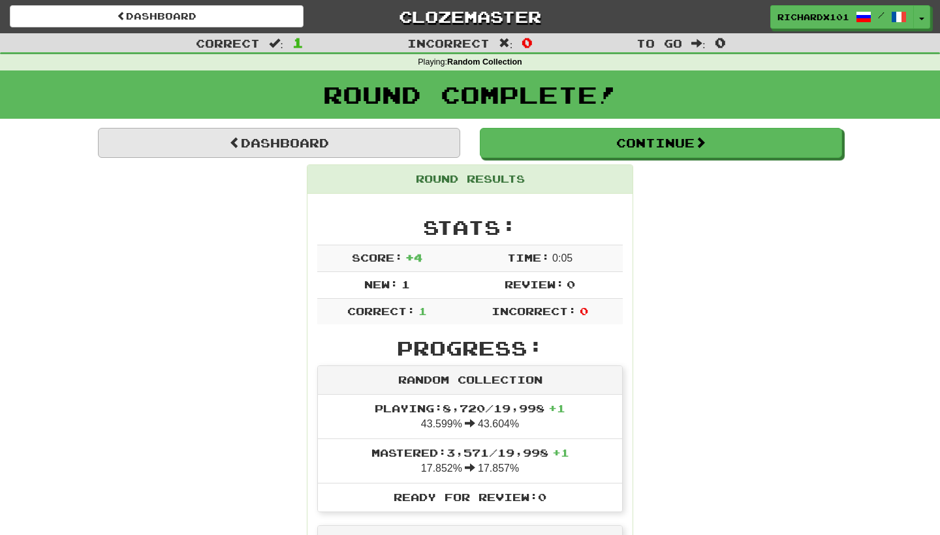
click at [400, 134] on link "Dashboard" at bounding box center [279, 143] width 362 height 30
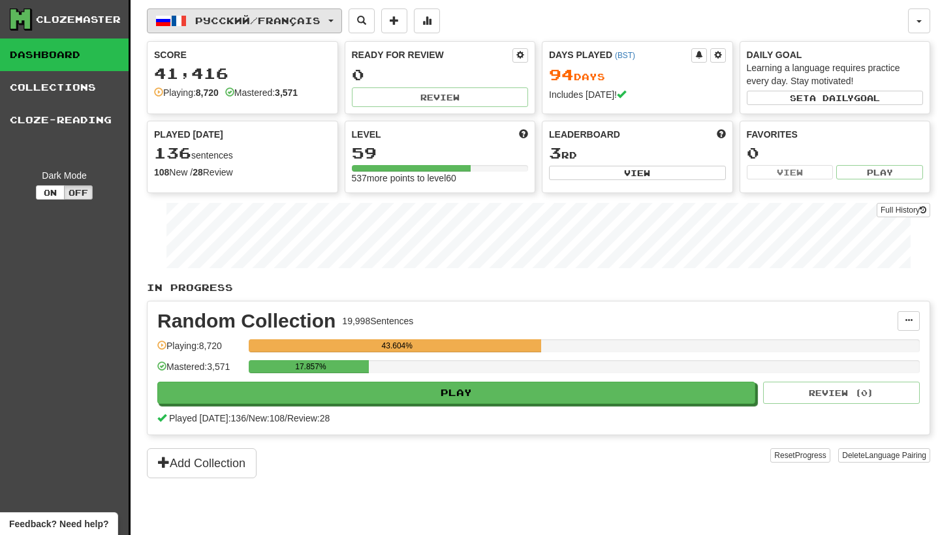
click at [341, 12] on button "Русский / Français" at bounding box center [244, 20] width 195 height 25
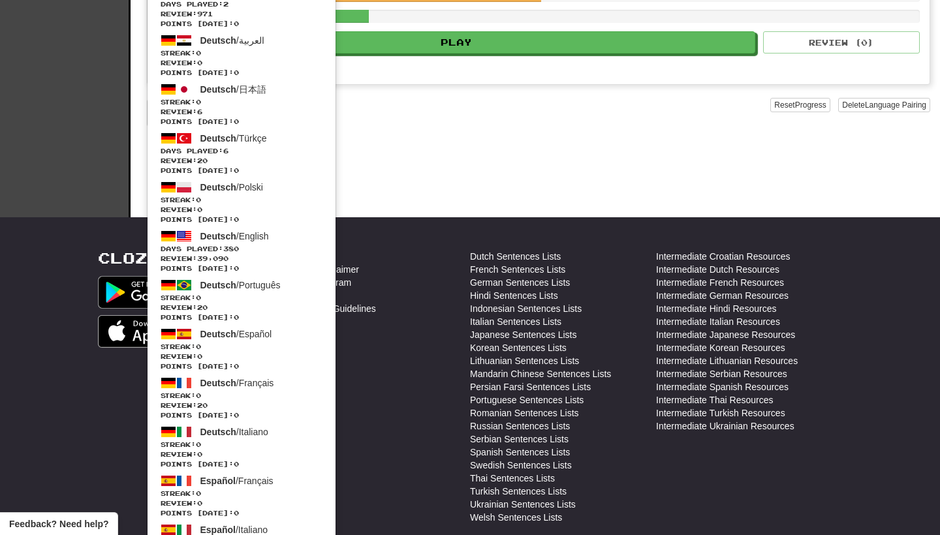
scroll to position [351, 0]
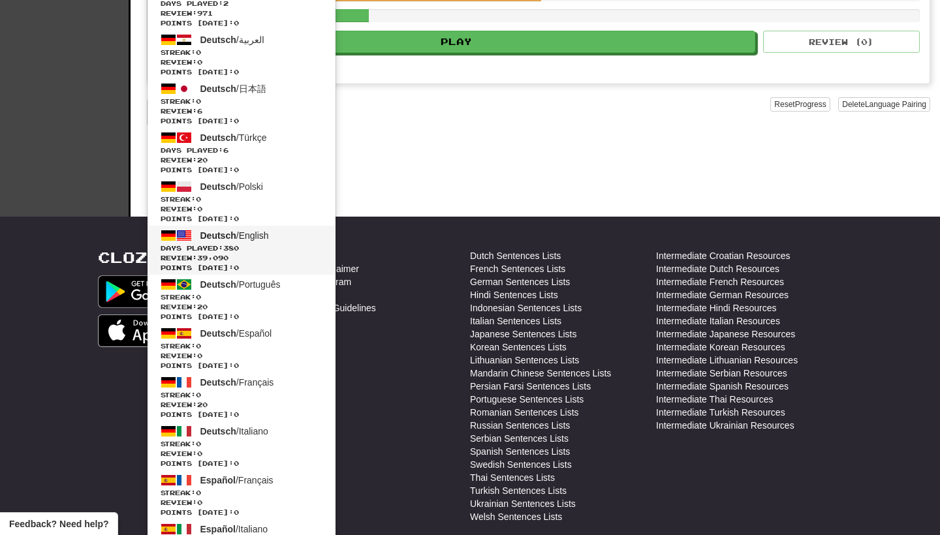
click at [300, 248] on span "Days Played: 380" at bounding box center [242, 249] width 162 height 10
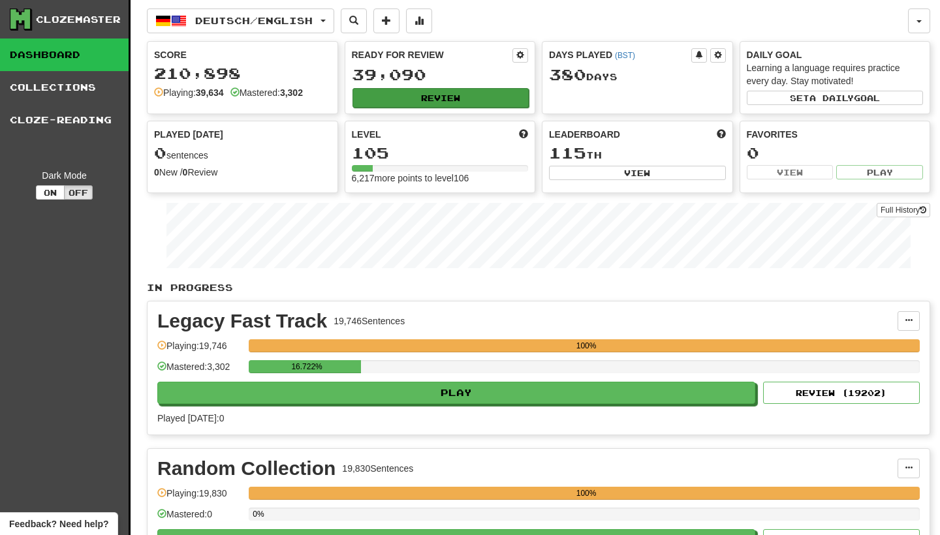
click at [420, 101] on button "Review" at bounding box center [441, 98] width 177 height 20
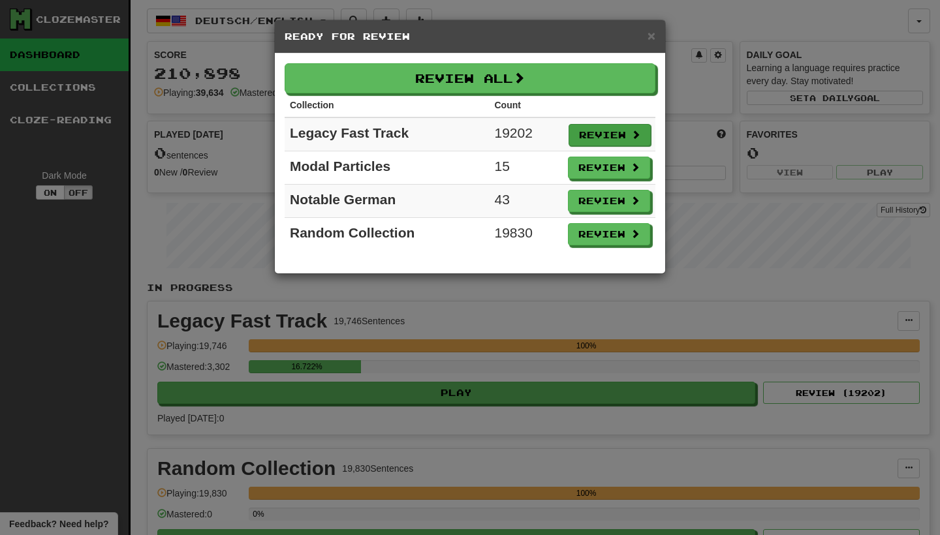
click at [599, 133] on button "Review" at bounding box center [610, 135] width 82 height 22
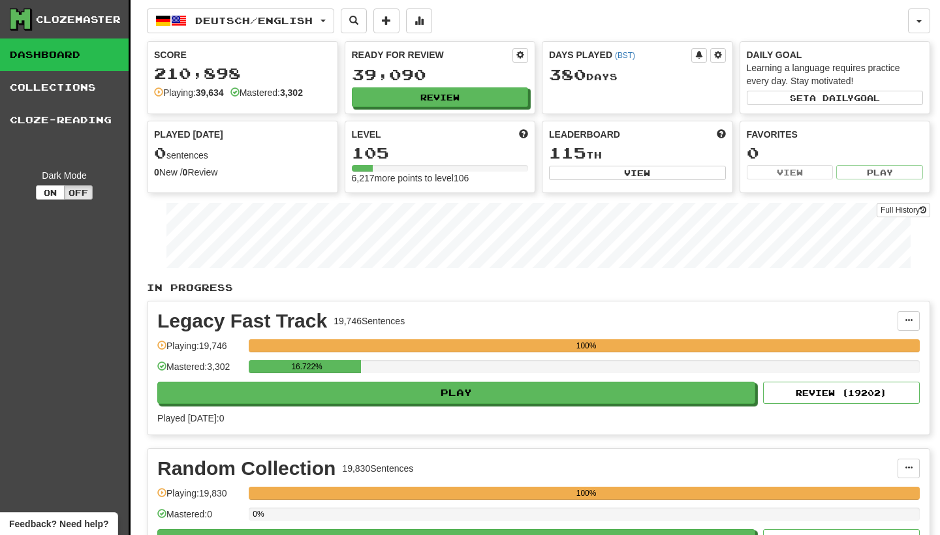
select select "********"
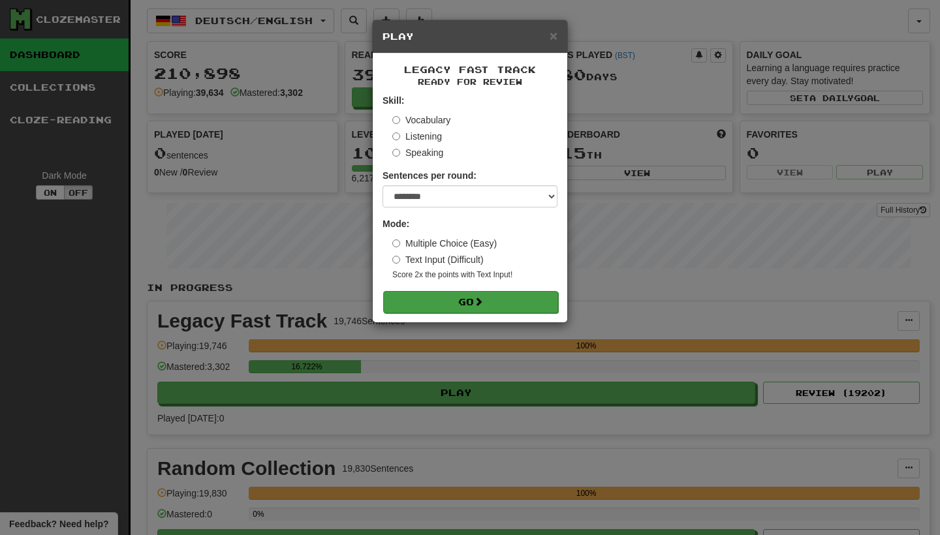
click at [543, 301] on button "Go" at bounding box center [470, 302] width 175 height 22
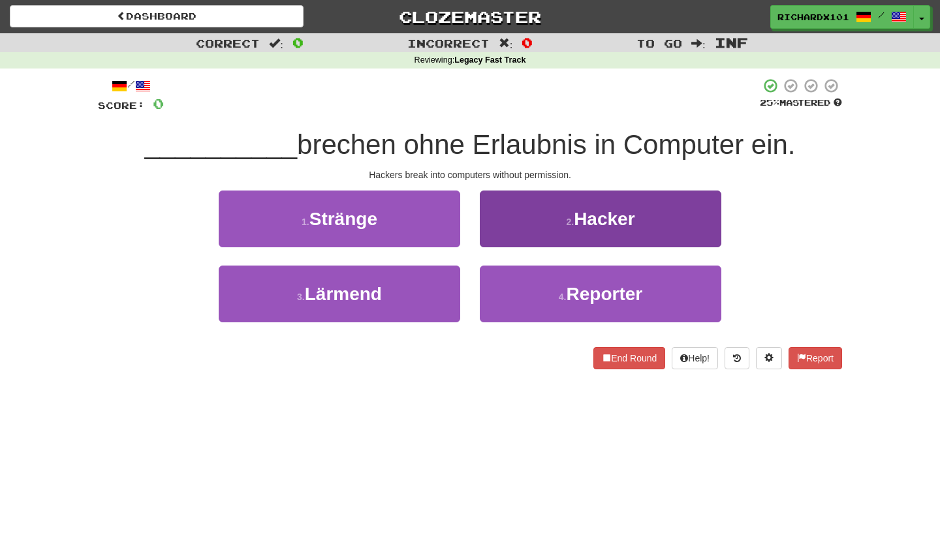
click at [572, 212] on button "2 . Hacker" at bounding box center [601, 219] width 242 height 57
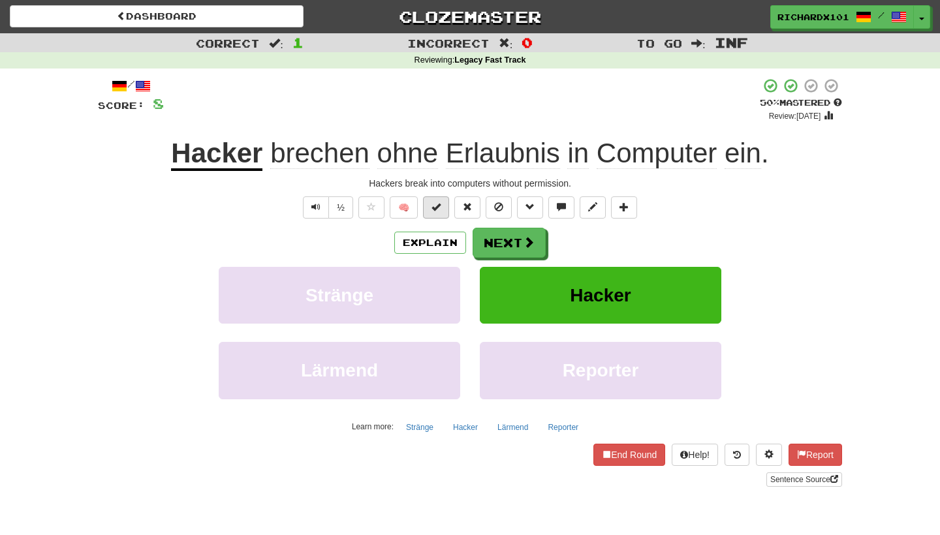
click span
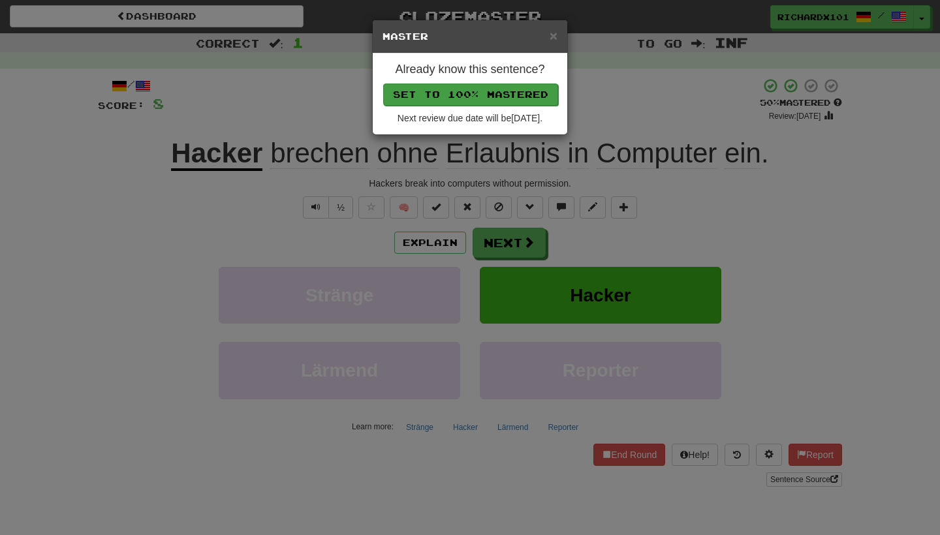
click button "Set to 100% Mastered"
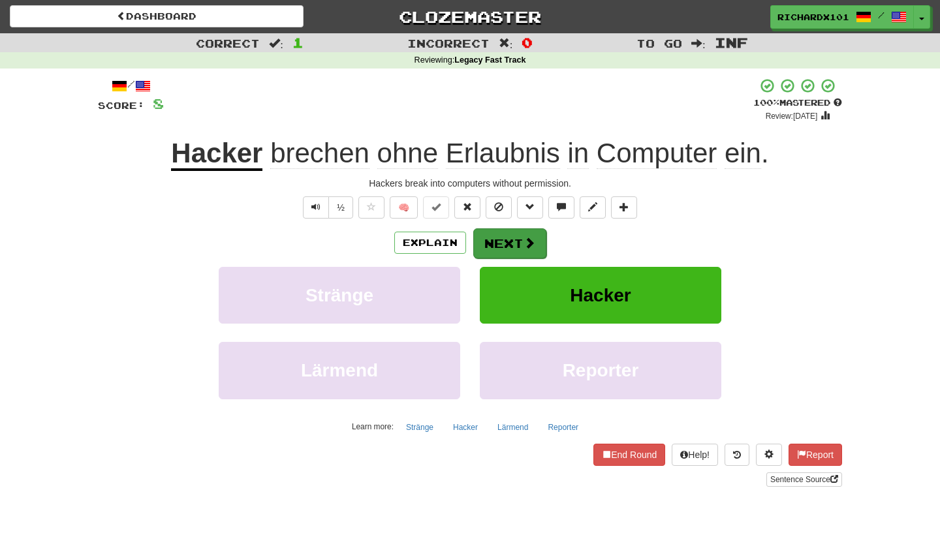
click button "Next"
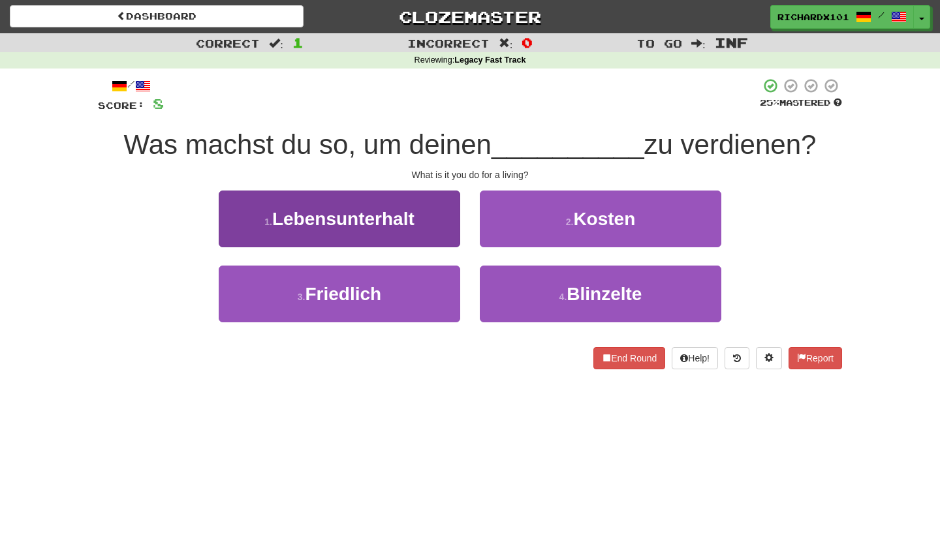
click button "1 . Lebensunterhalt"
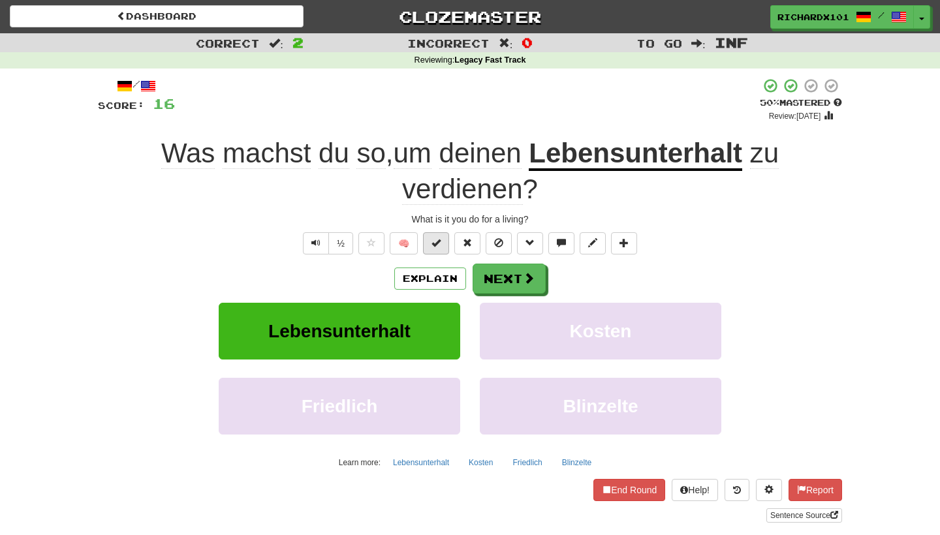
click span
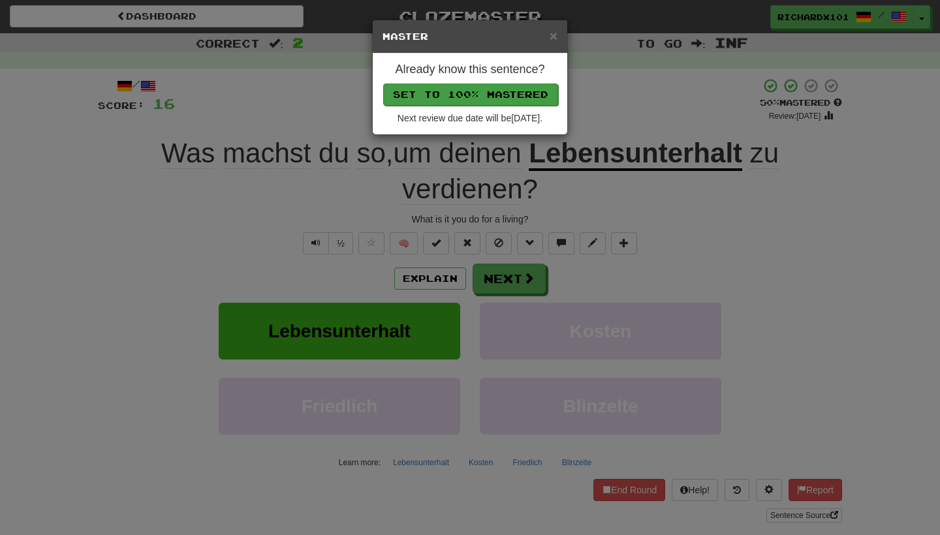
click button "Set to 100% Mastered"
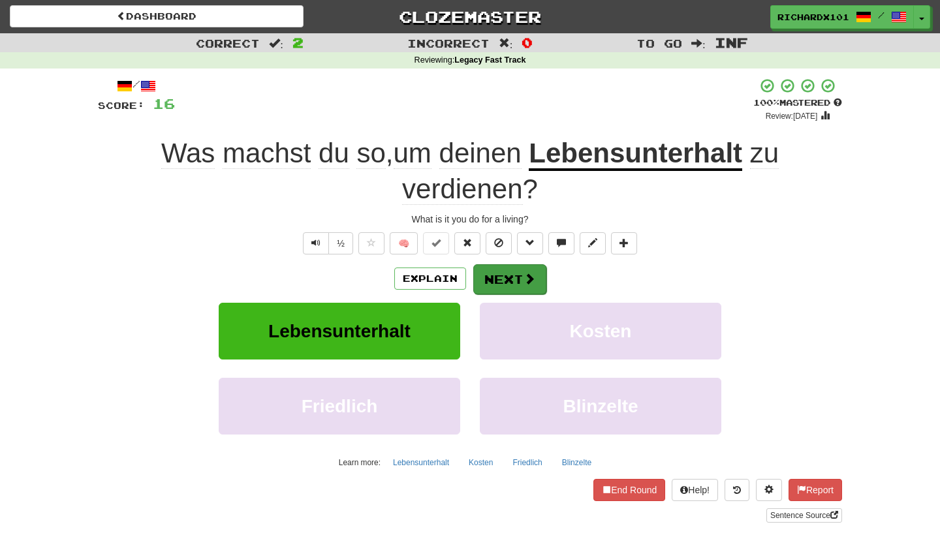
click button "Next"
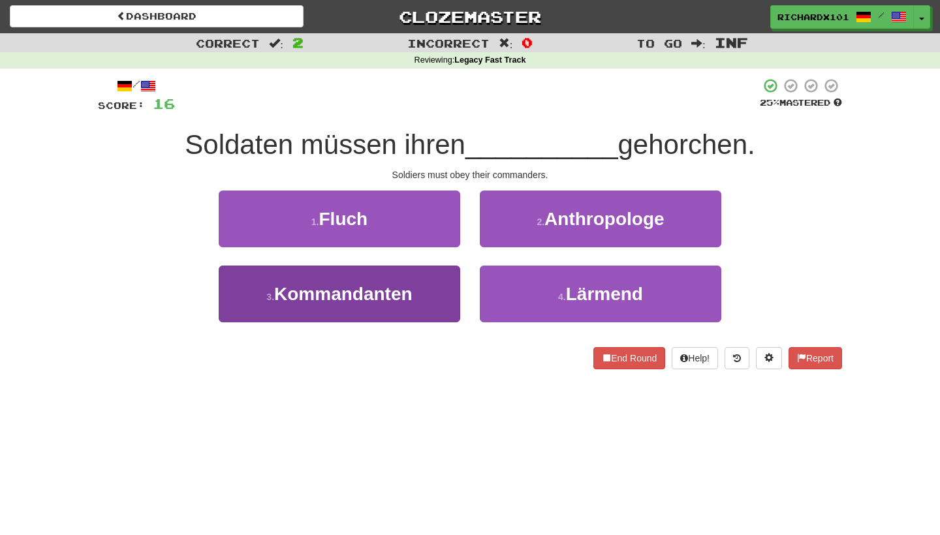
click button "3 . Kommandanten"
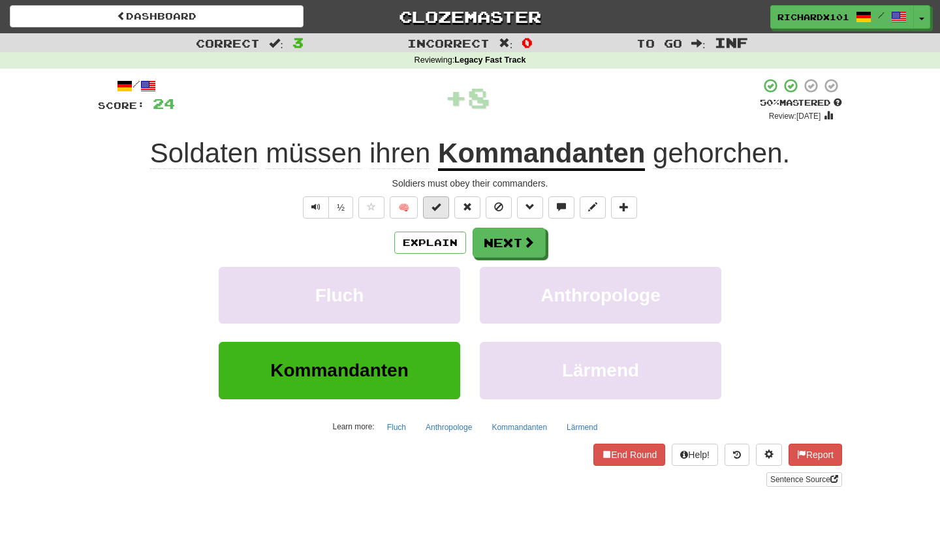
click button
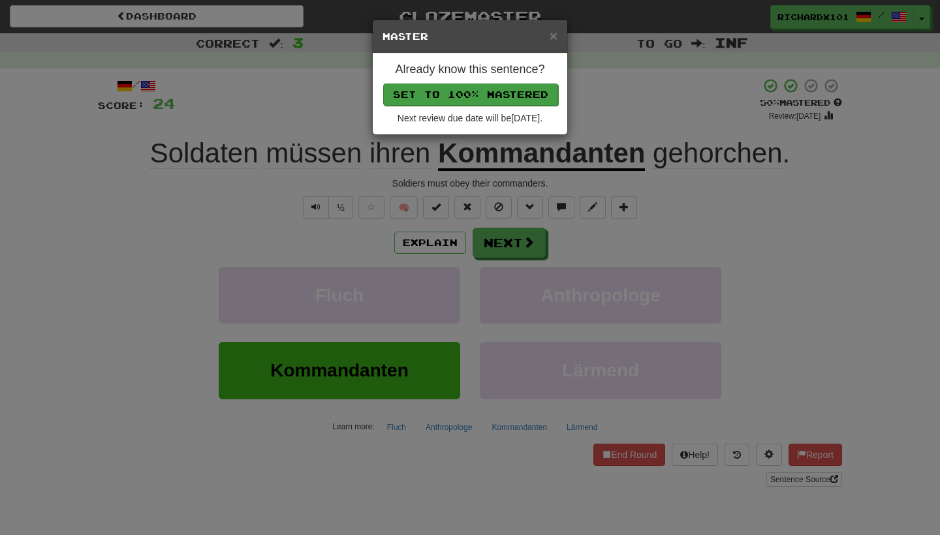
click button "Set to 100% Mastered"
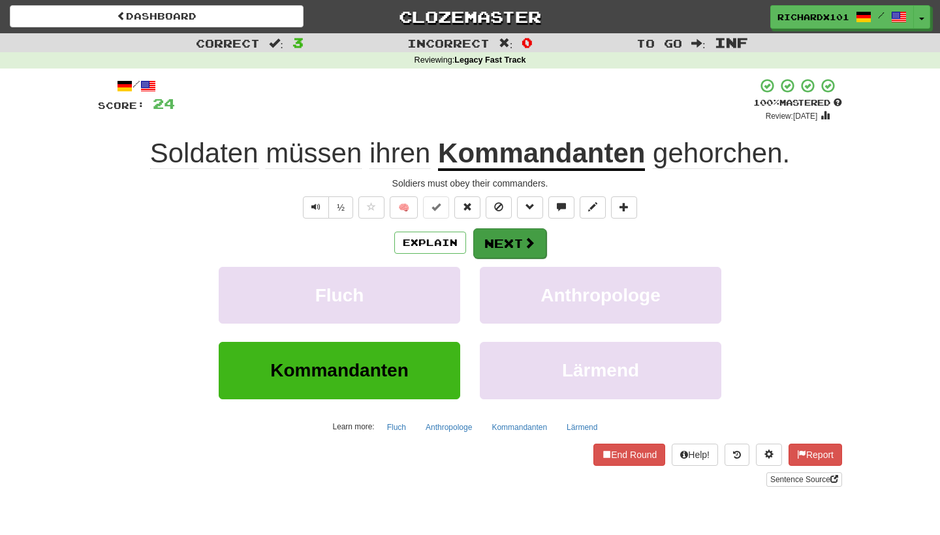
click button "Next"
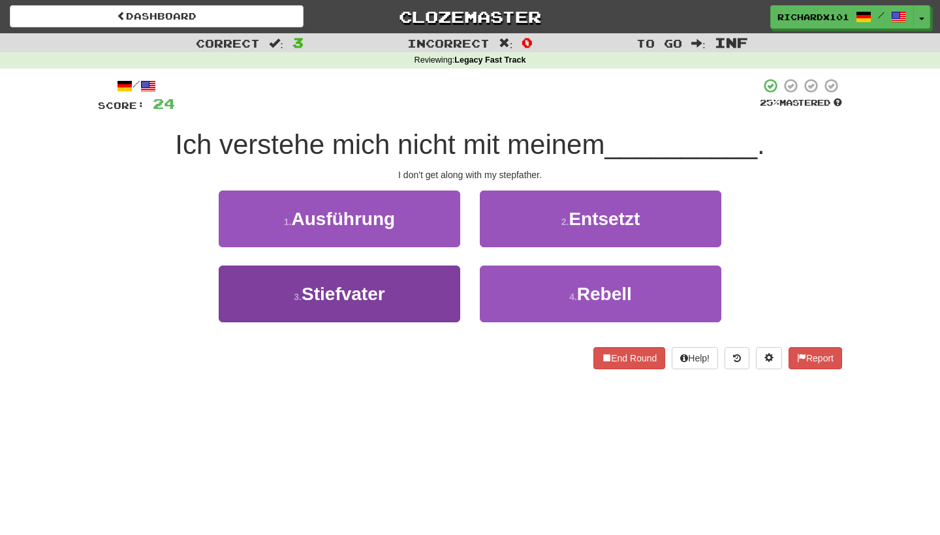
click button "3 . Stiefvater"
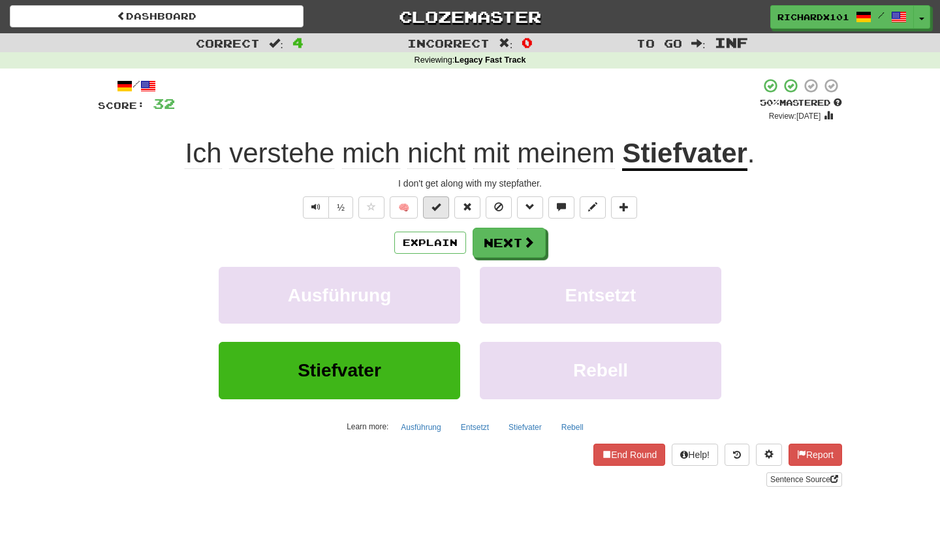
click button
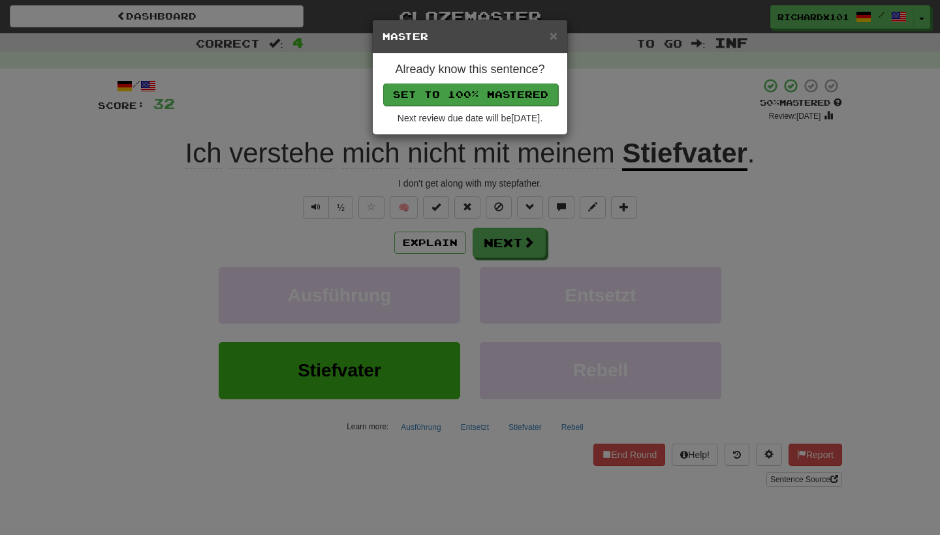
click button "Set to 100% Mastered"
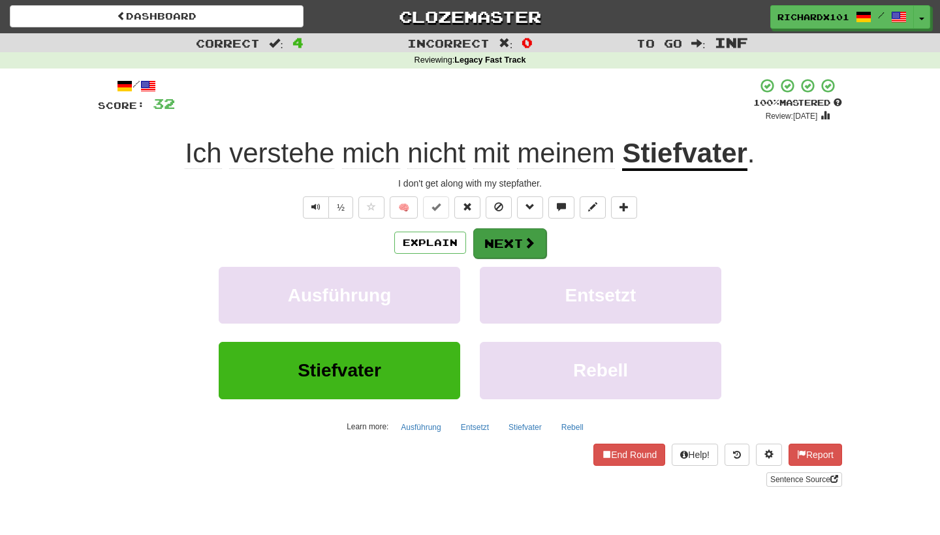
click button "Next"
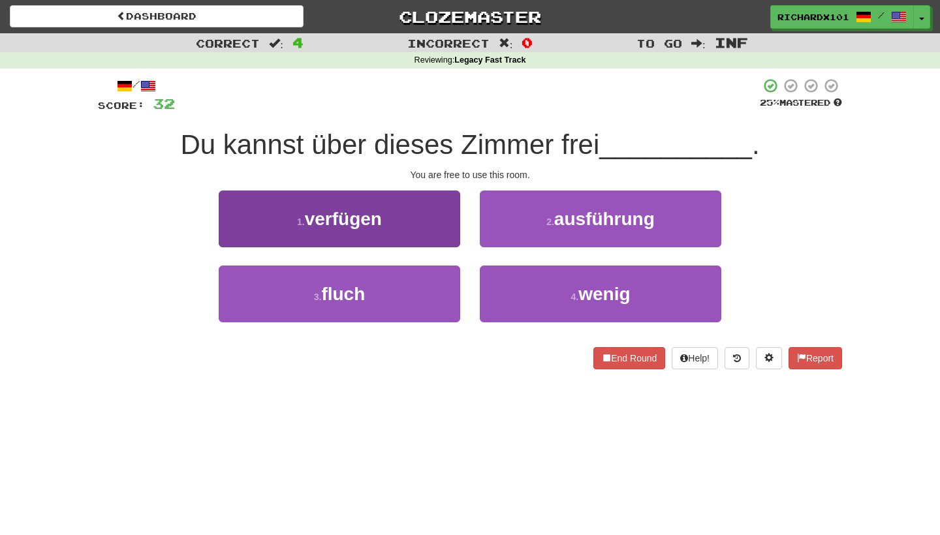
click button "1 . verfügen"
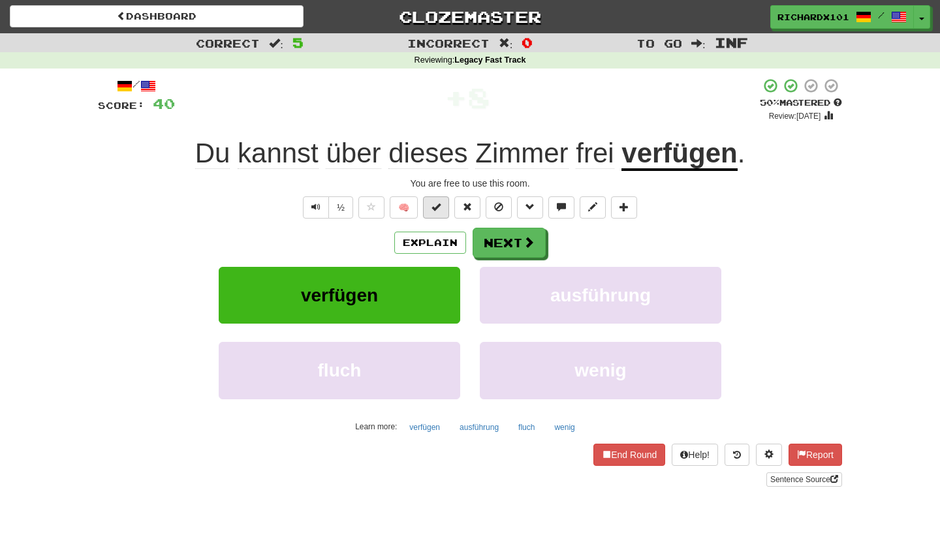
click span
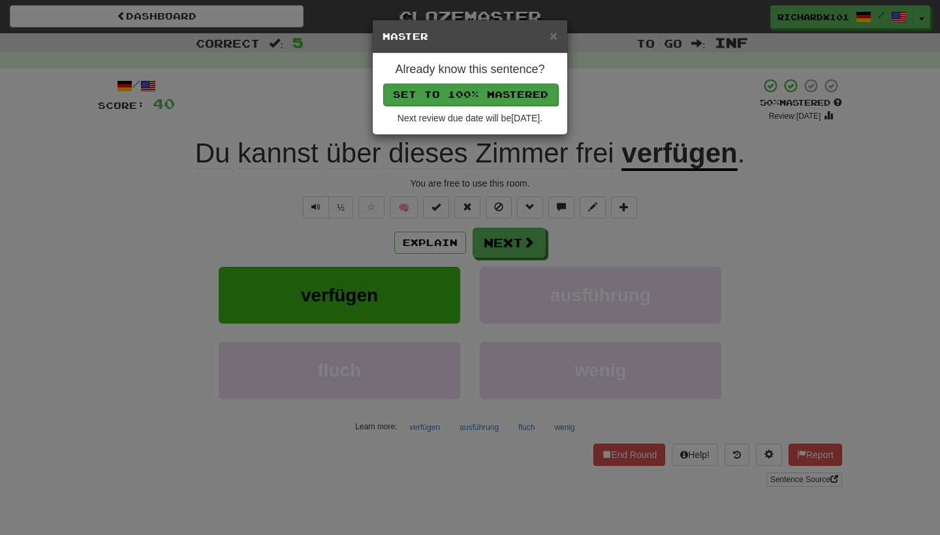
click button "Set to 100% Mastered"
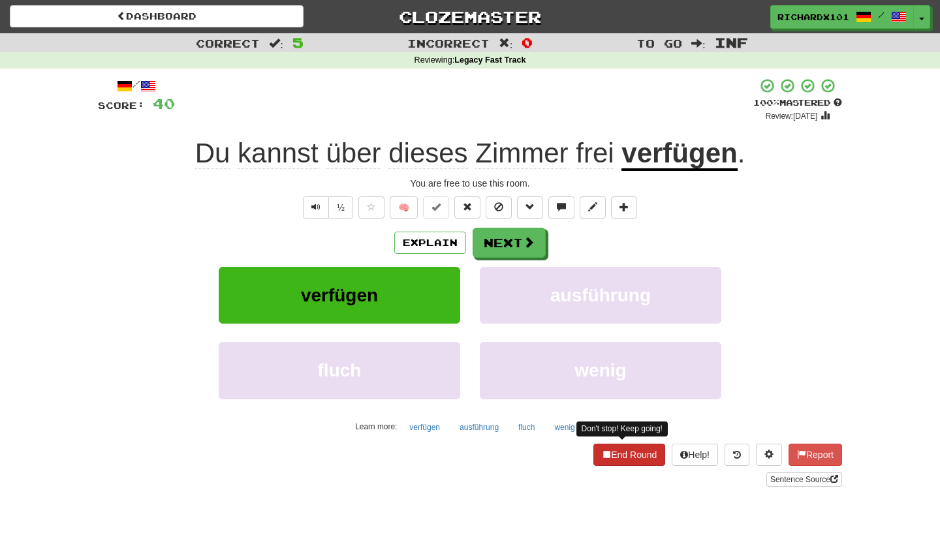
click button "End Round"
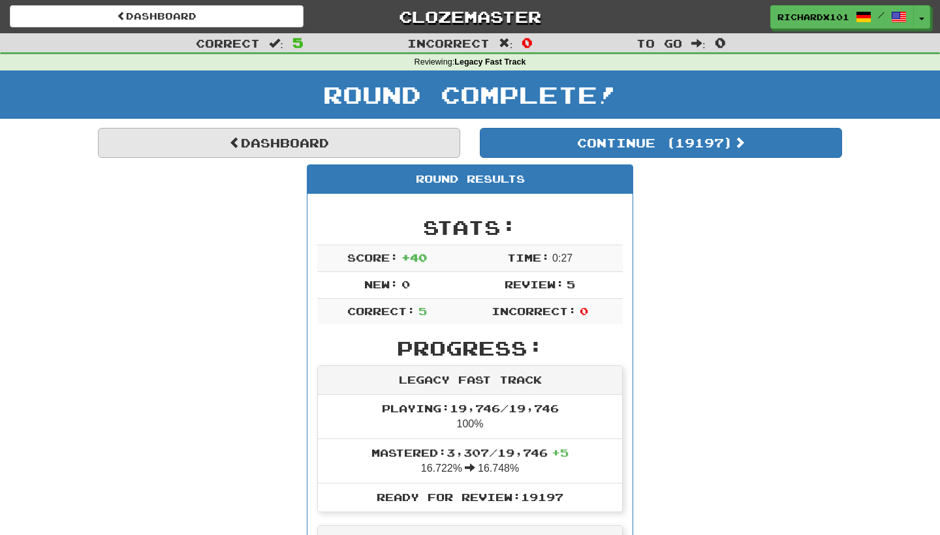
click link "Dashboard"
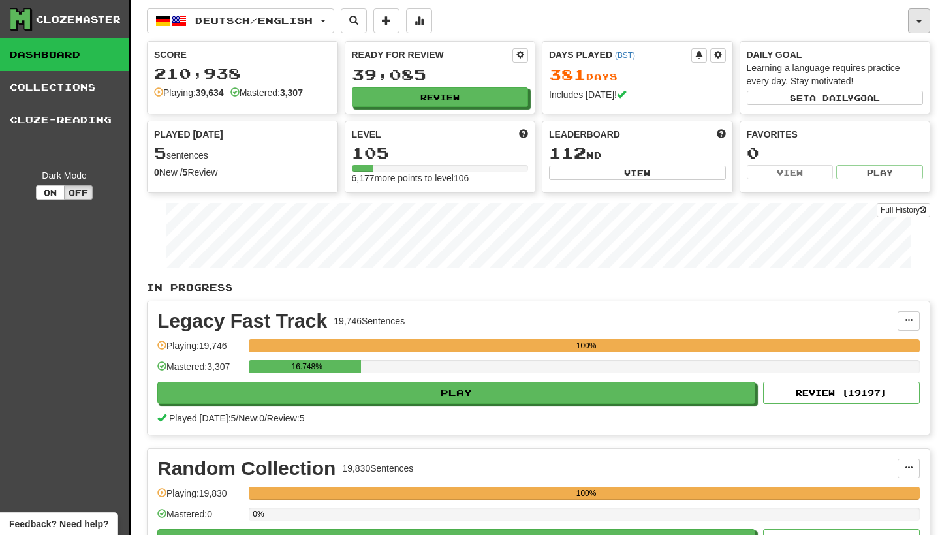
click at [918, 14] on button "button" at bounding box center [919, 20] width 22 height 25
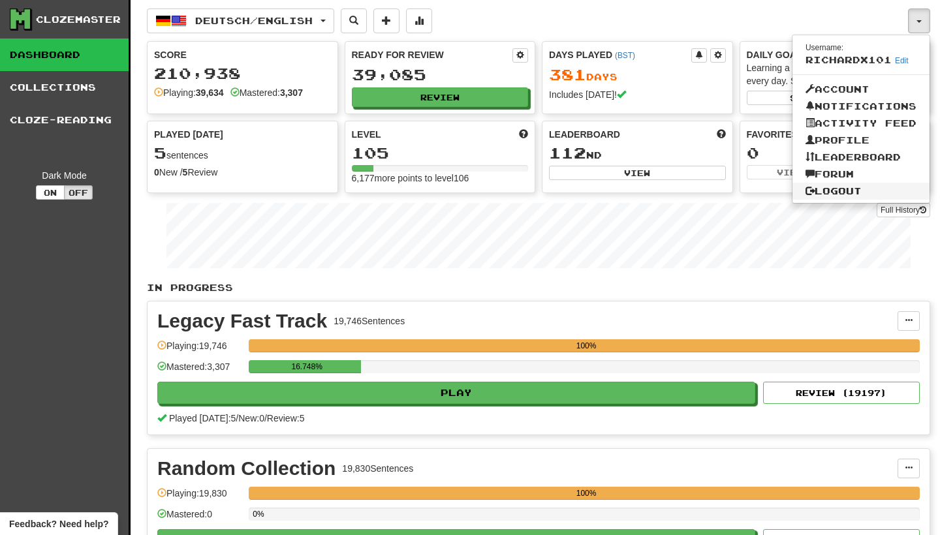
click at [876, 192] on link "Logout" at bounding box center [861, 191] width 137 height 17
